Goal: Transaction & Acquisition: Purchase product/service

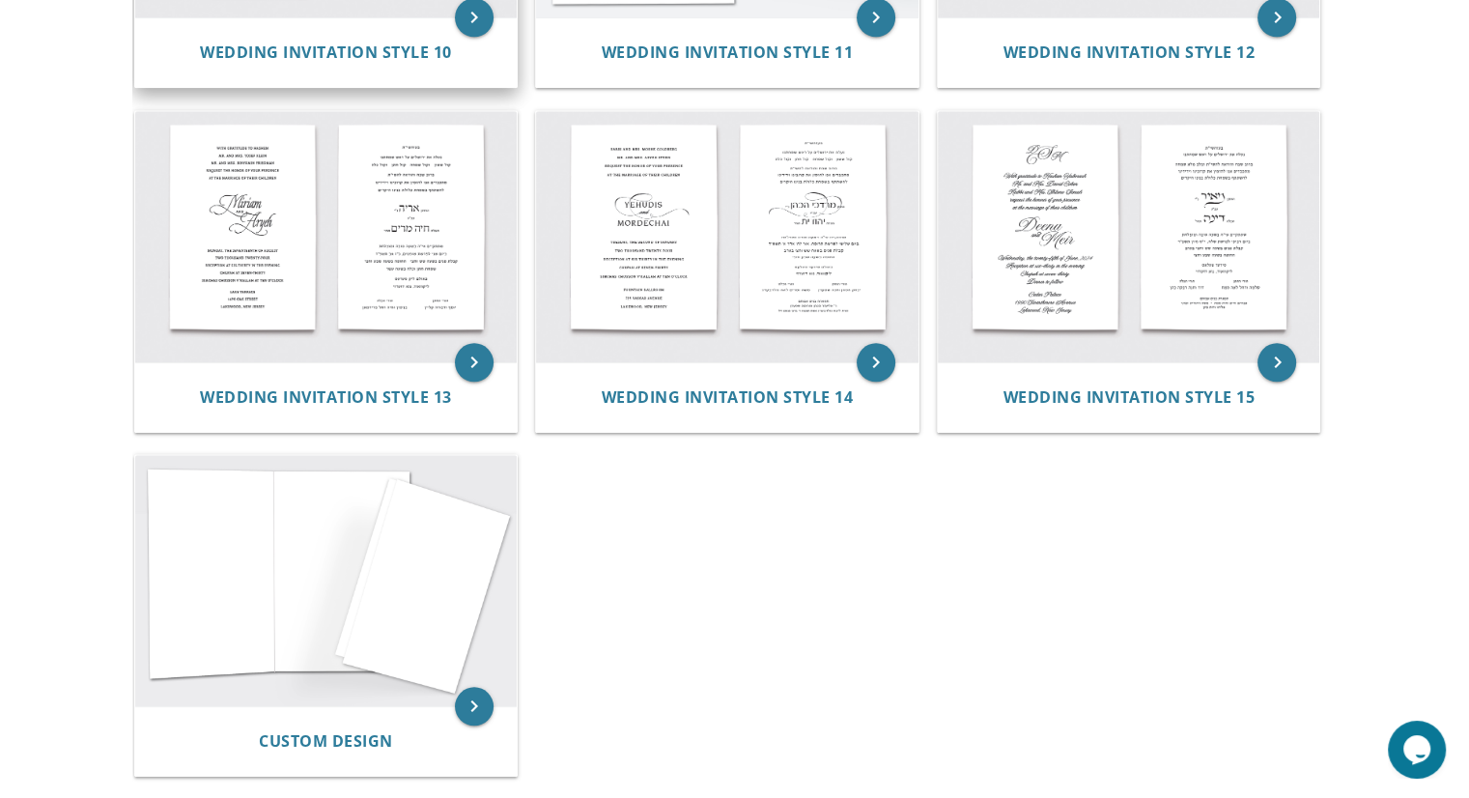
scroll to position [1545, 0]
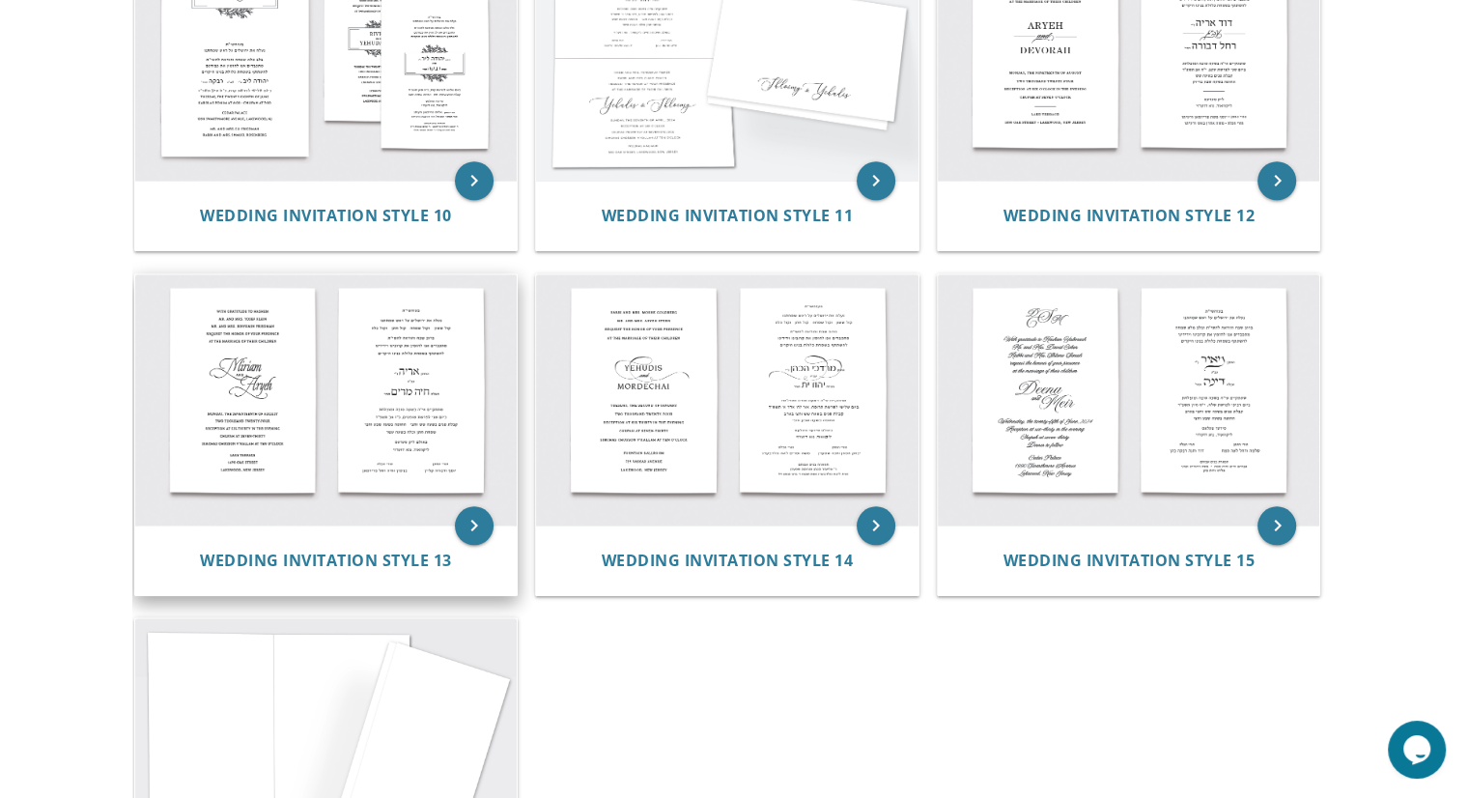
click at [416, 437] on img at bounding box center [326, 399] width 382 height 251
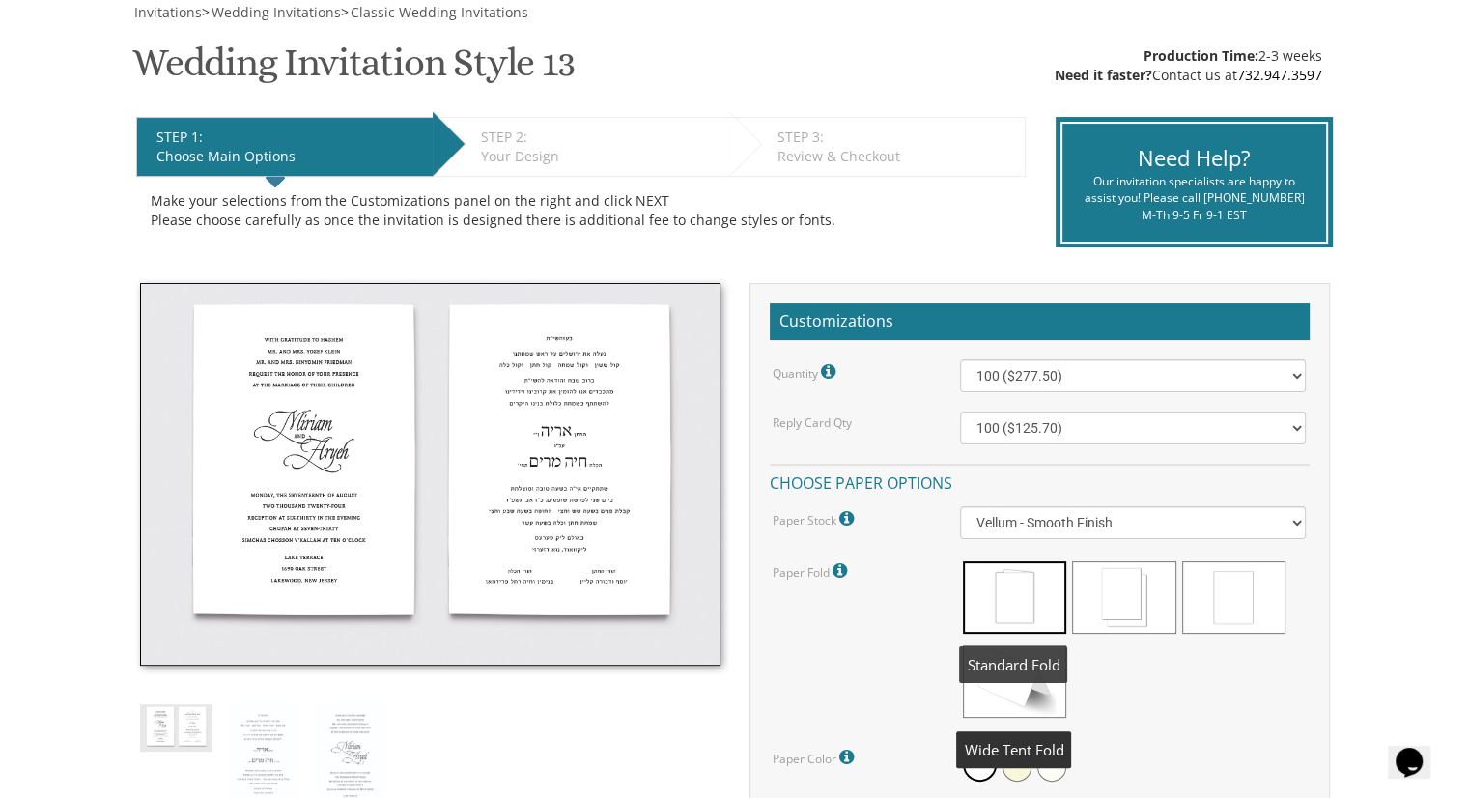
scroll to position [290, 0]
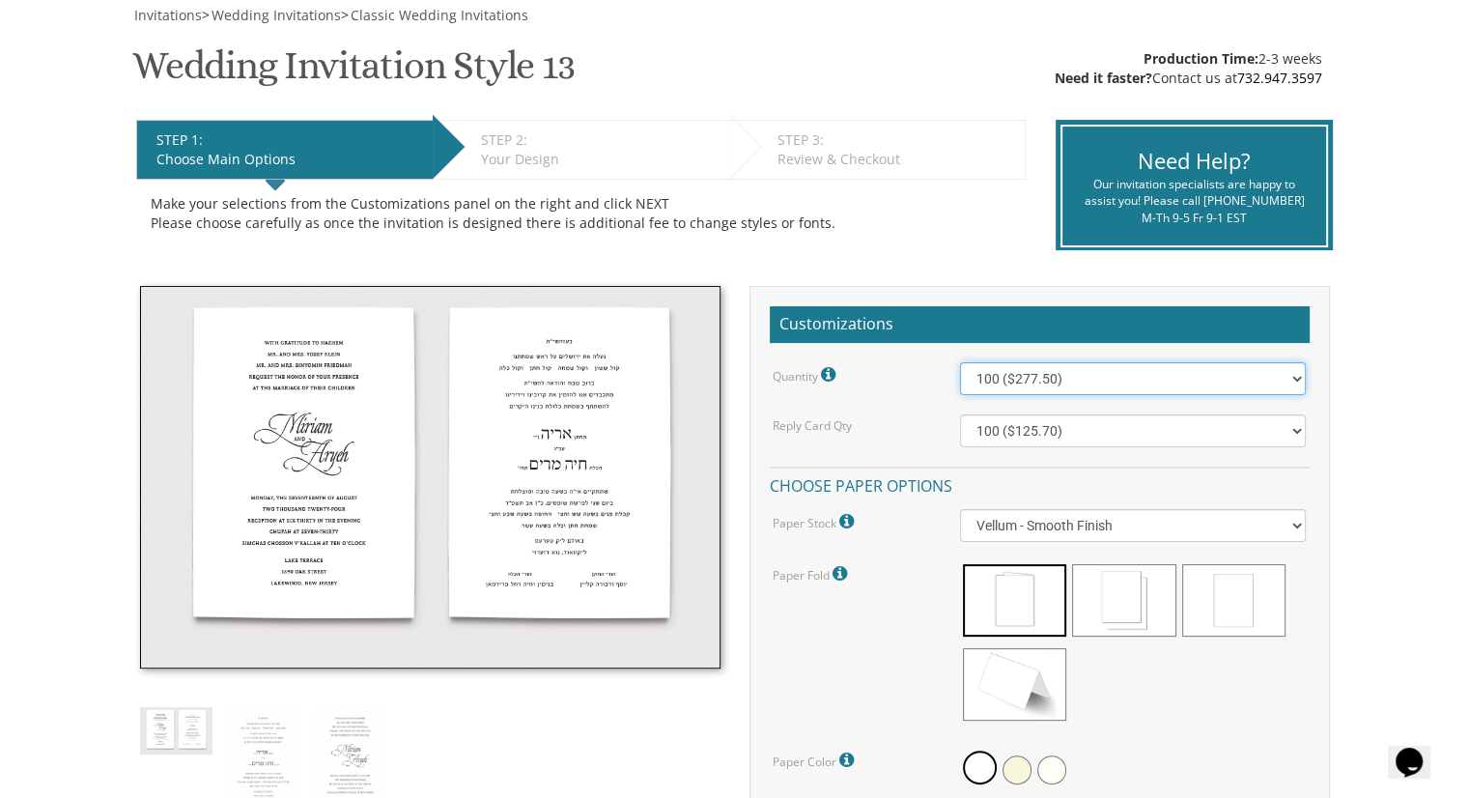
click at [1057, 374] on select "100 ($277.50) 200 ($330.45) 300 ($380.65) 400 ($432.70) 500 ($482.10) 600 ($534…" at bounding box center [1133, 378] width 346 height 33
select select "800"
click at [960, 362] on select "100 ($277.50) 200 ($330.45) 300 ($380.65) 400 ($432.70) 500 ($482.10) 600 ($534…" at bounding box center [1133, 378] width 346 height 33
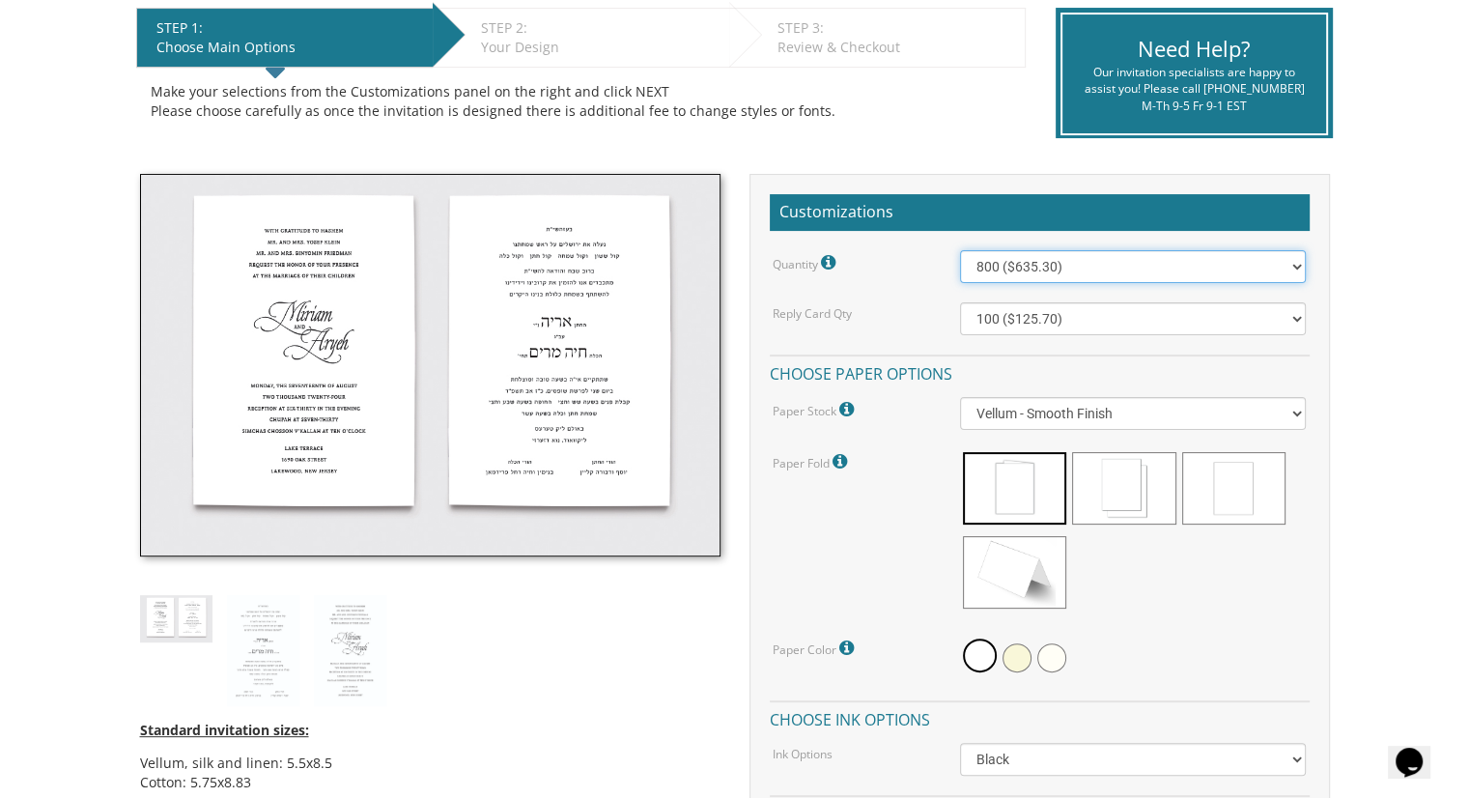
scroll to position [483, 0]
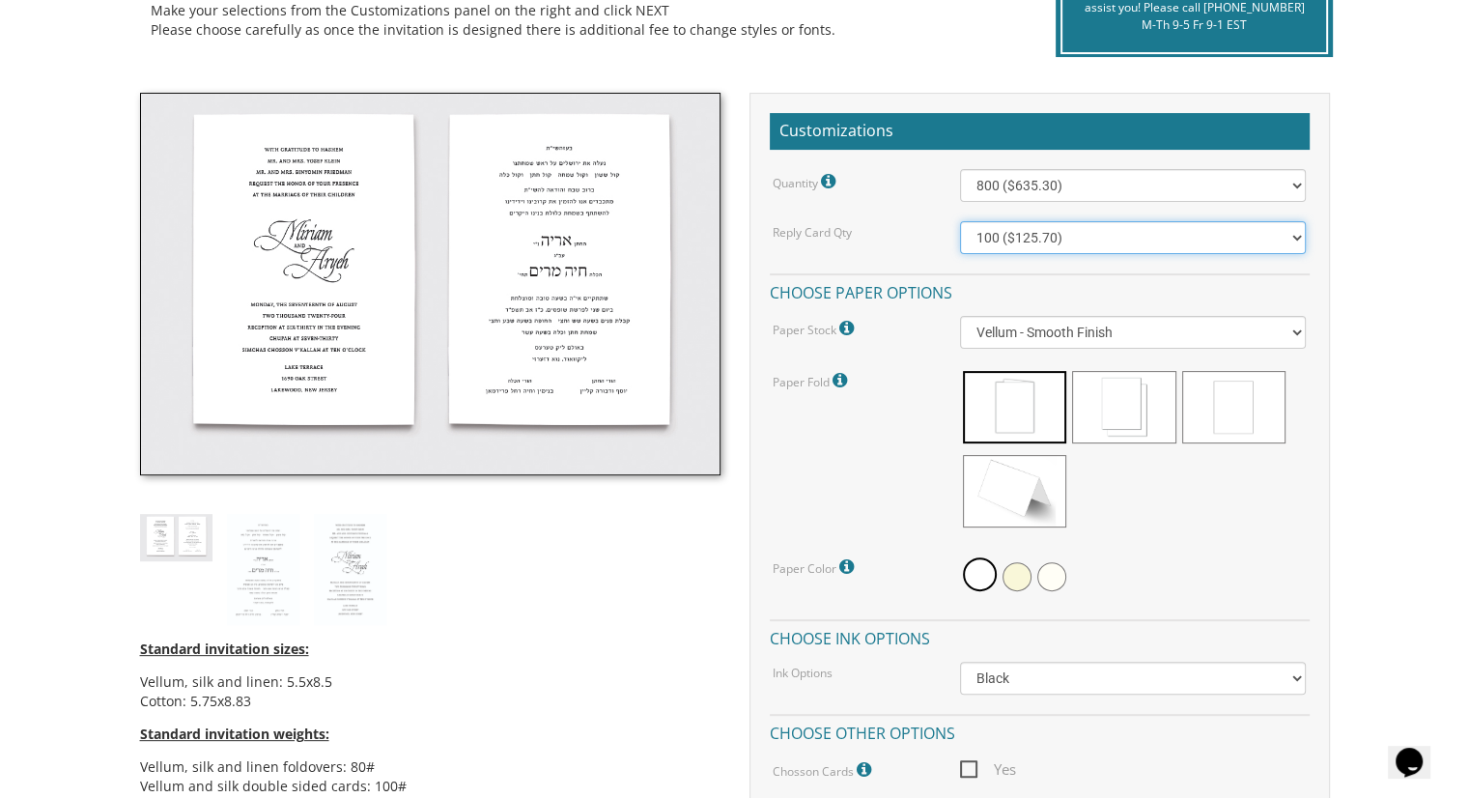
click at [1112, 237] on select "100 ($125.70) 200 ($150.60) 300 ($177.95) 400 ($270.70) 500 ($225.30) 600 ($249…" at bounding box center [1133, 237] width 346 height 33
select select "500"
click at [960, 221] on select "100 ($125.70) 200 ($150.60) 300 ($177.95) 400 ($270.70) 500 ($225.30) 600 ($249…" at bounding box center [1133, 237] width 346 height 33
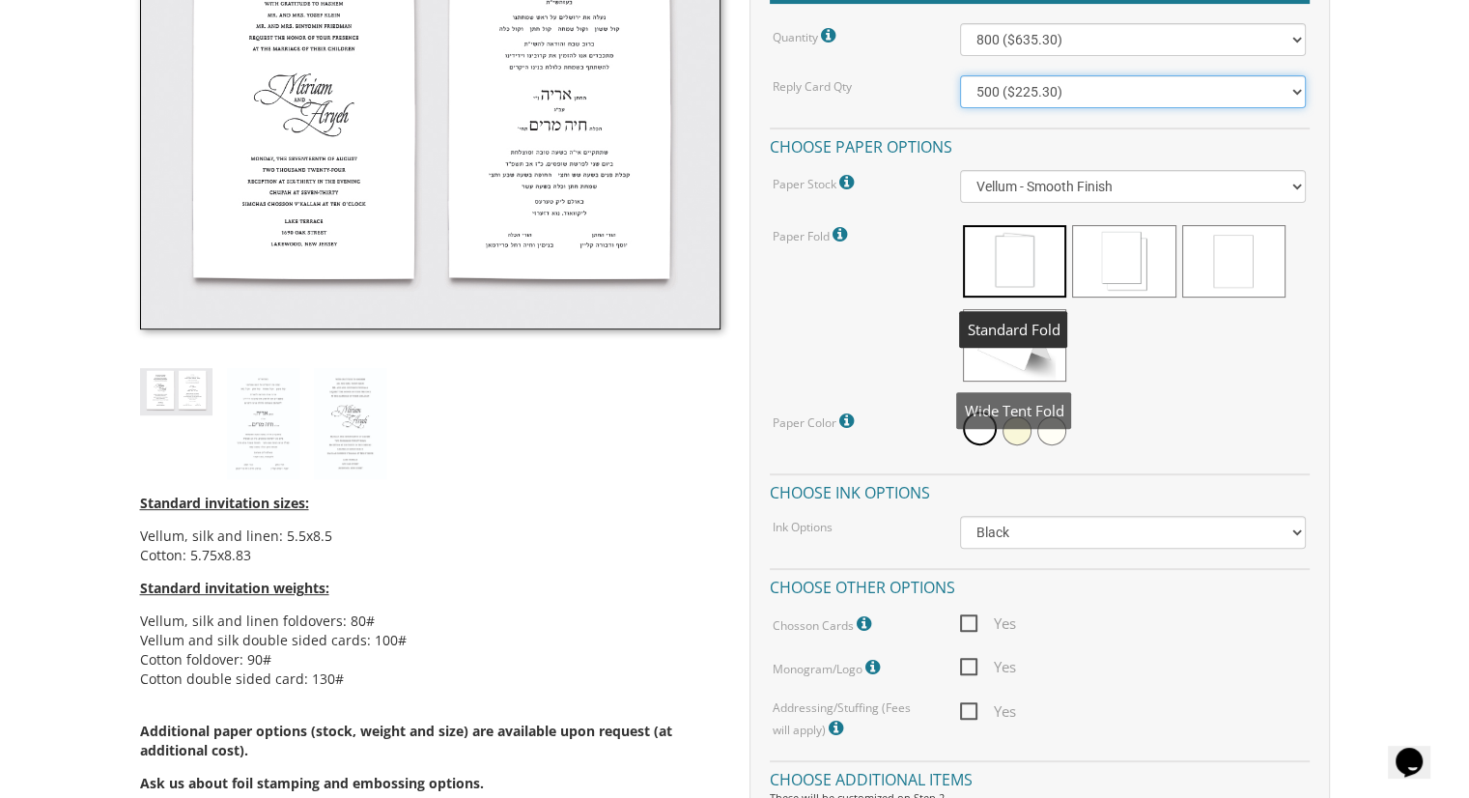
scroll to position [676, 0]
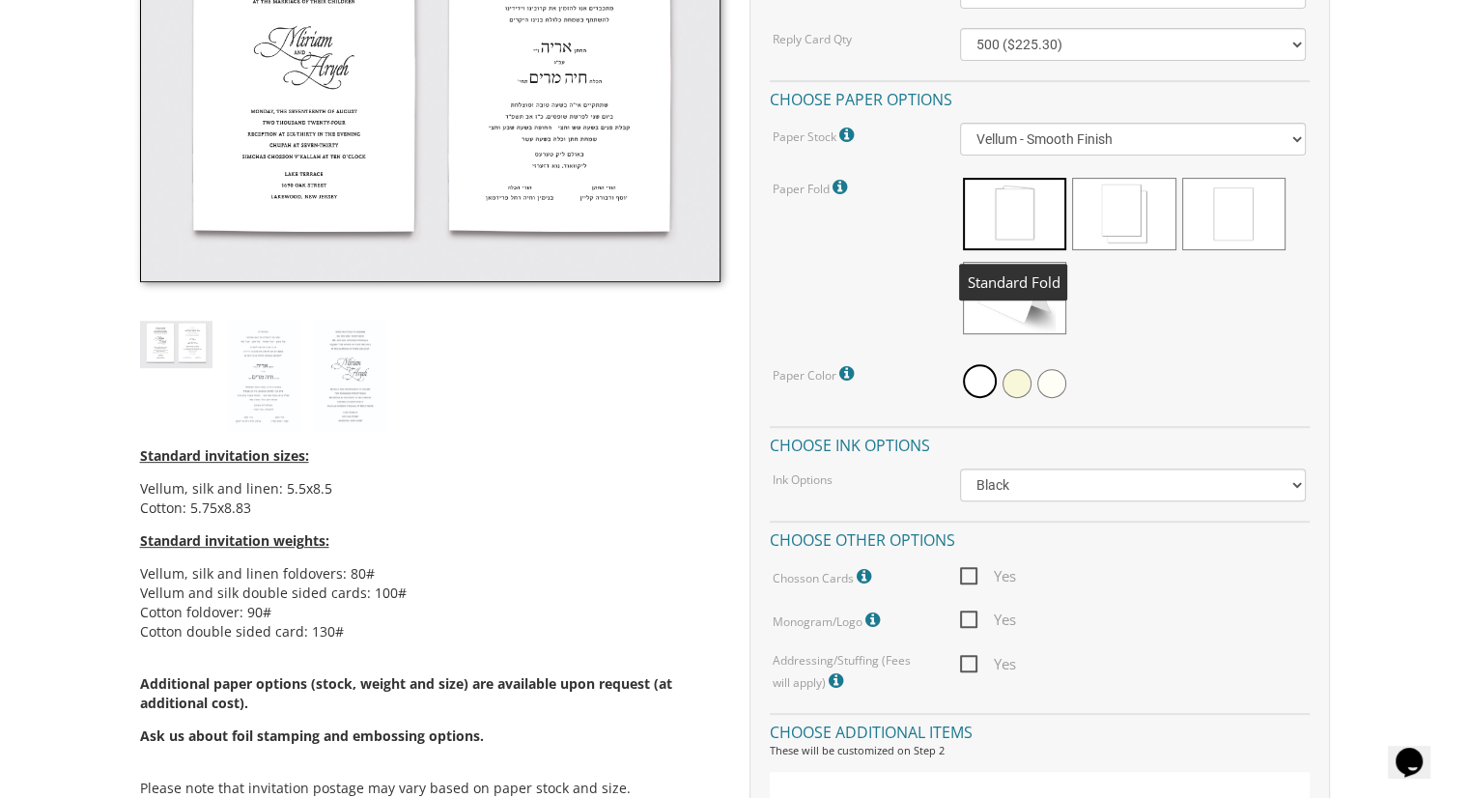
click at [1012, 222] on span at bounding box center [1014, 214] width 103 height 72
click at [841, 192] on icon at bounding box center [841, 187] width 19 height 17
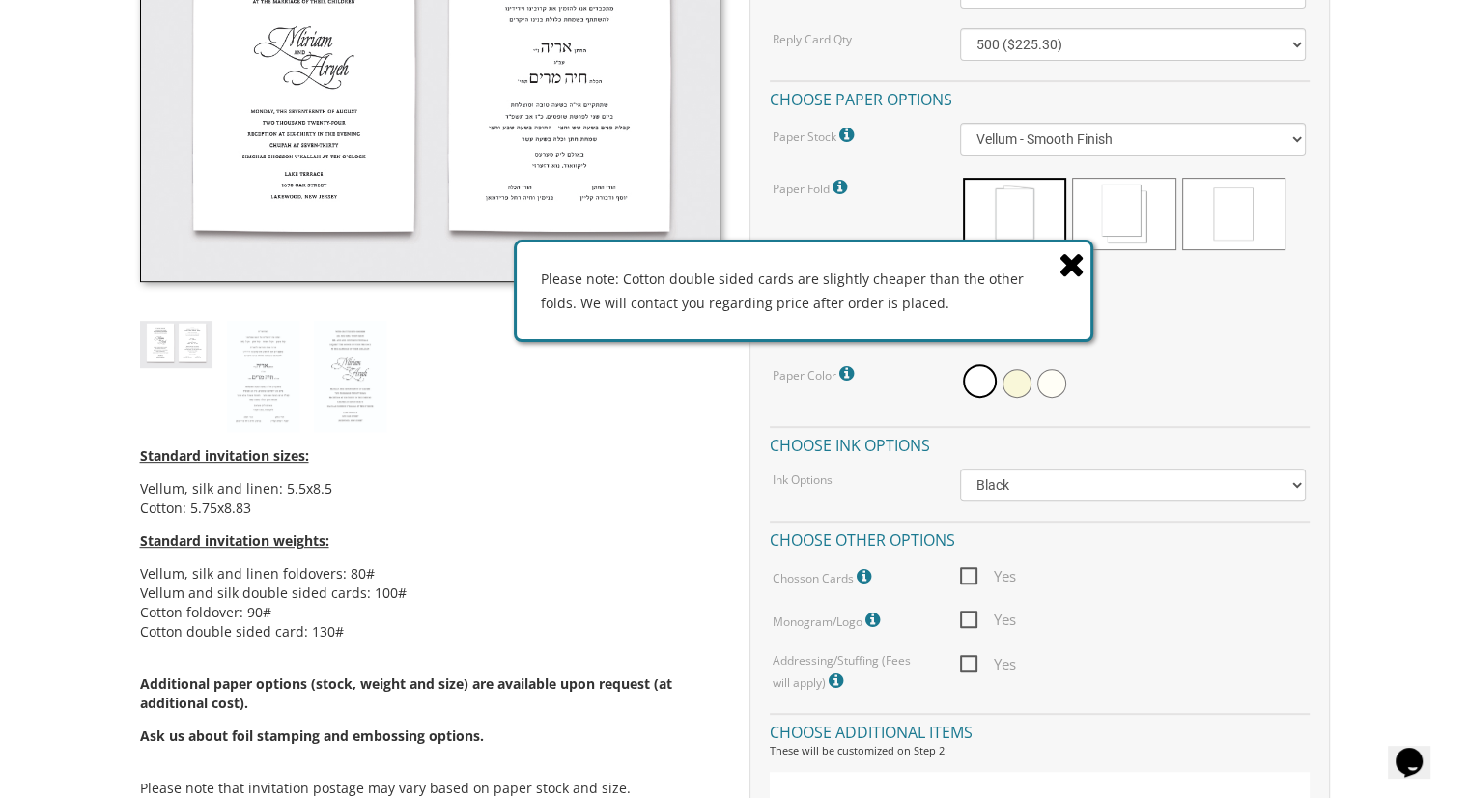
click at [841, 192] on icon at bounding box center [841, 187] width 19 height 17
click at [939, 242] on div "Please note: Cotton double sided cards are slightly cheaper than the other fold…" at bounding box center [804, 290] width 574 height 97
click at [1064, 263] on icon at bounding box center [1071, 264] width 27 height 34
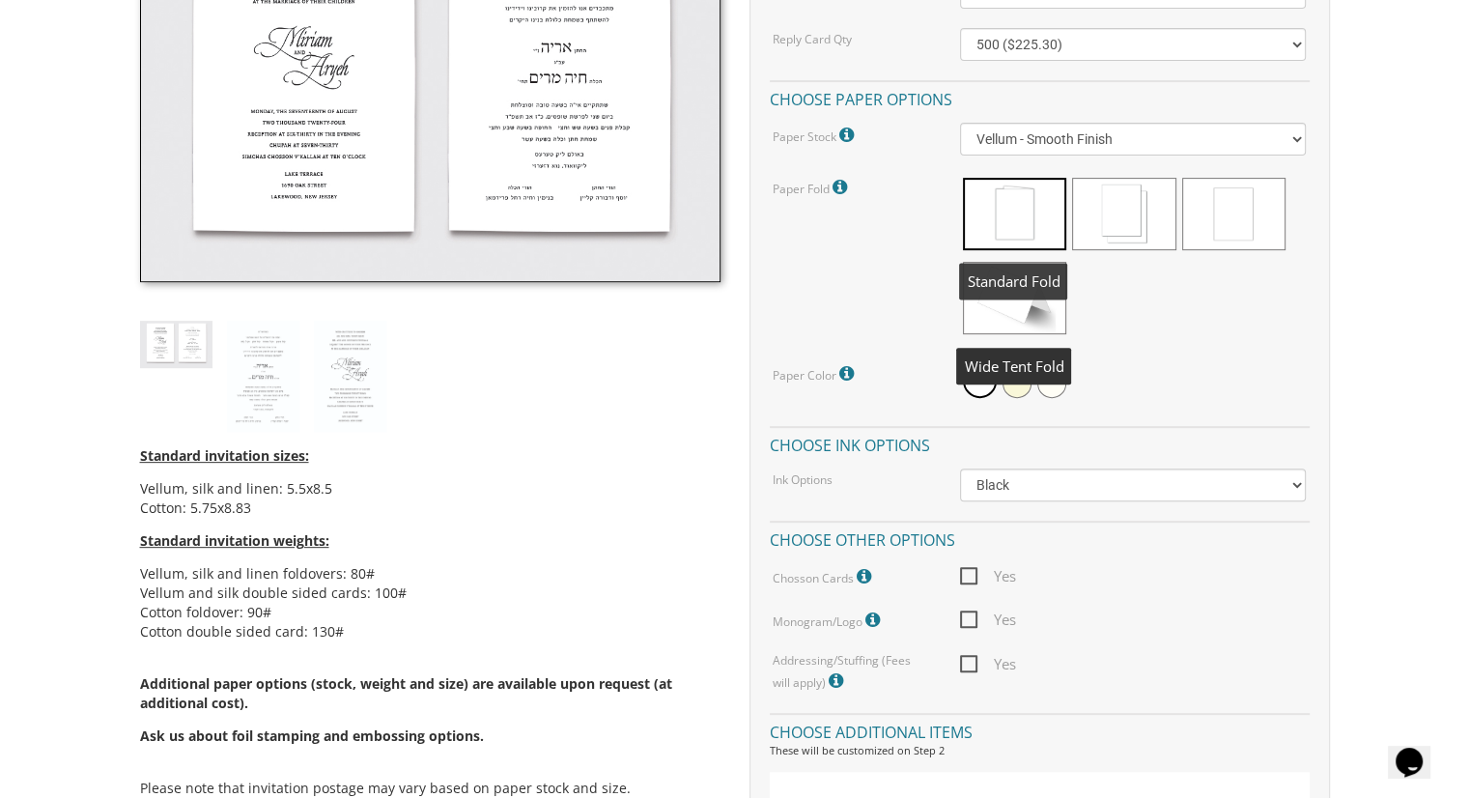
click at [1031, 217] on span at bounding box center [1014, 214] width 103 height 72
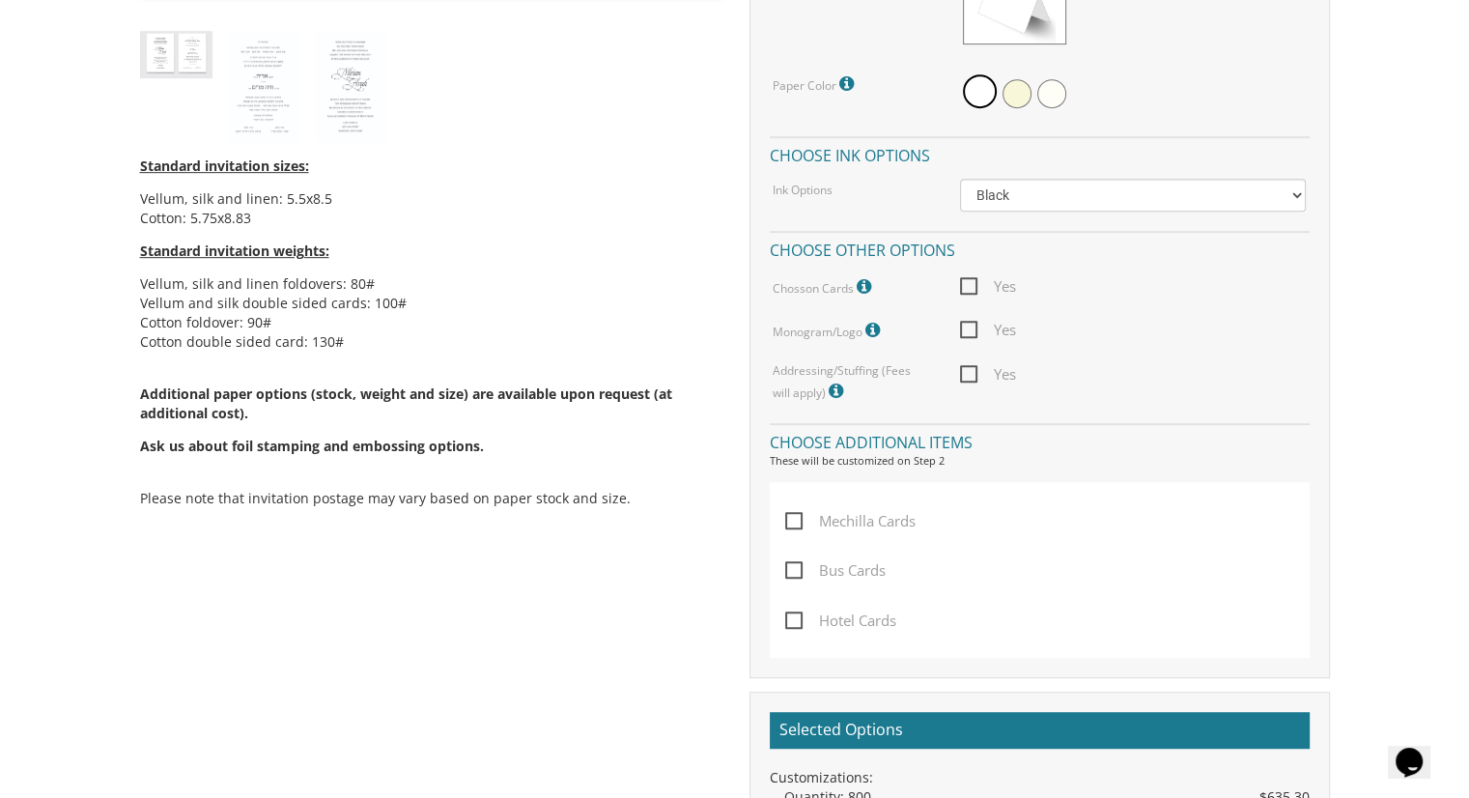
scroll to position [869, 0]
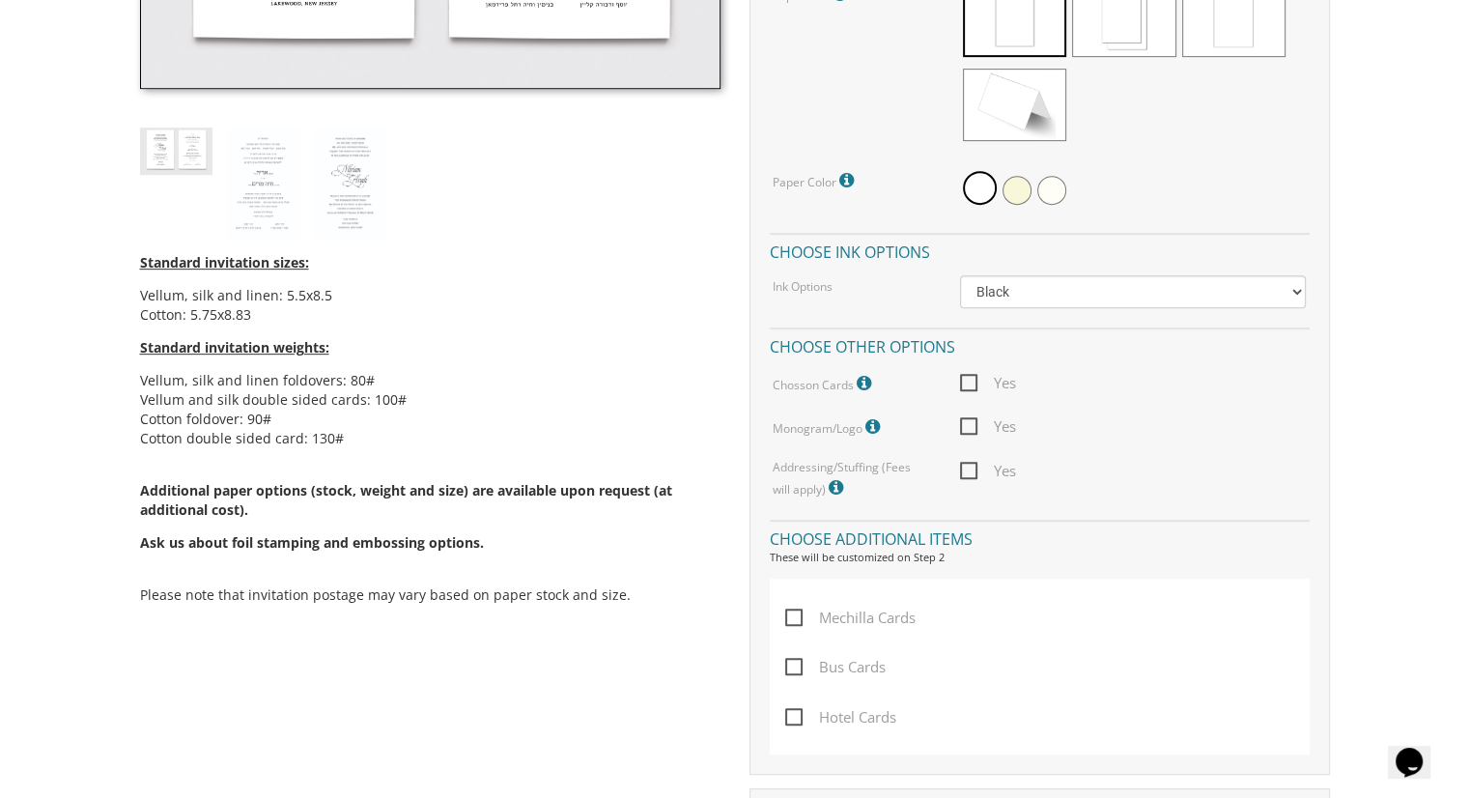
click at [857, 386] on icon at bounding box center [866, 383] width 19 height 17
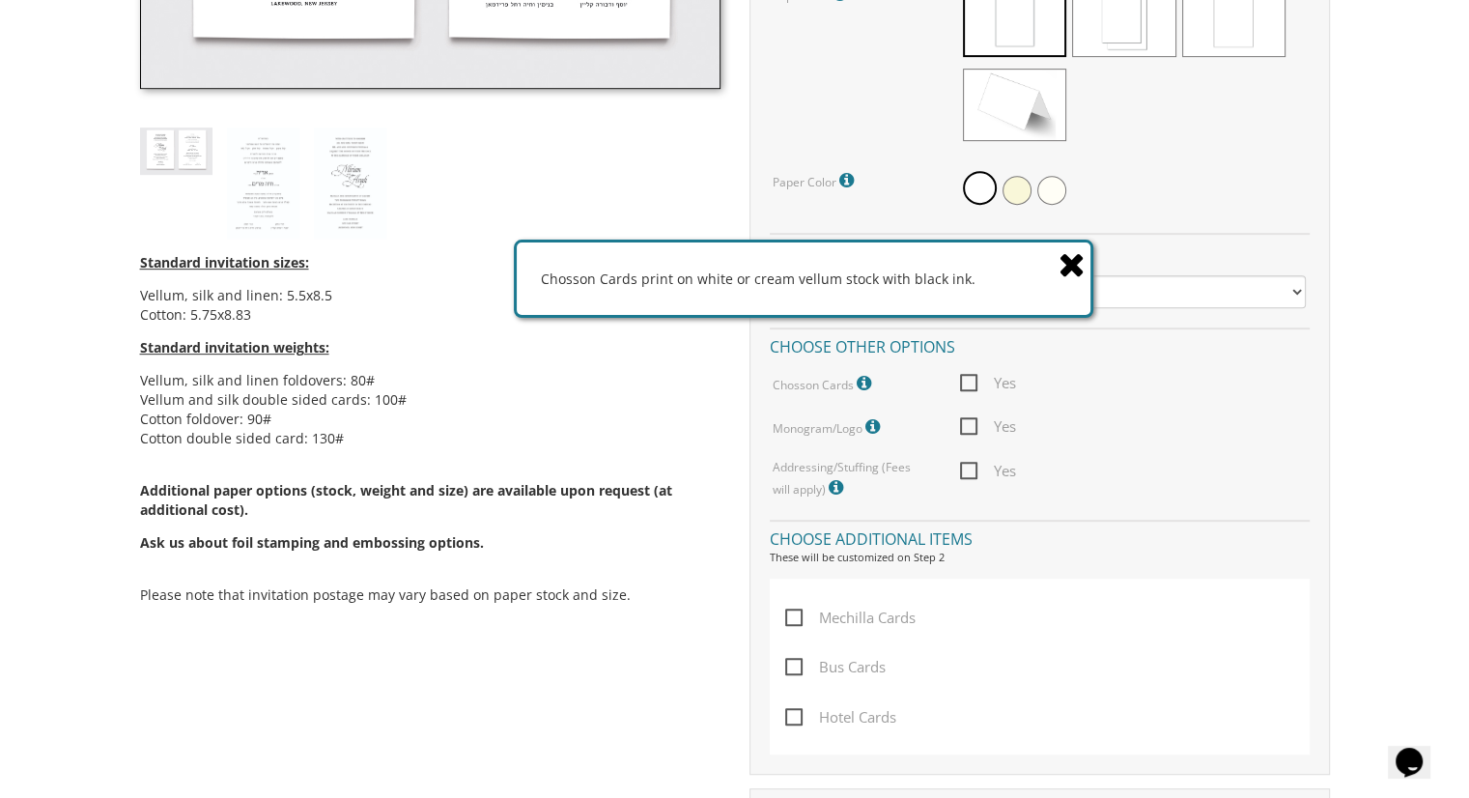
click at [1132, 380] on div "Yes" at bounding box center [1132, 383] width 375 height 24
click at [1133, 293] on select "Black Colored Ink ($65.00) Black + One Color ($211.00) Two Colors ($265.00)" at bounding box center [1133, 291] width 346 height 33
click at [1071, 251] on icon at bounding box center [1071, 264] width 27 height 34
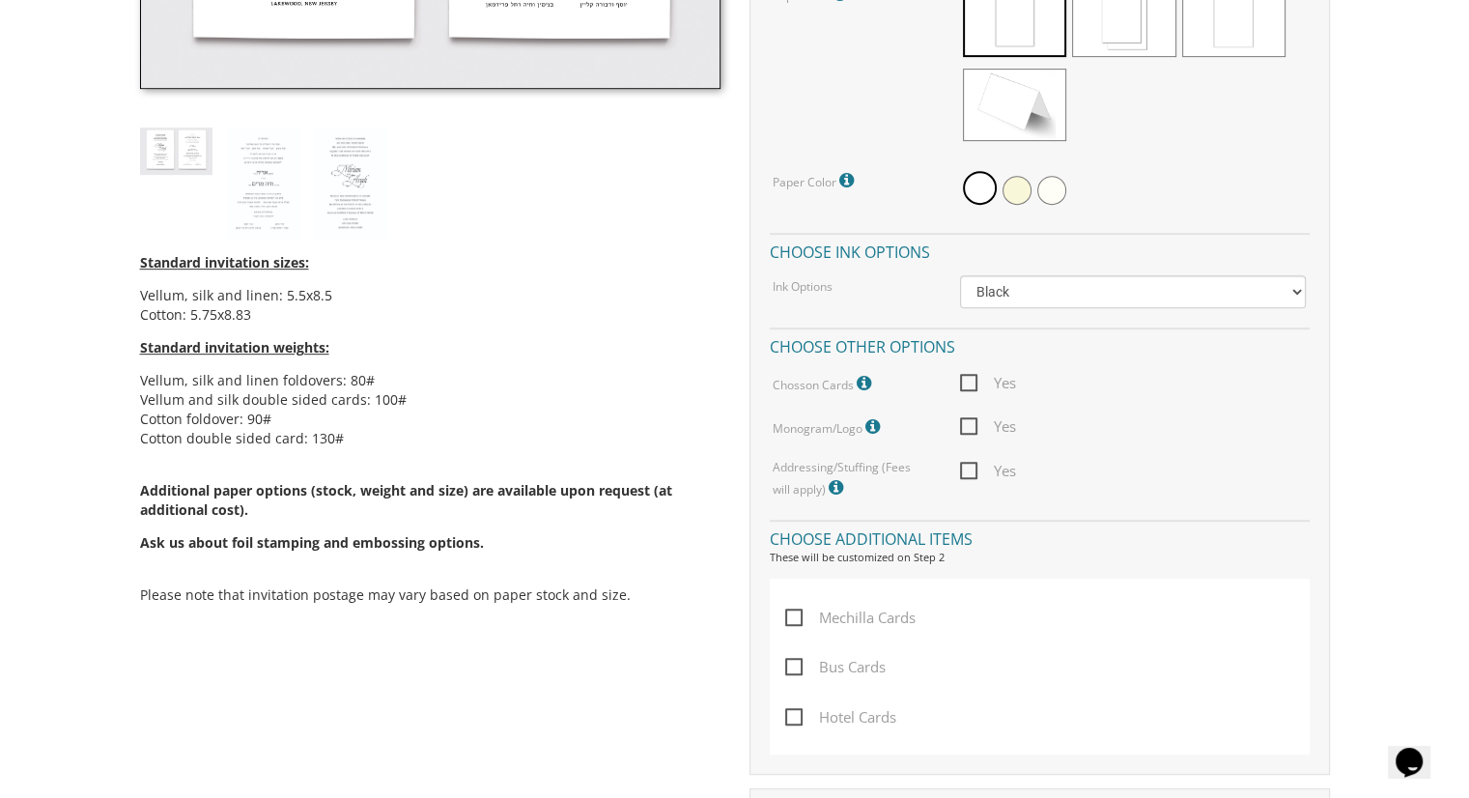
click at [964, 383] on span "Yes" at bounding box center [988, 383] width 56 height 24
click at [964, 383] on input "Yes" at bounding box center [966, 381] width 13 height 13
checkbox input "true"
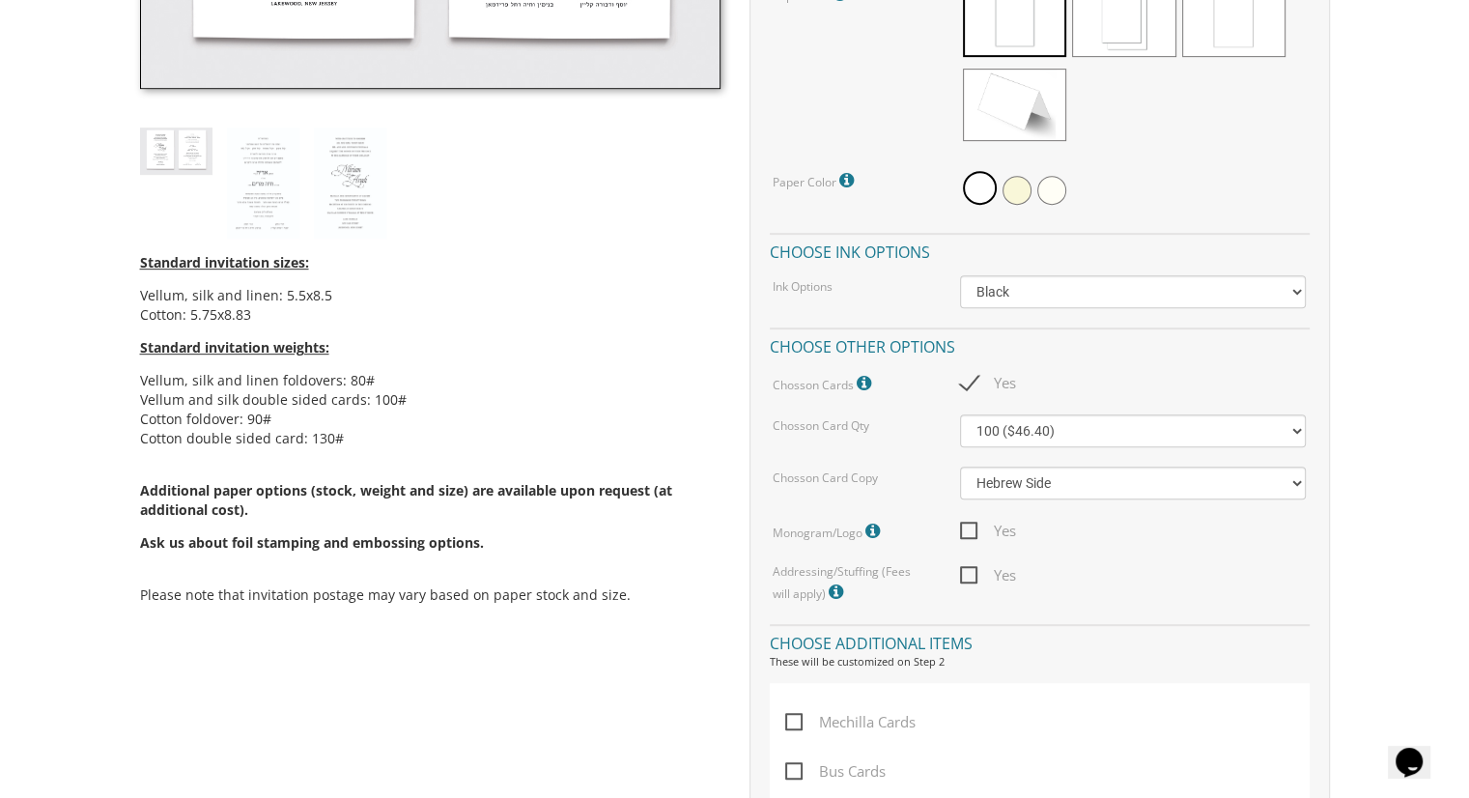
scroll to position [966, 0]
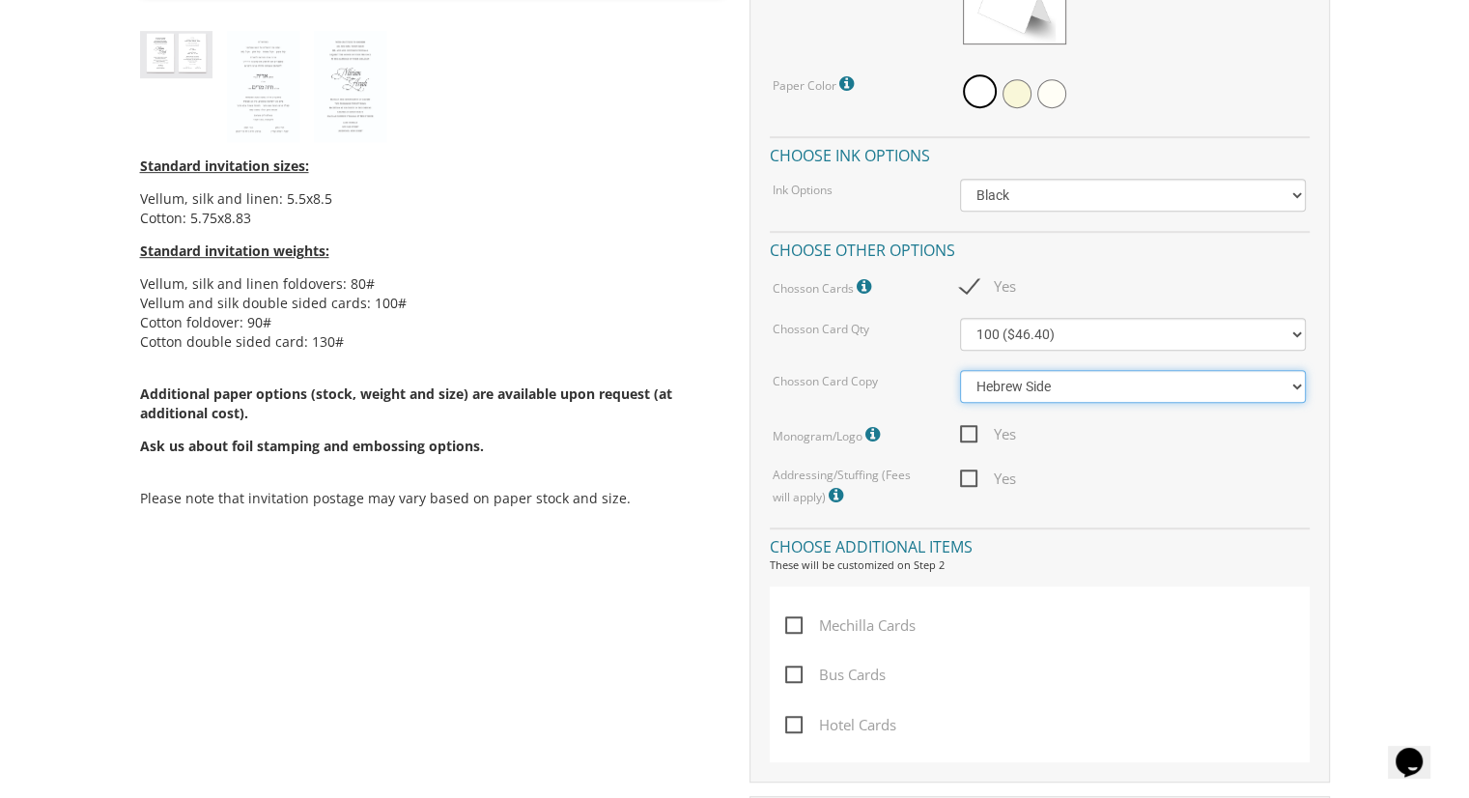
click at [1065, 383] on select "Hebrew Side English Side" at bounding box center [1133, 386] width 346 height 33
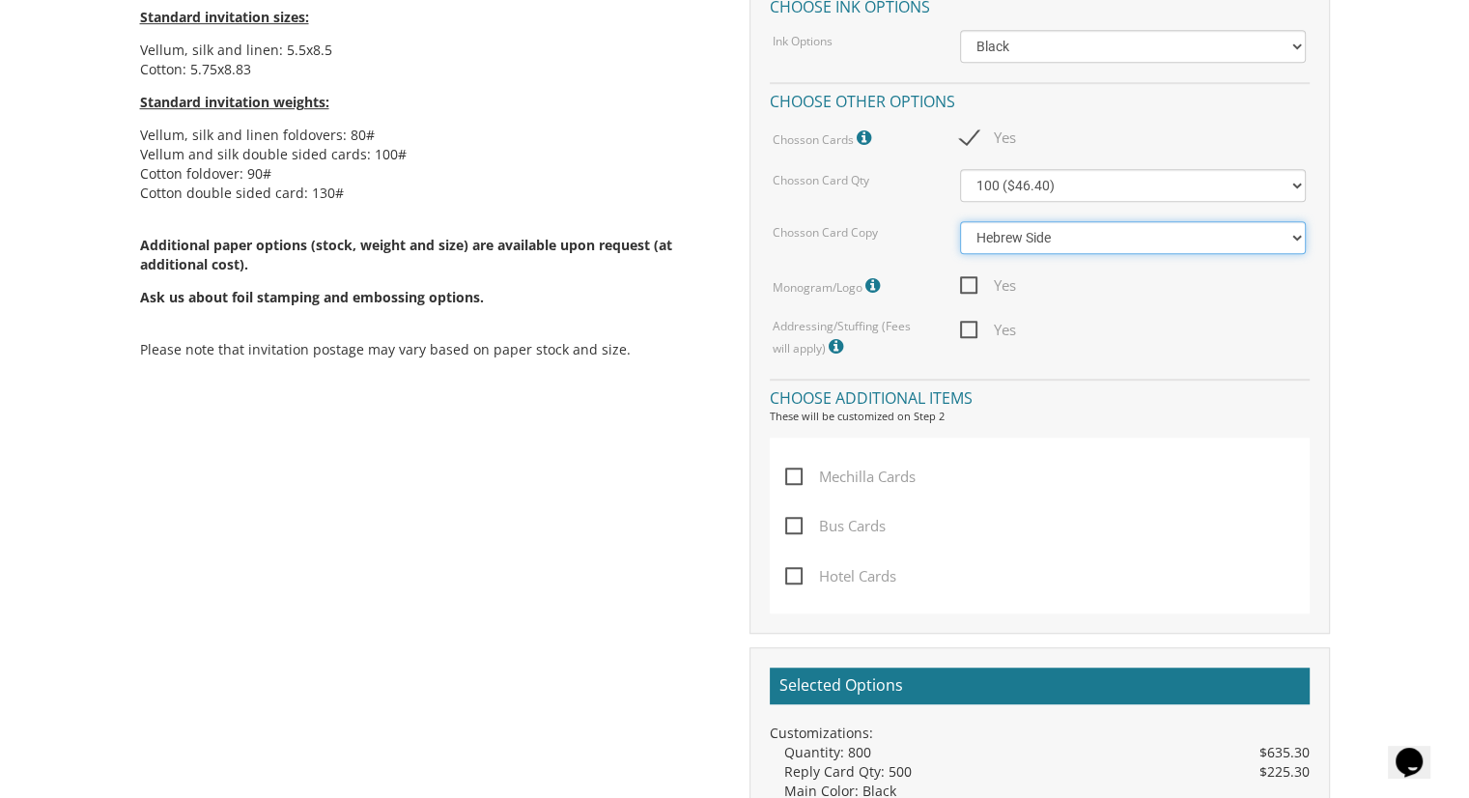
scroll to position [1159, 0]
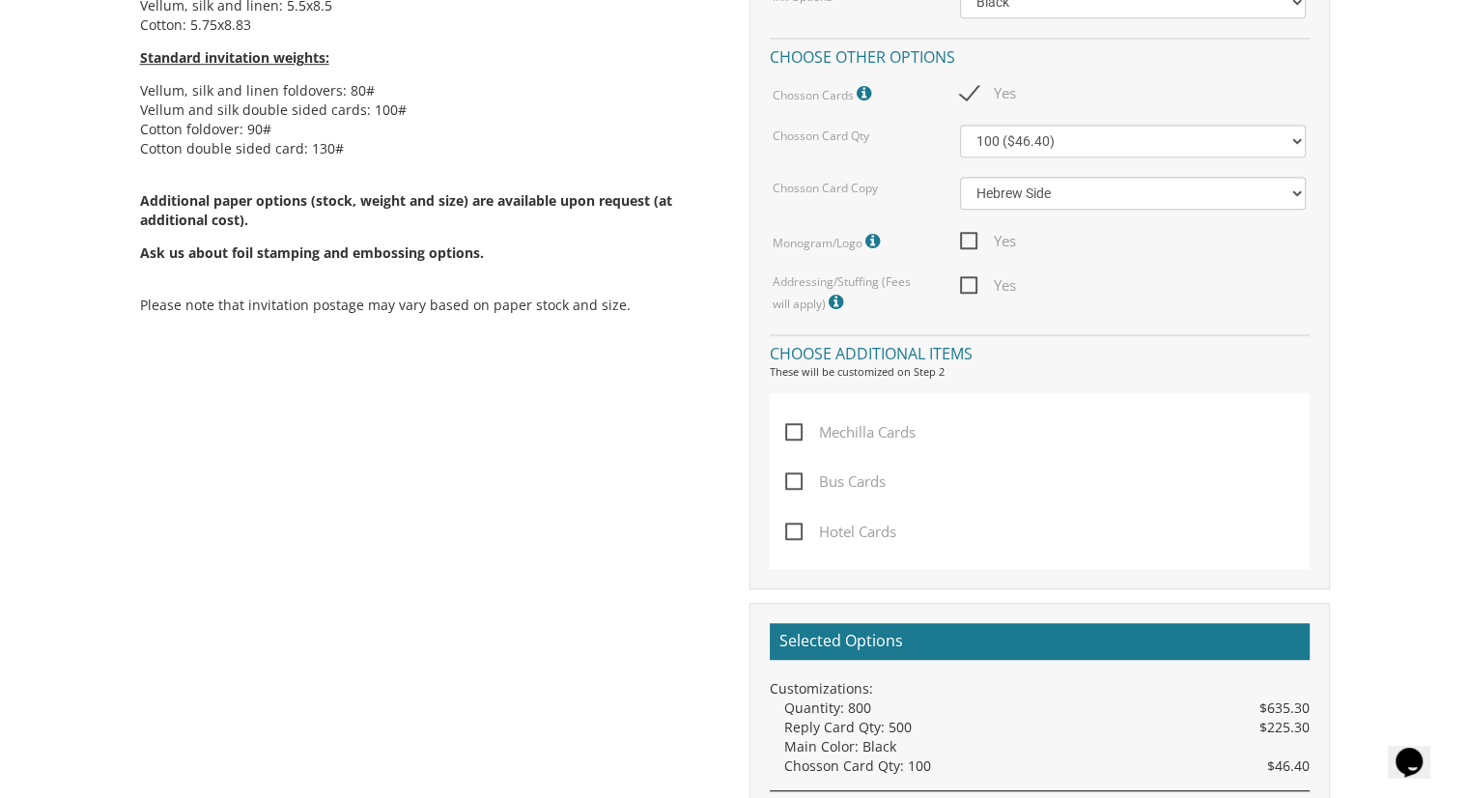
click at [870, 237] on icon at bounding box center [874, 241] width 19 height 17
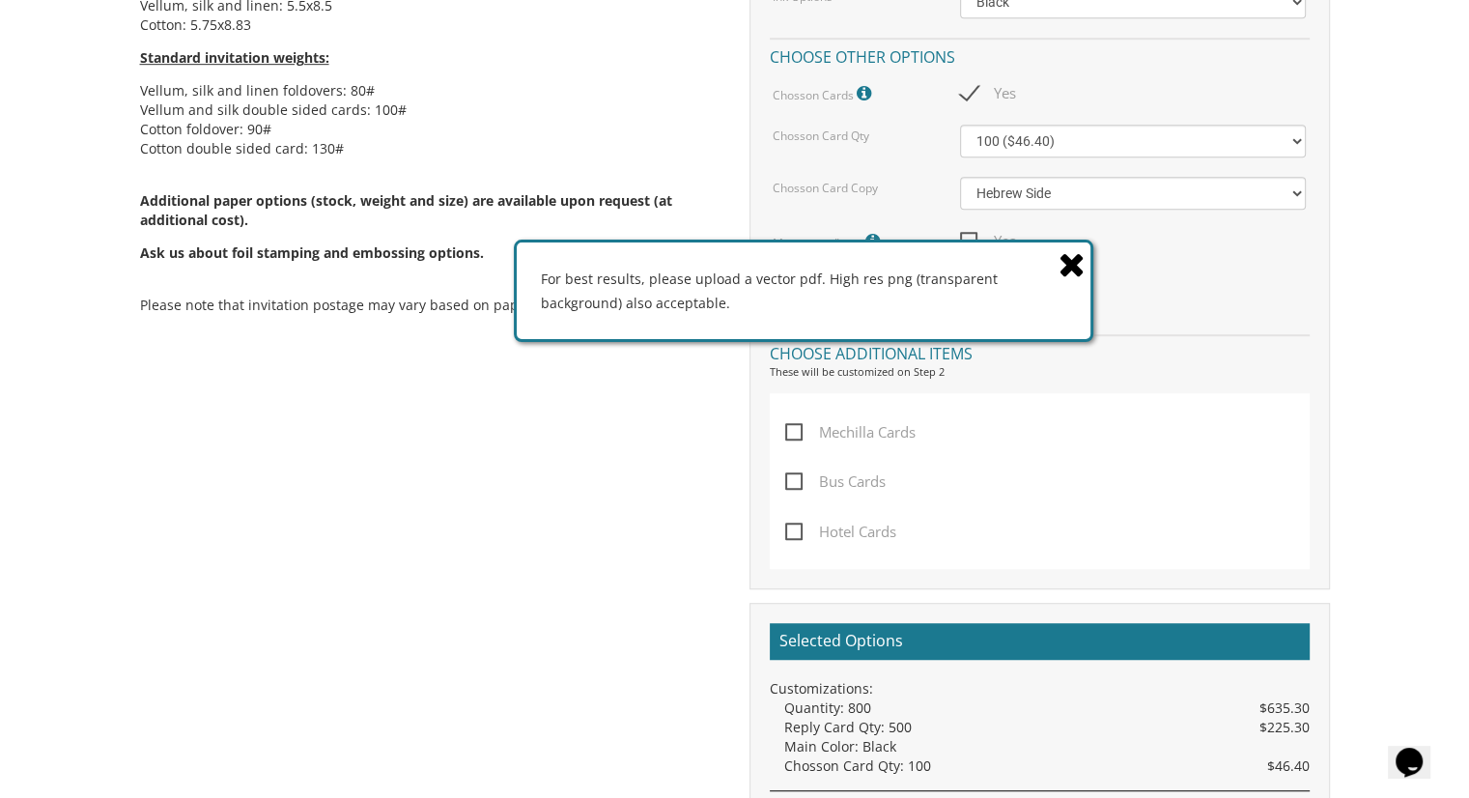
click at [870, 237] on icon at bounding box center [874, 241] width 19 height 17
click at [1074, 269] on icon at bounding box center [1071, 264] width 27 height 34
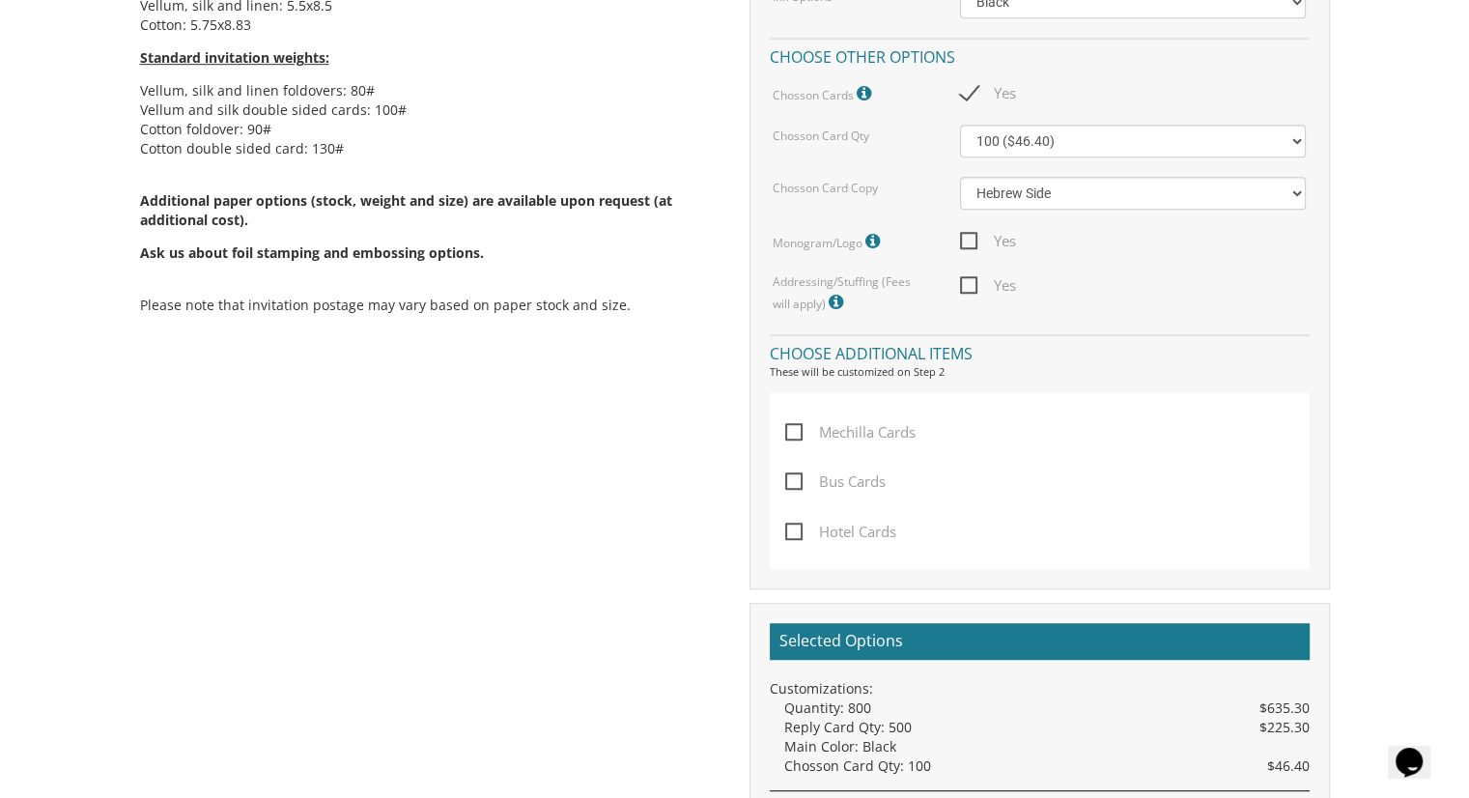
click at [880, 239] on icon at bounding box center [874, 241] width 19 height 17
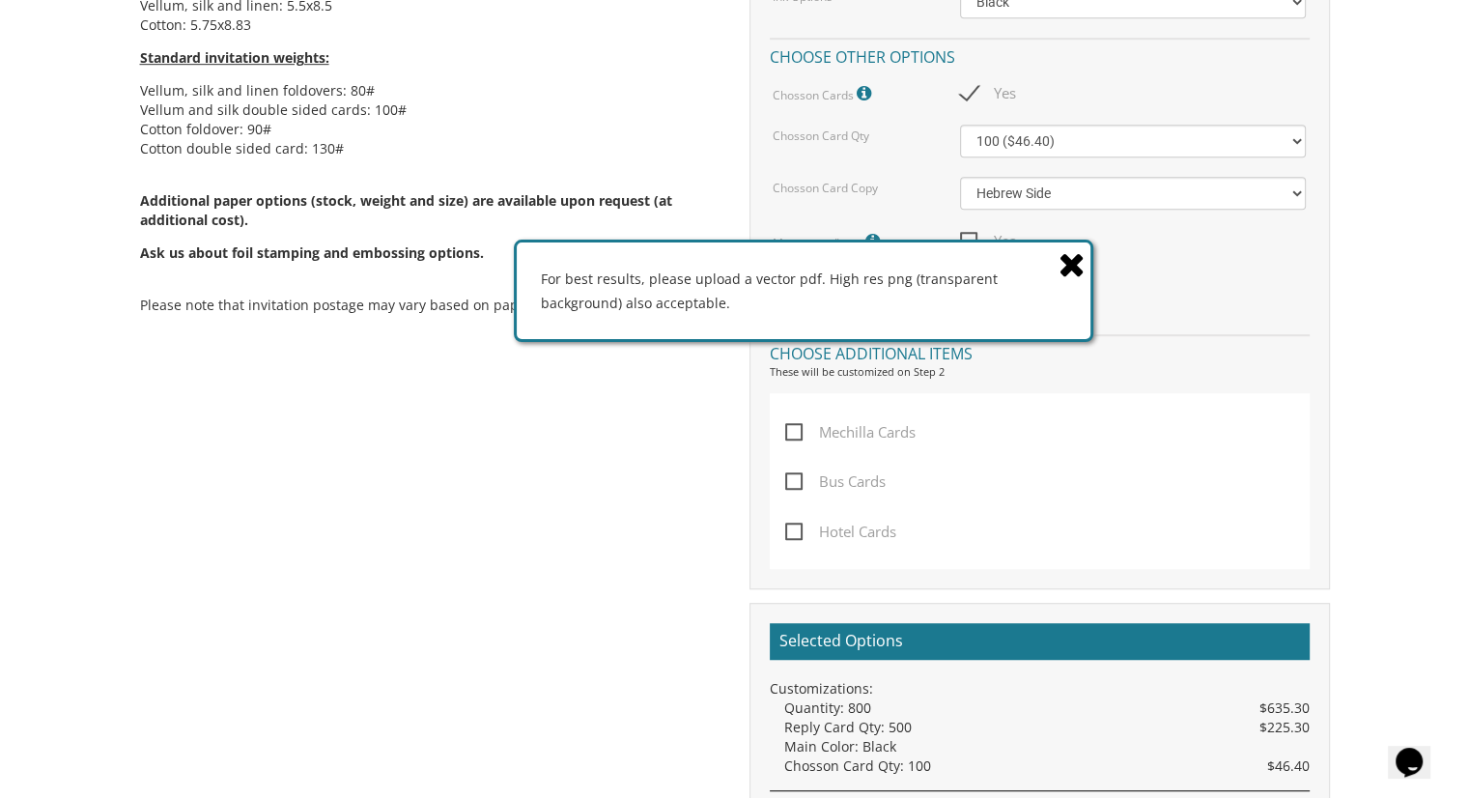
click at [880, 239] on div "For best results, please upload a vector pdf. High res png (transparent backgro…" at bounding box center [803, 290] width 579 height 102
click at [1084, 268] on icon at bounding box center [1071, 264] width 27 height 34
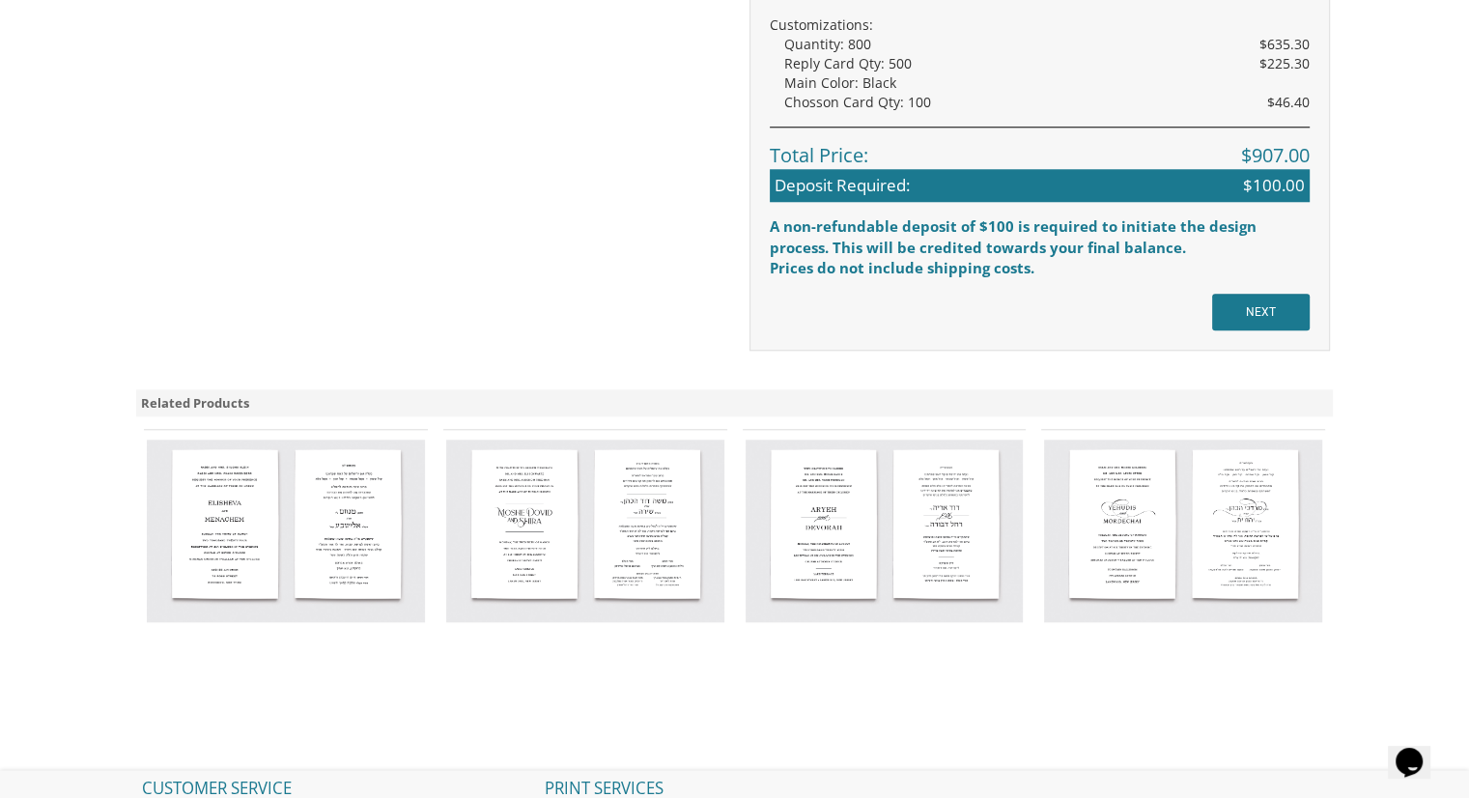
scroll to position [1835, 0]
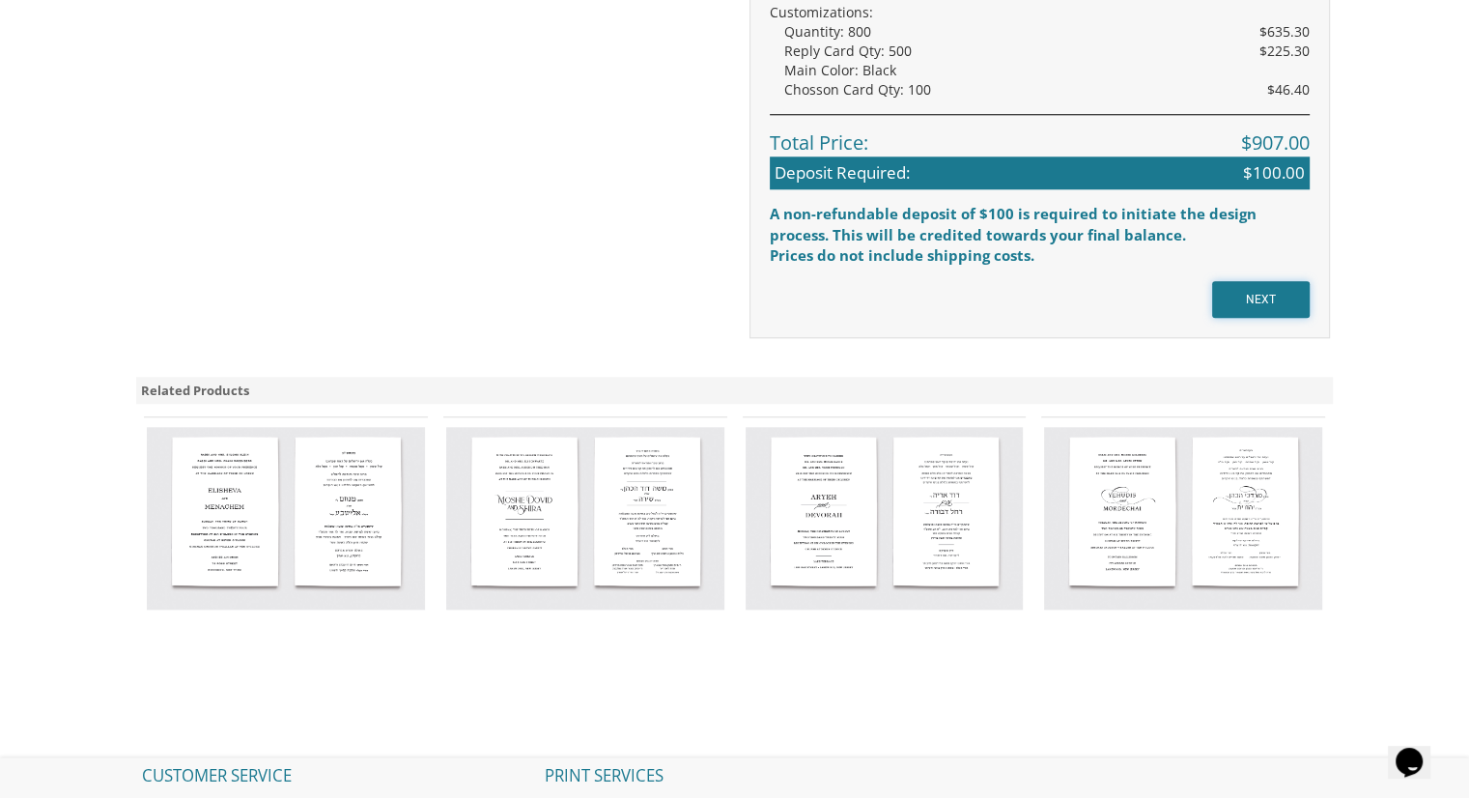
click at [1302, 302] on input "NEXT" at bounding box center [1261, 299] width 98 height 37
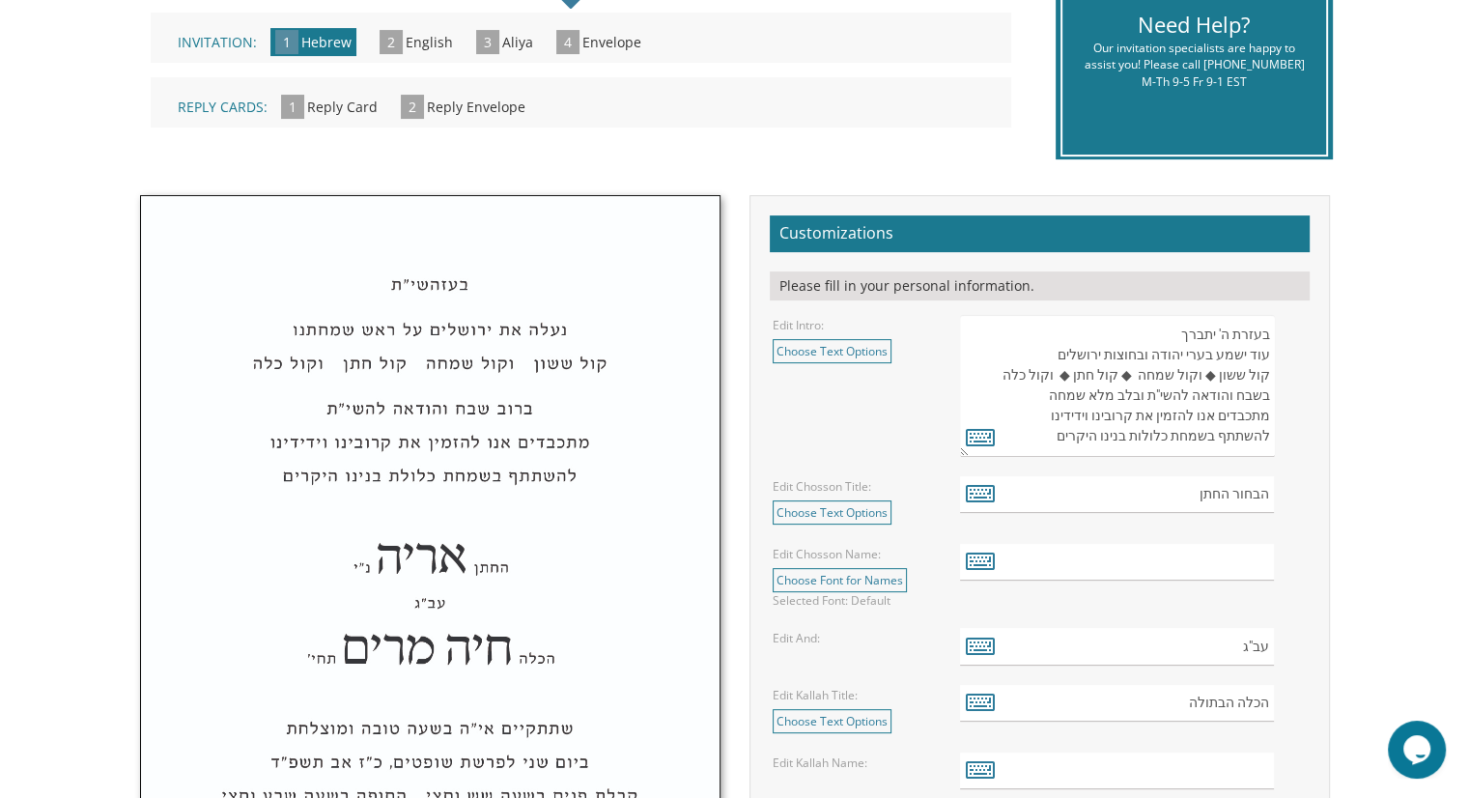
scroll to position [483, 0]
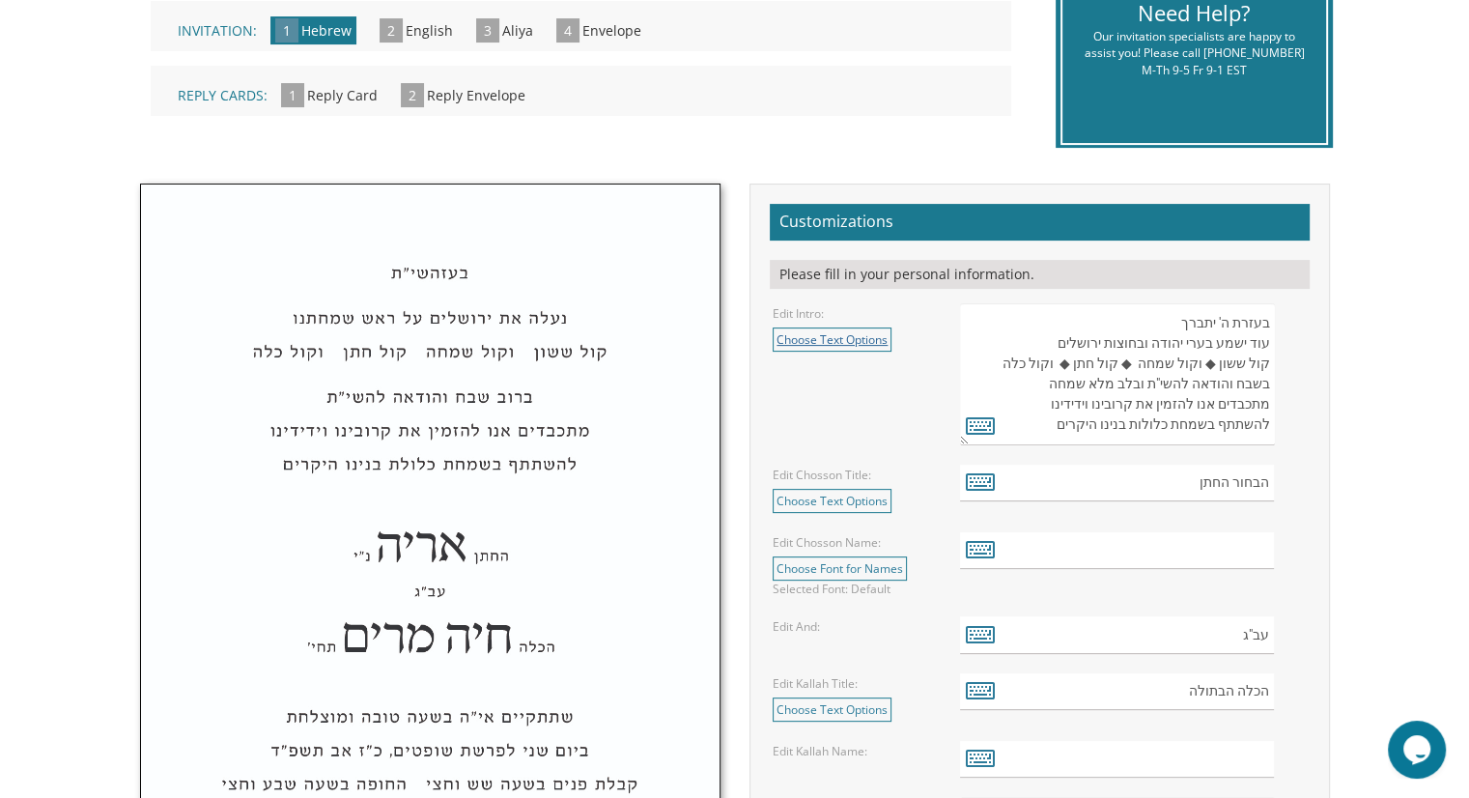
click at [873, 341] on link "Choose Text Options" at bounding box center [832, 339] width 119 height 24
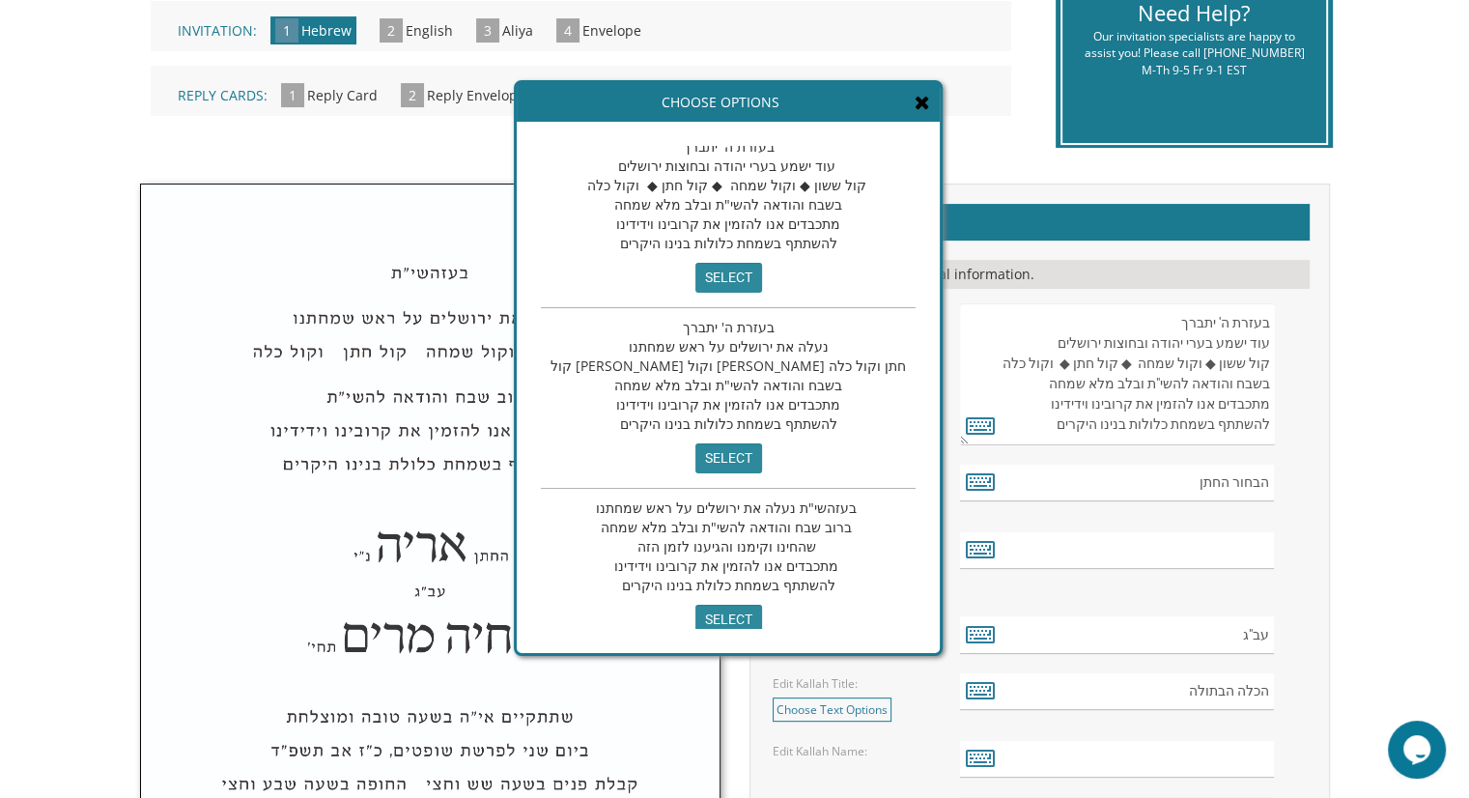
scroll to position [0, 0]
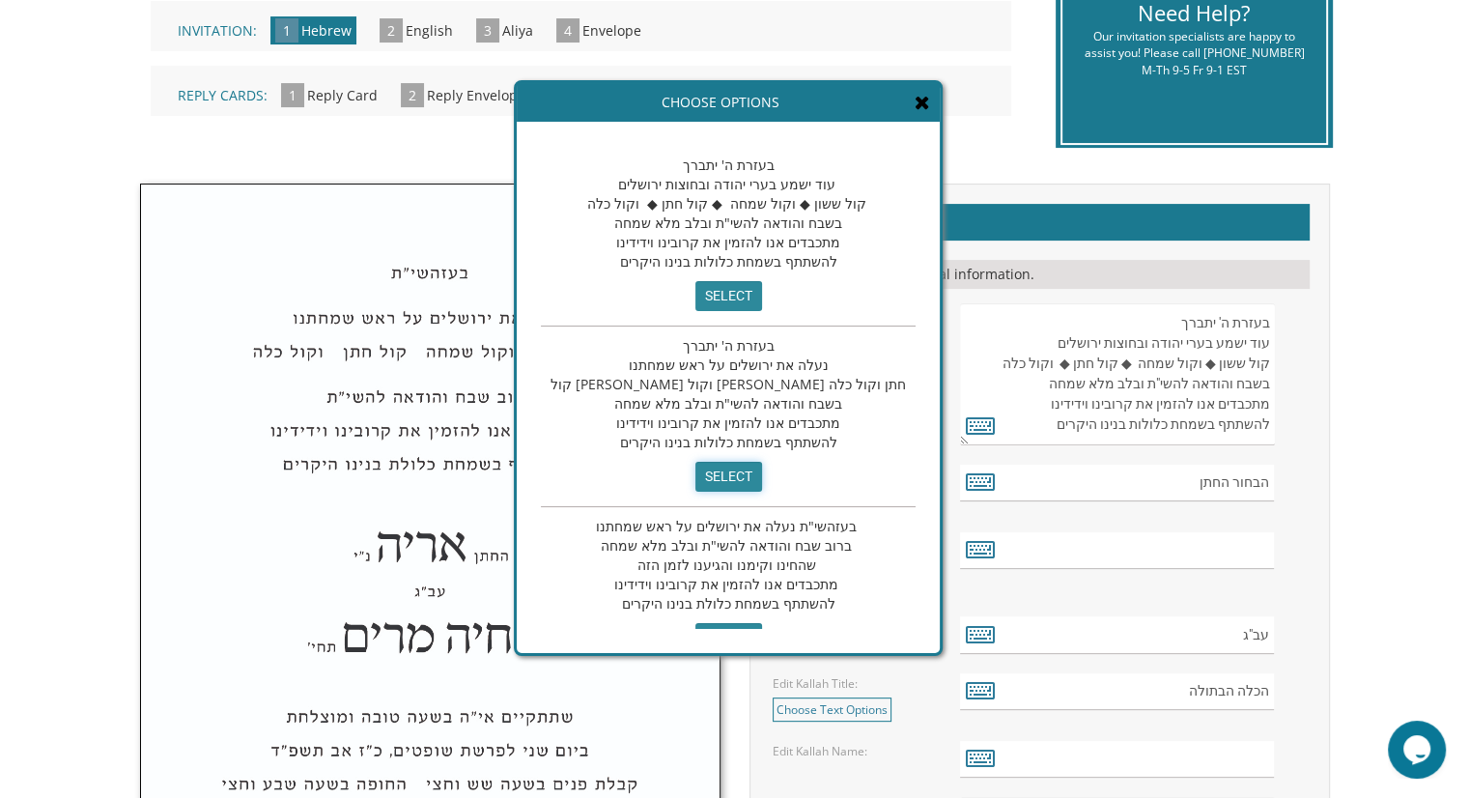
click at [695, 472] on input "select" at bounding box center [728, 477] width 67 height 30
type textarea "בעזרת ה' יתברך נעלה את ירושלים על ראש שמחתנו קול ששון וקול שמחה קול חתן וקול כל…"
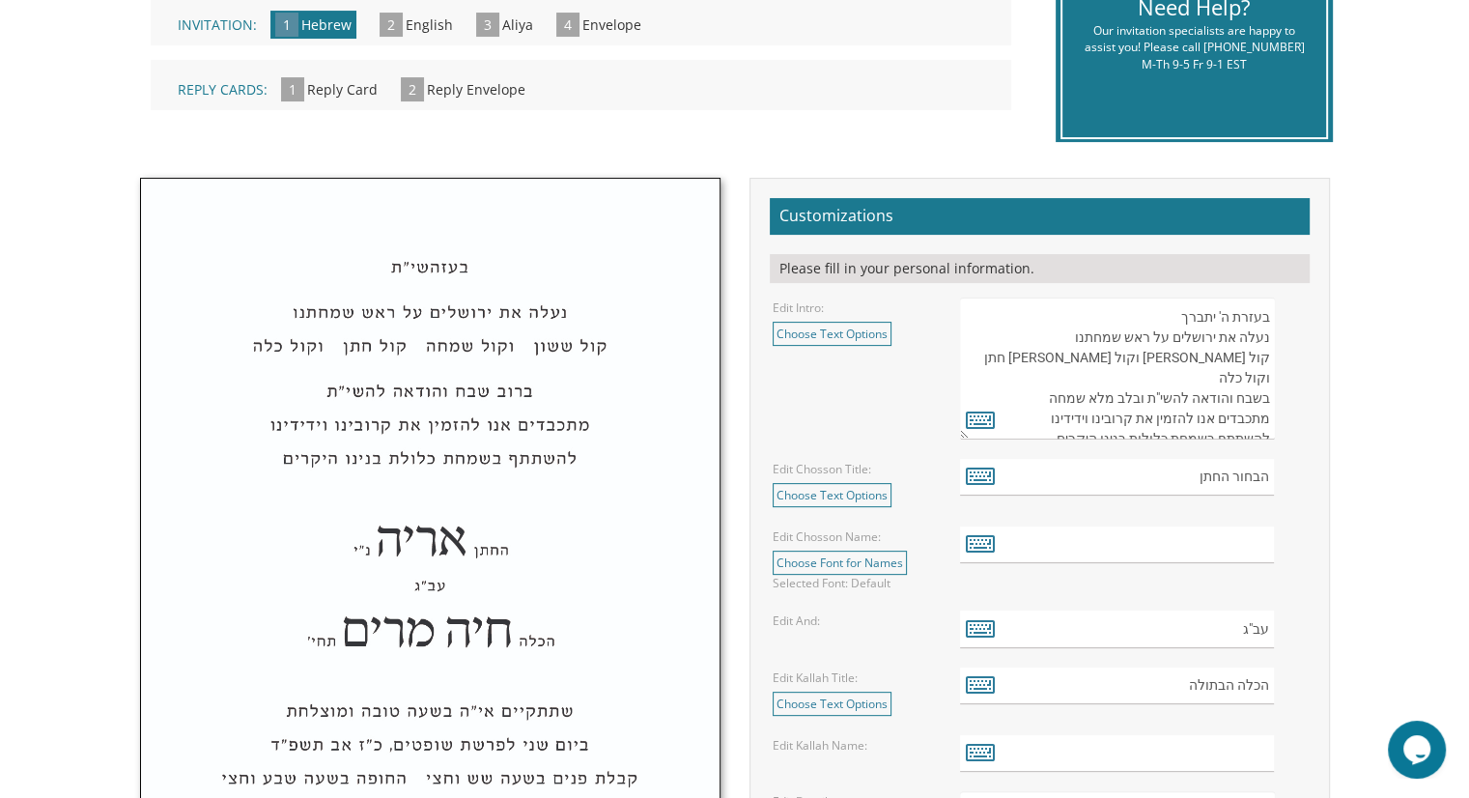
scroll to position [579, 0]
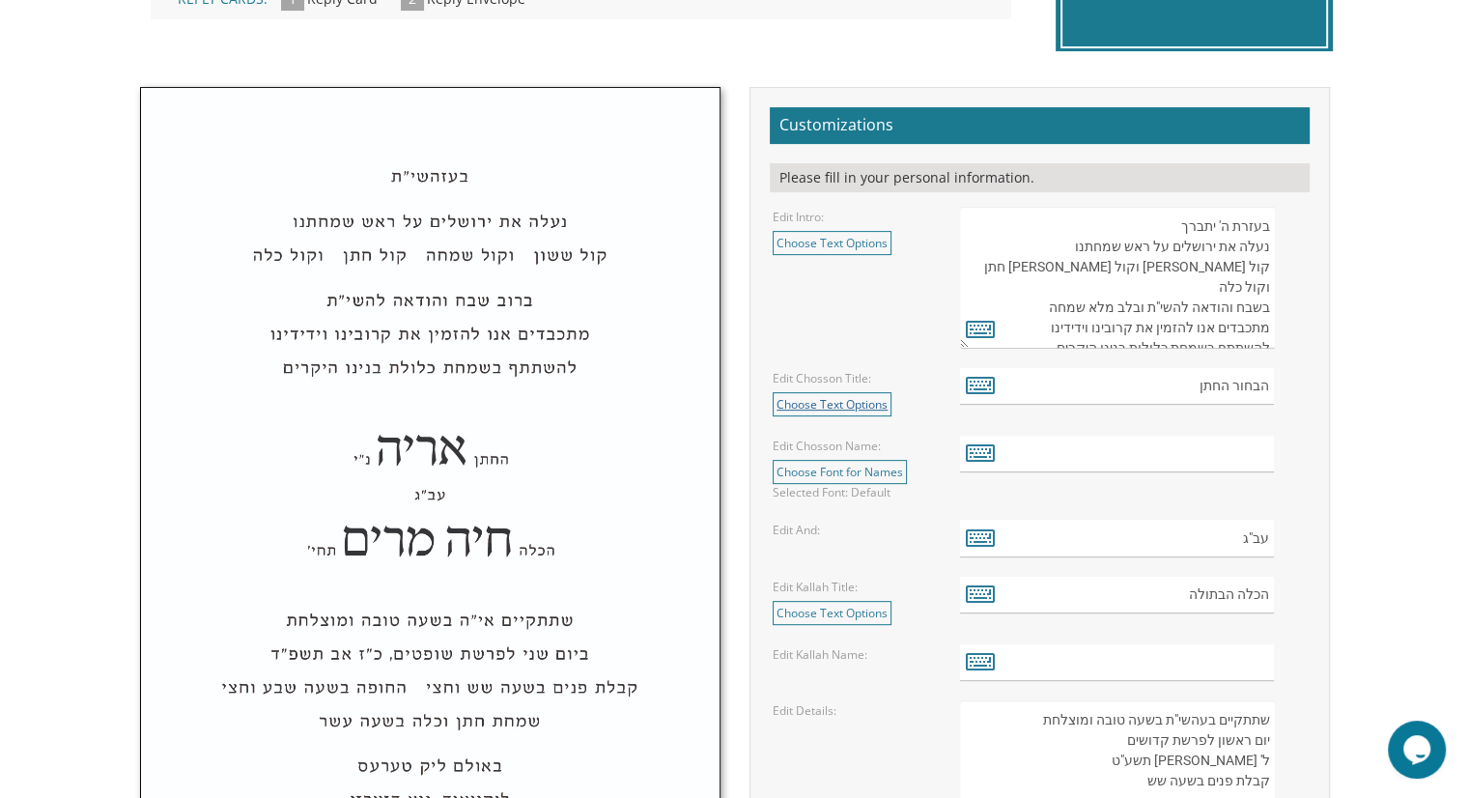
click at [823, 407] on link "Choose Text Options" at bounding box center [832, 404] width 119 height 24
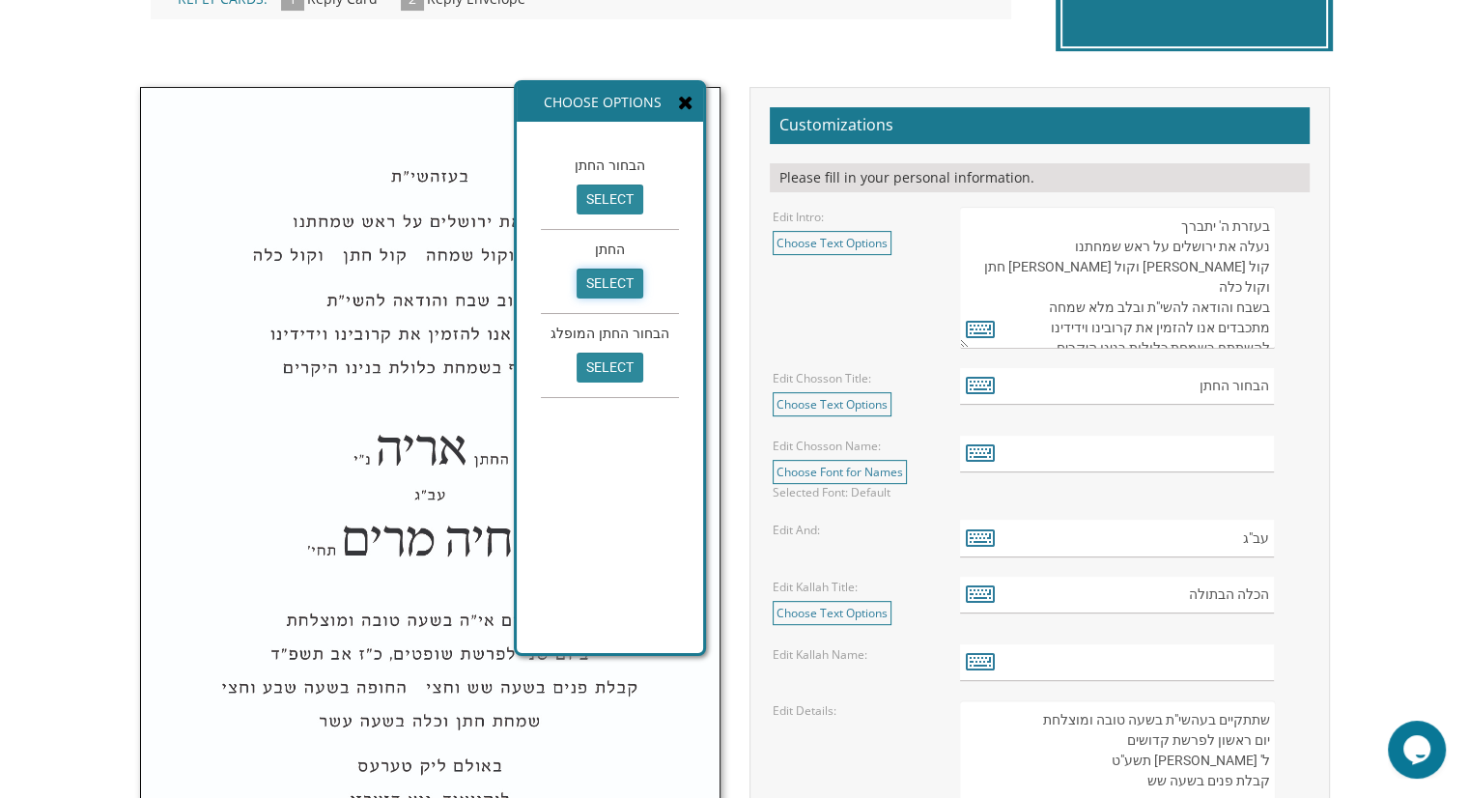
click at [599, 283] on input "select" at bounding box center [610, 283] width 67 height 30
type input "החתן"
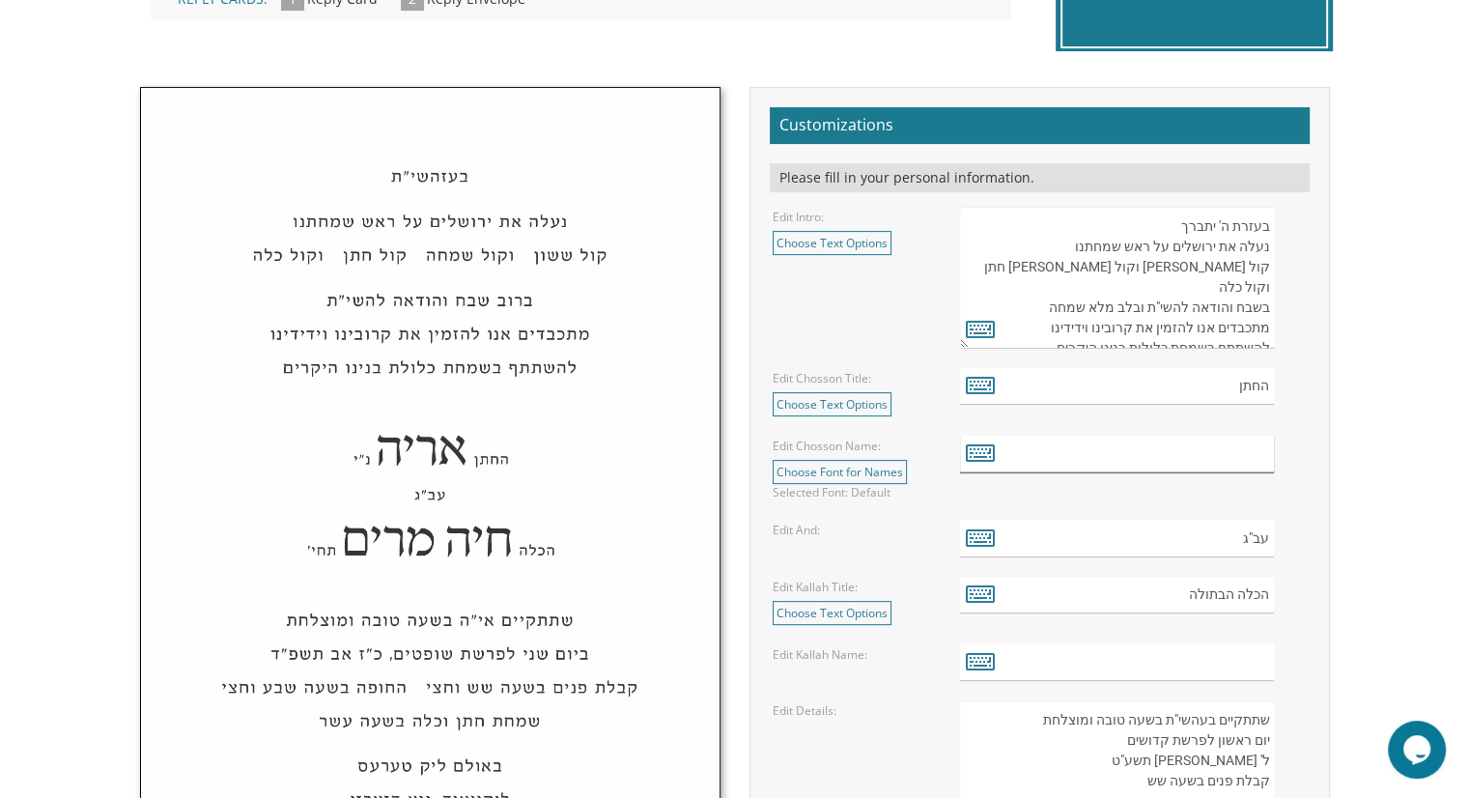
click at [1142, 454] on input "text" at bounding box center [1117, 455] width 314 height 38
click at [982, 449] on icon at bounding box center [980, 451] width 29 height 27
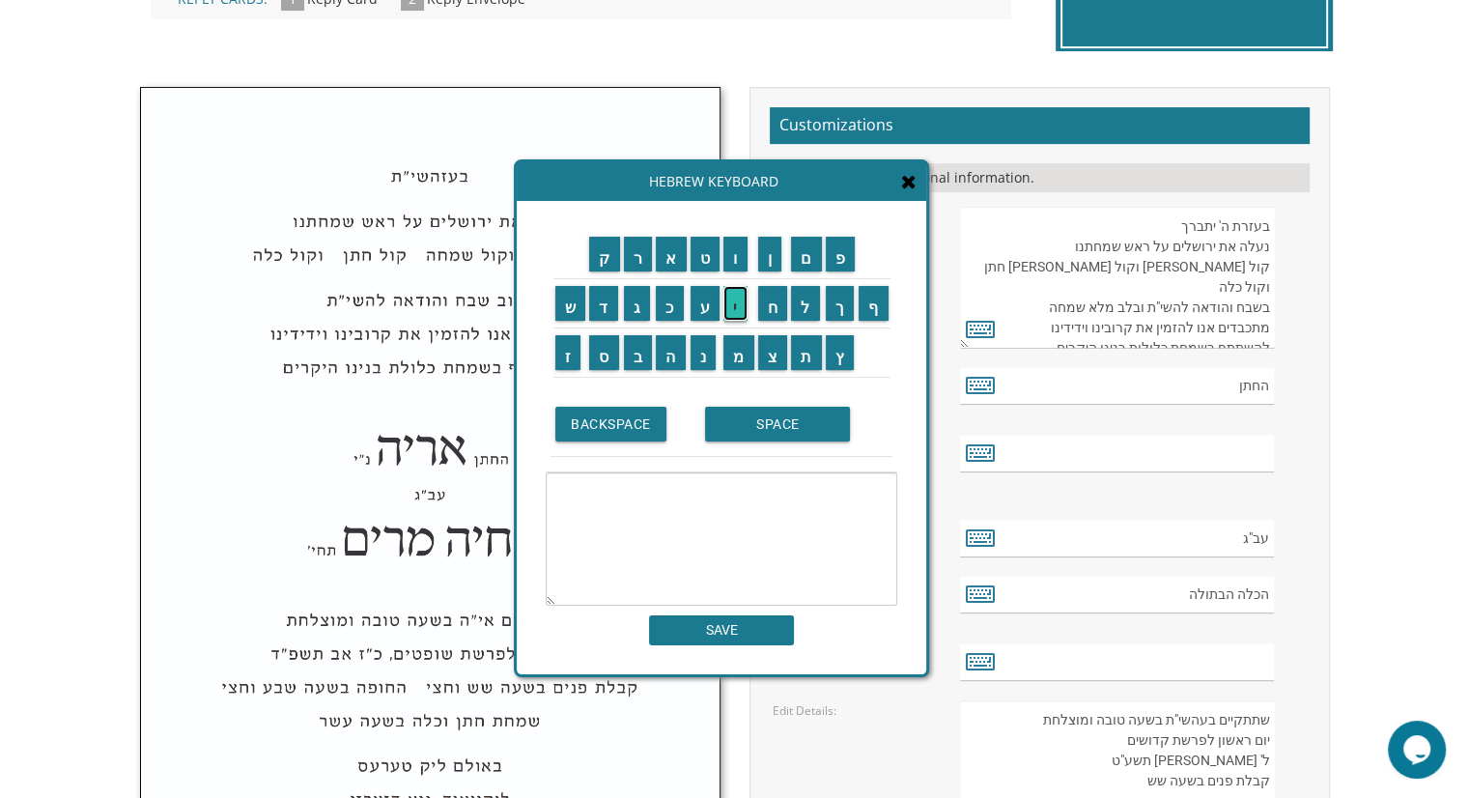
click at [736, 309] on input "י" at bounding box center [735, 303] width 24 height 35
click at [780, 356] on input "צ" at bounding box center [773, 352] width 30 height 35
click at [778, 320] on td "ח" at bounding box center [773, 303] width 34 height 49
click at [780, 302] on input "ח" at bounding box center [773, 303] width 30 height 35
click at [610, 250] on input "ק" at bounding box center [604, 254] width 31 height 35
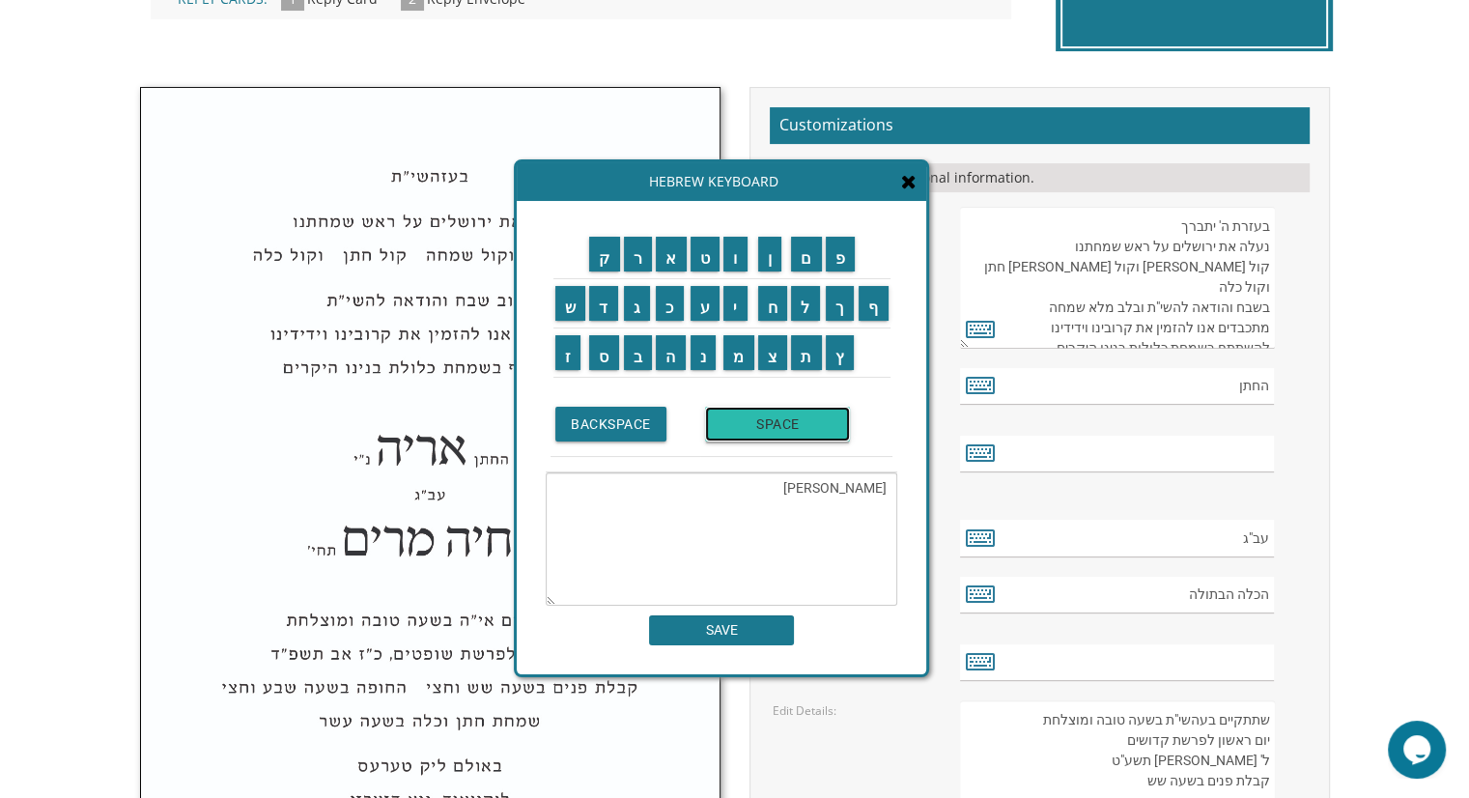
click at [782, 420] on input "SPACE" at bounding box center [777, 424] width 145 height 35
click at [798, 317] on input "ל" at bounding box center [805, 303] width 29 height 35
click at [735, 312] on input "י" at bounding box center [735, 303] width 24 height 35
click at [636, 354] on input "ב" at bounding box center [638, 352] width 29 height 35
type textarea "יצחק ליב"
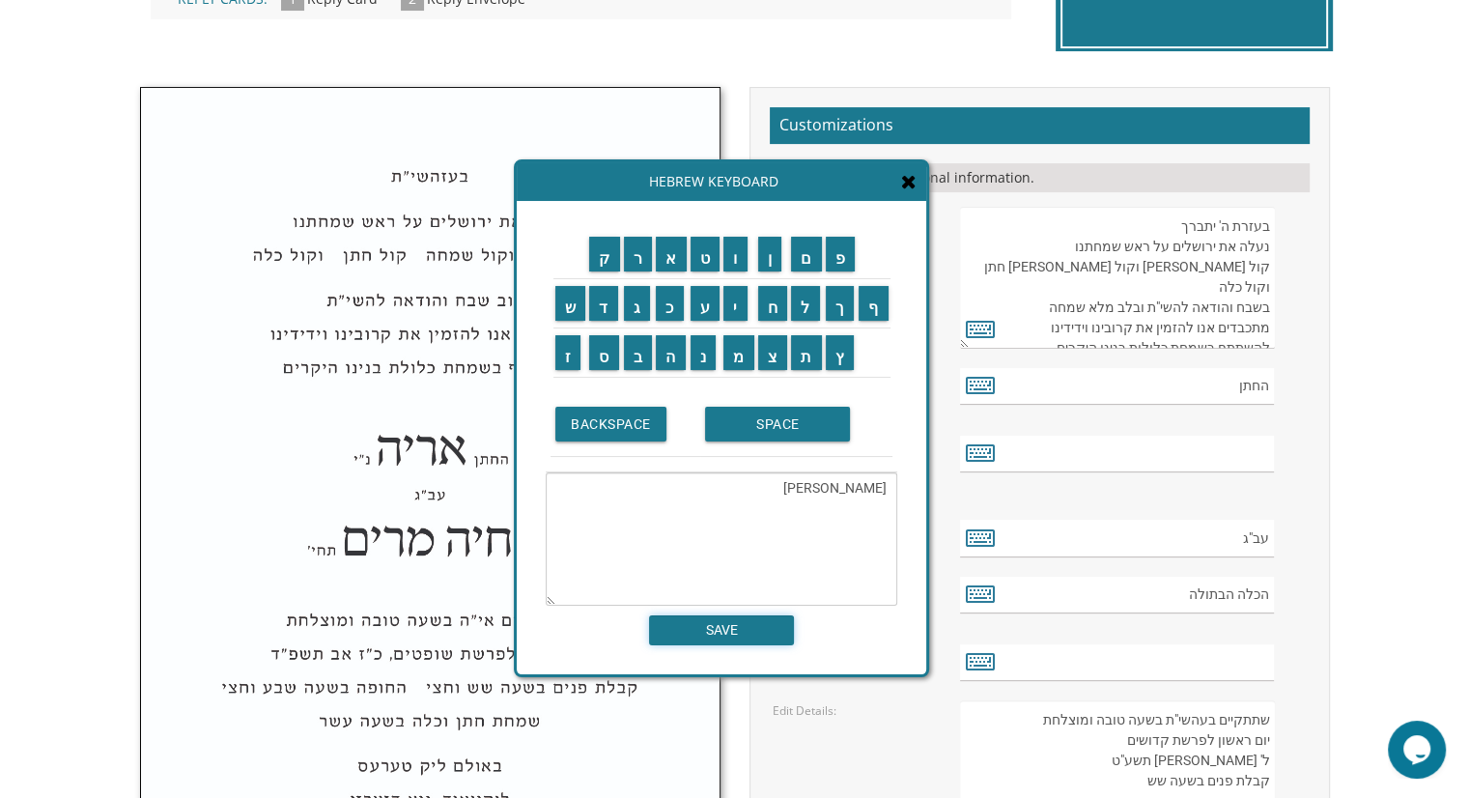
click at [761, 632] on input "SAVE" at bounding box center [721, 630] width 145 height 30
type input "יצחק ליב"
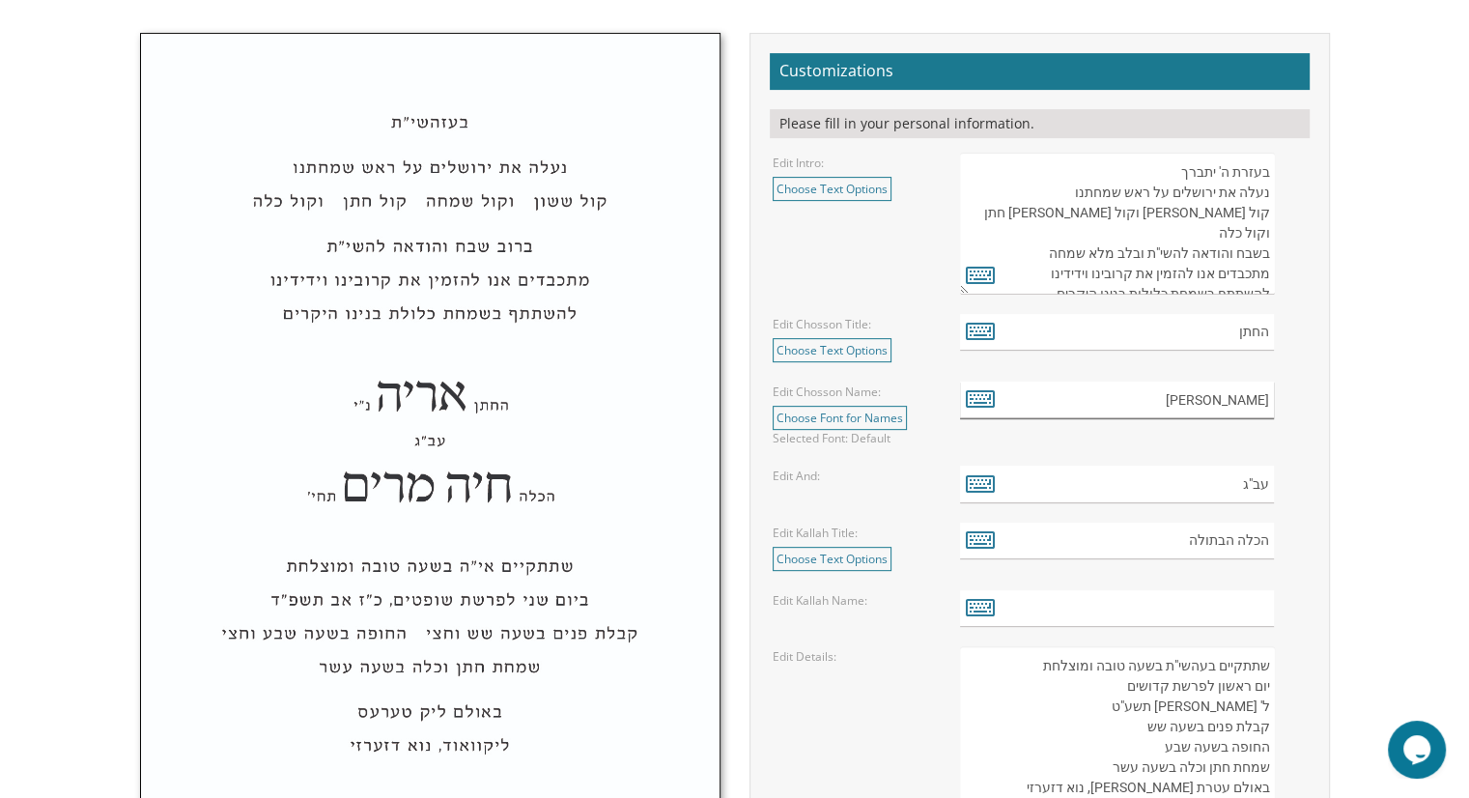
scroll to position [773, 0]
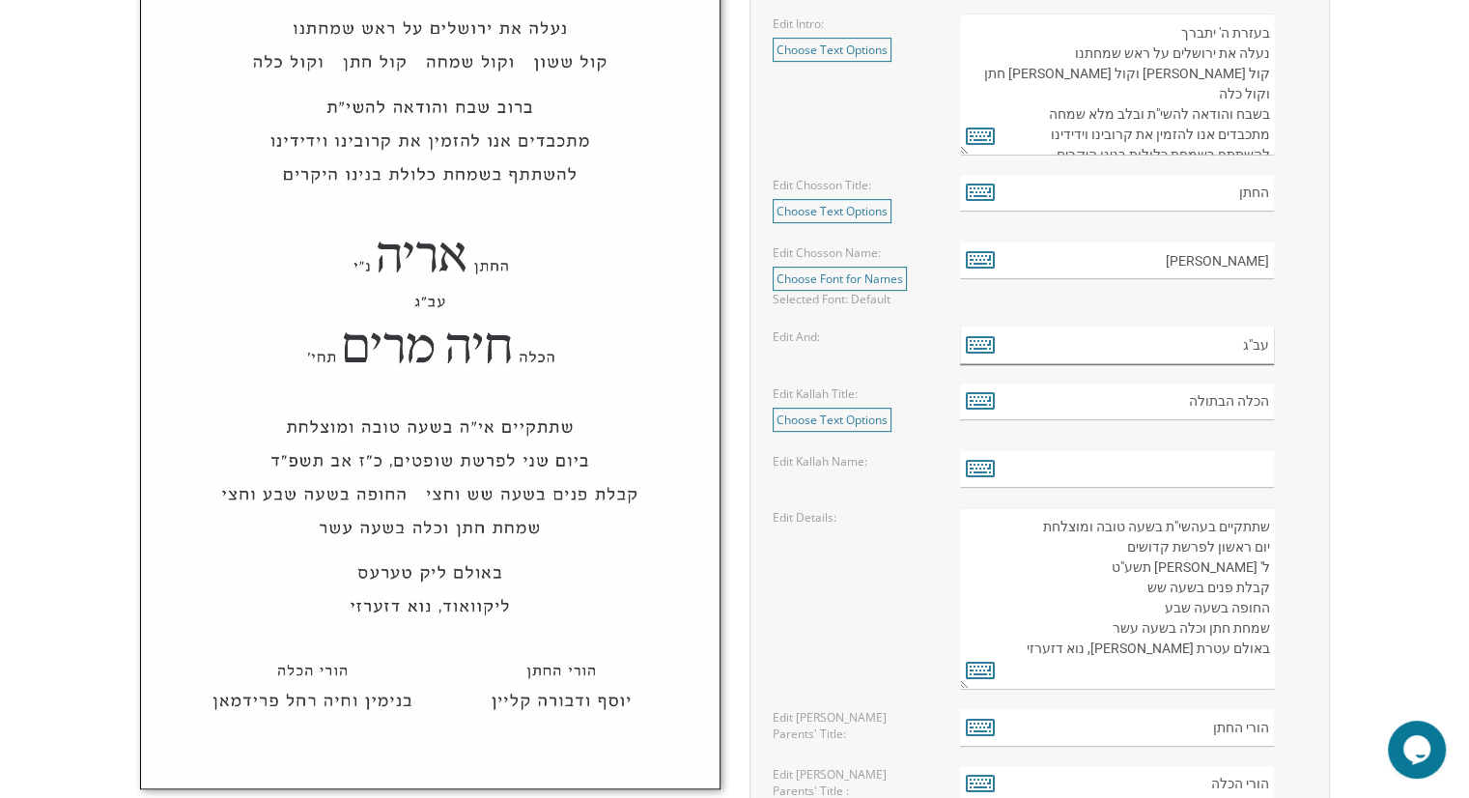
click at [1209, 348] on input "עב"ג" at bounding box center [1117, 345] width 314 height 38
click at [1224, 400] on input "הכלה הבתולה" at bounding box center [1117, 402] width 314 height 38
click at [836, 413] on link "Choose Text Options" at bounding box center [832, 420] width 119 height 24
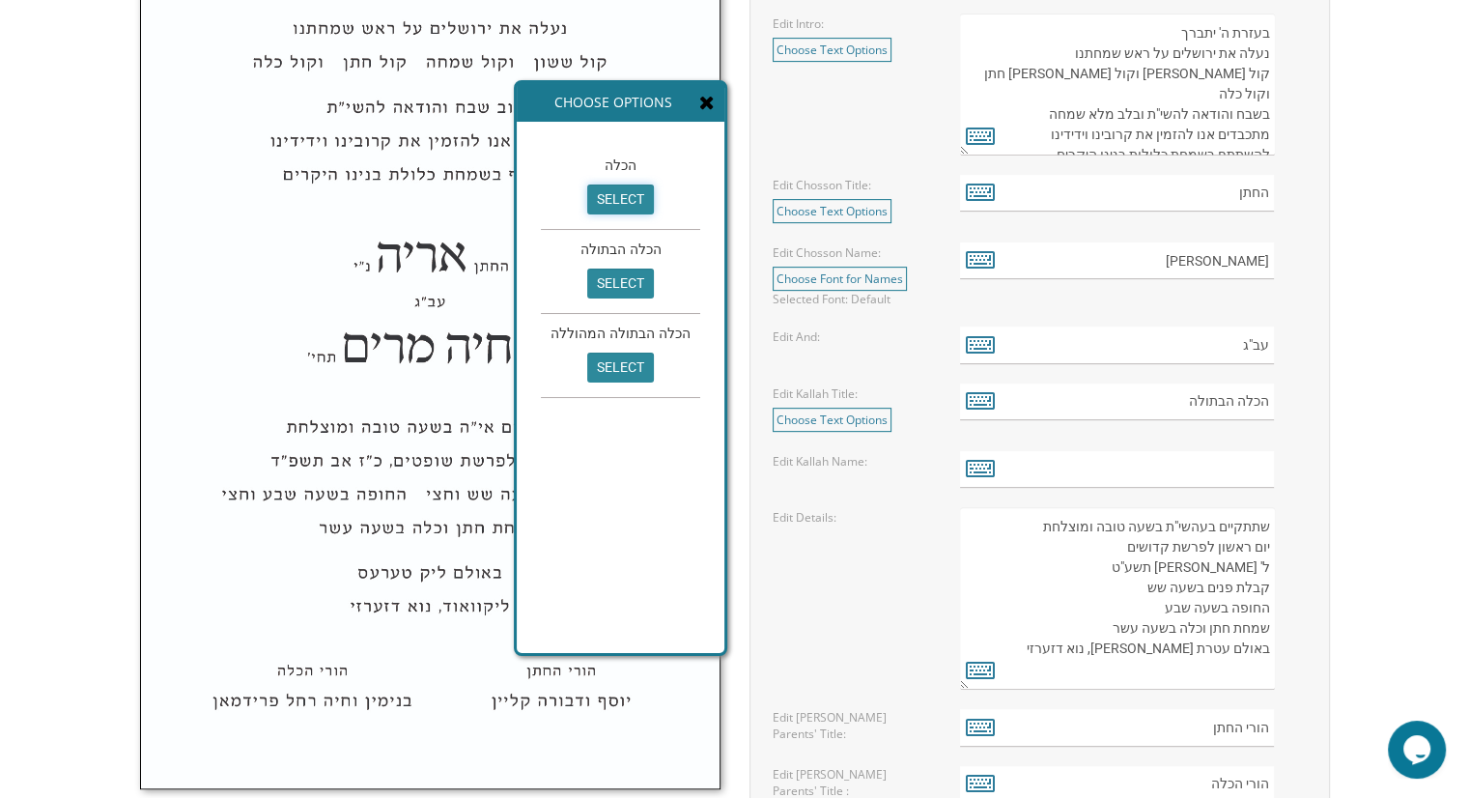
click at [630, 208] on input "select" at bounding box center [620, 199] width 67 height 30
type input "הכלה"
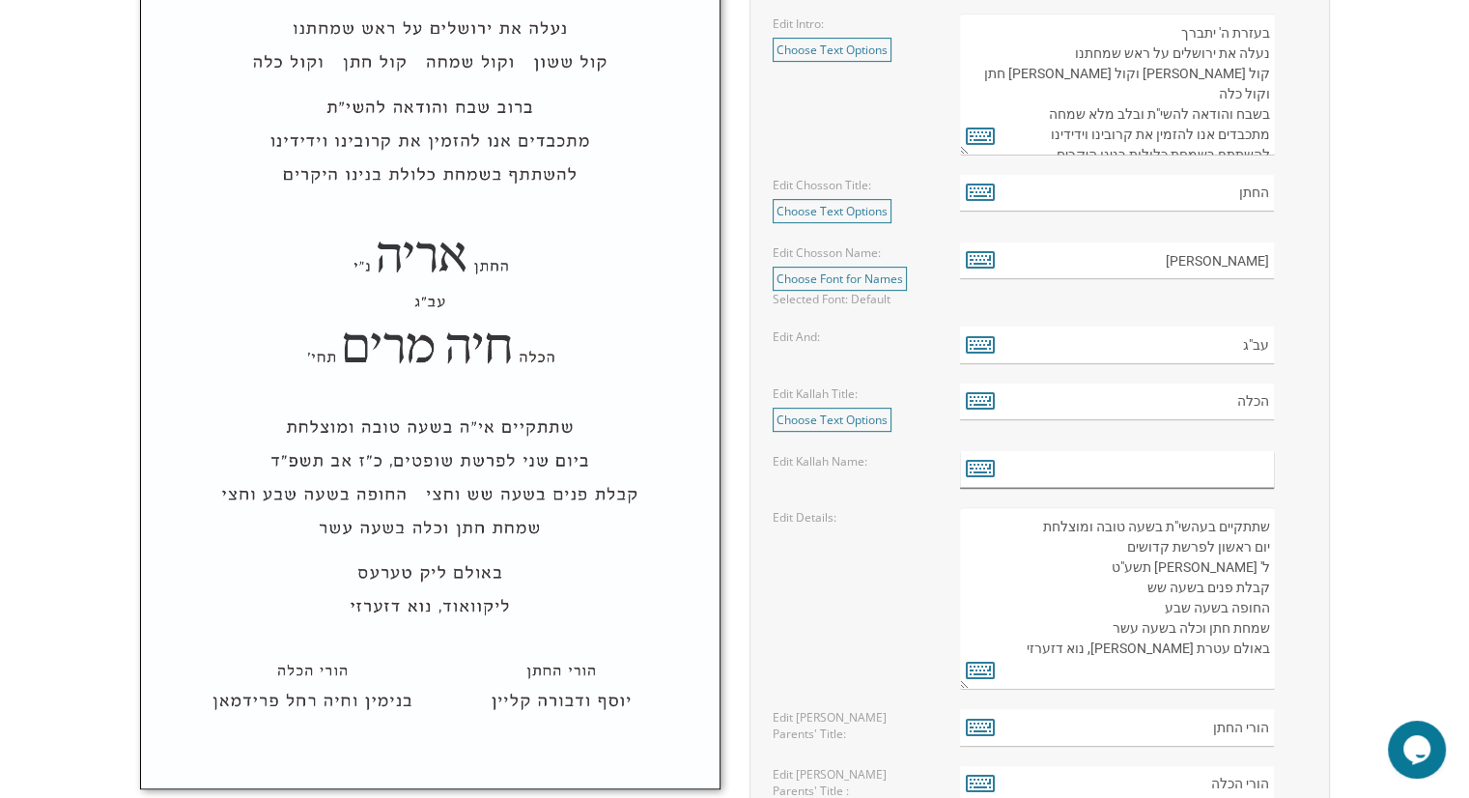
click at [1055, 473] on input "text" at bounding box center [1117, 470] width 314 height 38
click at [972, 468] on icon at bounding box center [980, 467] width 29 height 27
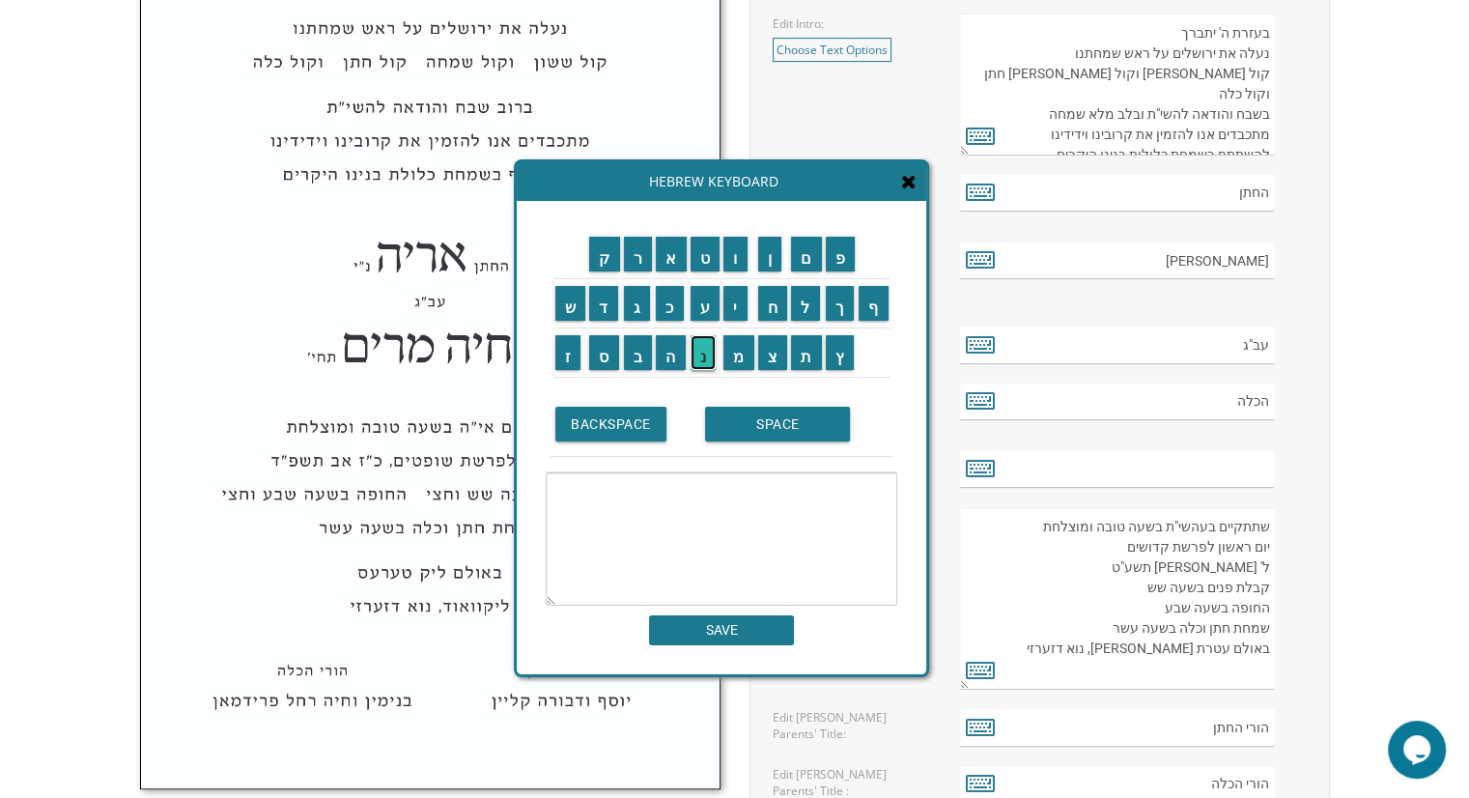
click at [709, 362] on input "נ" at bounding box center [703, 352] width 26 height 35
click at [774, 301] on input "ח" at bounding box center [773, 303] width 30 height 35
click at [746, 356] on input "מ" at bounding box center [738, 352] width 31 height 35
click at [662, 349] on input "ה" at bounding box center [671, 352] width 30 height 35
type textarea "נחמה"
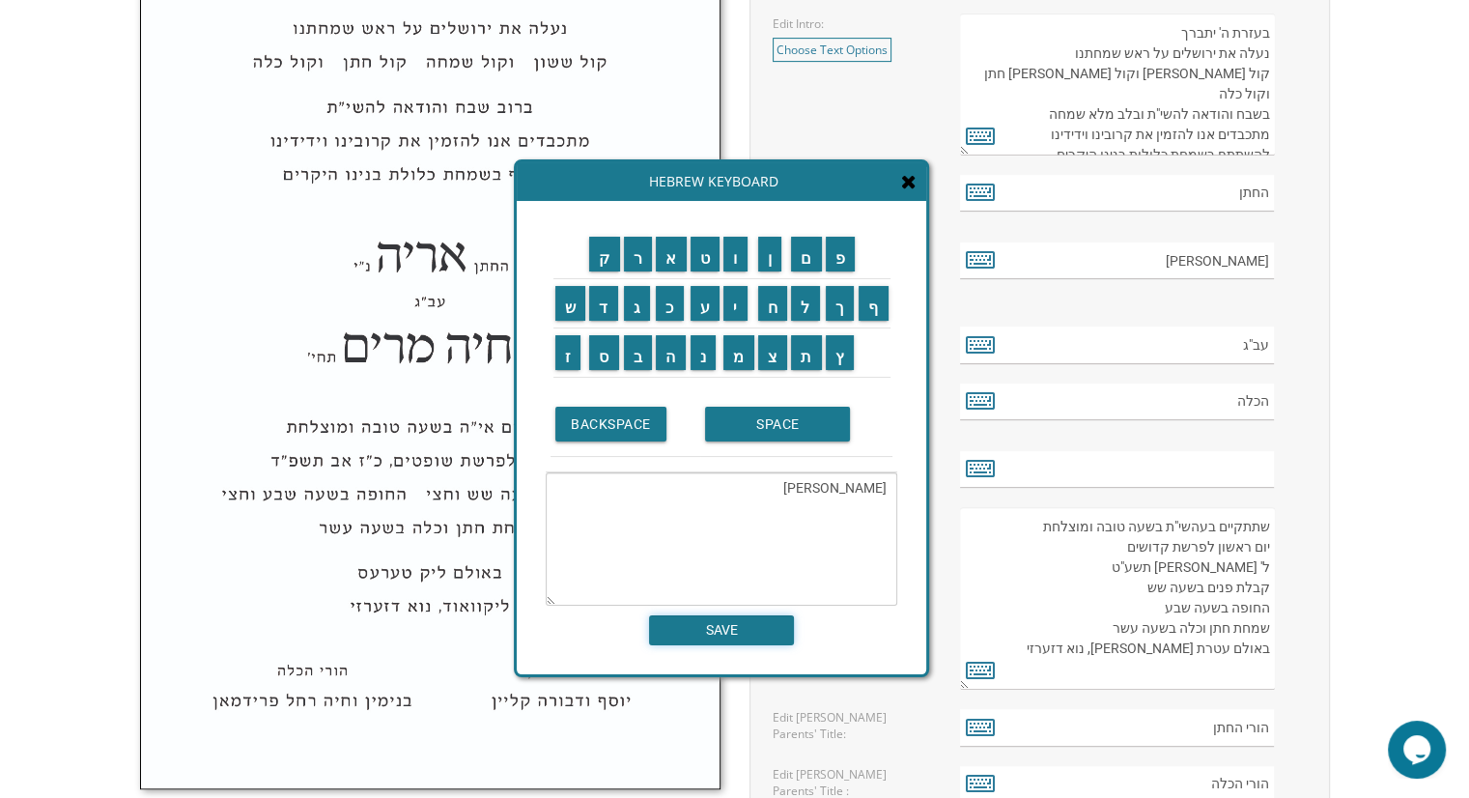
click at [742, 624] on input "SAVE" at bounding box center [721, 630] width 145 height 30
type input "נחמה"
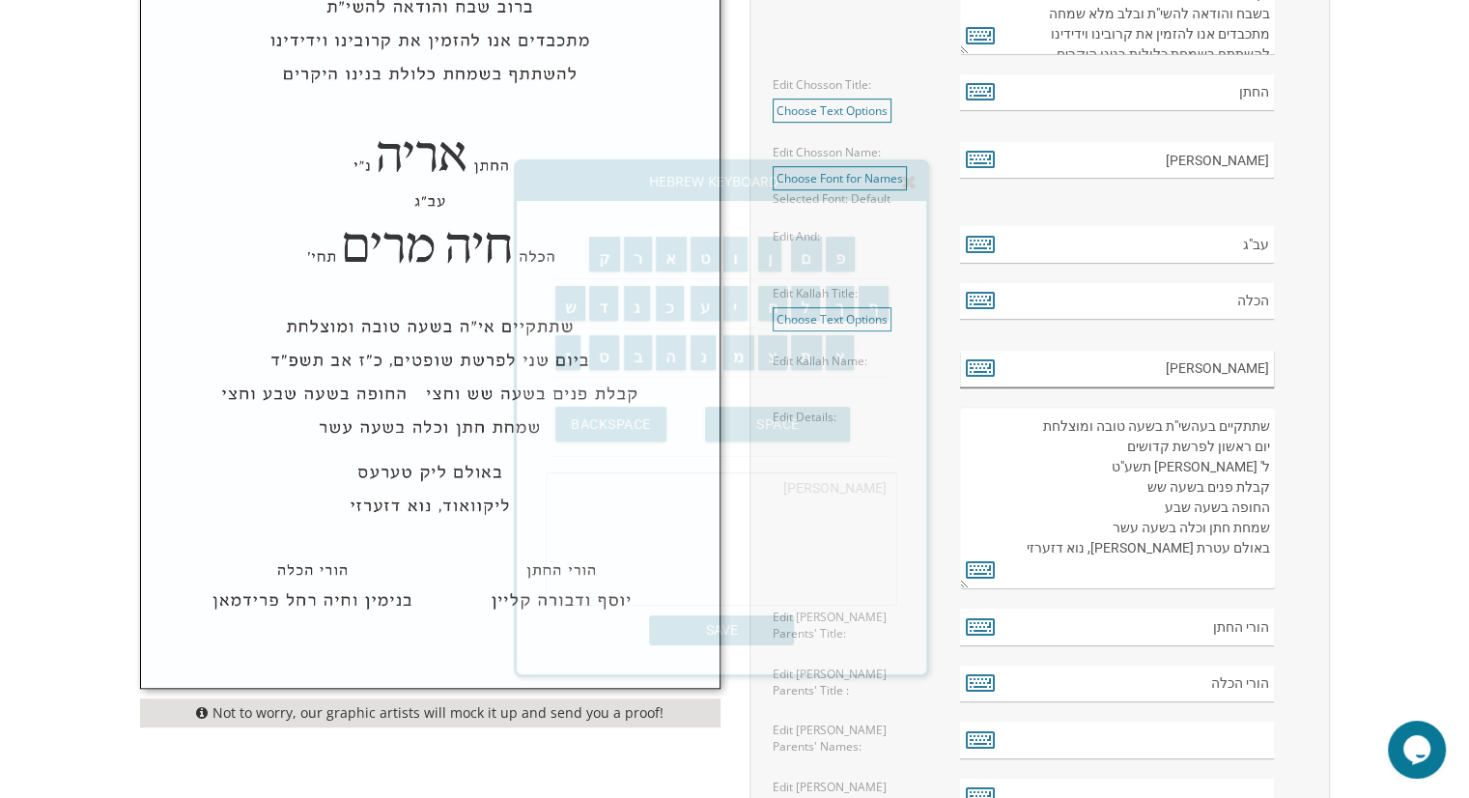
scroll to position [966, 0]
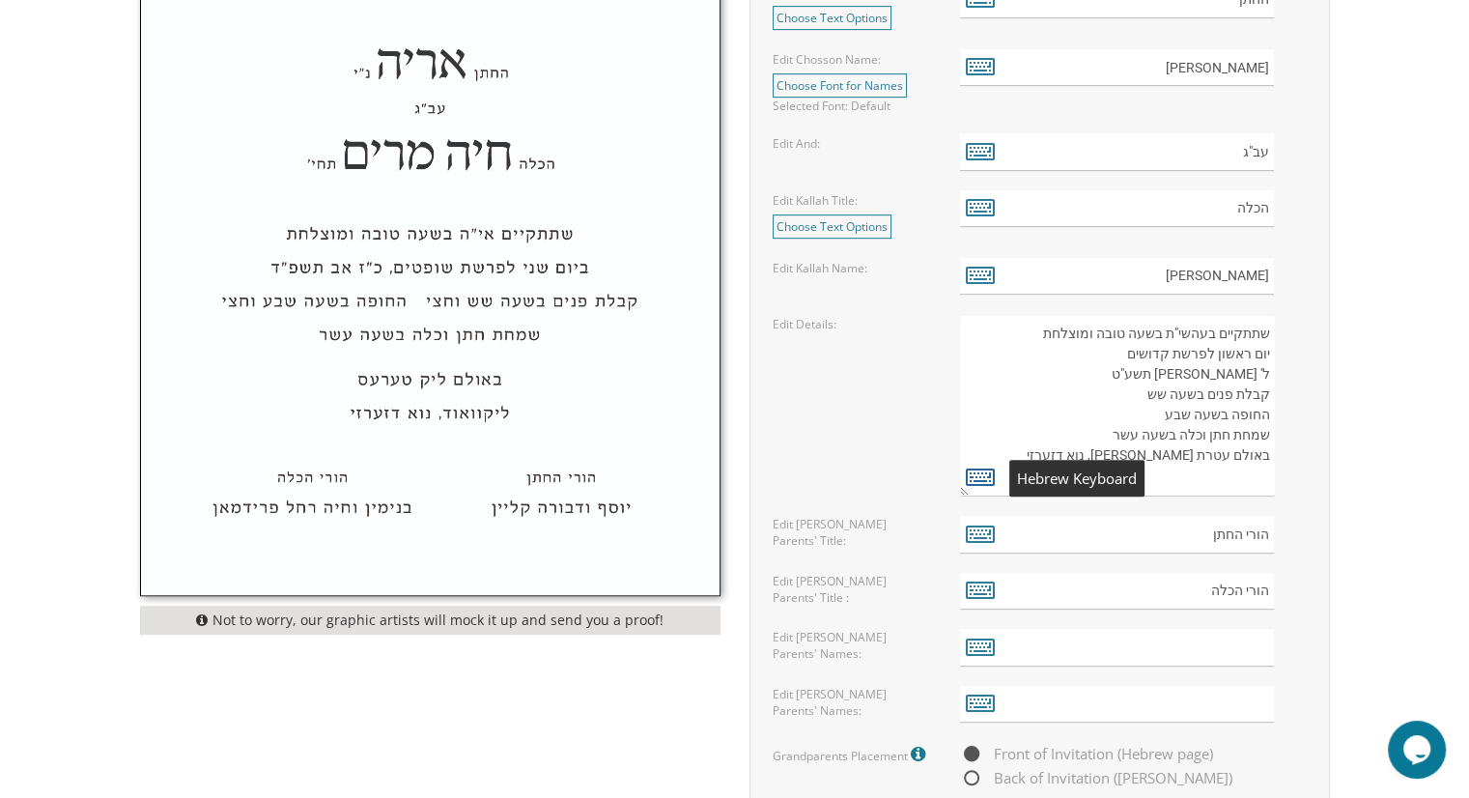
click at [975, 474] on icon at bounding box center [980, 476] width 29 height 27
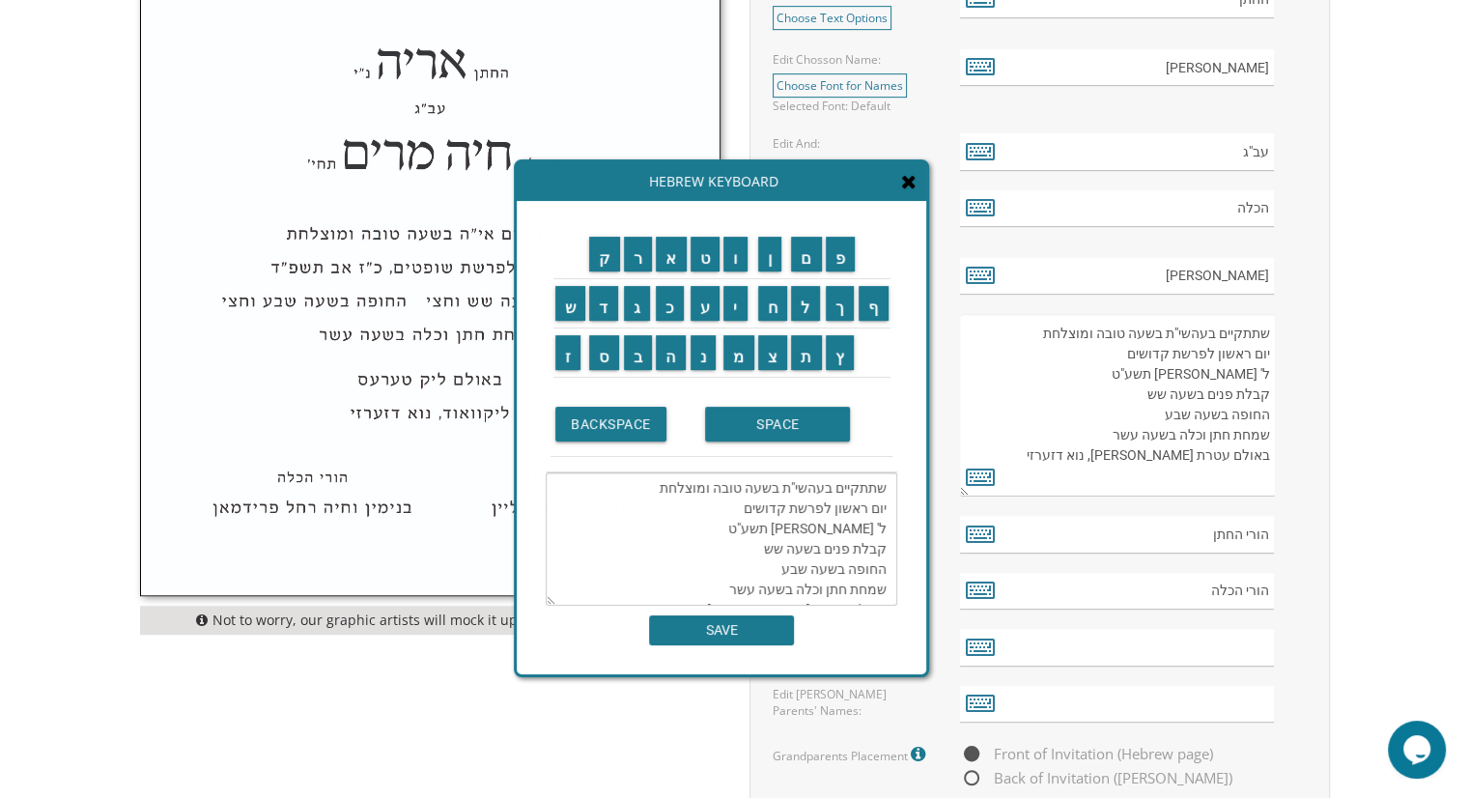
click at [1235, 349] on textarea "שתתקיים בעהשי"ת בשעה טובה ומוצלחת יום ראשון לפרשת קדושים ל' ניסן תשע"ט קבלת פני…" at bounding box center [1117, 405] width 314 height 183
click at [1269, 372] on textarea "שתתקיים בעהשי"ת בשעה טובה ומוצלחת יום ראשון לפרשת קדושים ל' ניסן תשע"ט קבלת פני…" at bounding box center [1117, 405] width 314 height 183
click at [672, 268] on input "א" at bounding box center [671, 254] width 31 height 35
click at [734, 264] on input "ו" at bounding box center [735, 254] width 24 height 35
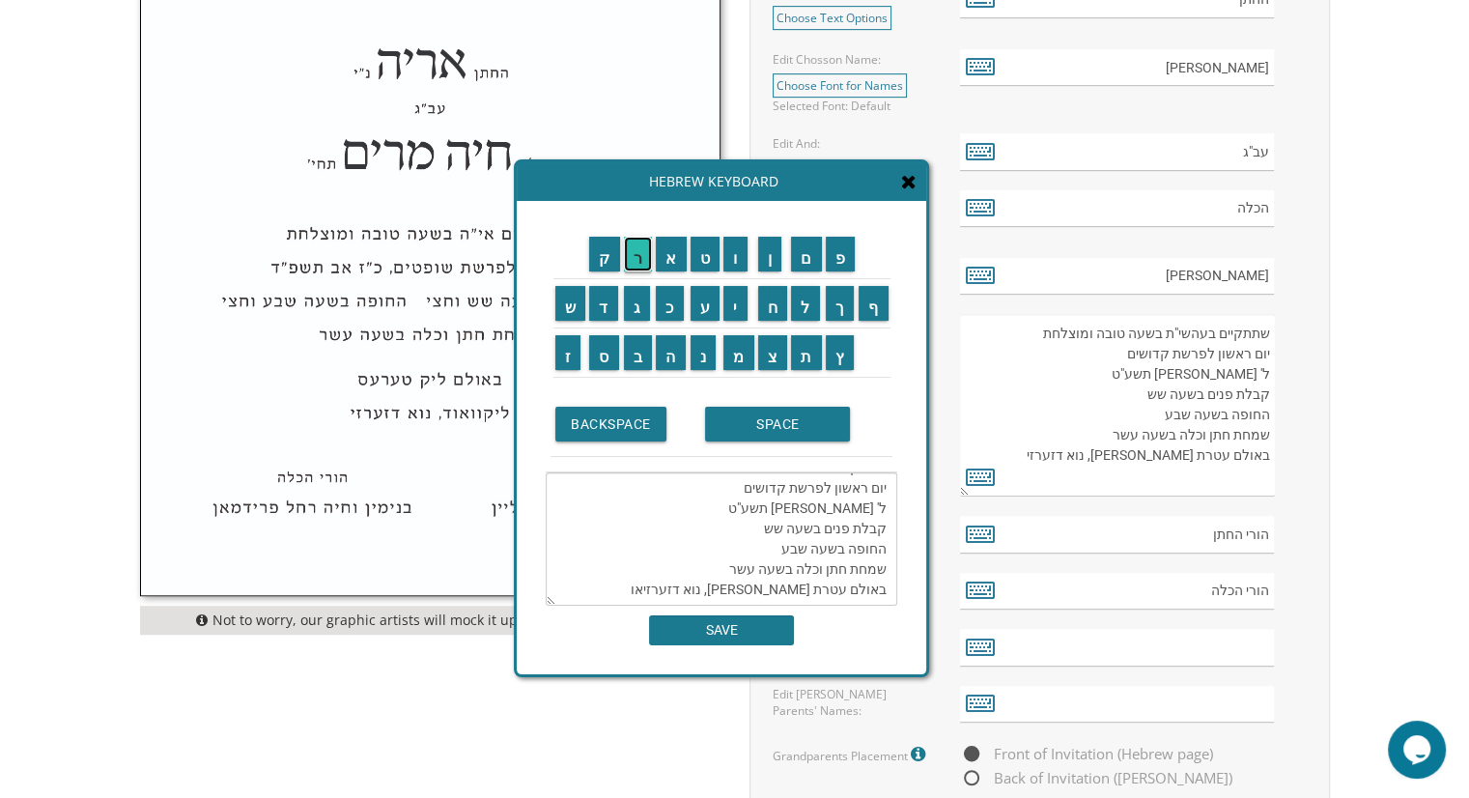
click at [640, 267] on input "ר" at bounding box center [638, 254] width 29 height 35
click at [775, 513] on textarea "שתתקיים בעהשי"ת בשעה טובה ומוצלחת יום ראשון לפרשת קדושים ל' ניסן תשע"ט קבלת פני…" at bounding box center [722, 538] width 352 height 133
click at [770, 318] on input "ח" at bounding box center [773, 303] width 30 height 35
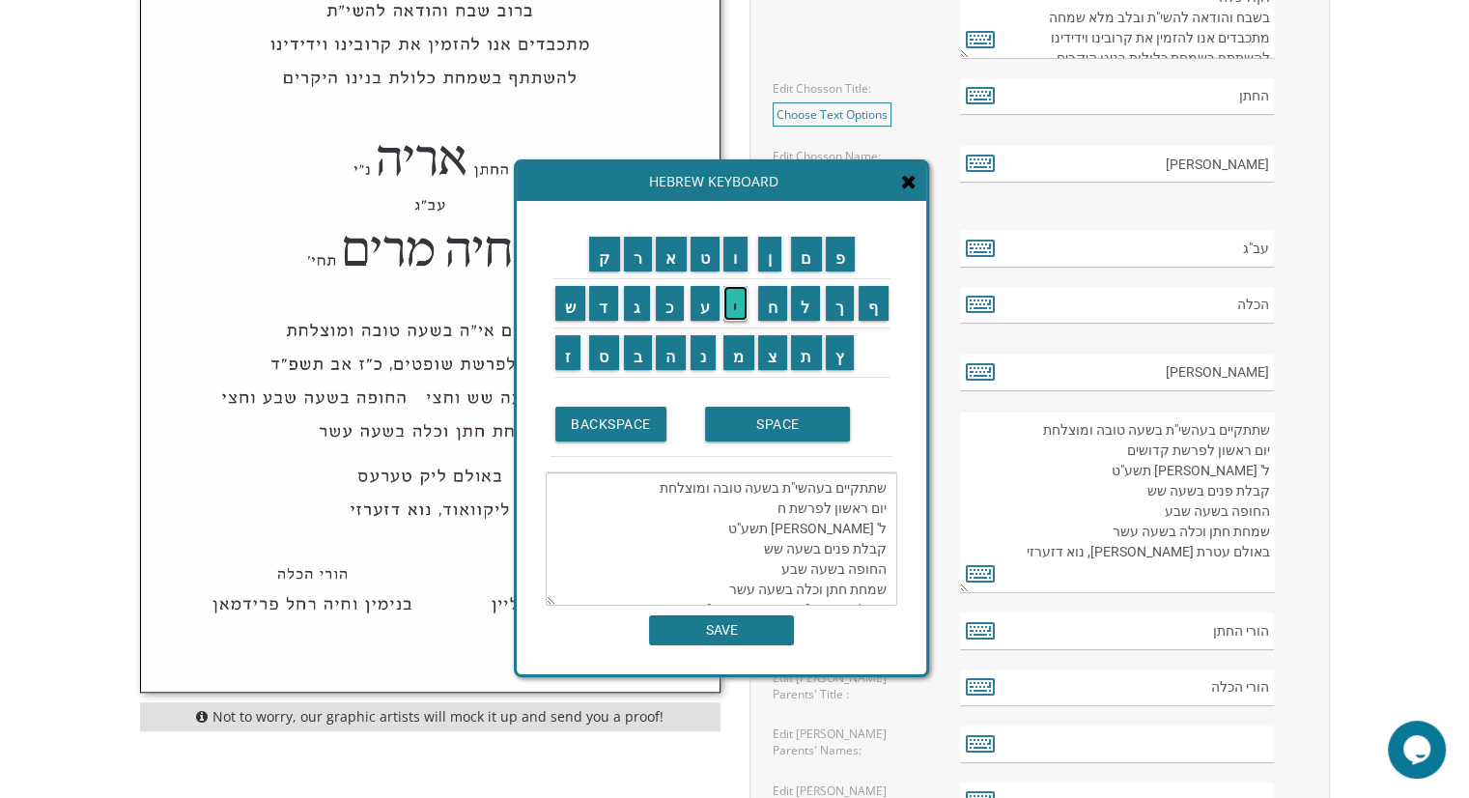
click at [732, 306] on input "י" at bounding box center [735, 303] width 24 height 35
click at [681, 363] on input "ה" at bounding box center [671, 352] width 30 height 35
click at [757, 433] on input "SPACE" at bounding box center [777, 424] width 145 height 35
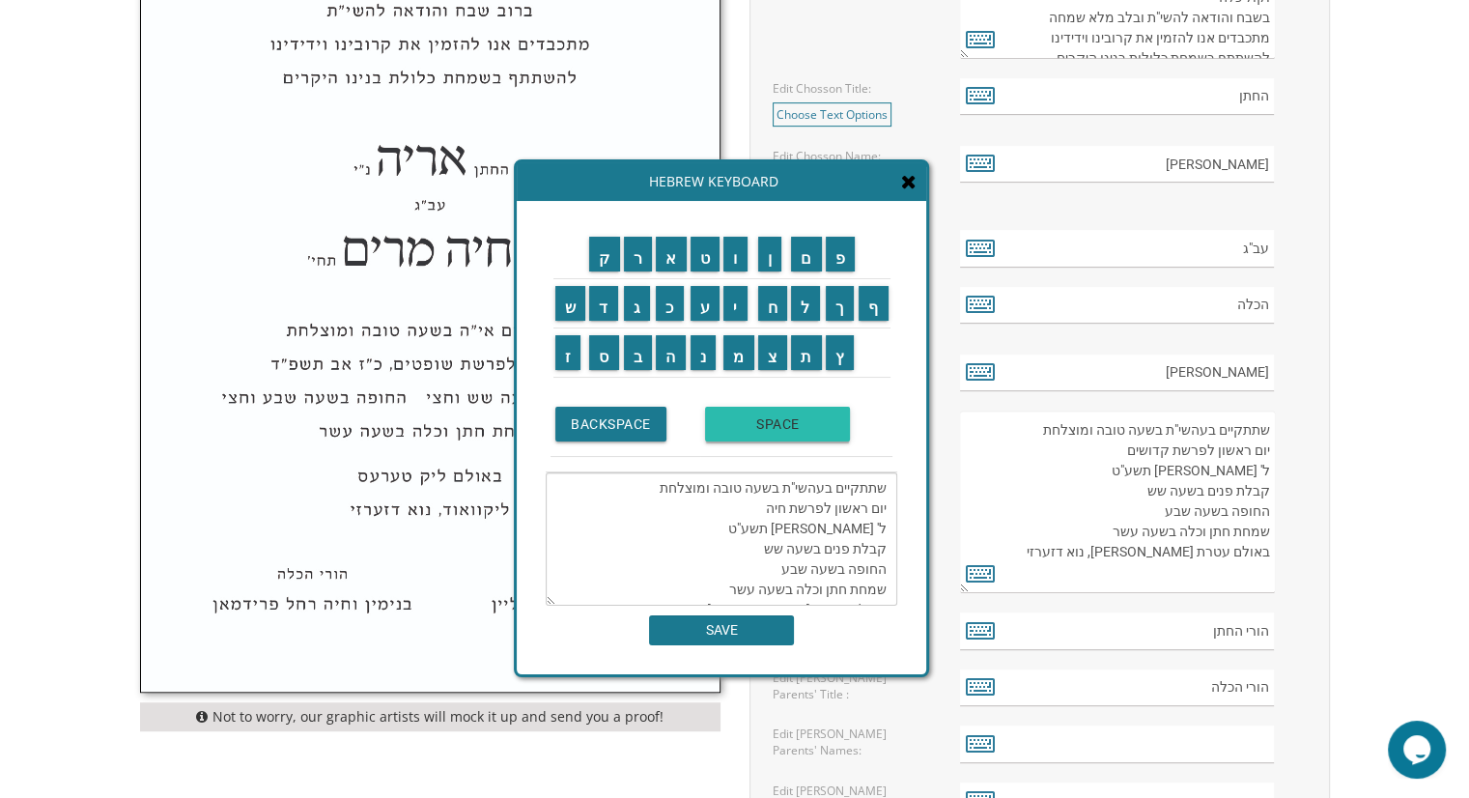
scroll to position [41, 0]
click at [555, 319] on input "ש" at bounding box center [570, 303] width 31 height 35
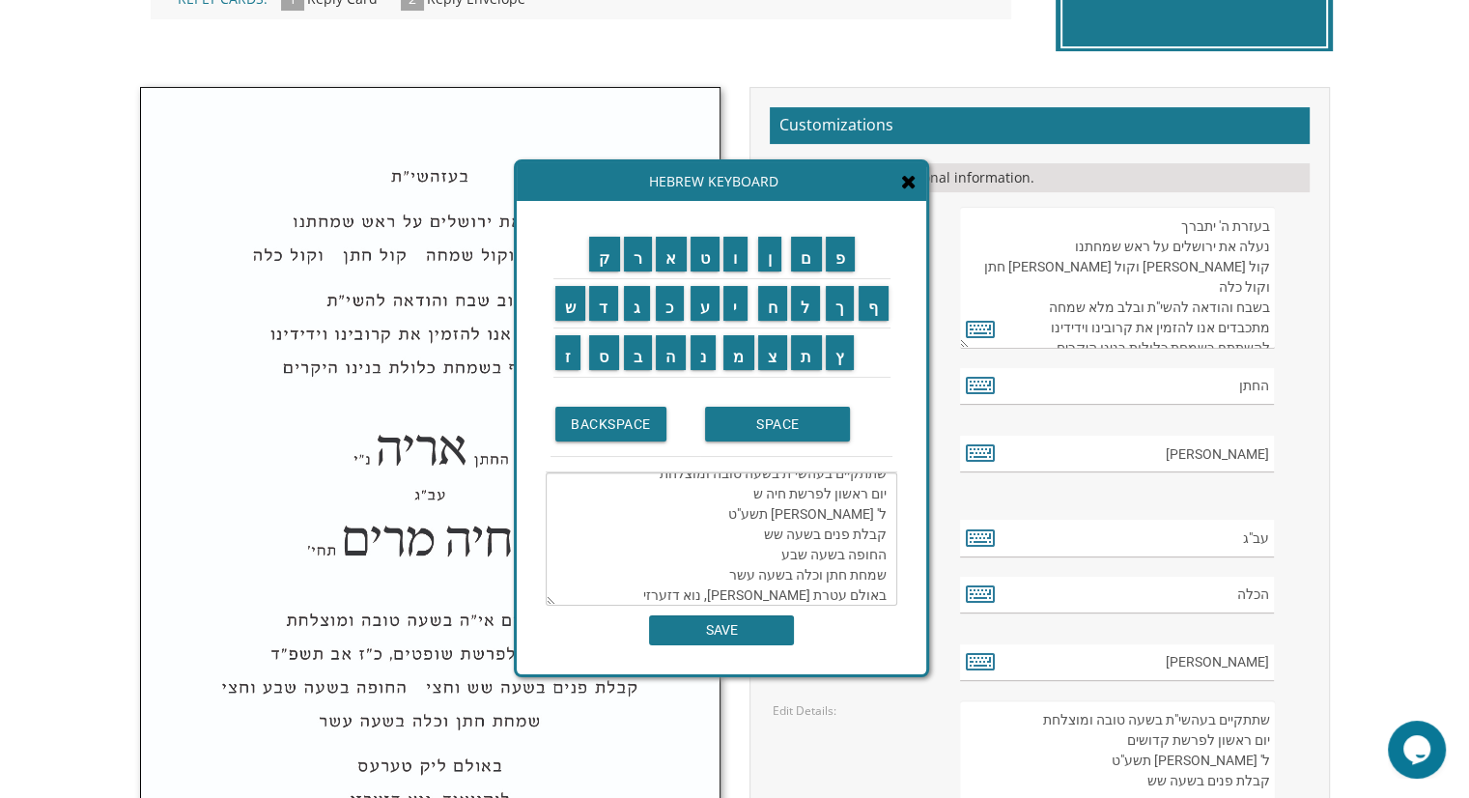
scroll to position [0, 0]
click at [633, 273] on td "ר" at bounding box center [638, 254] width 33 height 49
click at [680, 349] on input "ה" at bounding box center [671, 352] width 30 height 35
click at [629, 261] on input "ר" at bounding box center [638, 254] width 29 height 35
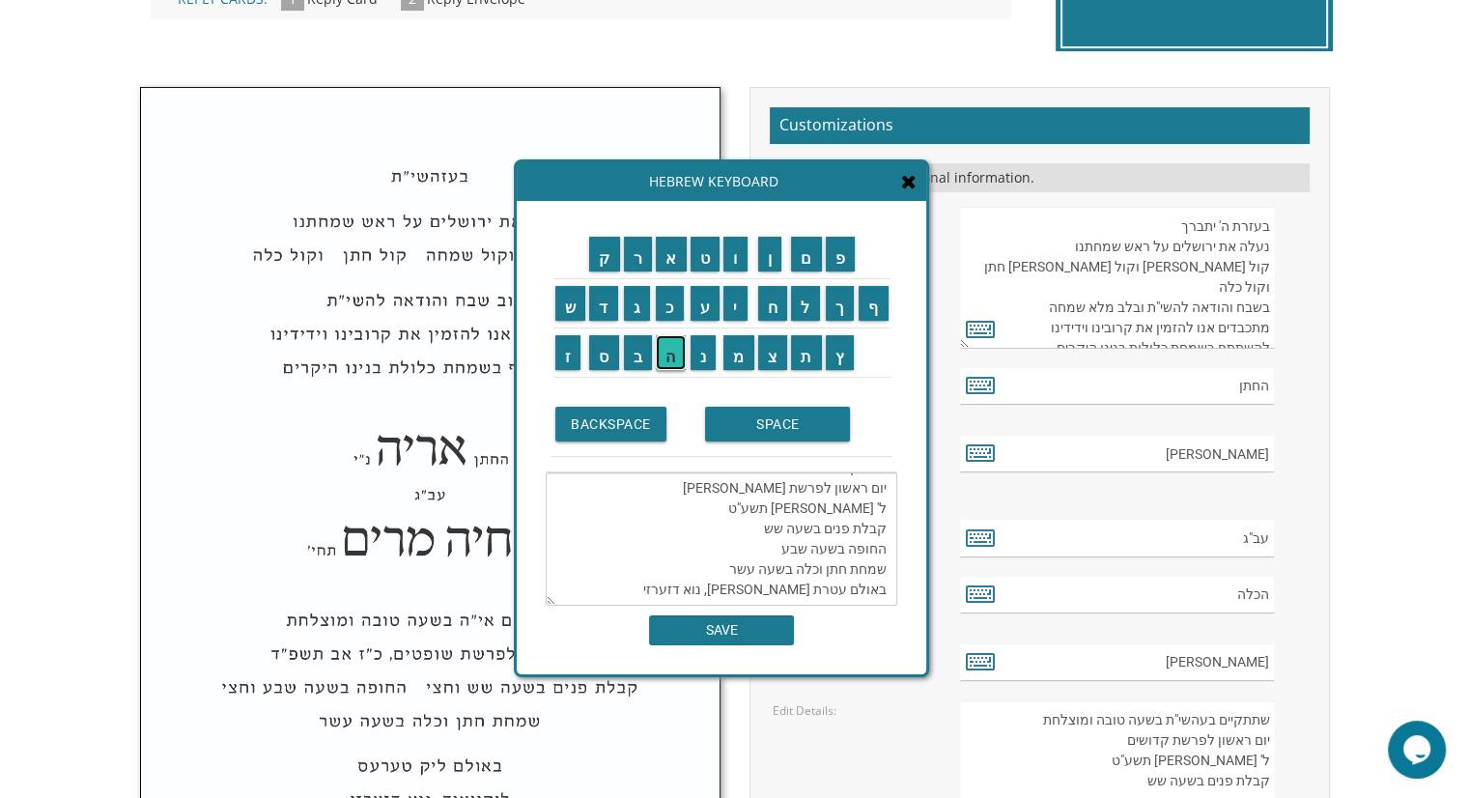
click at [672, 351] on input "ה" at bounding box center [671, 352] width 30 height 35
click at [770, 507] on textarea "שתתקיים בעהשי"ת בשעה טובה ומוצלחת יום ראשון לפרשת חיה שרה ל' ניסן תשע"ט קבלת פנ…" at bounding box center [722, 538] width 352 height 133
click at [746, 303] on input "י" at bounding box center [735, 303] width 24 height 35
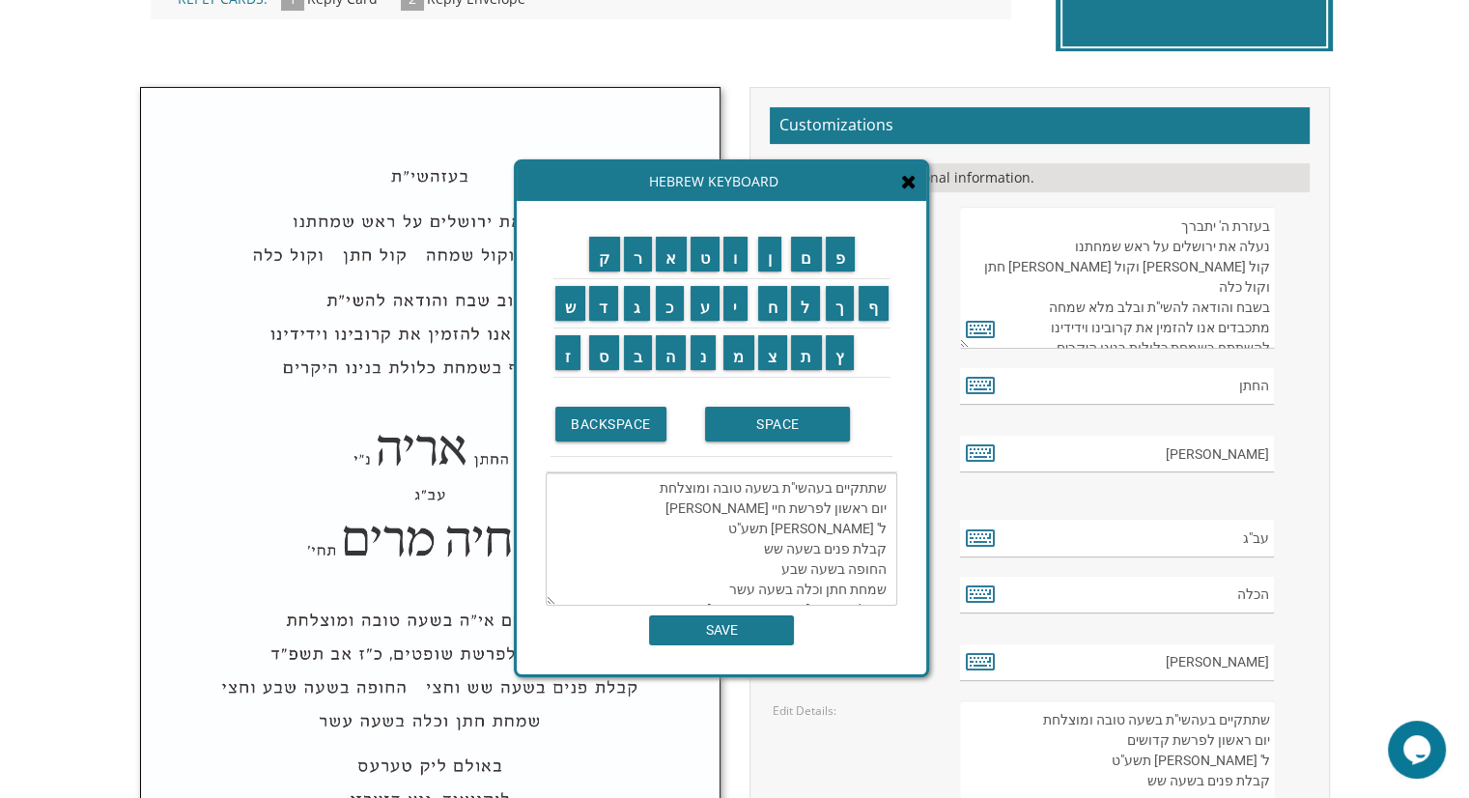
click at [887, 523] on textarea "שתתקיים בעהשי"ת בשעה טובה ומוצלחת יום ראשון לפרשת חיי שרה ל' ניסן תשע"ט קבלת פנ…" at bounding box center [722, 538] width 352 height 133
click at [739, 316] on input "י" at bounding box center [735, 303] width 24 height 35
click at [676, 261] on input "א" at bounding box center [671, 254] width 31 height 35
click at [741, 268] on input "ו" at bounding box center [735, 254] width 24 height 35
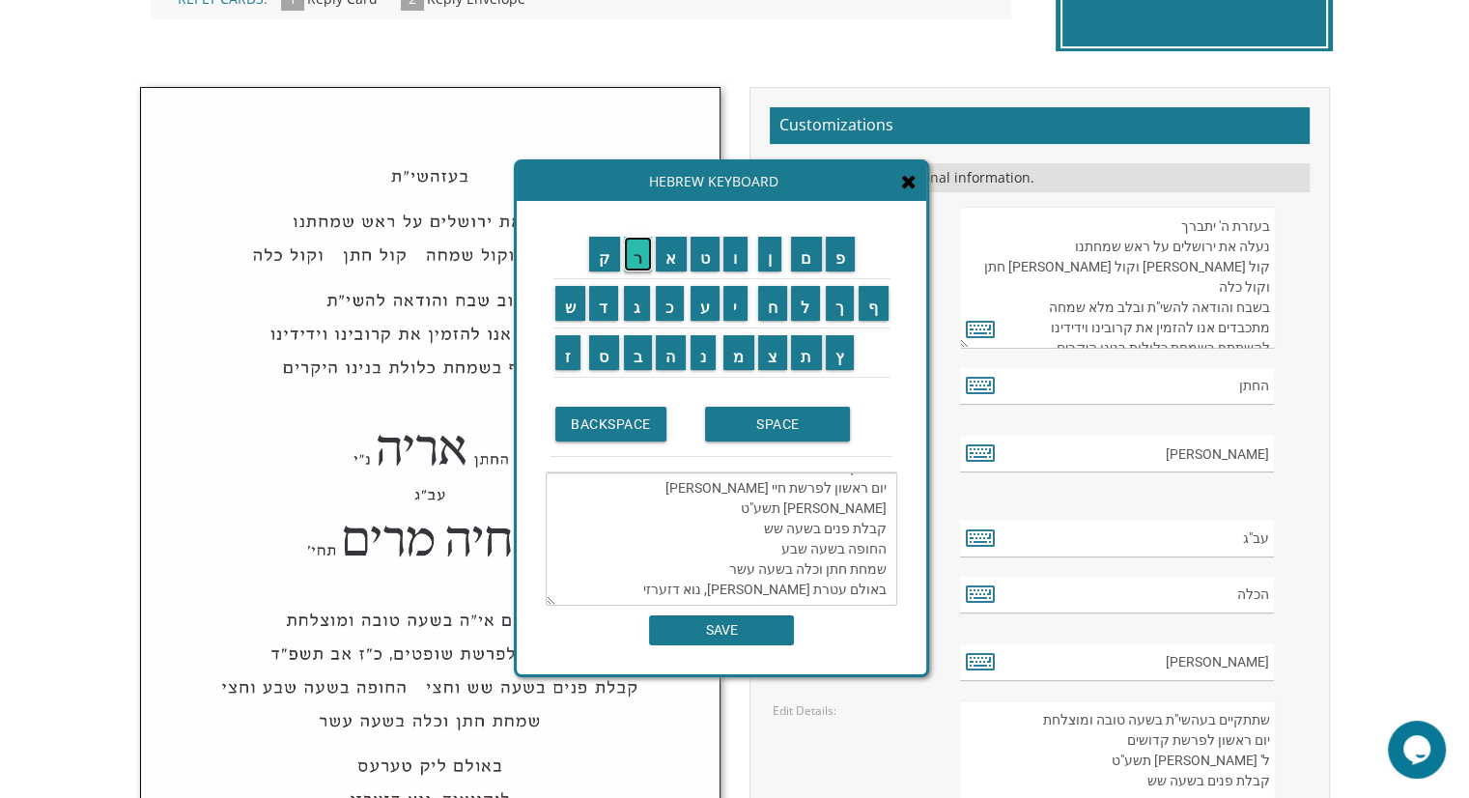
click at [627, 262] on input "ר" at bounding box center [638, 254] width 29 height 35
click at [776, 422] on input "SPACE" at bounding box center [777, 424] width 145 height 35
click at [800, 313] on input "ל" at bounding box center [805, 303] width 29 height 35
click at [845, 483] on textarea "שתתקיים בעהשי"ת בשעה טובה ומוצלחת יום ראשון לפרשת חיי שרה אור ל'י ניסן תשע"ט קב…" at bounding box center [722, 538] width 352 height 133
click at [699, 260] on input "ט" at bounding box center [705, 254] width 30 height 35
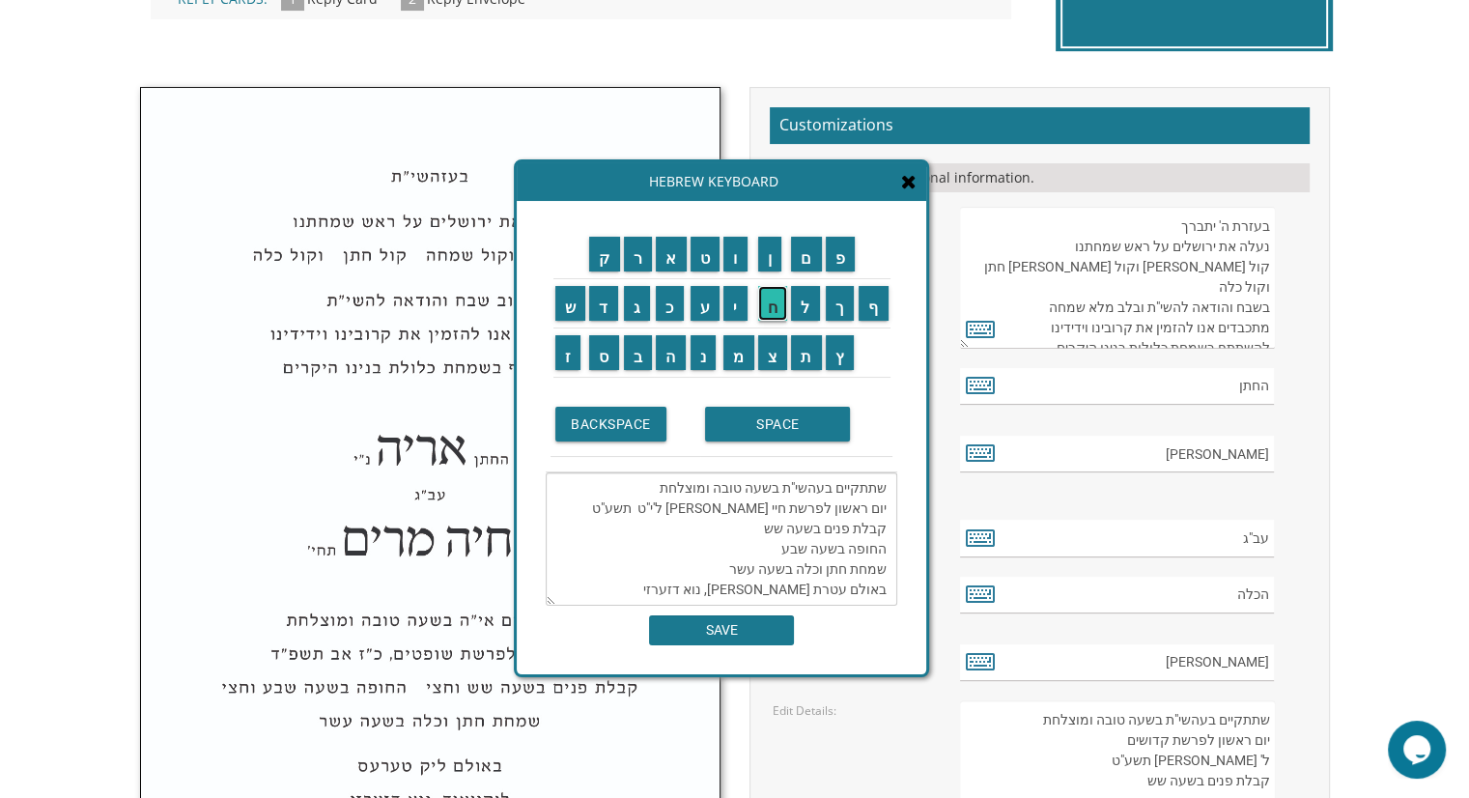
click at [773, 308] on input "ח" at bounding box center [773, 303] width 30 height 35
click at [575, 305] on input "ש" at bounding box center [570, 303] width 31 height 35
click at [742, 262] on input "ו" at bounding box center [735, 254] width 24 height 35
click at [773, 269] on input "ן" at bounding box center [770, 254] width 24 height 35
click at [778, 486] on textarea "שתתקיים בעהשי"ת בשעה טובה ומוצלחת יום ראשון לפרשת חיי שרה אור ל'י"ט חשון תשע"ט …" at bounding box center [722, 538] width 352 height 133
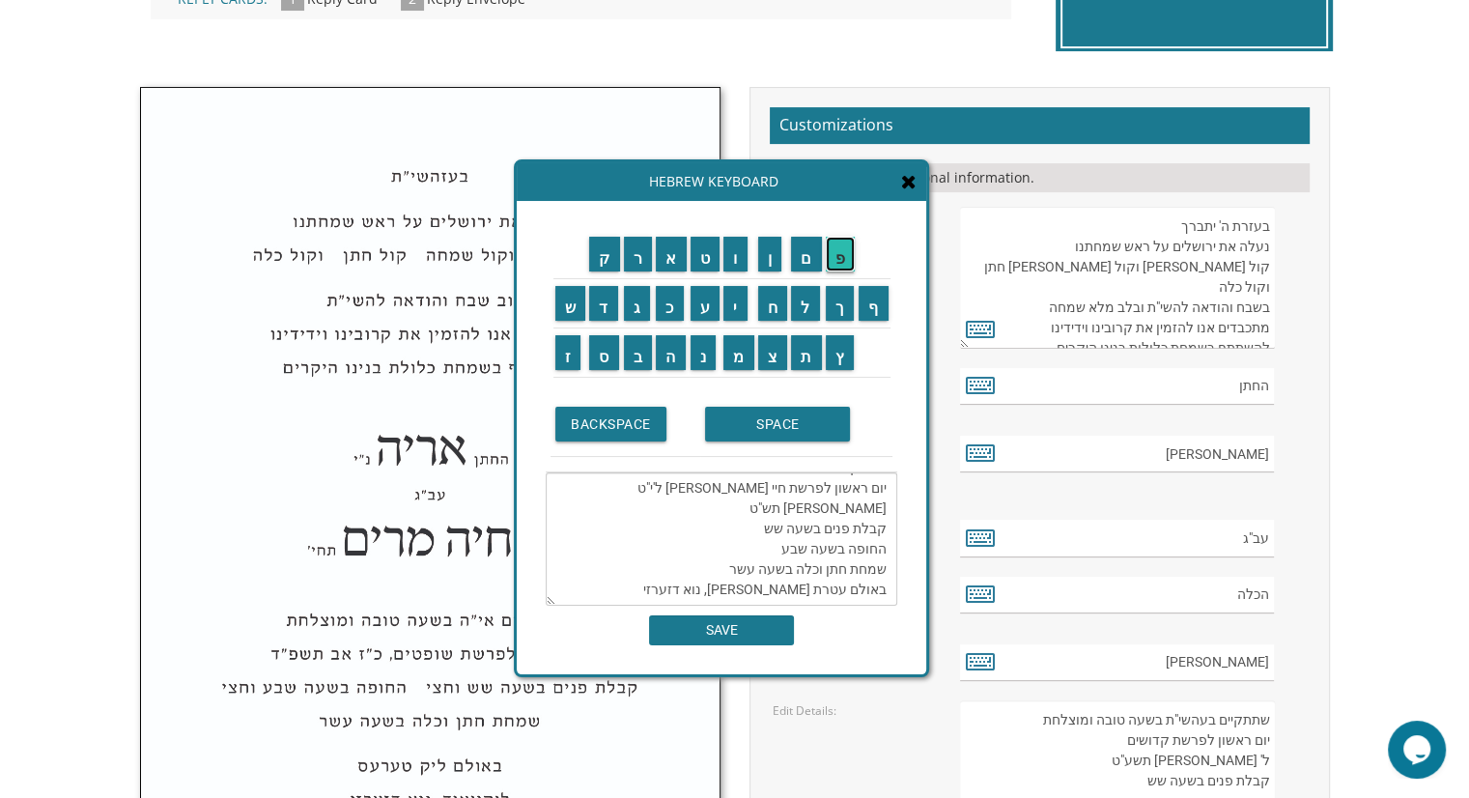
click at [834, 268] on input "פ" at bounding box center [841, 254] width 30 height 35
click at [737, 264] on input "ו" at bounding box center [735, 254] width 24 height 35
click at [854, 526] on textarea "שתתקיים בעהשי"ת בשעה טובה ומוצלחת יום ראשון לפרשת חיי שרה אור ל'י"ט חשון תשפ"ו …" at bounding box center [722, 538] width 352 height 133
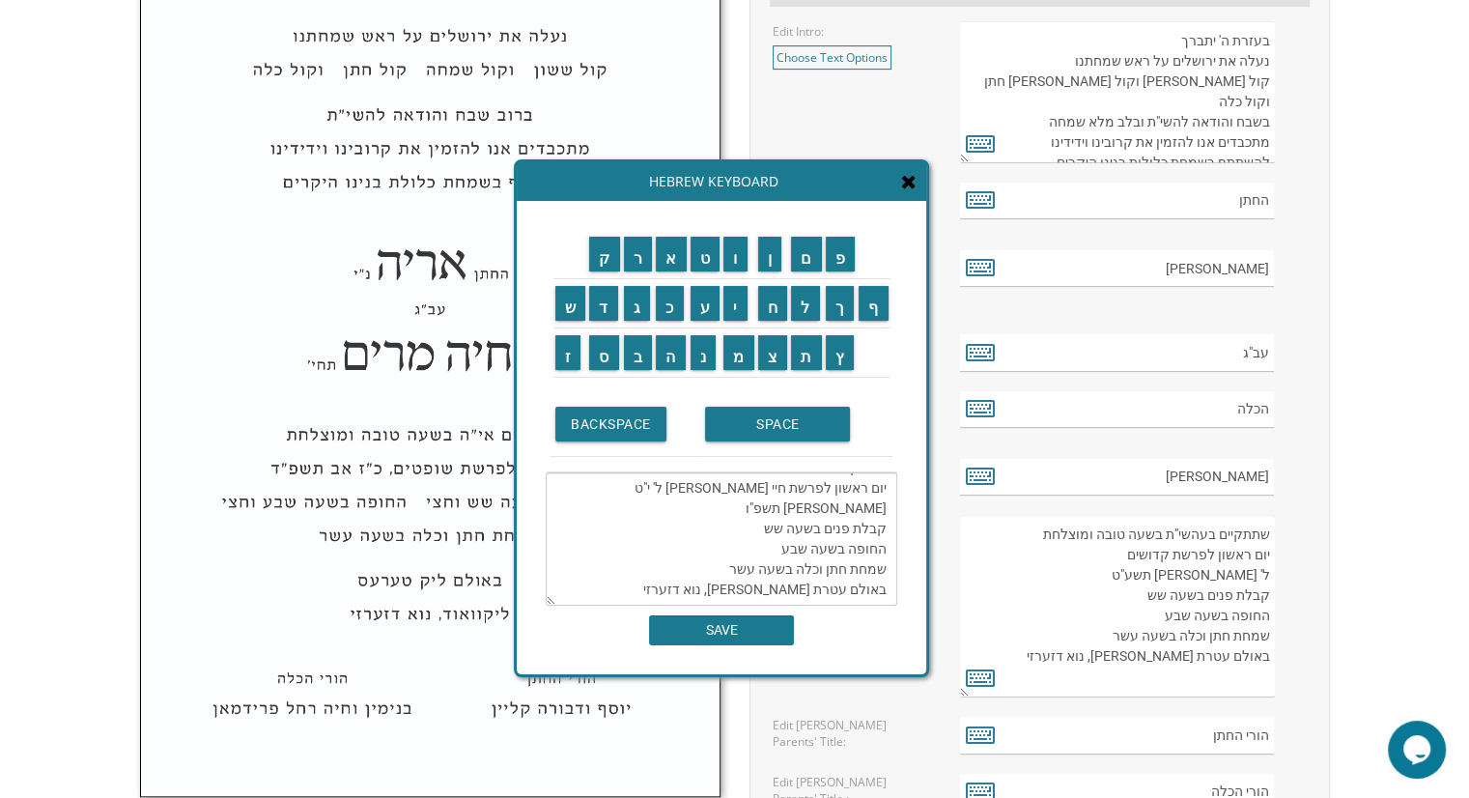
scroll to position [773, 0]
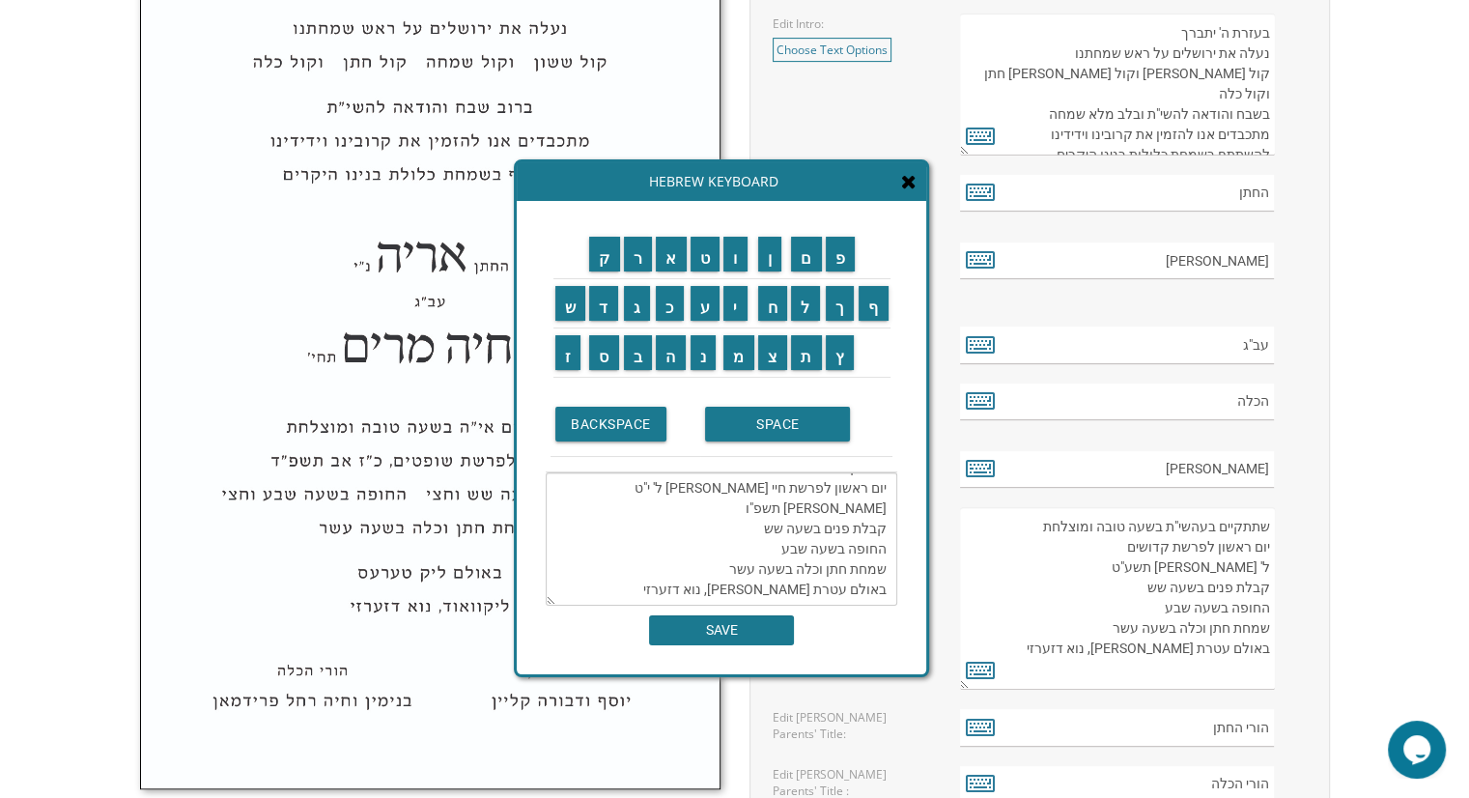
click at [798, 569] on textarea "שתתקיים בעהשי"ת בשעה טובה ומוצלחת יום ראשון לפרשת חיי שרה אור ל' י"ט חשון תשפ"ו…" at bounding box center [722, 538] width 352 height 133
click at [642, 254] on input "ר" at bounding box center [638, 254] width 29 height 35
click at [730, 287] on input "י" at bounding box center [735, 303] width 24 height 35
click at [732, 260] on input "ו" at bounding box center [735, 254] width 24 height 35
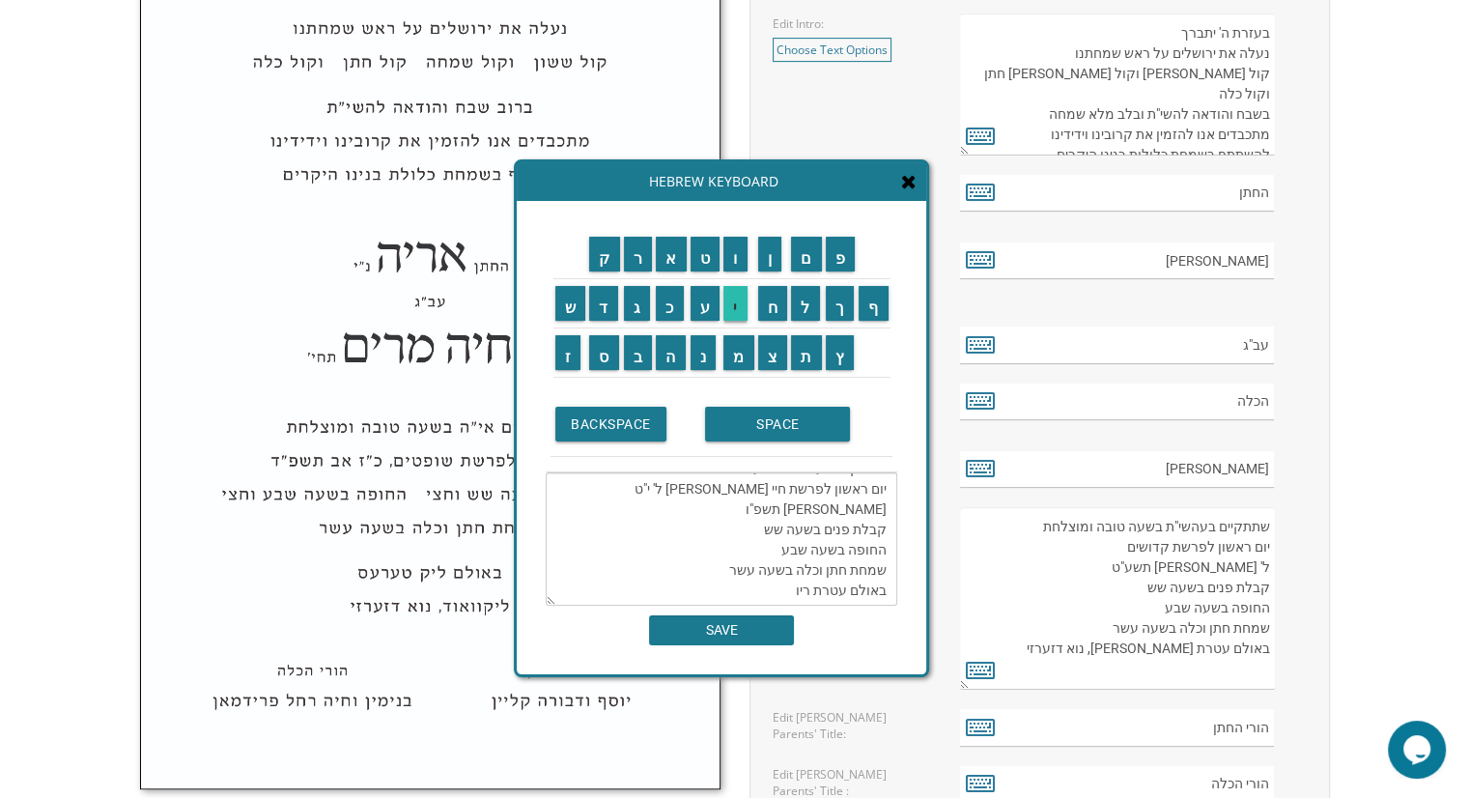
scroll to position [41, 0]
click at [633, 351] on input "ב" at bounding box center [638, 352] width 29 height 35
click at [673, 352] on input "ה" at bounding box center [671, 352] width 30 height 35
click at [852, 480] on textarea "שתתקיים בעהשי"ת בשעה טובה ומוצלחת יום ראשון לפרשת חיי שרה אור ל' י"ט חשון תשפ"ו…" at bounding box center [722, 538] width 352 height 133
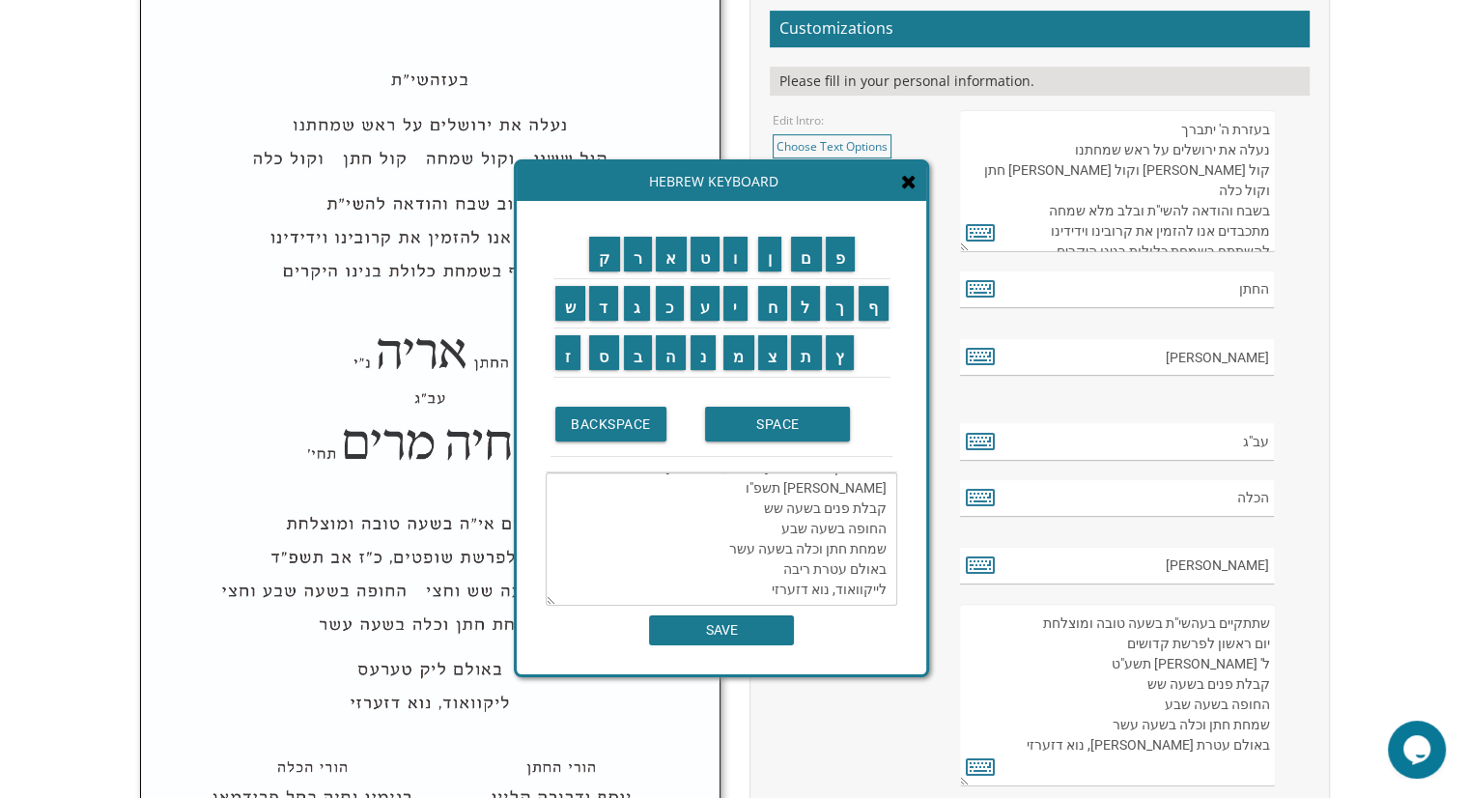
click at [772, 508] on textarea "שתתקיים בעהשי"ת בשעה טובה ומוצלחת יום ראשון לפרשת חיי שרה אור לי"ט חשון תשפ"ו ק…" at bounding box center [722, 538] width 352 height 133
click at [741, 308] on input "י" at bounding box center [735, 303] width 24 height 35
type textarea "שתתקיים בעהשי"ת בשעה טובה ומוצלחת יום ראשון לפרשת חיי שרה אור לי"ט חשון תשפ"ו ק…"
click at [756, 627] on input "SAVE" at bounding box center [721, 630] width 145 height 30
type textarea "שתתקיים בעהשי"ת בשעה טובה ומוצלחת יום ראשון לפרשת חיי שרה אור לי"ט חשון תשפ"ו ק…"
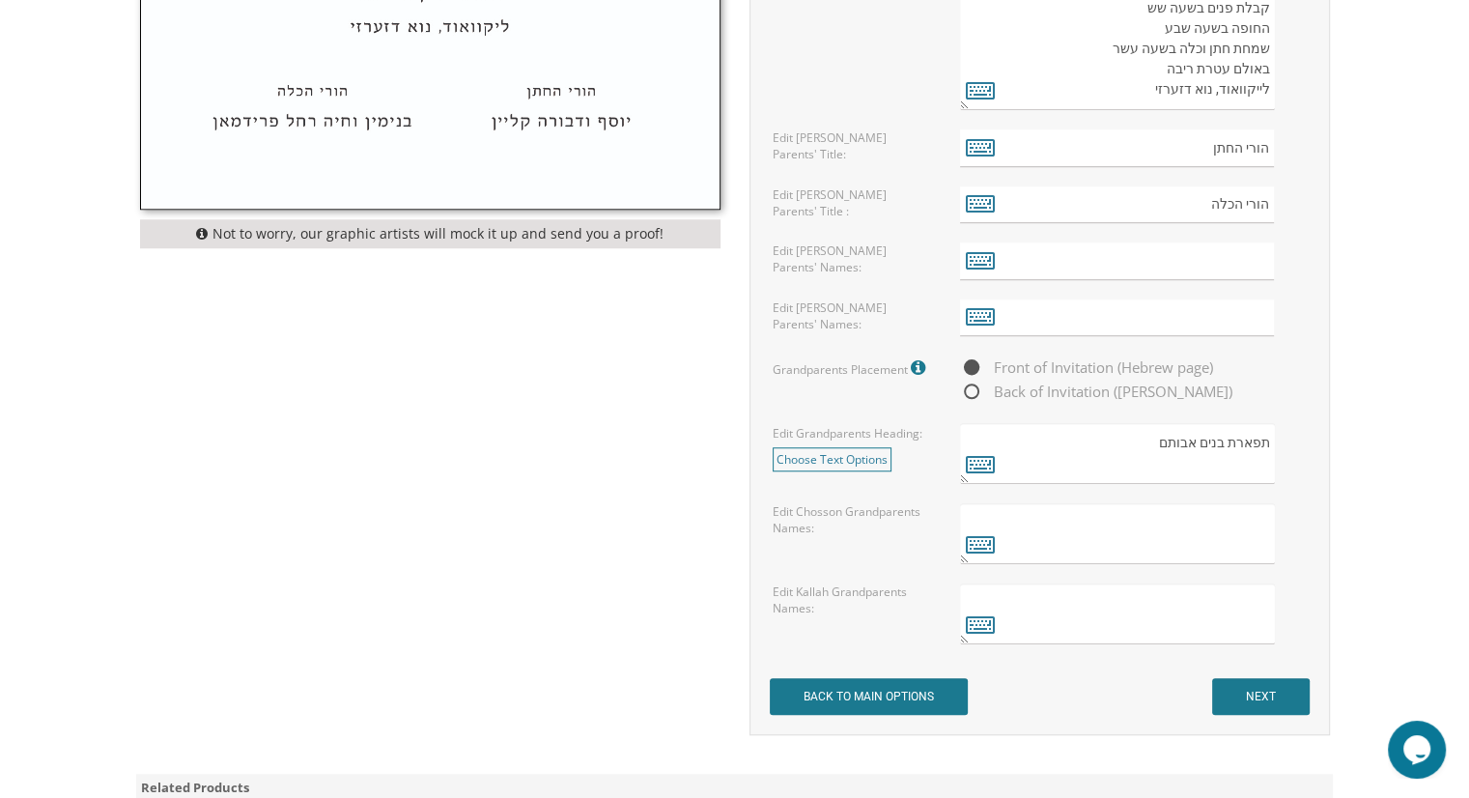
scroll to position [1159, 0]
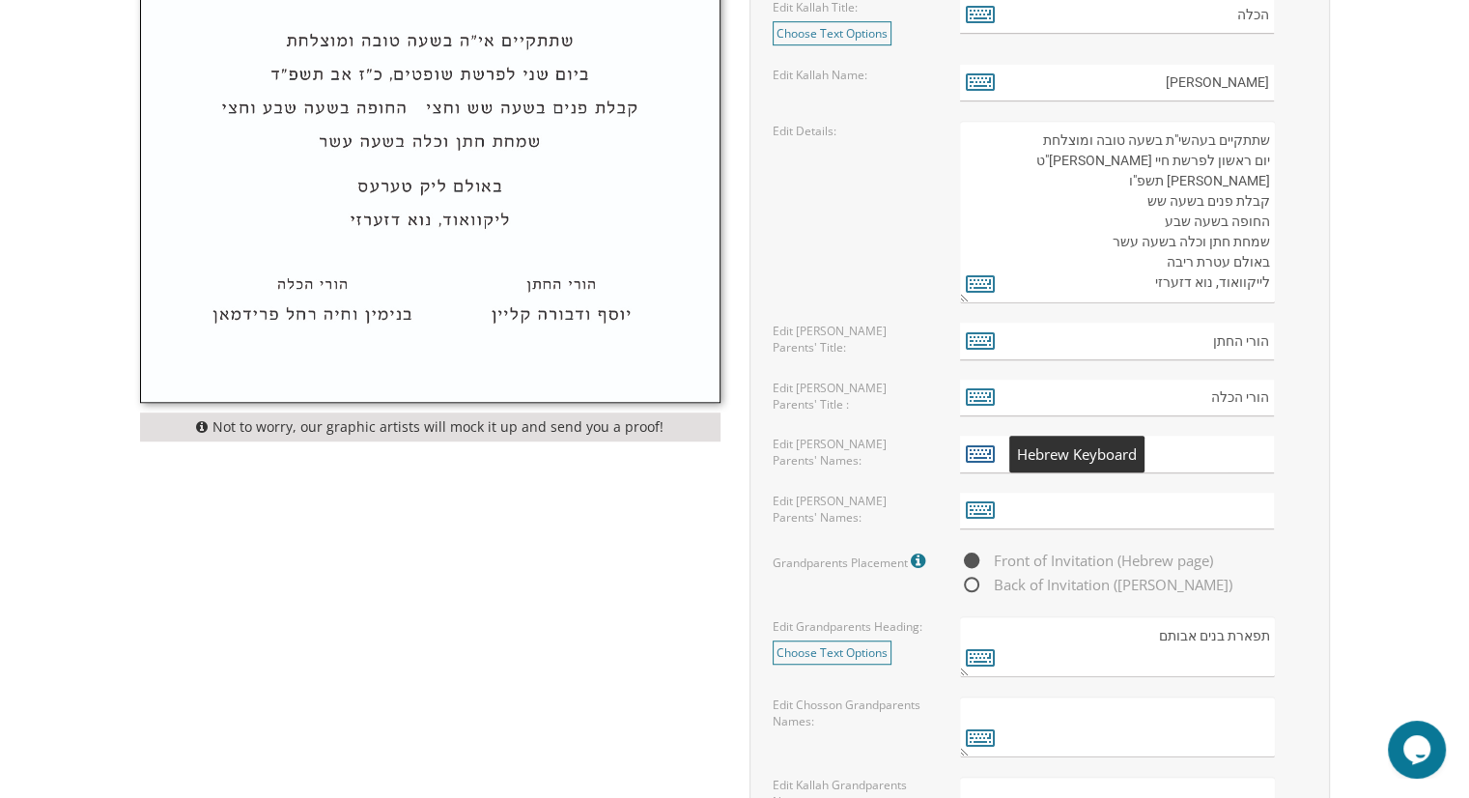
click at [986, 445] on icon at bounding box center [980, 452] width 29 height 27
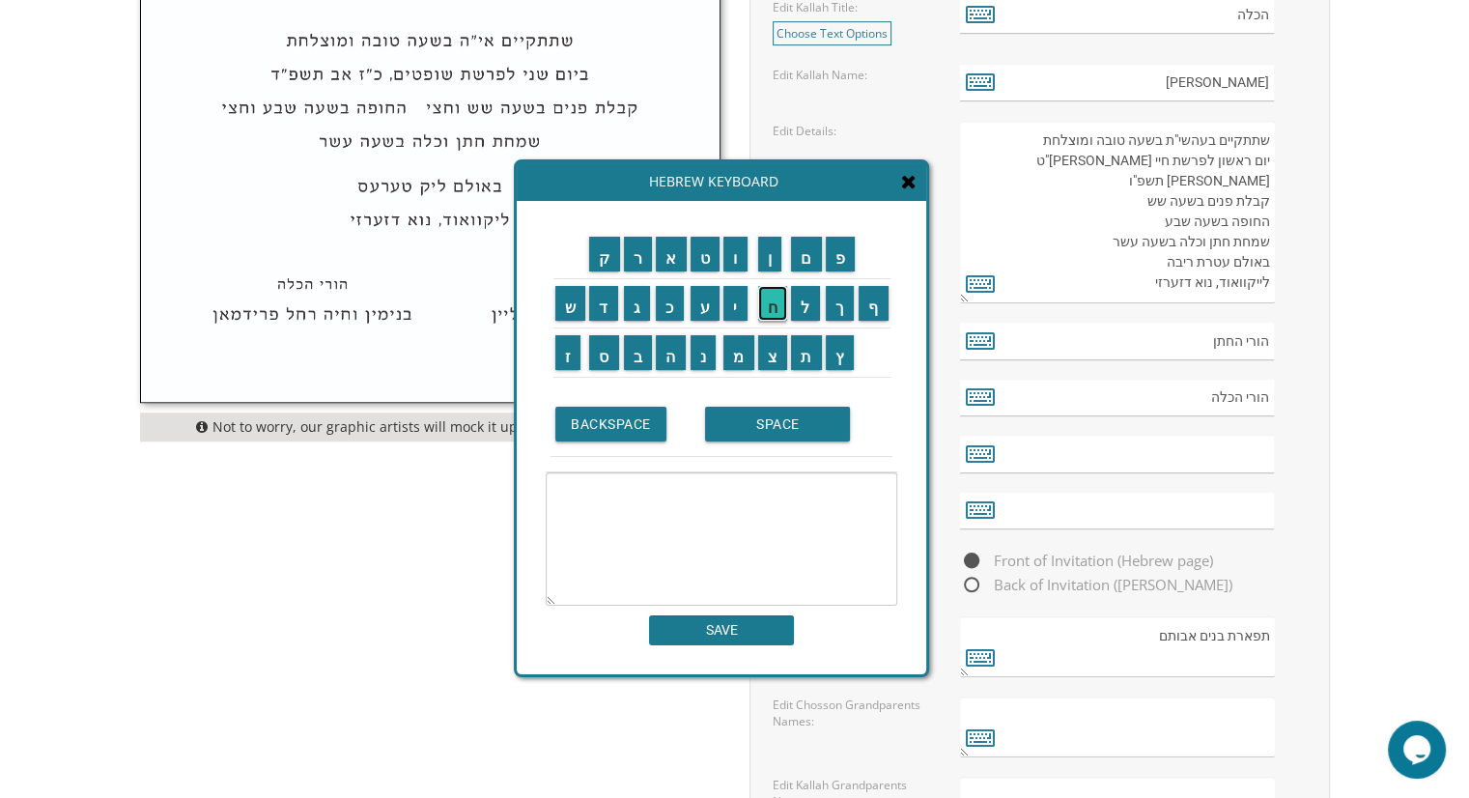
click at [783, 307] on input "ח" at bounding box center [773, 303] width 30 height 35
click at [735, 306] on input "י" at bounding box center [735, 303] width 24 height 35
click at [811, 257] on input "ם" at bounding box center [806, 254] width 31 height 35
click at [776, 422] on input "SPACE" at bounding box center [777, 424] width 145 height 35
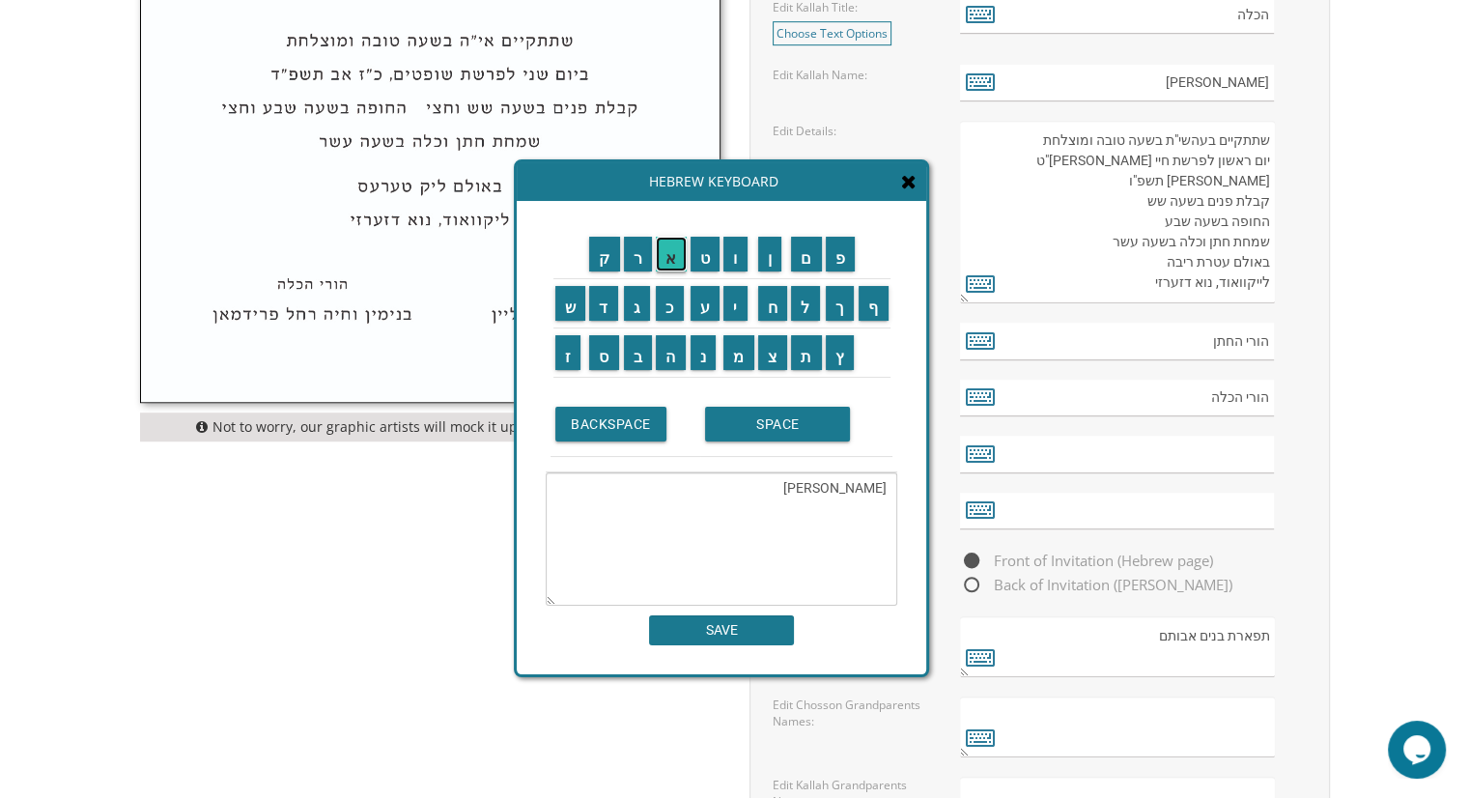
click at [671, 269] on input "א" at bounding box center [671, 254] width 31 height 35
click at [669, 353] on input "ה" at bounding box center [671, 352] width 30 height 35
click at [736, 263] on input "ו" at bounding box center [735, 254] width 24 height 35
click at [639, 263] on input "ר" at bounding box center [638, 254] width 29 height 35
click at [774, 268] on input "ן" at bounding box center [770, 254] width 24 height 35
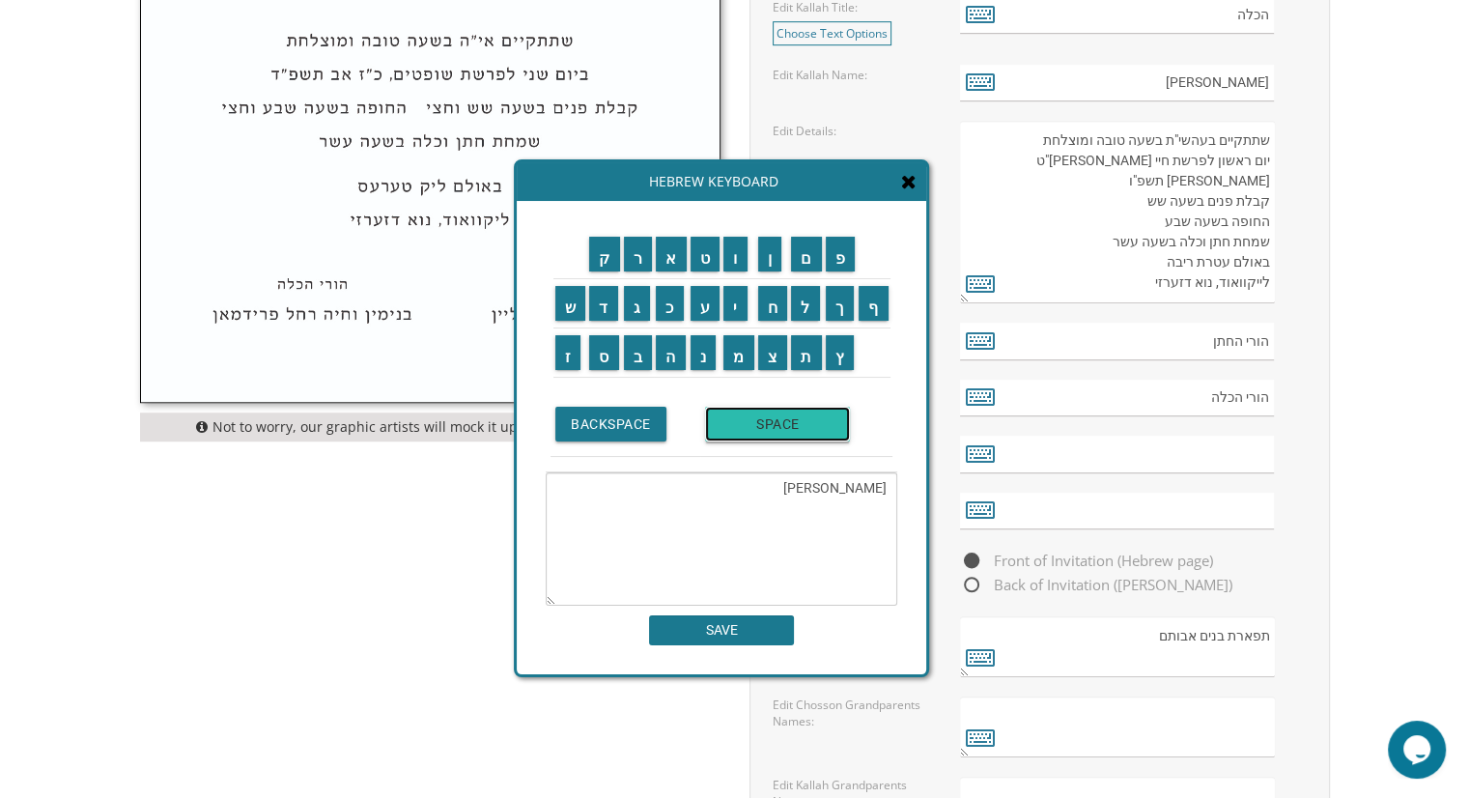
click at [766, 419] on input "SPACE" at bounding box center [777, 424] width 145 height 35
click at [739, 362] on input "מ" at bounding box center [738, 352] width 31 height 35
click at [641, 271] on td "ר" at bounding box center [638, 254] width 33 height 49
click at [605, 314] on input "ד" at bounding box center [603, 303] width 29 height 35
click at [668, 318] on input "כ" at bounding box center [670, 303] width 28 height 35
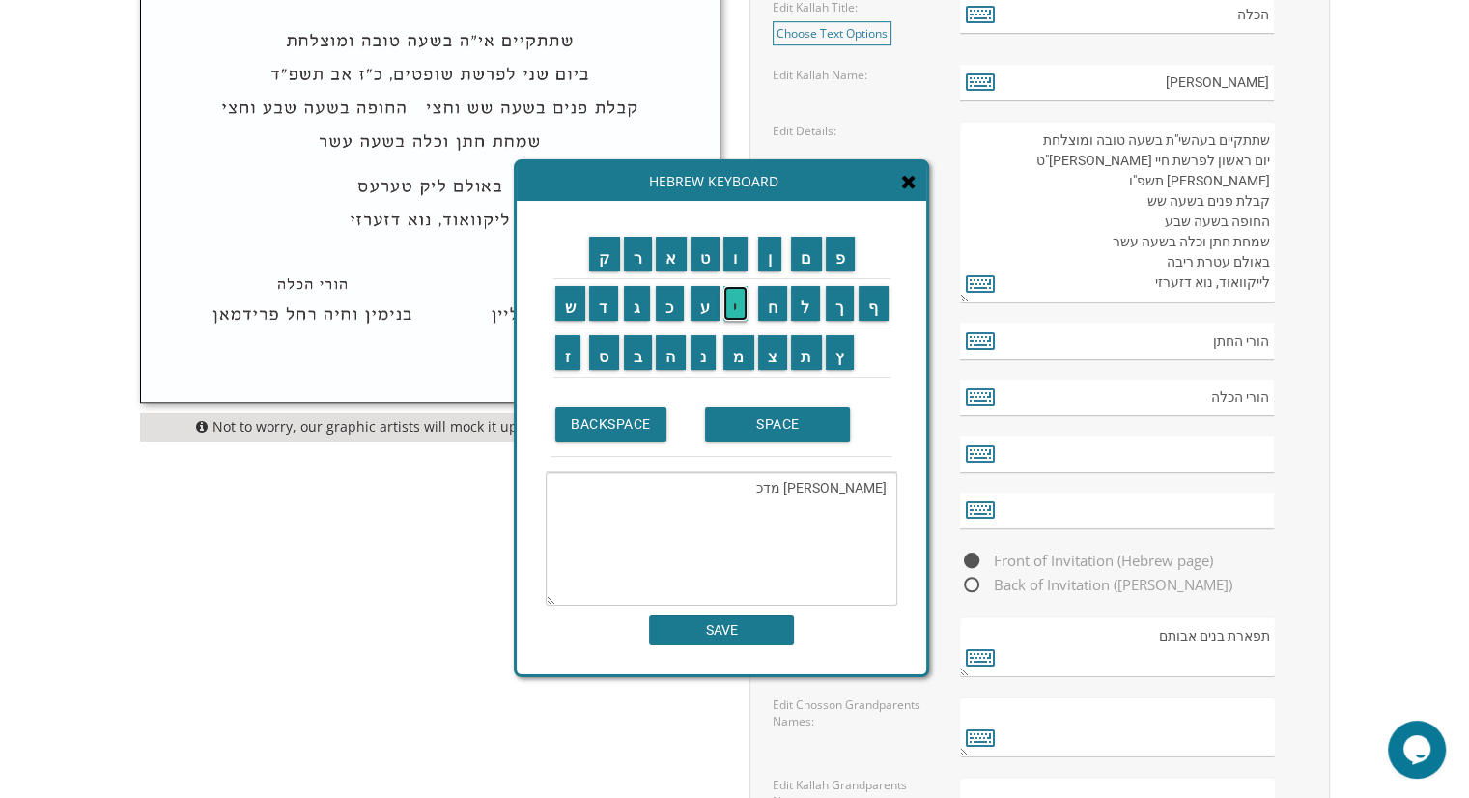
click at [738, 301] on input "י" at bounding box center [735, 303] width 24 height 35
click at [792, 425] on input "SPACE" at bounding box center [777, 424] width 145 height 35
click at [742, 263] on input "ו" at bounding box center [735, 254] width 24 height 35
click at [765, 315] on input "ח" at bounding box center [773, 303] width 30 height 35
click at [739, 267] on input "ו" at bounding box center [735, 254] width 24 height 35
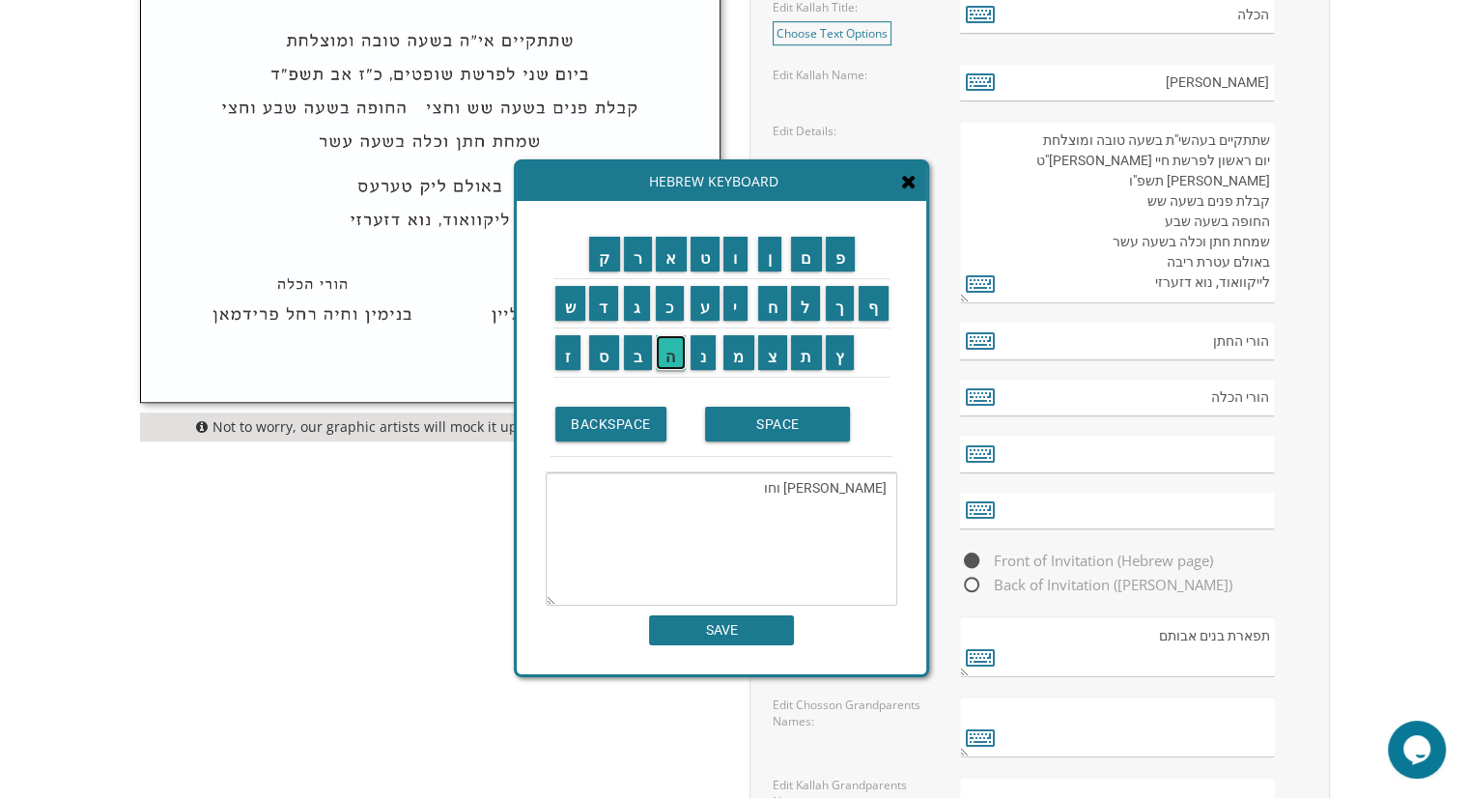
click at [678, 349] on input "ה" at bounding box center [671, 352] width 30 height 35
click at [786, 430] on input "SPACE" at bounding box center [777, 424] width 145 height 35
click at [638, 315] on input "ג" at bounding box center [637, 303] width 27 height 35
click at [741, 313] on input "י" at bounding box center [735, 303] width 24 height 35
click at [697, 264] on input "ט" at bounding box center [705, 254] width 30 height 35
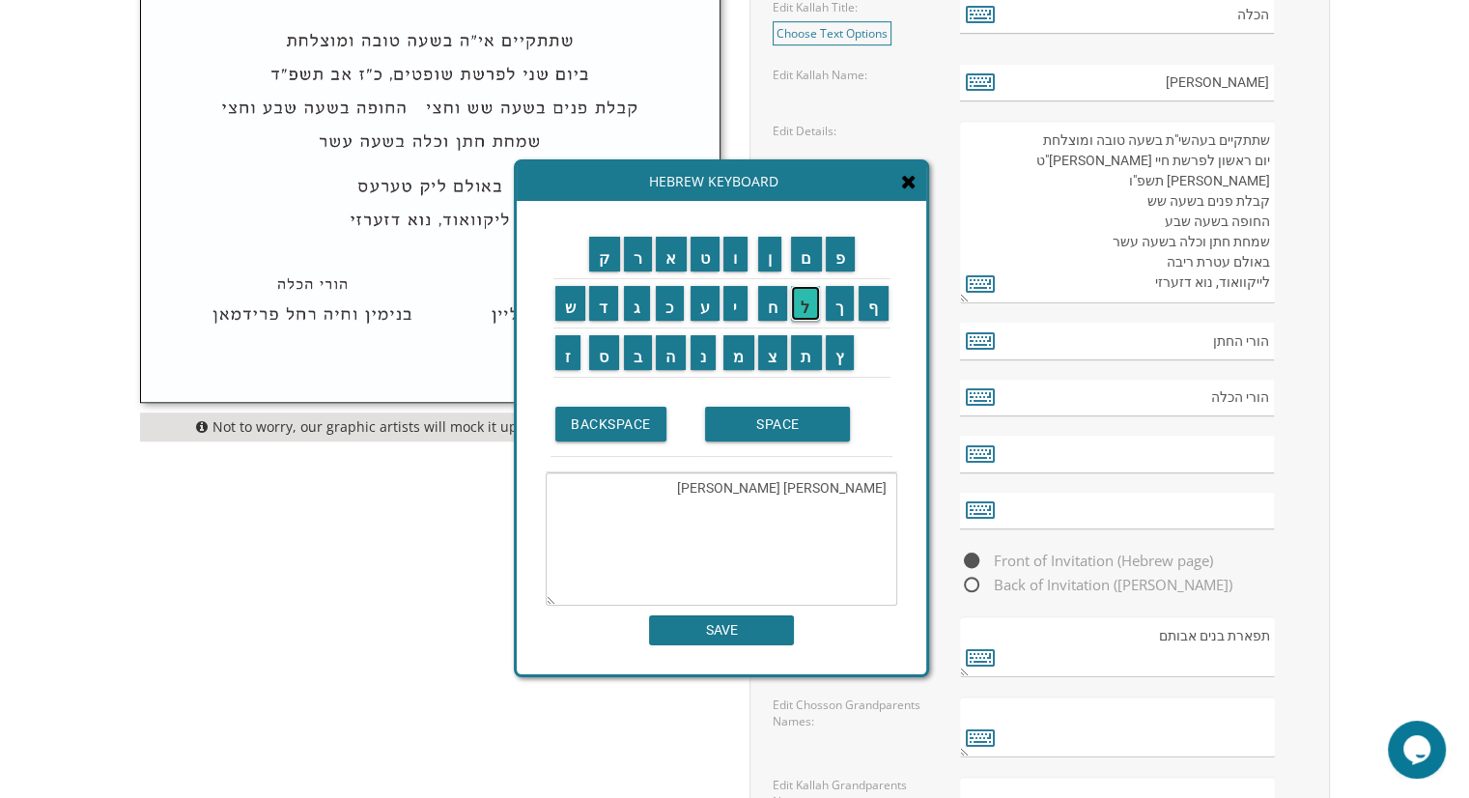
click at [797, 306] on input "ל" at bounding box center [805, 303] width 29 height 35
click at [799, 423] on input "SPACE" at bounding box center [777, 424] width 145 height 35
click at [631, 314] on input "ג" at bounding box center [637, 303] width 27 height 35
click at [804, 311] on input "ל" at bounding box center [805, 303] width 29 height 35
click at [744, 259] on input "ו" at bounding box center [735, 254] width 24 height 35
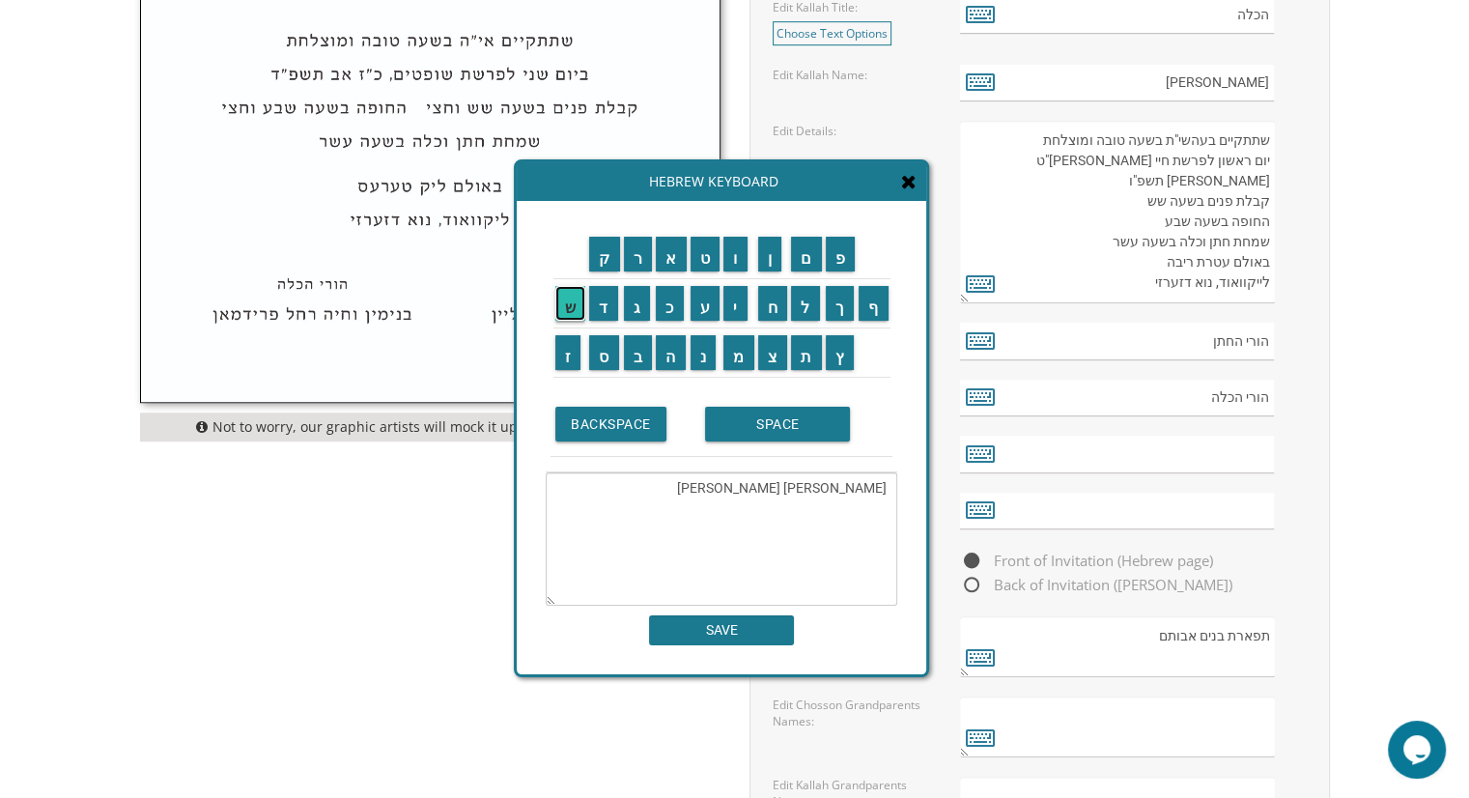
click at [574, 308] on input "ש" at bounding box center [570, 303] width 31 height 35
click at [697, 268] on input "ט" at bounding box center [705, 254] width 30 height 35
click at [742, 311] on input "י" at bounding box center [735, 303] width 24 height 35
click at [764, 252] on input "ן" at bounding box center [770, 254] width 24 height 35
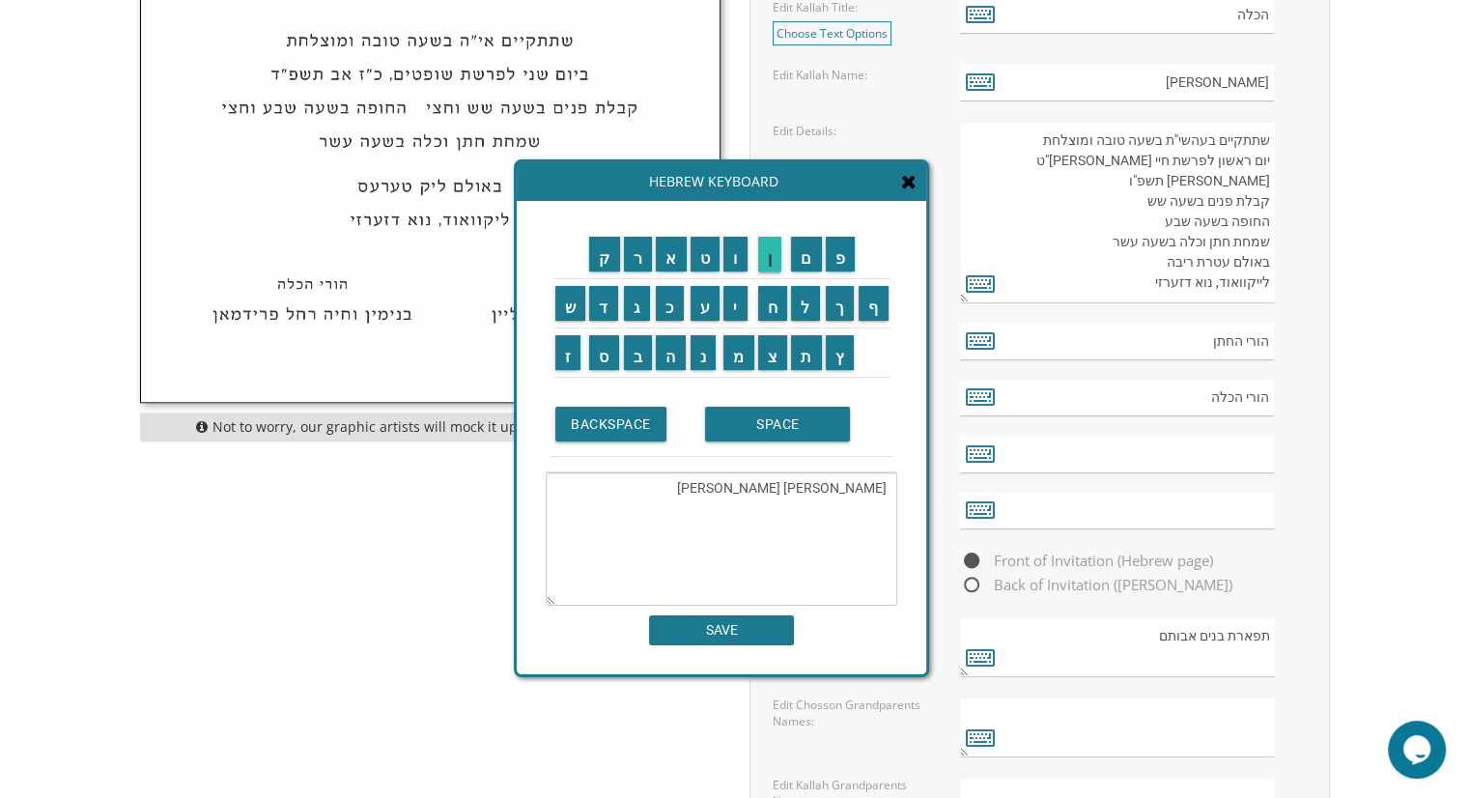
type textarea "חיים אהורן מדכי וחוה גיטל גלושטיין"
click at [749, 633] on input "SAVE" at bounding box center [721, 630] width 145 height 30
type input "חיים אהורן מדכי וחוה גיטל גלושטיין"
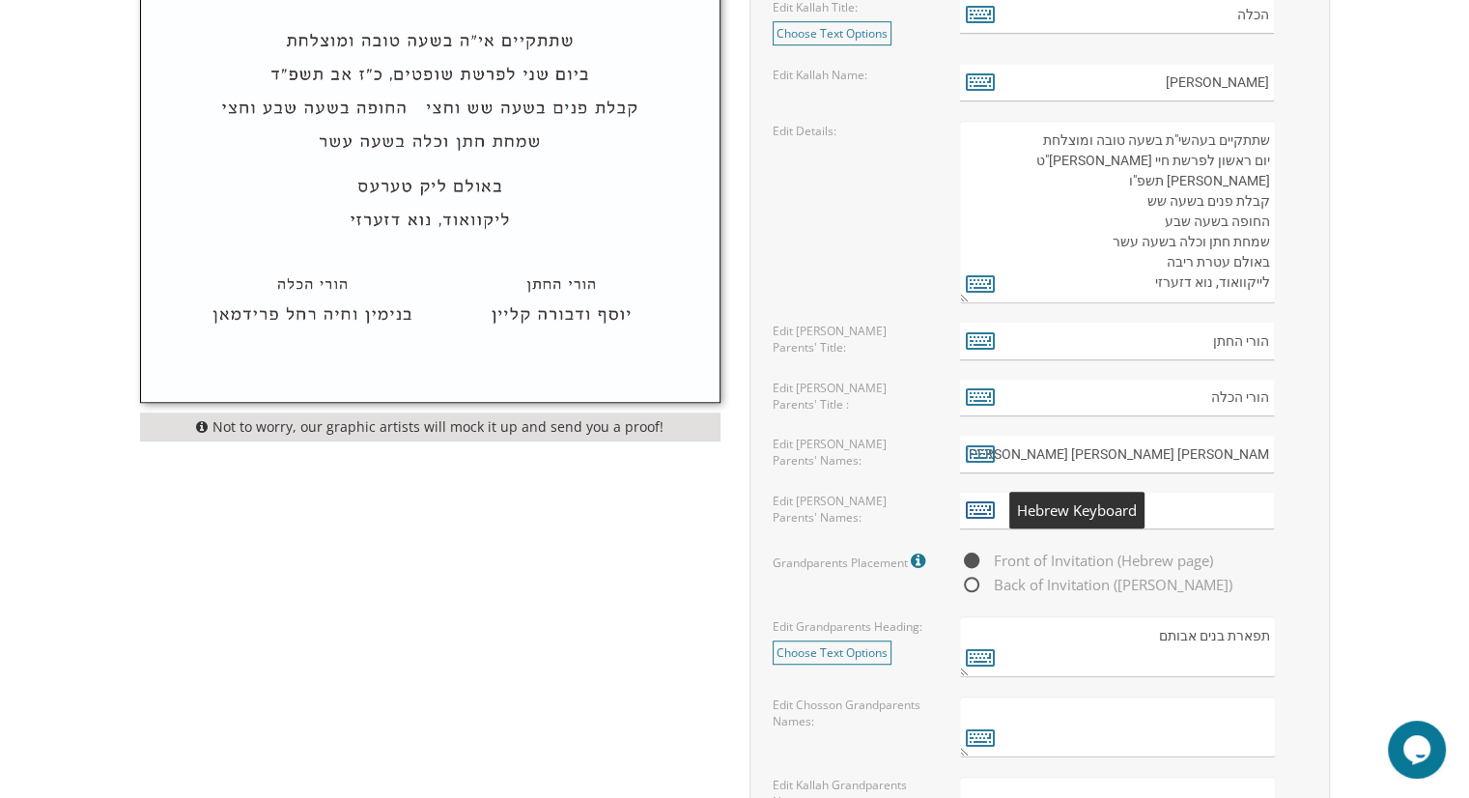
click at [978, 502] on icon at bounding box center [980, 508] width 29 height 27
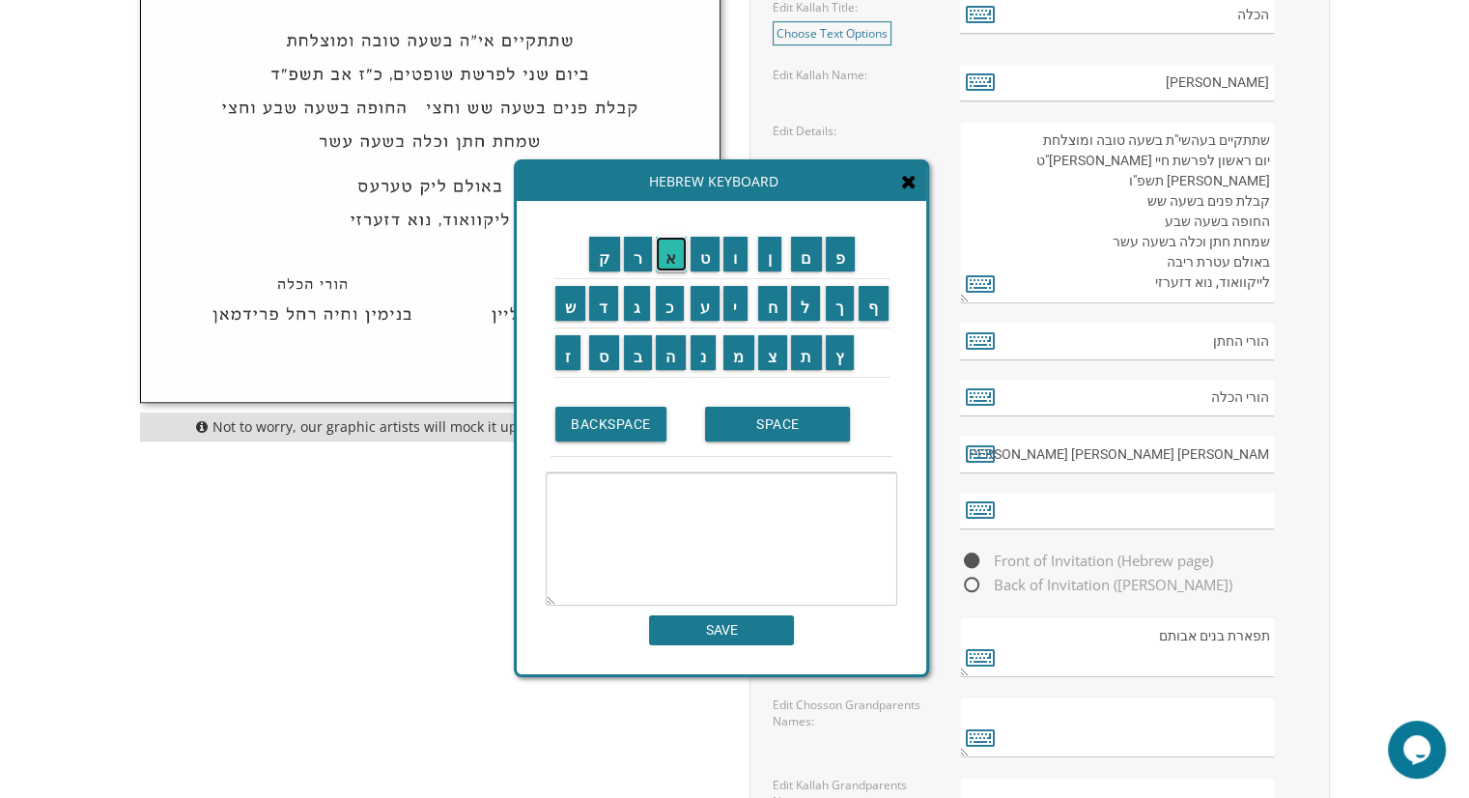
click at [661, 258] on input "א" at bounding box center [671, 254] width 31 height 35
click at [807, 309] on input "ל" at bounding box center [805, 303] width 29 height 35
click at [742, 307] on input "י" at bounding box center [735, 303] width 24 height 35
click at [664, 356] on input "ה" at bounding box center [671, 352] width 30 height 35
click at [747, 258] on input "ו" at bounding box center [735, 254] width 24 height 35
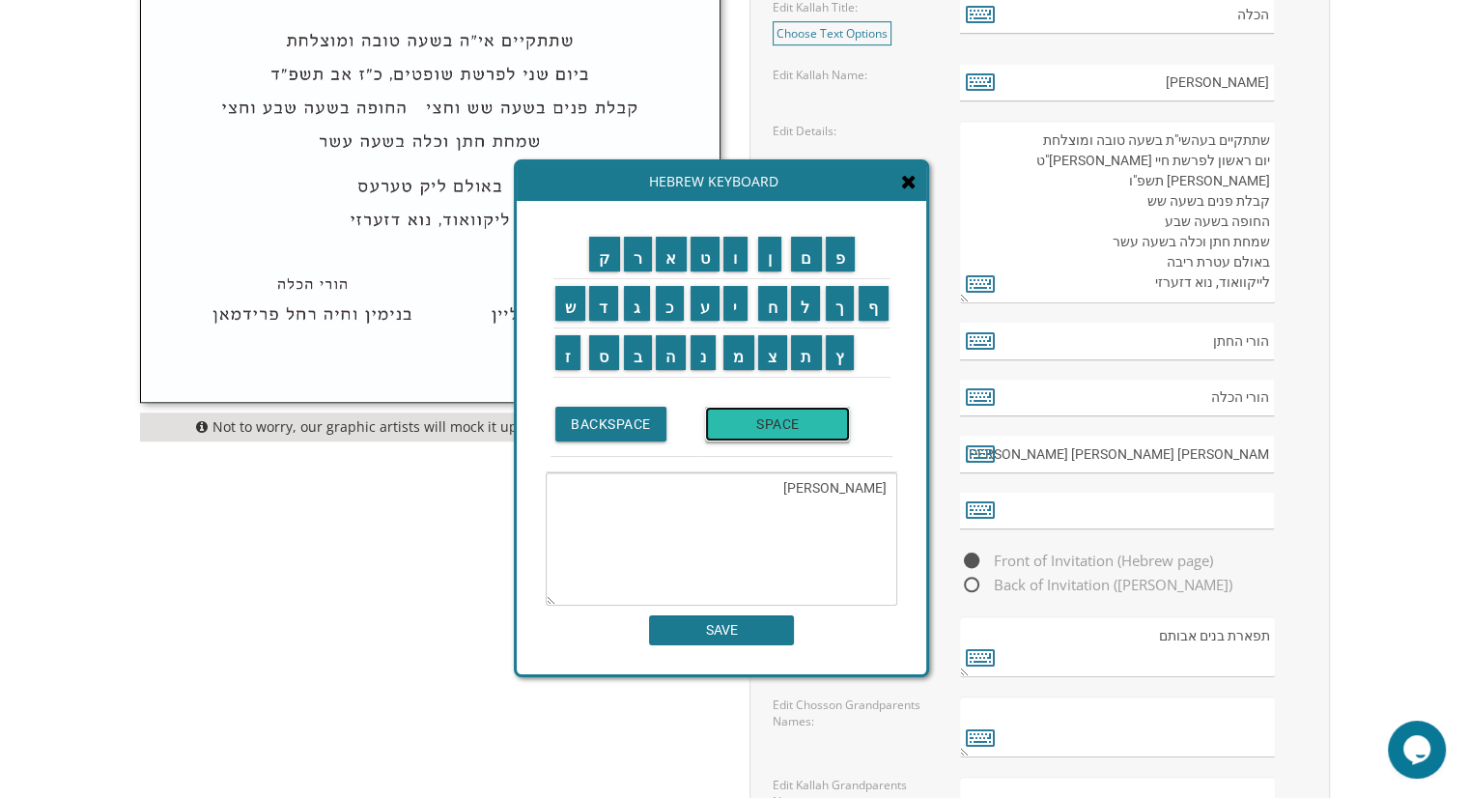
click at [799, 429] on input "SPACE" at bounding box center [777, 424] width 145 height 35
click at [668, 264] on input "א" at bounding box center [671, 254] width 31 height 35
click at [802, 304] on input "ל" at bounding box center [805, 303] width 29 height 35
click at [736, 314] on input "י" at bounding box center [735, 303] width 24 height 35
click at [703, 312] on input "ע" at bounding box center [705, 303] width 30 height 35
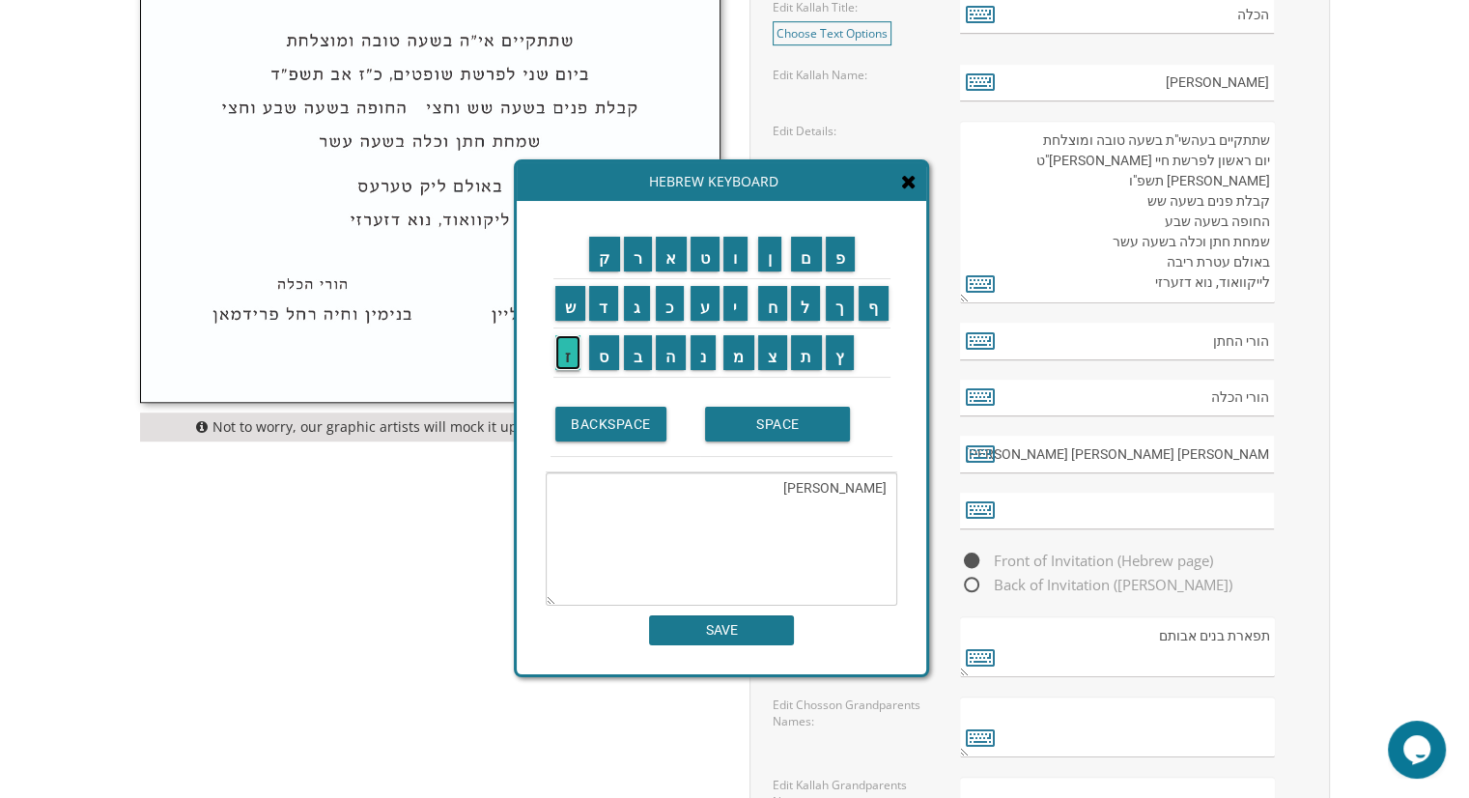
click at [569, 364] on input "ז" at bounding box center [568, 352] width 26 height 35
click at [640, 252] on input "ר" at bounding box center [638, 254] width 29 height 35
drag, startPoint x: 795, startPoint y: 416, endPoint x: 783, endPoint y: 414, distance: 11.7
click at [793, 416] on input "SPACE" at bounding box center [777, 424] width 145 height 35
click at [736, 262] on input "ו" at bounding box center [735, 254] width 24 height 35
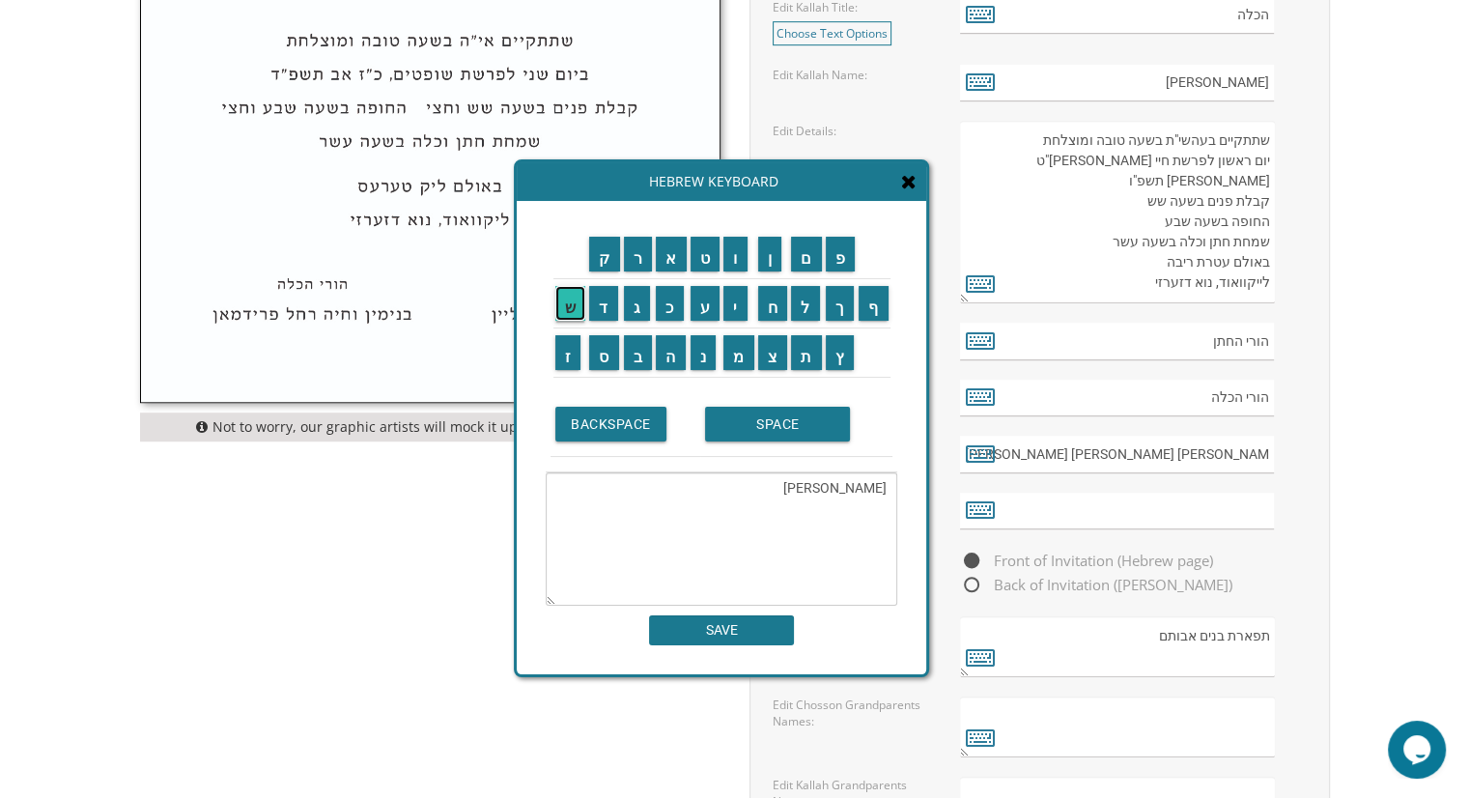
click at [563, 303] on input "ש" at bounding box center [570, 303] width 31 height 35
click at [643, 263] on input "ר" at bounding box center [638, 254] width 29 height 35
click at [670, 349] on input "ה" at bounding box center [671, 352] width 30 height 35
click at [796, 438] on input "SPACE" at bounding box center [777, 424] width 145 height 35
click at [602, 357] on input "ס" at bounding box center [604, 352] width 30 height 35
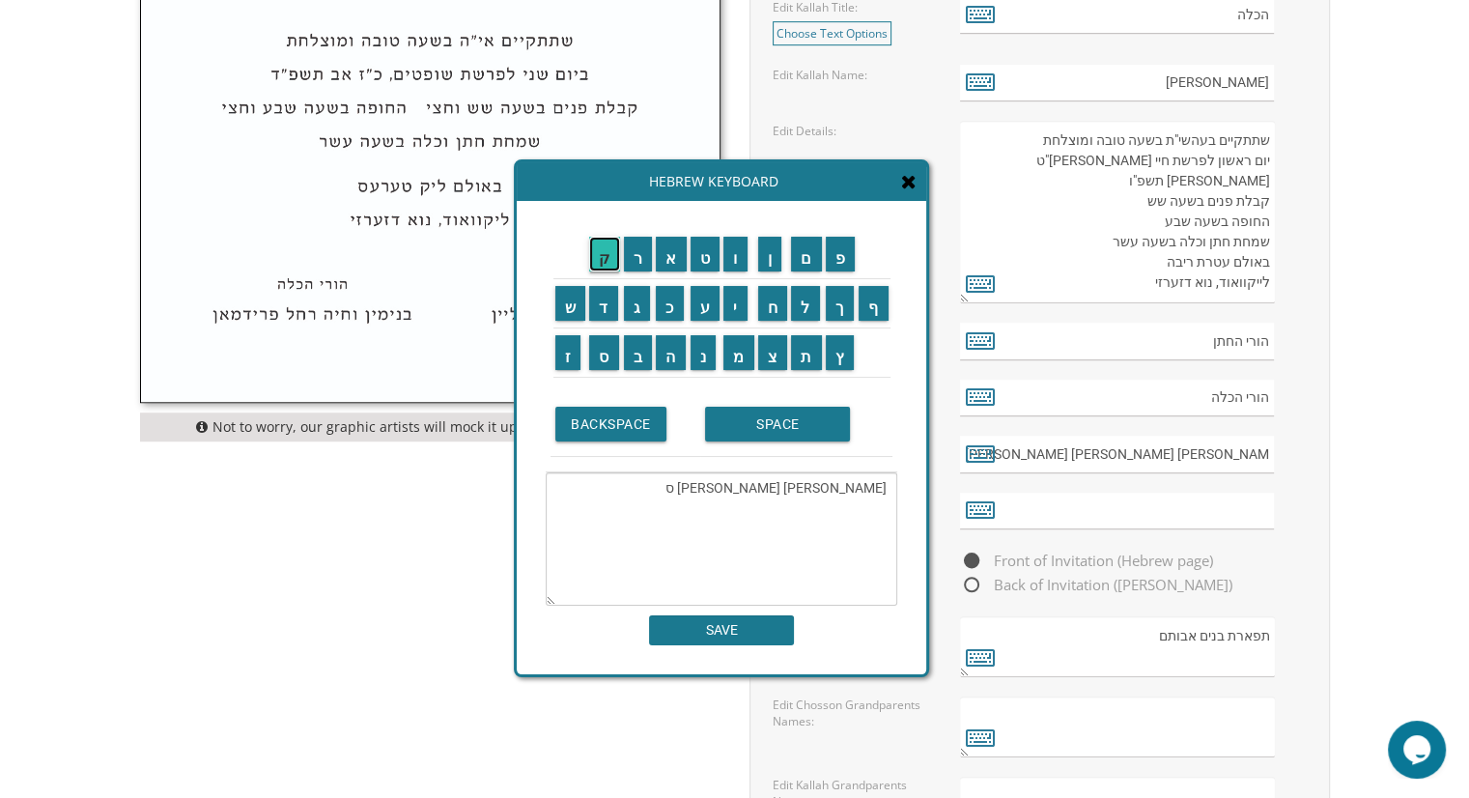
click at [606, 259] on input "ק" at bounding box center [604, 254] width 31 height 35
click at [732, 267] on input "ו" at bounding box center [735, 254] width 24 height 35
click at [629, 258] on input "ר" at bounding box center [638, 254] width 29 height 35
click at [587, 360] on td "ס" at bounding box center [604, 352] width 35 height 49
click at [603, 257] on input "ק" at bounding box center [604, 254] width 31 height 35
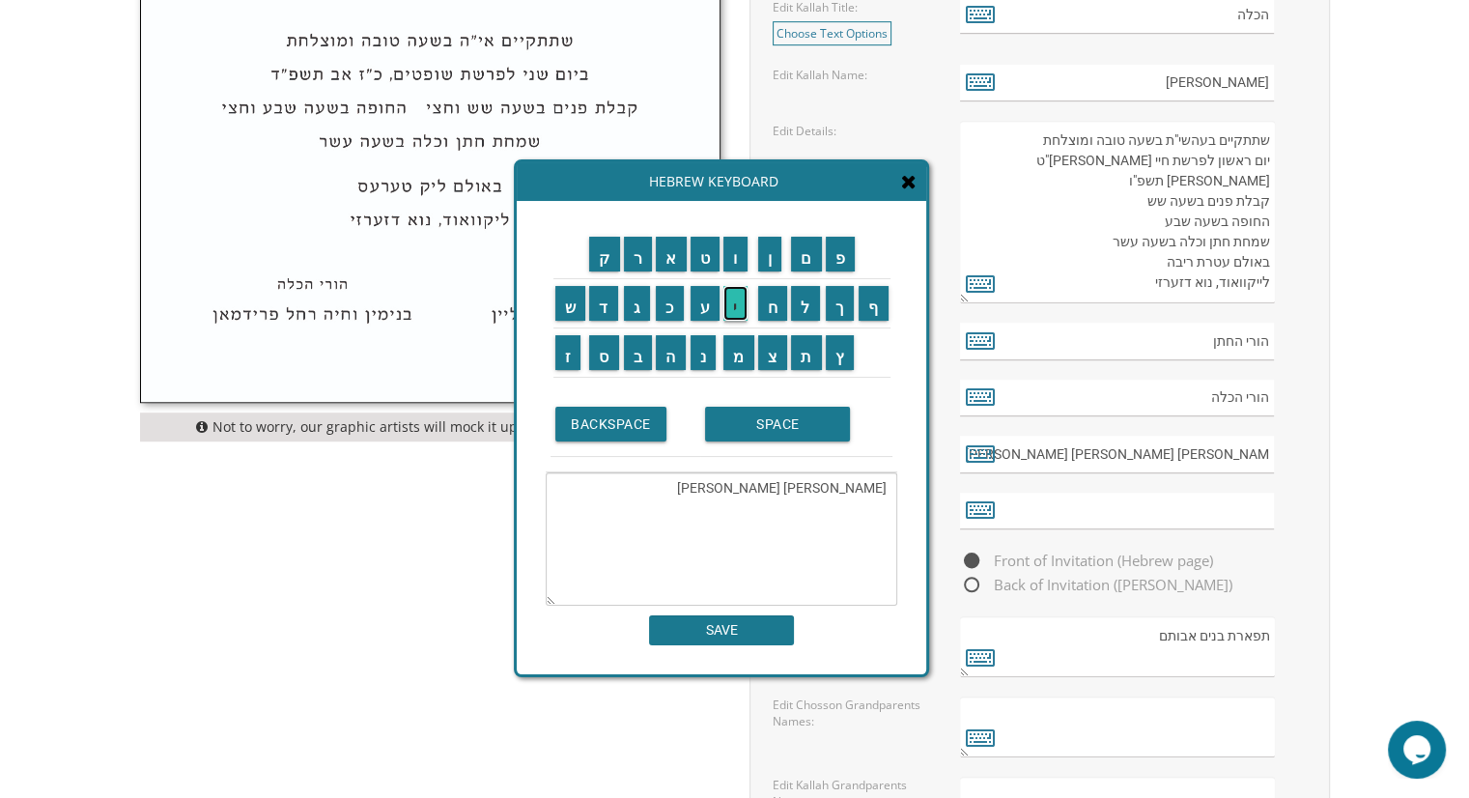
click at [740, 302] on input "י" at bounding box center [735, 303] width 24 height 35
click at [746, 492] on textarea "אליהו אליעזר ושרה סקורקי" at bounding box center [722, 538] width 352 height 133
click at [603, 366] on input "ס" at bounding box center [604, 352] width 30 height 35
type textarea "אליהו אליעזר ושרה סקורסקי"
click at [734, 632] on input "SAVE" at bounding box center [721, 630] width 145 height 30
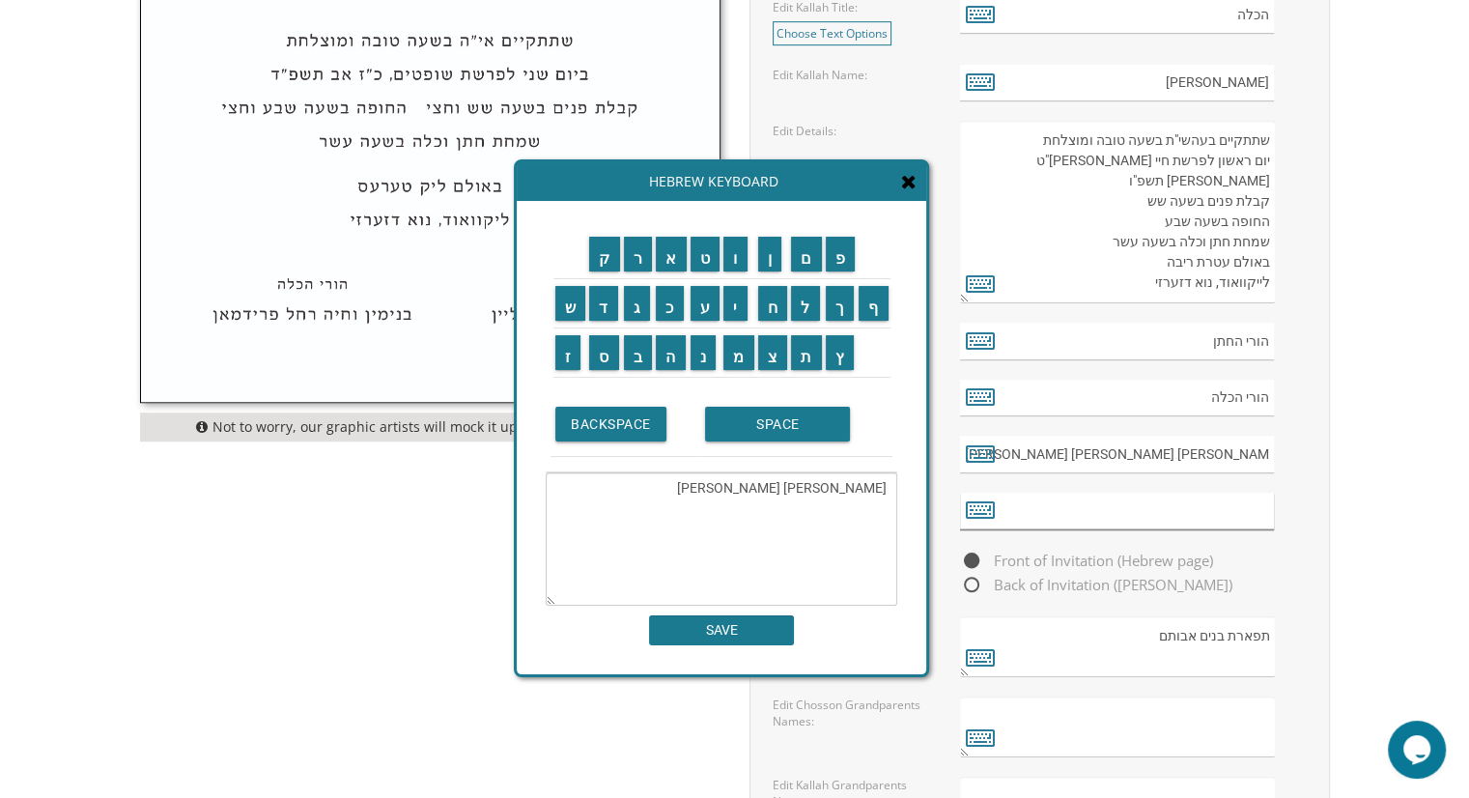
type input "אליהו אליעזר ושרה סקורסקי"
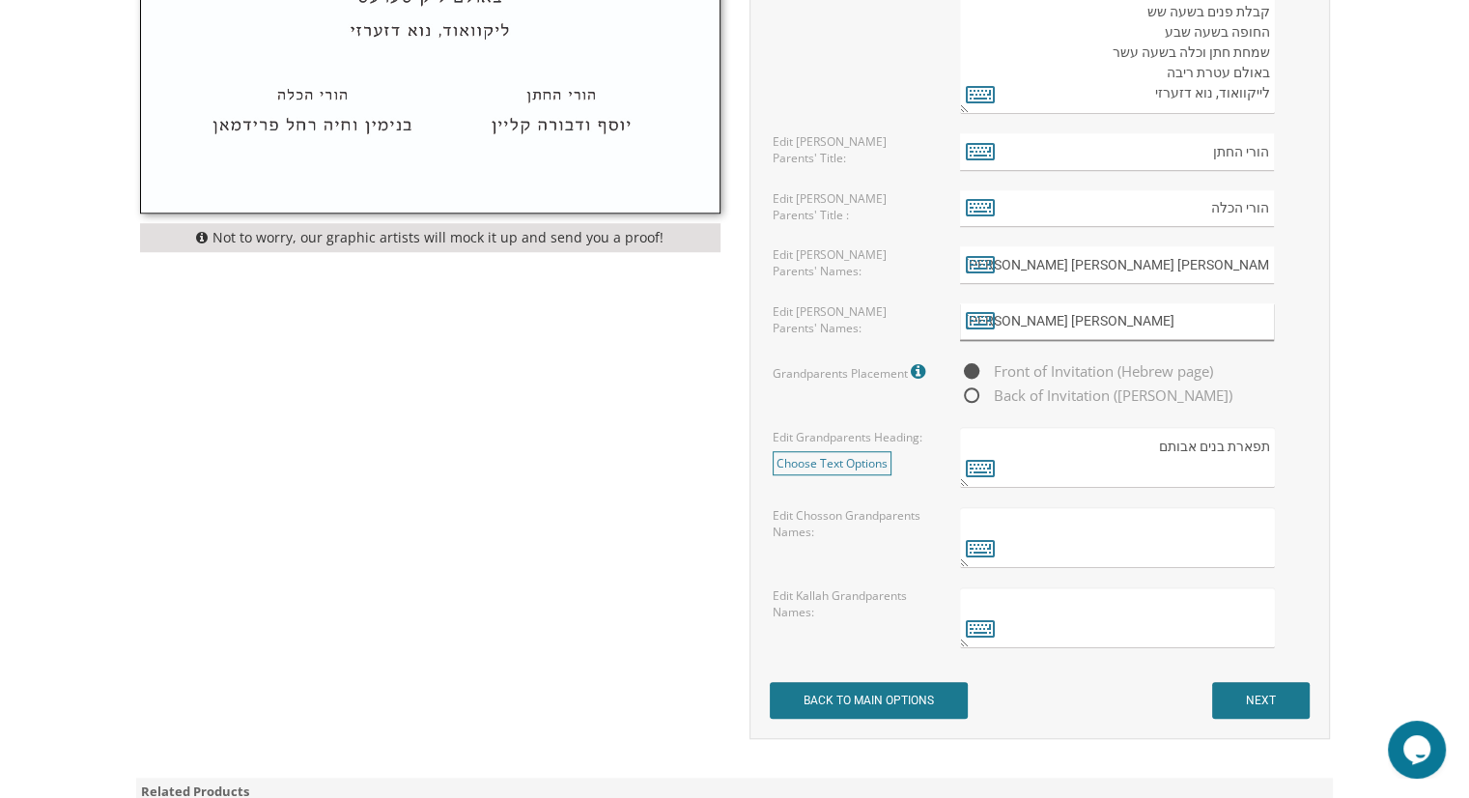
scroll to position [1352, 0]
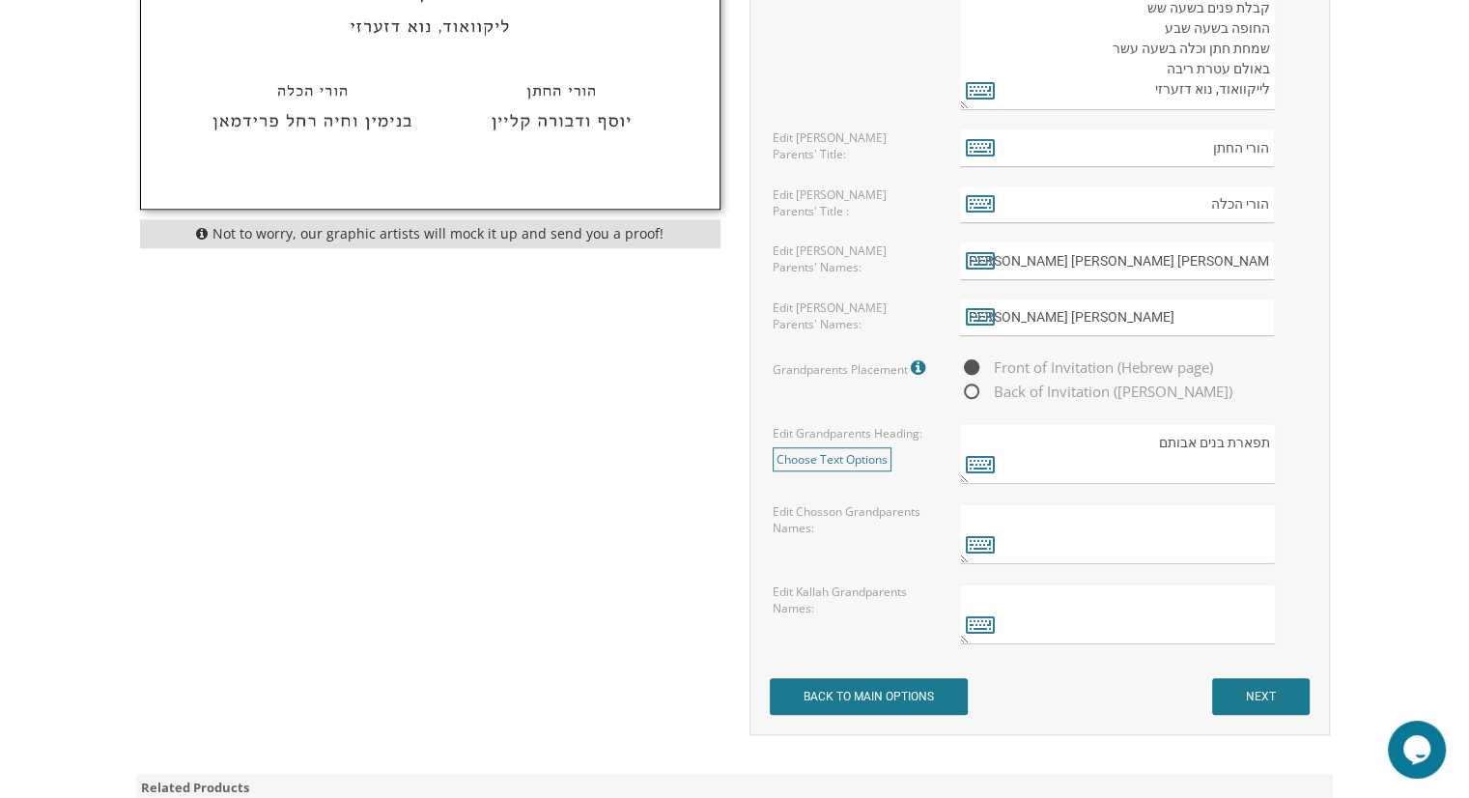
click at [1131, 549] on textarea at bounding box center [1117, 533] width 314 height 61
click at [984, 544] on icon at bounding box center [980, 543] width 29 height 27
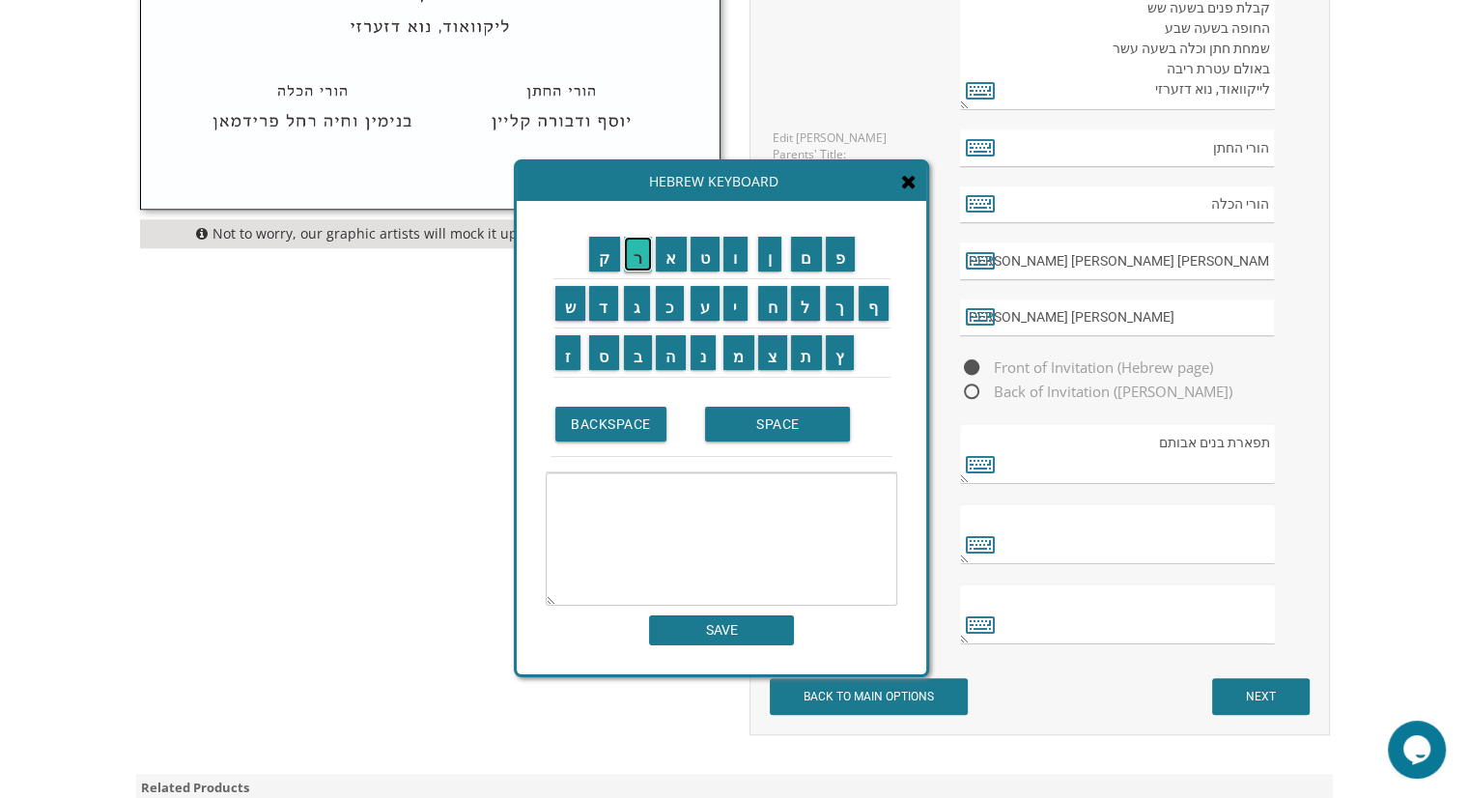
click at [637, 260] on input "ר" at bounding box center [638, 254] width 29 height 35
click at [780, 420] on input "SPACE" at bounding box center [777, 424] width 145 height 35
click at [730, 364] on input "מ" at bounding box center [738, 352] width 31 height 35
click at [569, 315] on input "ש" at bounding box center [570, 303] width 31 height 35
click at [665, 362] on input "ה" at bounding box center [671, 352] width 30 height 35
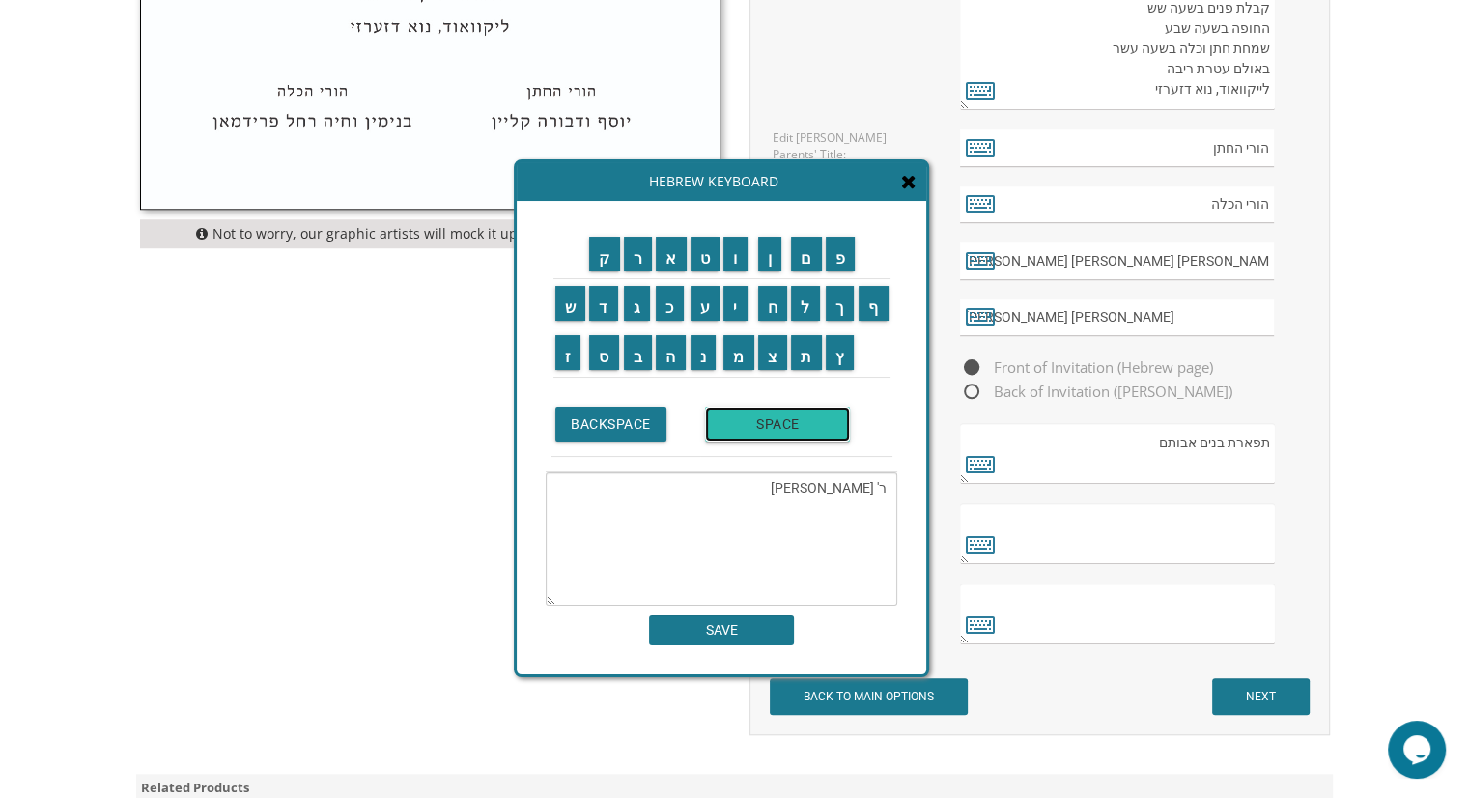
click at [800, 429] on input "SPACE" at bounding box center [777, 424] width 145 height 35
click at [742, 364] on input "מ" at bounding box center [738, 352] width 31 height 35
click at [664, 252] on input "א" at bounding box center [671, 254] width 31 height 35
click at [726, 298] on input "י" at bounding box center [735, 303] width 24 height 35
click at [630, 250] on input "ר" at bounding box center [638, 254] width 29 height 35
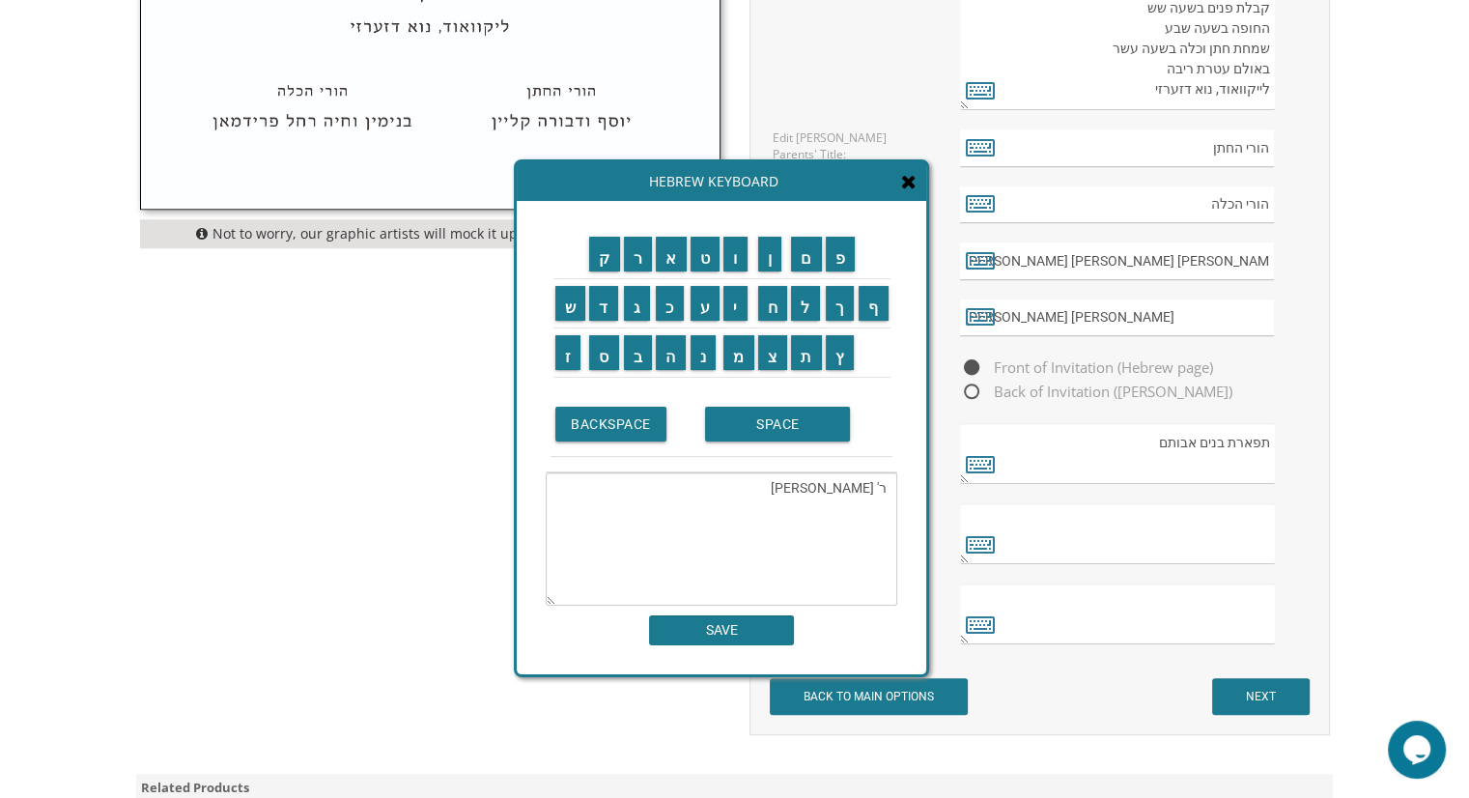
click at [807, 483] on textarea "ר' משה מאיר" at bounding box center [722, 538] width 352 height 133
click at [807, 433] on input "SPACE" at bounding box center [777, 424] width 145 height 35
click at [734, 266] on input "ו" at bounding box center [735, 254] width 24 height 35
click at [849, 269] on input "פ" at bounding box center [841, 254] width 30 height 35
click at [639, 267] on input "ר" at bounding box center [638, 254] width 29 height 35
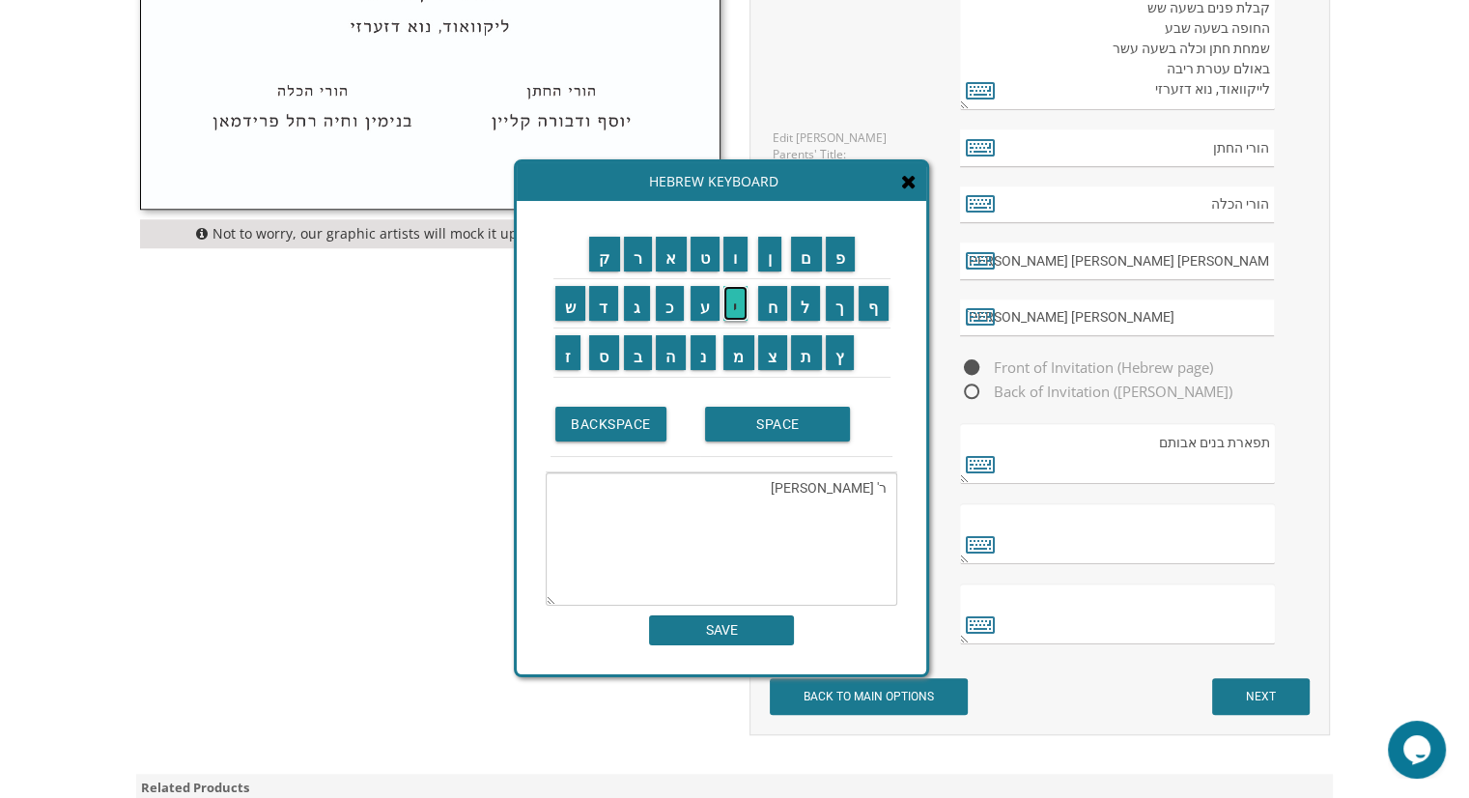
click at [738, 310] on input "י" at bounding box center [735, 303] width 24 height 35
click at [601, 309] on input "ד" at bounding box center [603, 303] width 29 height 35
click at [660, 239] on input "א" at bounding box center [671, 254] width 31 height 35
click at [785, 426] on input "SPACE" at bounding box center [777, 424] width 145 height 35
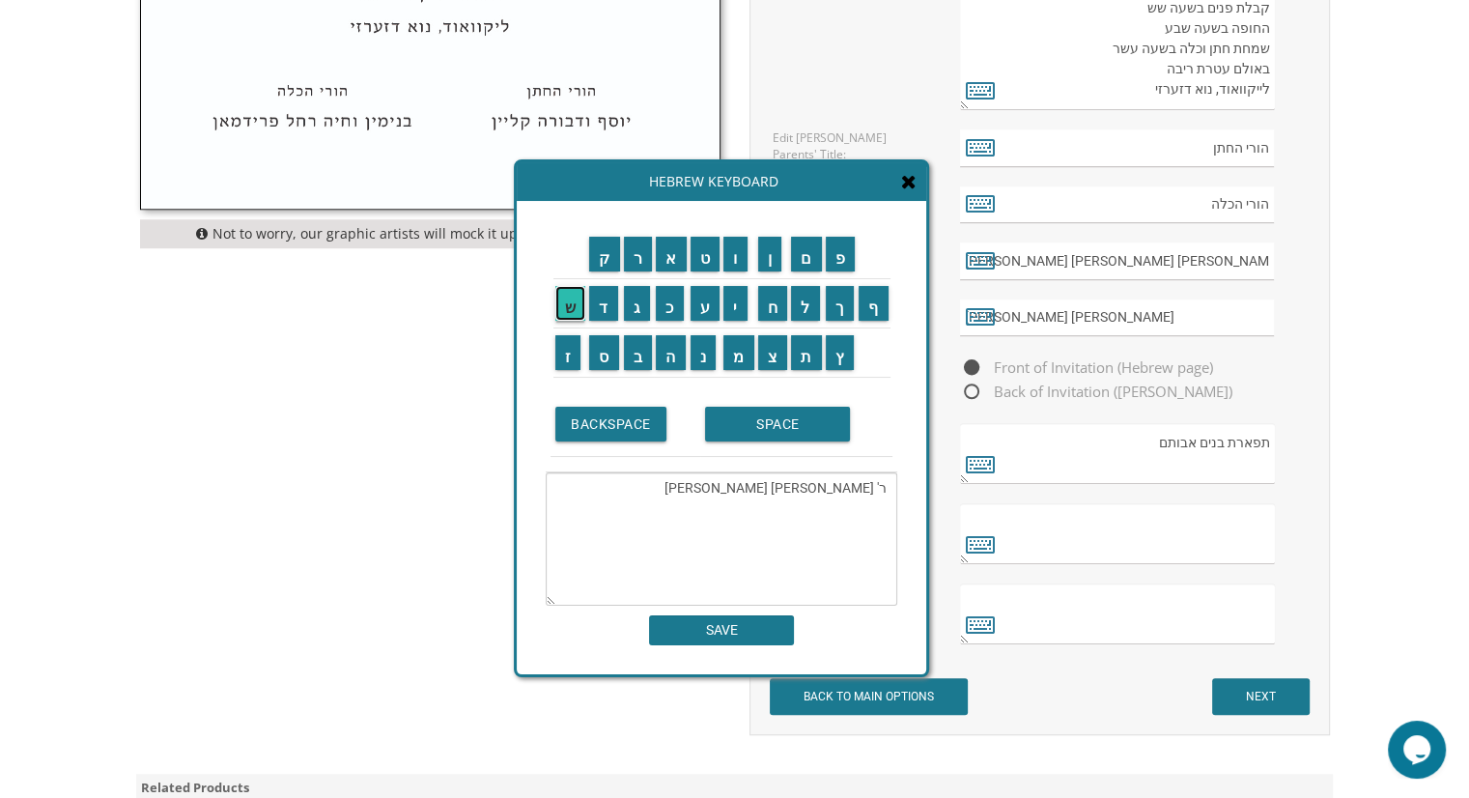
click at [568, 311] on input "ש" at bounding box center [570, 303] width 31 height 35
click at [626, 260] on input "ר" at bounding box center [638, 254] width 29 height 35
click at [662, 358] on input "ה" at bounding box center [671, 352] width 30 height 35
click at [790, 426] on input "SPACE" at bounding box center [777, 424] width 145 height 35
click at [627, 309] on input "ג" at bounding box center [637, 303] width 27 height 35
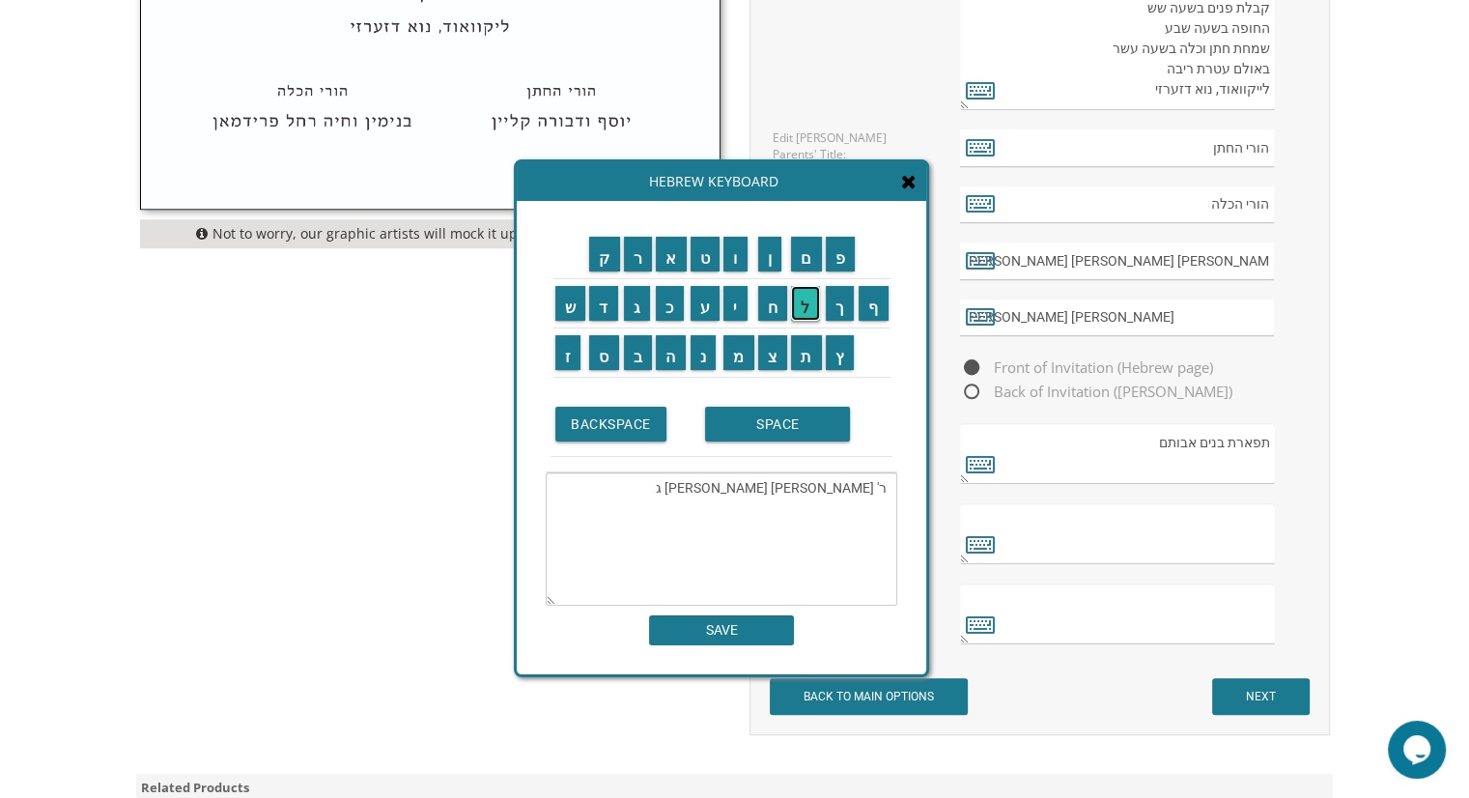
click at [809, 310] on input "ל" at bounding box center [805, 303] width 29 height 35
click at [742, 264] on input "ו" at bounding box center [735, 254] width 24 height 35
click at [559, 309] on input "ש" at bounding box center [570, 303] width 31 height 35
click at [704, 264] on input "ט" at bounding box center [705, 254] width 30 height 35
click at [731, 260] on input "ו" at bounding box center [735, 254] width 24 height 35
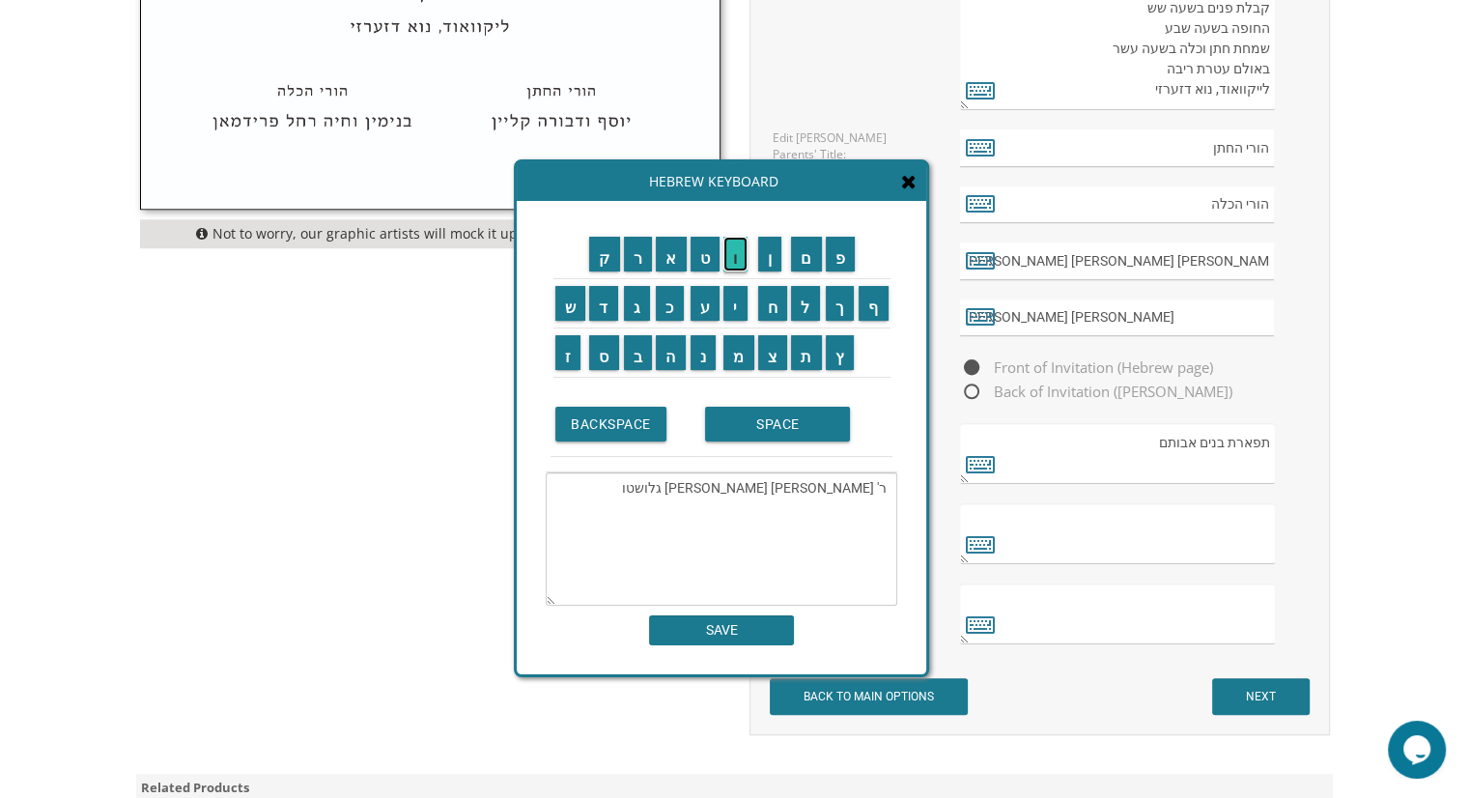
click at [731, 260] on input "ו" at bounding box center [735, 254] width 24 height 35
click at [759, 253] on input "ן" at bounding box center [770, 254] width 24 height 35
click at [840, 265] on input "פ" at bounding box center [841, 254] width 30 height 35
click at [638, 271] on td "ר" at bounding box center [638, 254] width 33 height 49
click at [635, 267] on input "ר" at bounding box center [638, 254] width 29 height 35
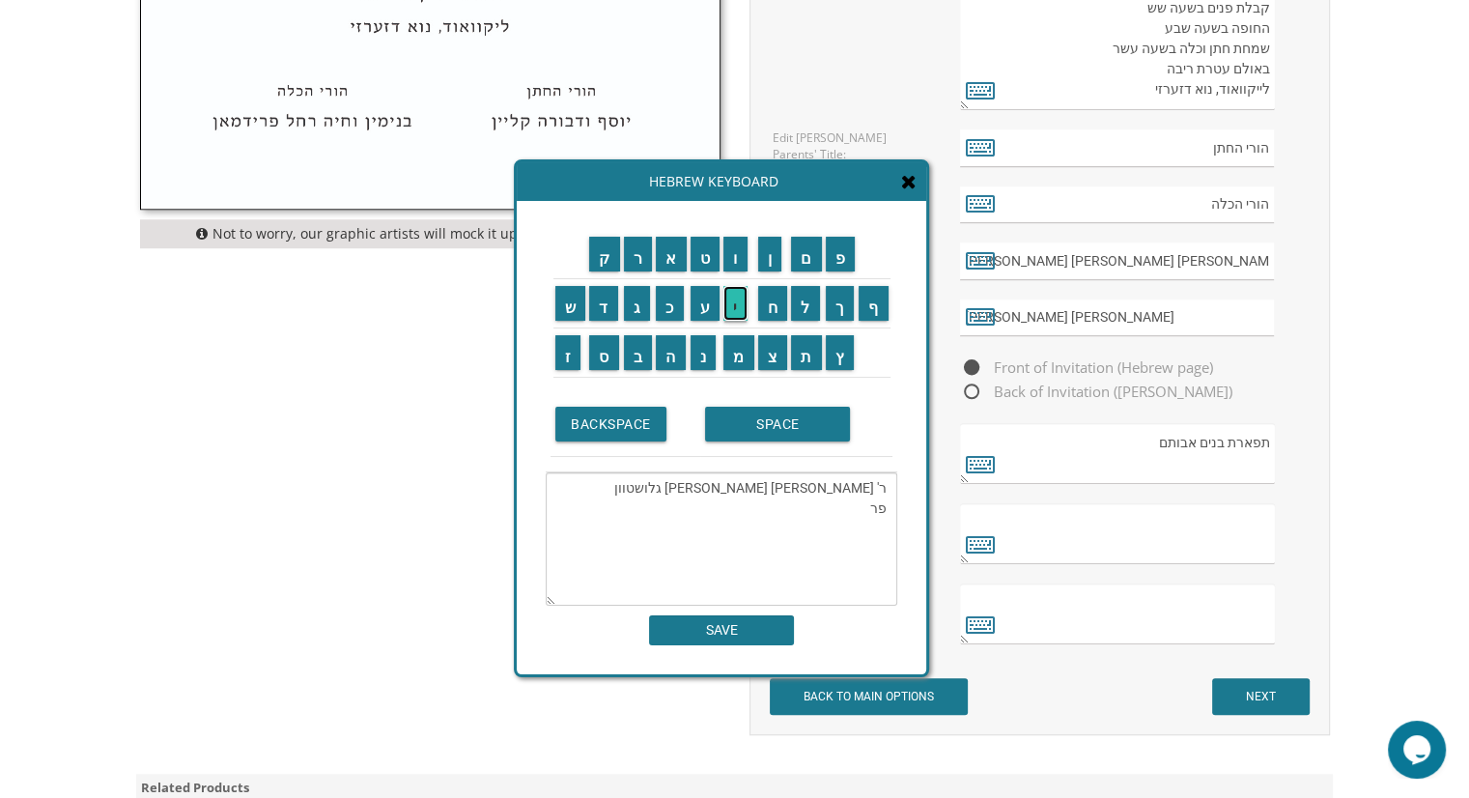
click at [733, 302] on input "י" at bounding box center [735, 303] width 24 height 35
click at [608, 315] on input "ד" at bounding box center [603, 303] width 29 height 35
click at [672, 271] on td "א" at bounding box center [671, 254] width 35 height 49
click at [667, 256] on input "א" at bounding box center [671, 254] width 31 height 35
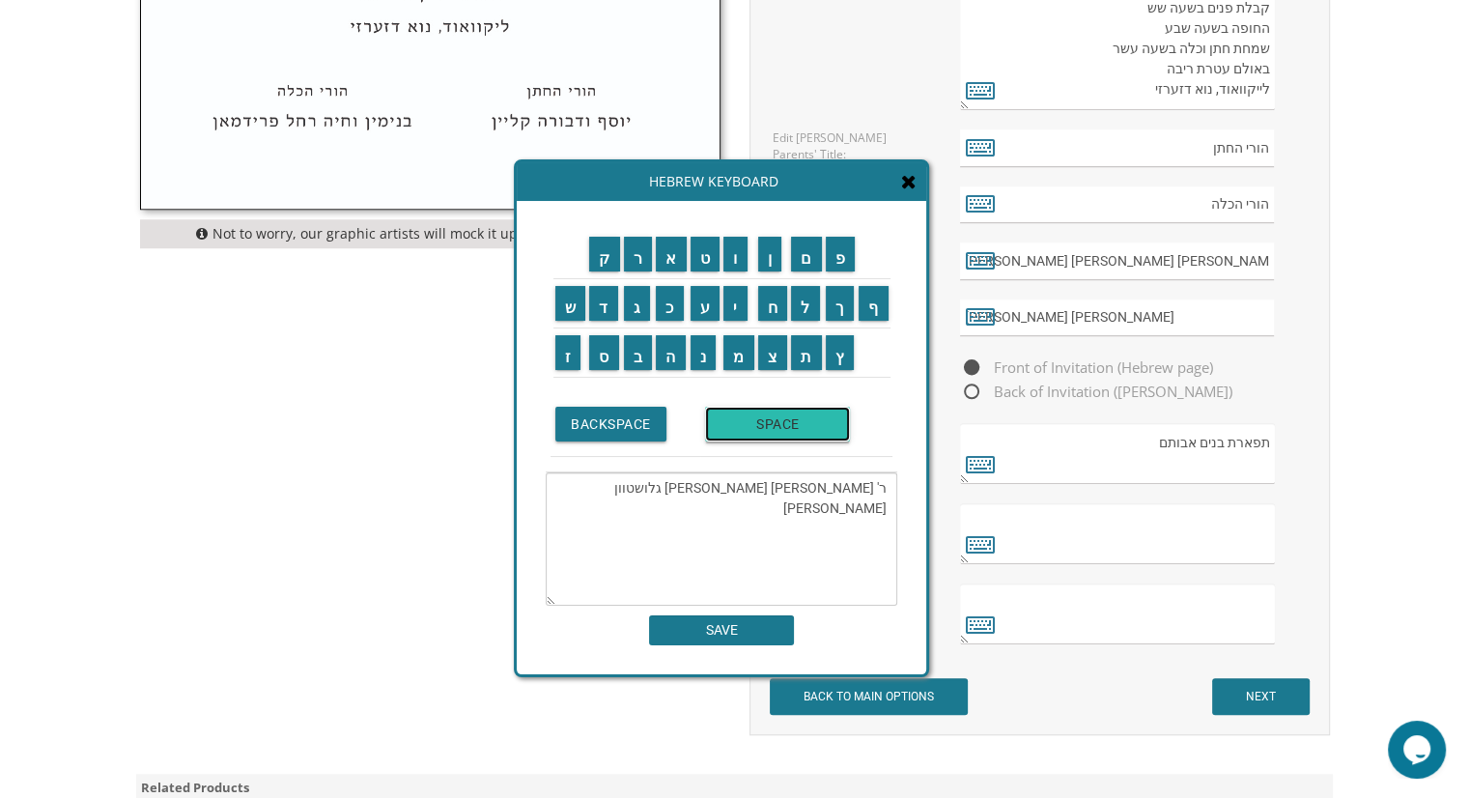
click at [800, 426] on input "SPACE" at bounding box center [777, 424] width 145 height 35
click at [734, 351] on input "מ" at bounding box center [738, 352] width 31 height 35
click at [642, 268] on input "ר" at bounding box center [638, 254] width 29 height 35
click at [600, 264] on input "ק" at bounding box center [604, 254] width 31 height 35
click at [741, 264] on input "ו" at bounding box center [735, 254] width 24 height 35
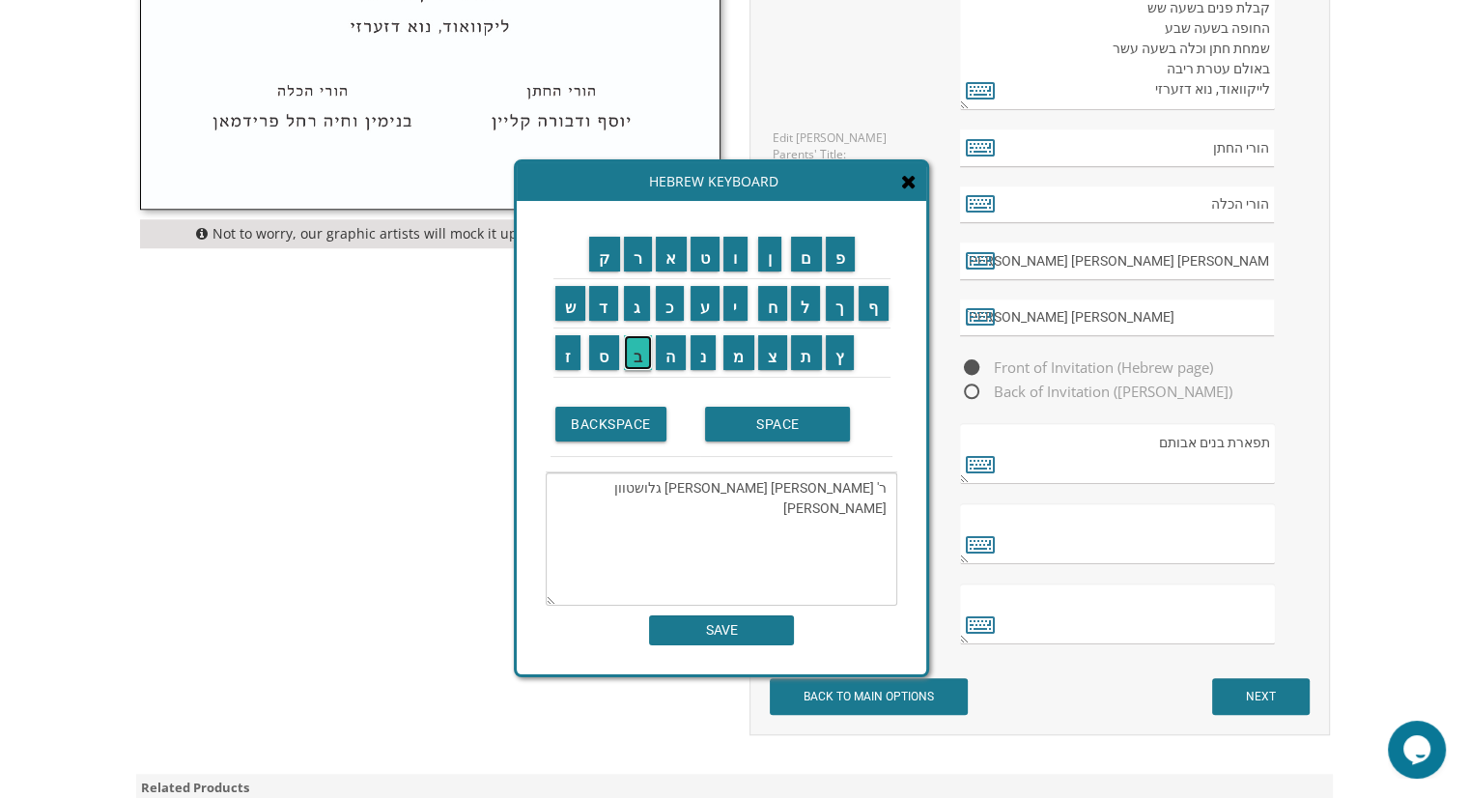
click at [641, 352] on input "ב" at bounding box center [638, 352] width 29 height 35
click at [743, 309] on input "י" at bounding box center [735, 303] width 24 height 35
click at [848, 350] on input "ץ" at bounding box center [840, 352] width 29 height 35
click at [796, 417] on input "SPACE" at bounding box center [777, 424] width 145 height 35
click at [671, 263] on input "א" at bounding box center [671, 254] width 31 height 35
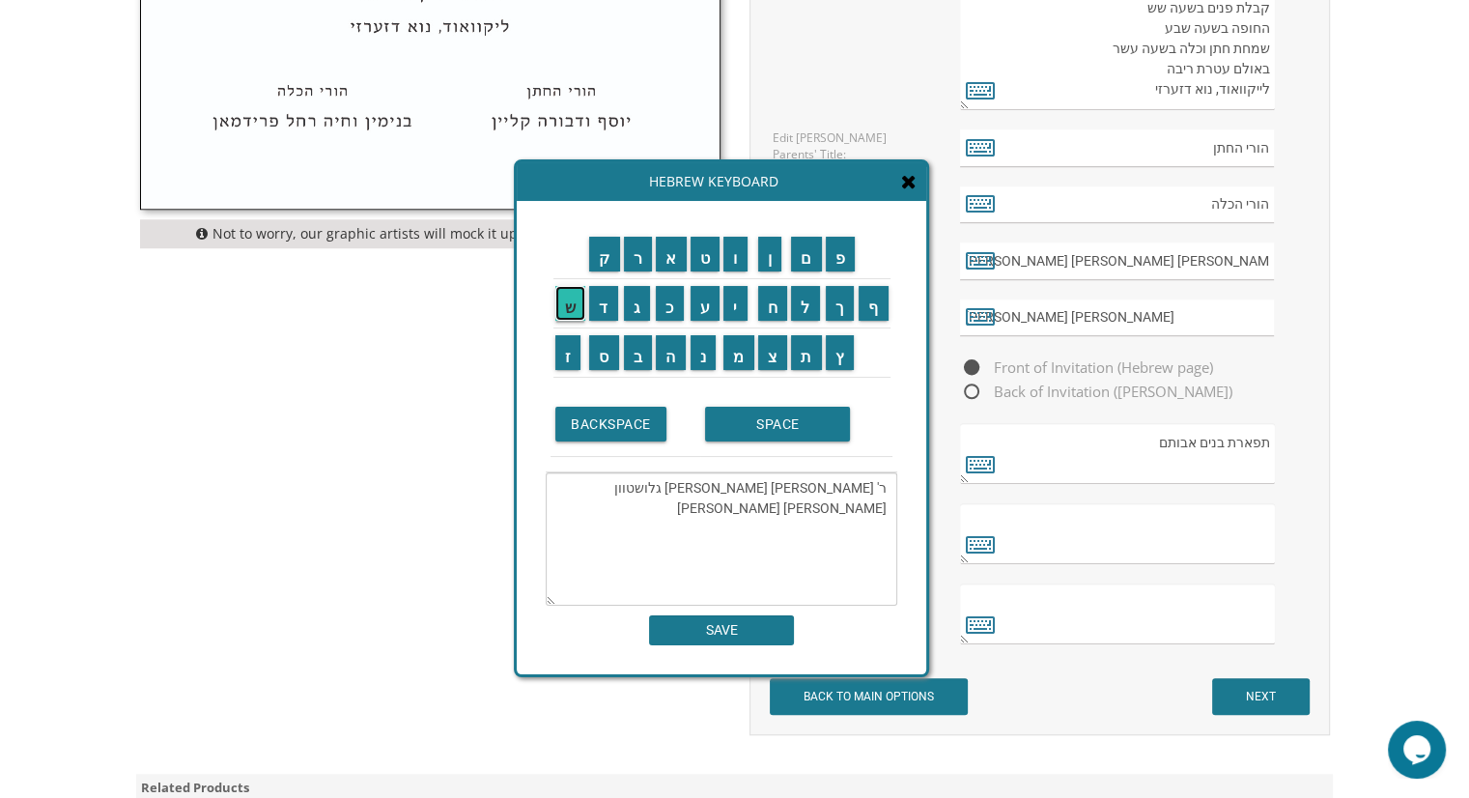
click at [568, 307] on input "ש" at bounding box center [570, 303] width 31 height 35
click at [808, 365] on input "ת" at bounding box center [806, 352] width 31 height 35
click at [786, 434] on input "SPACE" at bounding box center [777, 424] width 145 height 35
click at [674, 359] on input "ה" at bounding box center [671, 352] width 30 height 35
click at [740, 351] on input "מ" at bounding box center [738, 352] width 31 height 35
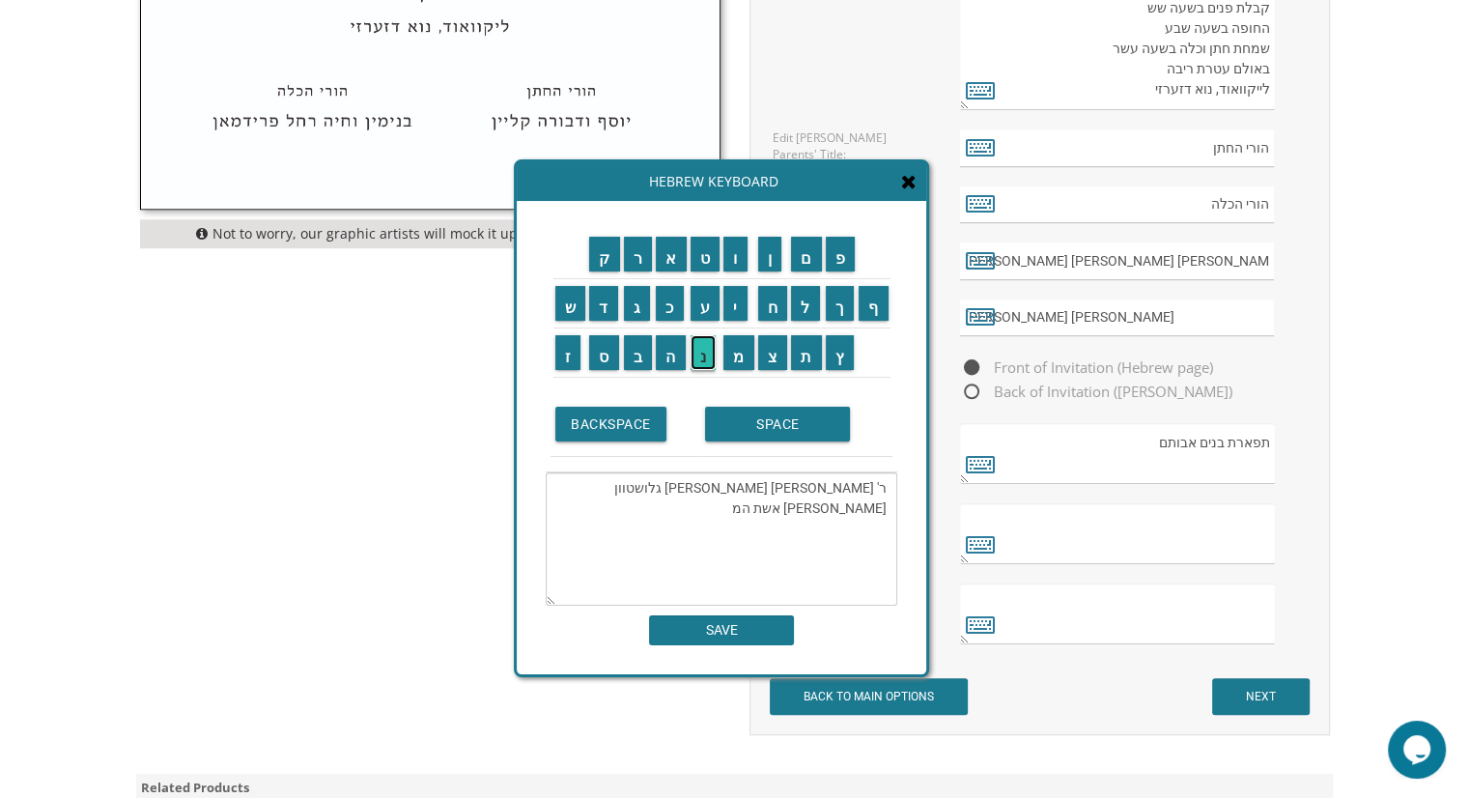
click at [708, 364] on input "נ" at bounding box center [703, 352] width 26 height 35
click at [730, 266] on input "ו" at bounding box center [735, 254] width 24 height 35
click at [782, 306] on input "ח" at bounding box center [773, 303] width 30 height 35
click at [819, 427] on input "SPACE" at bounding box center [777, 424] width 145 height 35
click at [643, 254] on input "ר" at bounding box center [638, 254] width 29 height 35
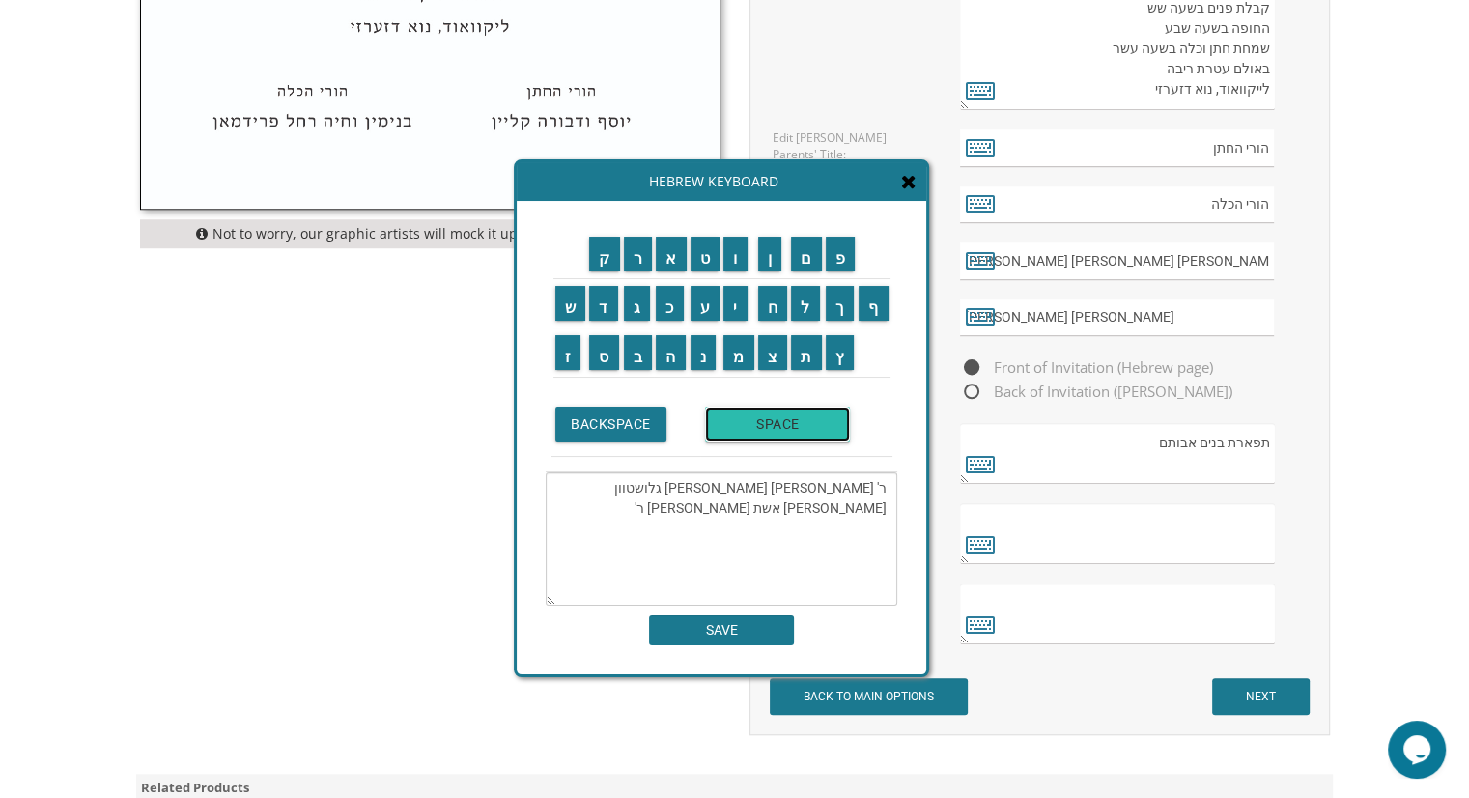
click at [827, 425] on input "SPACE" at bounding box center [777, 424] width 145 height 35
click at [852, 241] on input "פ" at bounding box center [841, 254] width 30 height 35
click at [745, 299] on input "י" at bounding box center [735, 303] width 24 height 35
click at [699, 349] on input "נ" at bounding box center [703, 352] width 26 height 35
click at [780, 301] on input "ח" at bounding box center [773, 303] width 30 height 35
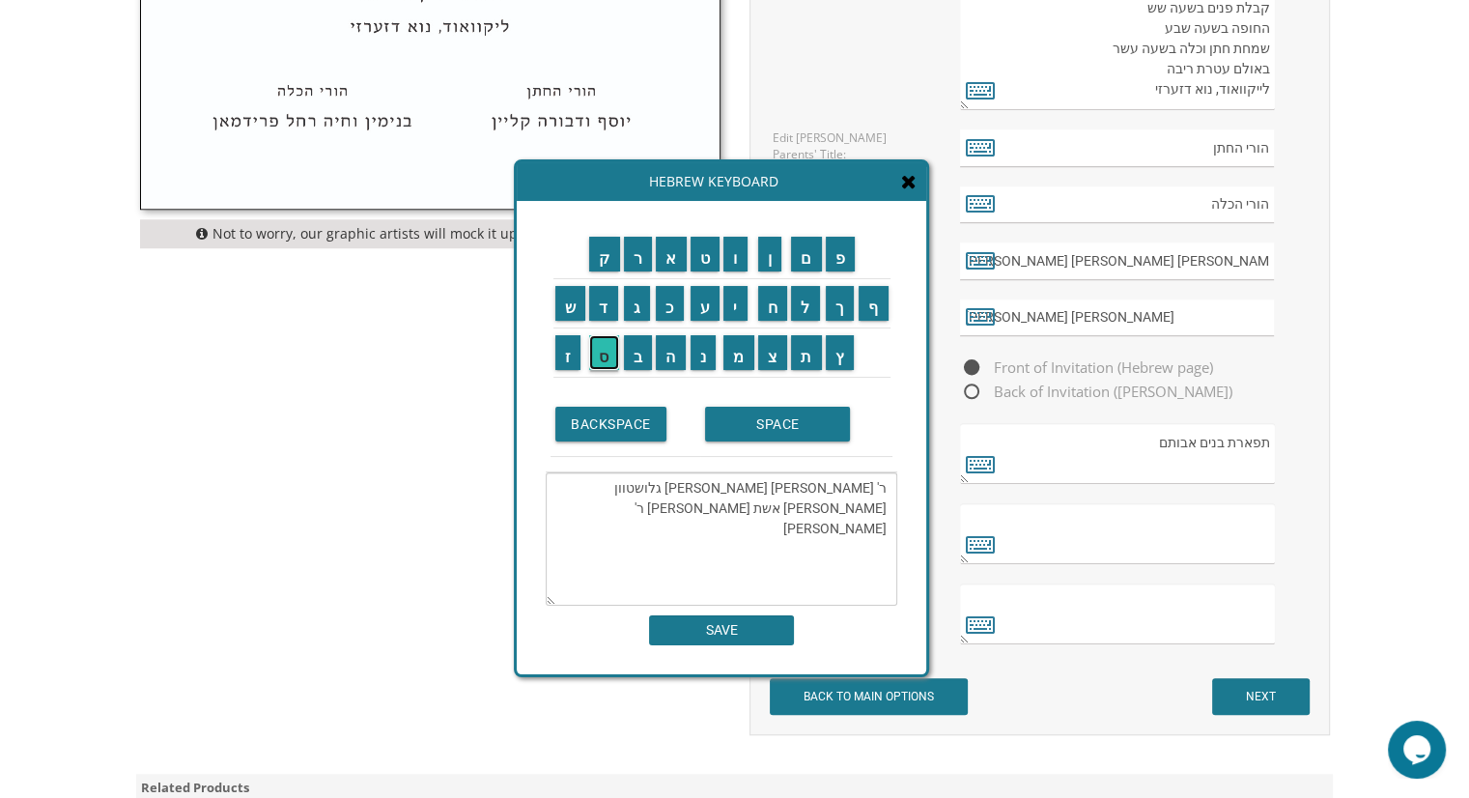
click at [591, 348] on input "ס" at bounding box center [604, 352] width 30 height 35
click at [803, 407] on input "SPACE" at bounding box center [777, 424] width 145 height 35
click at [779, 308] on input "ח" at bounding box center [773, 303] width 30 height 35
click at [730, 305] on input "י" at bounding box center [735, 303] width 24 height 35
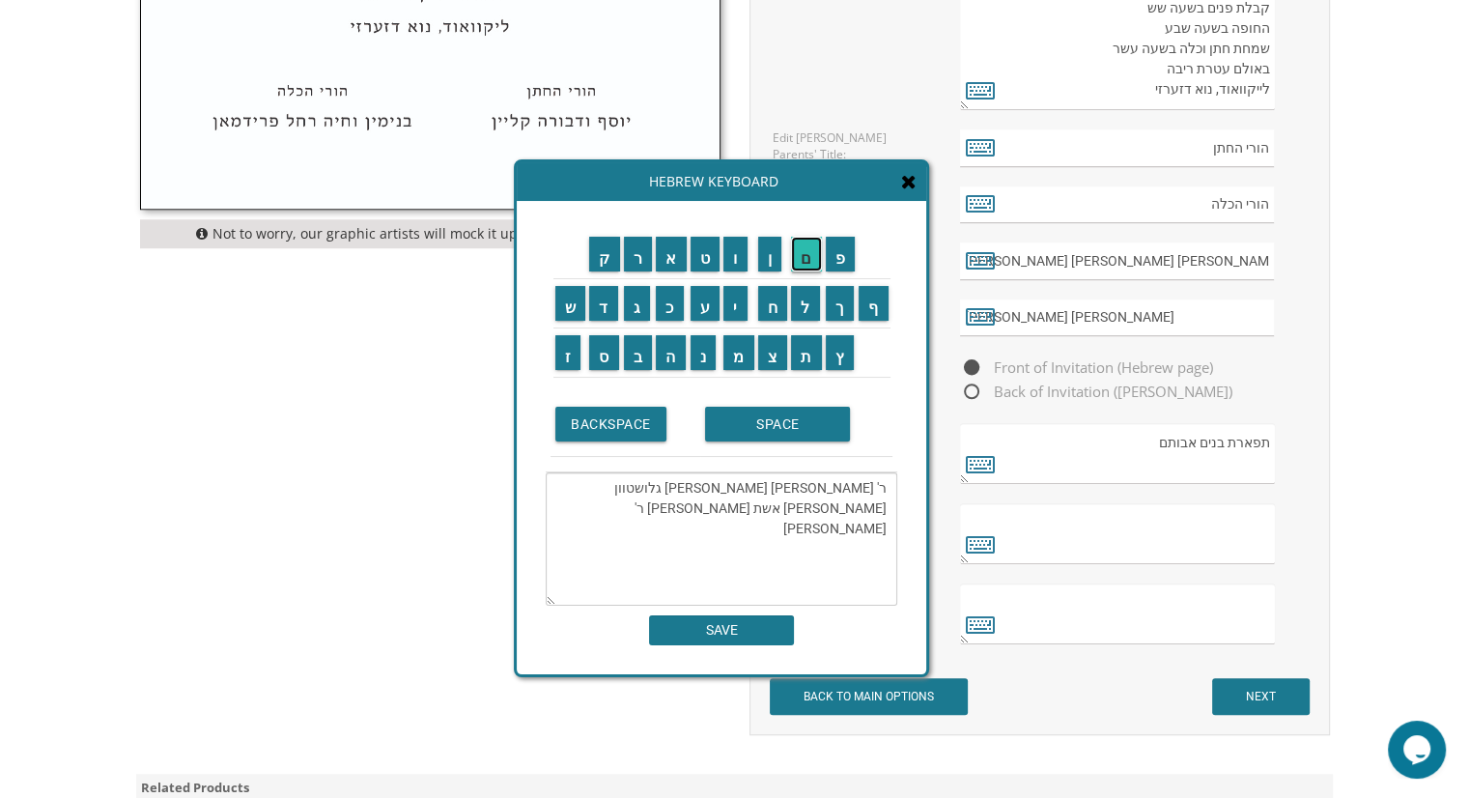
click at [807, 252] on input "ם" at bounding box center [806, 254] width 31 height 35
drag, startPoint x: 771, startPoint y: 420, endPoint x: 780, endPoint y: 403, distance: 19.9
click at [771, 419] on input "SPACE" at bounding box center [777, 424] width 145 height 35
click at [703, 363] on input "נ" at bounding box center [703, 352] width 26 height 35
click at [779, 310] on input "ח" at bounding box center [773, 303] width 30 height 35
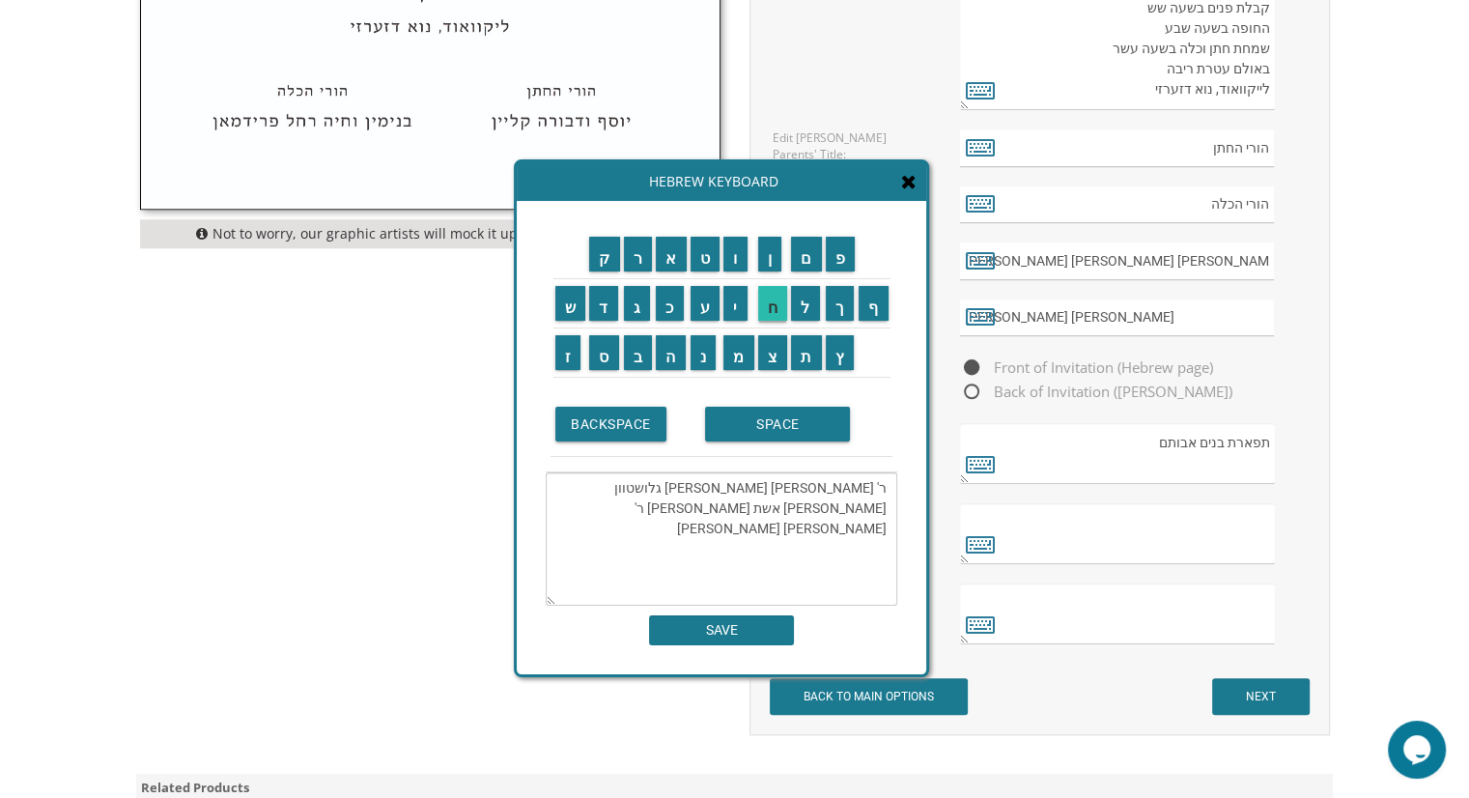
type textarea "ר' משה מאיר ופריידא שרה גלושטוון פריידא מרקוביץ אשת המנוח ר' פינחס חיים נח"
click at [748, 631] on input "SAVE" at bounding box center [721, 630] width 145 height 30
type textarea "ר' משה מאיר ופריידא שרה גלושטוון פריידא מרקוביץ אשת המנוח ר' פינחס חיים נח"
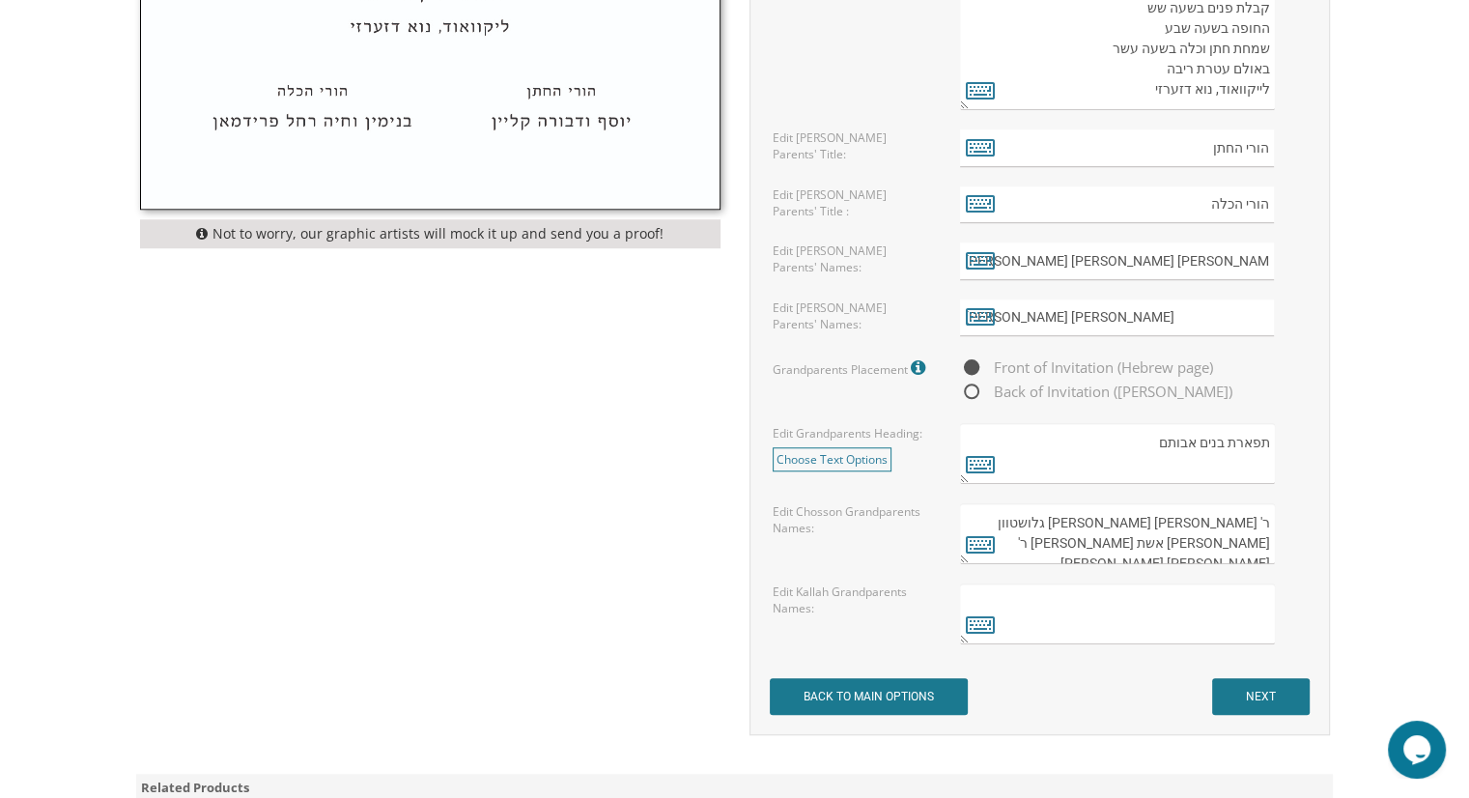
click at [1128, 615] on textarea at bounding box center [1117, 613] width 314 height 61
click at [986, 626] on icon at bounding box center [980, 623] width 29 height 27
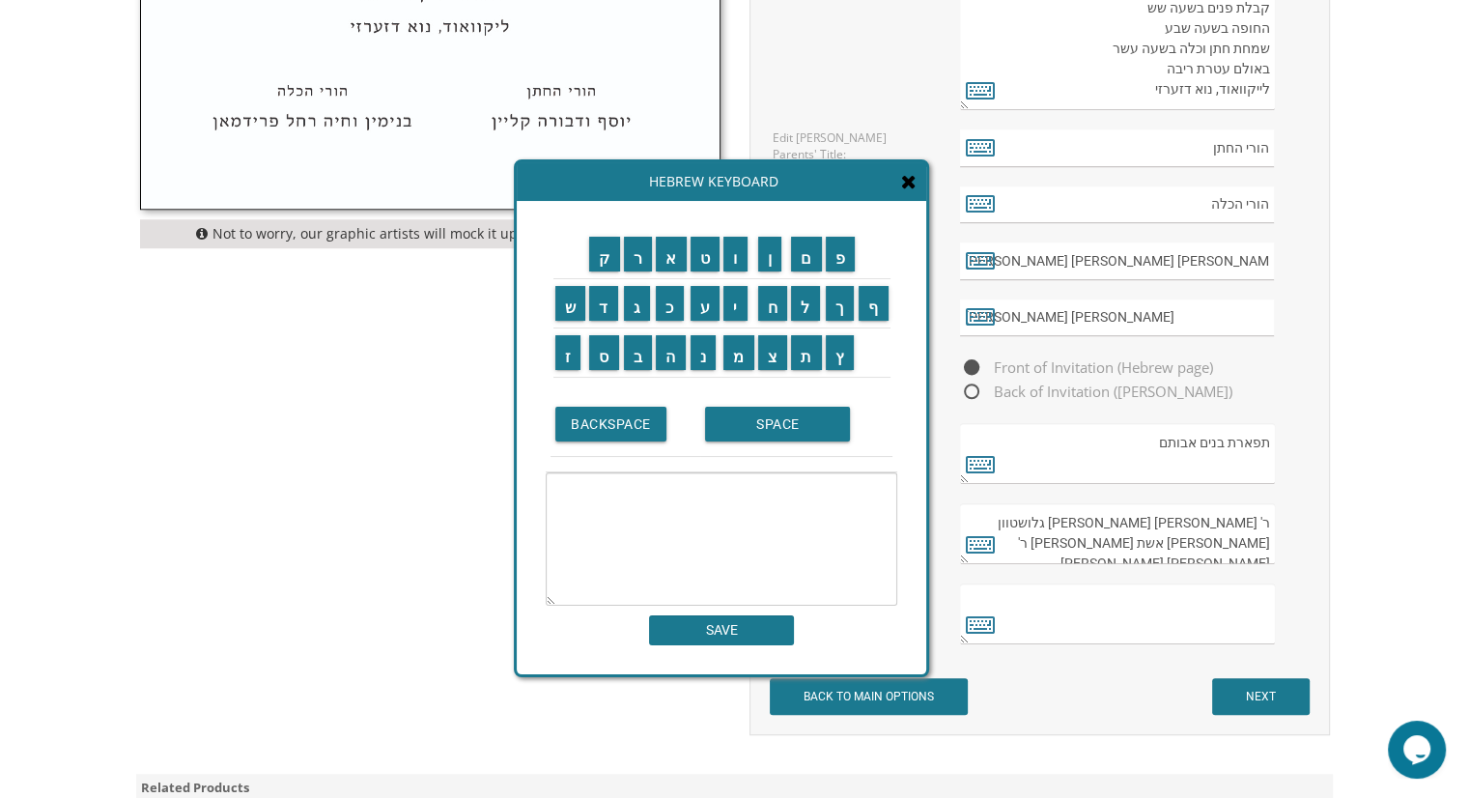
click at [746, 519] on textarea at bounding box center [722, 538] width 352 height 133
click at [773, 304] on input "ח" at bounding box center [773, 303] width 30 height 35
click at [742, 259] on input "ו" at bounding box center [735, 254] width 24 height 35
click at [676, 350] on input "ה" at bounding box center [671, 352] width 30 height 35
click at [762, 417] on input "SPACE" at bounding box center [777, 424] width 145 height 35
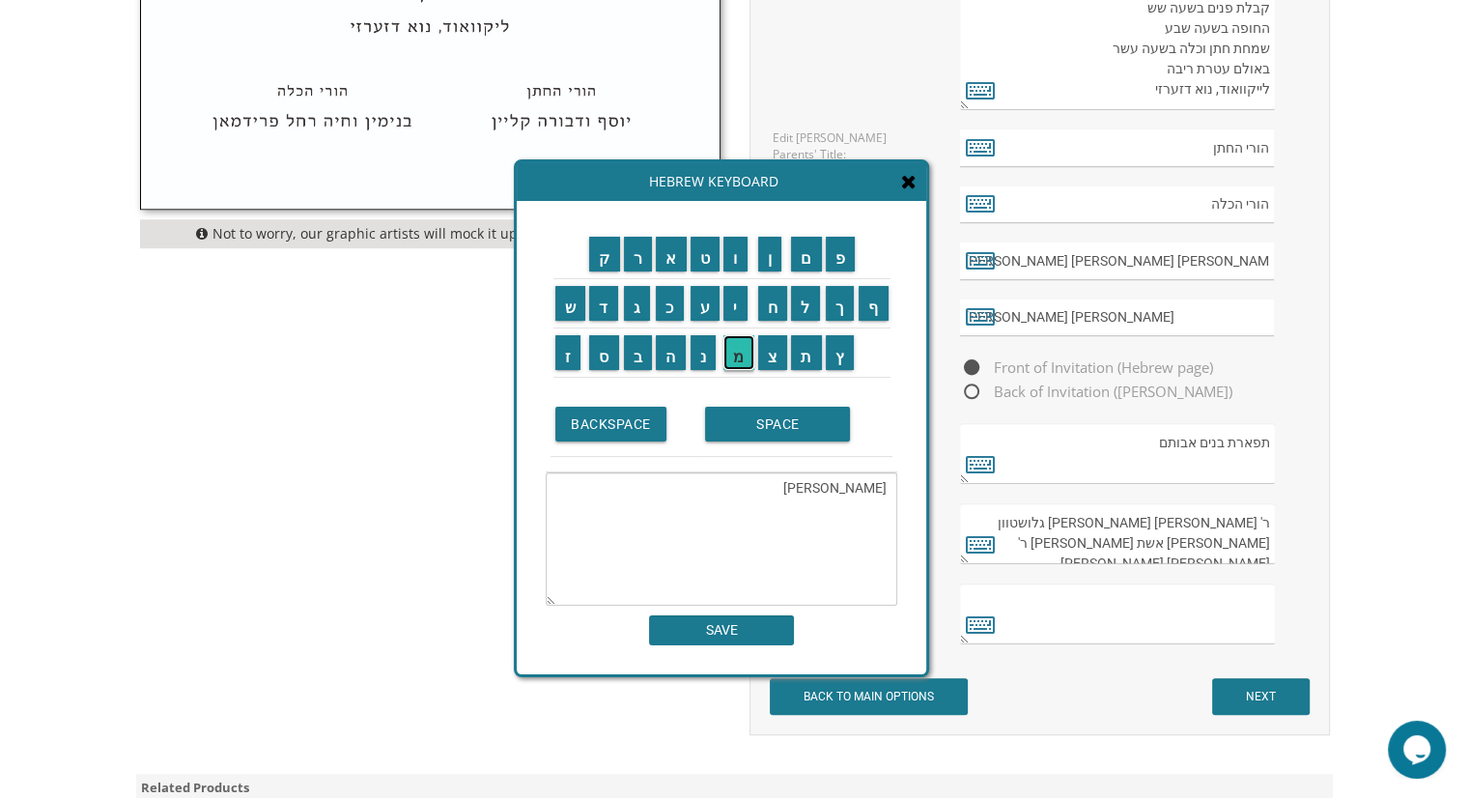
click at [736, 357] on input "מ" at bounding box center [738, 352] width 31 height 35
click at [646, 266] on input "ר" at bounding box center [638, 254] width 29 height 35
click at [743, 301] on input "י" at bounding box center [735, 303] width 24 height 35
click at [800, 248] on input "ם" at bounding box center [806, 254] width 31 height 35
click at [817, 430] on input "SPACE" at bounding box center [777, 424] width 145 height 35
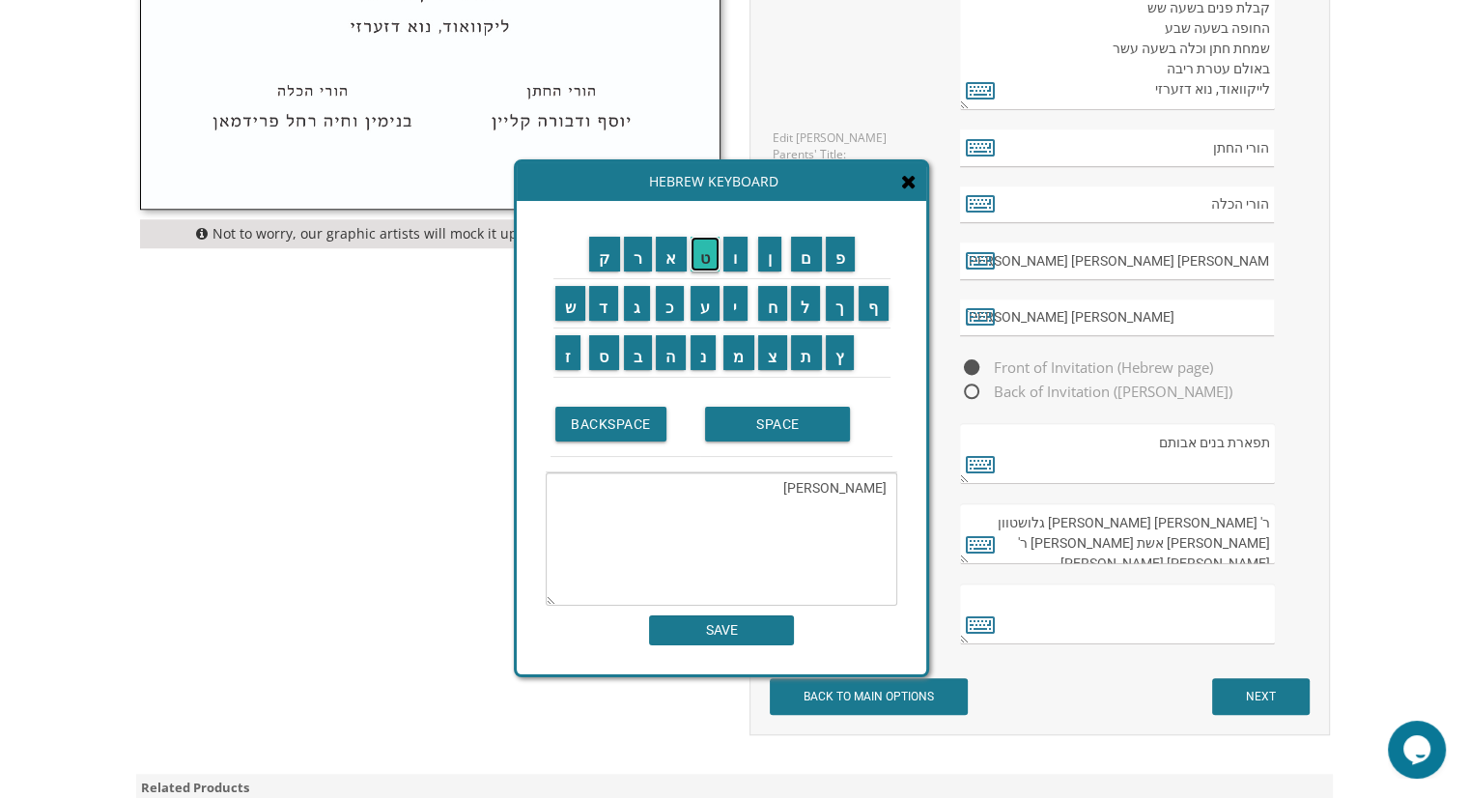
click at [708, 261] on input "ט" at bounding box center [705, 254] width 30 height 35
click at [637, 265] on input "ר" at bounding box center [638, 254] width 29 height 35
click at [738, 315] on input "י" at bounding box center [735, 303] width 24 height 35
click at [711, 358] on input "נ" at bounding box center [703, 352] width 26 height 35
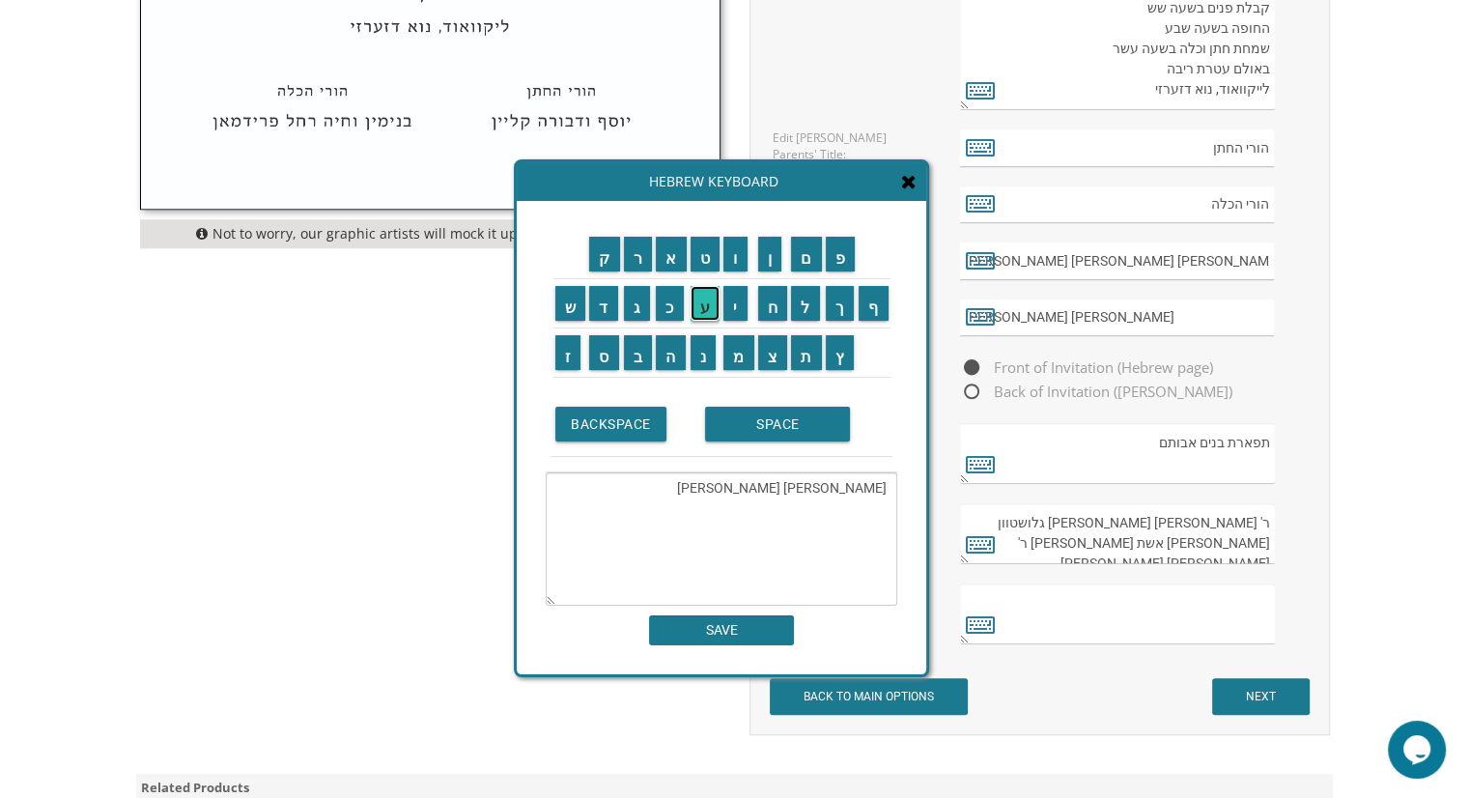
click at [699, 310] on input "ע" at bounding box center [705, 303] width 30 height 35
click at [636, 251] on input "ר" at bounding box center [638, 254] width 29 height 35
click at [788, 418] on input "SPACE" at bounding box center [777, 424] width 145 height 35
drag, startPoint x: 1172, startPoint y: 542, endPoint x: 1105, endPoint y: 539, distance: 67.7
click at [1105, 539] on textarea "ר' משה מאיר ופריידא שרה גלושטוון פריידא מרקוביץ אשת המנוח ר' פינחס חיים נח" at bounding box center [1117, 533] width 314 height 61
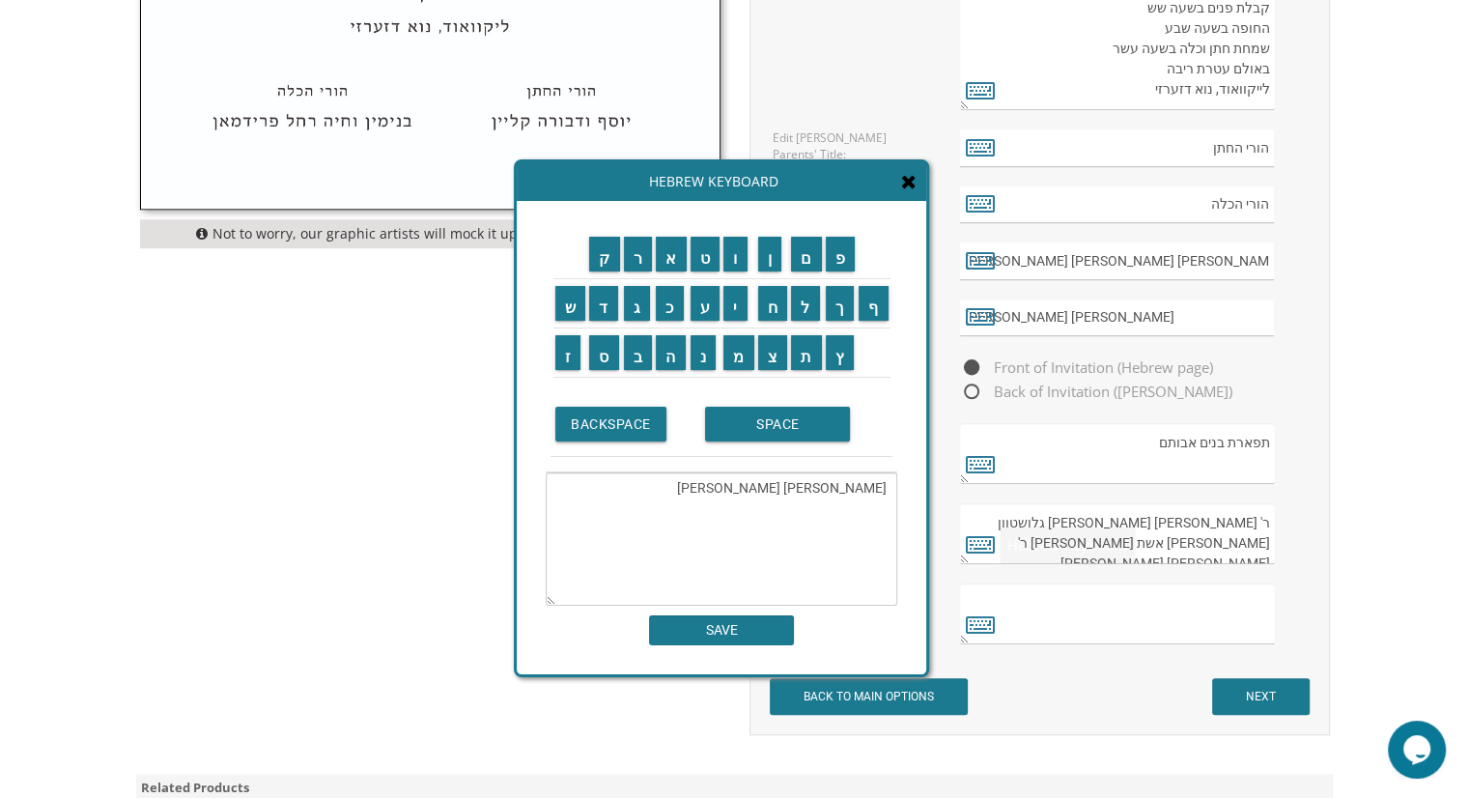
click at [776, 490] on textarea "חוה מרים טריינער" at bounding box center [722, 538] width 352 height 133
paste textarea "אשת המנוח"
click at [641, 264] on input "ר" at bounding box center [638, 254] width 29 height 35
click at [775, 415] on input "SPACE" at bounding box center [777, 424] width 145 height 35
click at [774, 357] on input "צ" at bounding box center [773, 352] width 30 height 35
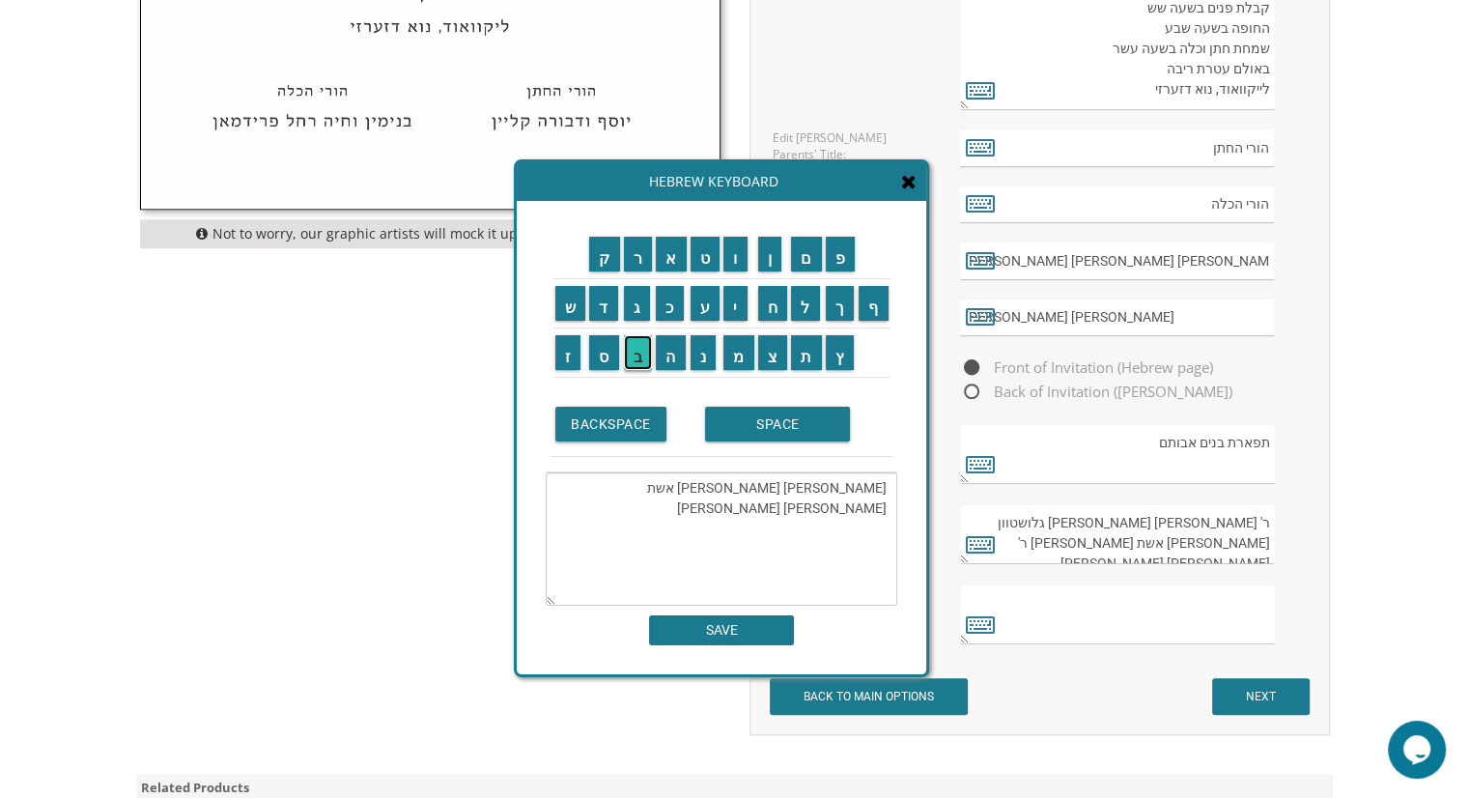
click at [639, 349] on input "ב" at bounding box center [638, 352] width 29 height 35
click at [730, 302] on input "י" at bounding box center [735, 303] width 24 height 35
click at [811, 418] on input "SPACE" at bounding box center [777, 424] width 145 height 35
click at [676, 265] on input "א" at bounding box center [671, 254] width 31 height 35
click at [637, 271] on td "ר" at bounding box center [638, 254] width 33 height 49
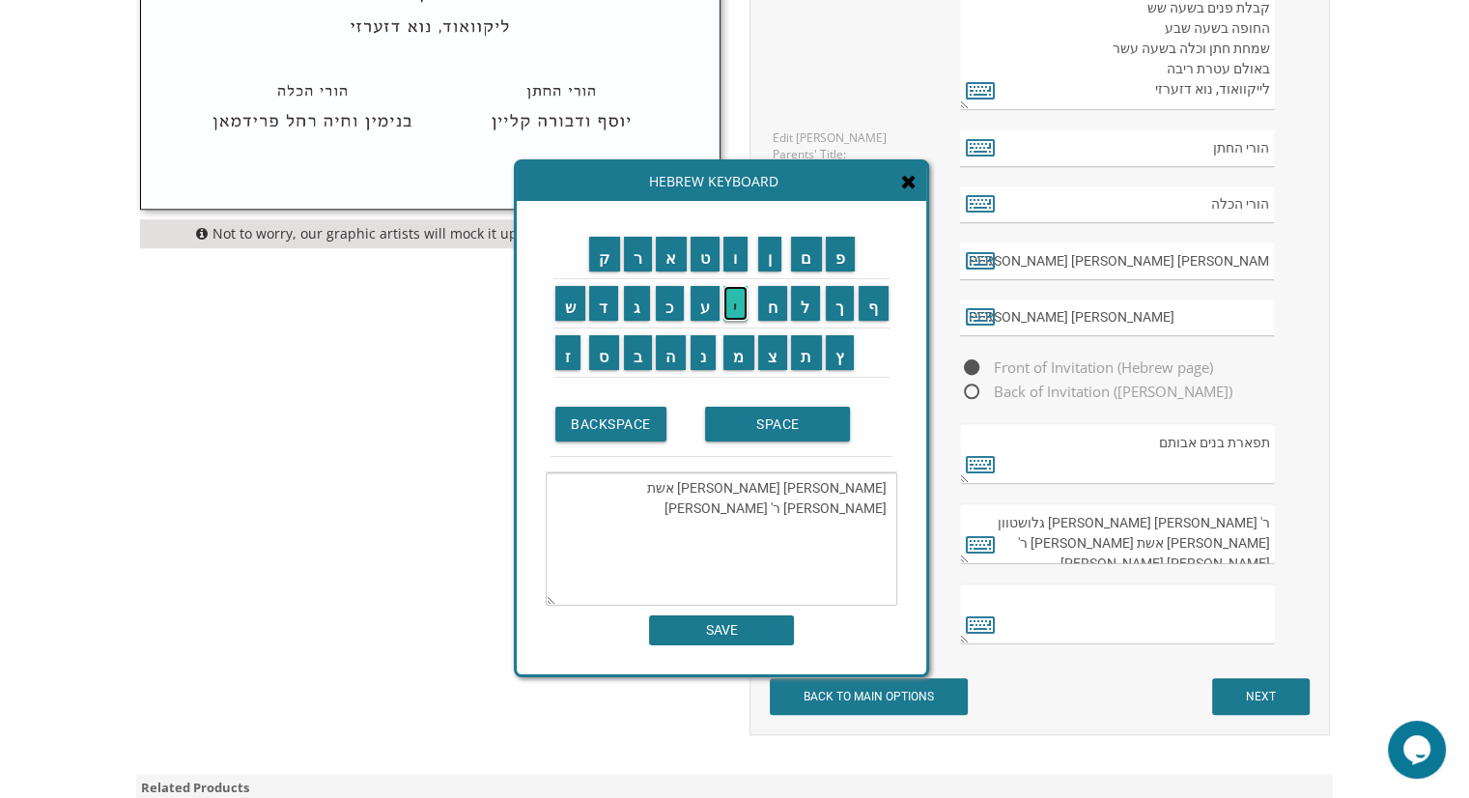
click at [730, 300] on input "י" at bounding box center [735, 303] width 24 height 35
click at [638, 261] on input "ר" at bounding box center [638, 254] width 29 height 35
click at [733, 310] on input "י" at bounding box center [735, 303] width 24 height 35
click at [642, 266] on input "ר" at bounding box center [638, 254] width 29 height 35
click at [672, 257] on input "א" at bounding box center [671, 254] width 31 height 35
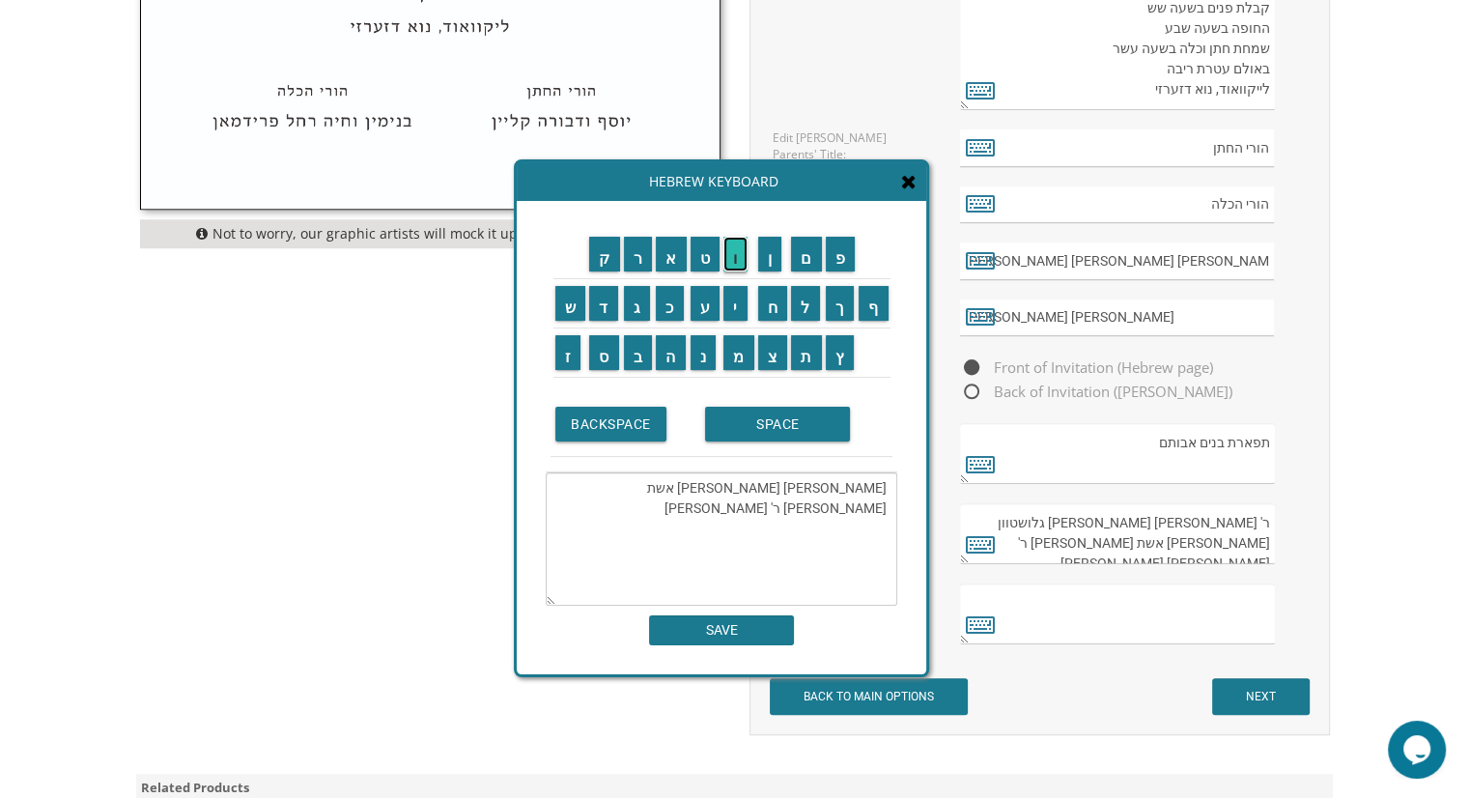
click at [740, 262] on input "ו" at bounding box center [735, 254] width 24 height 35
click at [641, 352] on input "ב" at bounding box center [638, 352] width 29 height 35
click at [742, 304] on input "י" at bounding box center [735, 303] width 24 height 35
click at [774, 260] on input "ן" at bounding box center [770, 254] width 24 height 35
drag, startPoint x: 783, startPoint y: 487, endPoint x: 827, endPoint y: 491, distance: 43.6
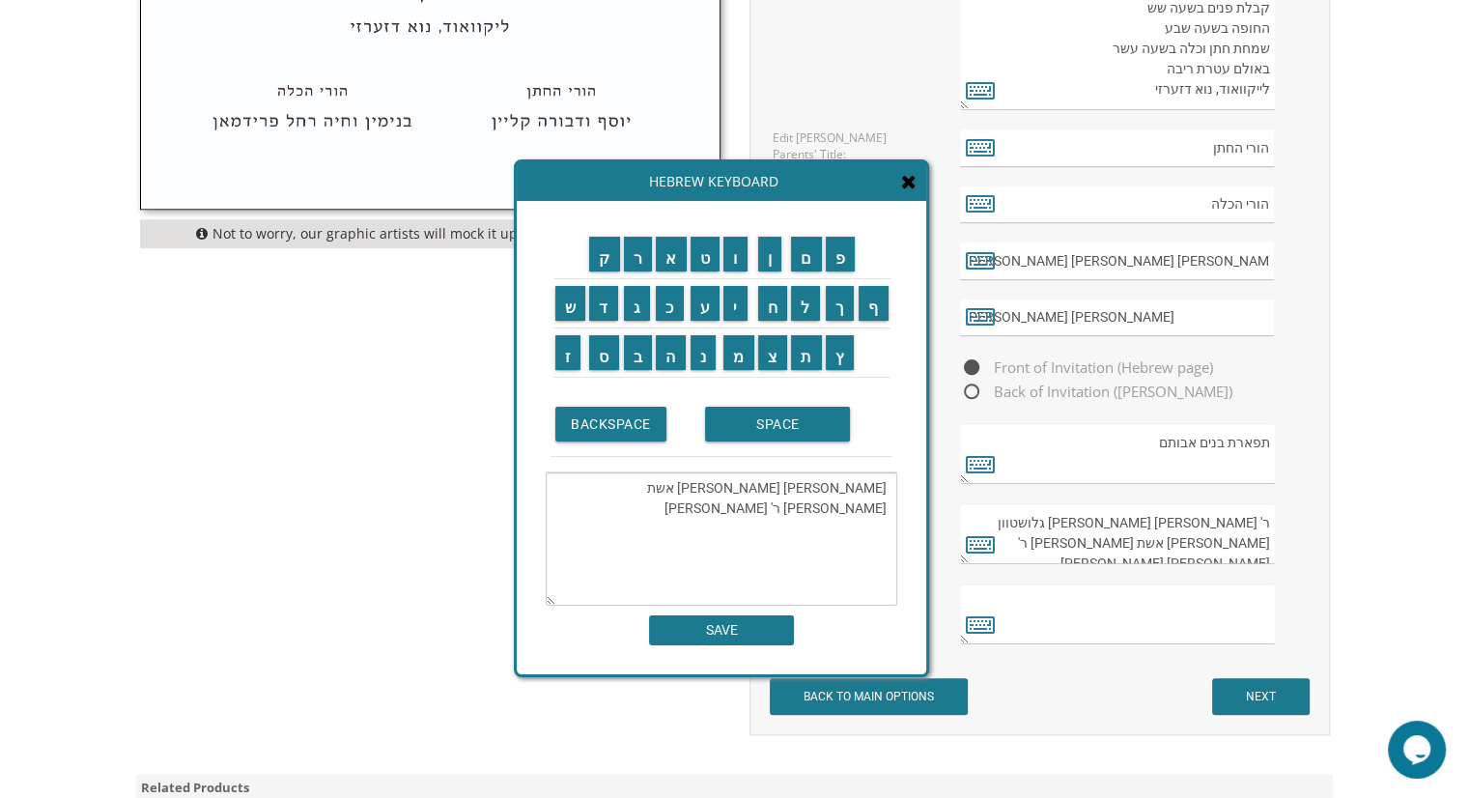
click at [827, 491] on textarea "חוה מרים טריינער אשת המנוח ר' צבי ראובן" at bounding box center [722, 538] width 352 height 133
click at [645, 482] on textarea "חוה מרים טריינער אשת המנוח ר' צבי ראובן" at bounding box center [722, 538] width 352 height 133
paste textarea "טריינער"
click at [634, 493] on textarea "חוה מרים טריינער אשת המנוח ר' צבי ראובןטריינער" at bounding box center [722, 538] width 352 height 133
click at [808, 530] on textarea "חוה מרים טריינער אשת המנוח ר' צבי ראובן טריינער" at bounding box center [722, 538] width 352 height 133
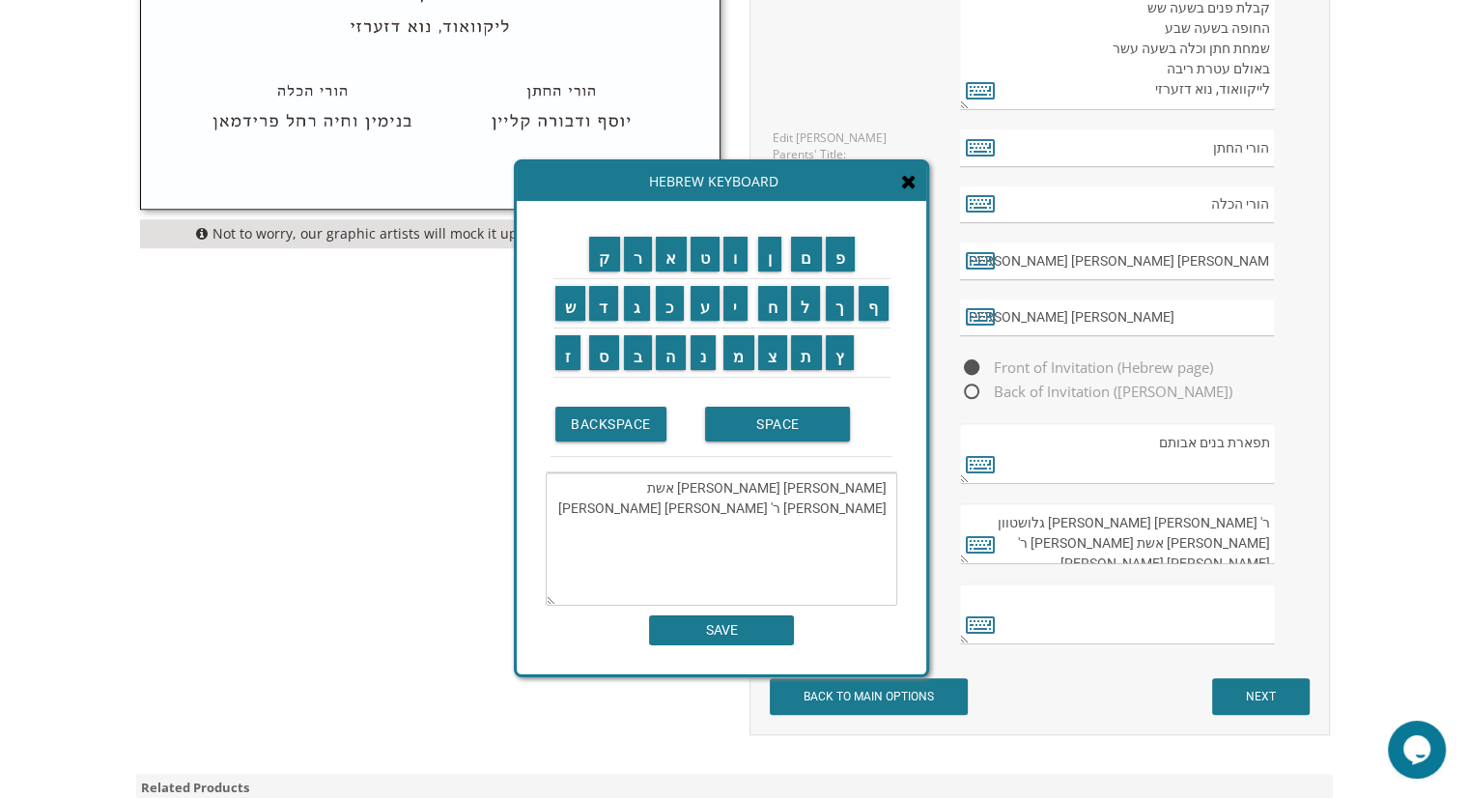
click at [588, 489] on textarea "חוה מרים טריינער אשת המנוח ר' צבי ראובן טריינער" at bounding box center [722, 538] width 352 height 133
click at [561, 348] on input "ז" at bounding box center [568, 352] width 26 height 35
click at [803, 314] on input "ל" at bounding box center [805, 303] width 29 height 35
click at [556, 489] on textarea "חוה מרים טריינער אשת המנוח ר' צבי ראובן טריינער ז"ל" at bounding box center [722, 538] width 352 height 133
click at [877, 492] on textarea "חוה מרים טריינער אשת המנוח ר' צבי ראובן טריינער ז"ל" at bounding box center [722, 538] width 352 height 133
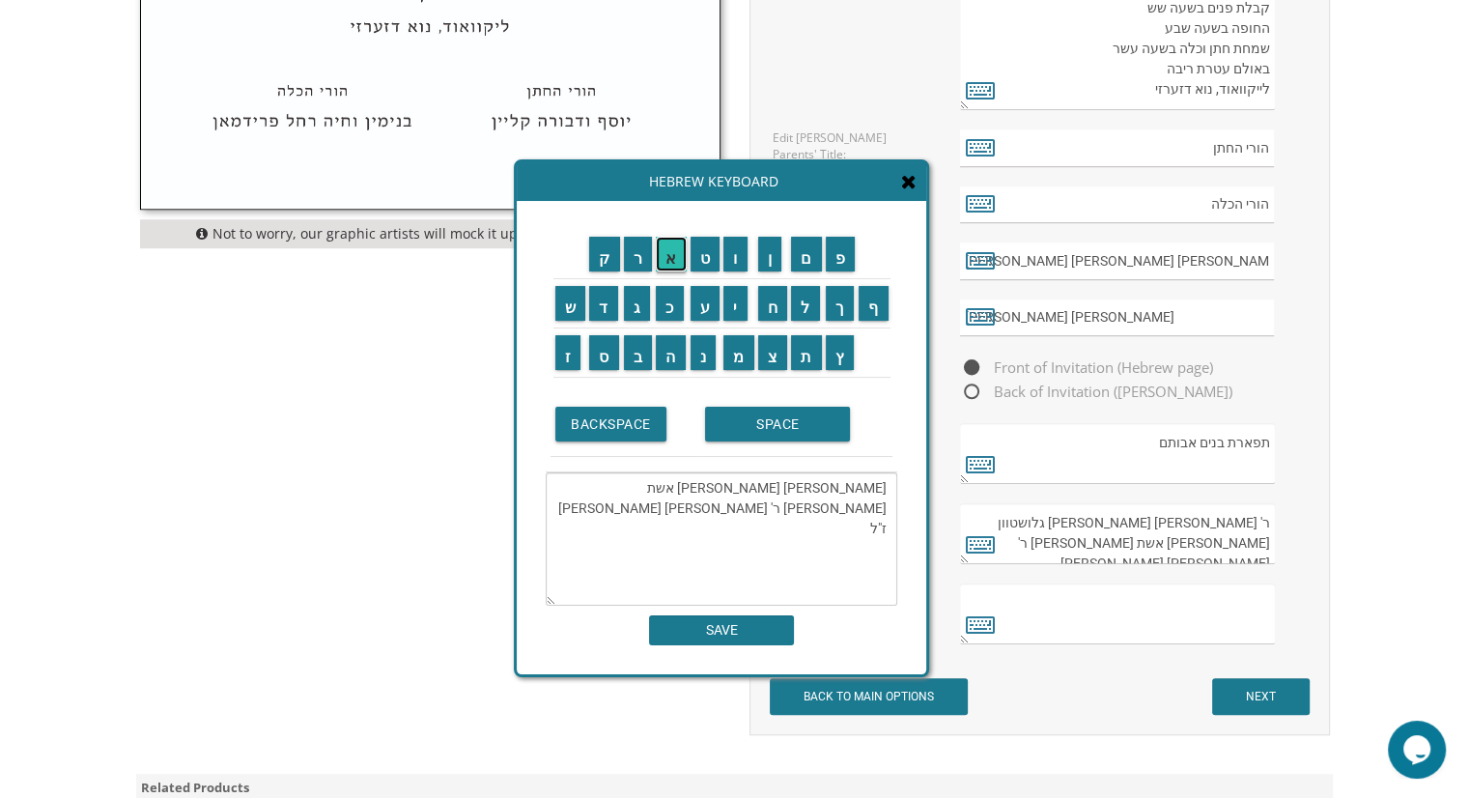
click at [664, 267] on input "א" at bounding box center [671, 254] width 31 height 35
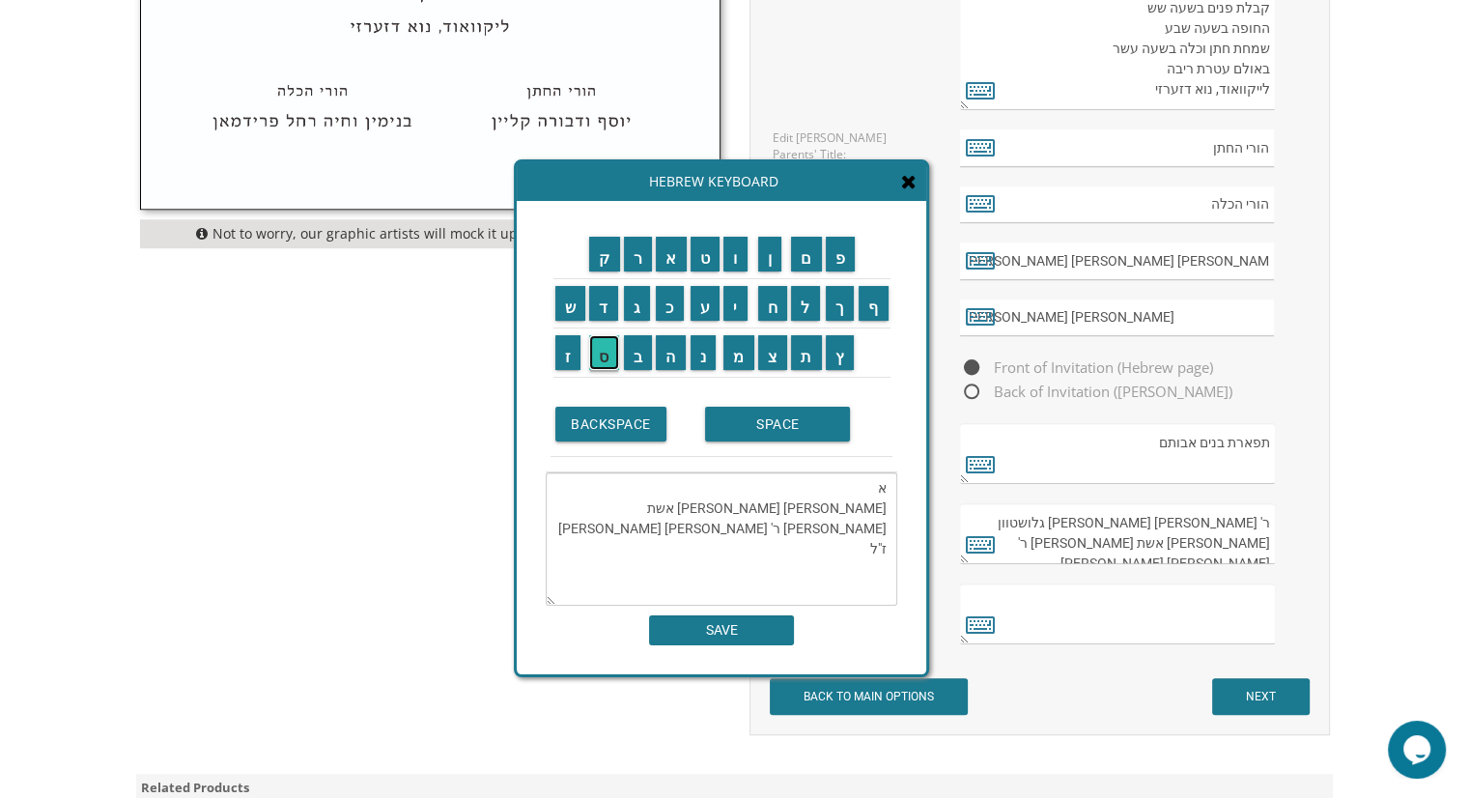
click at [610, 352] on input "ס" at bounding box center [604, 352] width 30 height 35
click at [807, 360] on input "ת" at bounding box center [806, 352] width 31 height 35
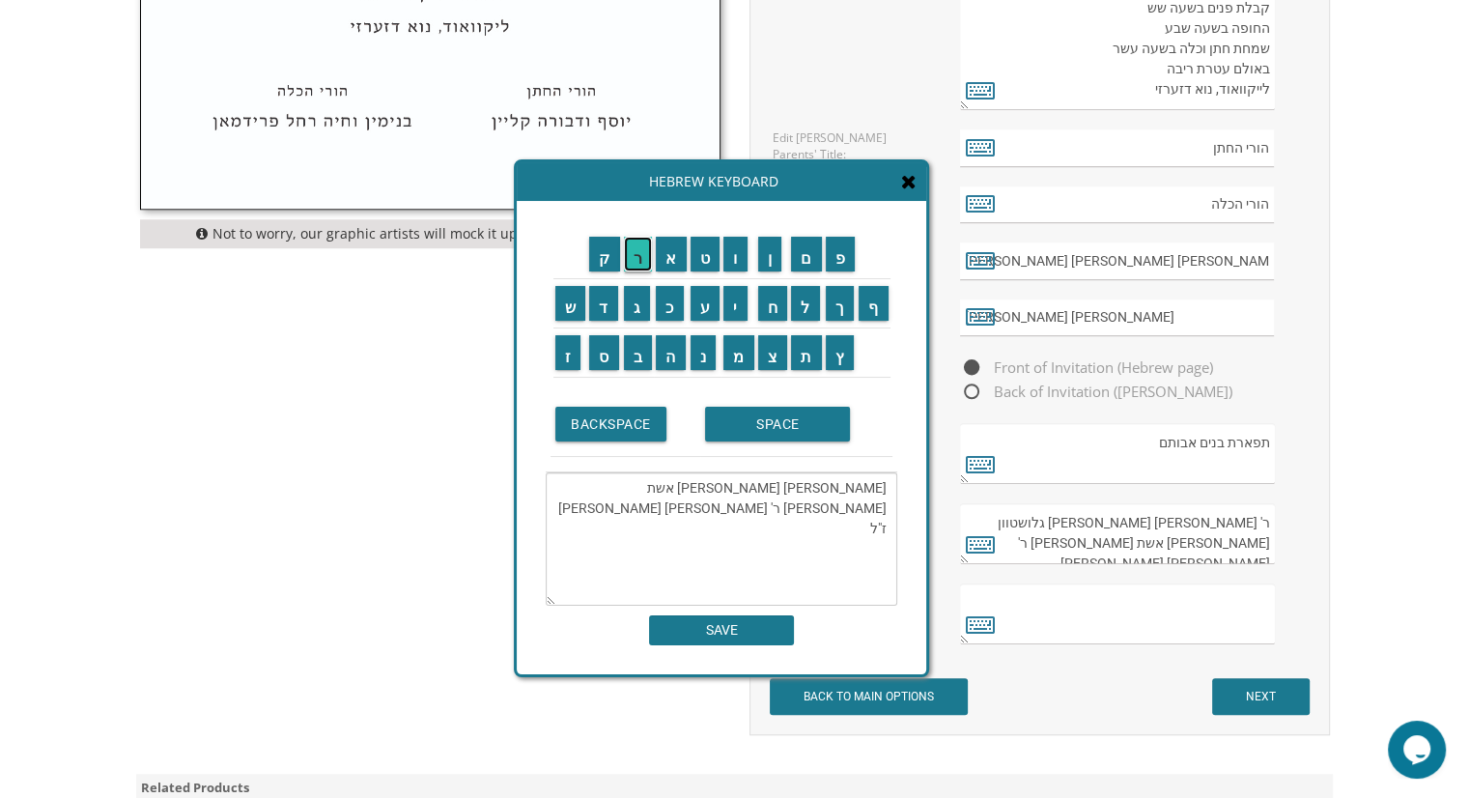
click at [634, 251] on input "ר" at bounding box center [638, 254] width 29 height 35
click at [768, 410] on input "SPACE" at bounding box center [777, 424] width 145 height 35
drag, startPoint x: 1098, startPoint y: 314, endPoint x: 1153, endPoint y: 318, distance: 55.2
click at [1153, 318] on input "אליהו אליעזר ושרה סקורסקי" at bounding box center [1117, 318] width 314 height 38
click at [847, 488] on textarea "אסתר חוה מרים טריינער אשת המנוח ר' צבי ראובן טריינער ז"ל" at bounding box center [722, 538] width 352 height 133
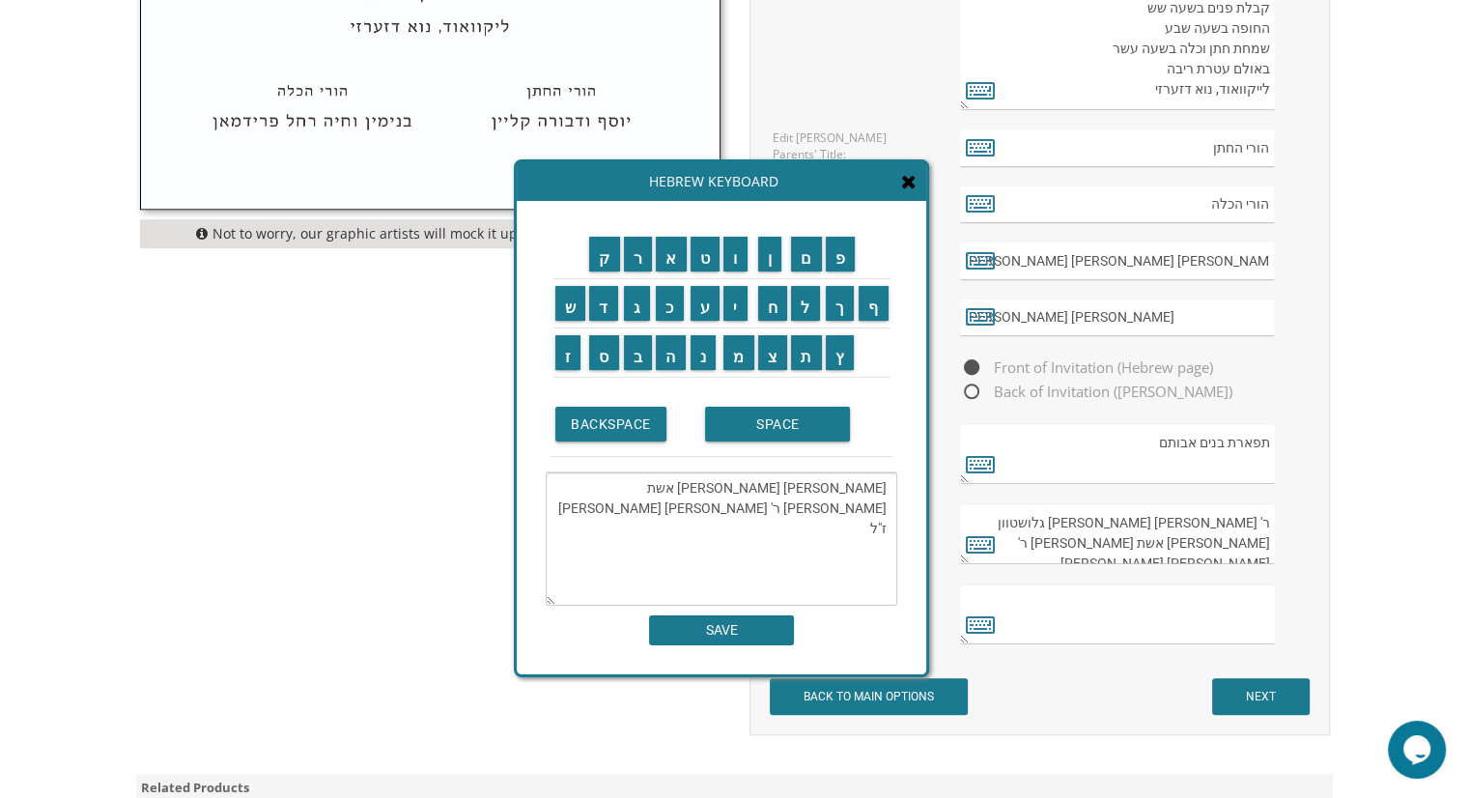
paste textarea "סקורסקי"
drag, startPoint x: 770, startPoint y: 509, endPoint x: 707, endPoint y: 511, distance: 62.8
click at [707, 511] on textarea "אסתר סקורסקי חוה מרים טריינער אשת המנוח ר' צבי ראובן טריינער ז"ל" at bounding box center [722, 538] width 352 height 133
click at [776, 509] on textarea "אסתר סקורסקי חוה מרים טריינער אשת המנוח ר' צבי ראובן טריינער ז"ל" at bounding box center [722, 538] width 352 height 133
drag, startPoint x: 778, startPoint y: 509, endPoint x: 702, endPoint y: 510, distance: 76.3
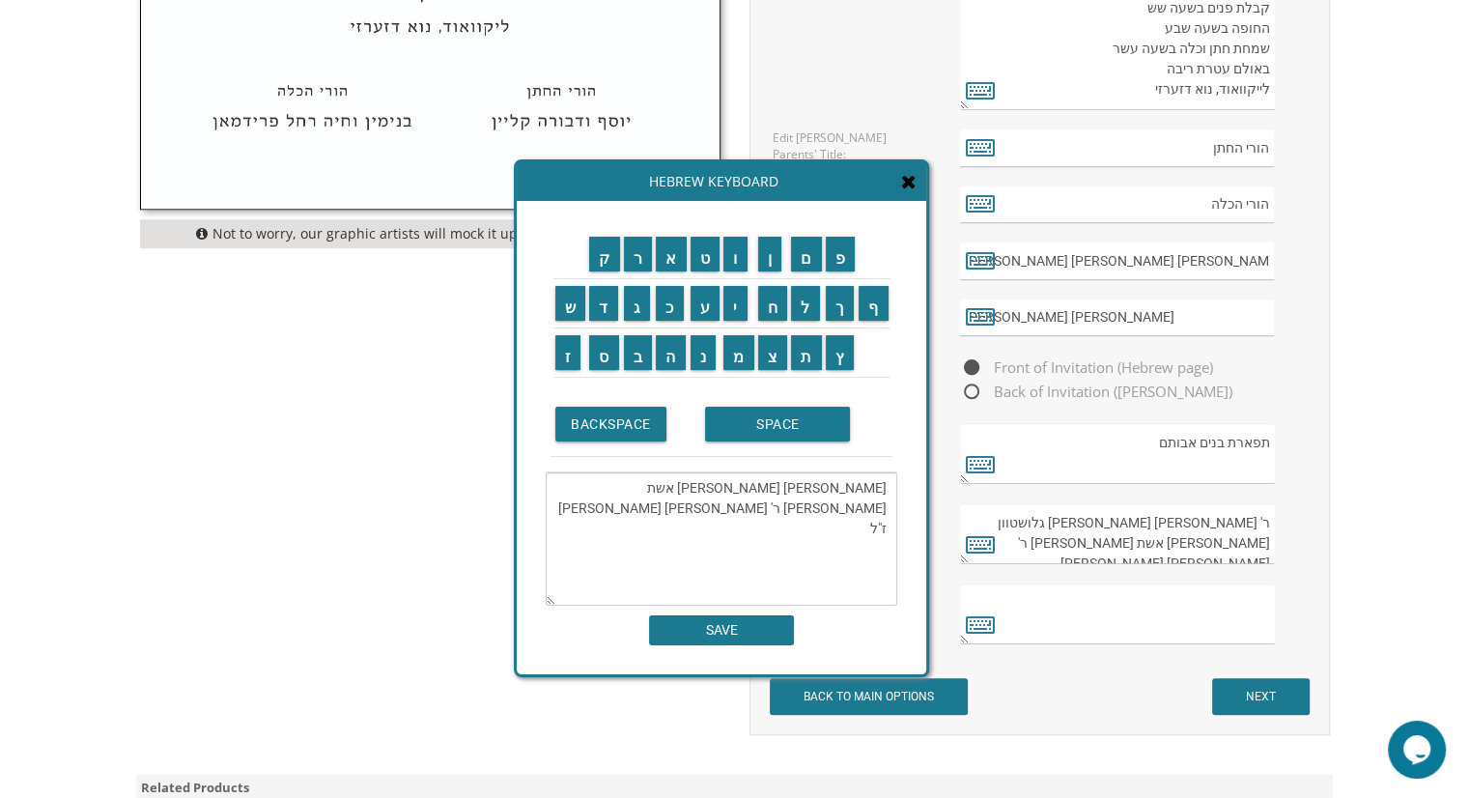
click at [702, 510] on textarea "אסתר סקורסקי חוה מרים טריינער אשת המנוח ר' צבי ראובן טריינער ז"ל" at bounding box center [722, 538] width 352 height 133
click at [769, 480] on textarea "אסתר סקורסקי חוה מרים טריינער אשת המנוח ר' צבי ראובן טריינער ז"ל" at bounding box center [722, 538] width 352 height 133
paste textarea "אשת המנוח ר'"
drag, startPoint x: 672, startPoint y: 511, endPoint x: 690, endPoint y: 511, distance: 18.3
click at [690, 511] on textarea "אסתר סקורסקי אשת המנוח ר' חוה מרים טריינער אשת המנוח ר' צבי ראובן טריינער ז"ל" at bounding box center [722, 538] width 352 height 133
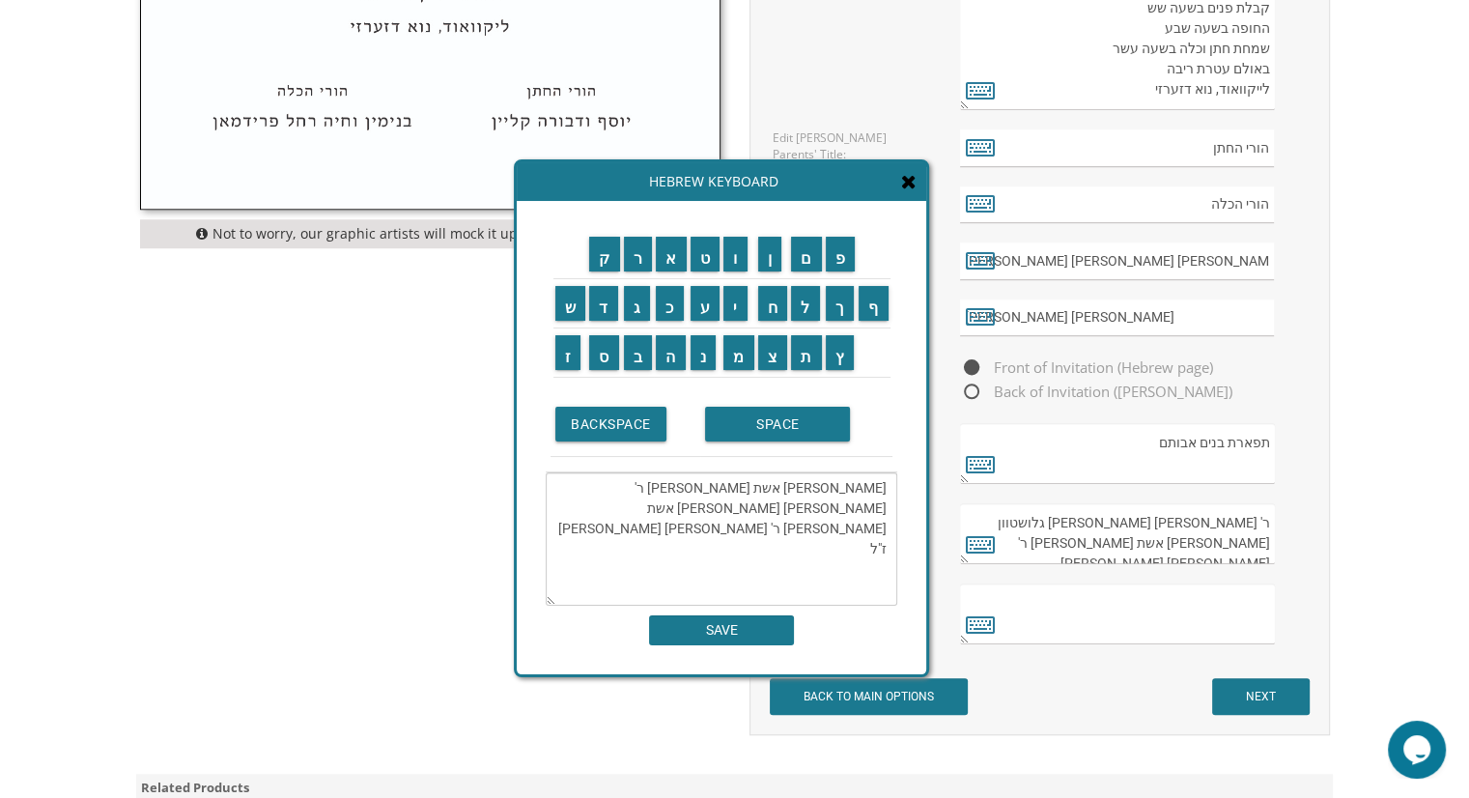
click at [699, 481] on textarea "אסתר סקורסקי אשת המנוח ר' חוה מרים טריינער אשת המנוח ר' צבי ראובן טריינער ז"ל" at bounding box center [722, 538] width 352 height 133
paste textarea "צבי"
click at [668, 266] on input "א" at bounding box center [671, 254] width 31 height 35
drag, startPoint x: 641, startPoint y: 264, endPoint x: 684, endPoint y: 283, distance: 46.7
click at [642, 264] on input "ר" at bounding box center [638, 254] width 29 height 35
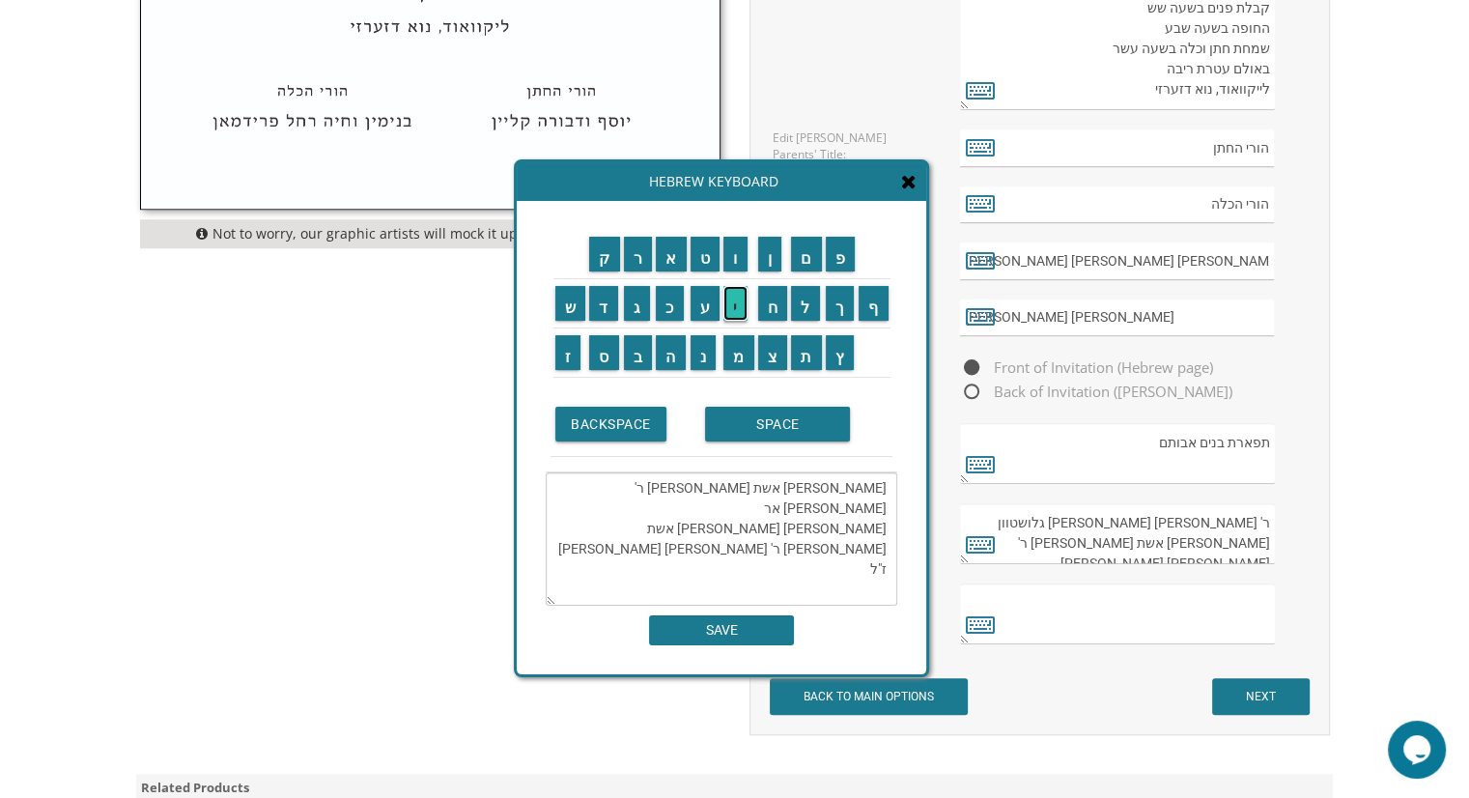
click at [730, 302] on input "י" at bounding box center [735, 303] width 24 height 35
click at [669, 359] on input "ה" at bounding box center [671, 352] width 30 height 35
drag, startPoint x: 796, startPoint y: 488, endPoint x: 848, endPoint y: 489, distance: 52.2
click at [848, 489] on textarea "אסתר סקורסקי אשת המנוח ר' צבי אריה חוה מרים טריינער אשת המנוח ר' צבי ראובן טריי…" at bounding box center [722, 538] width 352 height 133
click at [645, 487] on textarea "אסתר סקורסקי אשת המנוח ר' צבי אריה חוה מרים טריינער אשת המנוח ר' צבי ראובן טריי…" at bounding box center [722, 538] width 352 height 133
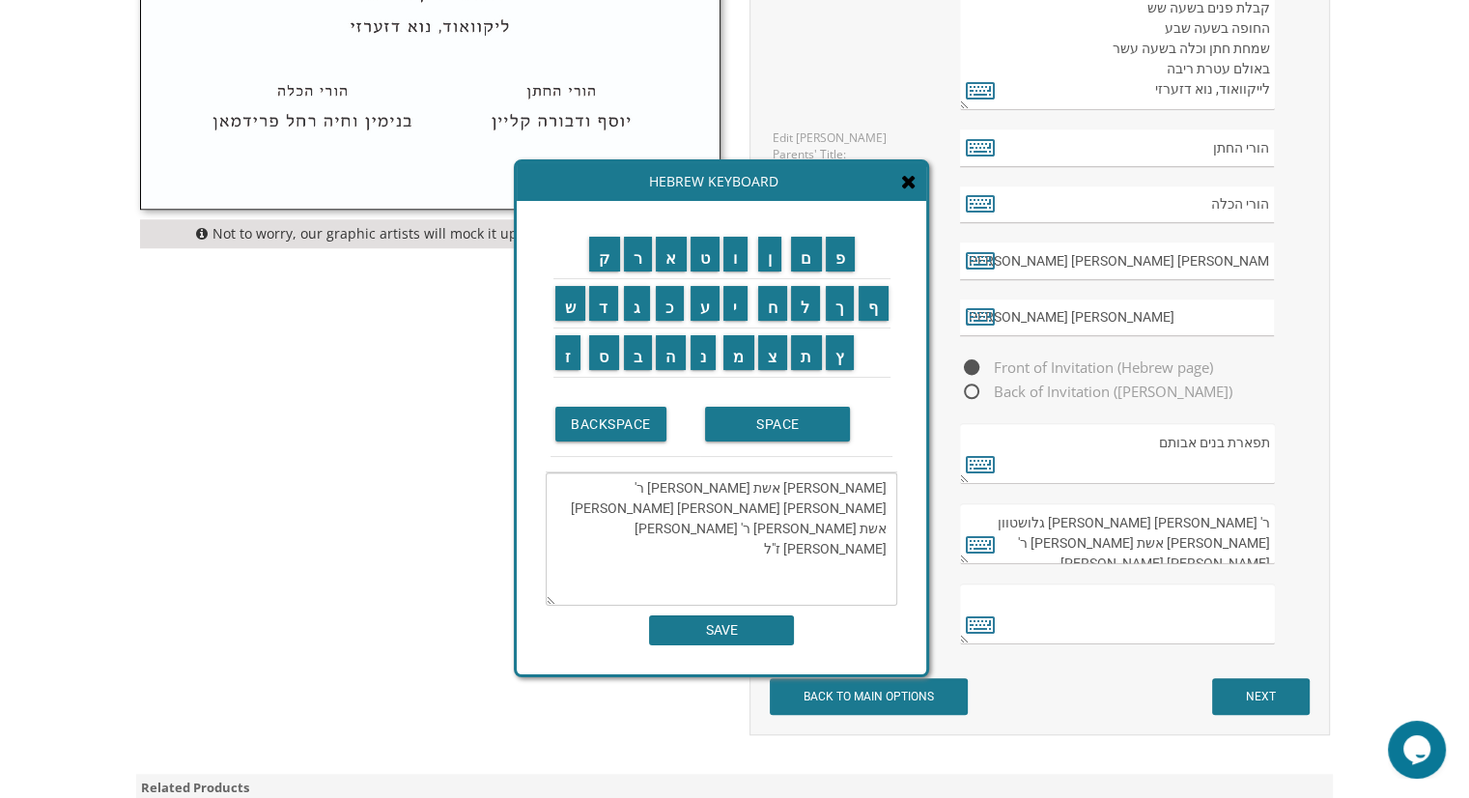
paste textarea "סקורסקי"
click at [657, 488] on textarea "אסתר סקורסקי אשת המנוח ר' צבי אריהסקורסקי חוה מרים טריינער אשת המנוח ר' צבי ראו…" at bounding box center [722, 538] width 352 height 133
click at [564, 507] on textarea "אסתר סקורסקי אשת המנוח ר' צבי אריה סקורסקי חוה מרים טריינער אשת המנוח ר' צבי רא…" at bounding box center [722, 538] width 352 height 133
click at [593, 484] on textarea "אסתר סקורסקי אשת המנוח ר' צבי אריה סקורסקי חוה מרים טריינער אשת המנוח ר' צבי רא…" at bounding box center [722, 538] width 352 height 133
paste textarea "ז"ל"
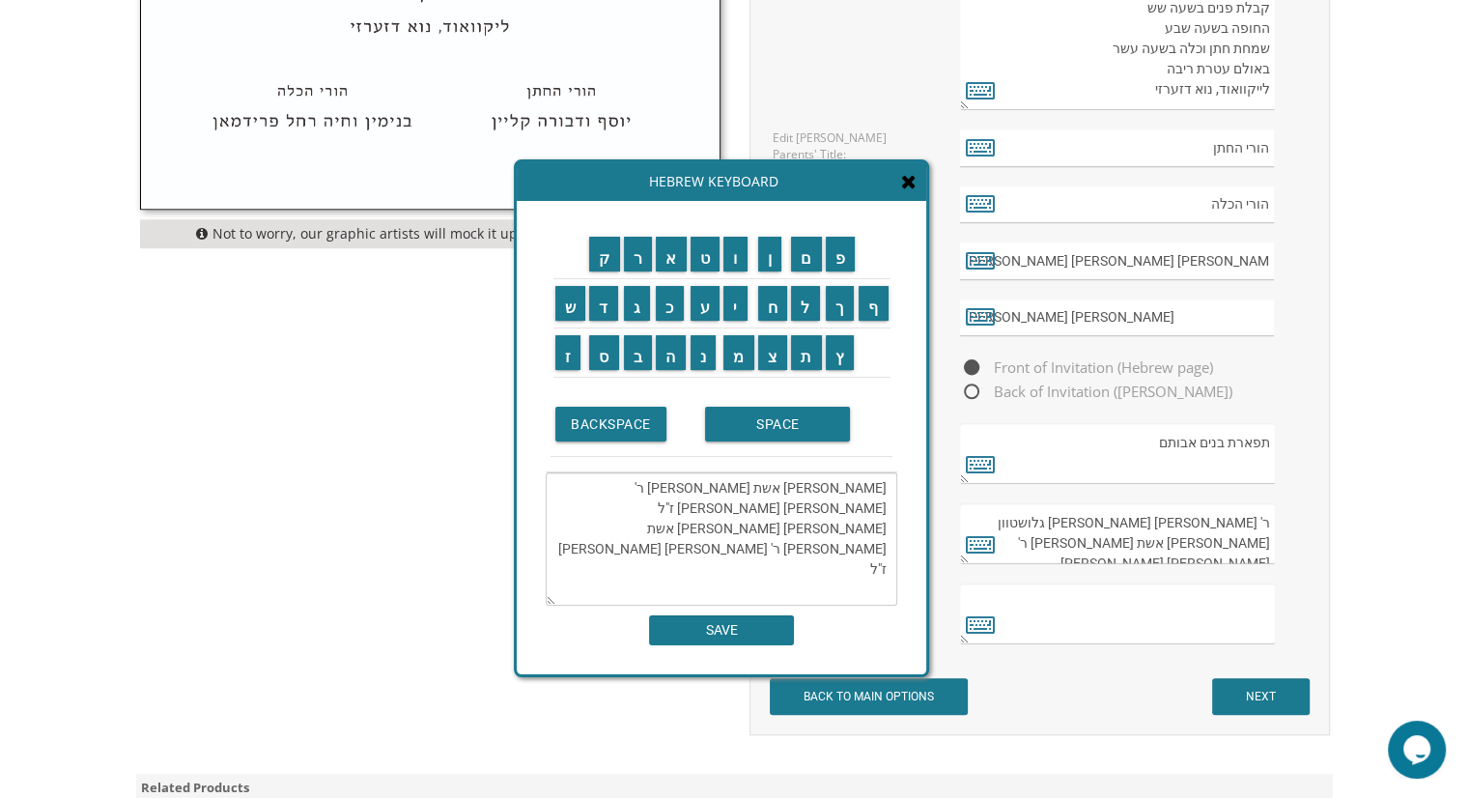
click at [599, 488] on textarea "אסתר סקורסקי אשת המנוח ר' צבי אריה סקורסקי ז"ל חוה מרים טריינער אשת המנוח ר' צב…" at bounding box center [722, 538] width 352 height 133
click at [738, 527] on textarea "אסתר סקורסקי אשת המנוח ר' צבי אריה סקורסקי ז"ל חוה מרים טריינער אשת המנוח ר' צב…" at bounding box center [722, 538] width 352 height 133
click at [888, 490] on textarea "אסתר סקורסקי אשת המנוח ר' צבי אריה סקורסקי ז"ל חוה מרים טריינער אשת המנוח ר' צב…" at bounding box center [722, 538] width 352 height 133
click at [743, 364] on input "מ" at bounding box center [738, 352] width 31 height 35
click at [645, 263] on input "ר" at bounding box center [638, 254] width 29 height 35
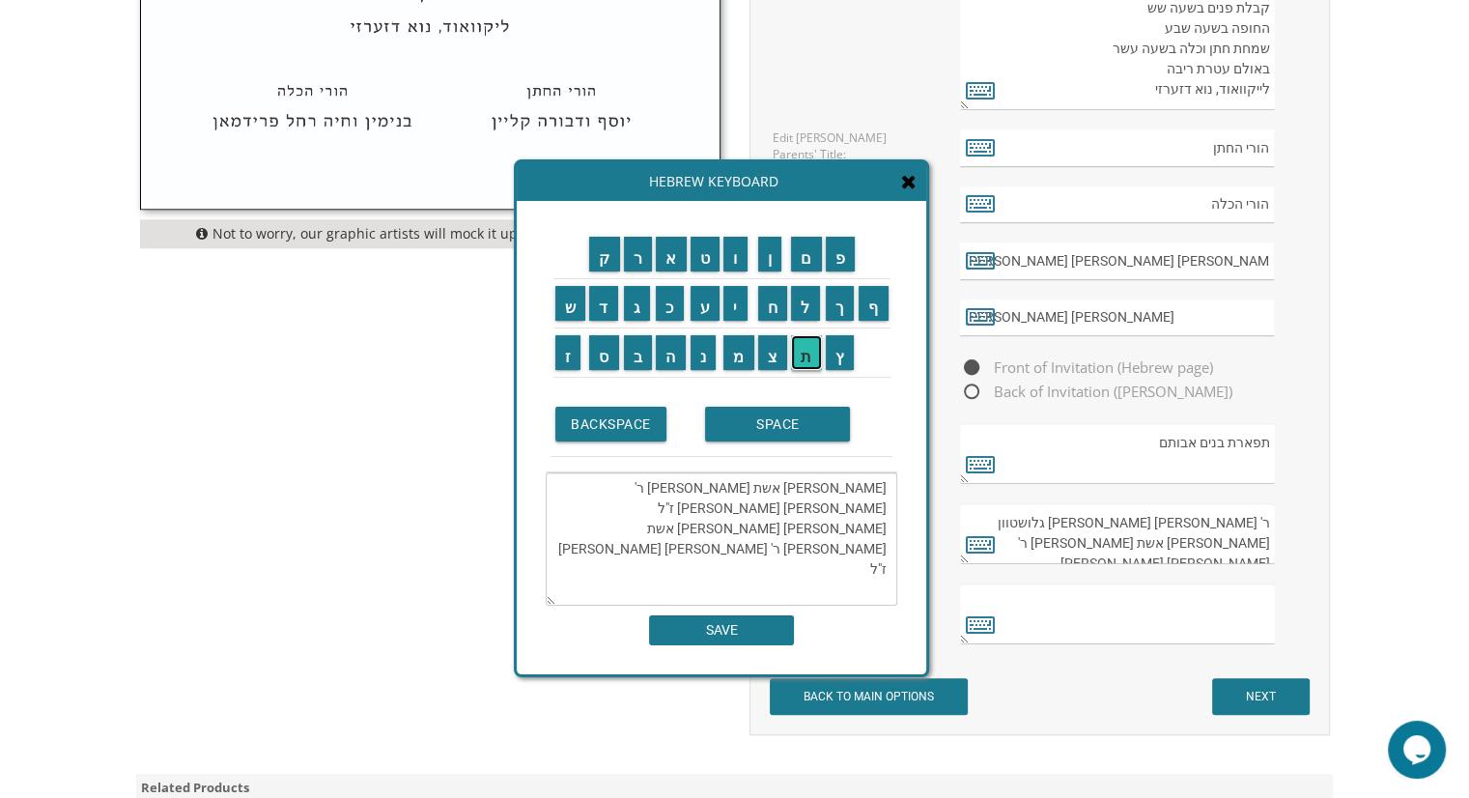
click at [806, 356] on input "ת" at bounding box center [806, 352] width 31 height 35
drag, startPoint x: 861, startPoint y: 492, endPoint x: 909, endPoint y: 493, distance: 47.4
click at [909, 493] on div "ק ר א ט ו ן ם פ ש ד ג כ ע י ח ל" at bounding box center [721, 437] width 409 height 473
click at [887, 527] on textarea "מרת אסתר סקורסקי אשת המנוח ר' צבי אריה סקורסקי ז"ל חוה מרים טריינער אשת המנוח ר…" at bounding box center [722, 538] width 352 height 133
paste textarea "רת"
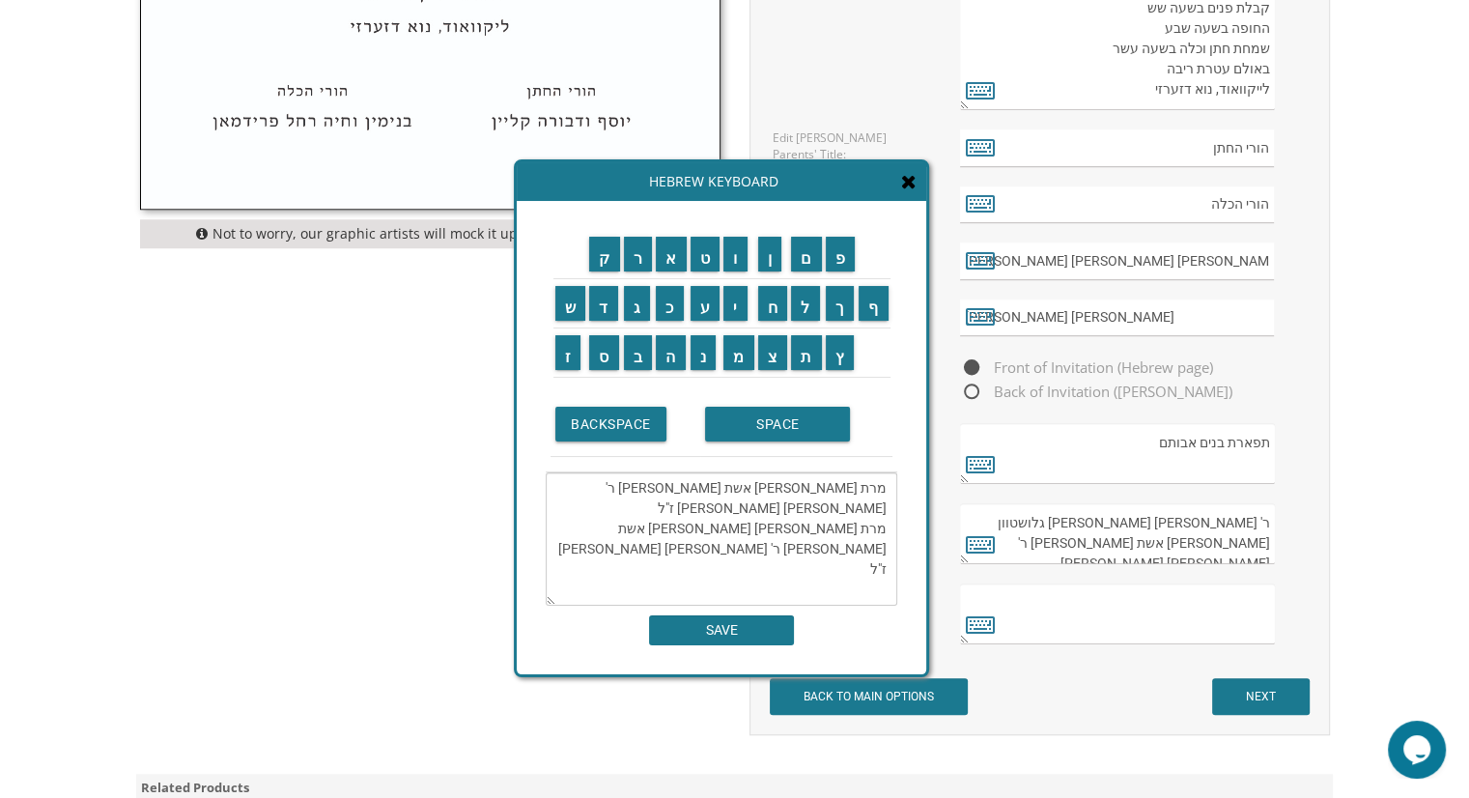
type textarea "מרת אסתר סקורסקי אשת המנוח ר' צבי אריה סקורסקי ז"ל מרת חוה מרים טריינער אשת המנ…"
click at [715, 644] on div "ק ר א ט ו ן ם פ ש ד ג כ ע י ח ל" at bounding box center [721, 437] width 409 height 473
click at [700, 634] on input "SAVE" at bounding box center [721, 630] width 145 height 30
type textarea "מרת אסתר סקורסקי אשת המנוח ר' צבי אריה סקורסקי ז"ל מרת חוה מרים טריינער אשת המנ…"
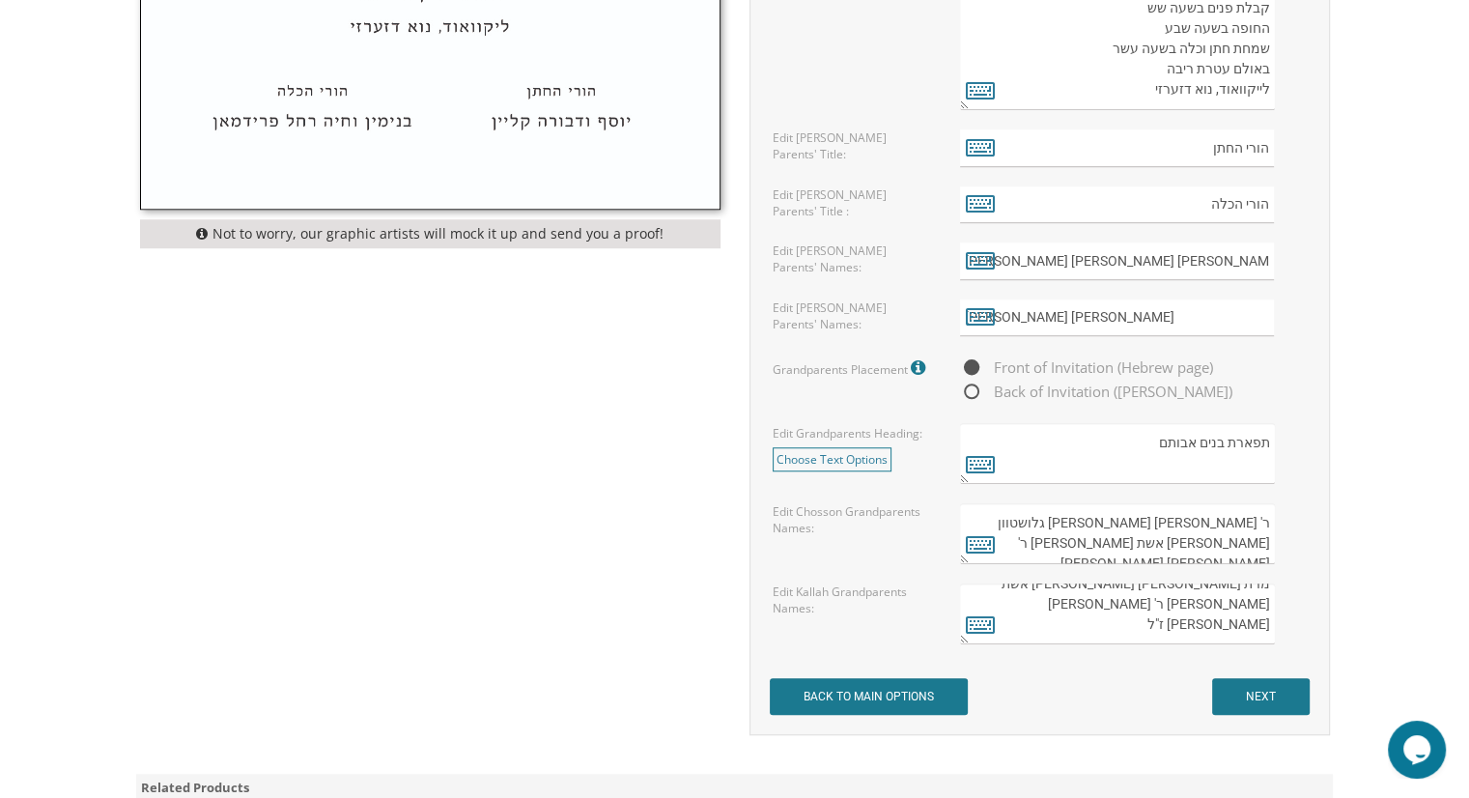
scroll to position [0, 0]
click at [1191, 520] on textarea "ר' משה מאיר ופריידא שרה גלושטוון פריידא מרקוביץ אשת המנוח ר' פינחס חיים נח" at bounding box center [1117, 533] width 314 height 61
paste textarea "רת"
click at [1190, 521] on textarea "ר' משה מאיר מרת ופריידא שרה גלושטוון פריידא מרקוביץ אשת המנוח ר' פינחס חיים נח" at bounding box center [1117, 533] width 314 height 61
type textarea "ר' משה מאיר מרת ופריידא שרה גלושטוון פריידא מרקוביץ אשת המנוח ר' פינחס חיים נח"
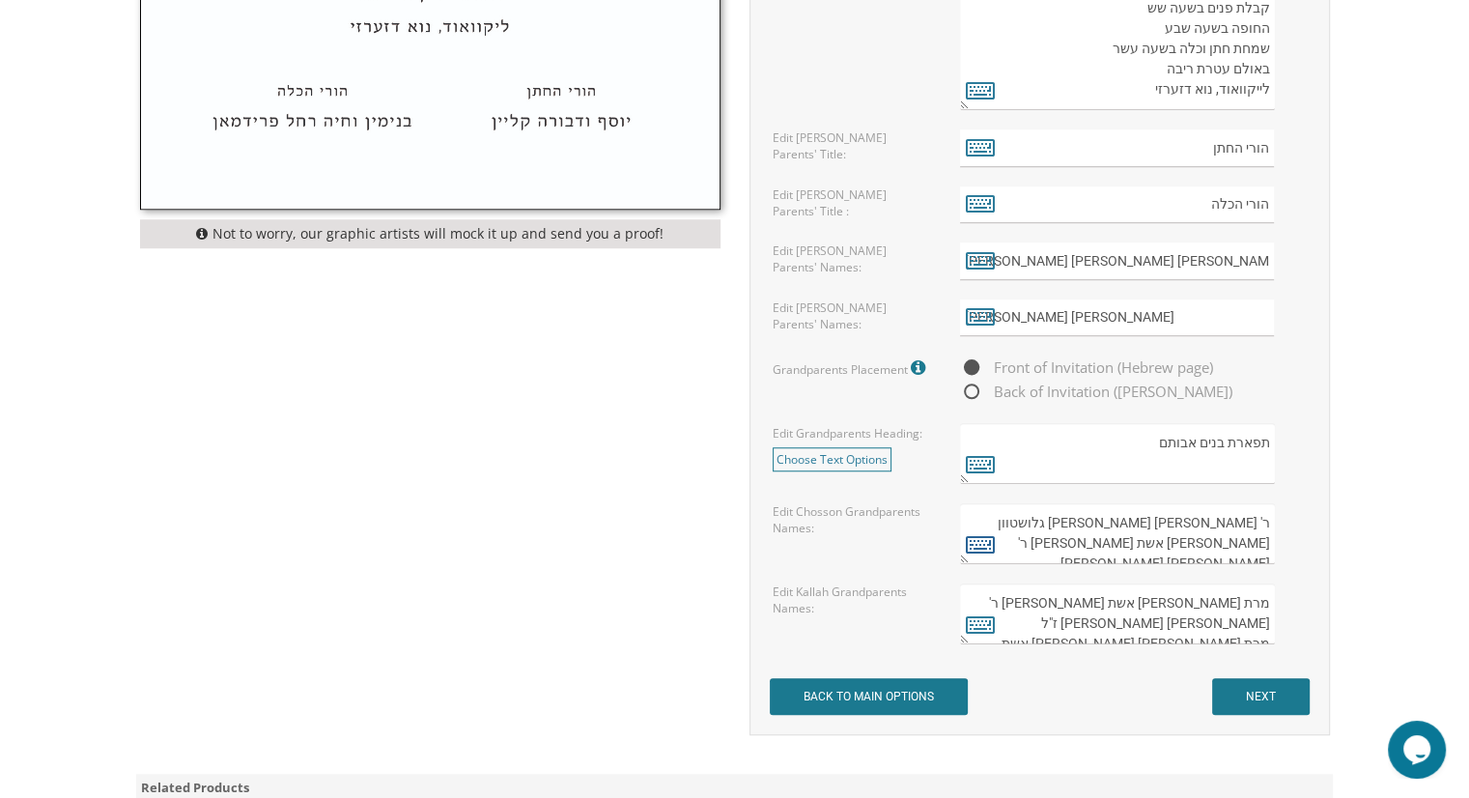
click at [974, 547] on icon at bounding box center [980, 543] width 29 height 27
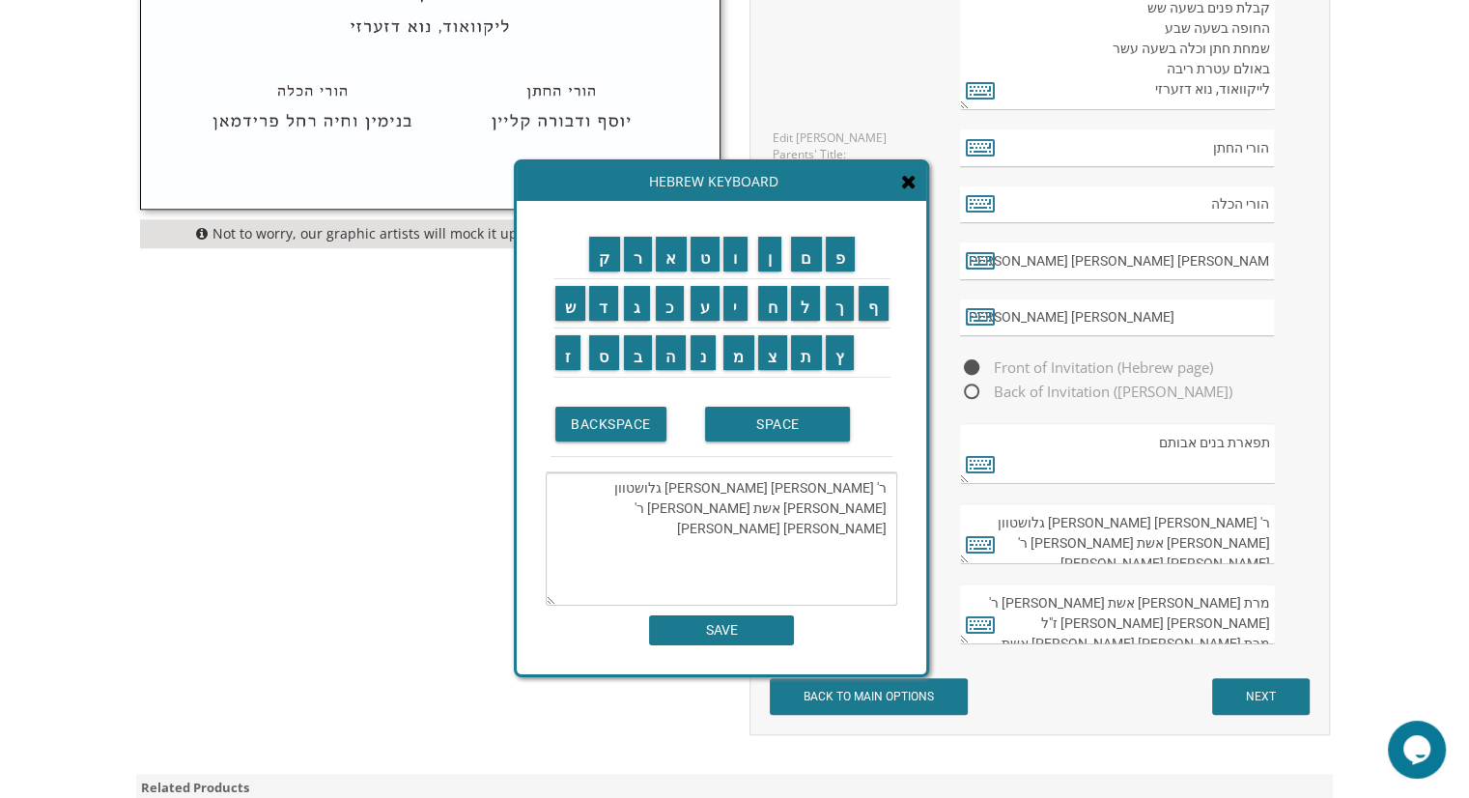
click at [803, 488] on textarea "ר' משה מאיר מרת ופריידא שרה גלושטוון פריידא מרקוביץ אשת המנוח ר' פינחס חיים נח" at bounding box center [722, 538] width 352 height 133
click at [808, 488] on textarea "ר' משה מאיר מרת ופריידא שרה גלושטוון פריידא מרקוביץ אשת המנוח ר' פינחס חיים נח" at bounding box center [722, 538] width 352 height 133
click at [730, 246] on input "ו" at bounding box center [735, 254] width 24 height 35
click at [888, 506] on textarea "ר' משה מאיר ומרת ופריידא שרה גלושטוון פריידא מרקוביץ אשת המנוח ר' פינחס חיים נח" at bounding box center [722, 538] width 352 height 133
drag, startPoint x: 785, startPoint y: 487, endPoint x: 800, endPoint y: 489, distance: 14.6
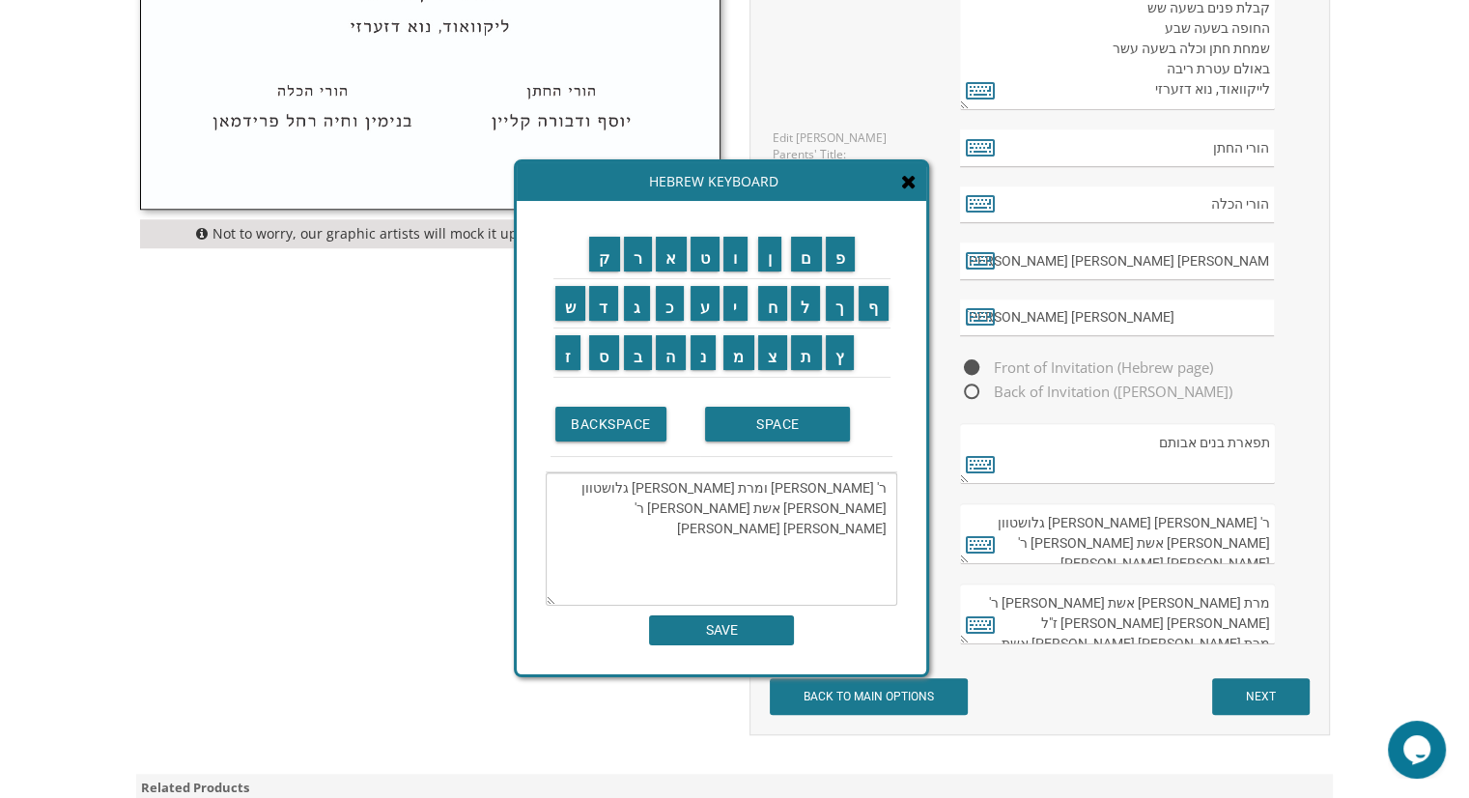
click at [800, 489] on textarea "ר' משה מאיר ומרת ופריידא שרה גלושטוון פריידא מרקוביץ אשת המנוח ר' פינחס חיים נח" at bounding box center [722, 538] width 352 height 133
click at [890, 511] on textarea "ר' משה מאיר ומרת ופריידא שרה גלושטוון פריידא מרקוביץ אשת המנוח ר' פינחס חיים נח" at bounding box center [722, 538] width 352 height 133
paste textarea "רת"
type textarea "ר' משה מאיר ומרת ופריידא שרה גלושטוון מרת פריידא מרקוביץ אשת המנוח ר' פינחס חיי…"
click at [742, 619] on input "SAVE" at bounding box center [721, 630] width 145 height 30
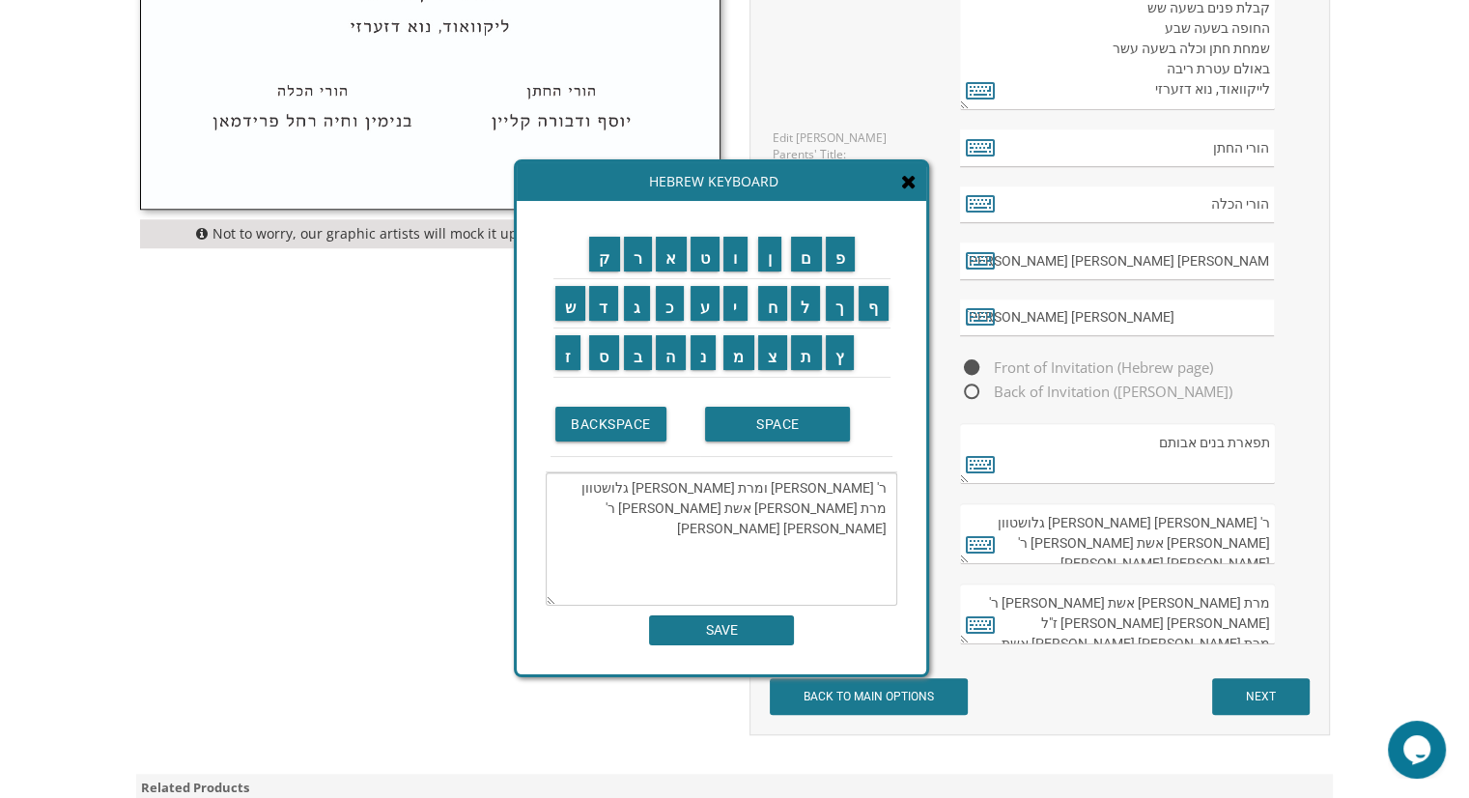
type textarea "ר' משה מאיר ומרת ופריידא שרה גלושטוון מרת פריידא מרקוביץ אשת המנוח ר' פינחס חיי…"
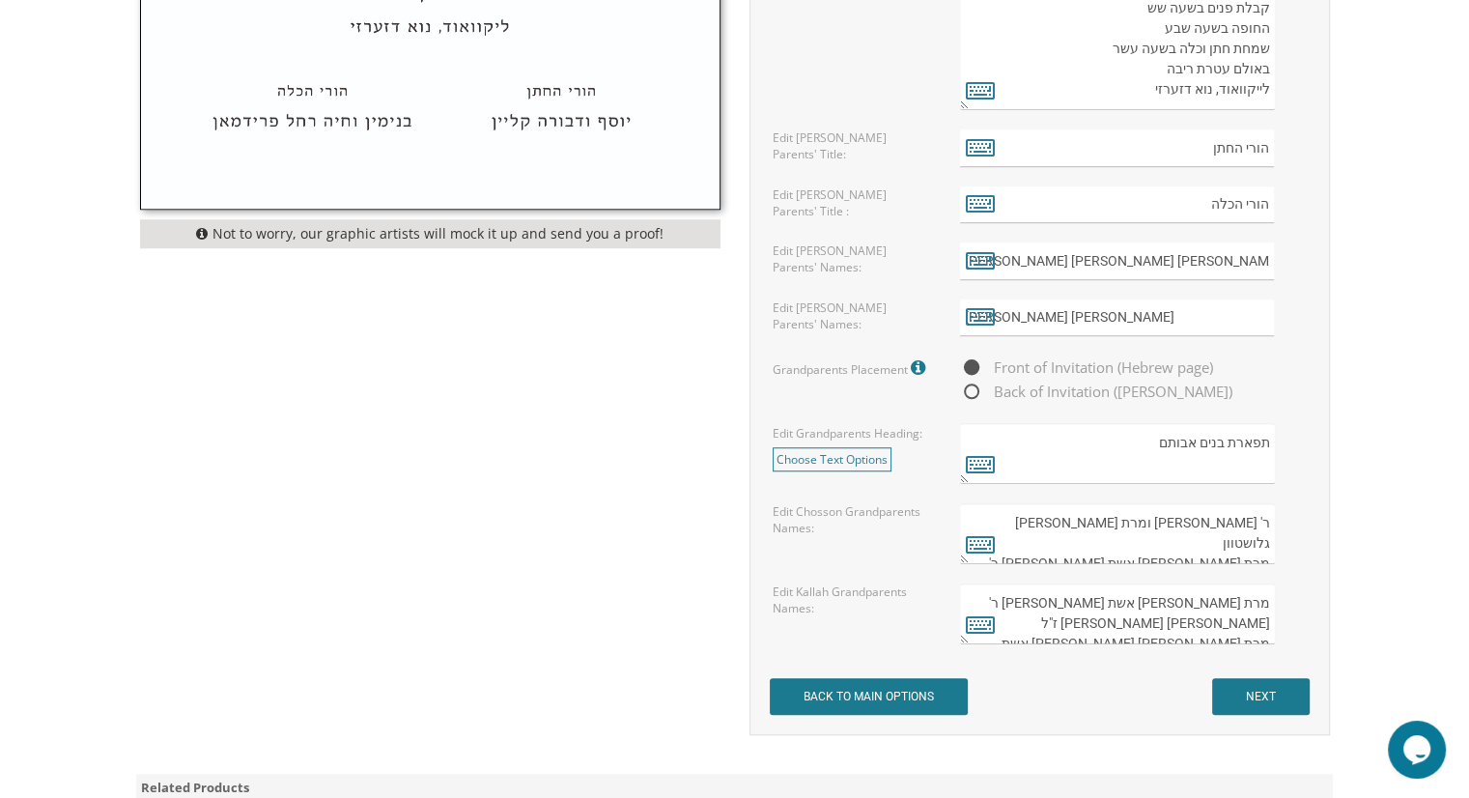
click at [1187, 605] on textarea "מרת אסתר סקורסקי אשת המנוח ר' צבי אריה סקורסקי ז"ל מרת חוה מרים טריינער אשת המנ…" at bounding box center [1117, 613] width 314 height 61
click at [1246, 615] on textarea "מרת אסתר סקורסקי אשת המנוח ר' צבי אריה סקורסקי ז"ל מרת חוה מרים טריינער אשת המנ…" at bounding box center [1117, 613] width 314 height 61
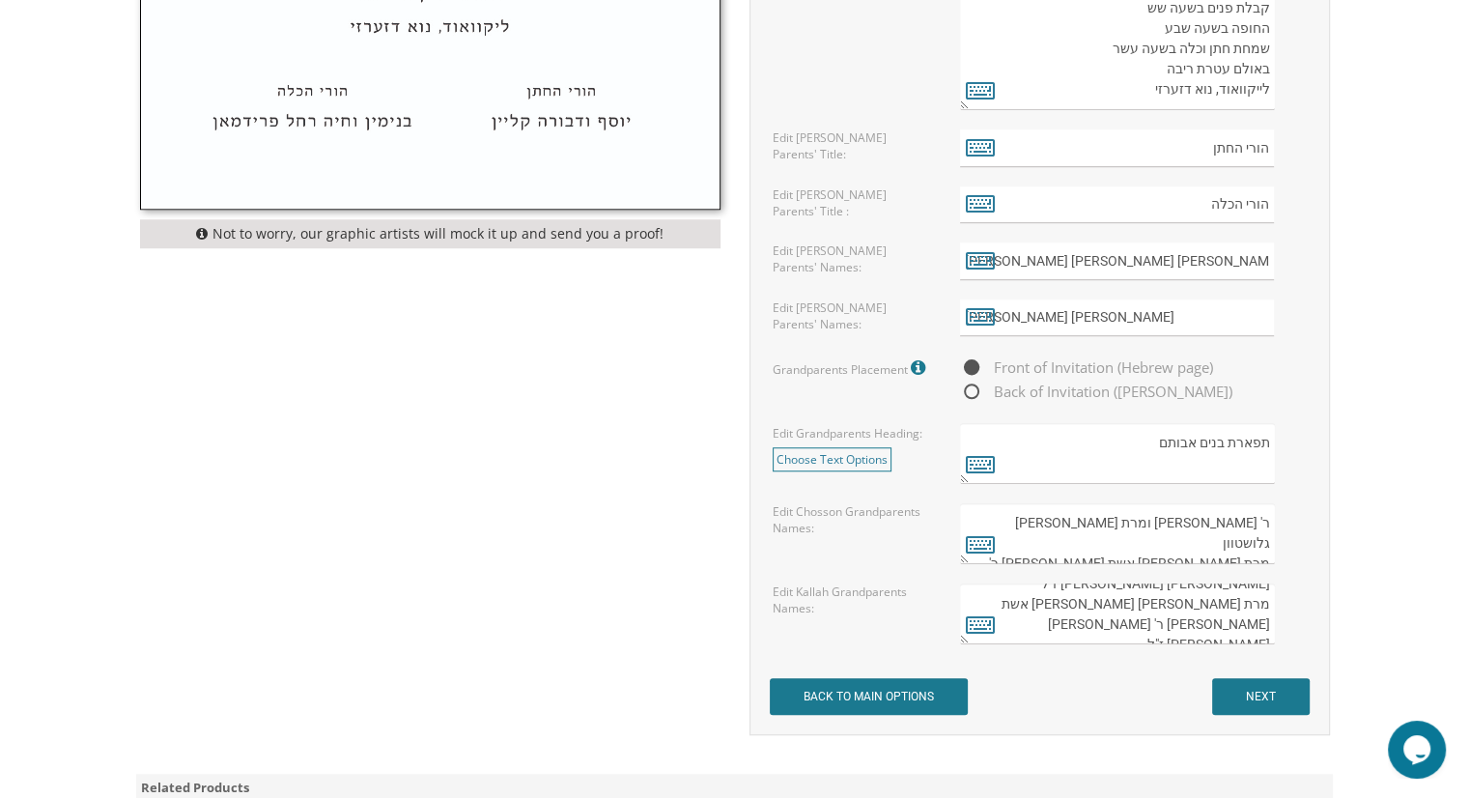
click at [1242, 605] on textarea "מרת אסתר סקורסקי אשת המנוח ר' צבי אריה ז"ל מרת חוה מרים טריינער אשת המנוח ר' צב…" at bounding box center [1117, 613] width 314 height 61
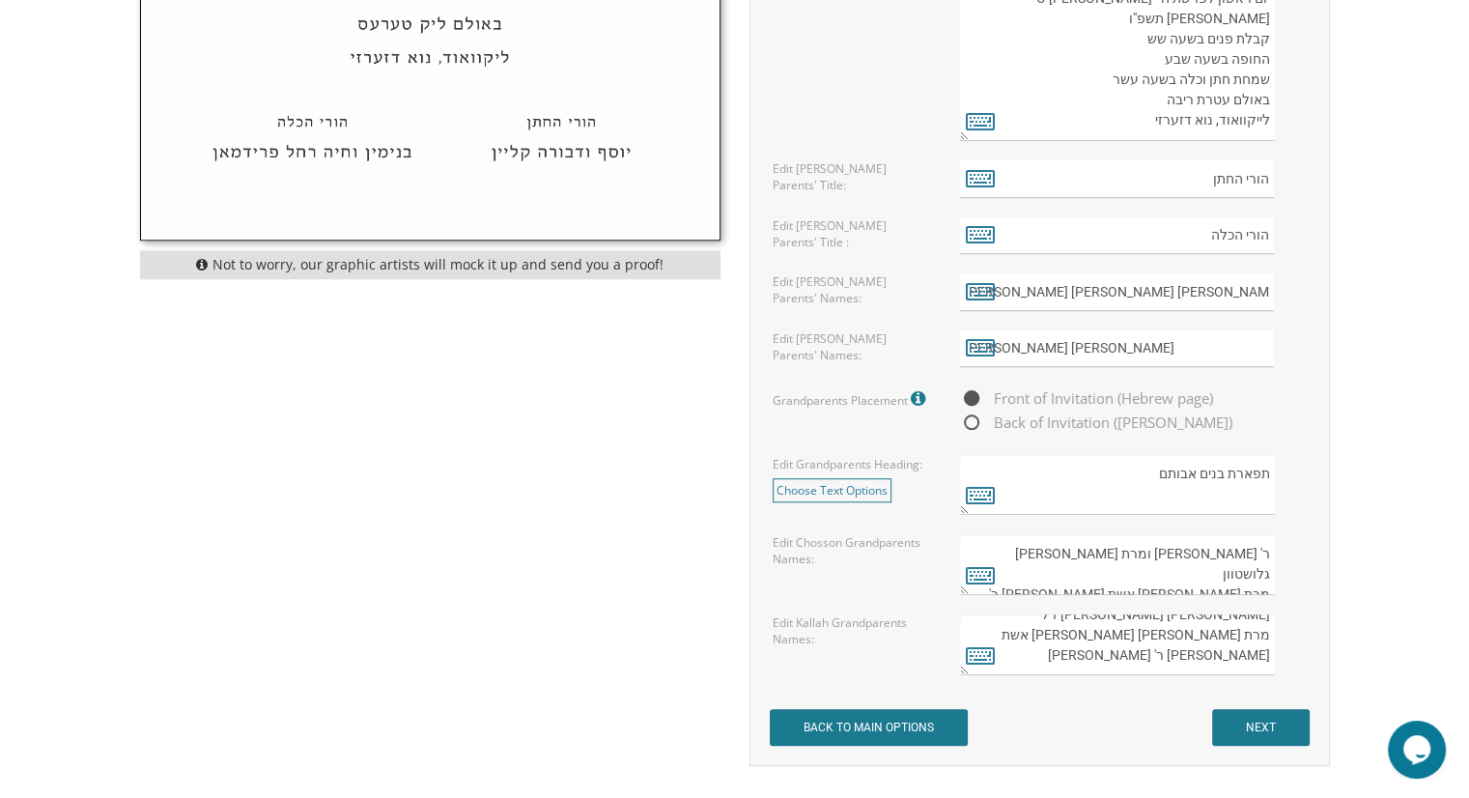
scroll to position [1449, 0]
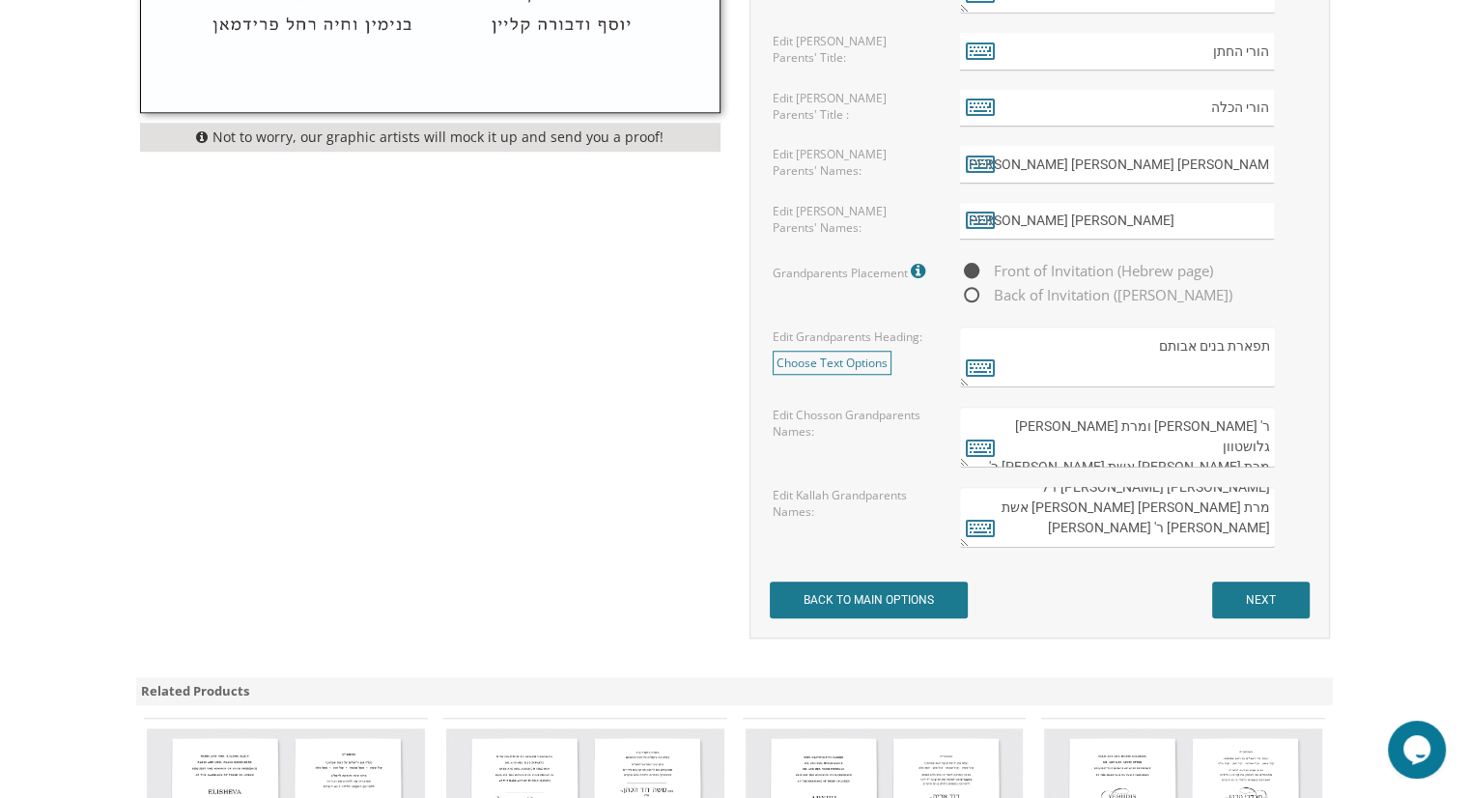
type textarea "מרת אסתר סקורסקי אשת המנוח ר' צבי אריה ז"ל מרת חוה מרים טריינער אשת המנוח ר' צב…"
click at [1286, 593] on input "NEXT" at bounding box center [1261, 599] width 98 height 37
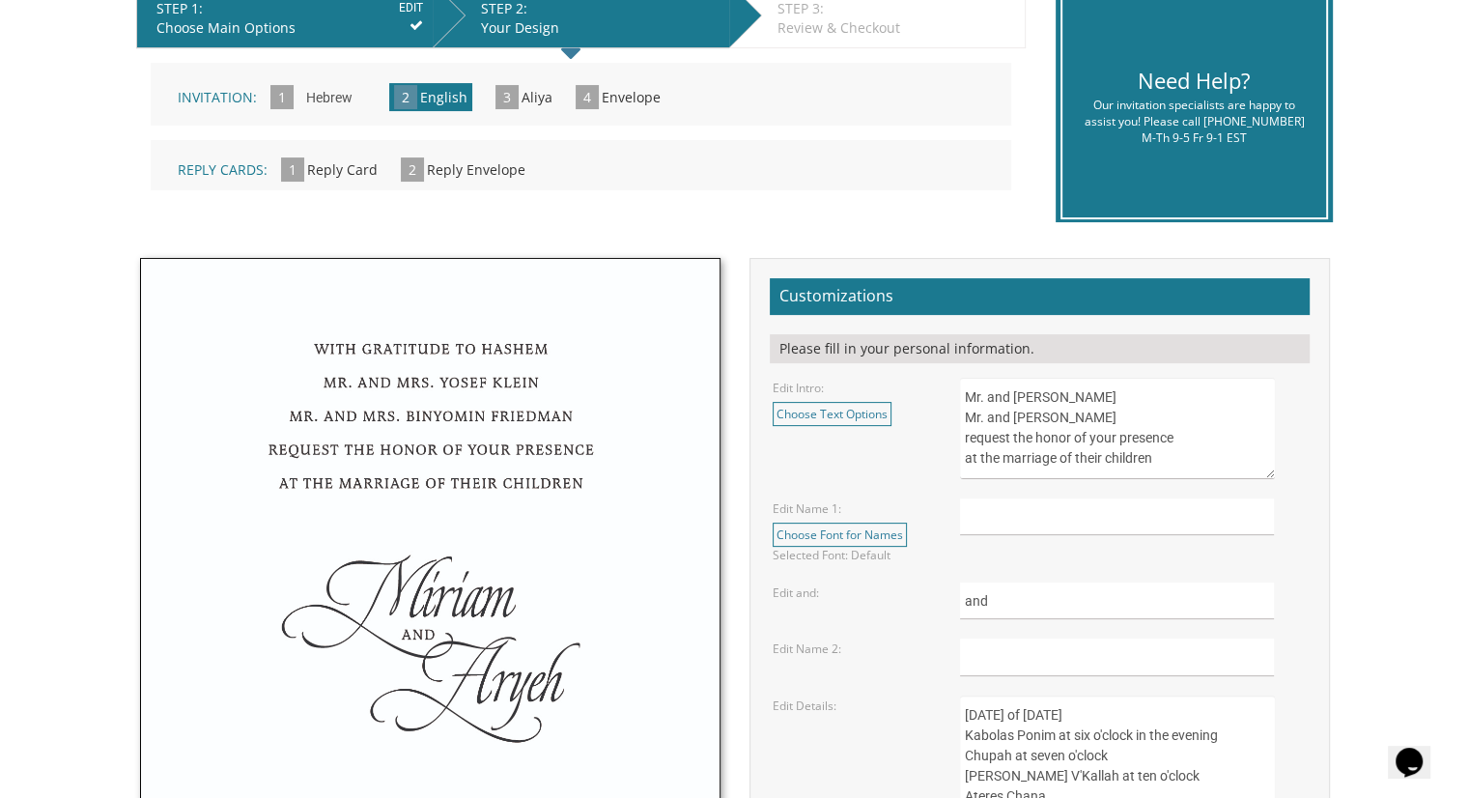
scroll to position [483, 0]
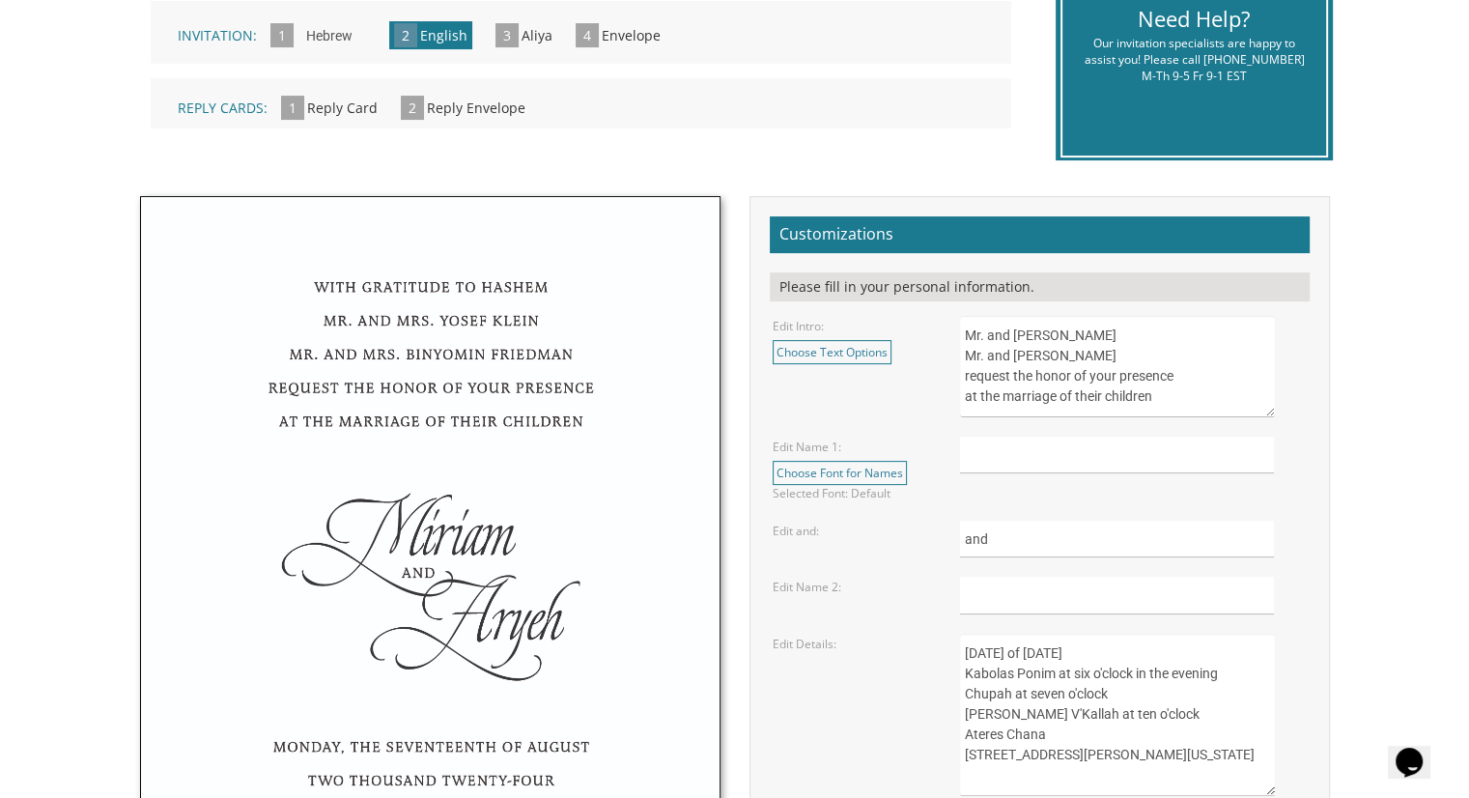
click at [973, 334] on textarea "Mr. and Mrs. Yossi Schwartz Mr. and Mrs. Yaakov Friedman request the honor of y…" at bounding box center [1117, 366] width 314 height 101
click at [973, 334] on textarea "Mr. and [PERSON_NAME] Mr. and [PERSON_NAME] request the honor of your presence …" at bounding box center [1117, 366] width 314 height 101
click at [1066, 333] on textarea "Mr. and Mrs. Yossi Schwartz Mr. and Mrs. Yaakov Friedman request the honor of y…" at bounding box center [1117, 366] width 314 height 101
drag, startPoint x: 1131, startPoint y: 334, endPoint x: 1043, endPoint y: 329, distance: 88.0
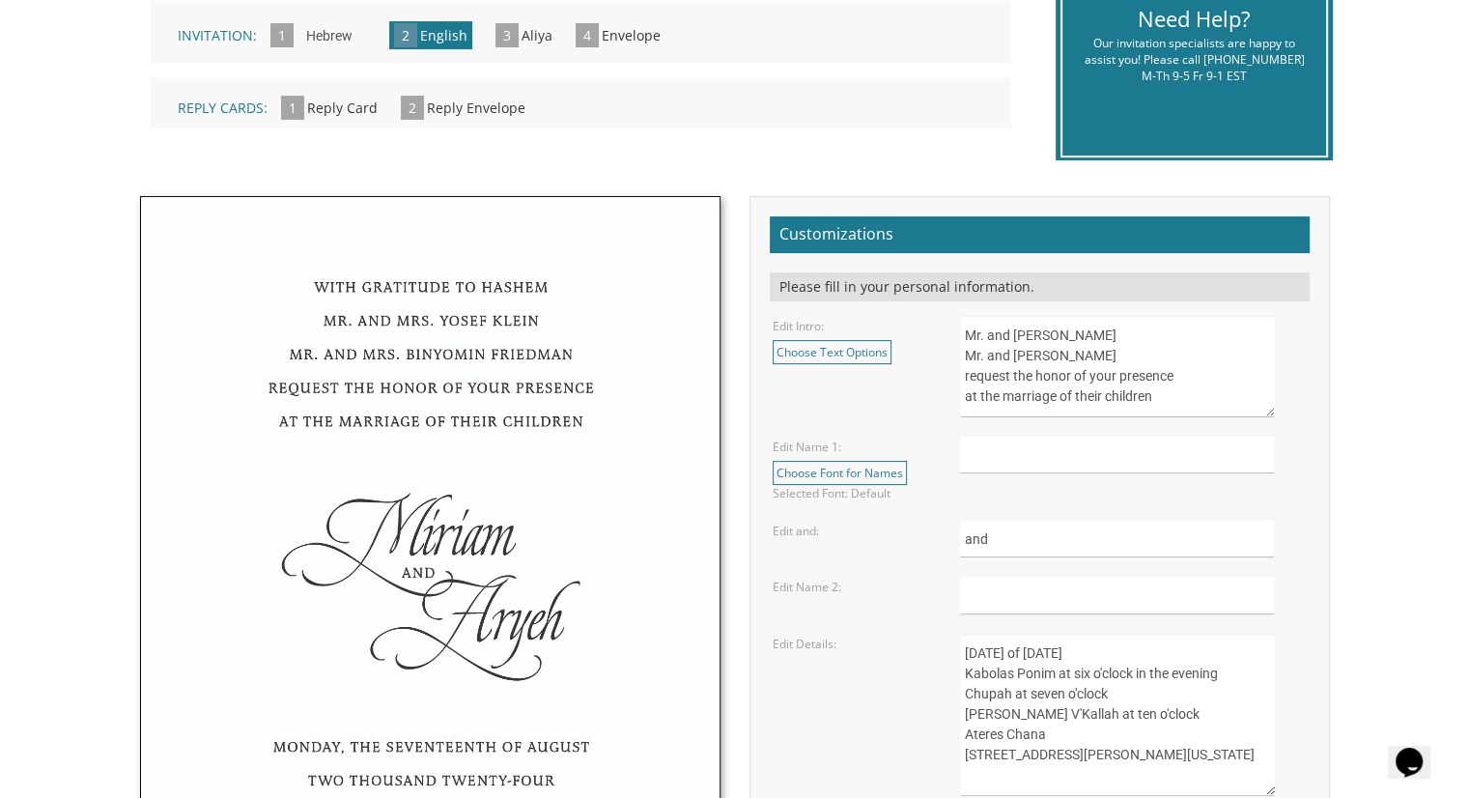
click at [1043, 329] on textarea "Mr. and Mrs. Yossi Schwartz Mr. and Mrs. Yaakov Friedman request the honor of y…" at bounding box center [1117, 366] width 314 height 101
drag, startPoint x: 1045, startPoint y: 352, endPoint x: 1284, endPoint y: 371, distance: 240.2
click at [1284, 371] on div "Mr. and Mrs. Yossi Schwartz Mr. and Mrs. Yaakov Friedman request the honor of y…" at bounding box center [1133, 366] width 346 height 101
click at [1132, 371] on textarea "Mr. and Mrs. Yossi Schwartz Mr. and Mrs. Yaakov Friedman request the honor of y…" at bounding box center [1117, 366] width 314 height 101
click at [1050, 338] on textarea "Mr. and Mrs. Yossi Schwartz Mr. and Mrs. Yaakov Friedman request the honor of y…" at bounding box center [1117, 366] width 314 height 101
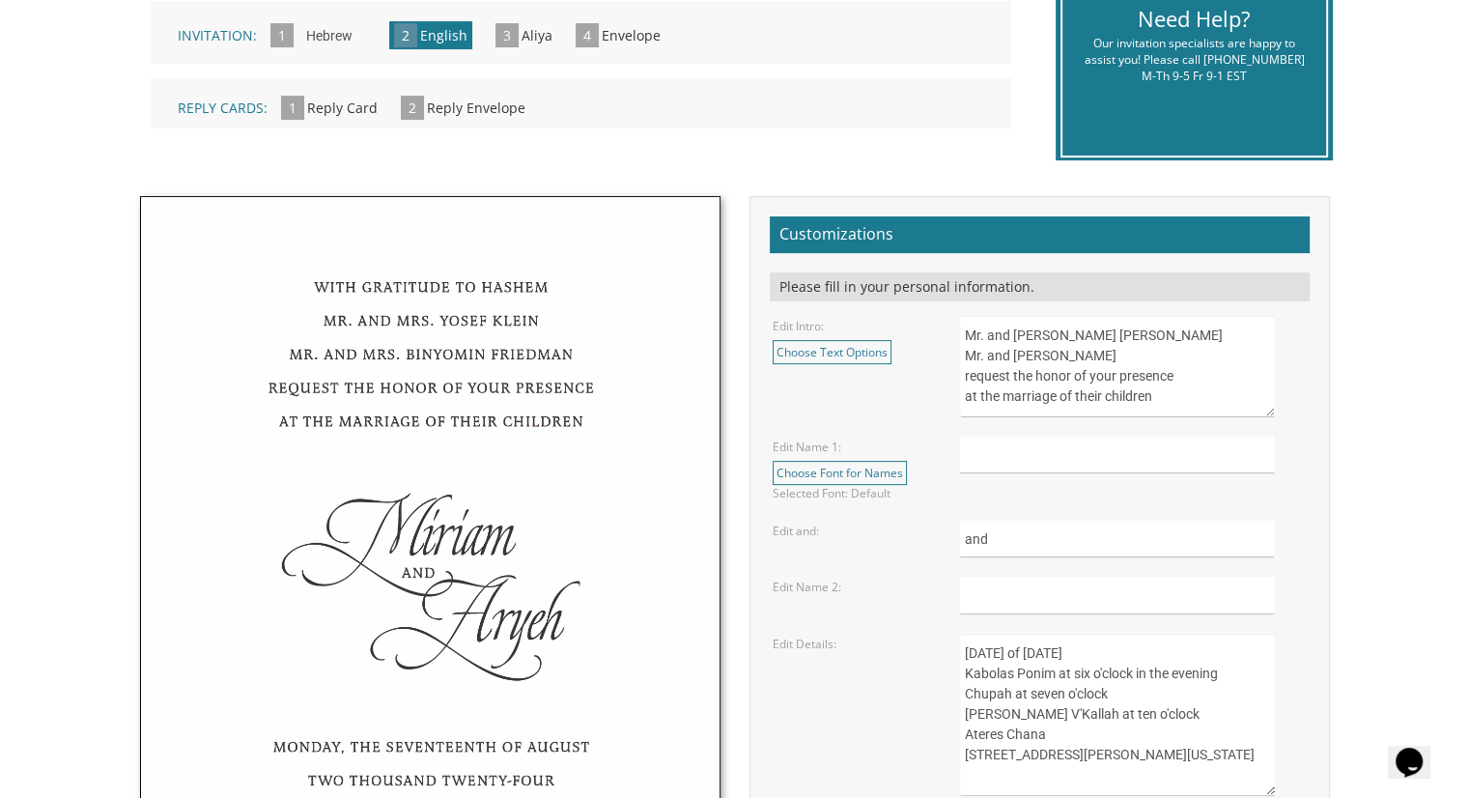
drag, startPoint x: 1047, startPoint y: 352, endPoint x: 1171, endPoint y: 356, distance: 124.6
click at [1171, 356] on textarea "Mr. and Mrs. Yossi Schwartz Mr. and Mrs. Yaakov Friedman request the honor of y…" at bounding box center [1117, 366] width 314 height 101
click at [1199, 337] on textarea "Mr. and Mrs. Yossi Schwartz Mr. and Mrs. Yaakov Friedman request the honor of y…" at bounding box center [1117, 366] width 314 height 101
click at [1075, 364] on textarea "Mr. and Mrs. Yossi Schwartz Mr. and Mrs. Yaakov Friedman request the honor of y…" at bounding box center [1117, 366] width 314 height 101
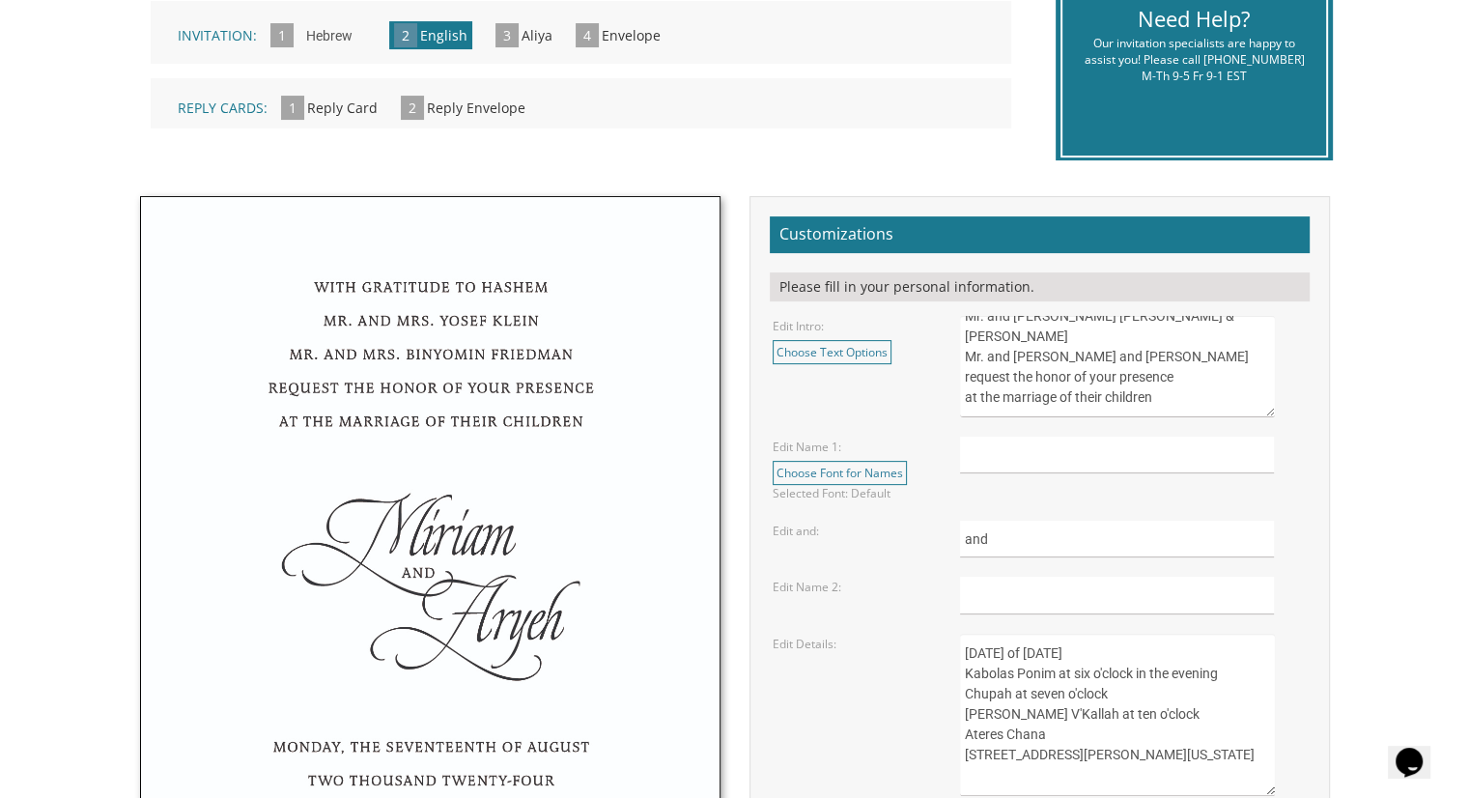
scroll to position [579, 0]
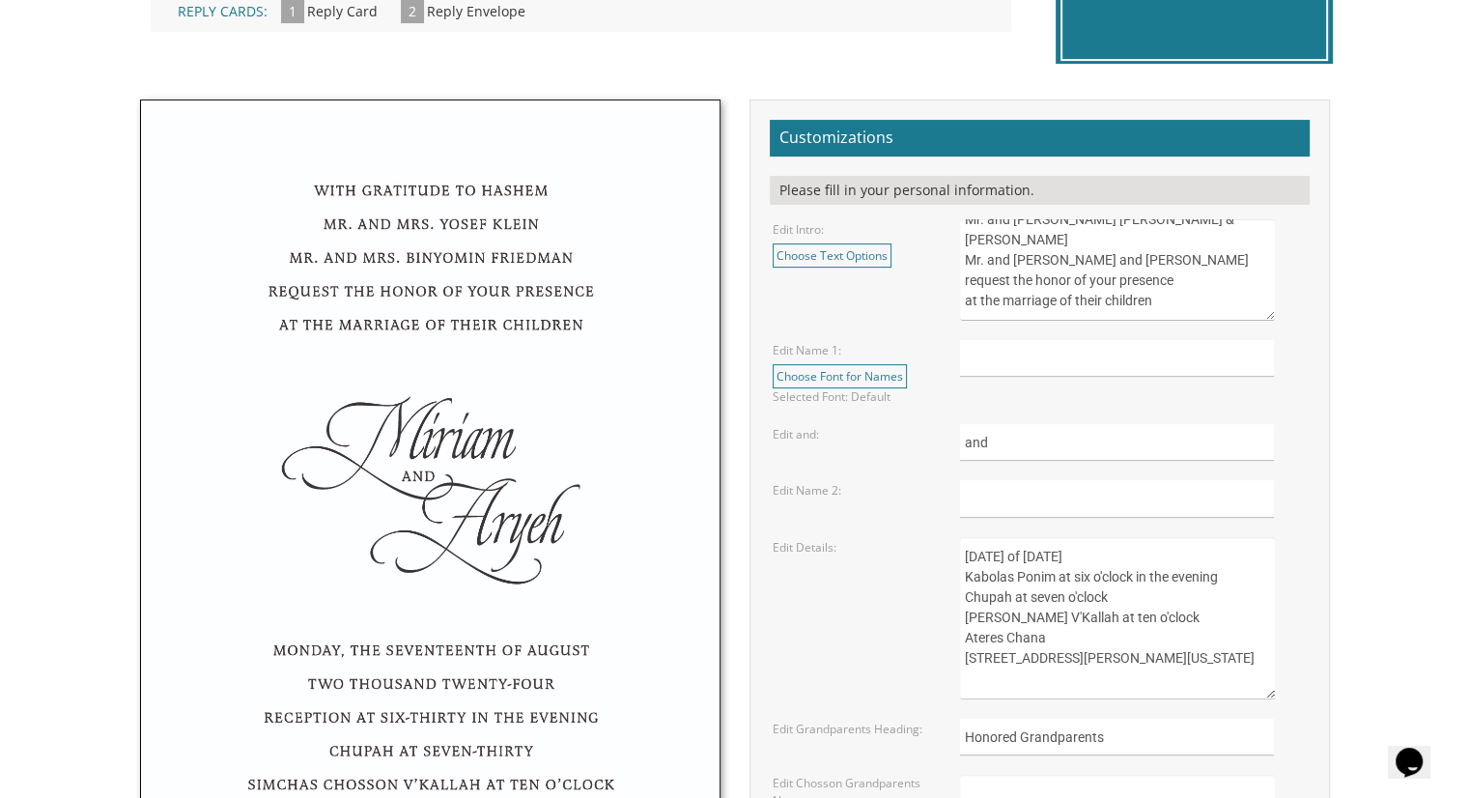
type textarea "Mr. and Mrs. Chaim Aharon Mordechai & Chavie Glustein Mr. and Mrs. Ely and Suri…"
click at [1057, 366] on input "text" at bounding box center [1117, 359] width 314 height 38
type input "Nechama"
click at [1087, 502] on input "text" at bounding box center [1117, 499] width 314 height 38
type input "Yitzchok Leib"
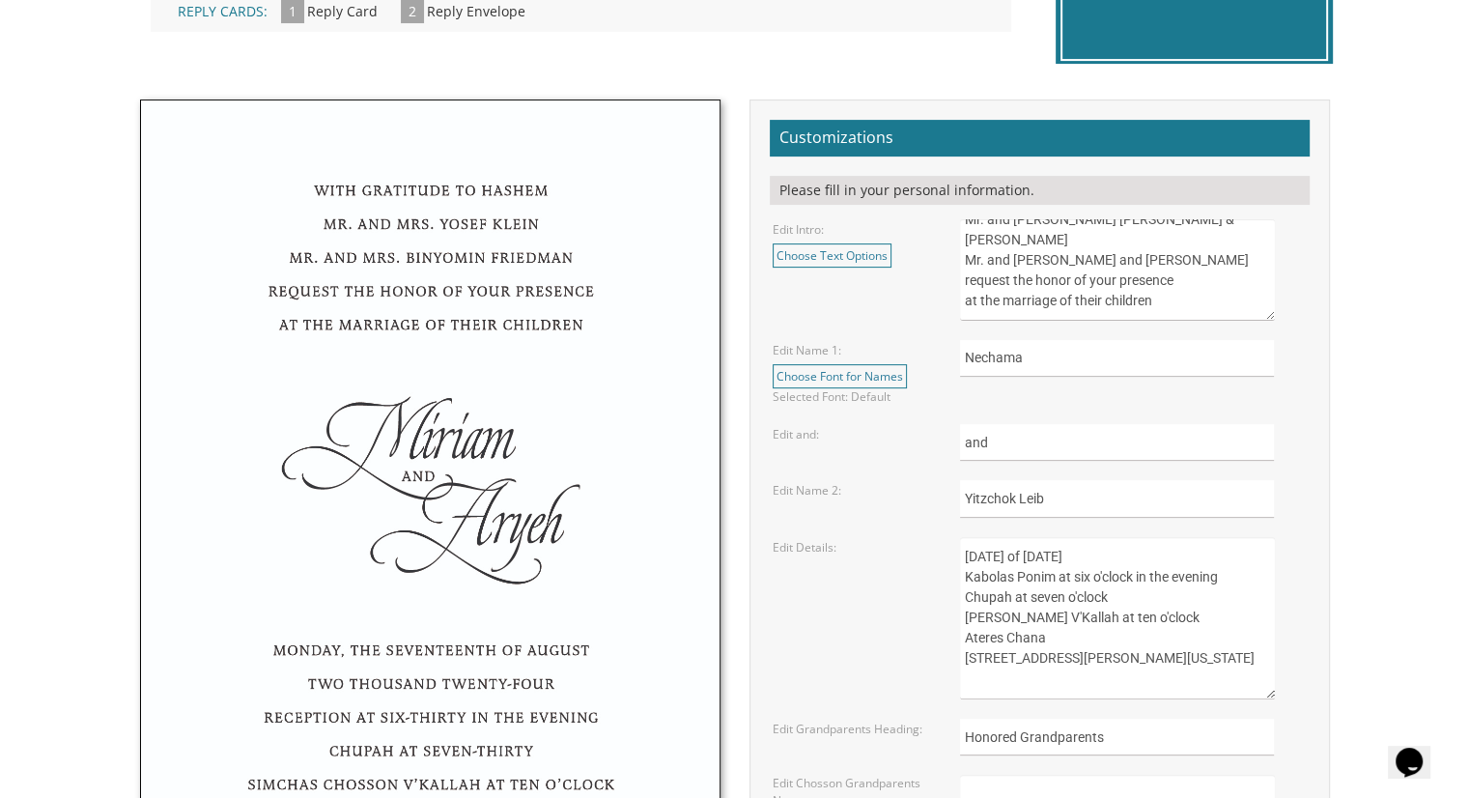
drag, startPoint x: 1037, startPoint y: 556, endPoint x: 1075, endPoint y: 556, distance: 37.7
click at [1075, 556] on textarea "Sunday, the eighth of May, 2016 Kabolas Ponim at six o'clock in the evening Chu…" at bounding box center [1117, 618] width 314 height 162
click at [1097, 549] on textarea "Sunday, the eighth of May, 2016 Kabolas Ponim at six o'clock in the evening Chu…" at bounding box center [1117, 618] width 314 height 162
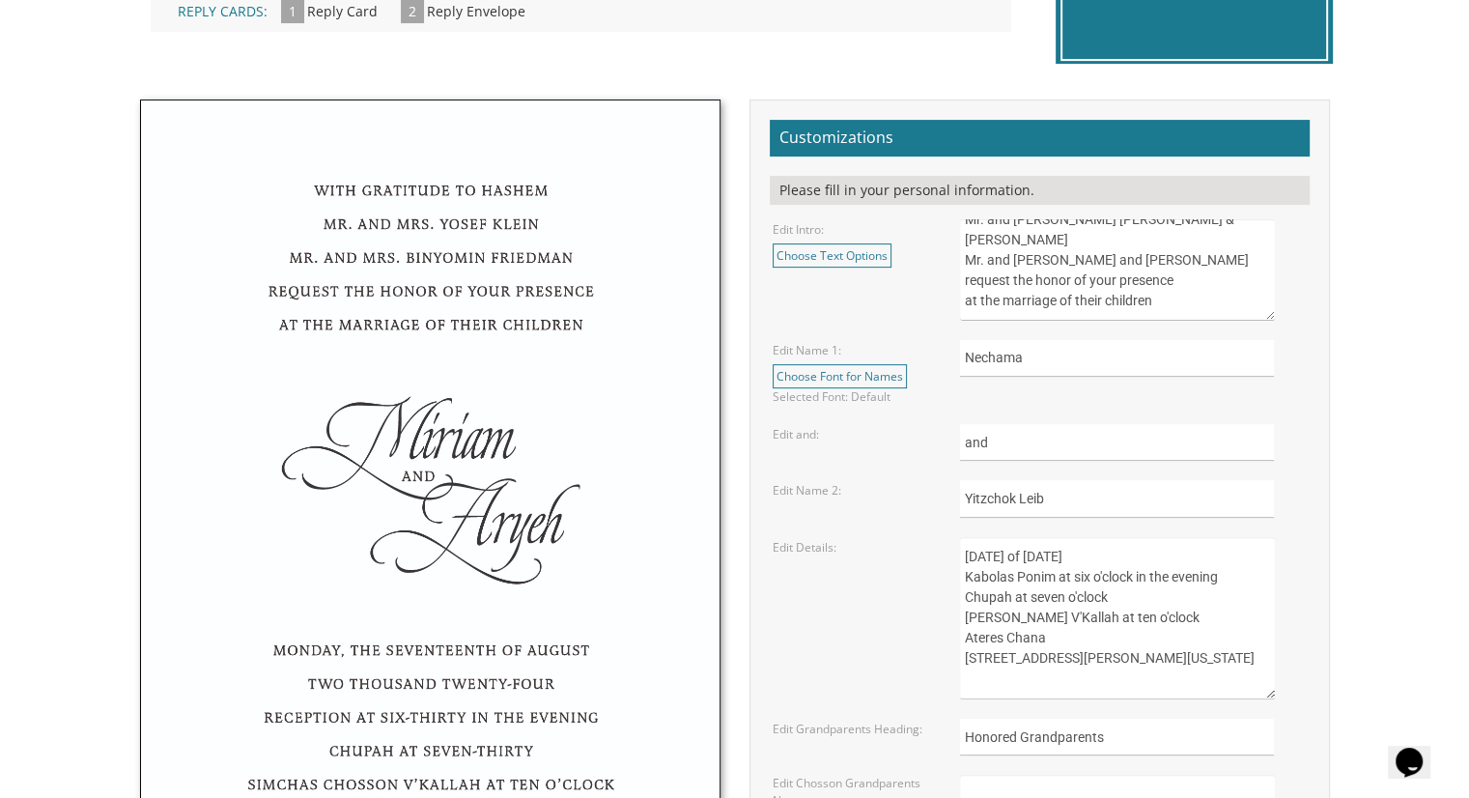
click at [1097, 549] on textarea "Sunday, the eighth of May, 2016 Kabolas Ponim at six o'clock in the evening Chu…" at bounding box center [1117, 618] width 314 height 162
click at [1186, 544] on textarea "Sunday, the eighth of May, 2016 Kabolas Ponim at six o'clock in the evening Chu…" at bounding box center [1117, 618] width 314 height 162
click at [1013, 637] on textarea "Sunday, the eighth of May, 2016 Kabolas Ponim at six o'clock in the evening Chu…" at bounding box center [1117, 618] width 314 height 162
click at [1013, 636] on textarea "Sunday, the eighth of May, 2016 Kabolas Ponim at six o'clock in the evening Chu…" at bounding box center [1117, 618] width 314 height 162
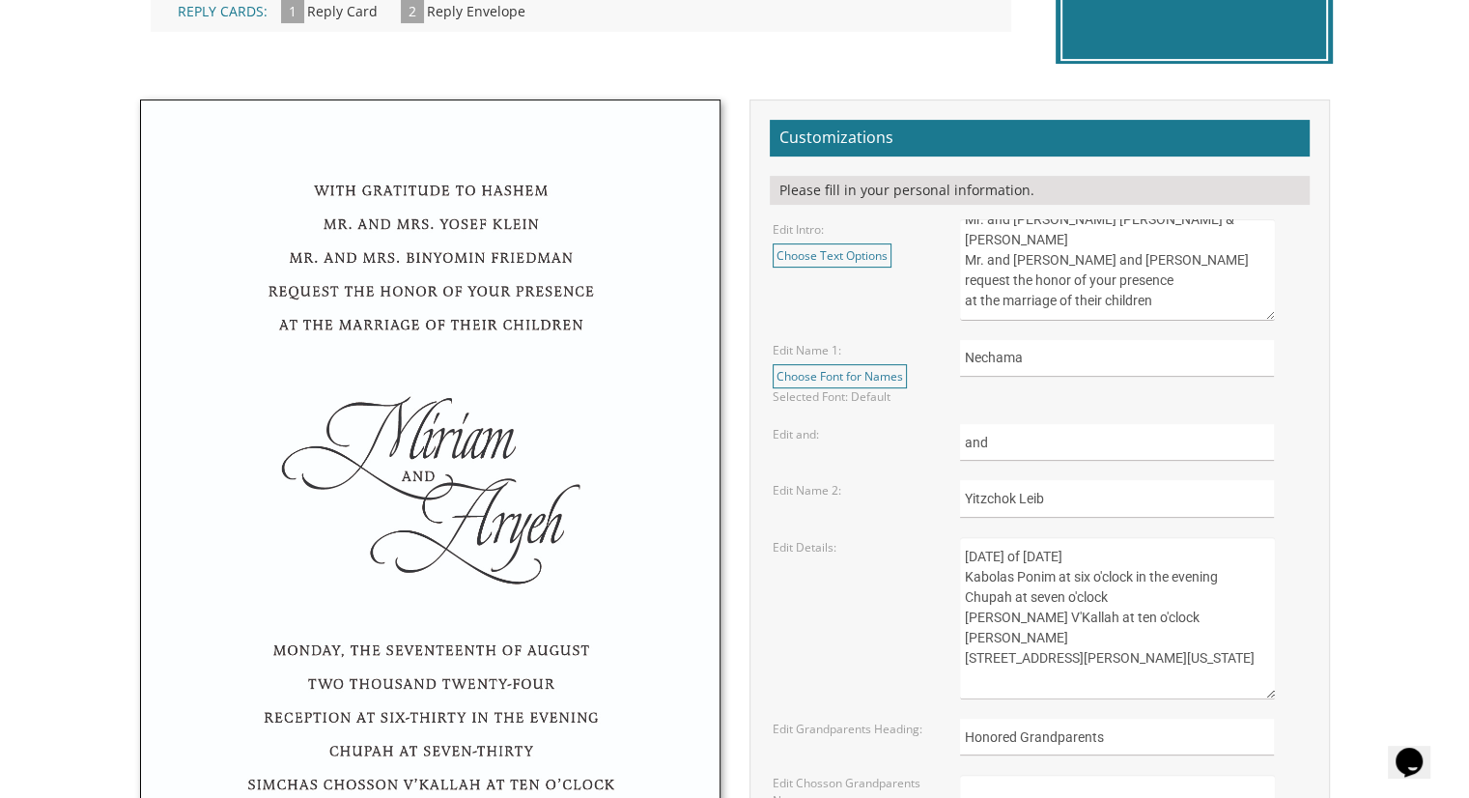
drag, startPoint x: 959, startPoint y: 652, endPoint x: 1091, endPoint y: 659, distance: 132.5
click at [1091, 659] on textarea "Sunday, the eighth of May, 2016 Kabolas Ponim at six o'clock in the evening Chu…" at bounding box center [1117, 618] width 314 height 162
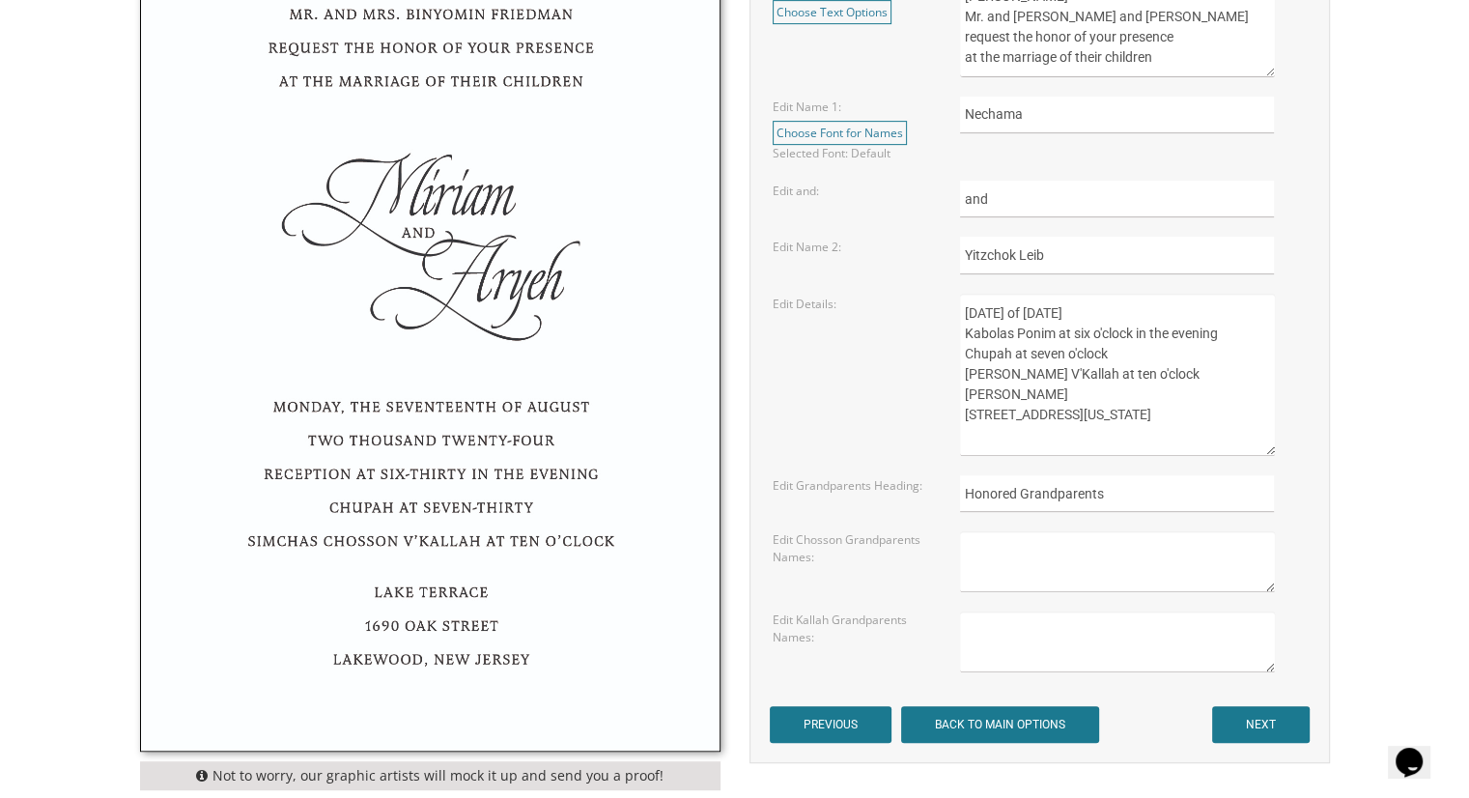
scroll to position [869, 0]
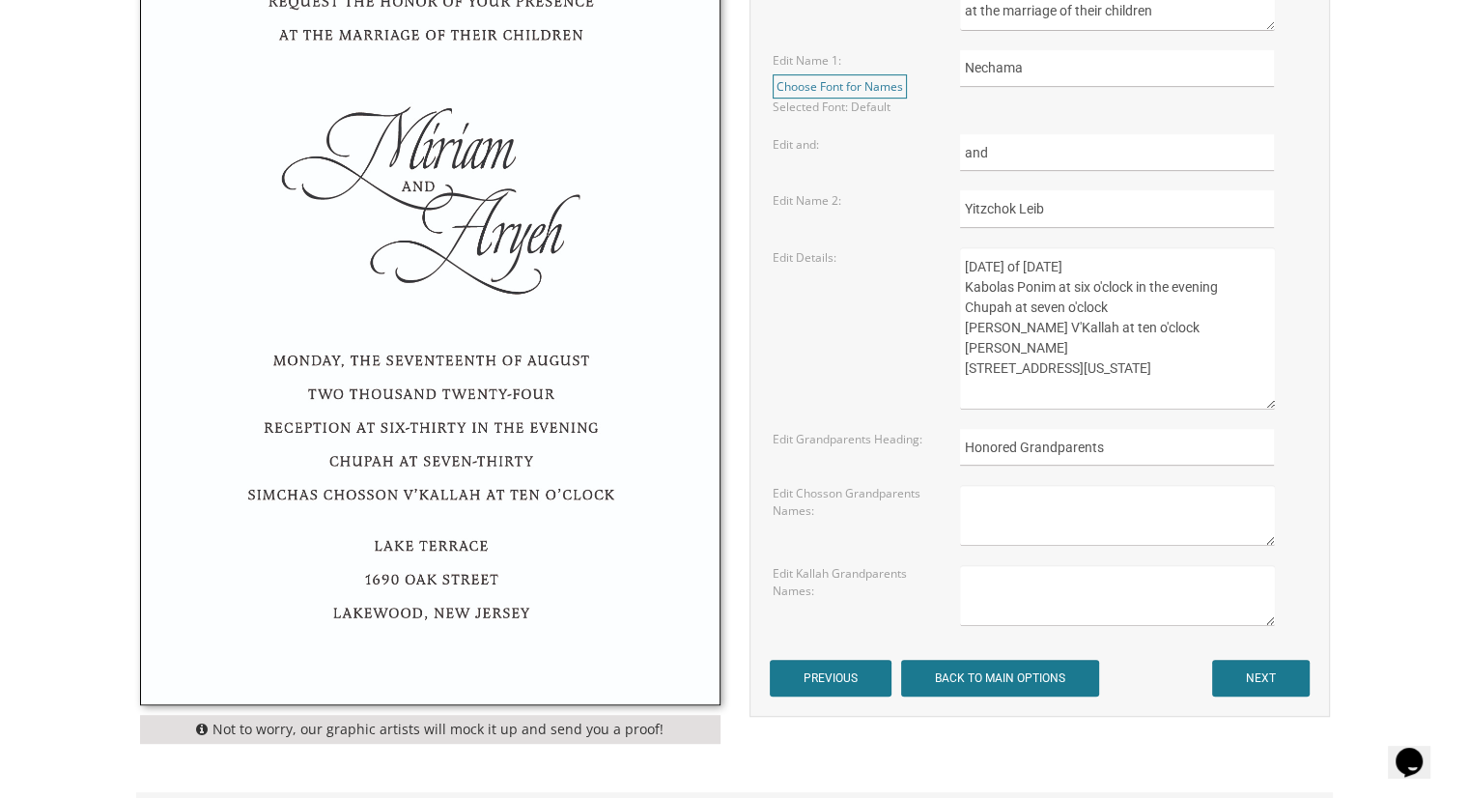
type textarea "Sunday, the ninth of November, 2025 Kabolas Ponim at six o'clock in the evening…"
drag, startPoint x: 1126, startPoint y: 440, endPoint x: 970, endPoint y: 439, distance: 156.4
click at [970, 439] on input "Honored Grandparents" at bounding box center [1117, 448] width 314 height 38
type input "H"
click at [1250, 665] on input "NEXT" at bounding box center [1261, 678] width 98 height 37
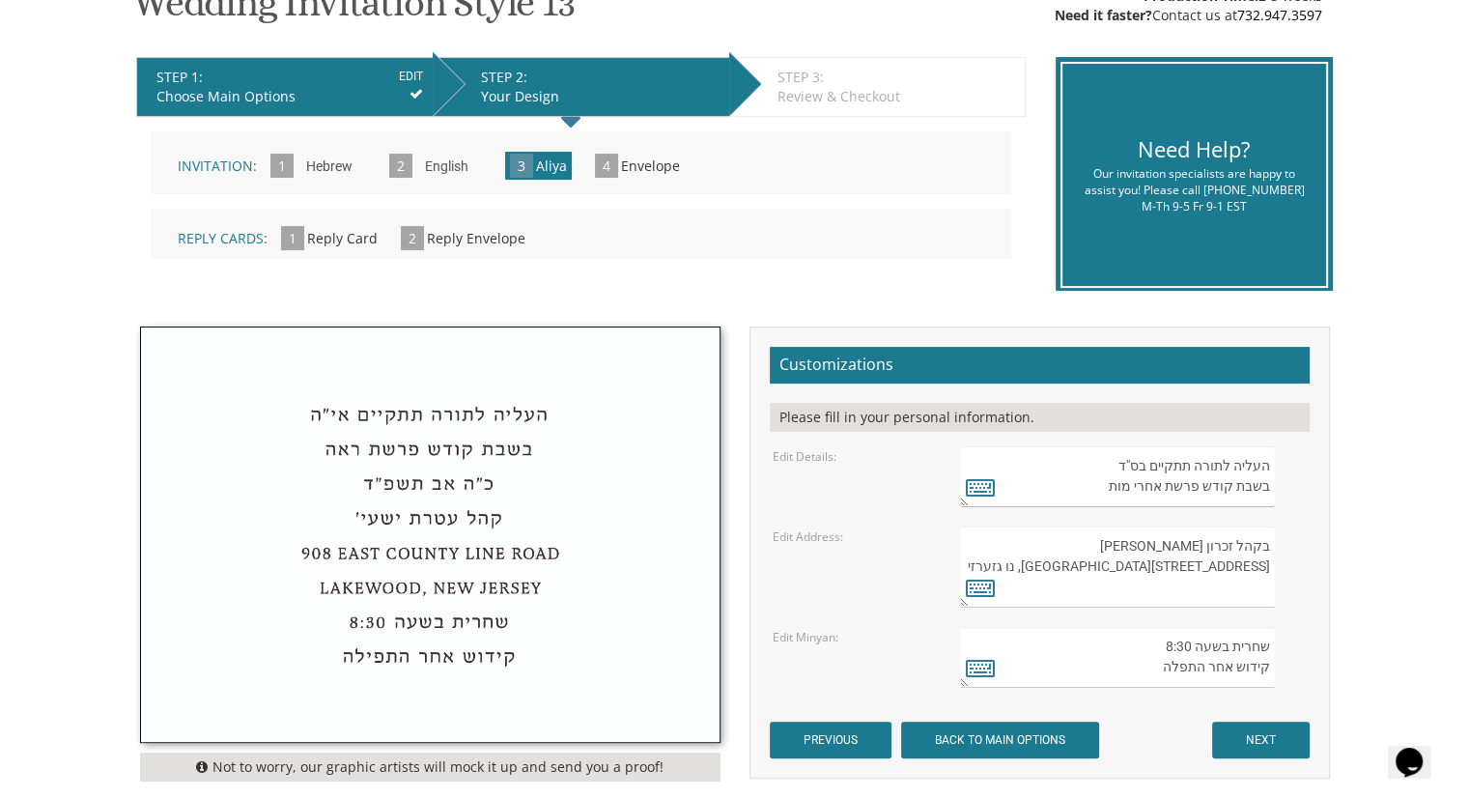
scroll to position [386, 0]
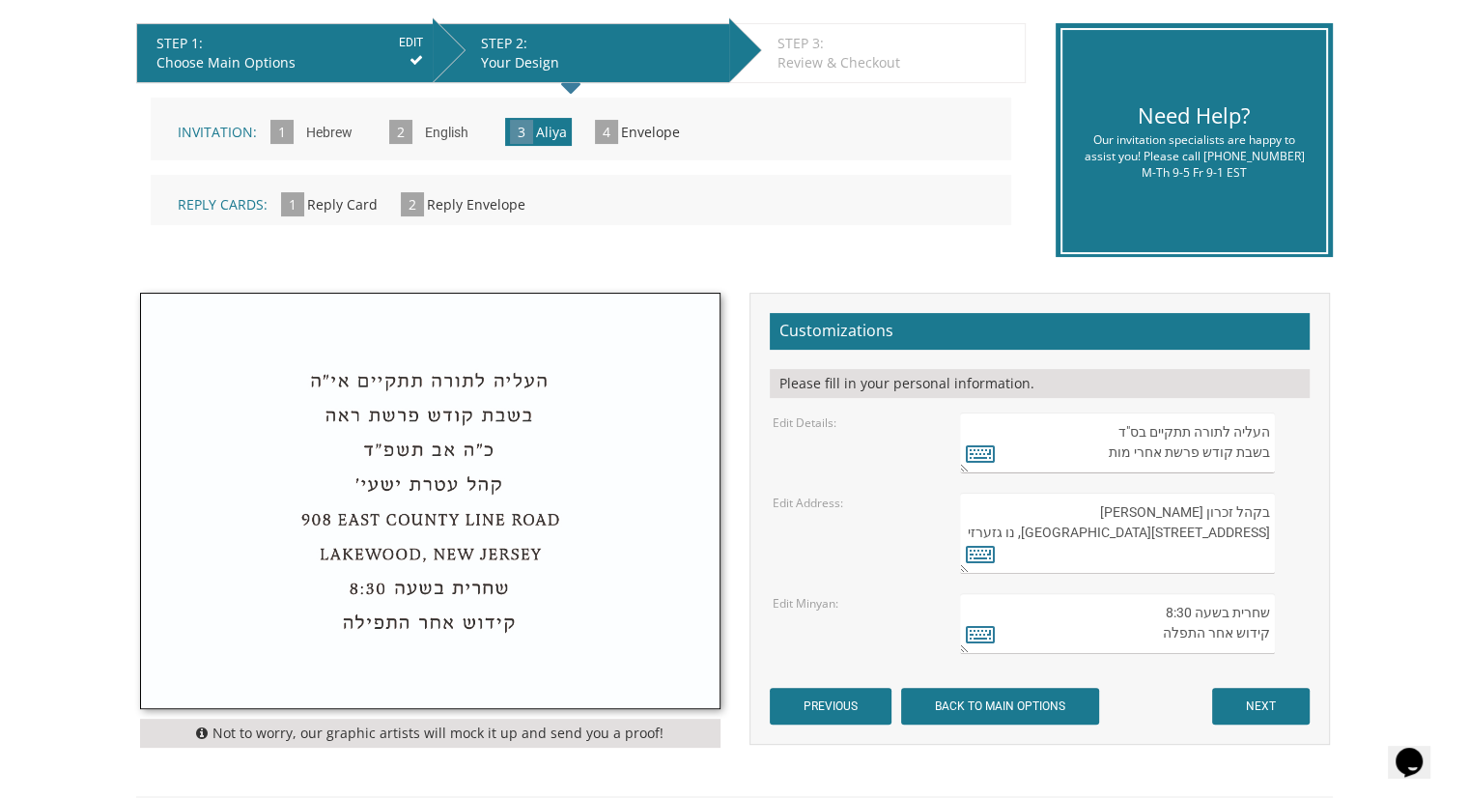
drag, startPoint x: 1155, startPoint y: 455, endPoint x: 1104, endPoint y: 455, distance: 51.2
click at [1104, 455] on textarea "העליה לתורה תתקיים בס"ד בשבת קודש פרשת אחרי מות" at bounding box center [1117, 442] width 314 height 61
click at [980, 452] on icon at bounding box center [980, 452] width 29 height 27
type textarea "העליה לתורה תתקיים בס"ד בשבת קודש פרשת אחרי מות"
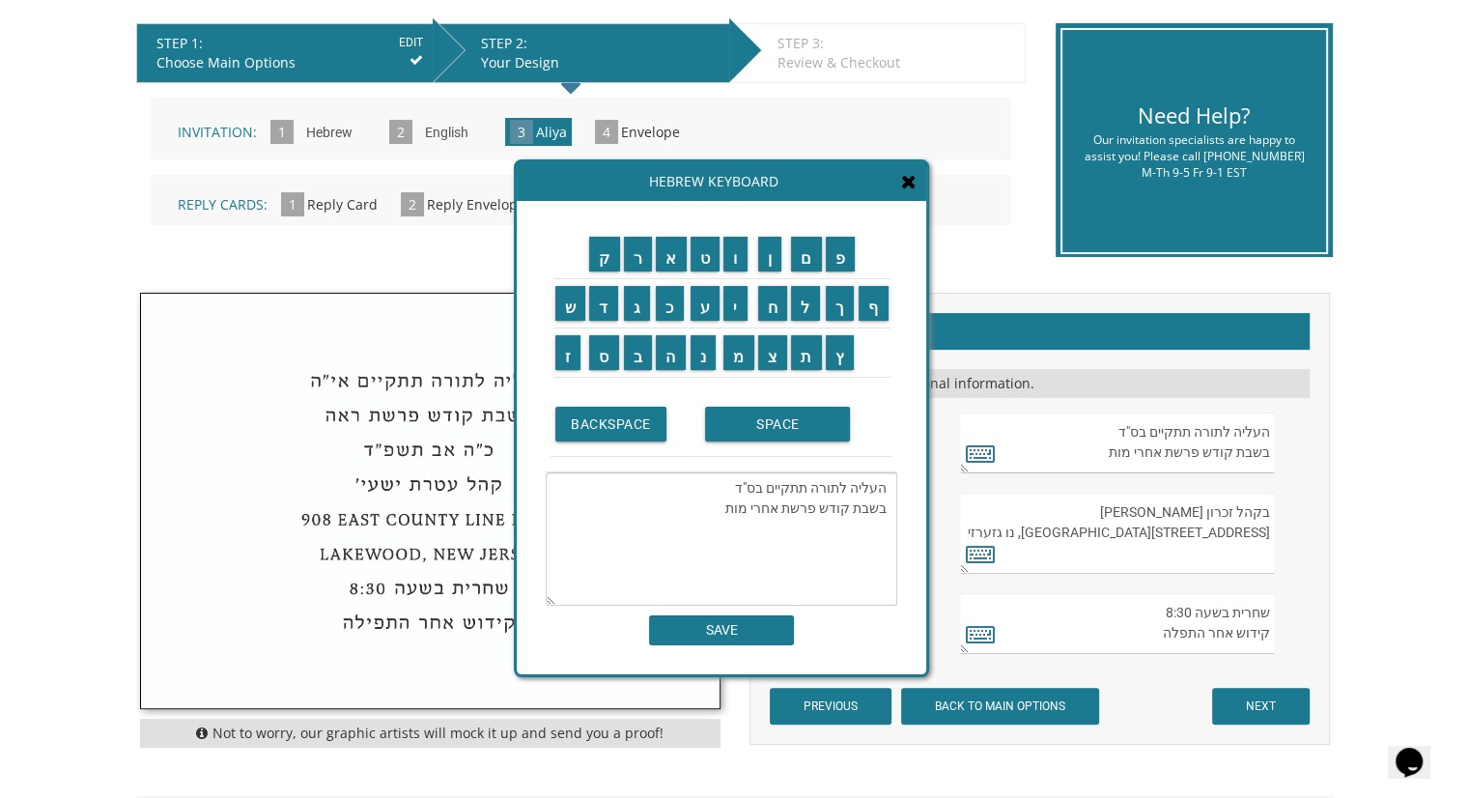
drag, startPoint x: 1099, startPoint y: 450, endPoint x: 1156, endPoint y: 452, distance: 57.0
click at [1156, 452] on textarea "העליה לתורה תתקיים בס"ד בשבת קודש פרשת אחרי מות" at bounding box center [1117, 442] width 314 height 61
type textarea "העליה לתורה תתקיים בס"ד בשבת קודש פרשת"
click at [730, 251] on input "ו" at bounding box center [735, 254] width 24 height 35
click at [739, 286] on input "י" at bounding box center [735, 303] width 24 height 35
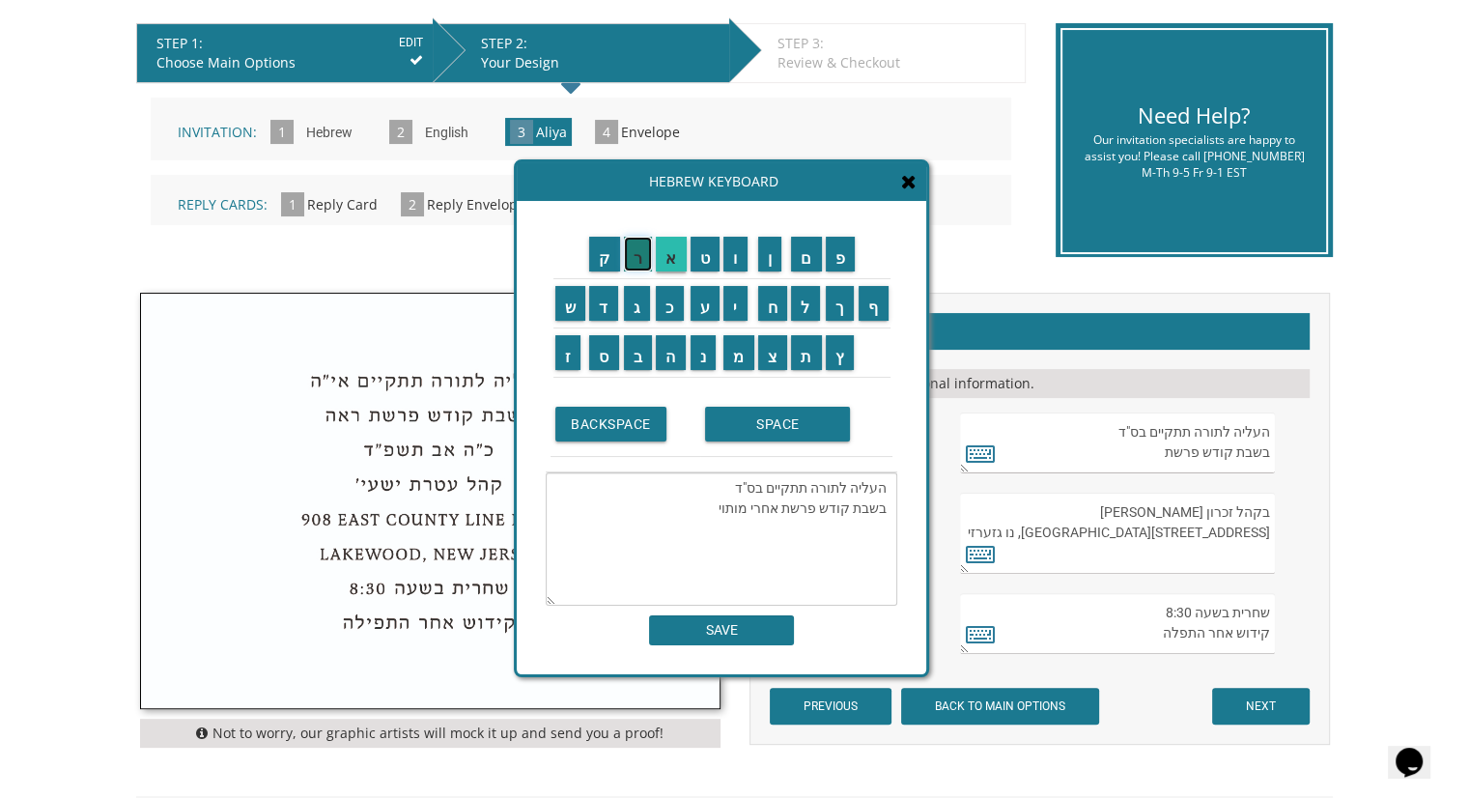
drag, startPoint x: 642, startPoint y: 259, endPoint x: 667, endPoint y: 259, distance: 25.1
click at [645, 259] on input "ר" at bounding box center [638, 254] width 29 height 35
click at [667, 259] on input "א" at bounding box center [671, 254] width 31 height 35
click at [778, 507] on textarea "העליה לתורה תתקיים בס"ד בשבת קודש פרשת אחרי מותוירא" at bounding box center [722, 538] width 352 height 133
type textarea "העליה לתורה תתקיים בס"ד בשבת קודש פרשת וירא"
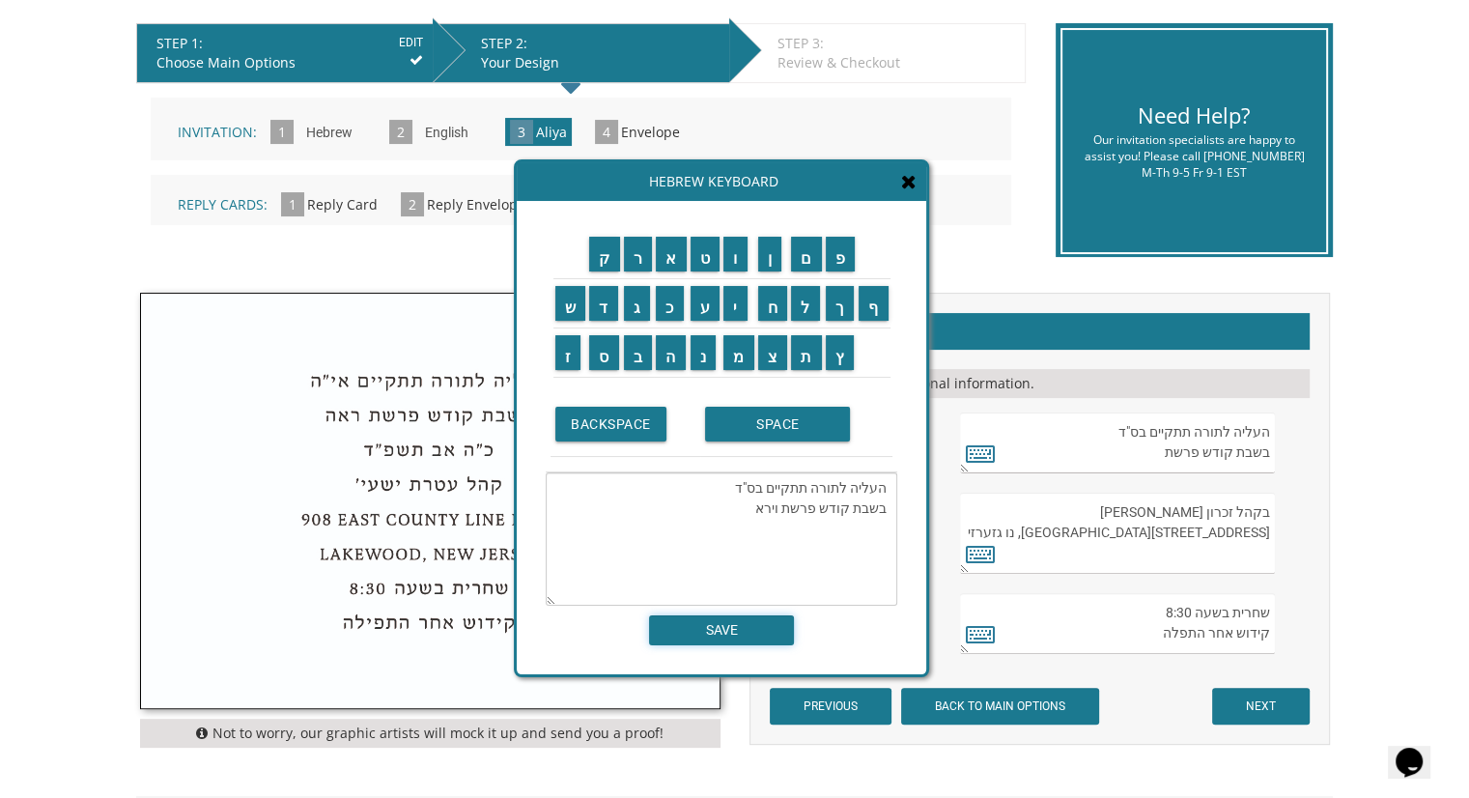
click at [754, 632] on input "SAVE" at bounding box center [721, 630] width 145 height 30
type textarea "העליה לתורה תתקיים בס"ד בשבת קודש פרשת וירא"
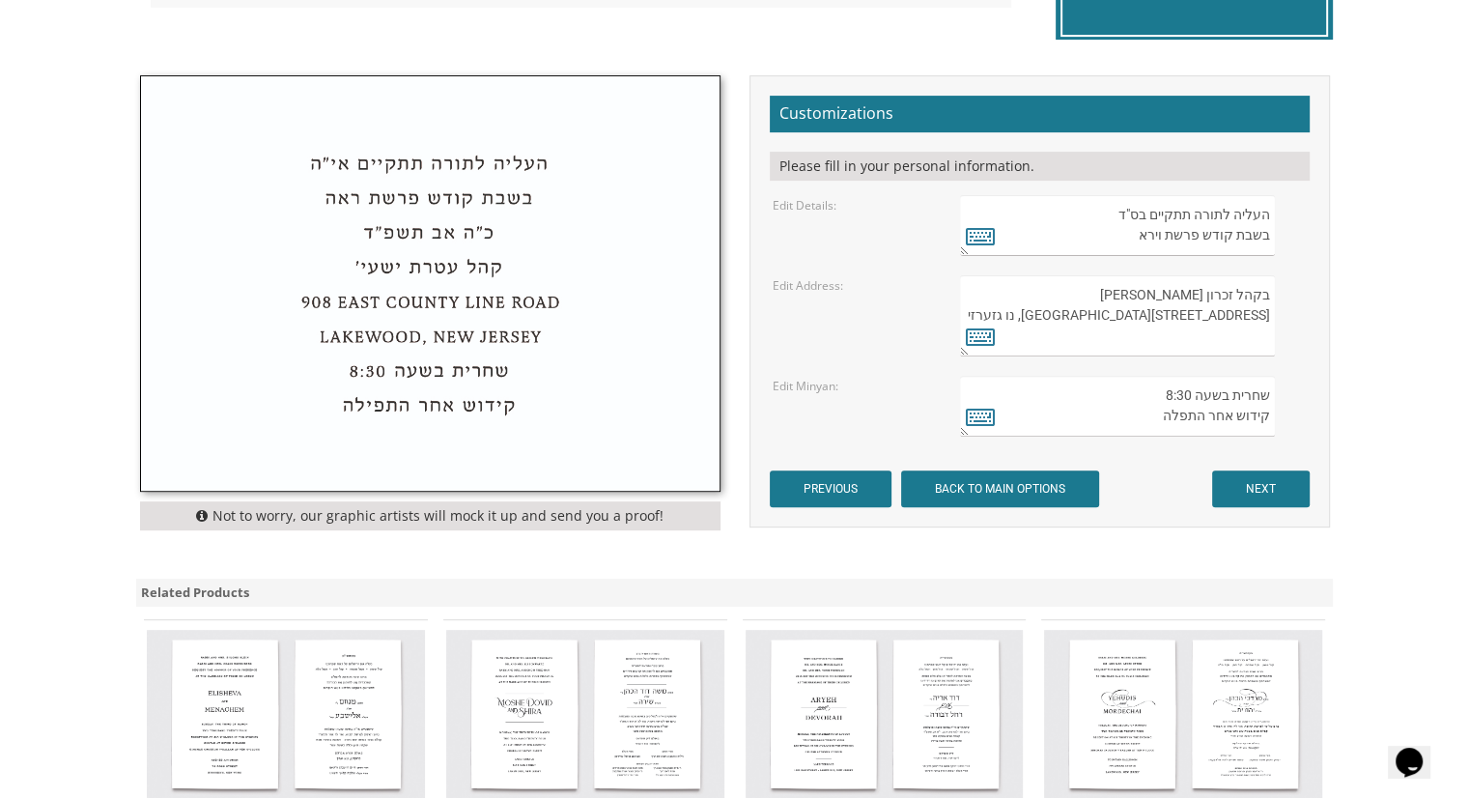
scroll to position [579, 0]
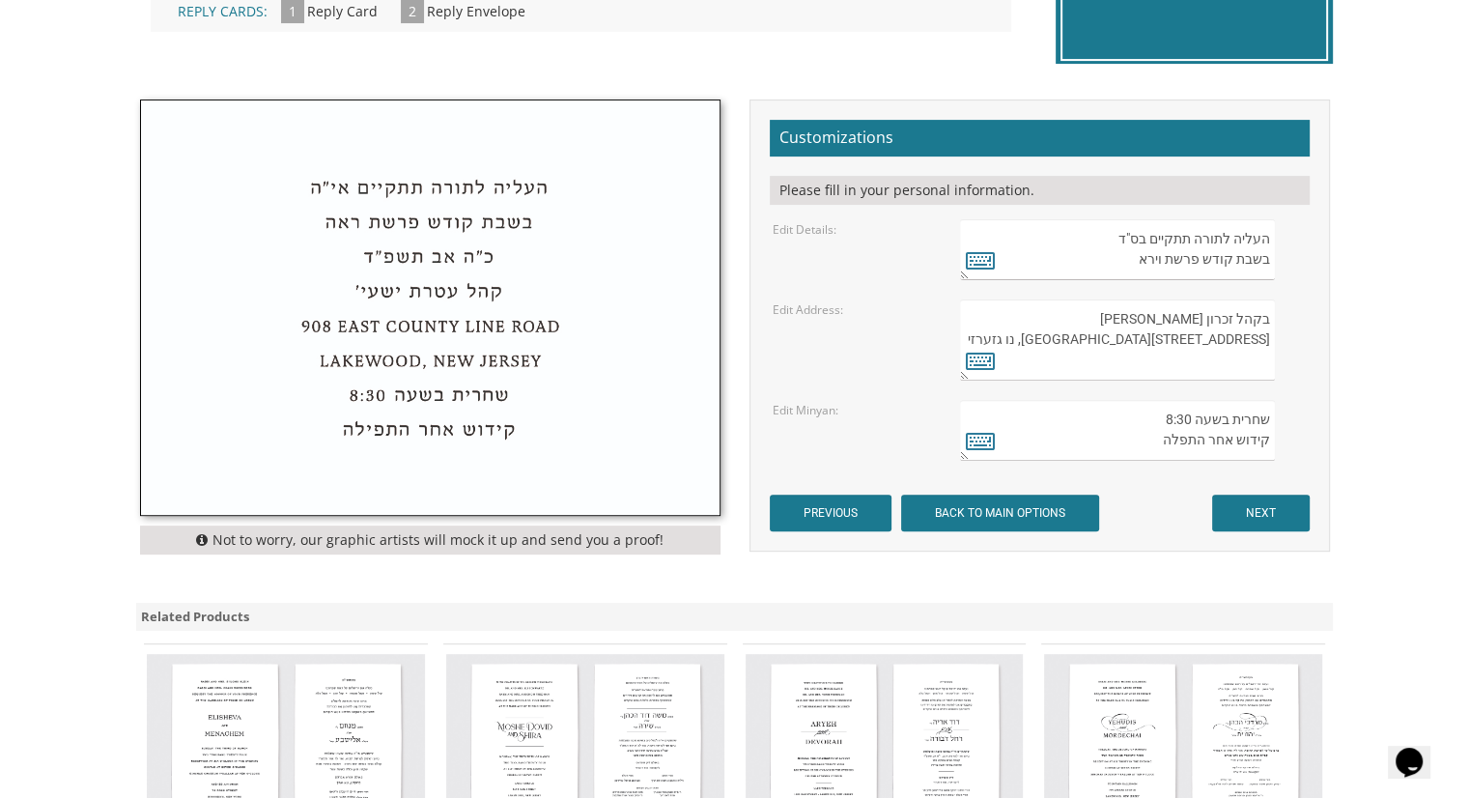
click at [212, 542] on icon at bounding box center [204, 540] width 16 height 14
click at [209, 538] on icon at bounding box center [204, 540] width 16 height 14
drag, startPoint x: 1159, startPoint y: 320, endPoint x: 1287, endPoint y: 318, distance: 128.5
click at [1288, 318] on div "בקהל זכרון שניאור 282 Oak Knoll Road לייקוואוד, נו גזערזי" at bounding box center [1133, 339] width 346 height 81
type textarea "282 Oak Knoll Road לייקוואוד, נו גזערזי"
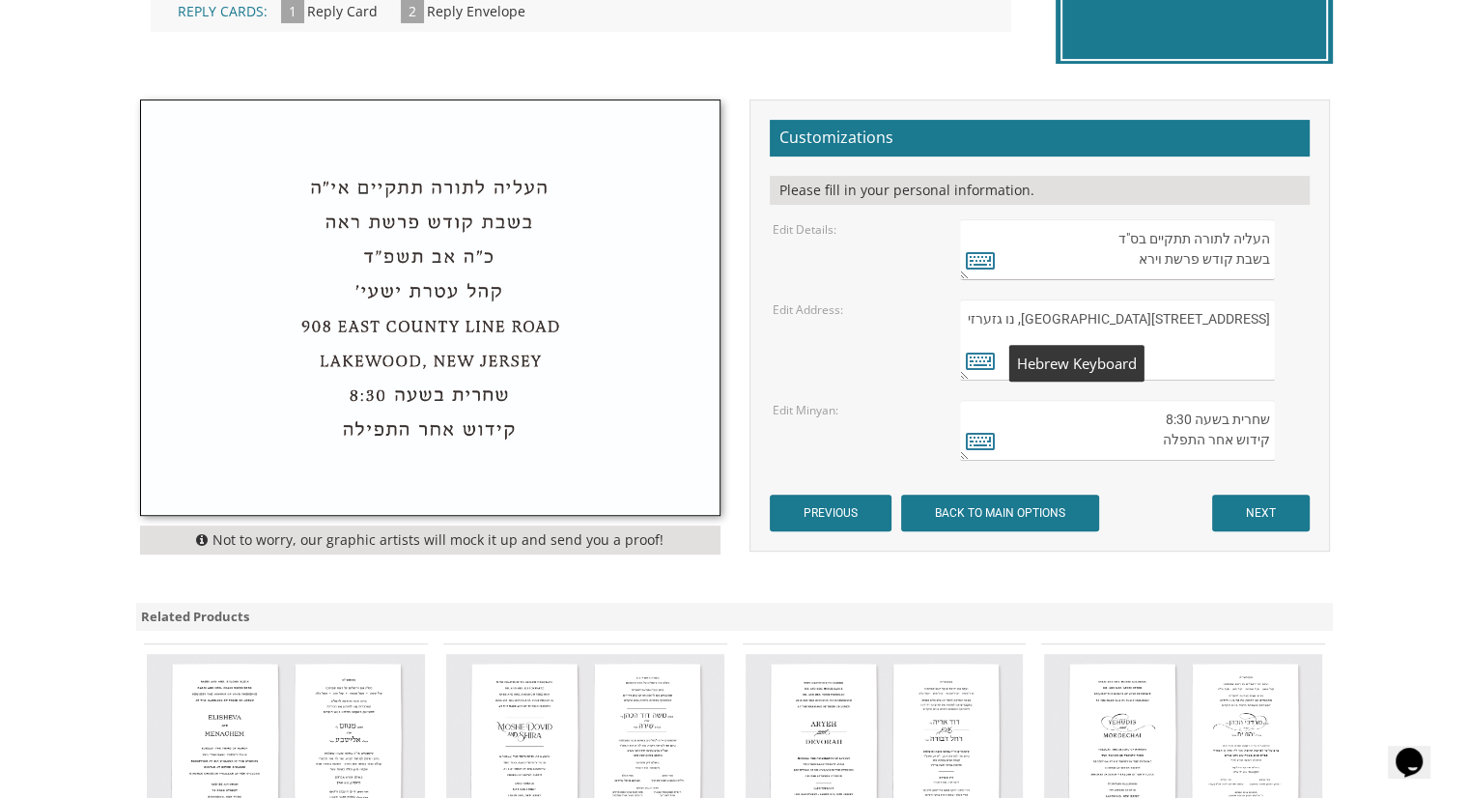
click at [987, 360] on icon at bounding box center [980, 360] width 29 height 27
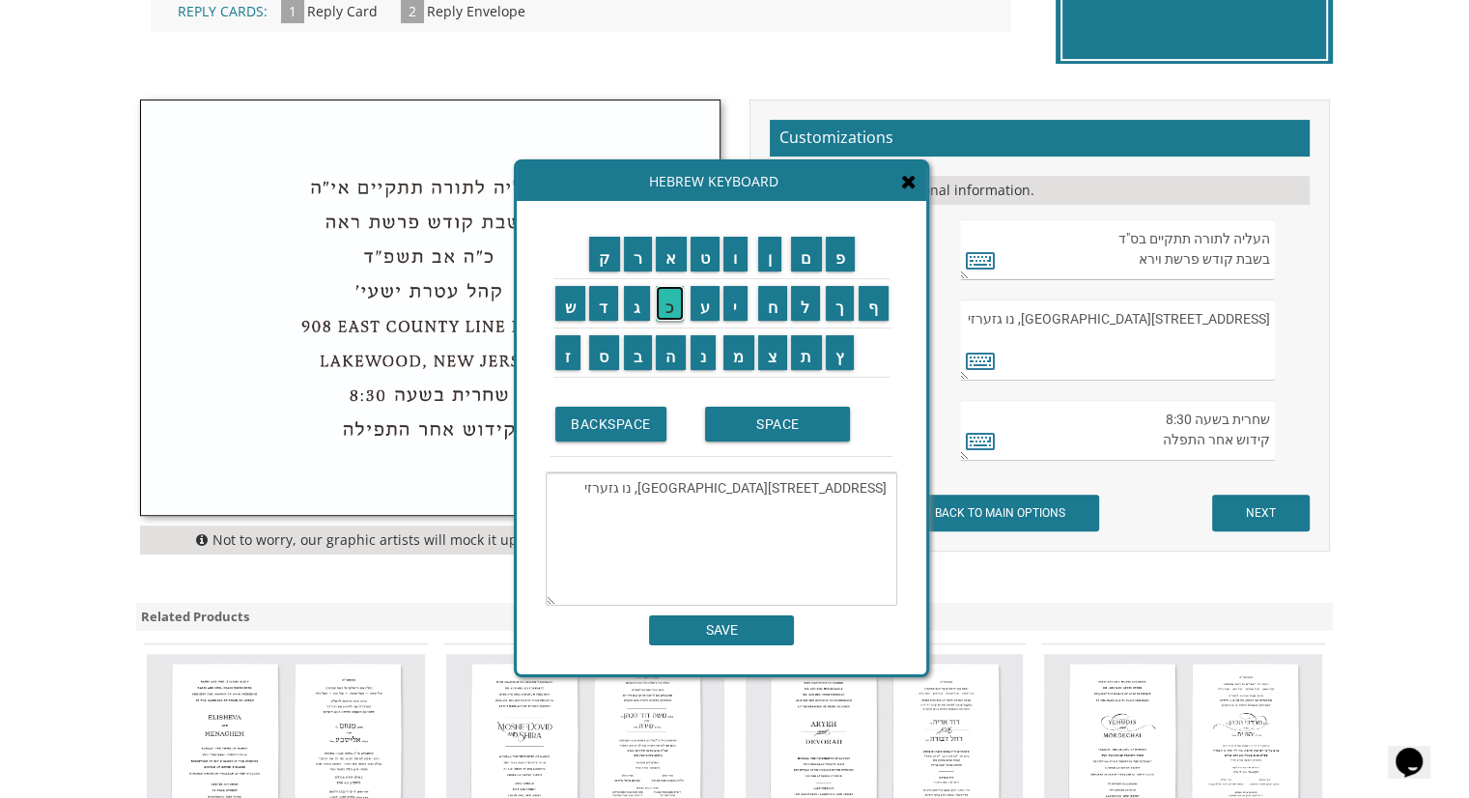
click at [660, 317] on input "כ" at bounding box center [670, 303] width 28 height 35
click at [738, 260] on input "ו" at bounding box center [735, 254] width 24 height 35
click at [807, 310] on input "ל" at bounding box center [805, 303] width 29 height 35
drag, startPoint x: 887, startPoint y: 524, endPoint x: 772, endPoint y: 512, distance: 115.6
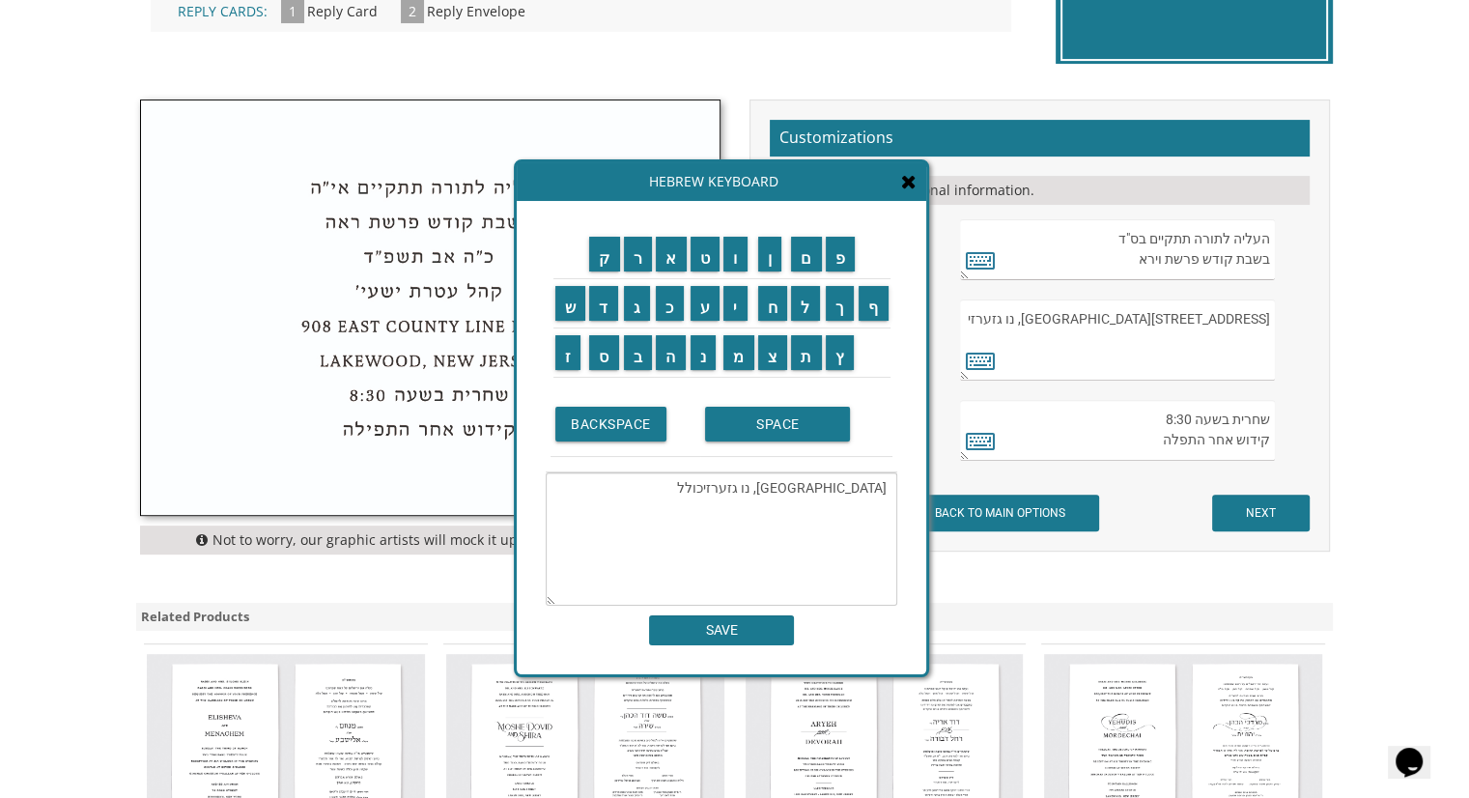
click at [772, 512] on textarea "282 Oak Knoll Road לייקוואוד, נו גזערזיכולל" at bounding box center [722, 538] width 352 height 133
click at [784, 495] on textarea "282 Oak Knoll Road לייקוואוד, נו גזערזיכולל" at bounding box center [722, 538] width 352 height 133
click at [668, 307] on input "כ" at bounding box center [670, 303] width 28 height 35
click at [741, 266] on input "ו" at bounding box center [735, 254] width 24 height 35
click at [814, 312] on input "ל" at bounding box center [805, 303] width 29 height 35
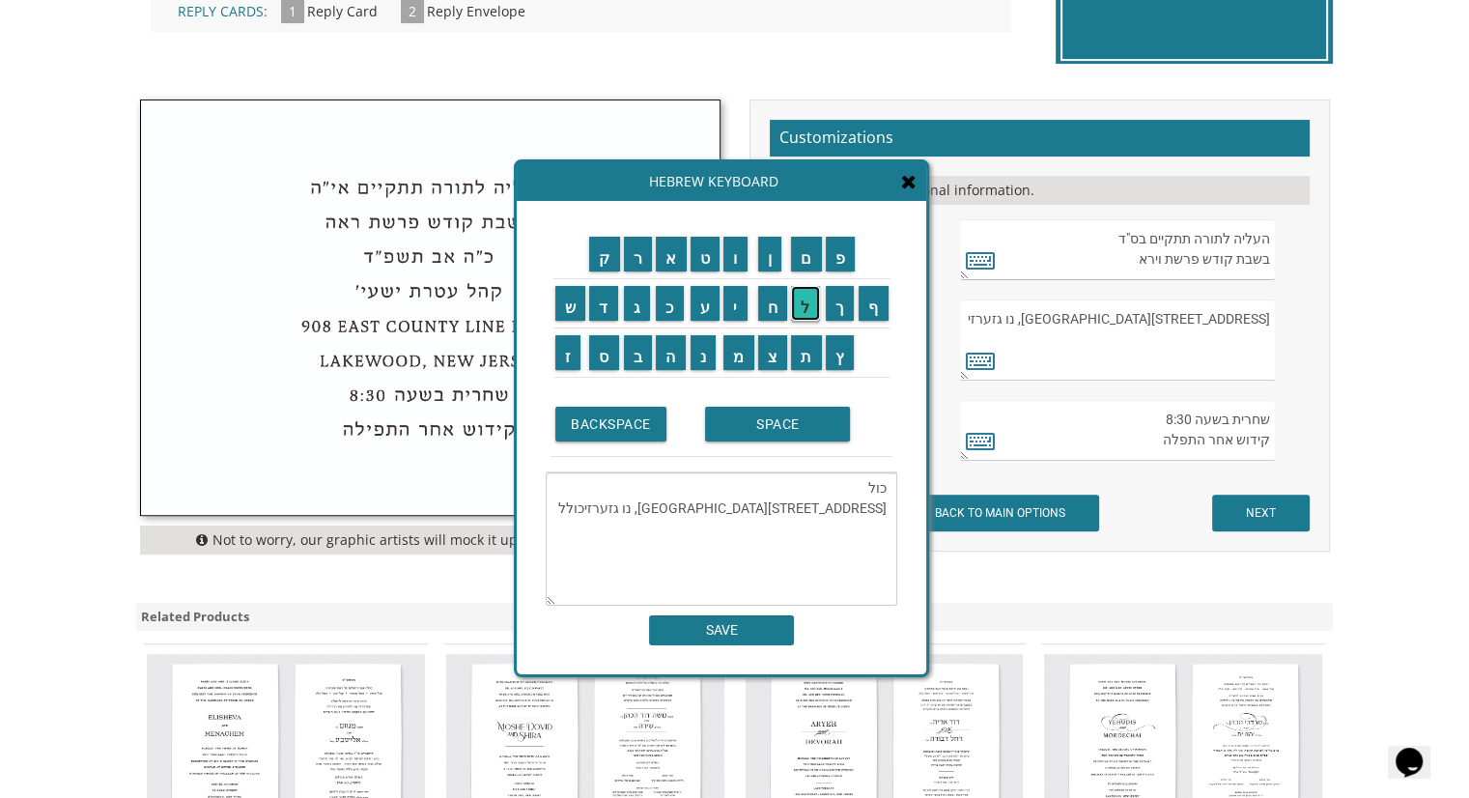
click at [814, 312] on input "ל" at bounding box center [805, 303] width 29 height 35
click at [812, 434] on input "SPACE" at bounding box center [777, 424] width 145 height 35
click at [597, 301] on input "ד" at bounding box center [603, 303] width 29 height 35
click at [847, 255] on input "פ" at bounding box center [841, 254] width 30 height 35
click at [804, 305] on input "ל" at bounding box center [805, 303] width 29 height 35
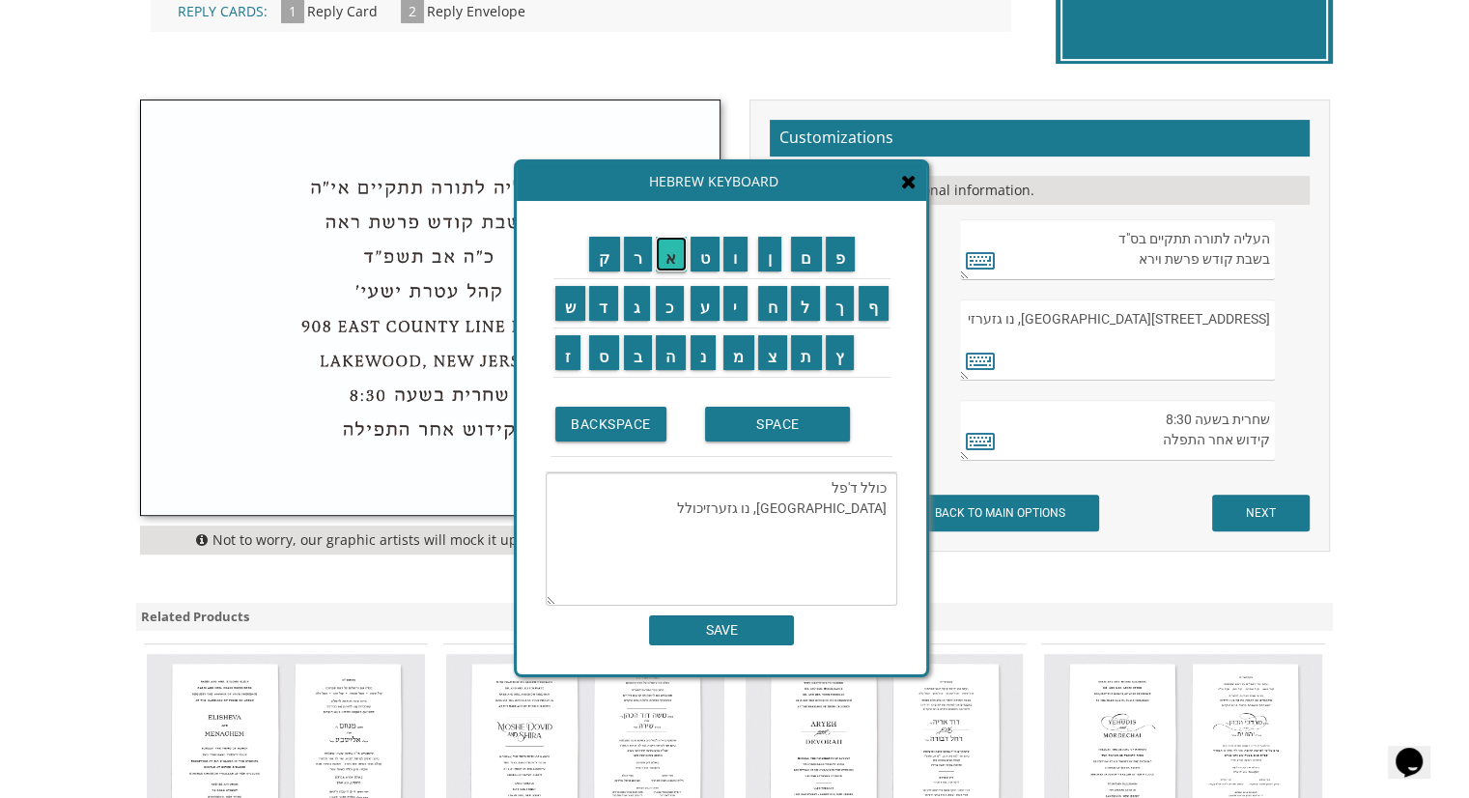
click at [669, 264] on input "א" at bounding box center [671, 254] width 31 height 35
click at [711, 255] on input "ט" at bounding box center [705, 254] width 30 height 35
click at [634, 360] on input "ב" at bounding box center [638, 352] width 29 height 35
click at [741, 264] on input "ו" at bounding box center [735, 254] width 24 height 35
click at [565, 315] on input "ש" at bounding box center [570, 303] width 31 height 35
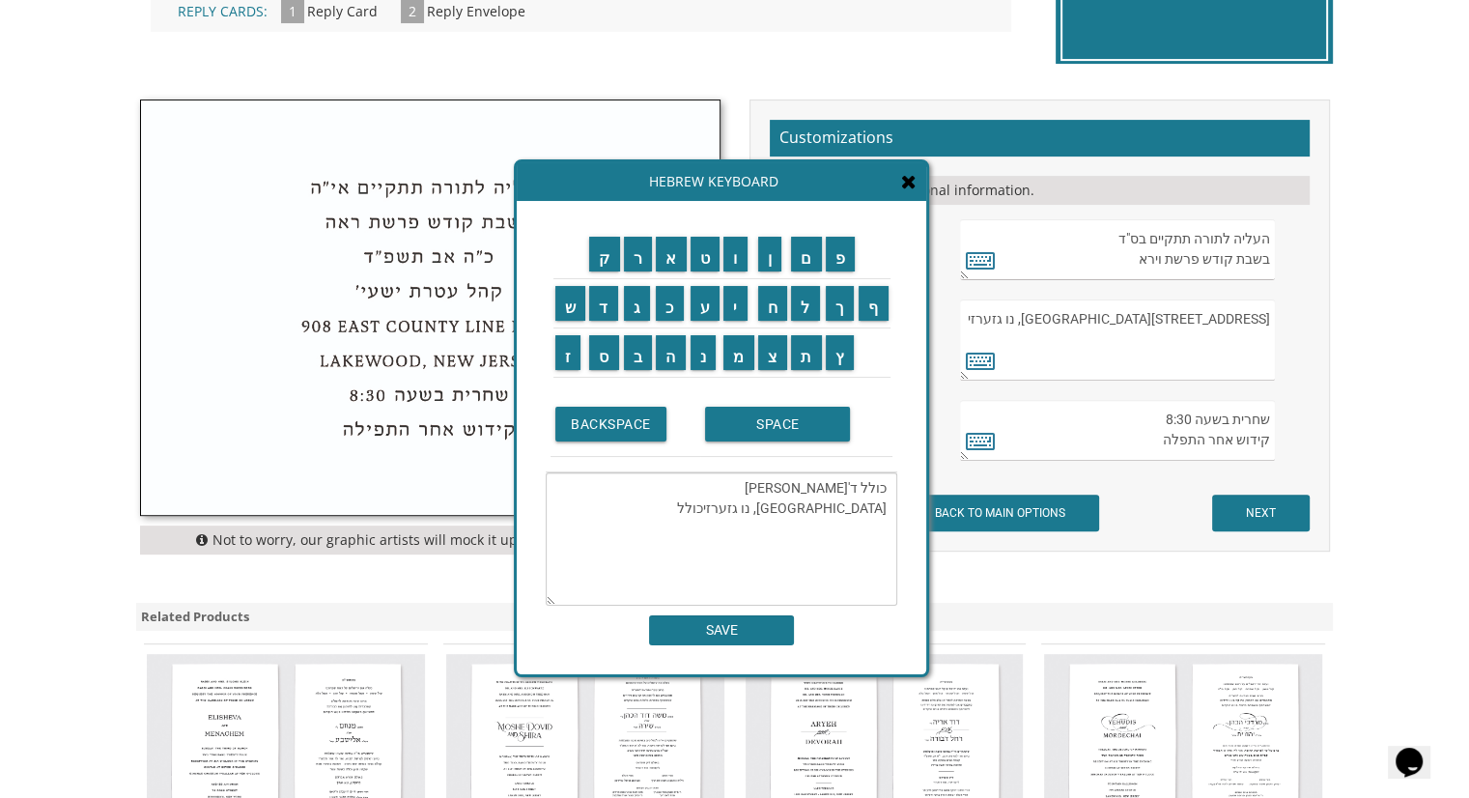
click at [828, 506] on textarea "כולל ד'פלאטבוש 282 Oak Knoll Road לייקוואוד, נו גזערזיכולל" at bounding box center [722, 538] width 352 height 133
type textarea "כולל ד'פלאטבוש 2504 לייקוואוד, נו גזערזיכולל"
click at [913, 183] on icon at bounding box center [908, 181] width 15 height 19
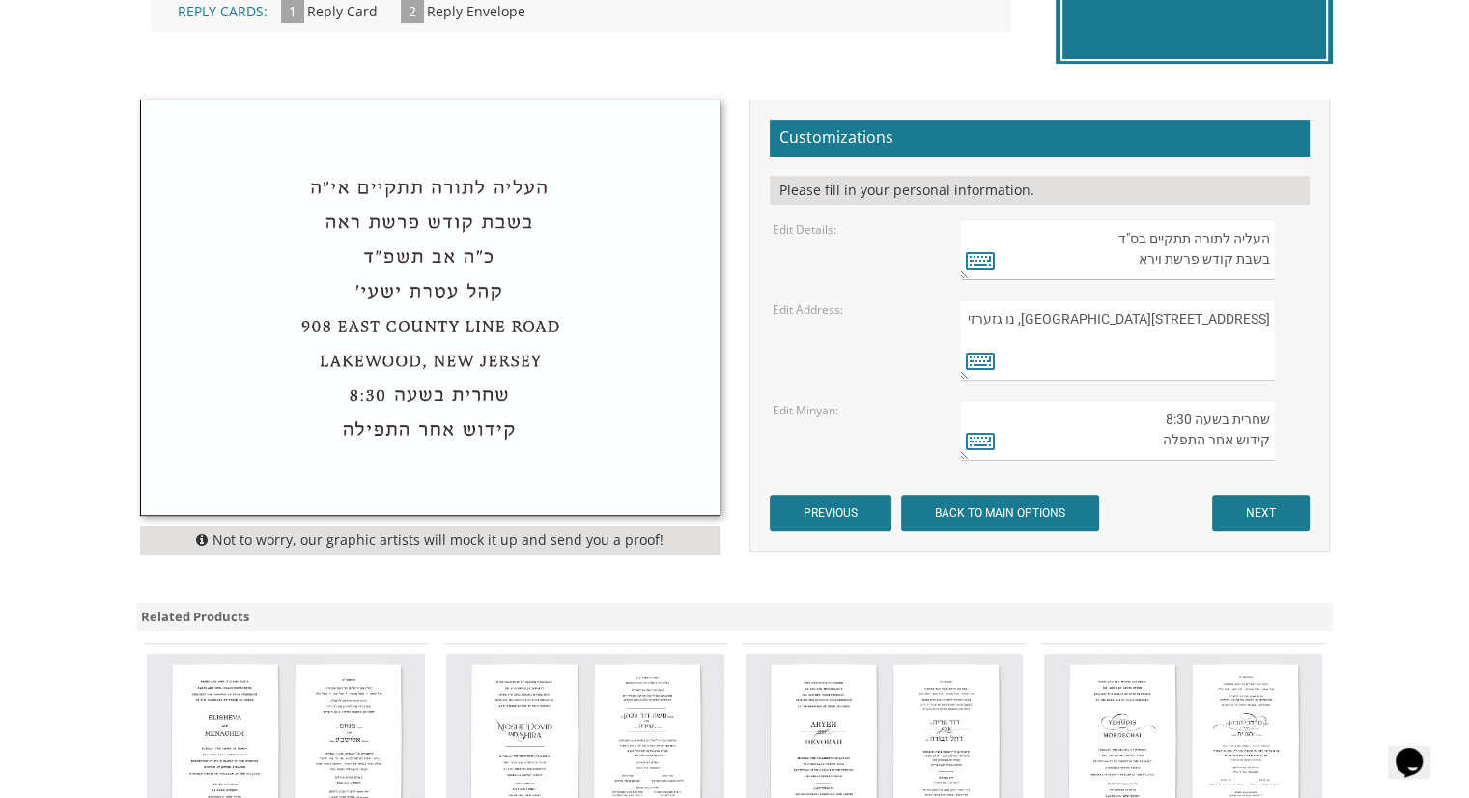
drag, startPoint x: 1137, startPoint y: 336, endPoint x: 1281, endPoint y: 385, distance: 153.0
click at [1281, 387] on form "Customizations Please fill in your personal information. Edit Details: Edit Add…" at bounding box center [1040, 325] width 540 height 411
click at [1258, 362] on textarea "בקהל זכרון שניאור 282 Oak Knoll Road לייקוואוד, נו גזערזי" at bounding box center [1117, 339] width 314 height 81
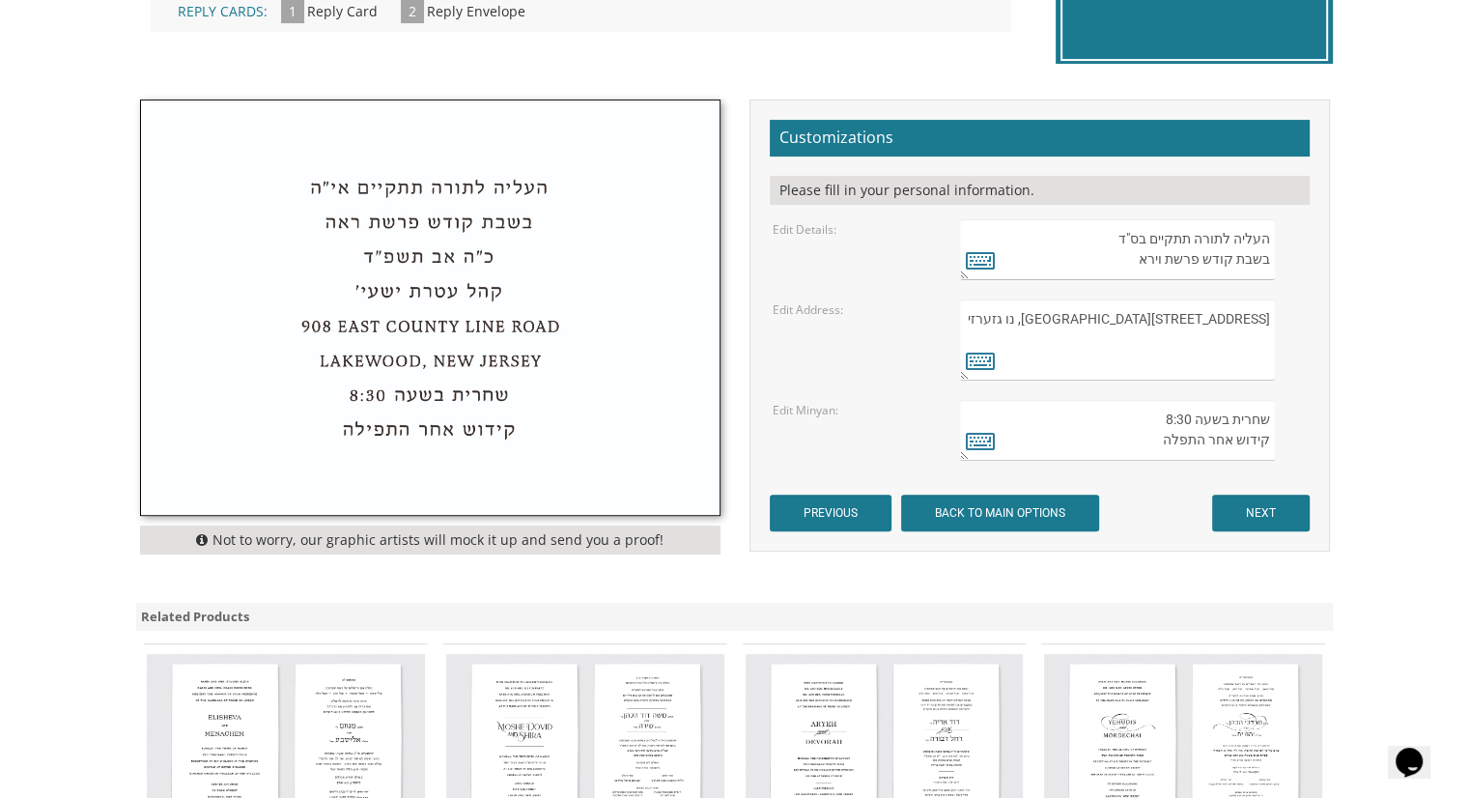
click at [1258, 362] on textarea "בקהל זכרון שניאור 282 Oak Knoll Road לייקוואוד, נו גזערזי" at bounding box center [1117, 339] width 314 height 81
type textarea "2"
drag, startPoint x: 1270, startPoint y: 343, endPoint x: 1240, endPoint y: 343, distance: 29.9
click at [1240, 343] on textarea "בקהל זכרון שניאור 282 Oak Knoll Road לייקוואוד, נו גזערזי" at bounding box center [1117, 339] width 314 height 81
paste textarea "2504"
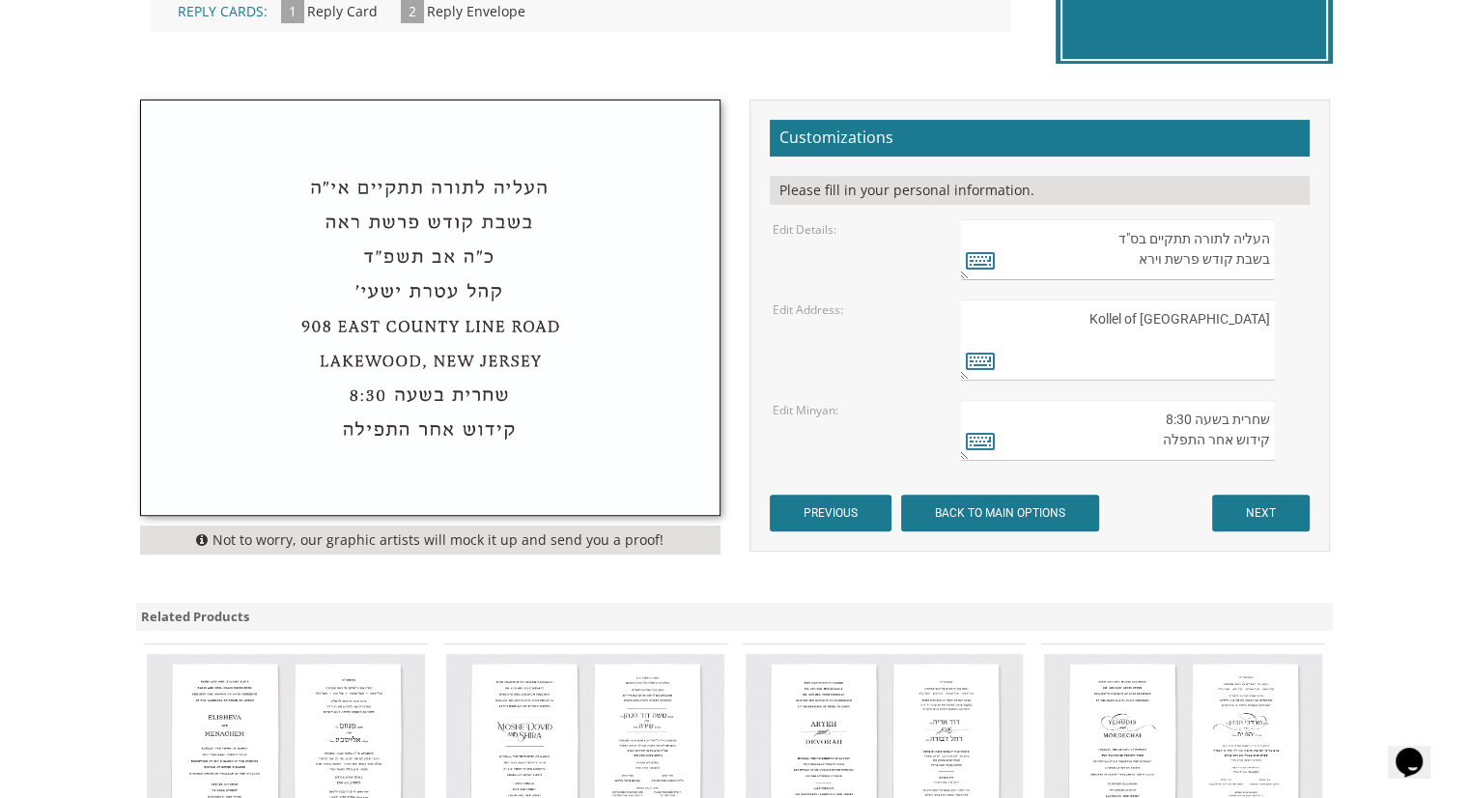
click at [1216, 337] on textarea "בקהל זכרון שניאור 282 Oak Knoll Road לייקוואוד, נו גזערזי" at bounding box center [1117, 339] width 314 height 81
click at [1215, 337] on textarea "בקהל זכרון שניאור 282 Oak Knoll Road לייקוואוד, נו גזערזי" at bounding box center [1117, 339] width 314 height 81
paste textarea "2504"
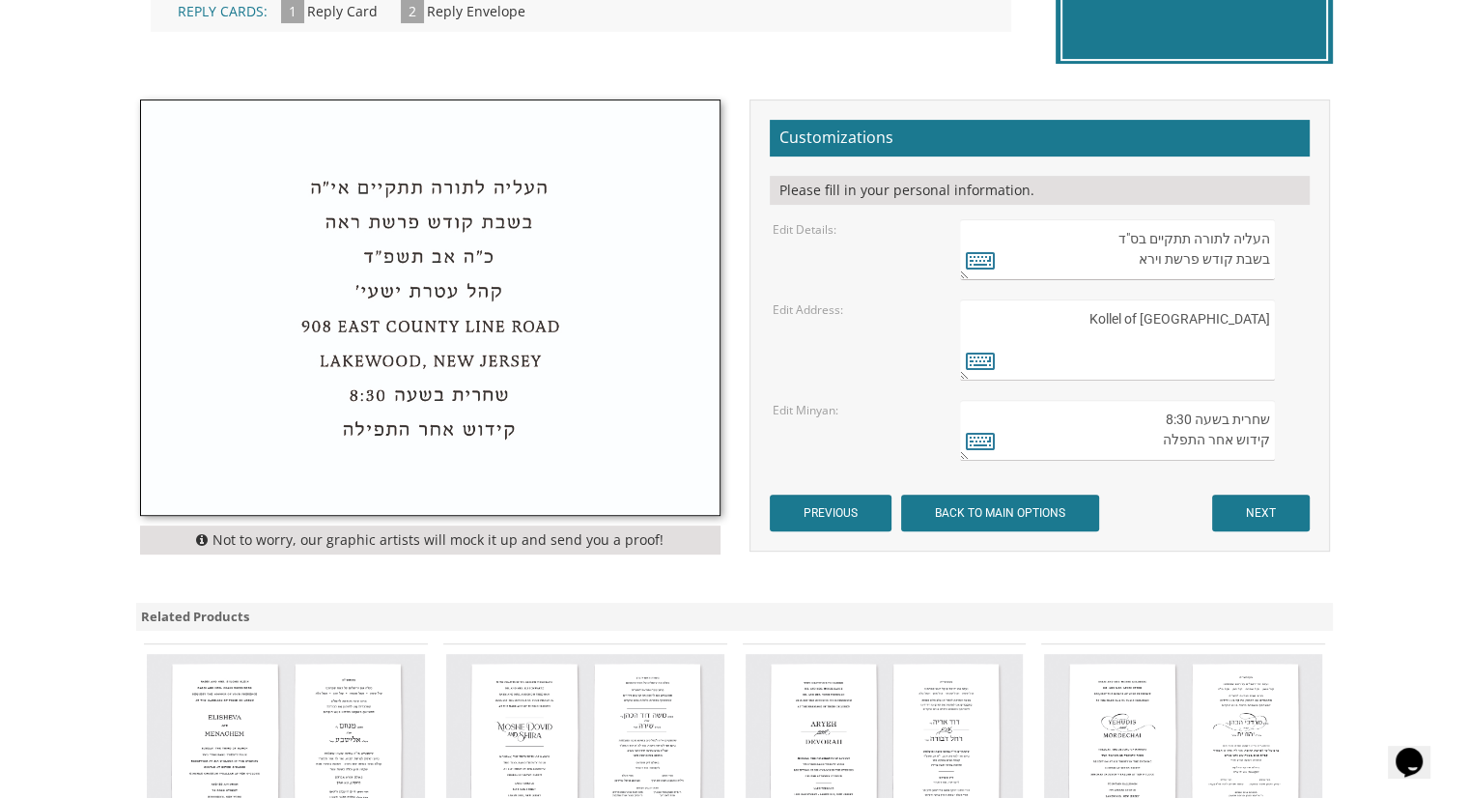
click at [1253, 339] on textarea "בקהל זכרון שניאור 282 Oak Knoll Road לייקוואוד, נו גזערזי" at bounding box center [1117, 339] width 314 height 81
click at [1264, 340] on textarea "בקהל זכרון שניאור 282 Oak Knoll Road לייקוואוד, נו גזערזי" at bounding box center [1117, 339] width 314 height 81
paste textarea "2504"
click at [1169, 337] on textarea "בקהל זכרון שניאור 282 Oak Knoll Road לייקוואוד, נו גזערזי" at bounding box center [1117, 339] width 314 height 81
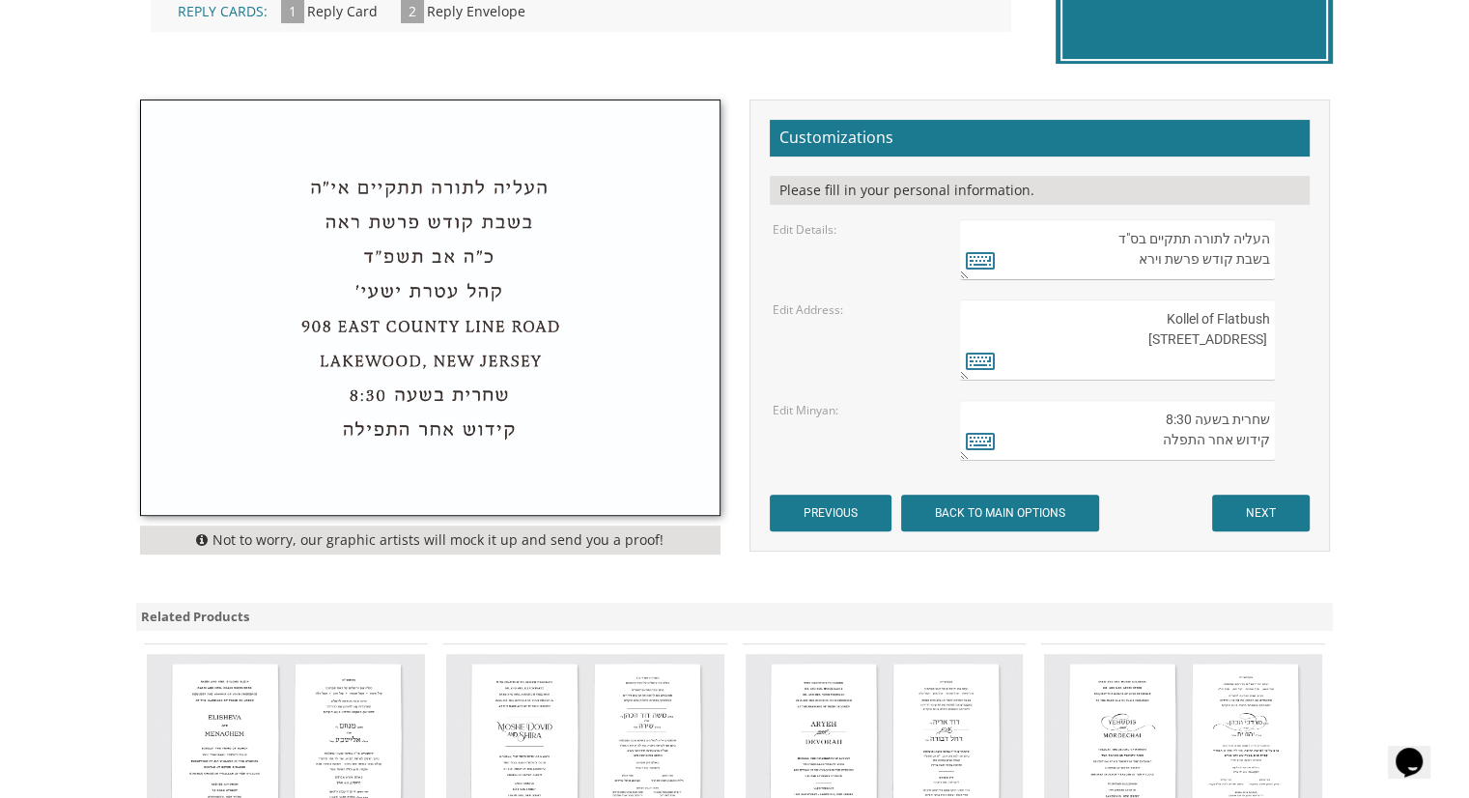
drag, startPoint x: 1220, startPoint y: 361, endPoint x: 1195, endPoint y: 360, distance: 25.1
click at [1195, 360] on textarea "בקהל זכרון שניאור 282 Oak Knoll Road לייקוואוד, נו גזערזי" at bounding box center [1117, 339] width 314 height 81
paste textarea "NY,"
click at [1253, 360] on textarea "בקהל זכרון שניאור 282 Oak Knoll Road לייקוואוד, נו גזערזי" at bounding box center [1117, 339] width 314 height 81
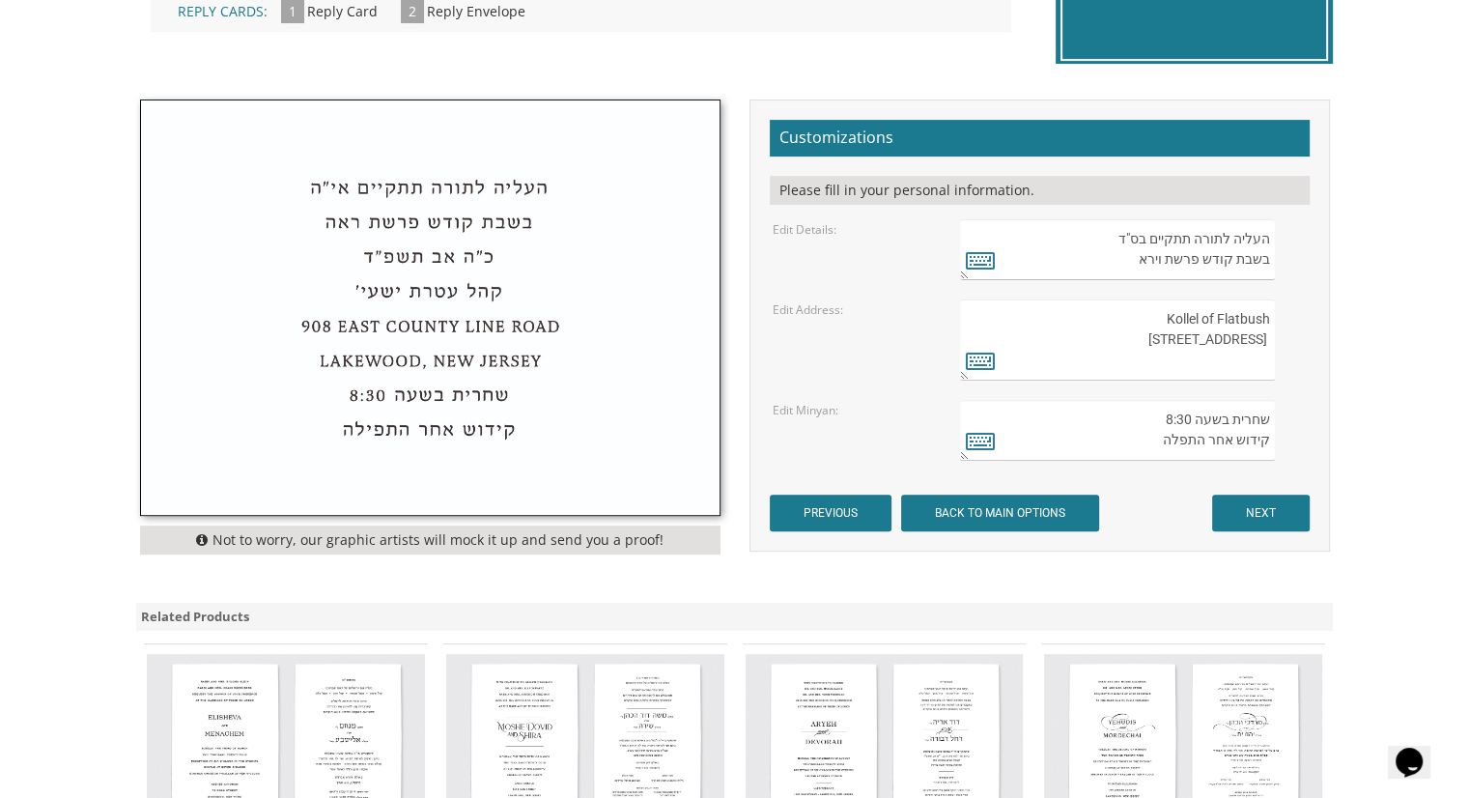
click at [1253, 360] on textarea "בקהל זכרון שניאור 282 Oak Knoll Road לייקוואוד, נו גזערזי" at bounding box center [1117, 339] width 314 height 81
click at [1263, 355] on textarea "בקהל זכרון שניאור 282 Oak Knoll Road לייקוואוד, נו גזערזי" at bounding box center [1117, 339] width 314 height 81
click at [1184, 344] on textarea "בקהל זכרון שניאור 282 Oak Knoll Road לייקוואוד, נו גזערזי" at bounding box center [1117, 339] width 314 height 81
click at [1178, 337] on textarea "בקהל זכרון שניאור 282 Oak Knoll Road לייקוואוד, נו גזערזי" at bounding box center [1117, 339] width 314 height 81
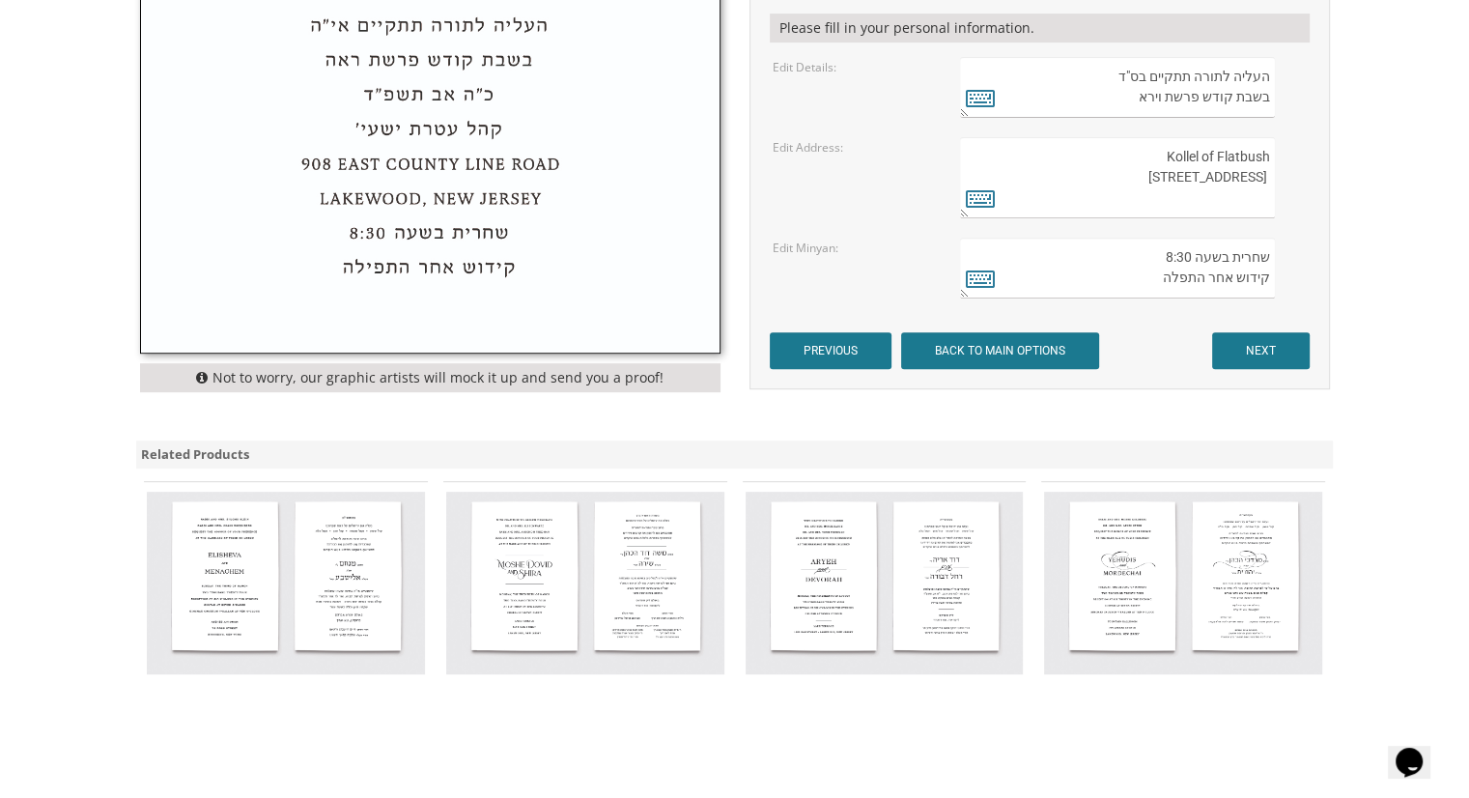
scroll to position [773, 0]
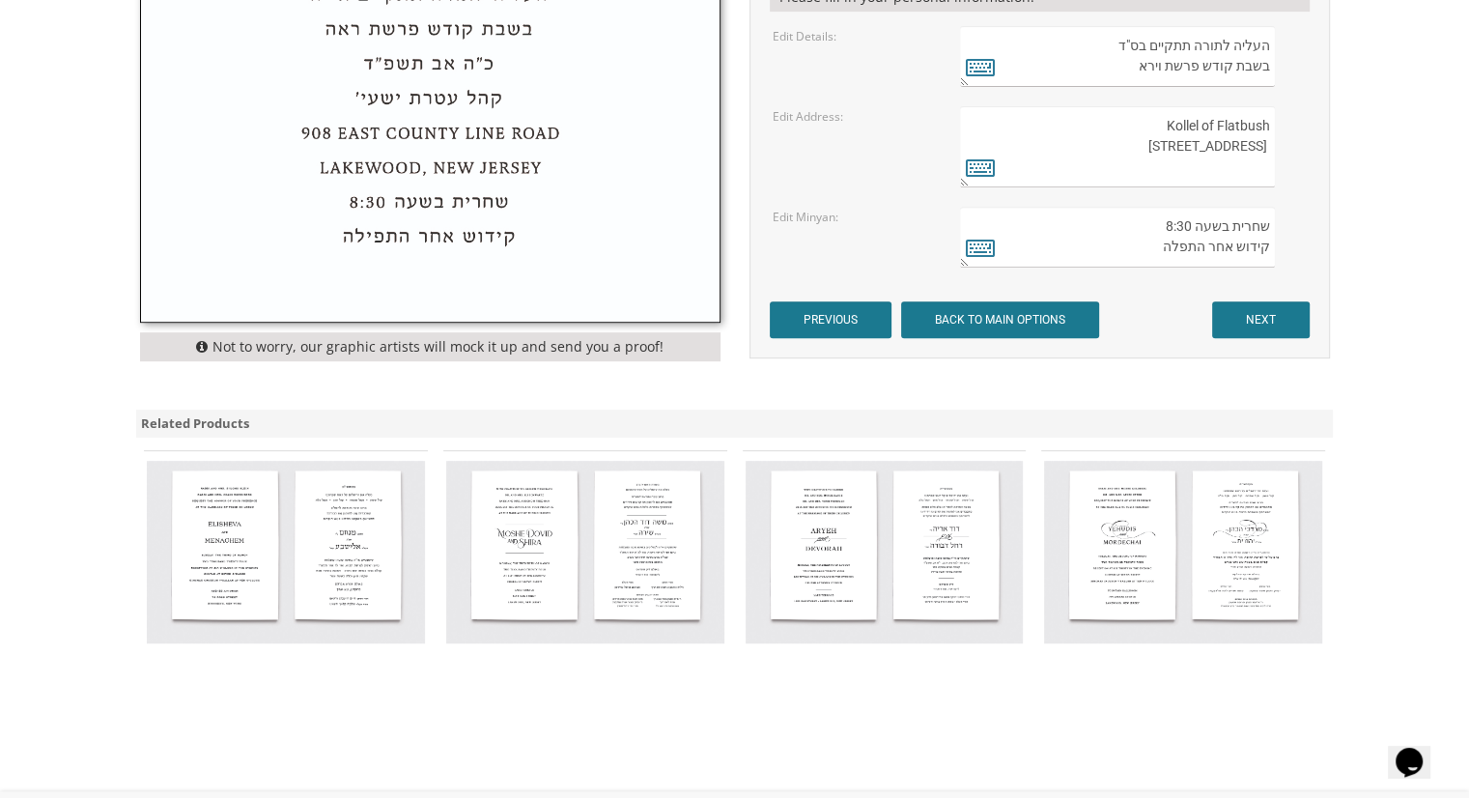
type textarea "Kollel of Flatbush [STREET_ADDRESS]"
click at [1242, 313] on input "NEXT" at bounding box center [1261, 319] width 98 height 37
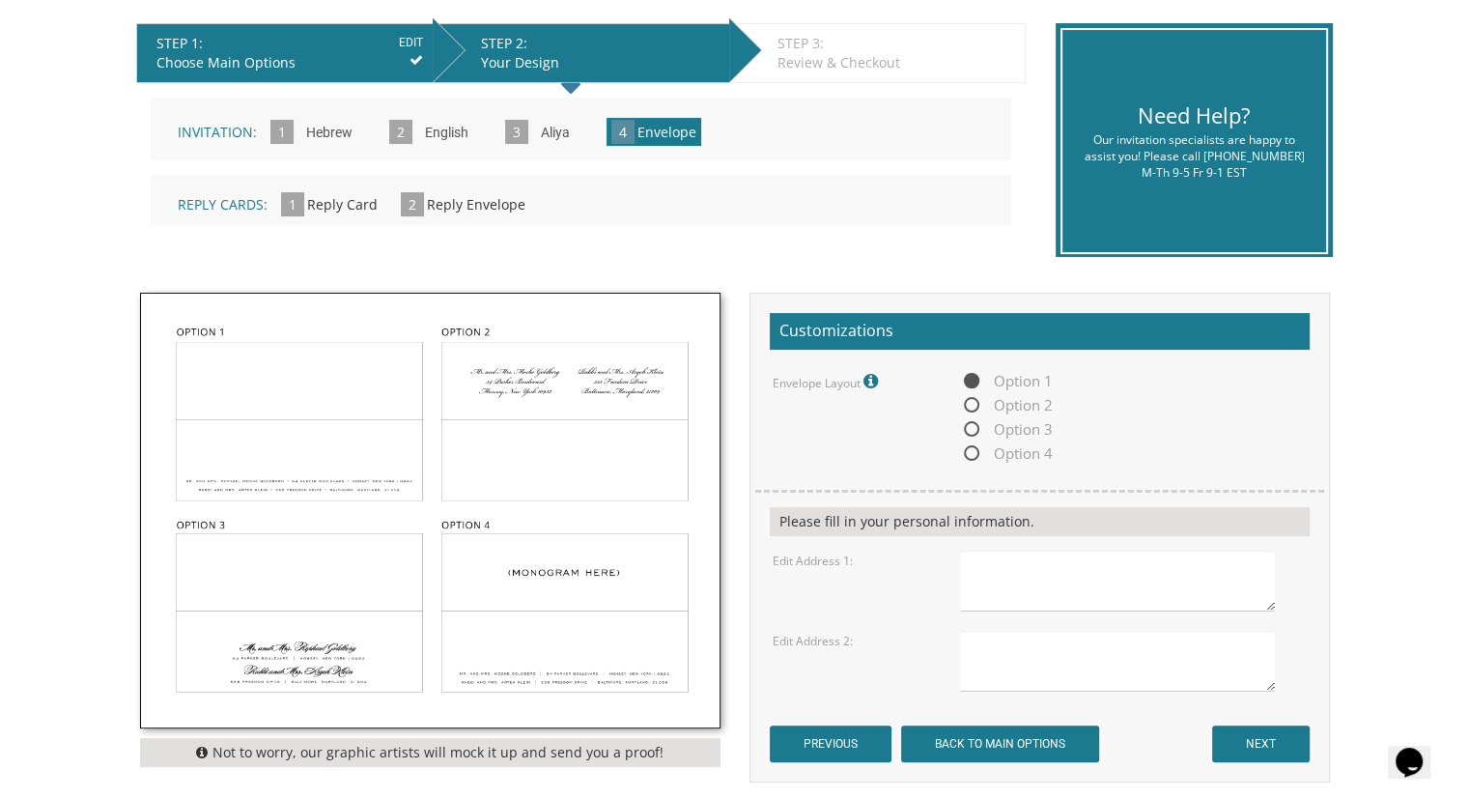
drag, startPoint x: 318, startPoint y: 453, endPoint x: 392, endPoint y: 443, distance: 75.0
click at [318, 453] on img at bounding box center [430, 511] width 578 height 434
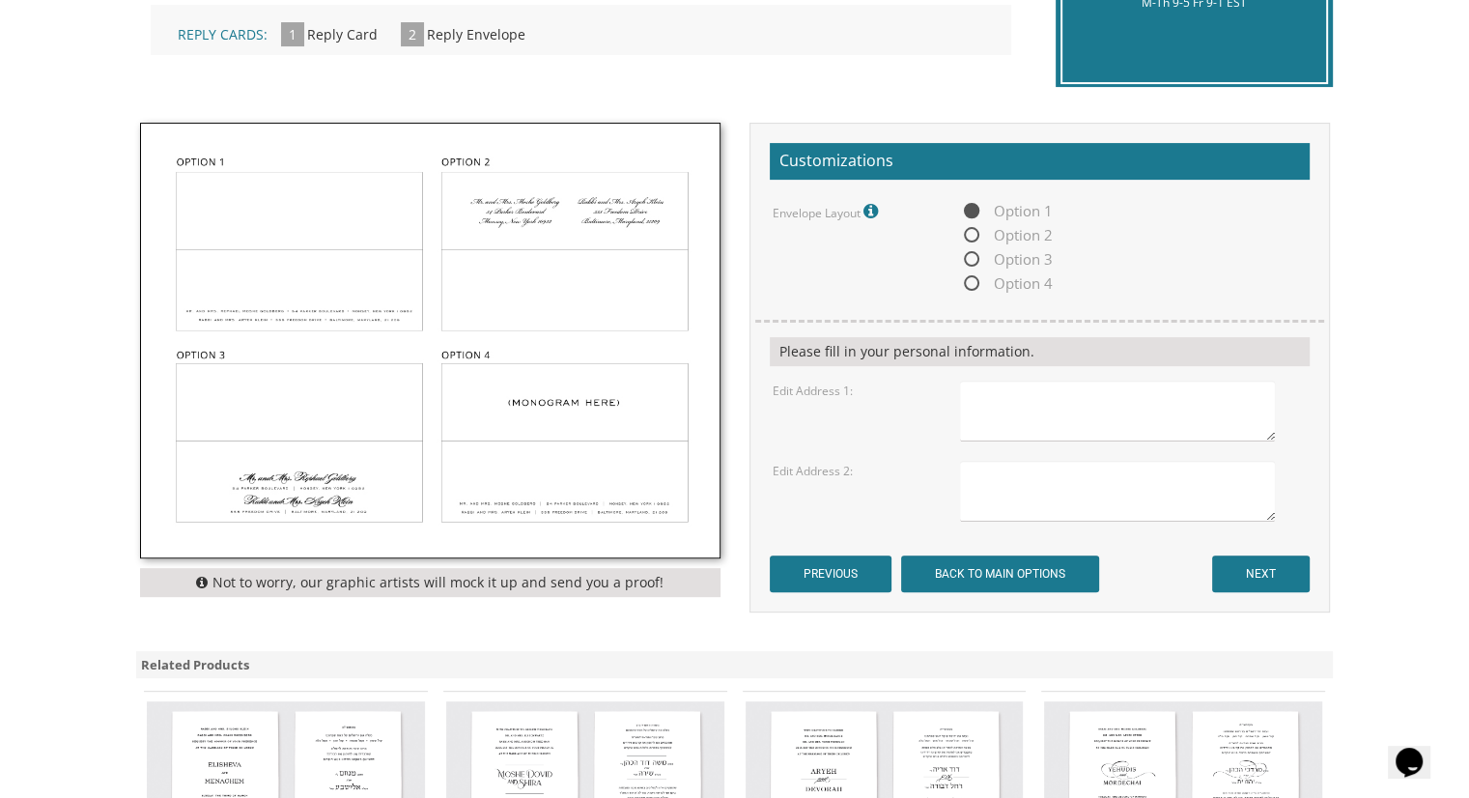
scroll to position [579, 0]
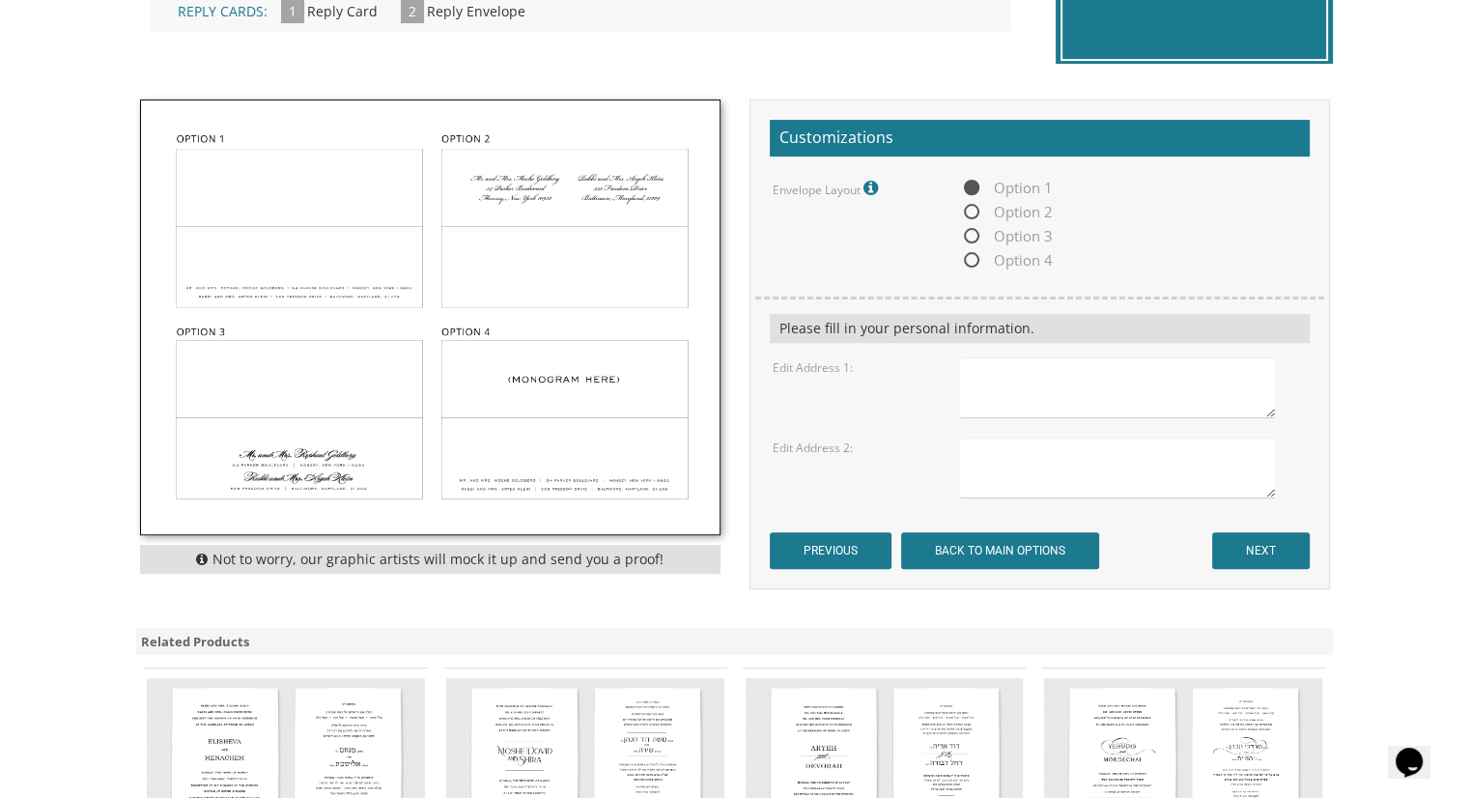
click at [1073, 380] on textarea at bounding box center [1117, 387] width 314 height 61
type textarea "Mr. and [PERSON_NAME] [STREET_ADDRESS][US_STATE]"
drag, startPoint x: 983, startPoint y: 454, endPoint x: 968, endPoint y: 454, distance: 15.5
click at [968, 454] on textarea "Mr. and Mrs. Ahar" at bounding box center [1117, 467] width 314 height 61
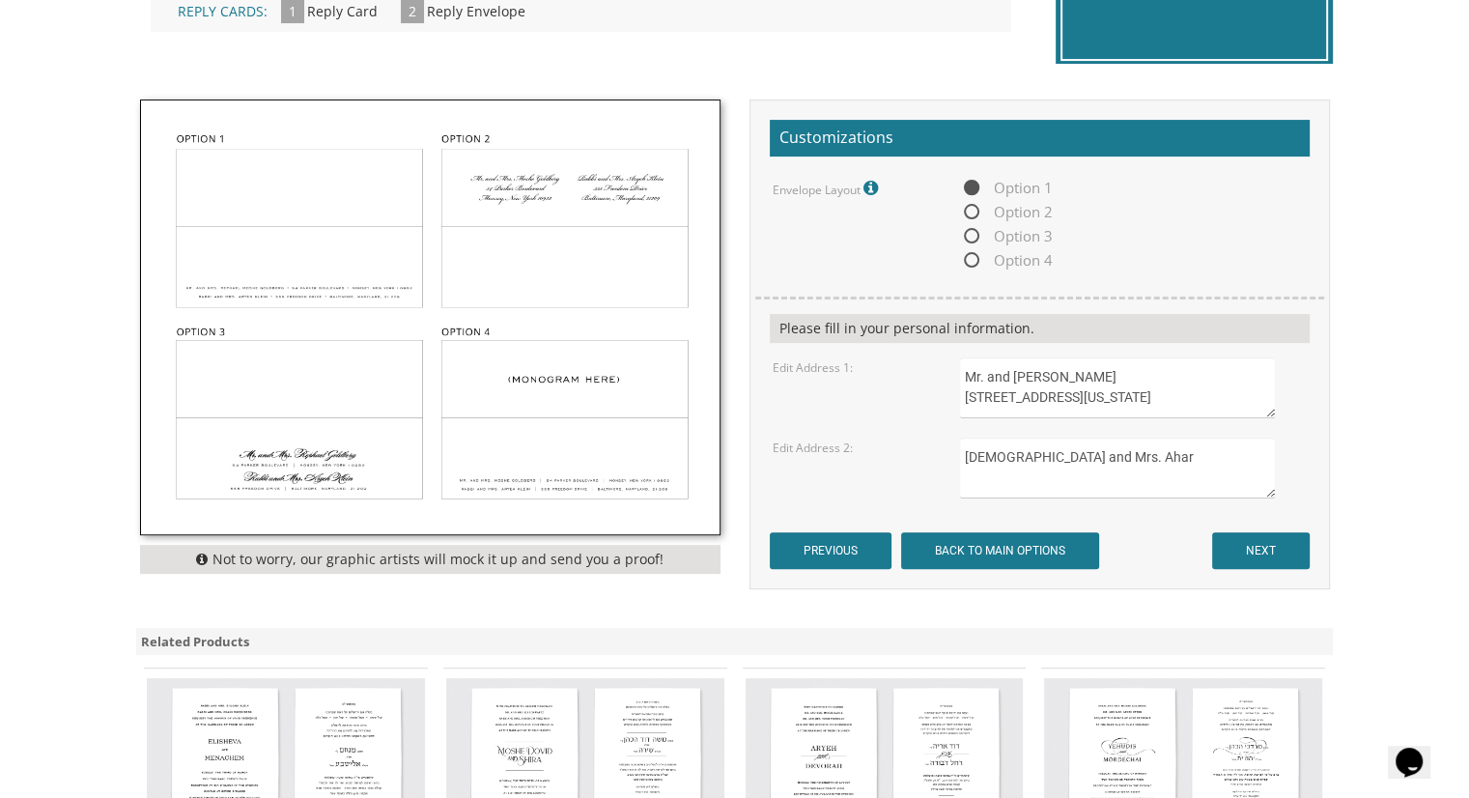
click at [1124, 442] on textarea "[DEMOGRAPHIC_DATA] and Mrs. Ahar" at bounding box center [1117, 467] width 314 height 61
type textarea "[DEMOGRAPHIC_DATA] and [PERSON_NAME] [PERSON_NAME] [STREET_ADDRESS]"
click at [1265, 550] on input "NEXT" at bounding box center [1261, 550] width 98 height 37
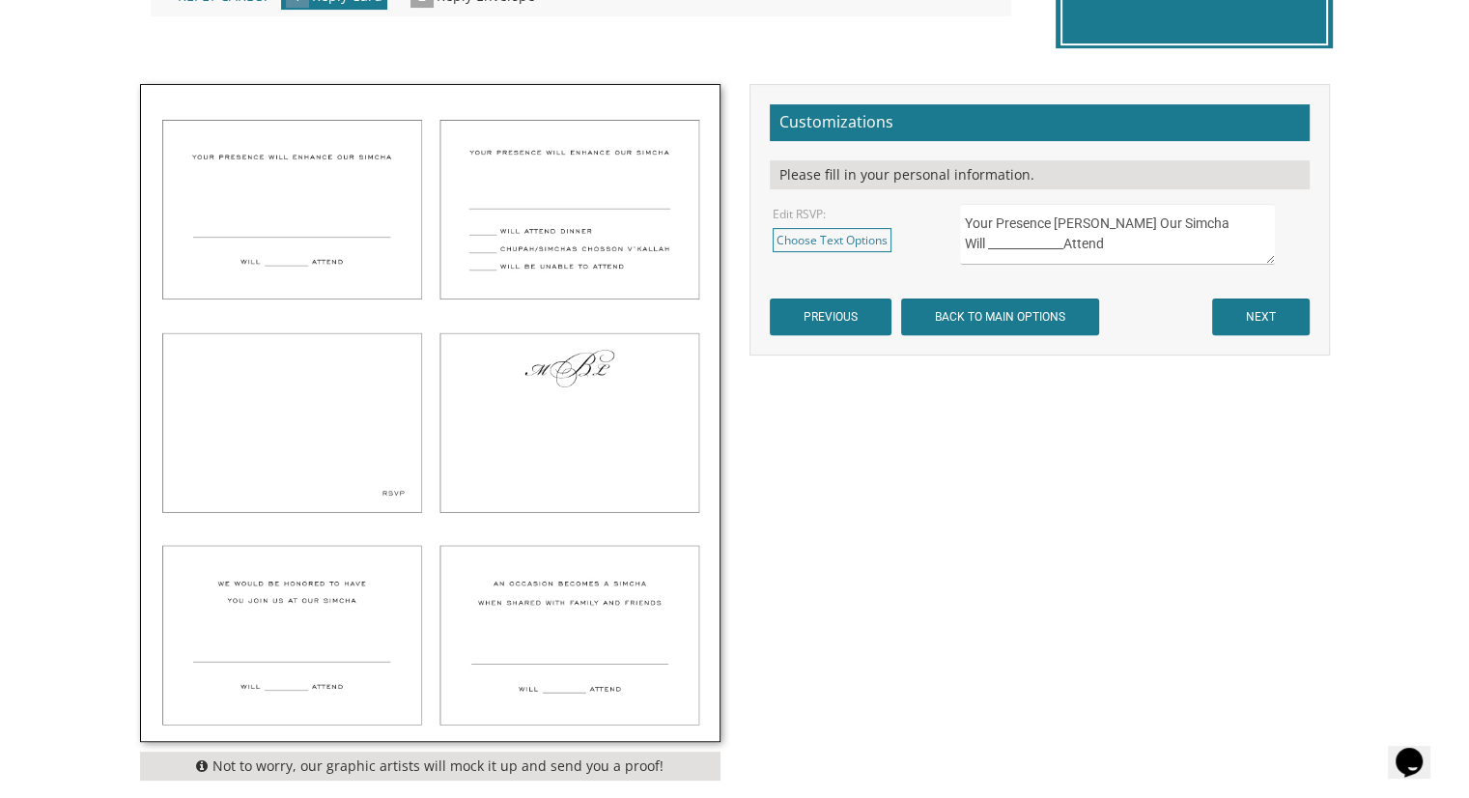
scroll to position [483, 0]
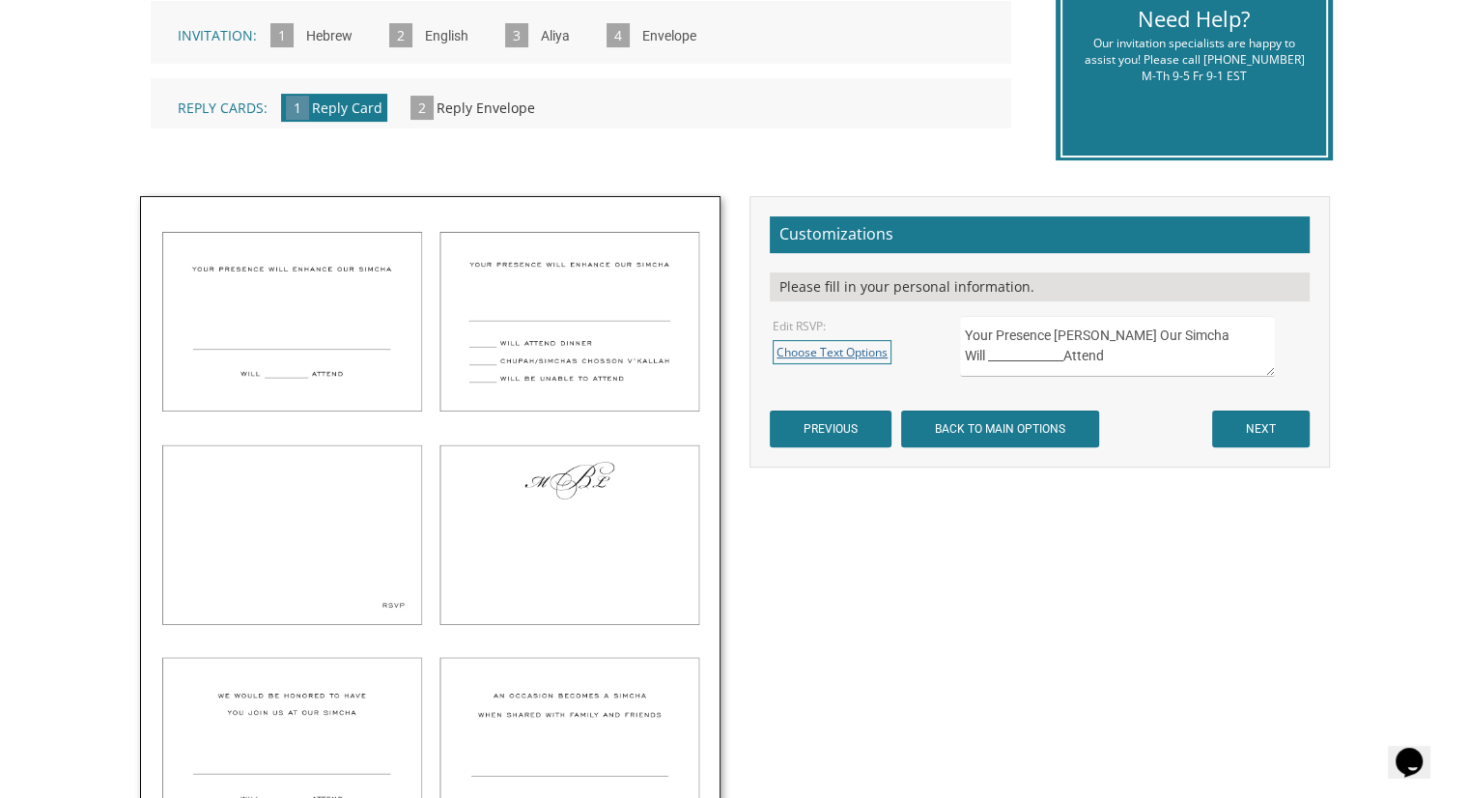
click at [863, 352] on link "Choose Text Options" at bounding box center [832, 352] width 119 height 24
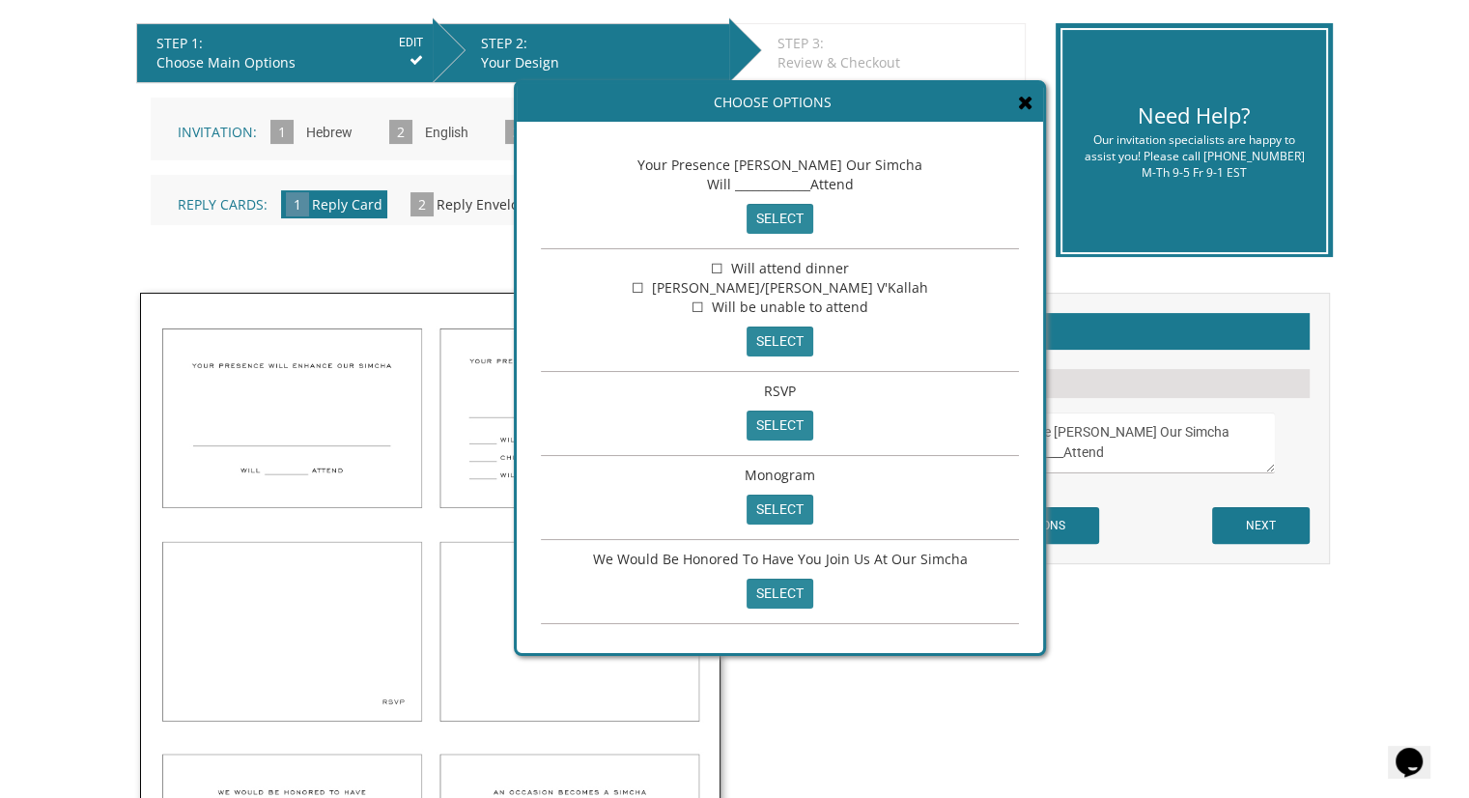
scroll to position [579, 0]
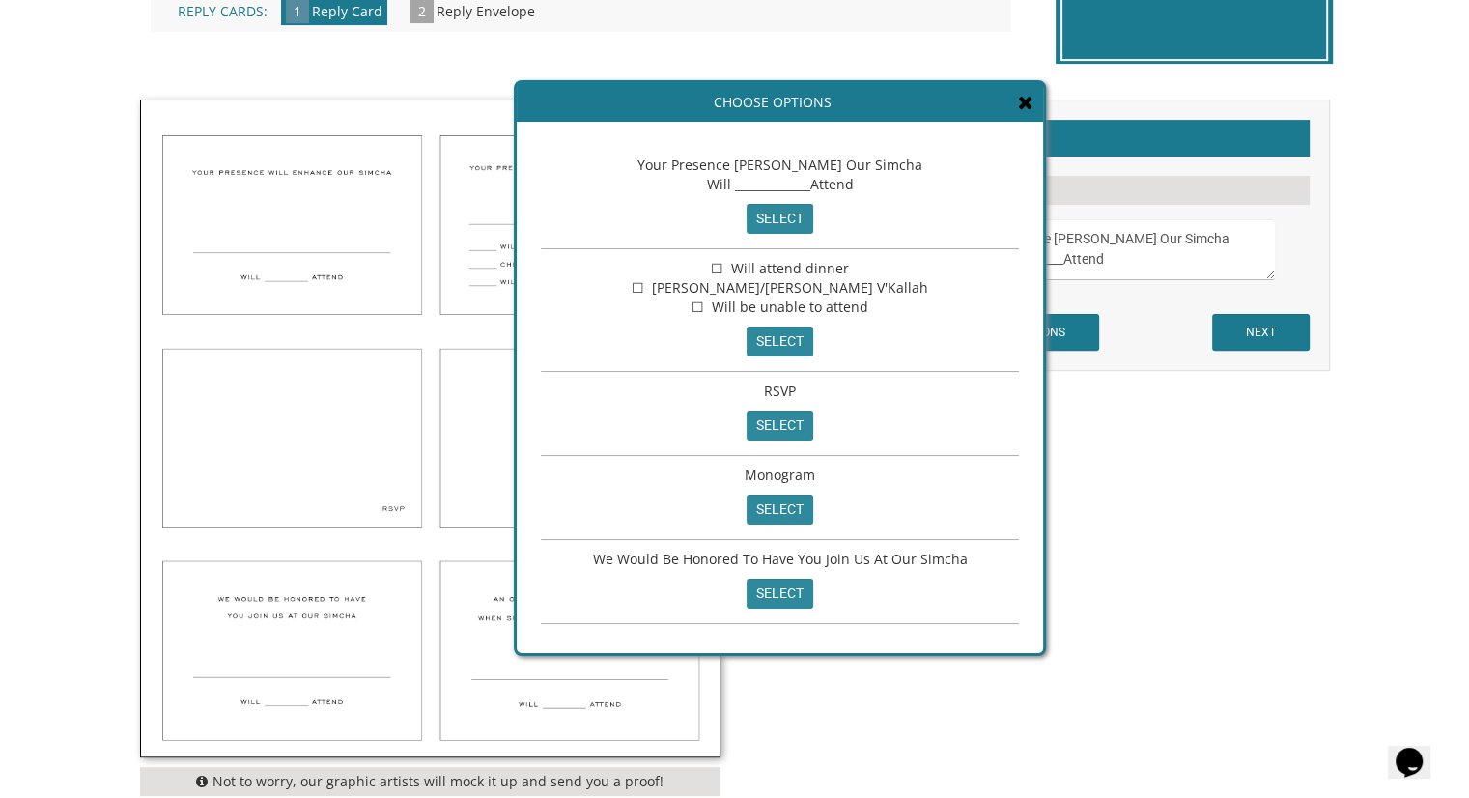
click at [784, 338] on input "select" at bounding box center [779, 341] width 67 height 30
type textarea "☐ Will attend dinner ☐ [PERSON_NAME]/[PERSON_NAME] V'Kallah ☐ Will be unable to…"
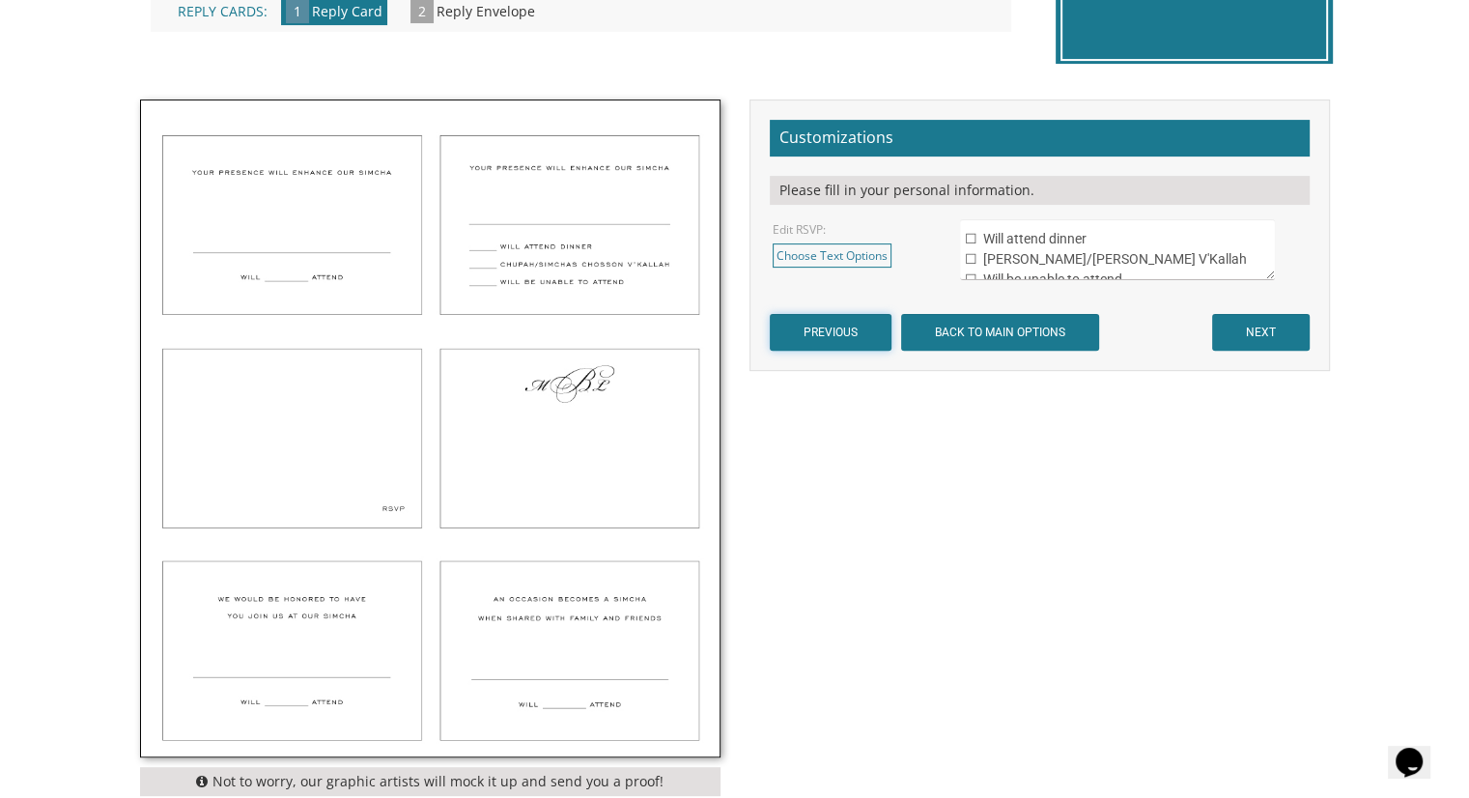
click at [835, 326] on input "PREVIOUS" at bounding box center [831, 332] width 122 height 37
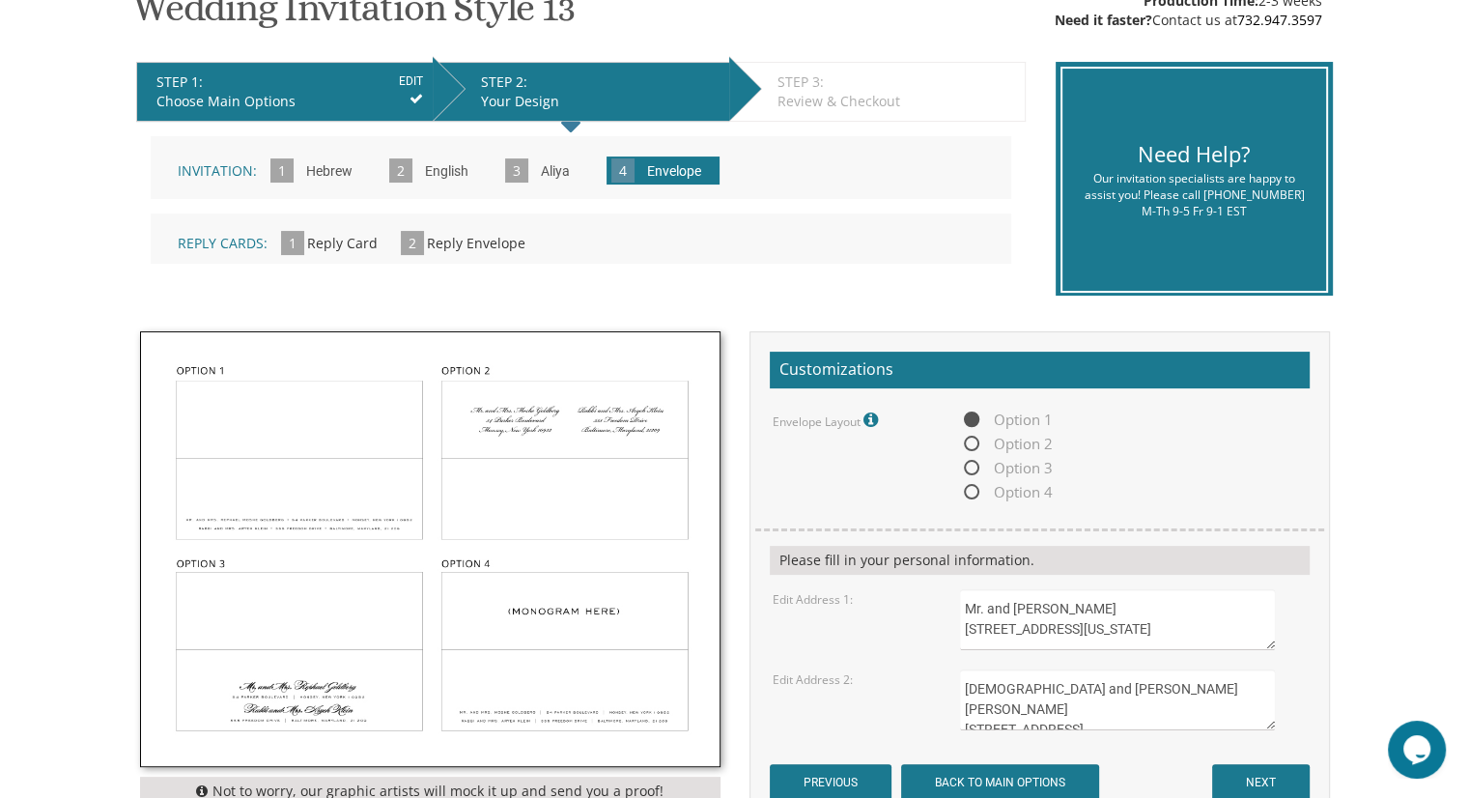
scroll to position [193, 0]
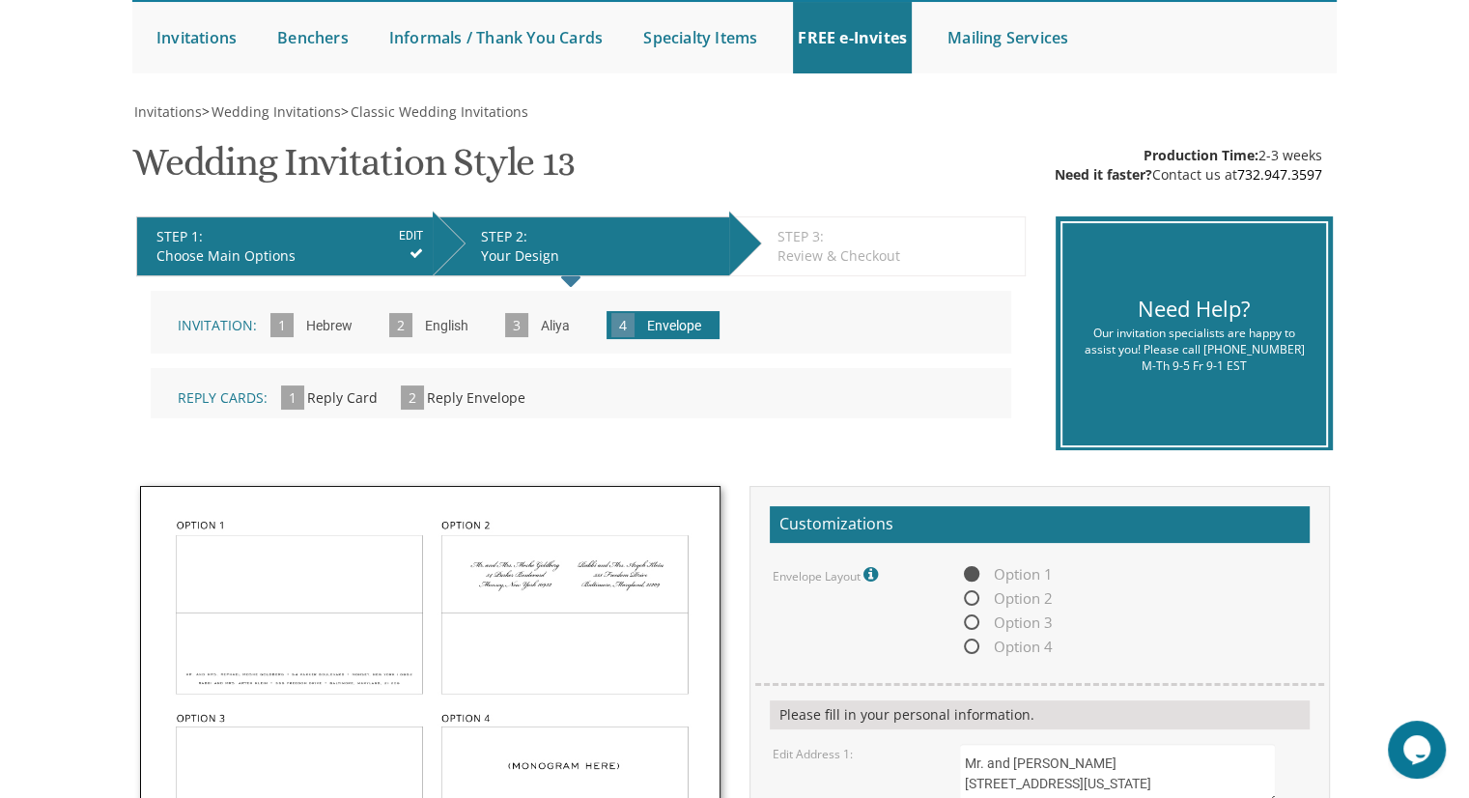
click at [418, 322] on input "English" at bounding box center [446, 326] width 63 height 53
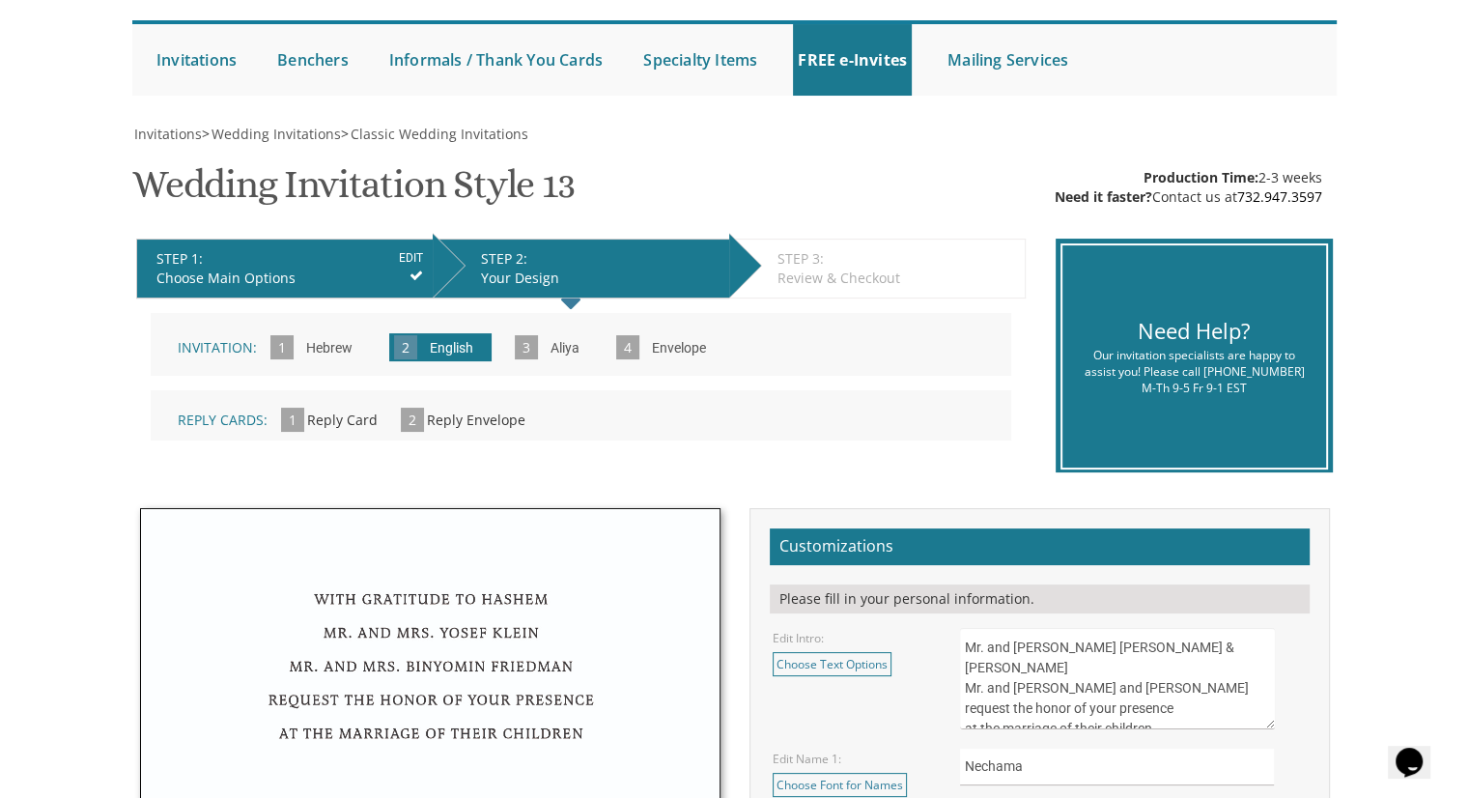
scroll to position [386, 0]
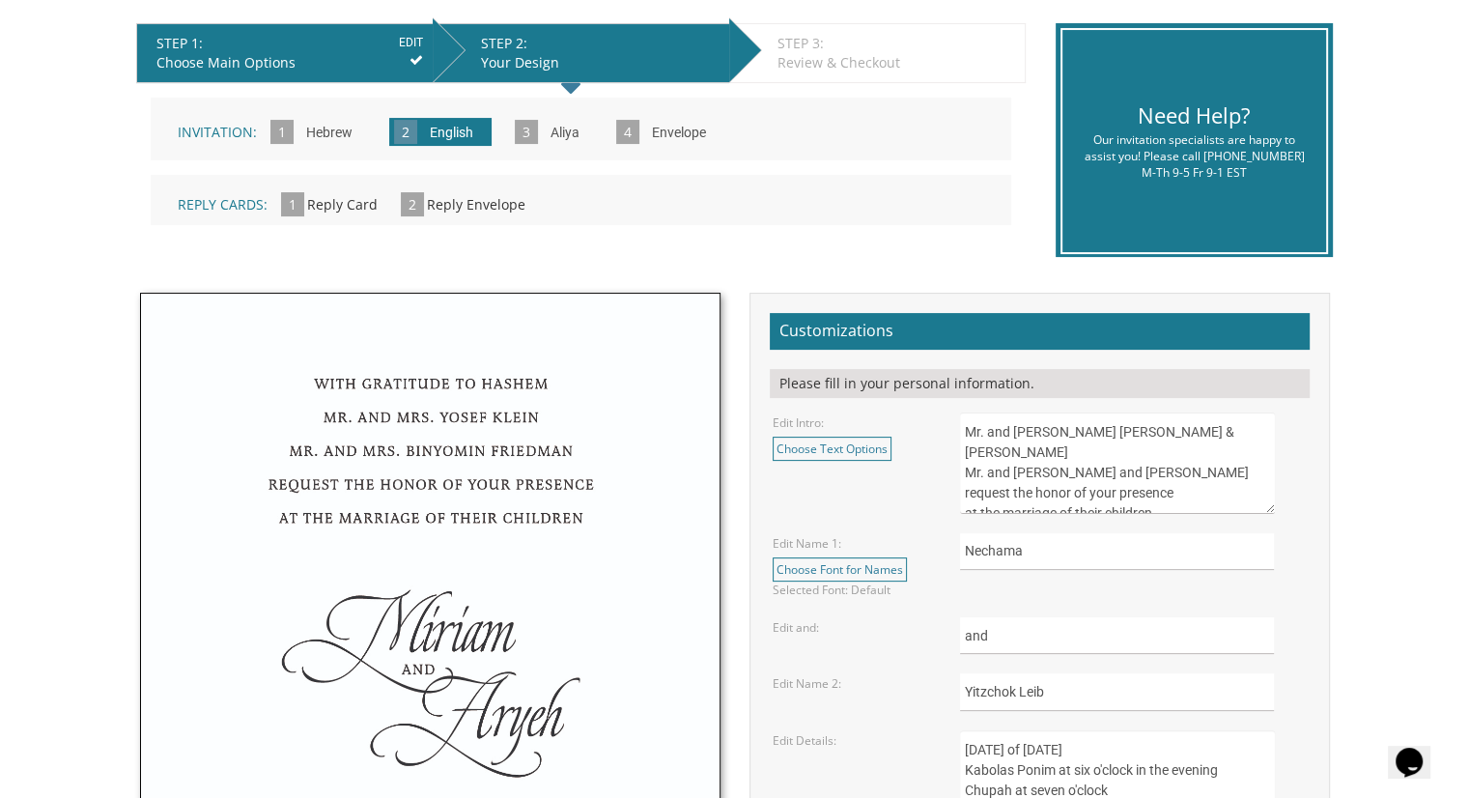
click at [971, 433] on textarea "Mr. and [PERSON_NAME] [PERSON_NAME] & [PERSON_NAME] Mr. and [PERSON_NAME] and […" at bounding box center [1117, 462] width 314 height 101
click at [970, 433] on textarea "Mr. and [PERSON_NAME] [PERSON_NAME] & [PERSON_NAME] Mr. and [PERSON_NAME] and […" at bounding box center [1117, 462] width 314 height 101
type textarea "Rabbi and [PERSON_NAME] [PERSON_NAME] & [PERSON_NAME] Mr. and [PERSON_NAME] and…"
click at [348, 193] on div "Reply Cards: 1 Reply Card » 2 Reply Envelope »" at bounding box center [581, 200] width 860 height 50
click at [349, 198] on span "Reply Card" at bounding box center [342, 204] width 70 height 18
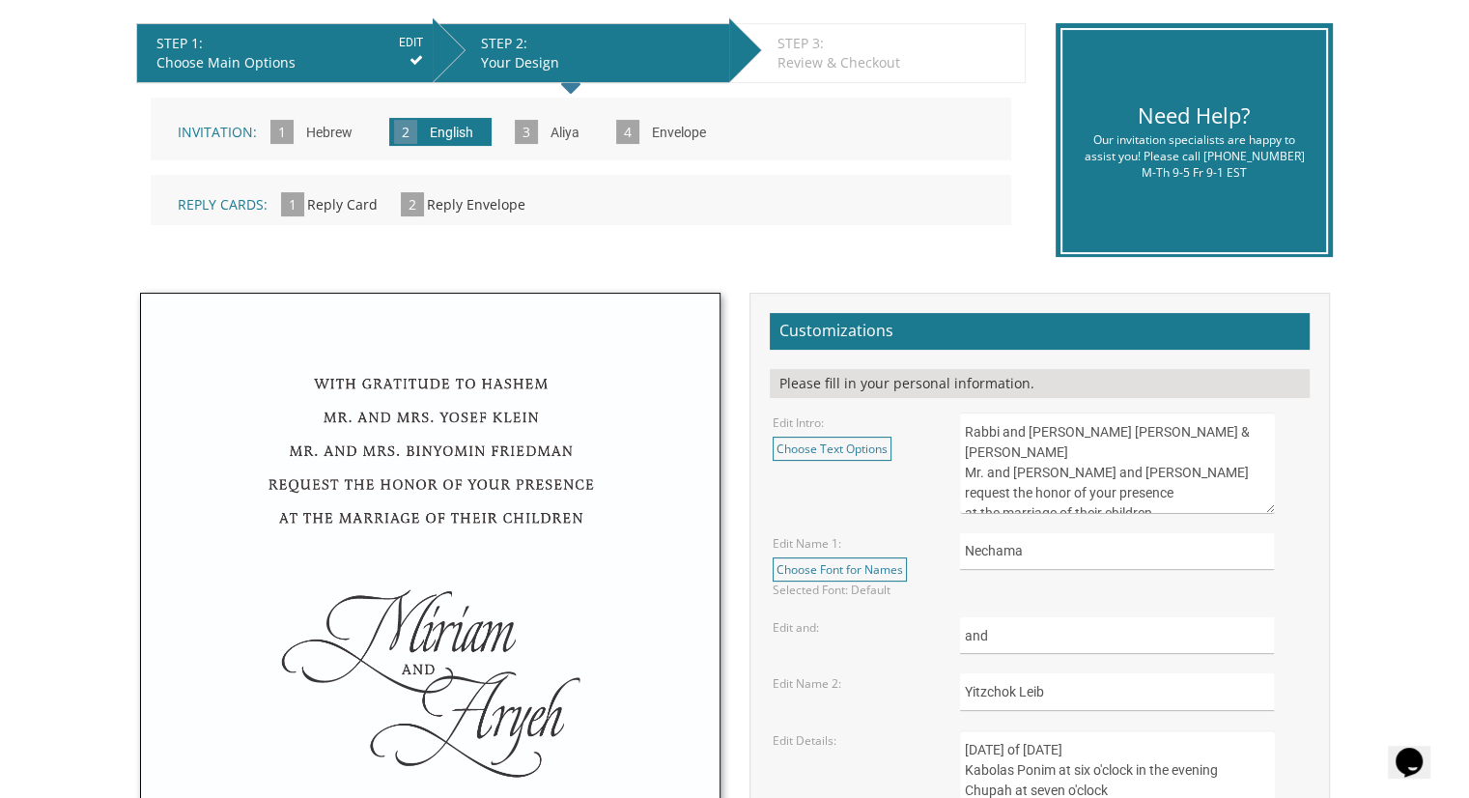
click at [326, 198] on span "Reply Card" at bounding box center [342, 204] width 70 height 18
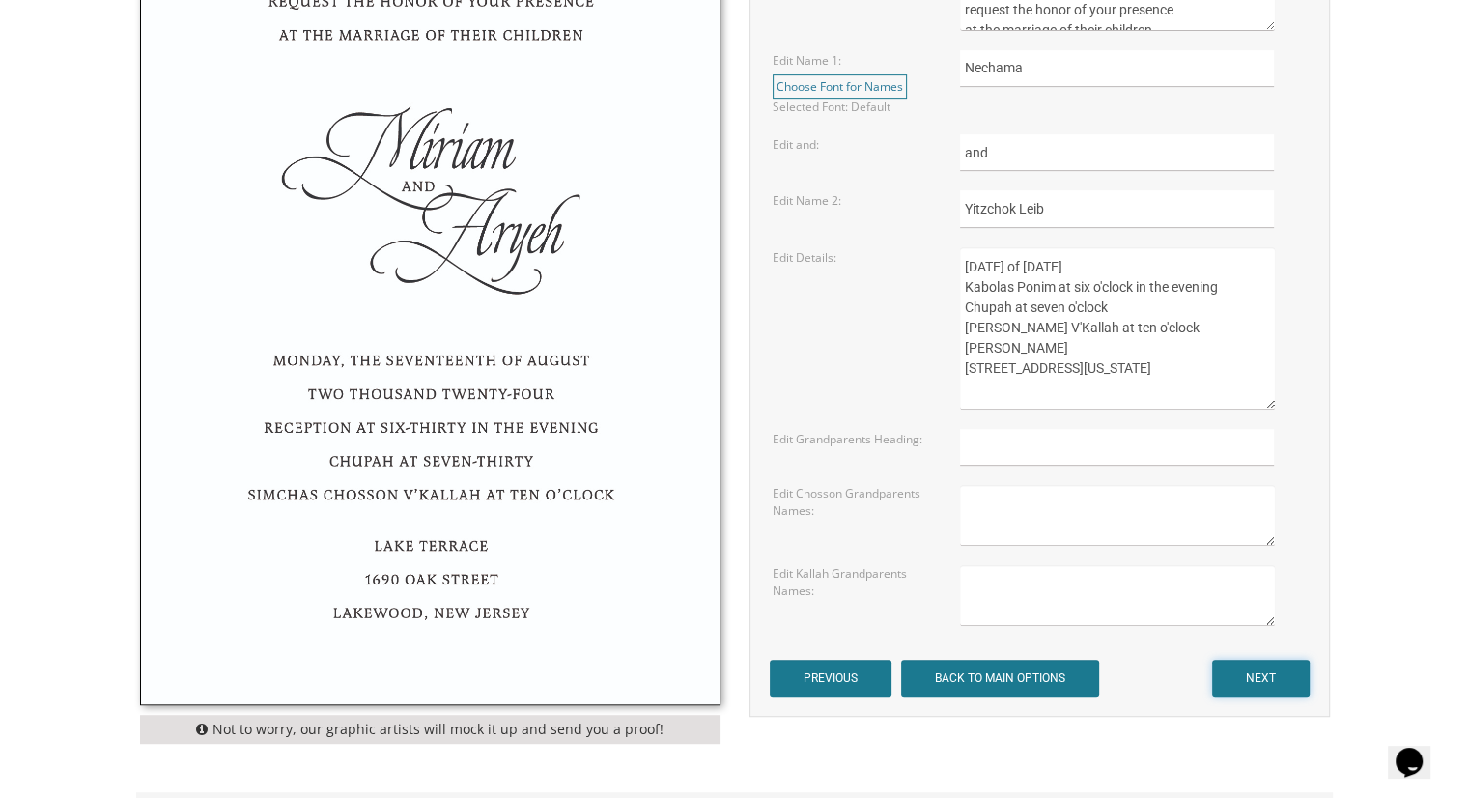
click at [1249, 675] on input "NEXT" at bounding box center [1261, 678] width 98 height 37
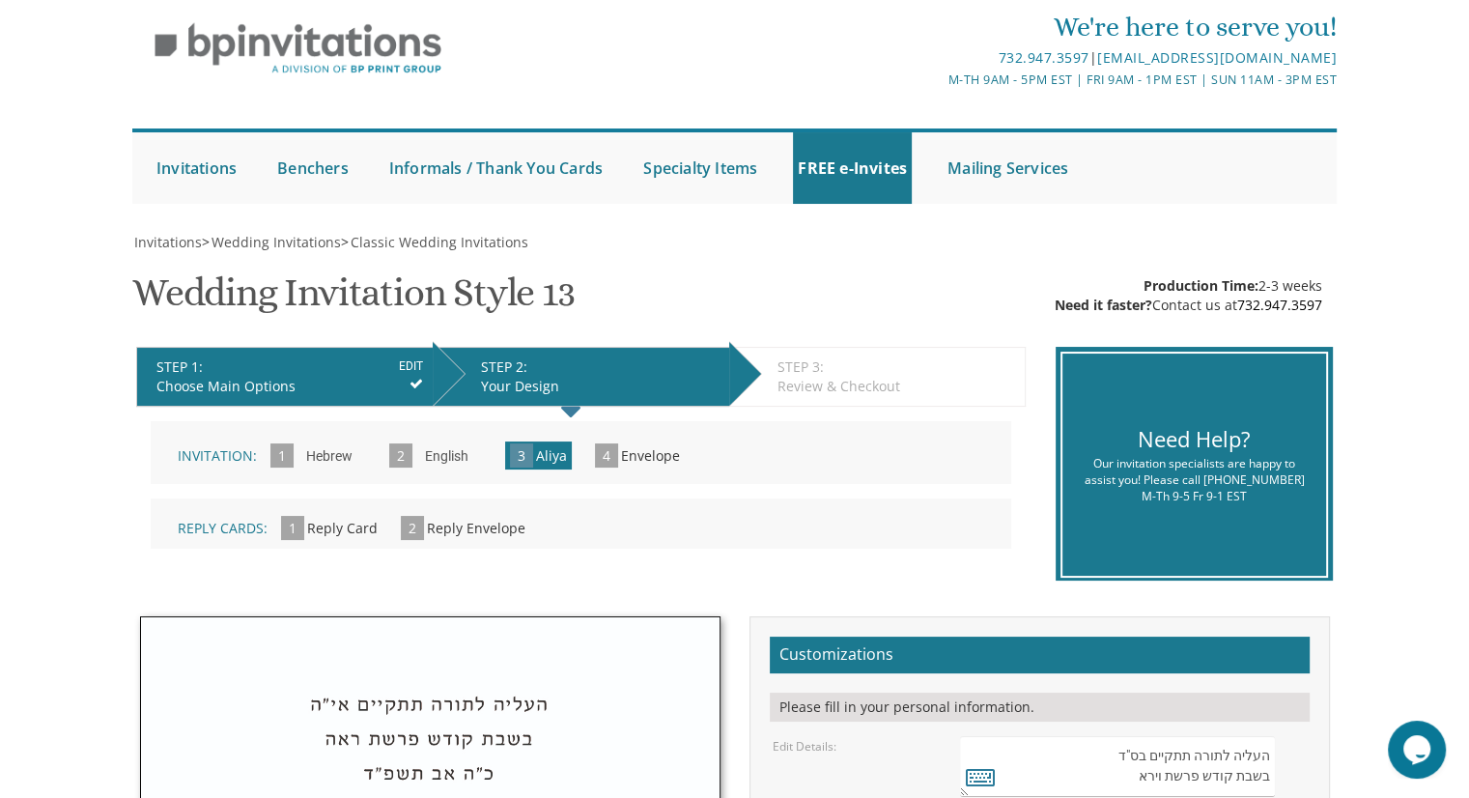
scroll to position [97, 0]
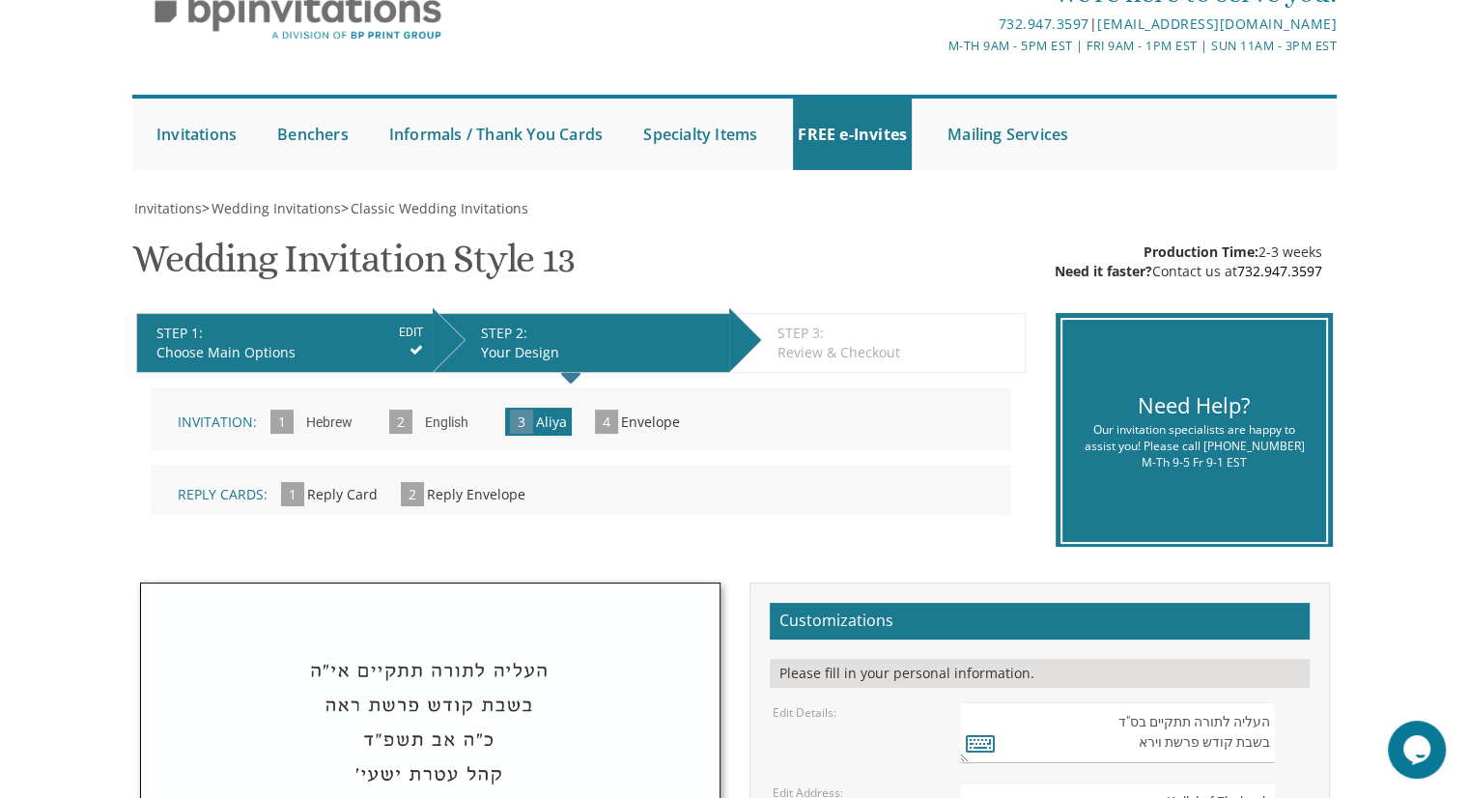
drag, startPoint x: 284, startPoint y: 491, endPoint x: 427, endPoint y: 492, distance: 142.9
click at [286, 491] on span "1" at bounding box center [292, 494] width 23 height 24
click at [627, 434] on div "Invitation: 1 Hebrew » 2 English » 3 Aliya » 4 Envelope »" at bounding box center [581, 418] width 860 height 63
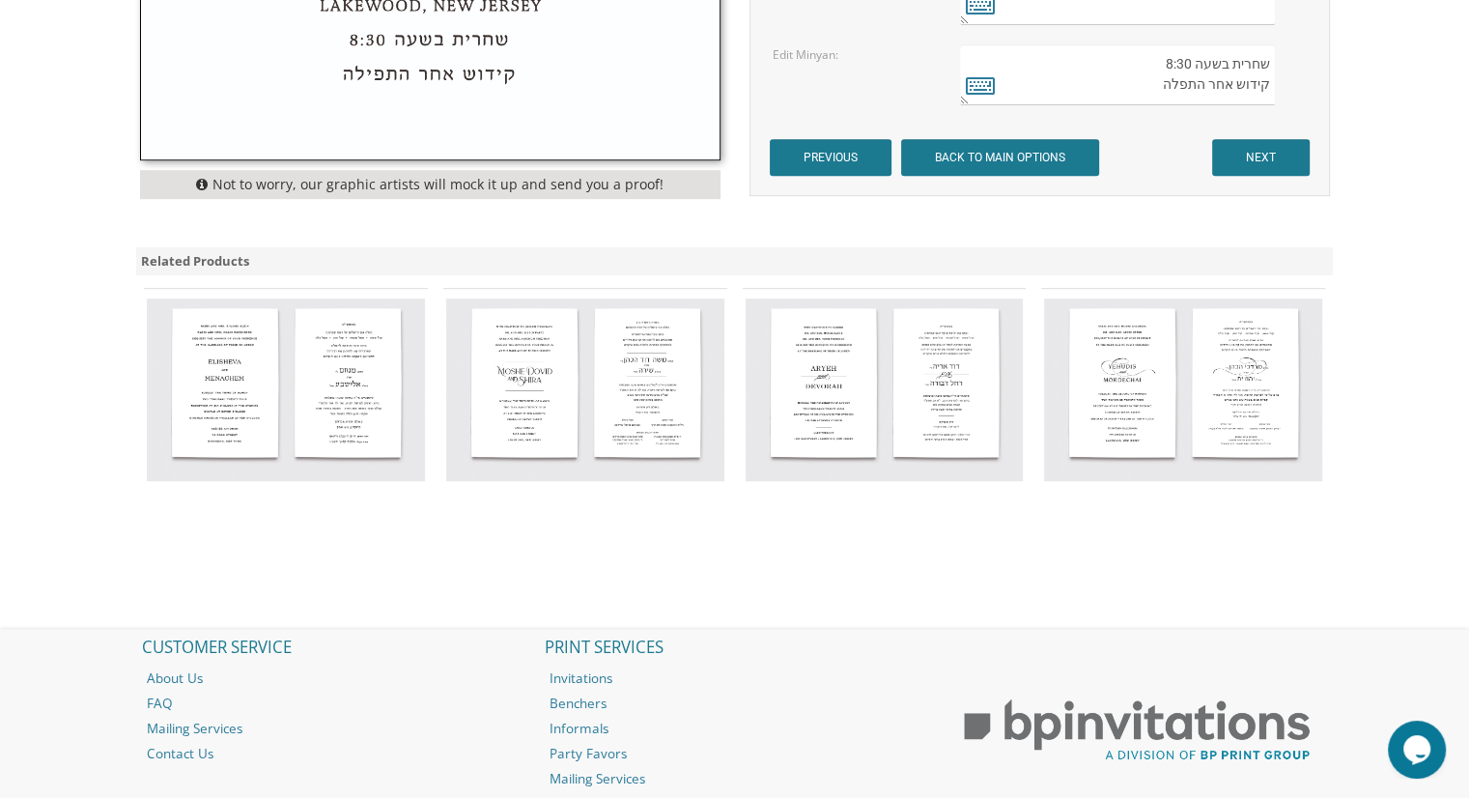
scroll to position [966, 0]
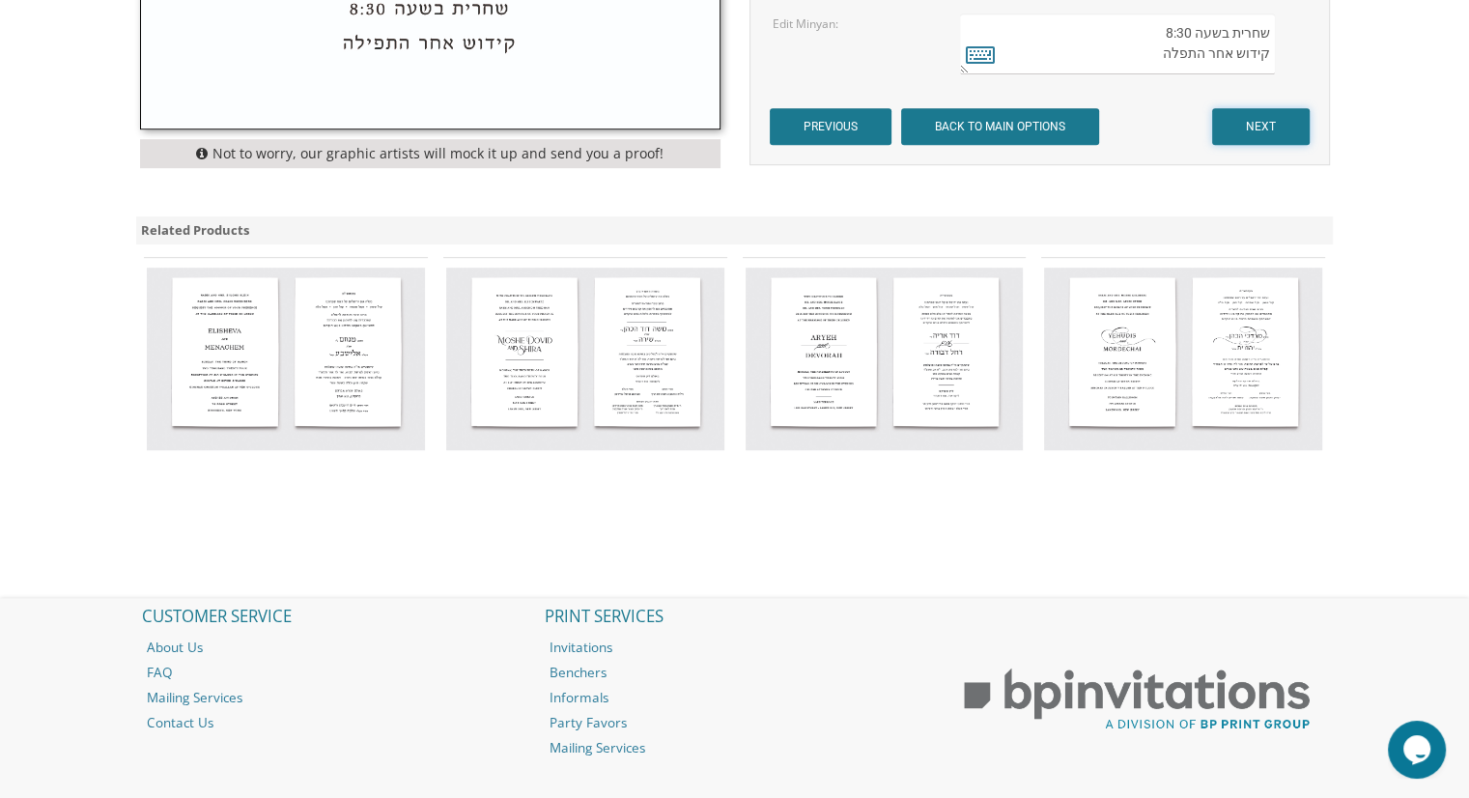
click at [1252, 114] on input "NEXT" at bounding box center [1261, 126] width 98 height 37
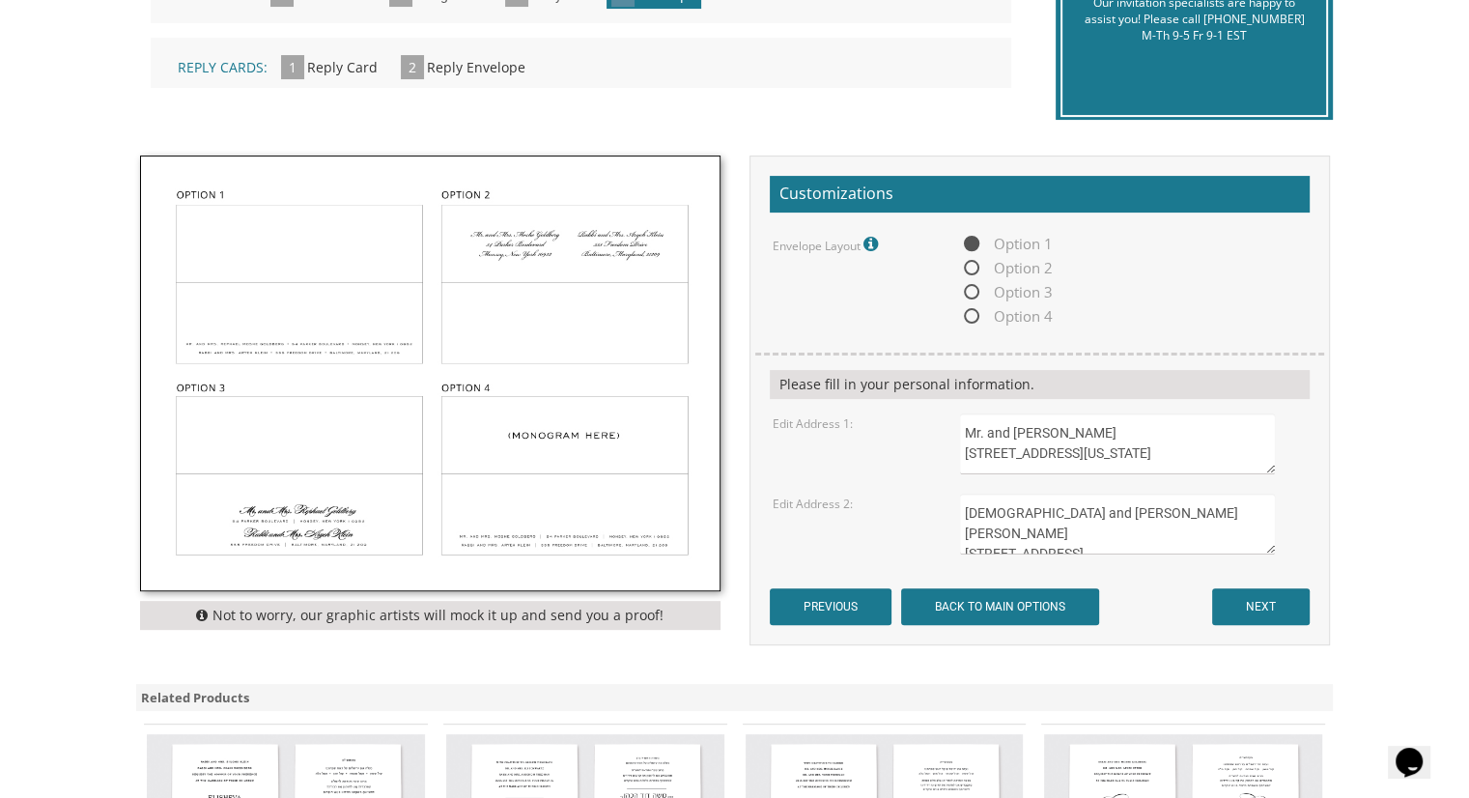
scroll to position [676, 0]
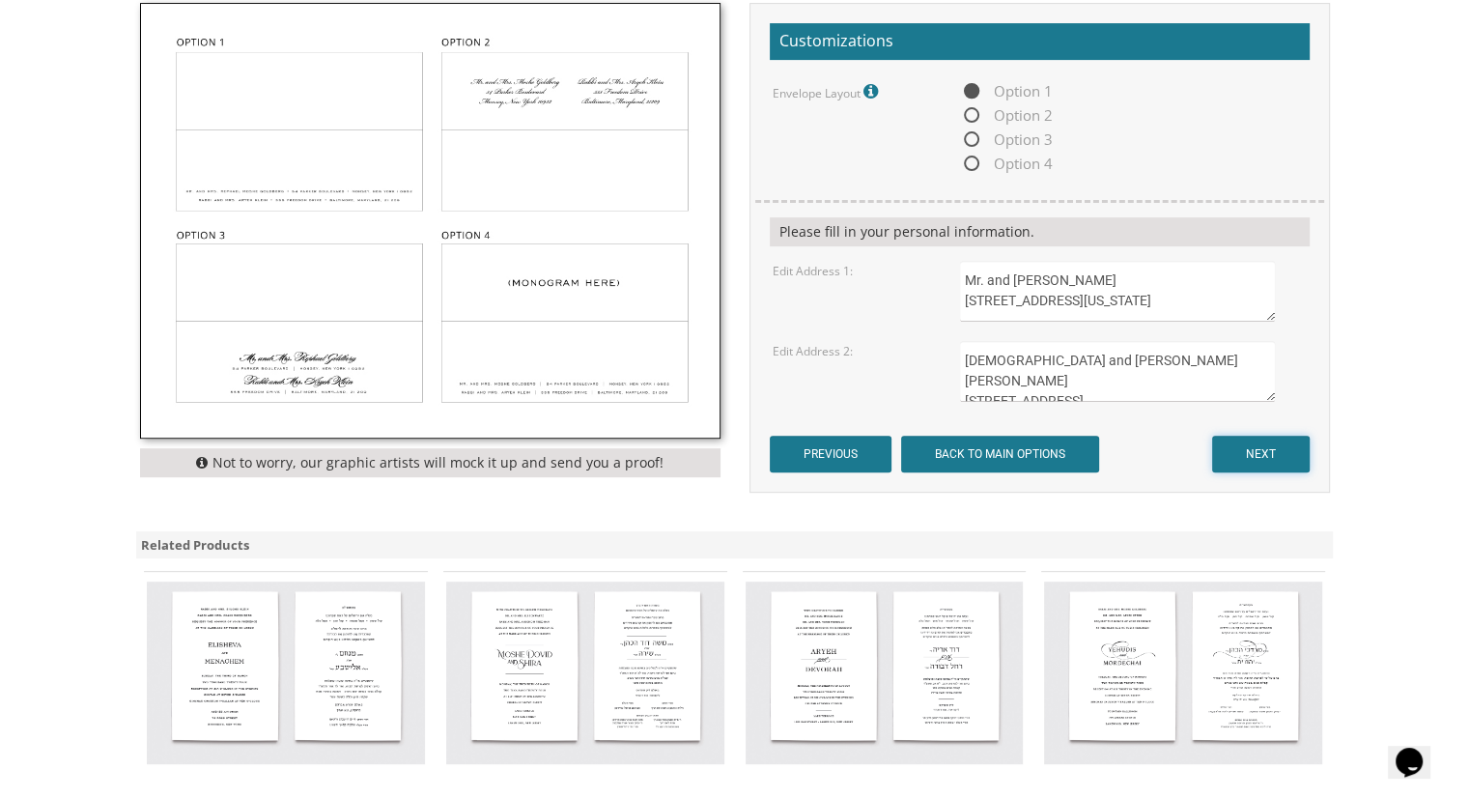
click at [1250, 456] on input "NEXT" at bounding box center [1261, 454] width 98 height 37
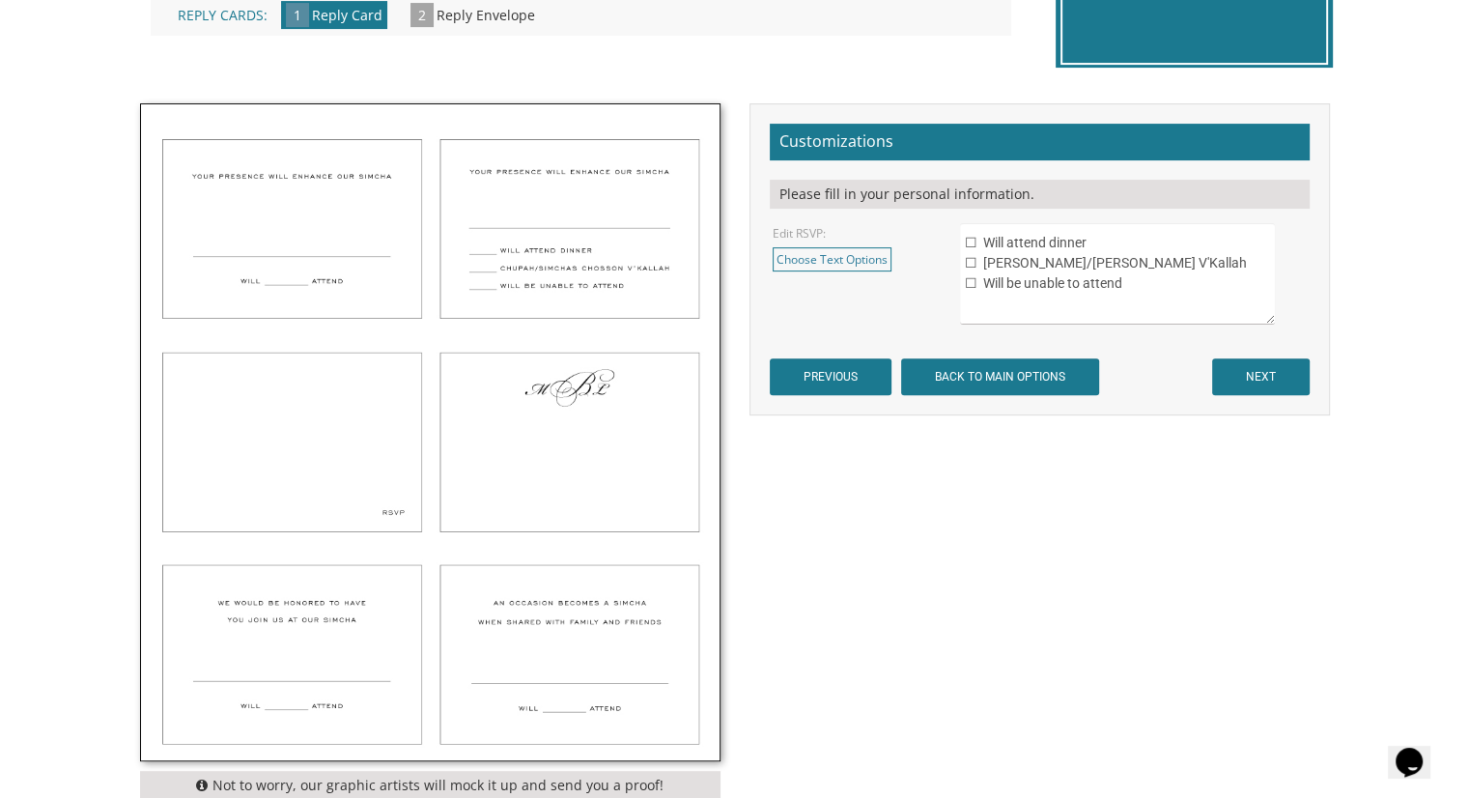
scroll to position [579, 0]
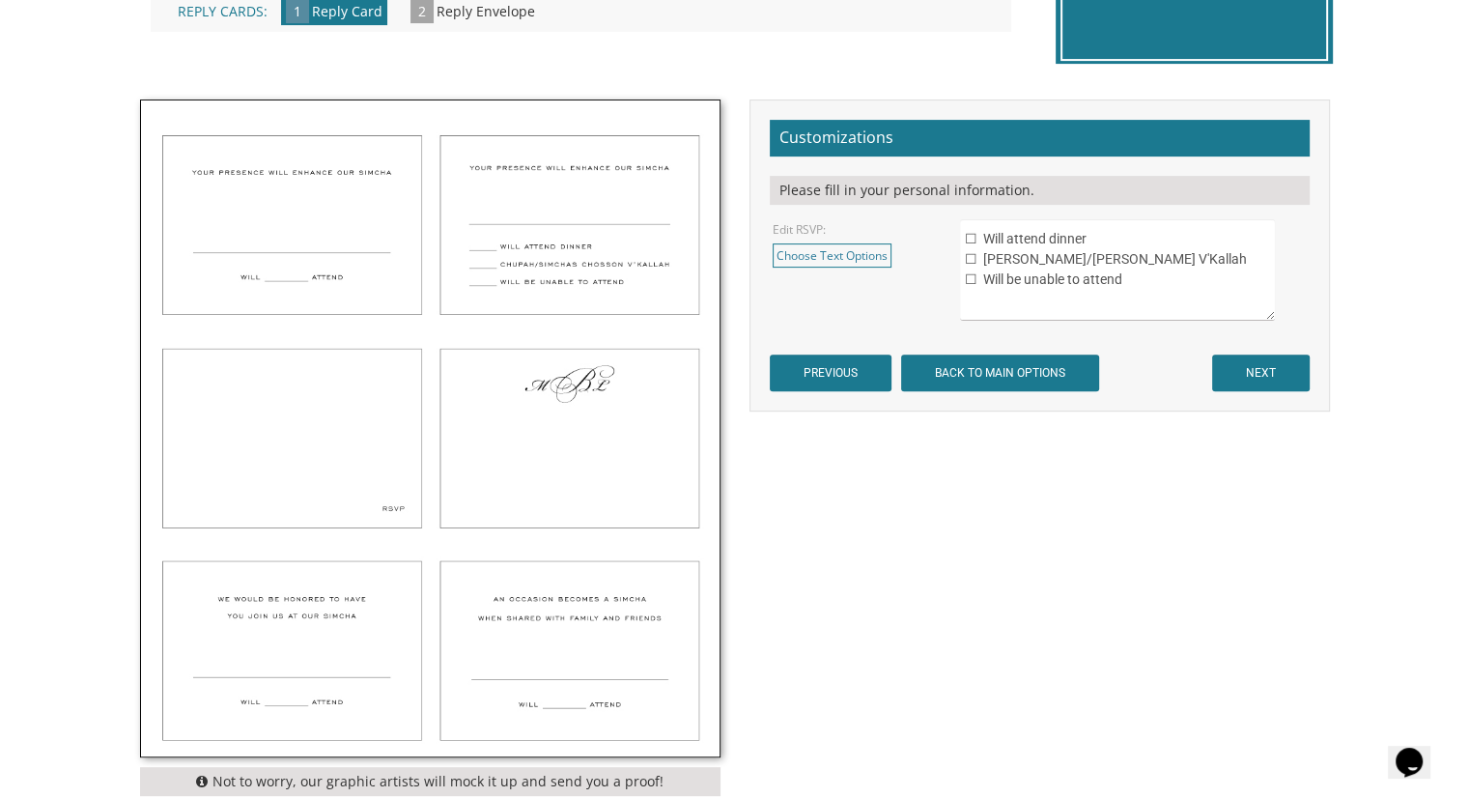
click at [359, 288] on img at bounding box center [430, 428] width 578 height 656
click at [358, 271] on img at bounding box center [430, 428] width 578 height 656
click at [823, 260] on link "Choose Text Options" at bounding box center [832, 255] width 119 height 24
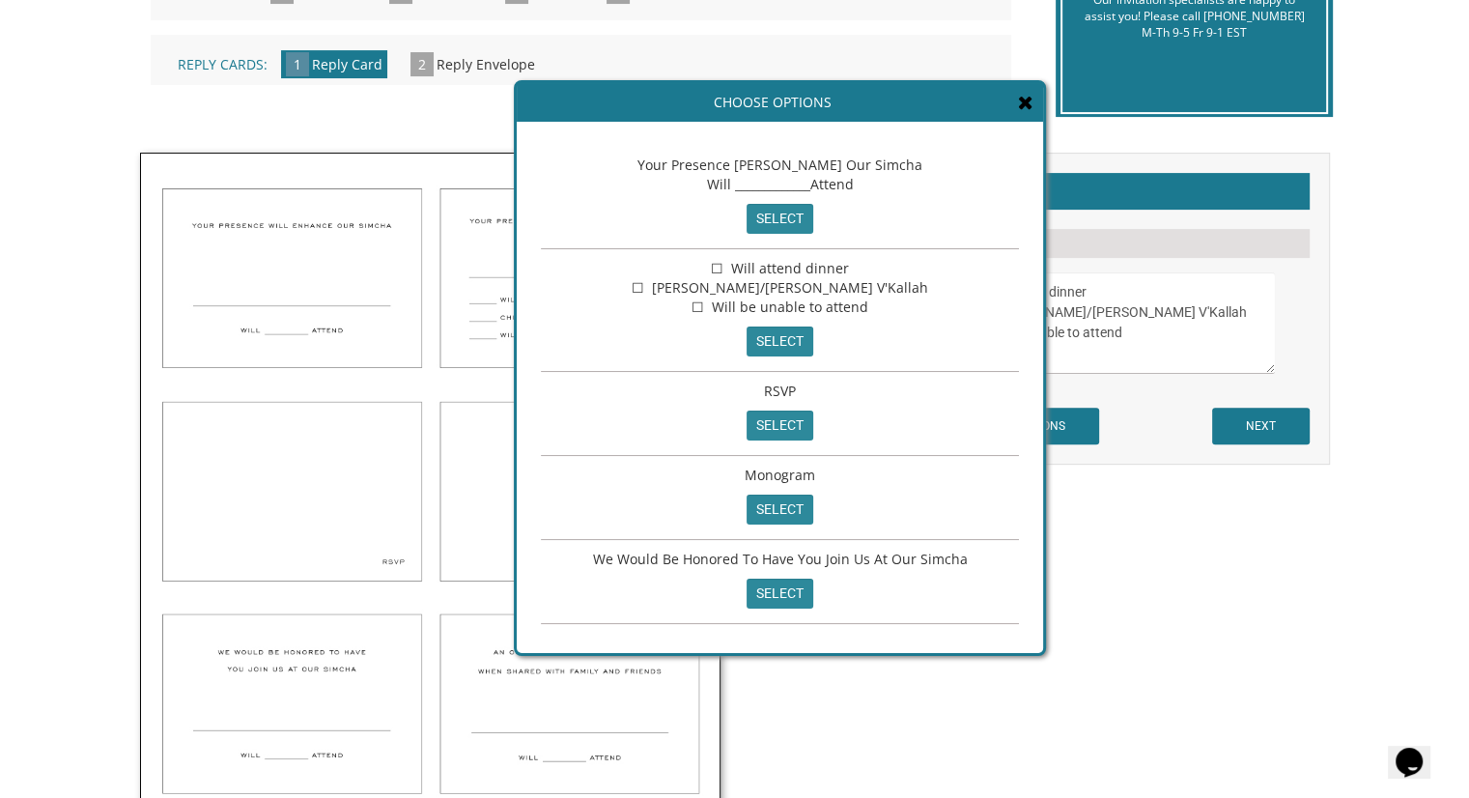
scroll to position [483, 0]
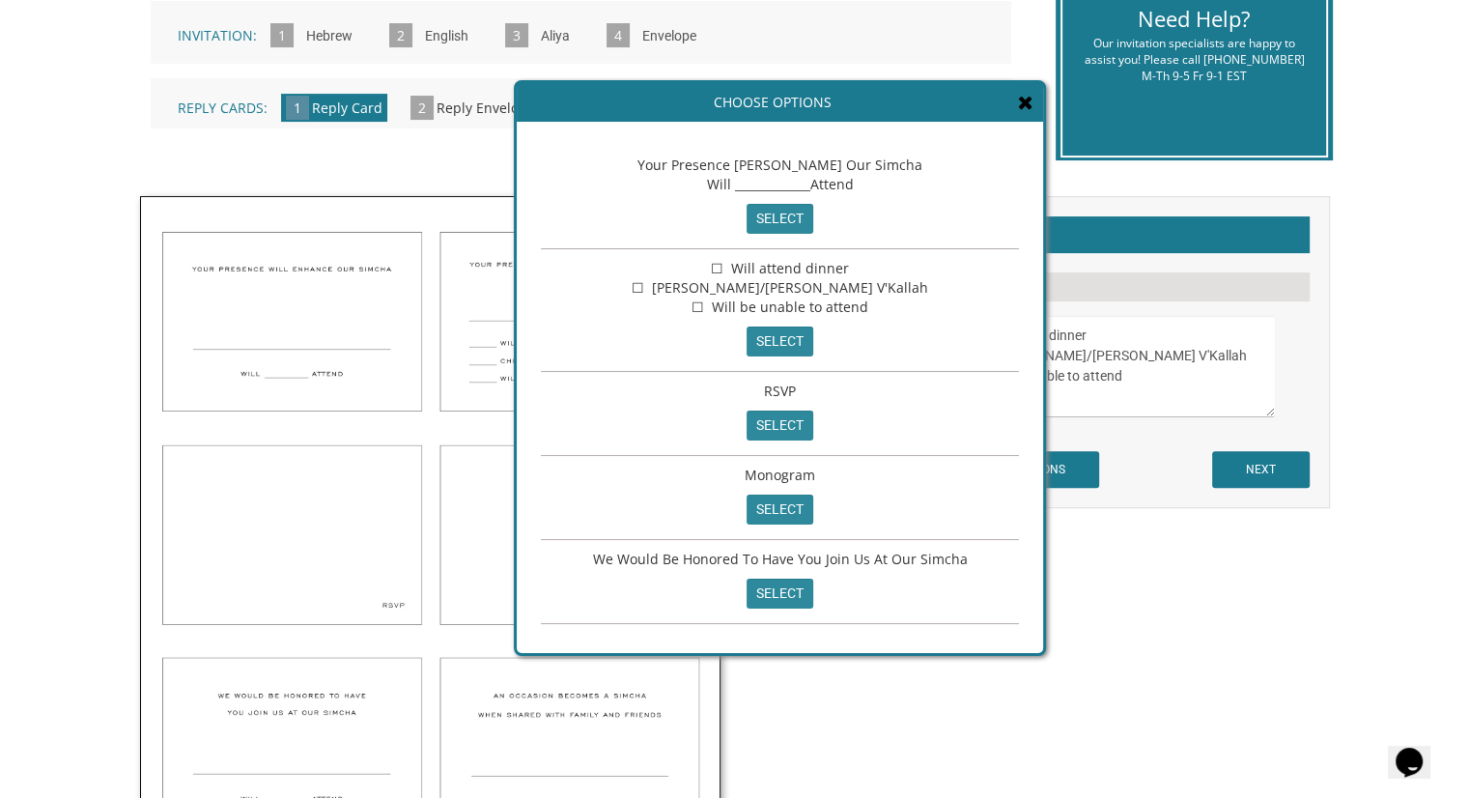
click at [773, 240] on div "Your Presence [PERSON_NAME] Our Simcha Will _____________Attend select" at bounding box center [780, 197] width 478 height 103
click at [786, 226] on input "select" at bounding box center [779, 219] width 67 height 30
type textarea "Your Presence [PERSON_NAME] Our Simcha Will _____________Attend"
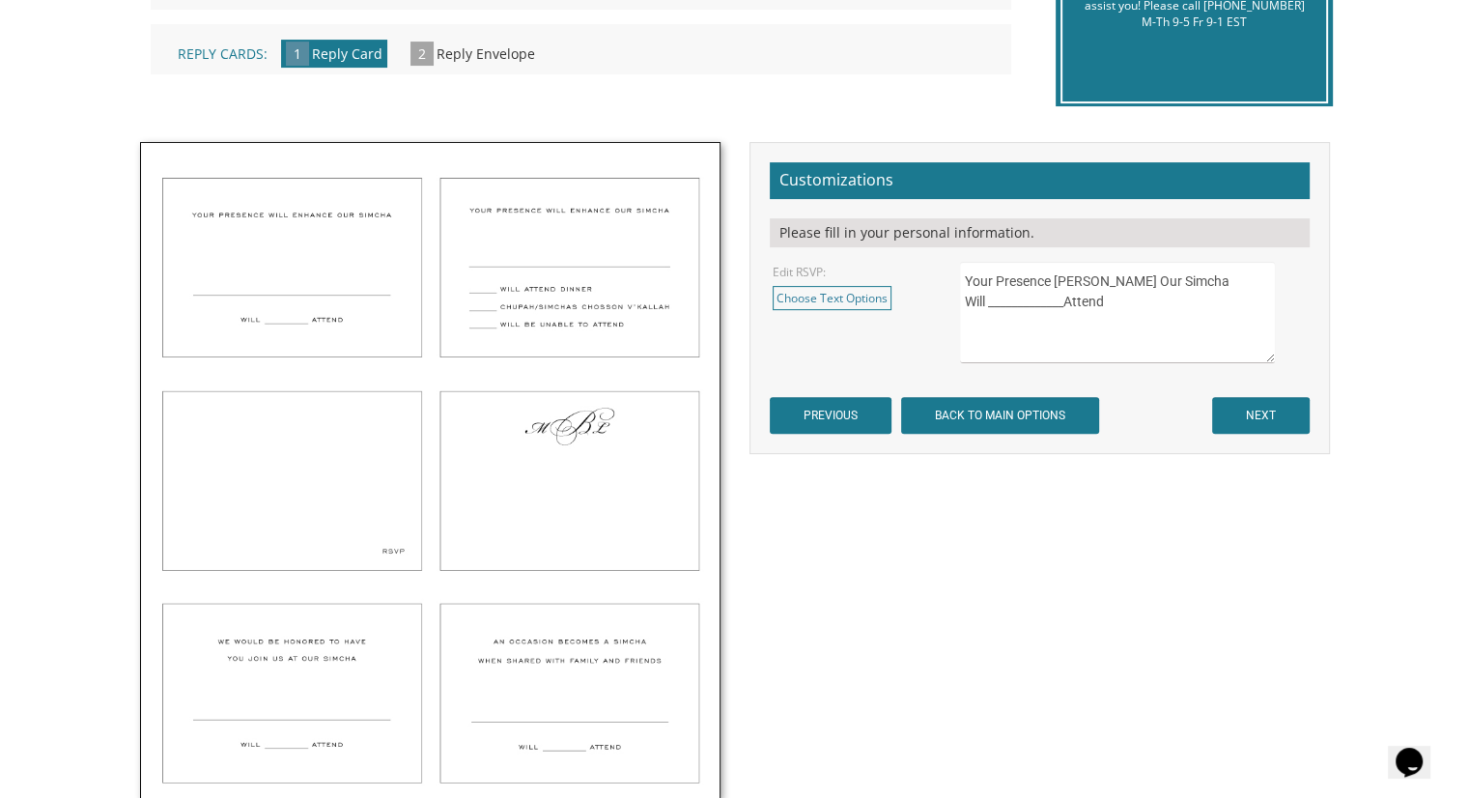
scroll to position [579, 0]
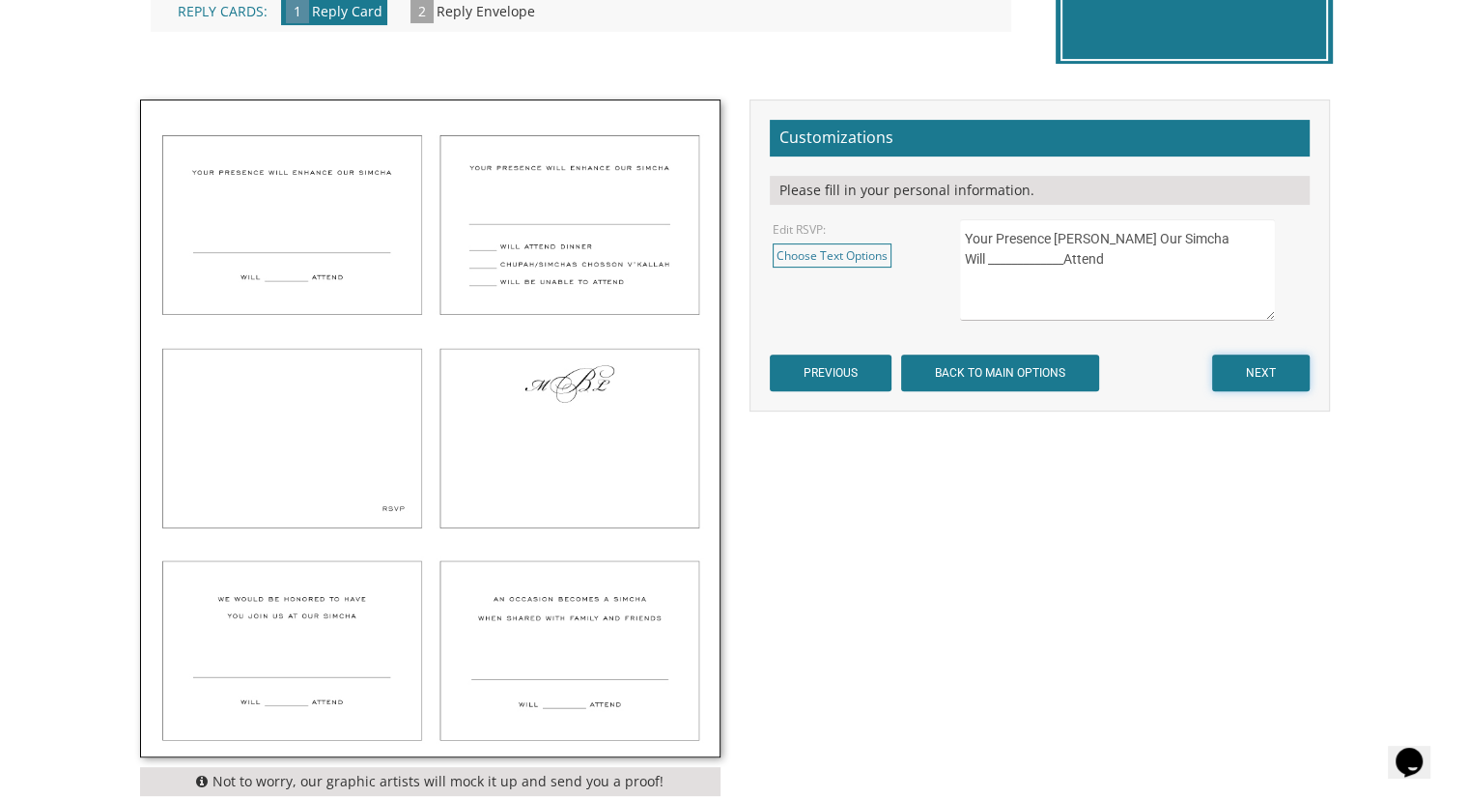
click at [1261, 368] on input "NEXT" at bounding box center [1261, 372] width 98 height 37
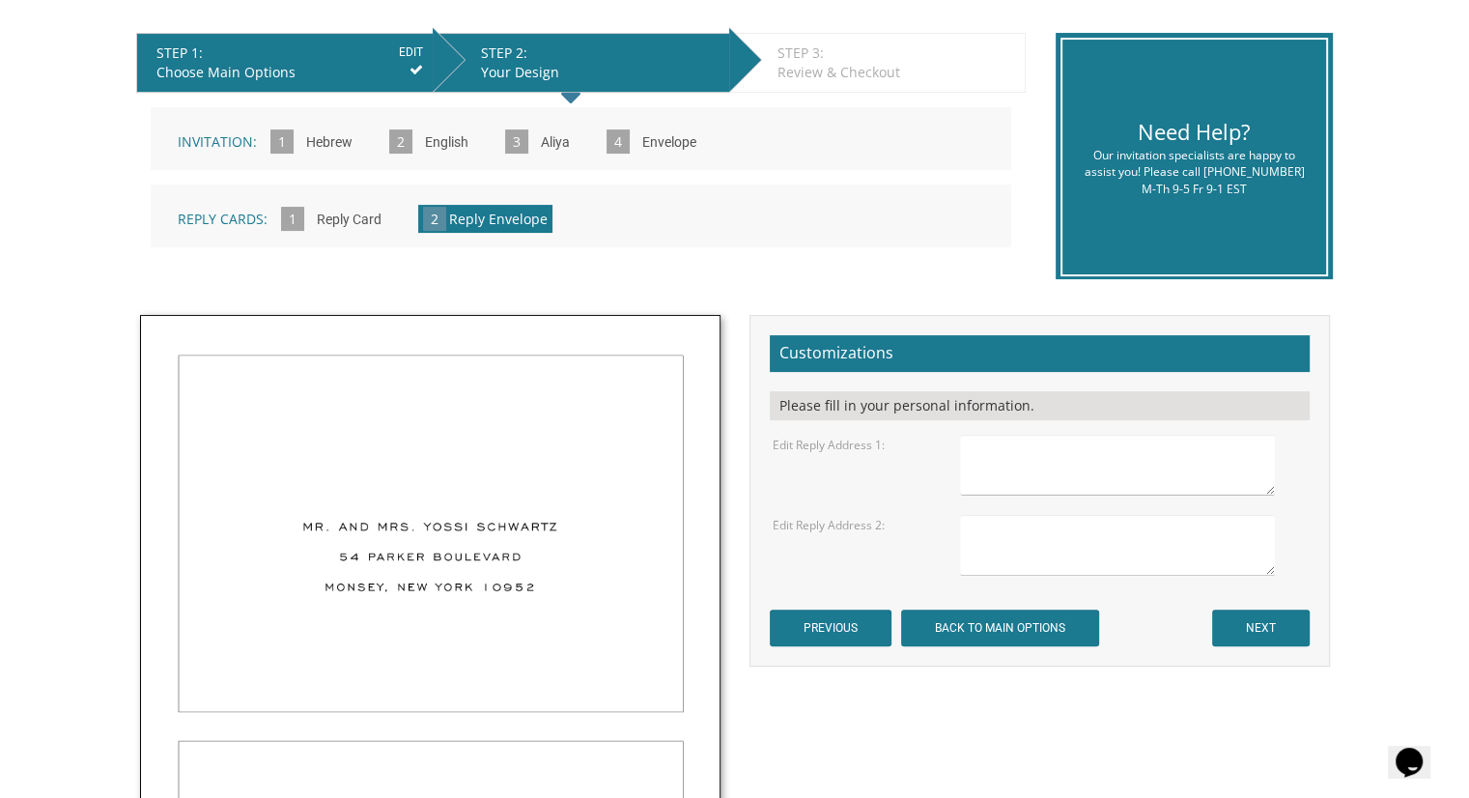
scroll to position [579, 0]
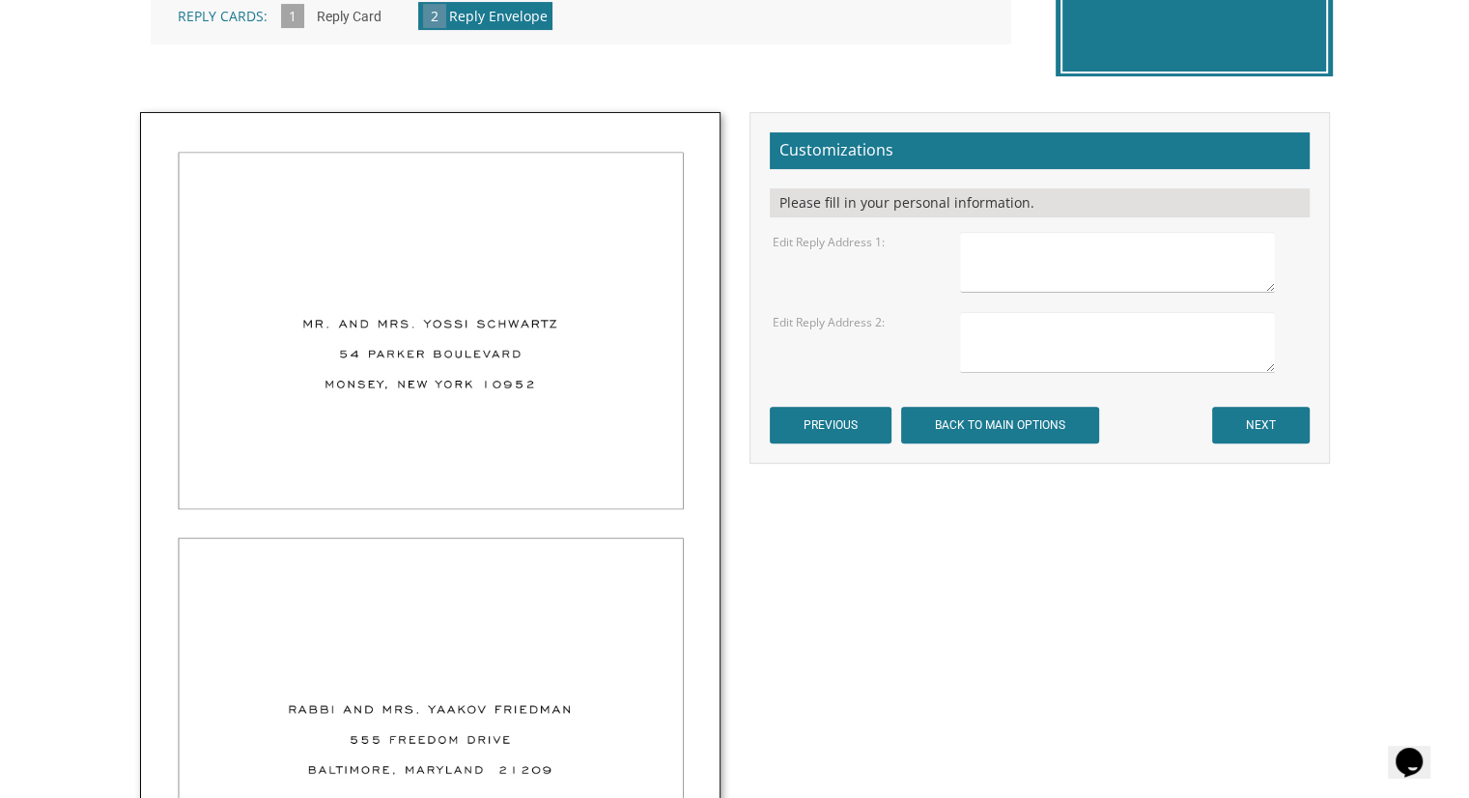
click at [1101, 255] on textarea at bounding box center [1117, 262] width 314 height 61
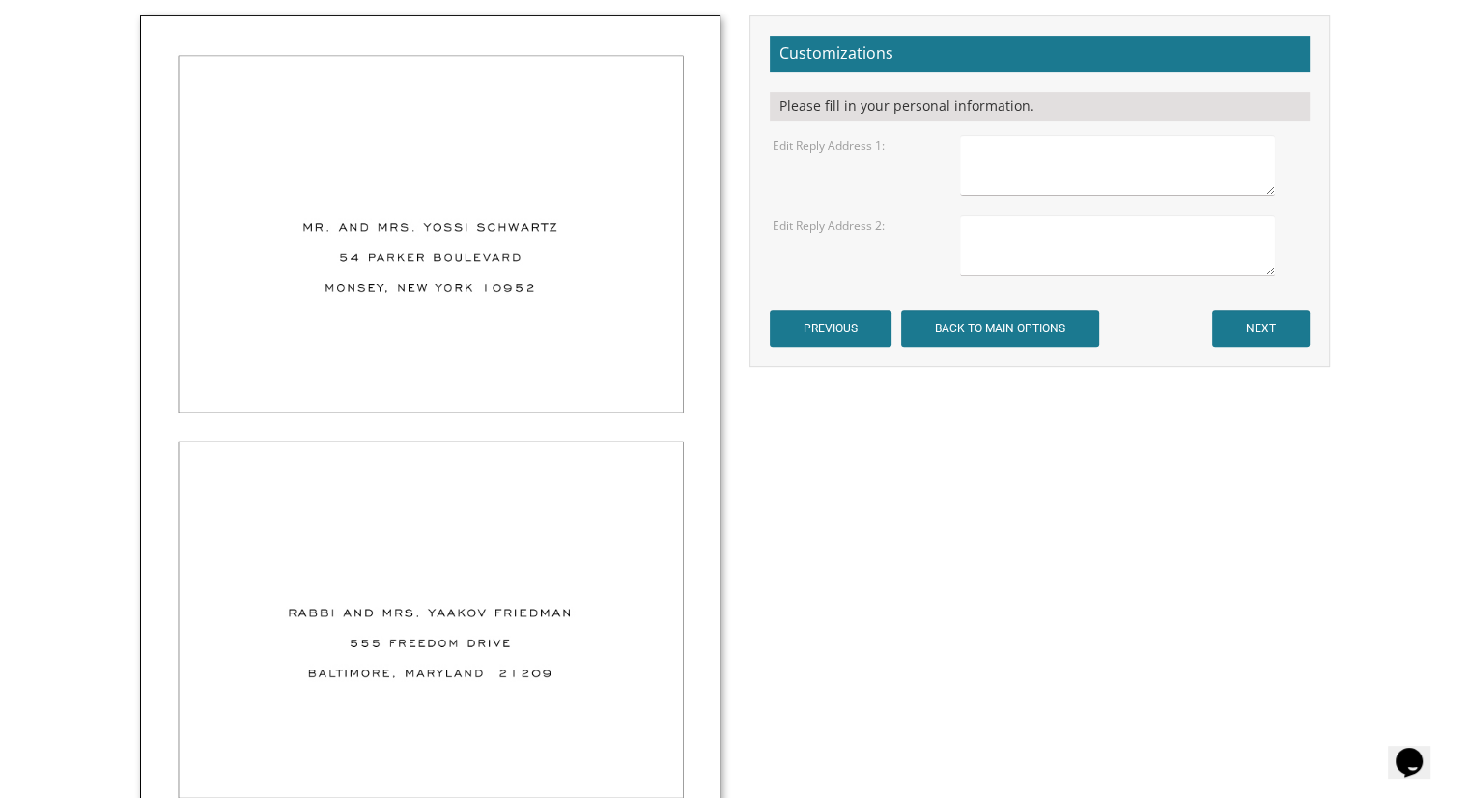
type textarea "M"
type textarea "Mr. and [PERSON_NAME] [STREET_ADDRESS][US_STATE]"
type textarea "Rabbi and Mrs. Aharon Mordechai Glustein 931 E. 32nd St Brooklyn, NY 11210"
click at [1266, 318] on input "NEXT" at bounding box center [1261, 328] width 98 height 37
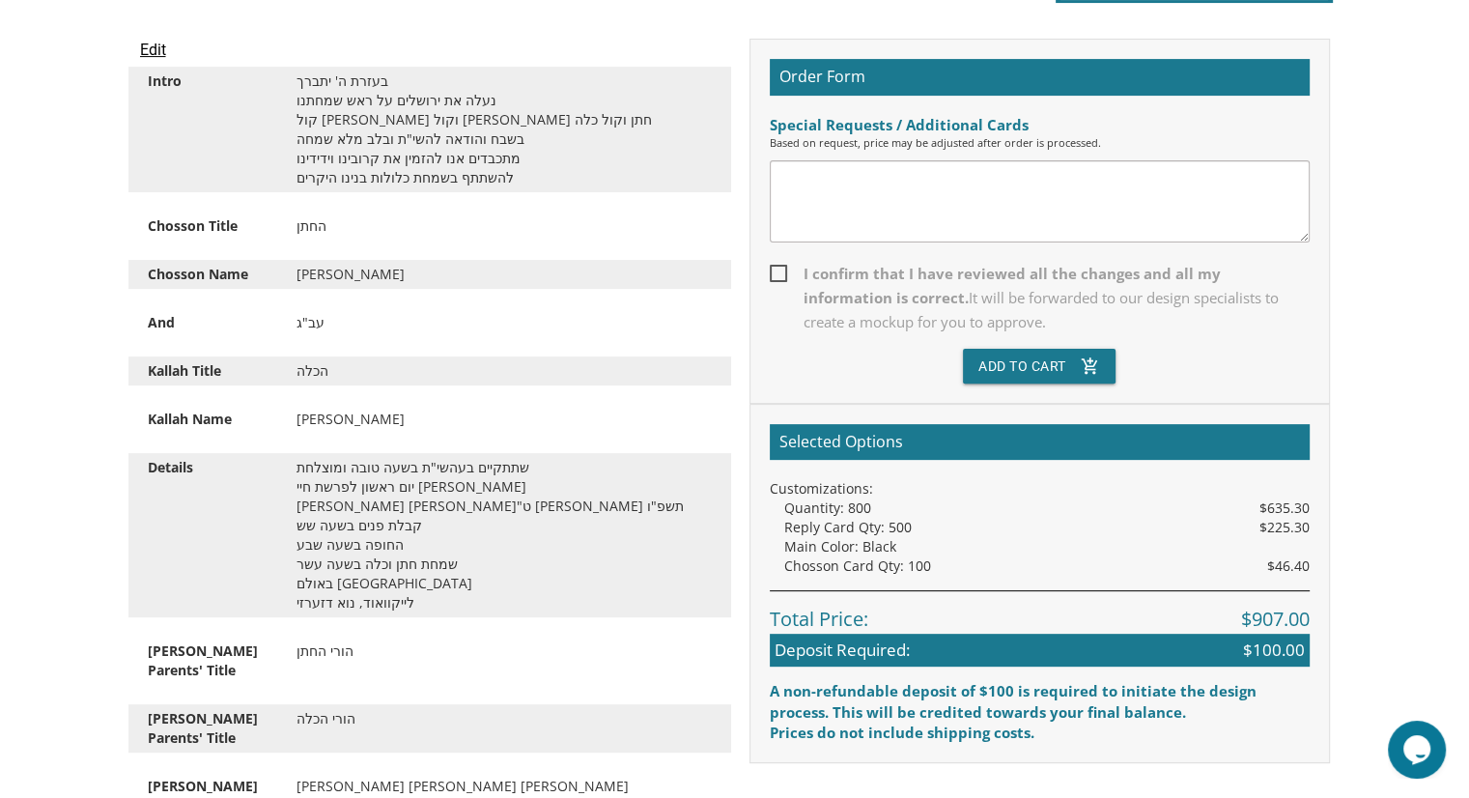
scroll to position [579, 0]
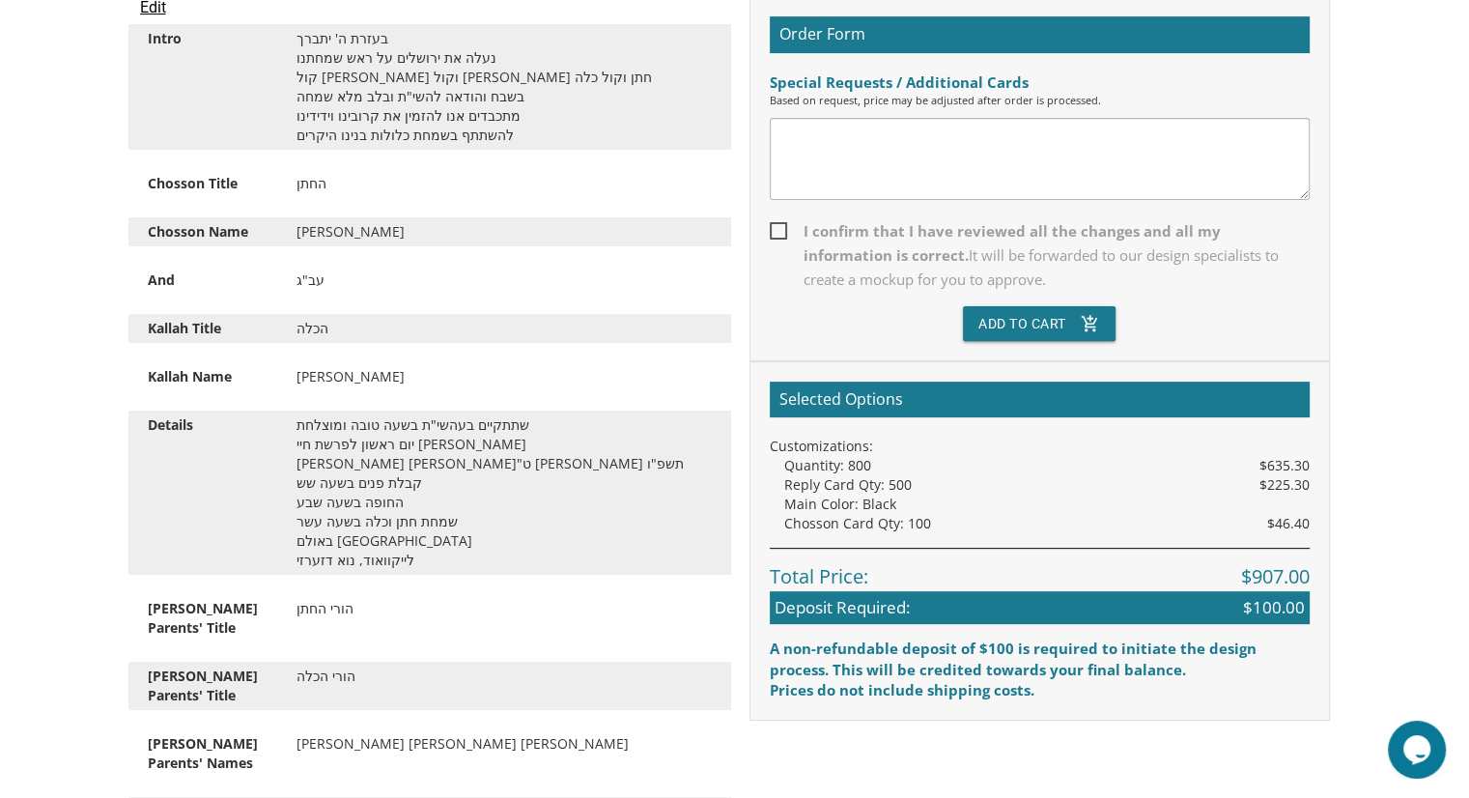
click at [778, 233] on span "I confirm that I have reviewed all the changes and all my information is correc…" at bounding box center [1040, 255] width 540 height 72
click at [778, 233] on input "I confirm that I have reviewed all the changes and all my information is correc…" at bounding box center [776, 229] width 13 height 13
checkbox input "true"
click at [1017, 327] on button "Add To Cart add_shopping_cart" at bounding box center [1039, 323] width 153 height 35
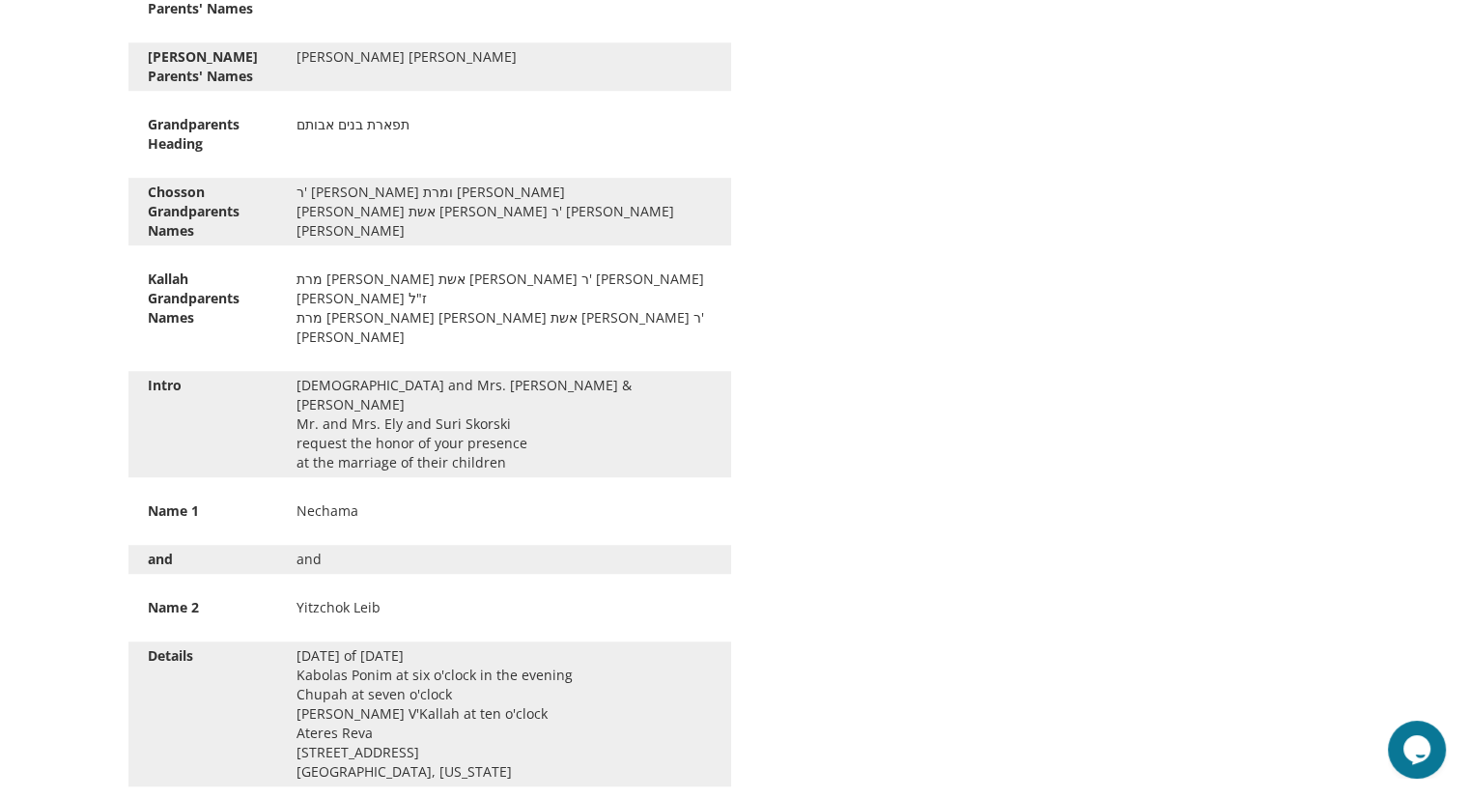
scroll to position [1352, 0]
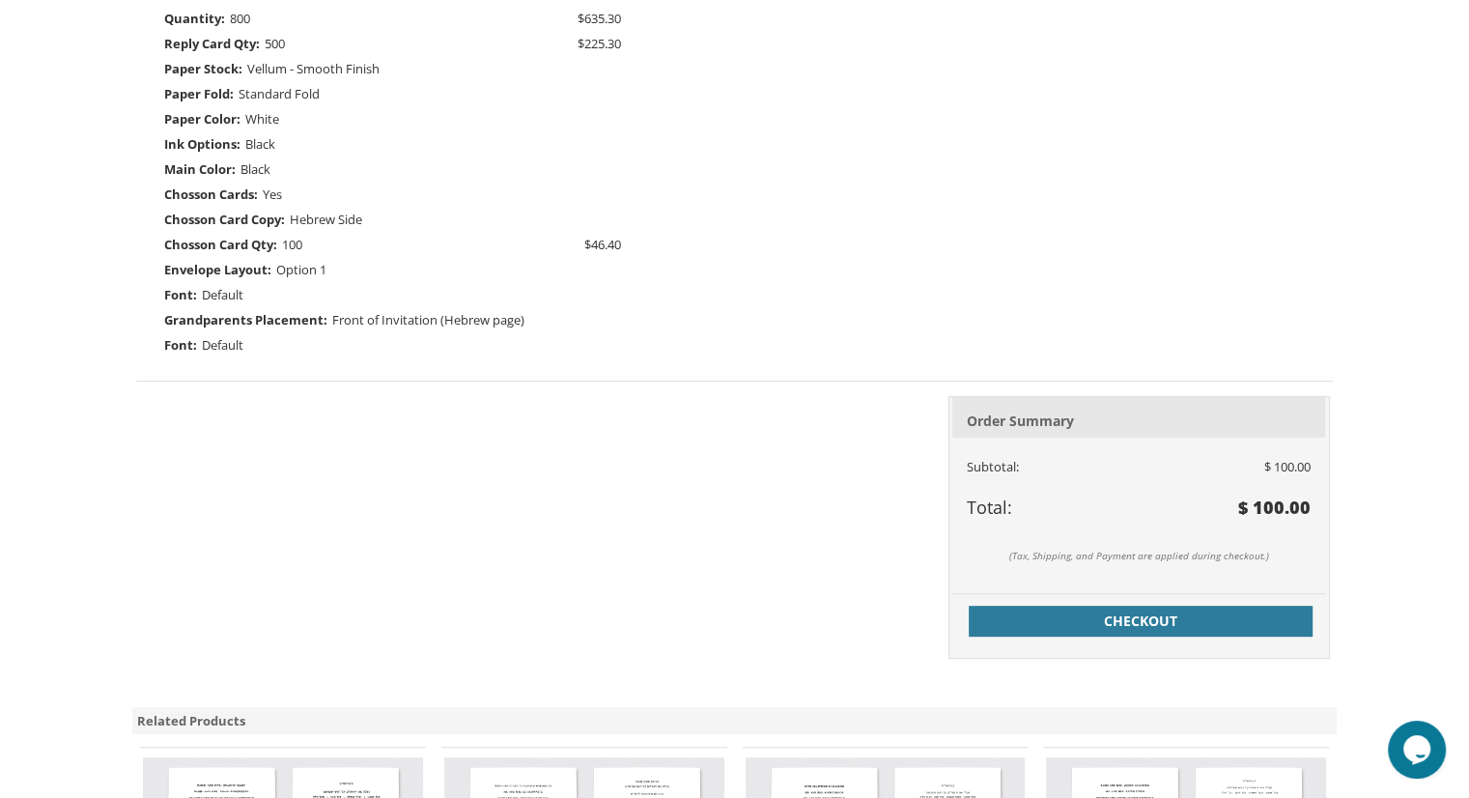
scroll to position [869, 0]
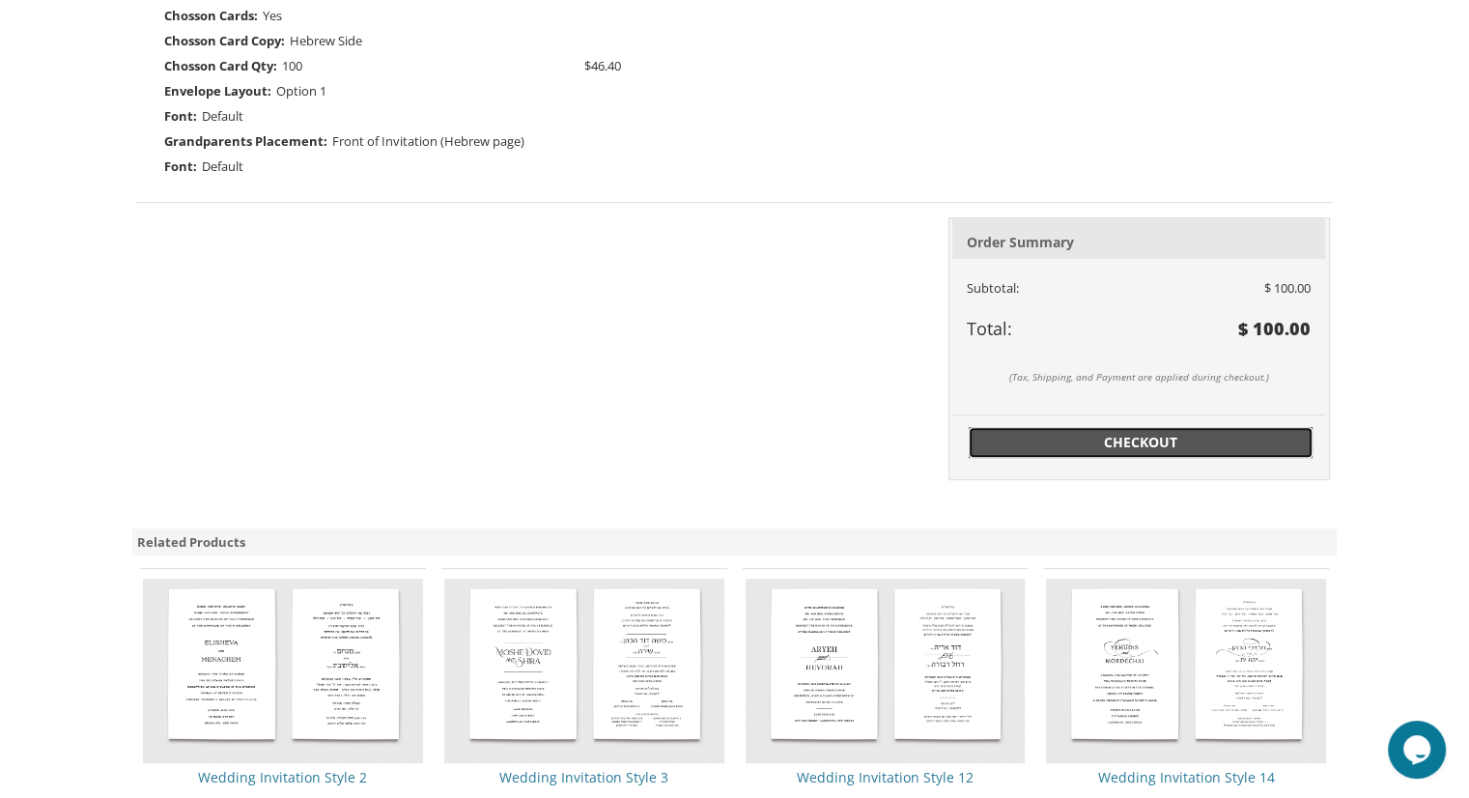
click at [1172, 446] on span "Checkout" at bounding box center [1140, 442] width 321 height 19
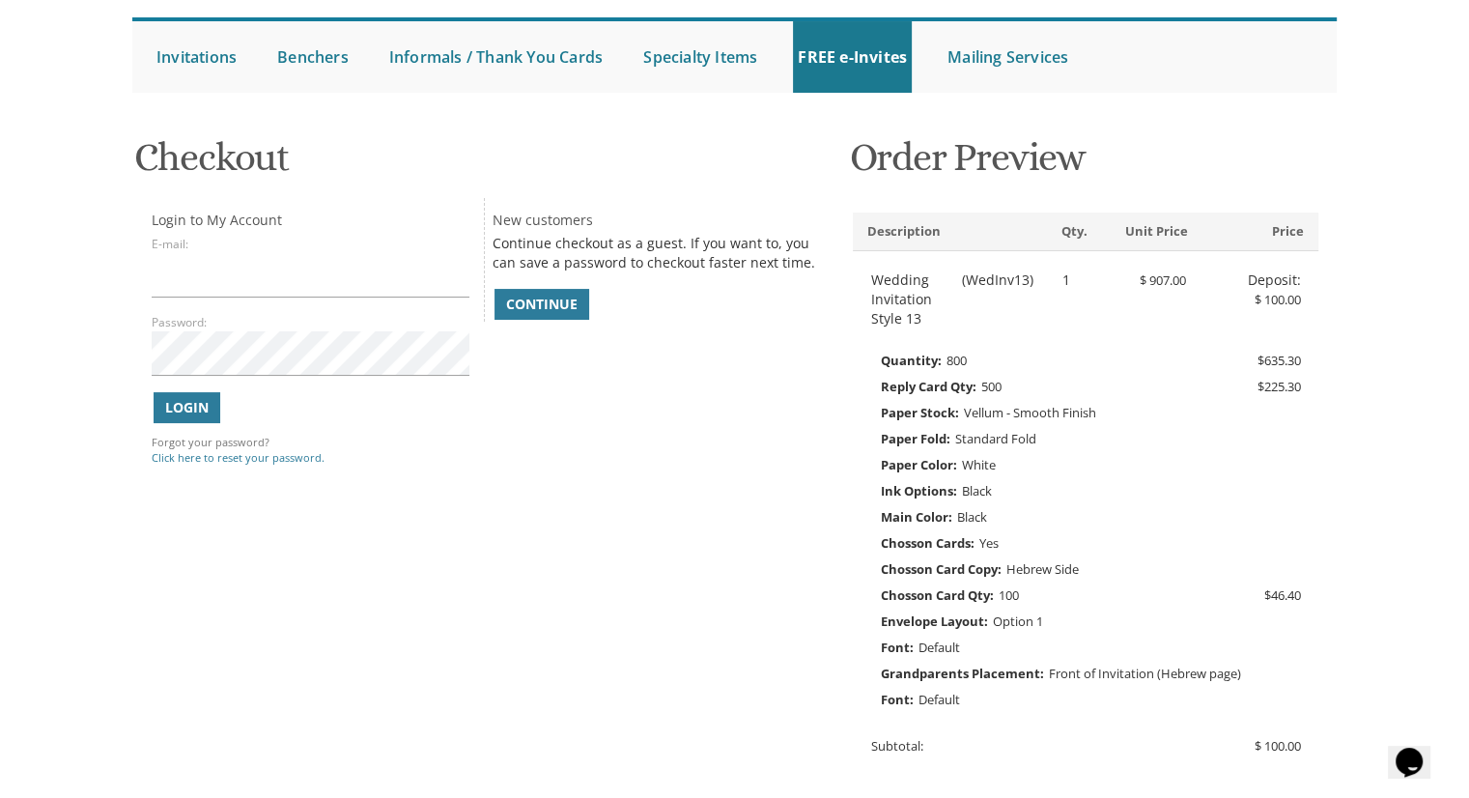
scroll to position [193, 0]
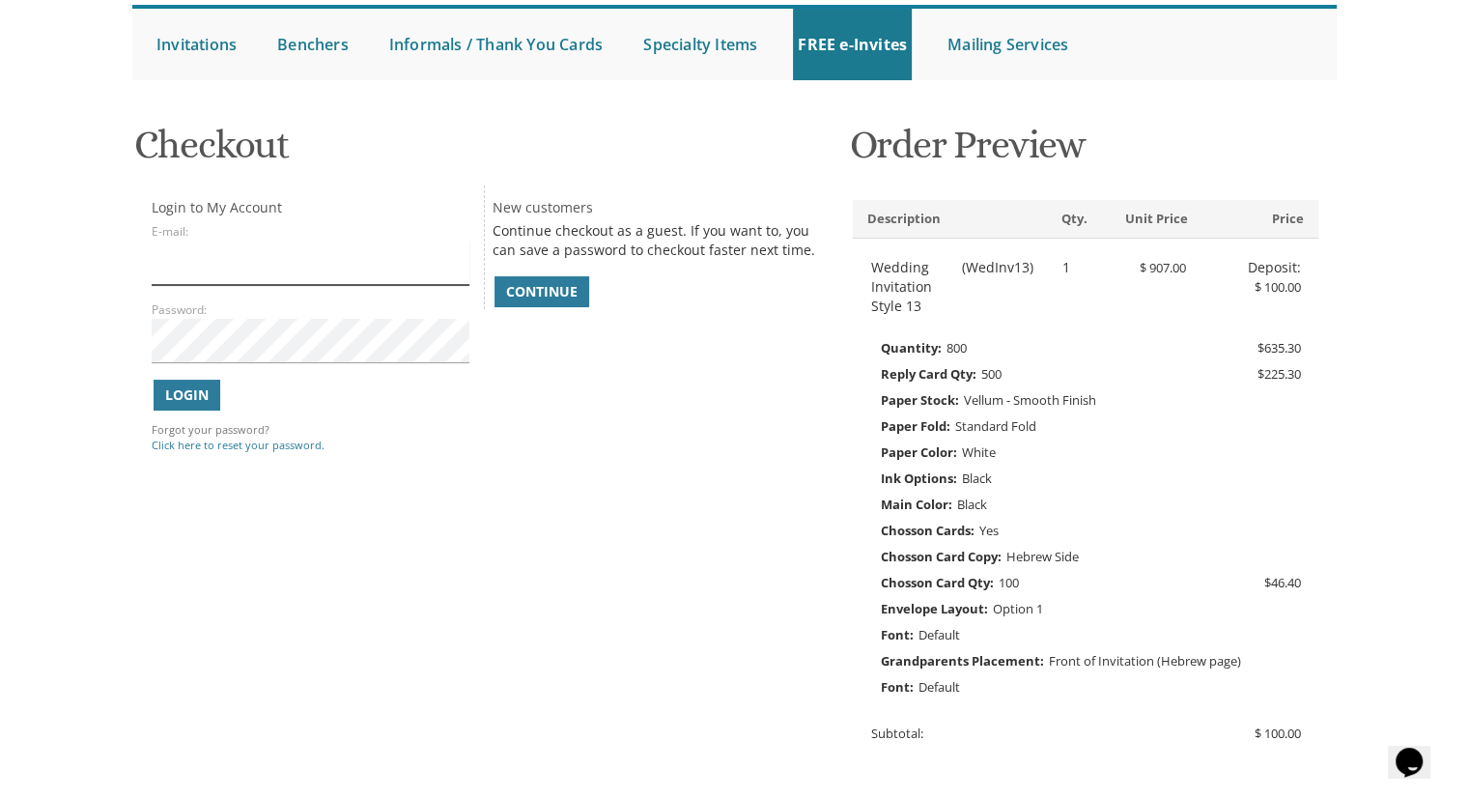
click at [308, 262] on input "E-mail:" at bounding box center [310, 262] width 317 height 44
click at [549, 291] on span "Continue" at bounding box center [541, 291] width 71 height 19
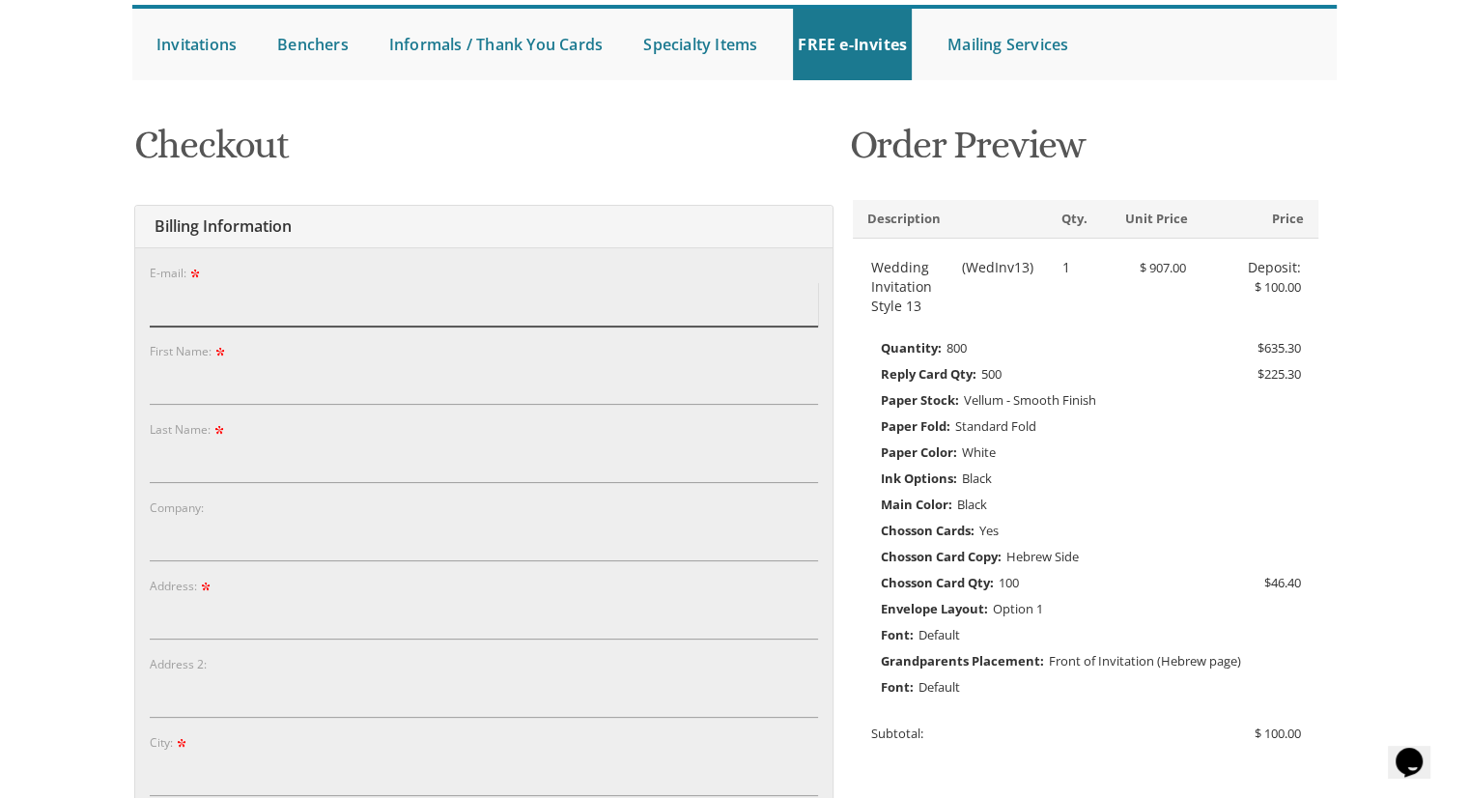
click at [379, 300] on input "E-mail:" at bounding box center [484, 304] width 668 height 44
type input "nechamaskorski@gmail.com"
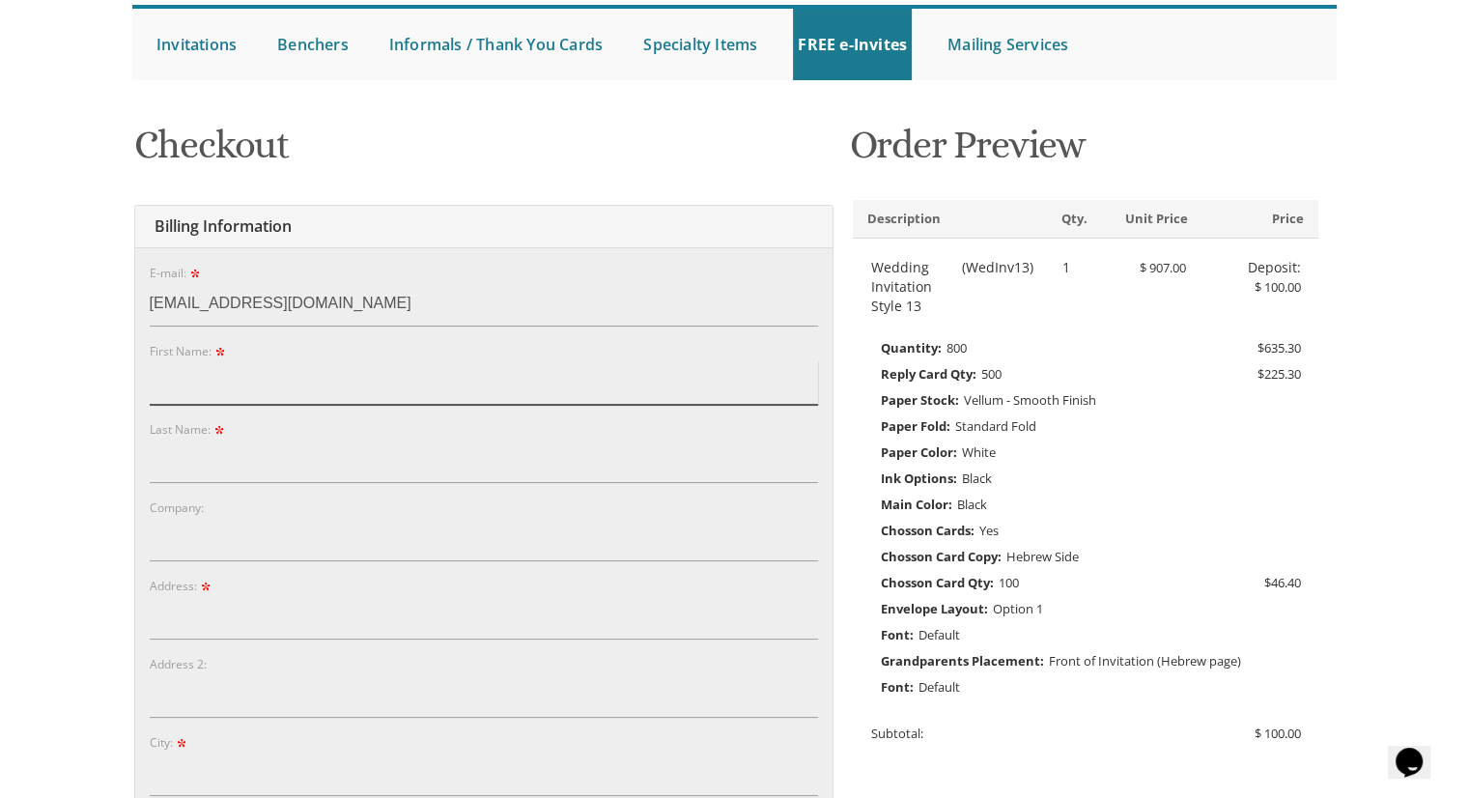
type input "Nechama"
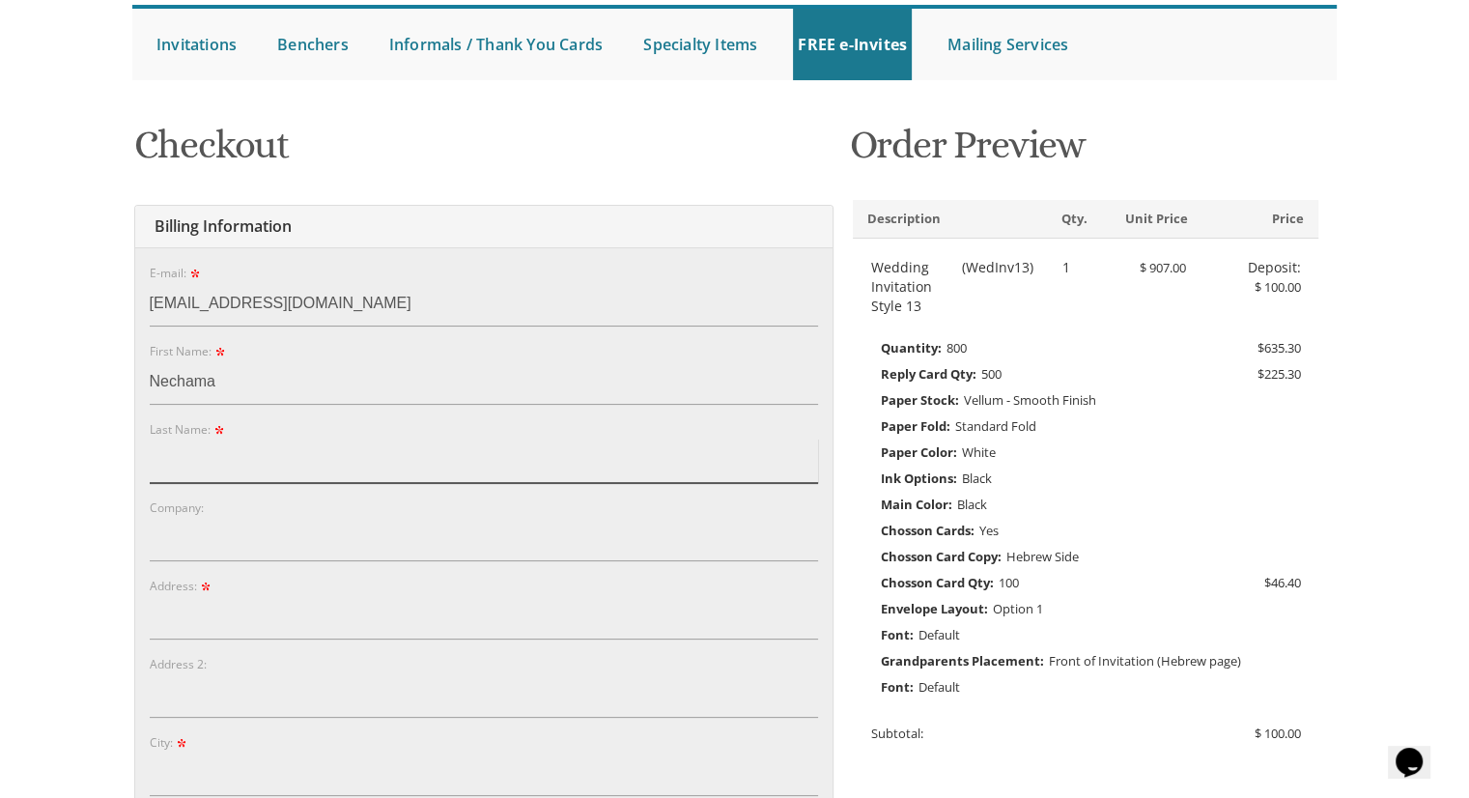
type input "Skorski"
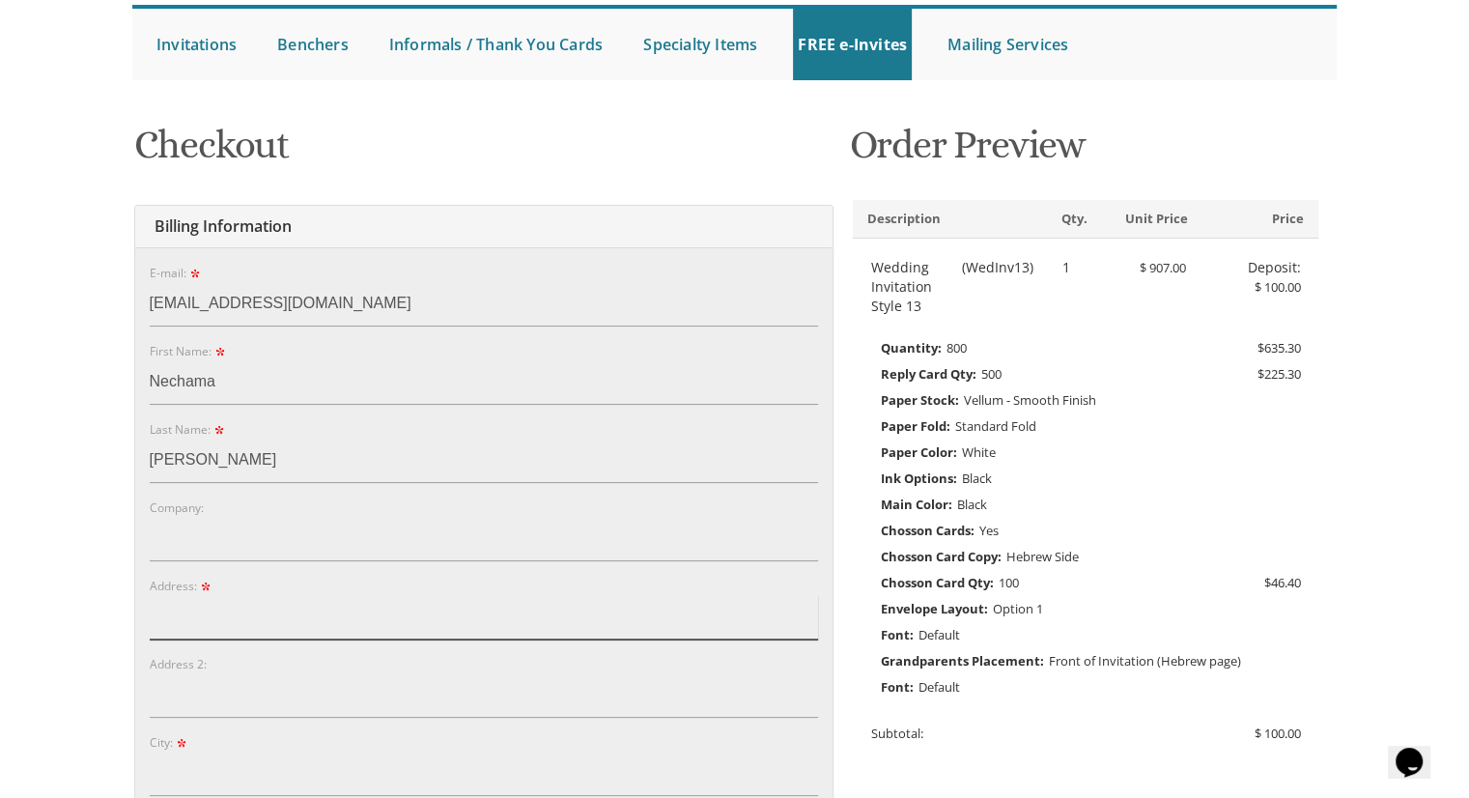
type input "[STREET_ADDRESS]"
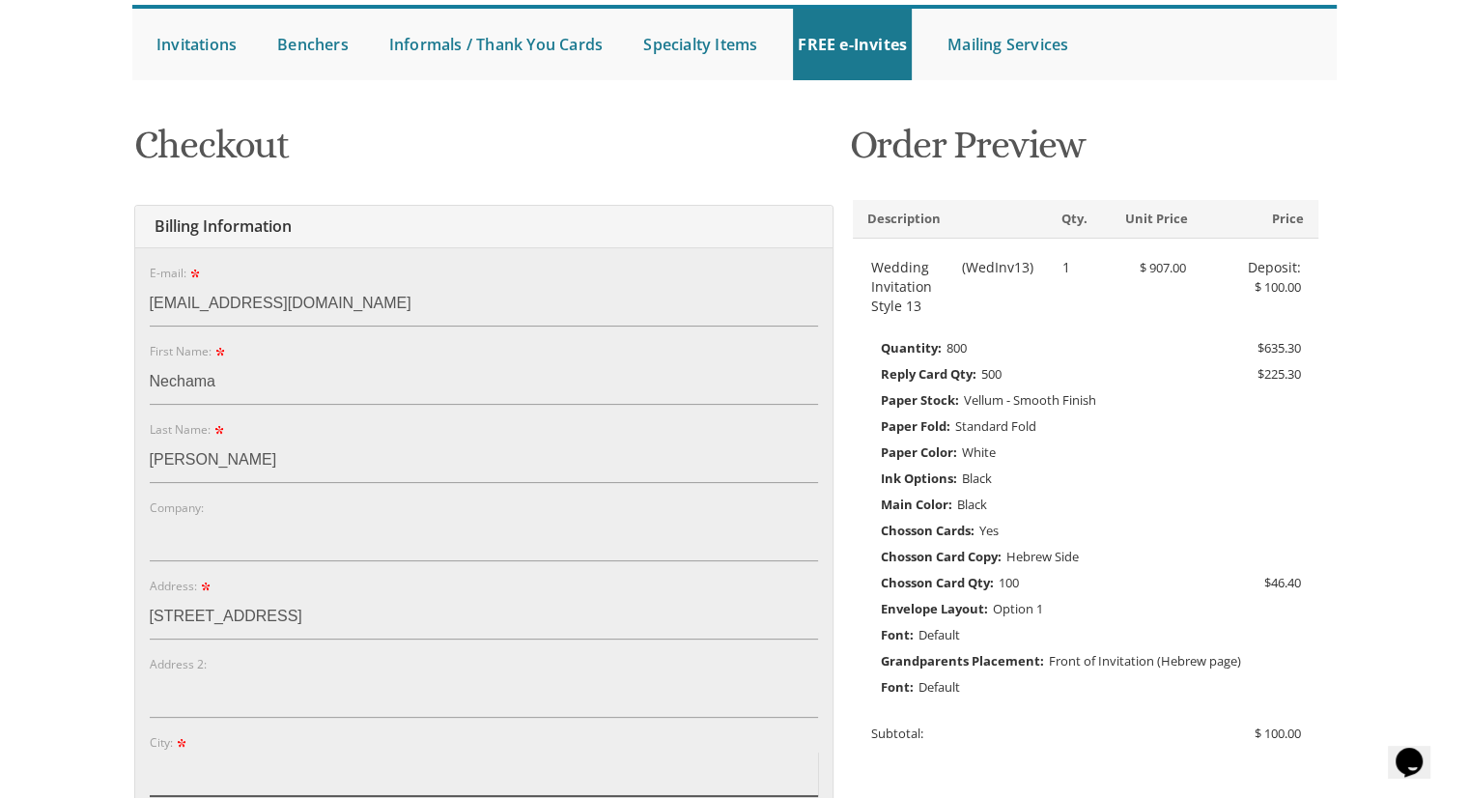
type input "Cleveland"
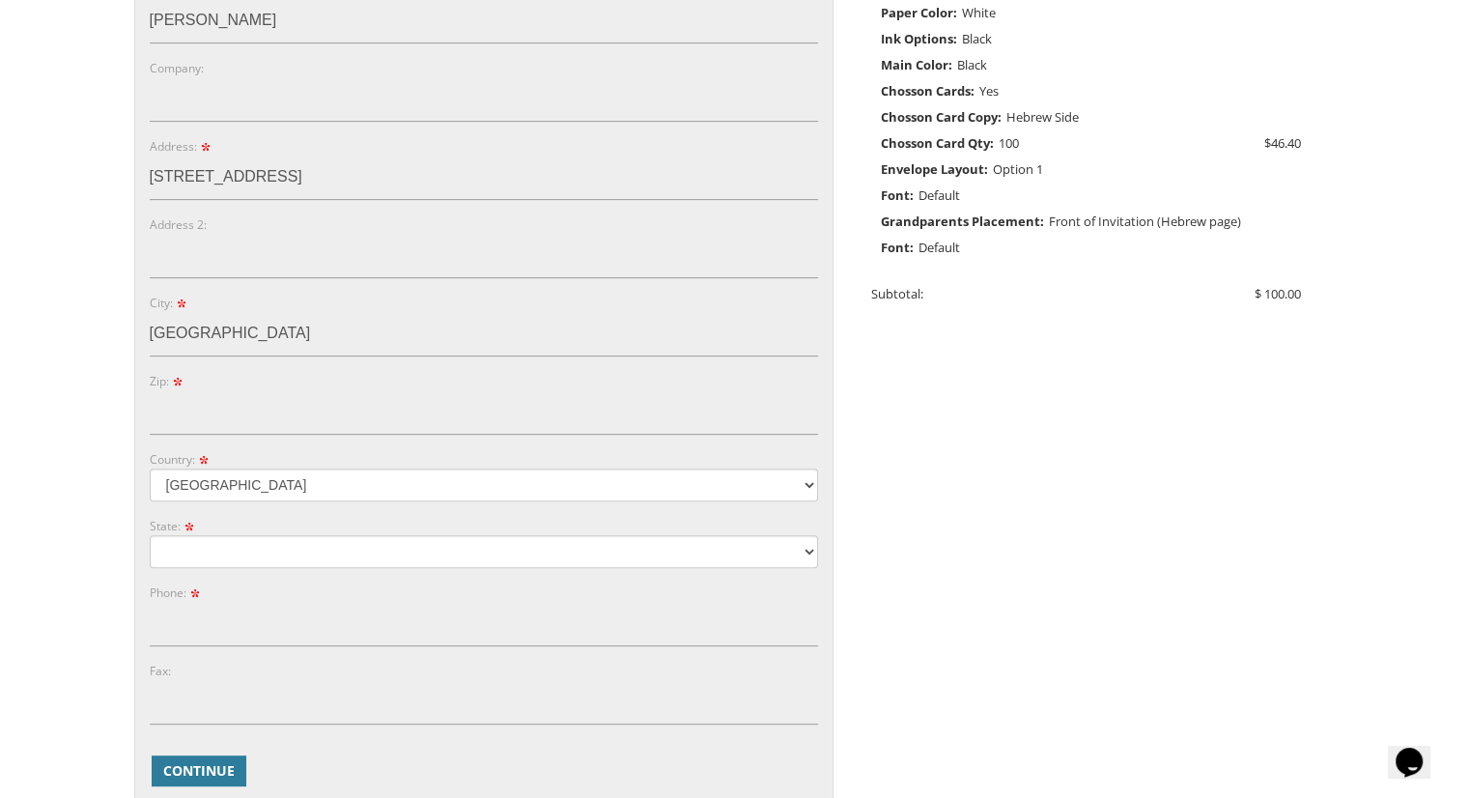
scroll to position [676, 0]
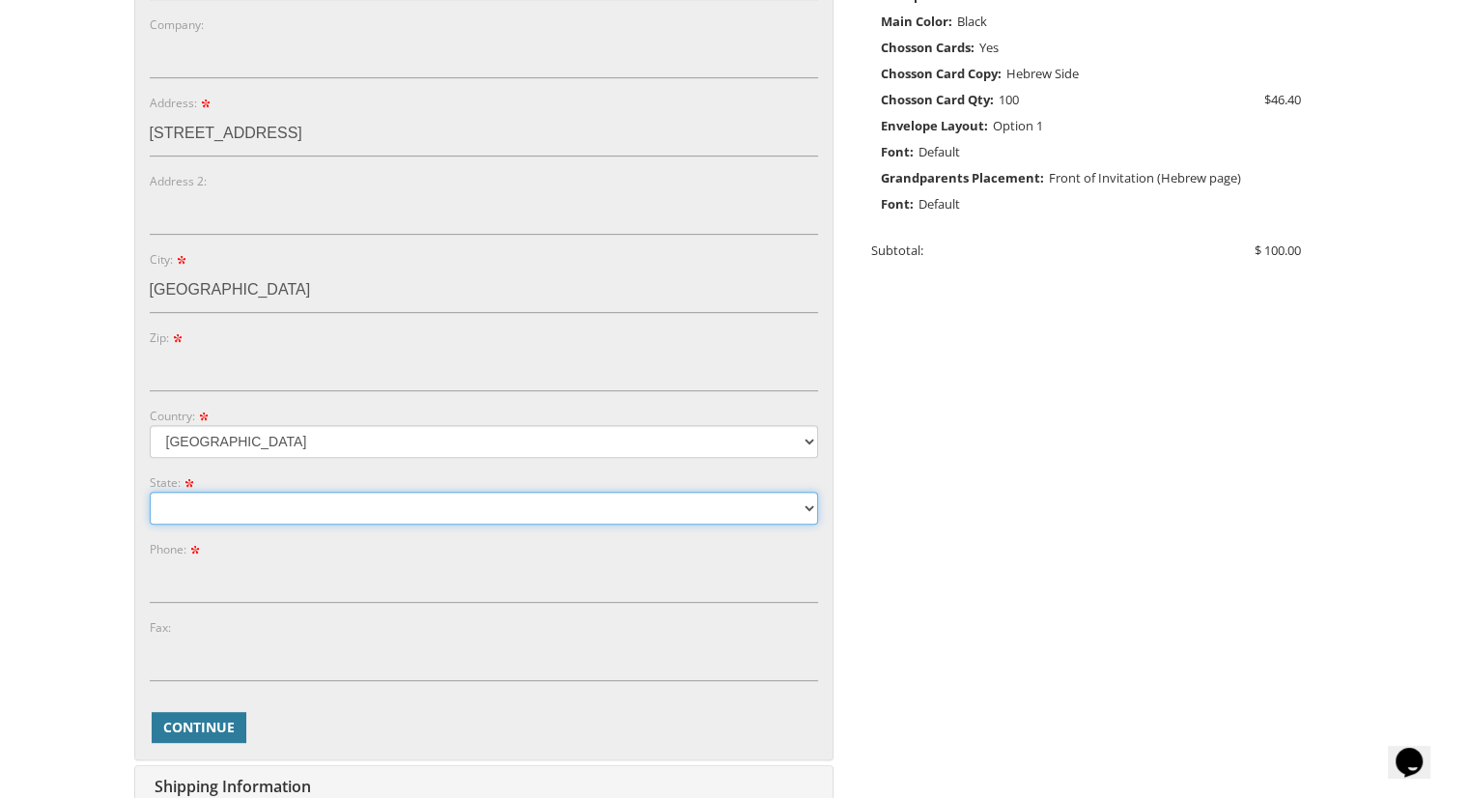
click at [278, 505] on select "Alabama Alaska Guam" at bounding box center [484, 508] width 668 height 33
select select "OH"
click at [150, 492] on select "Alabama Alaska Guam" at bounding box center [484, 508] width 668 height 33
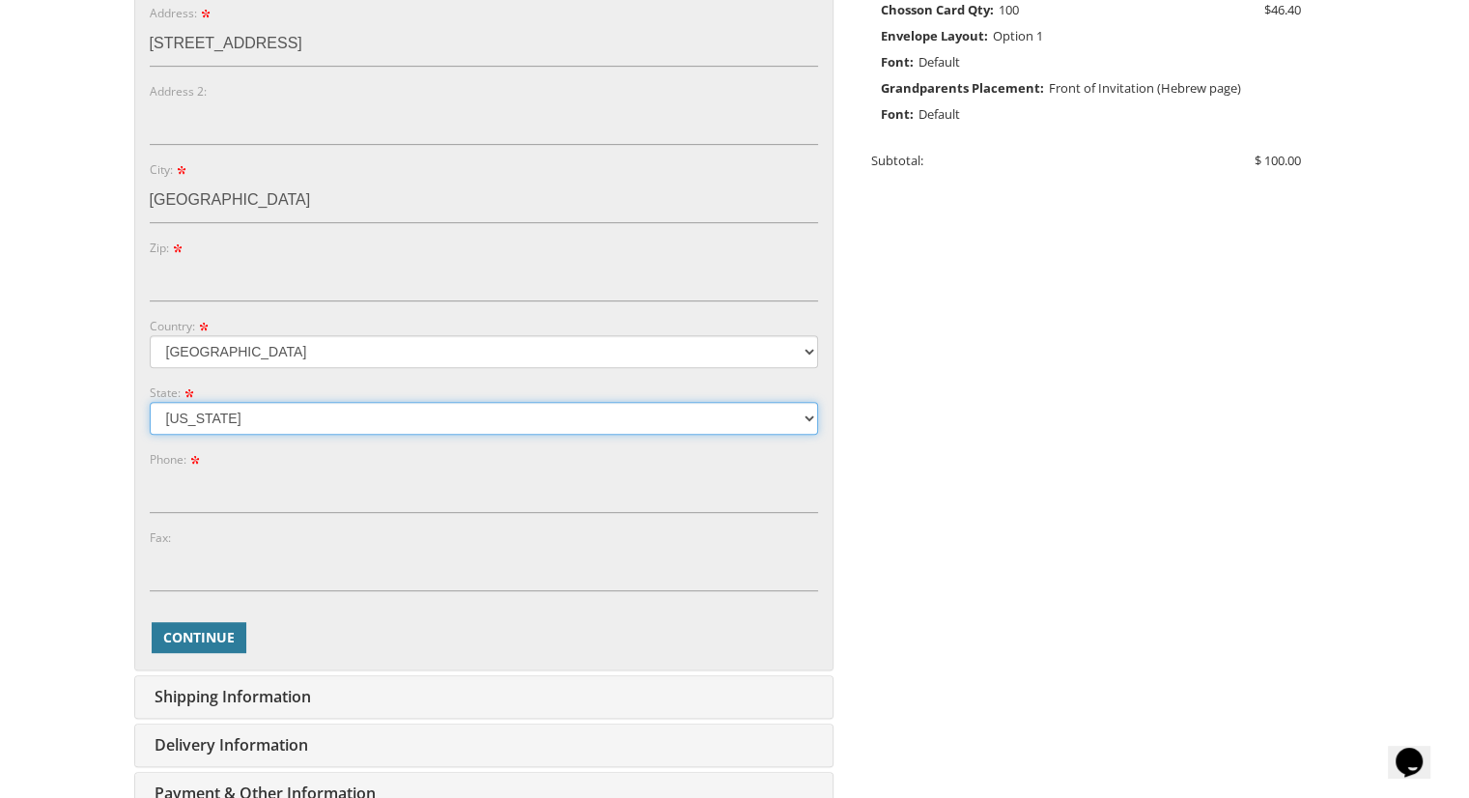
scroll to position [869, 0]
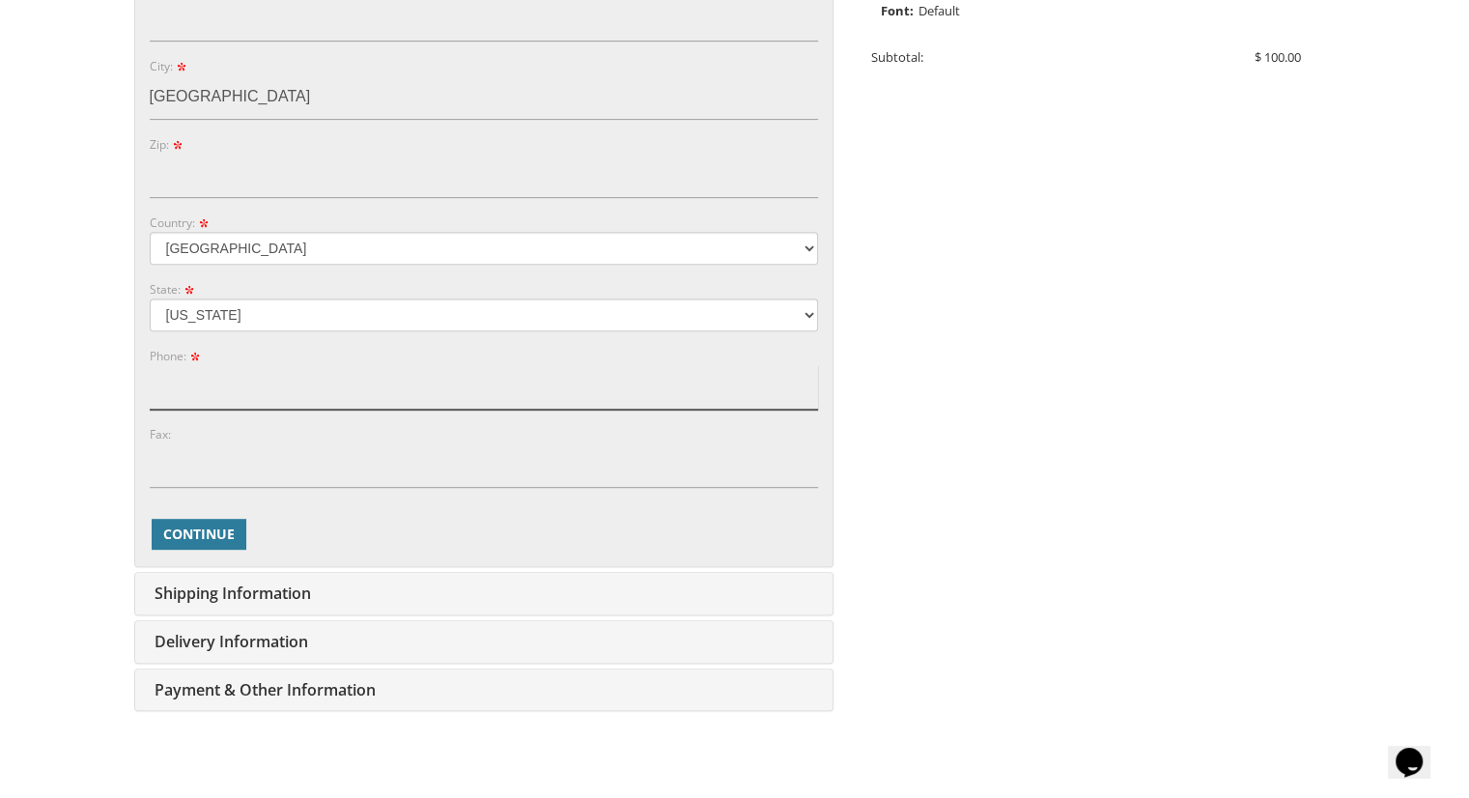
click at [224, 380] on input "Phone:" at bounding box center [484, 387] width 668 height 44
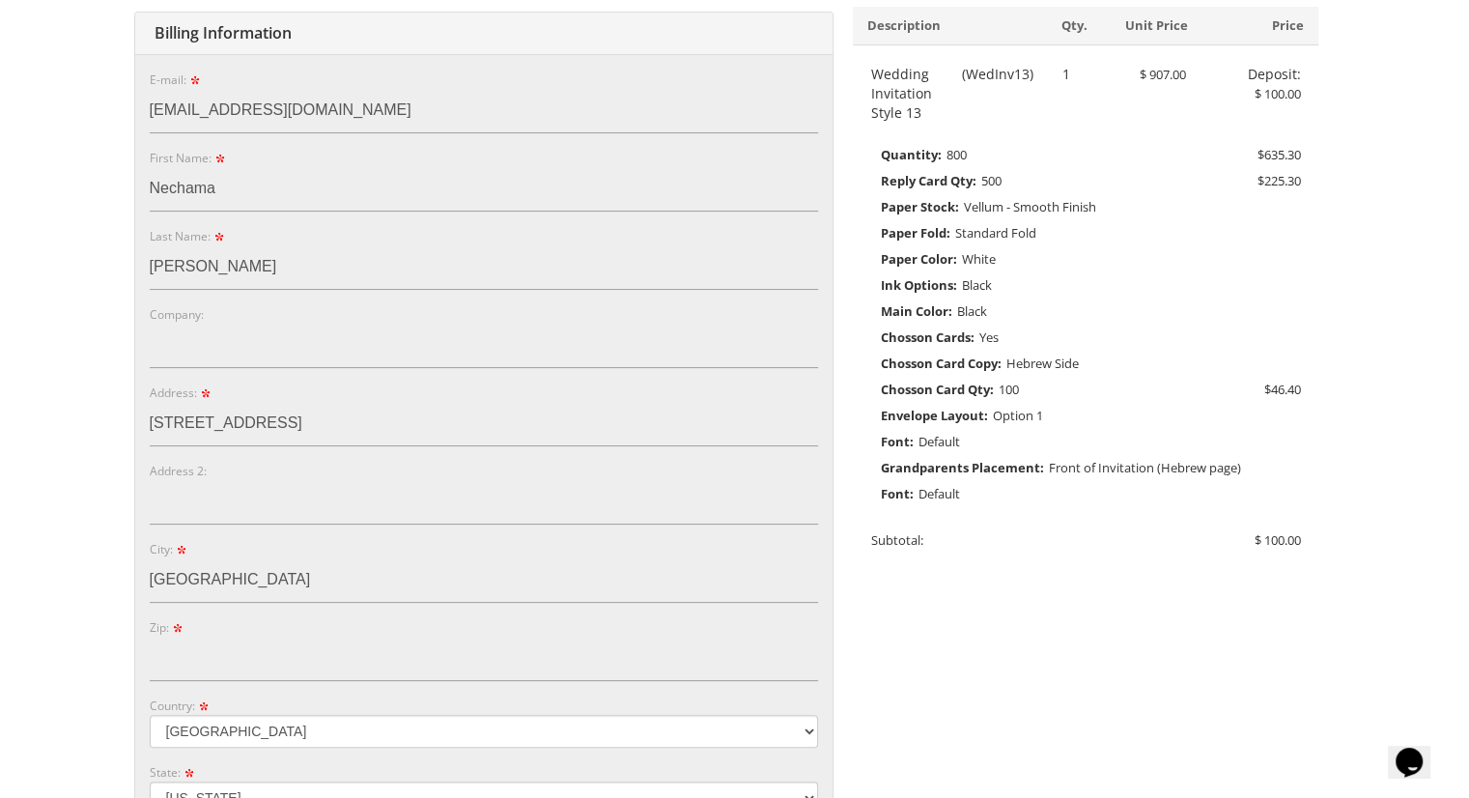
scroll to position [0, 0]
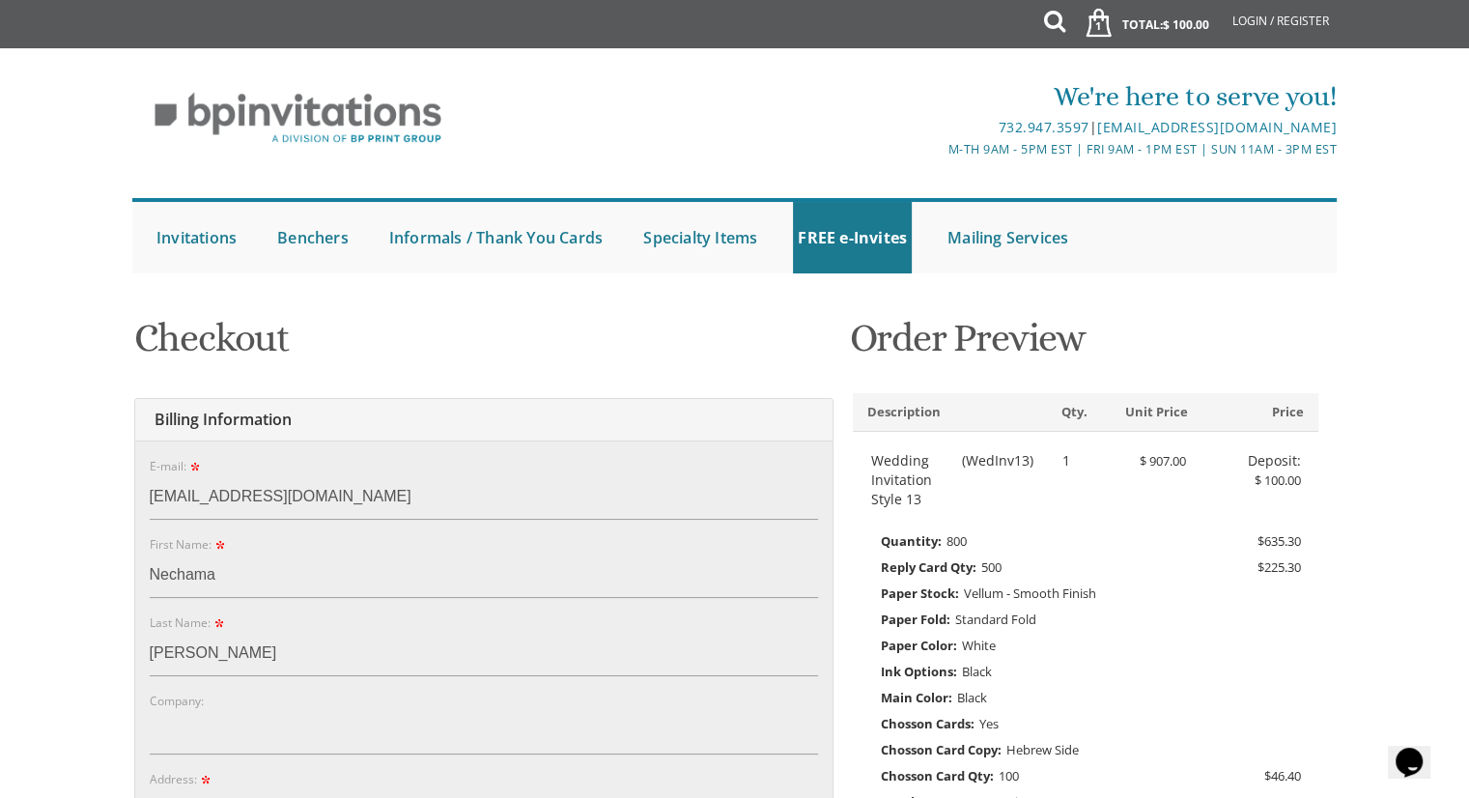
type input "2167125745"
drag, startPoint x: 380, startPoint y: 496, endPoint x: 155, endPoint y: 499, distance: 225.0
type input "elyskorski@gmail.com"
drag, startPoint x: 223, startPoint y: 565, endPoint x: 155, endPoint y: 574, distance: 68.2
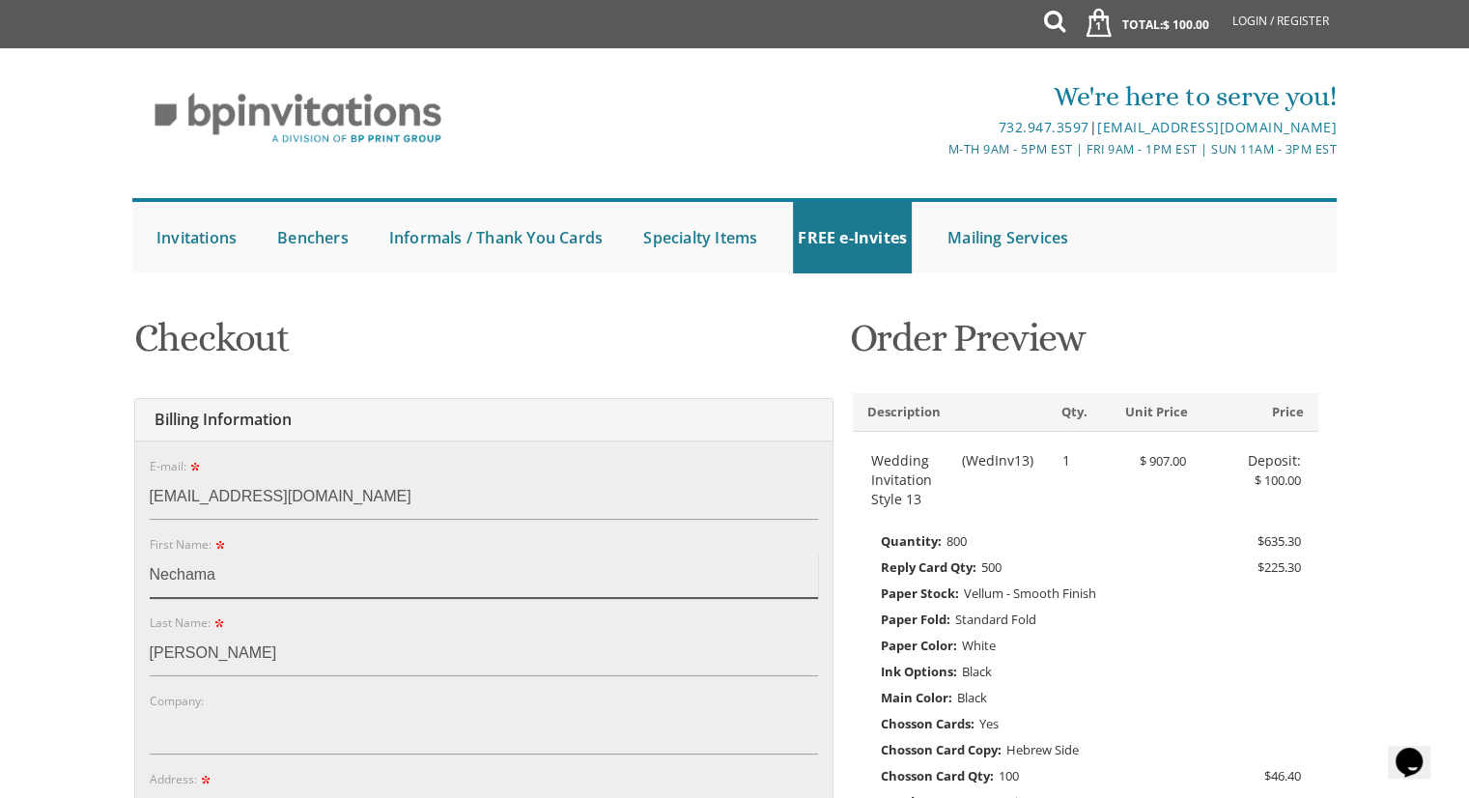
click at [155, 574] on input "Nechama" at bounding box center [484, 575] width 668 height 44
type input "N"
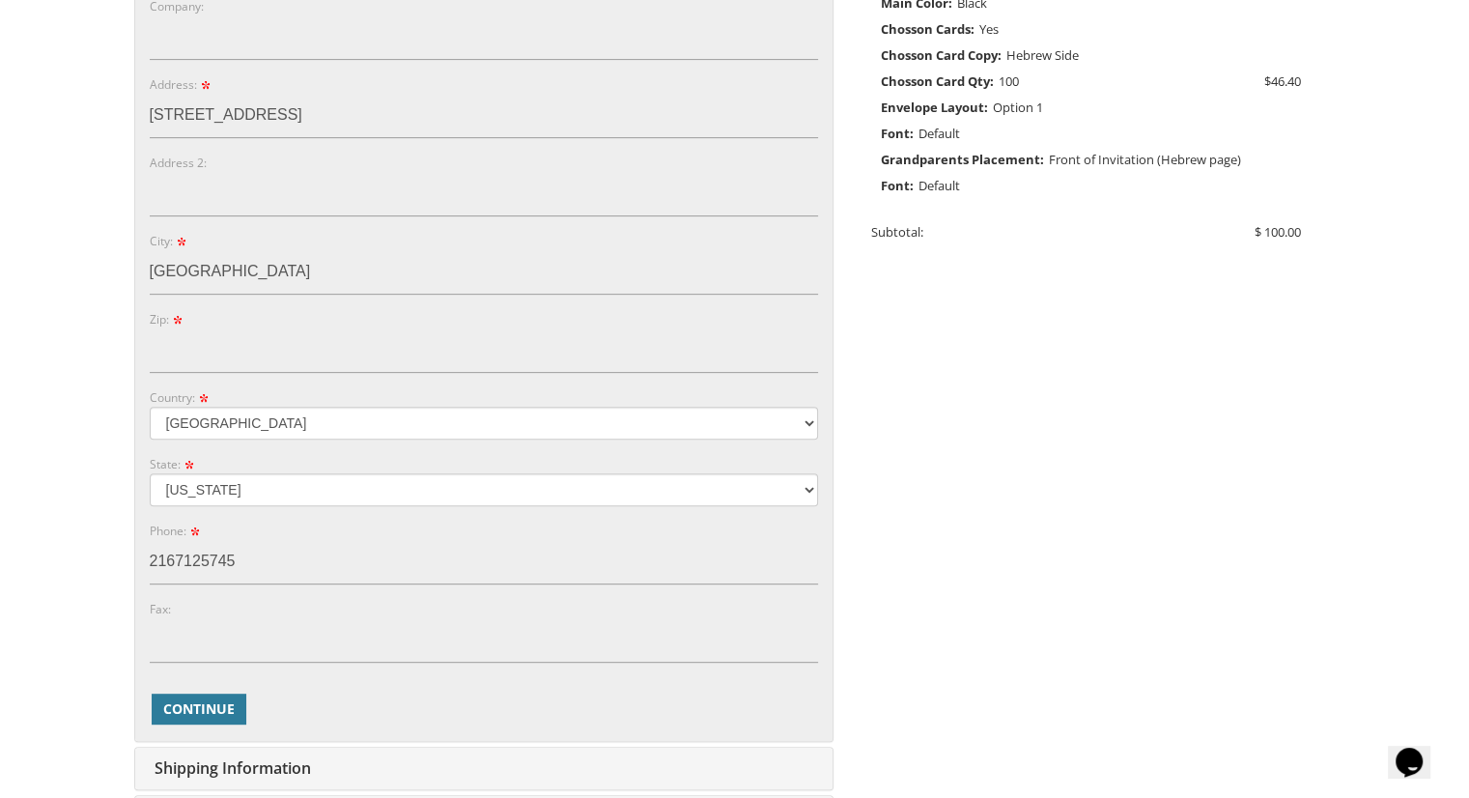
scroll to position [869, 0]
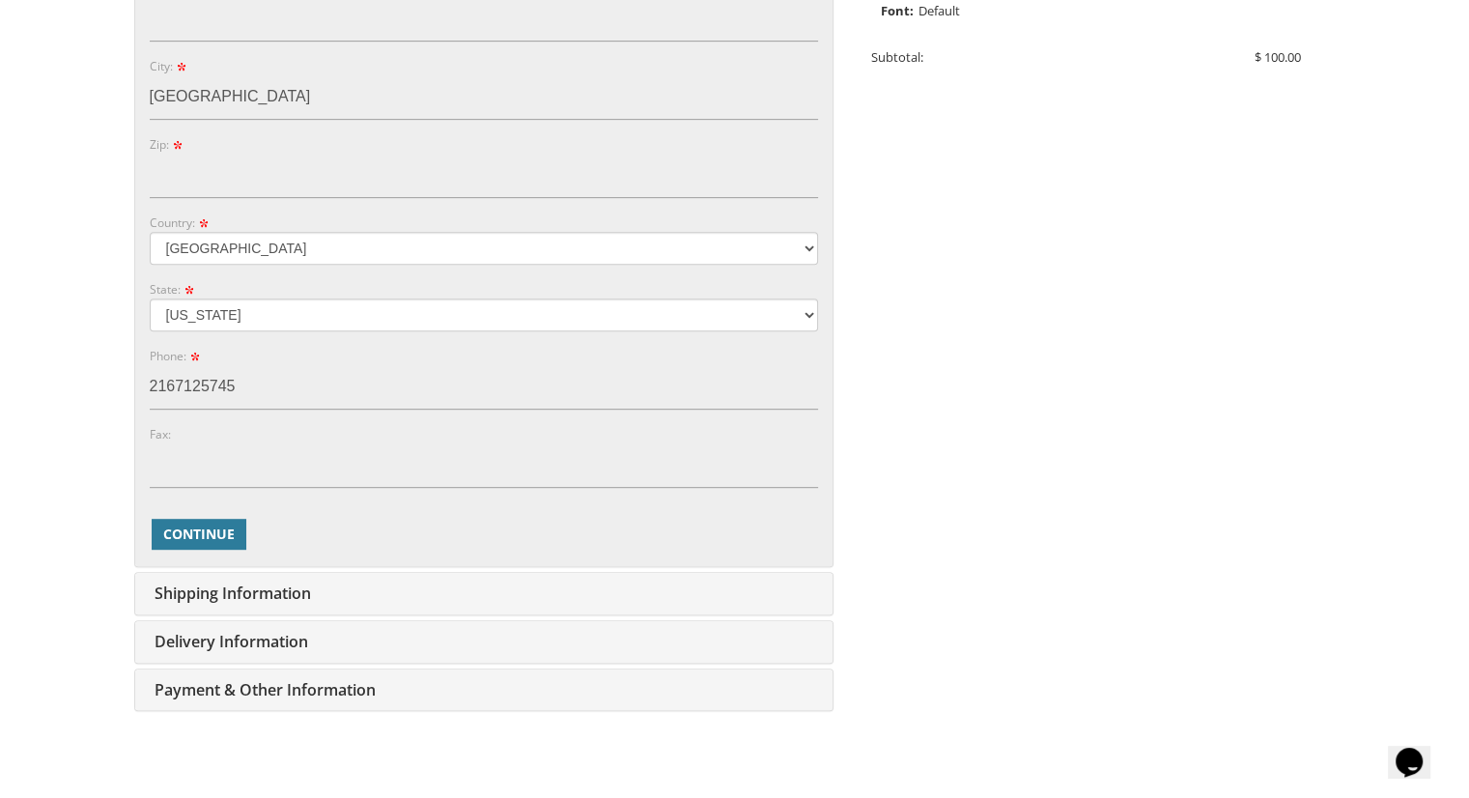
type input "Suri"
click at [242, 171] on input "Zip:" at bounding box center [484, 176] width 668 height 44
type input "3"
type input "44118"
click at [224, 538] on span "Continue" at bounding box center [198, 533] width 71 height 19
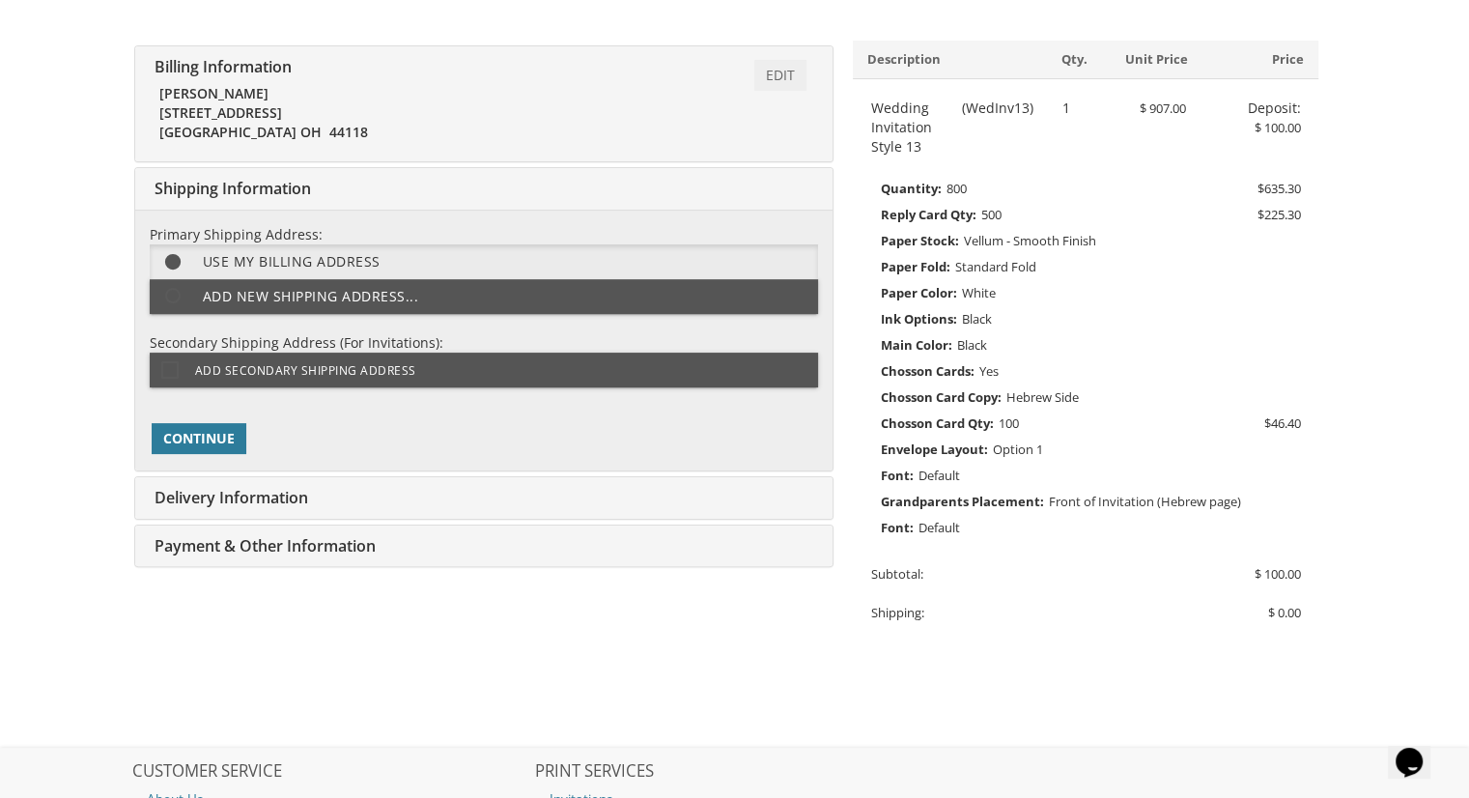
scroll to position [386, 0]
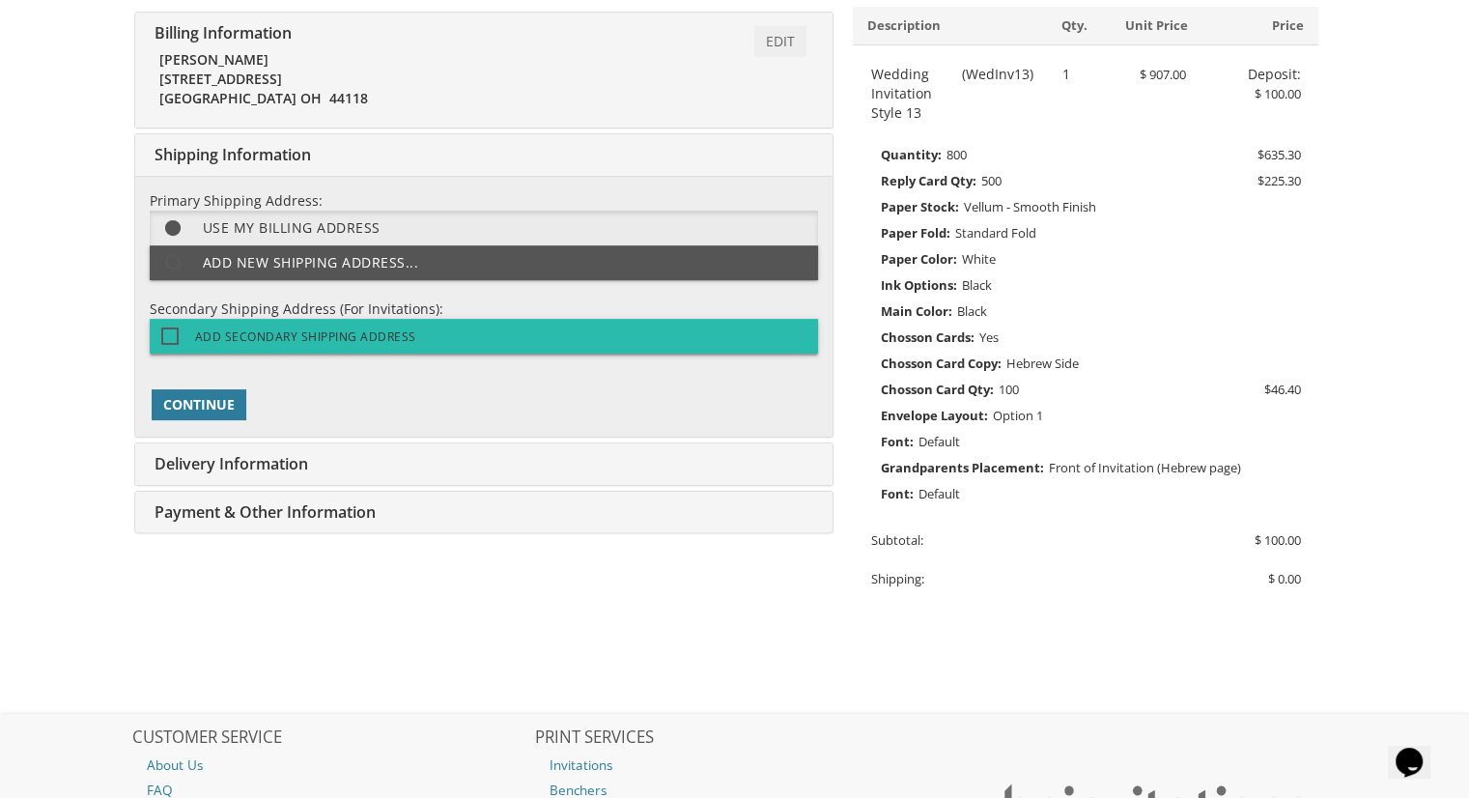
click at [319, 332] on span "Add Secondary Shipping Address" at bounding box center [288, 336] width 255 height 24
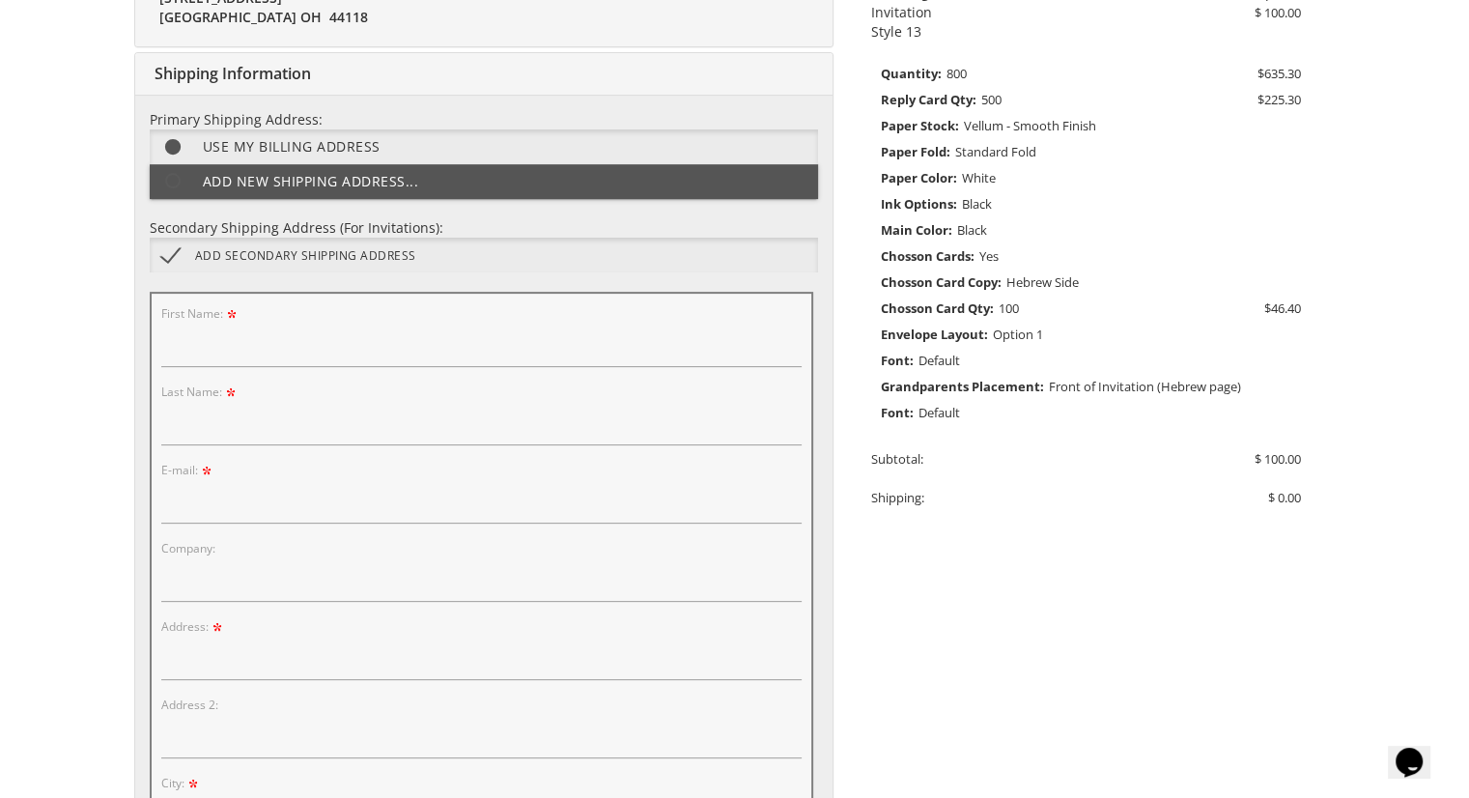
scroll to position [579, 0]
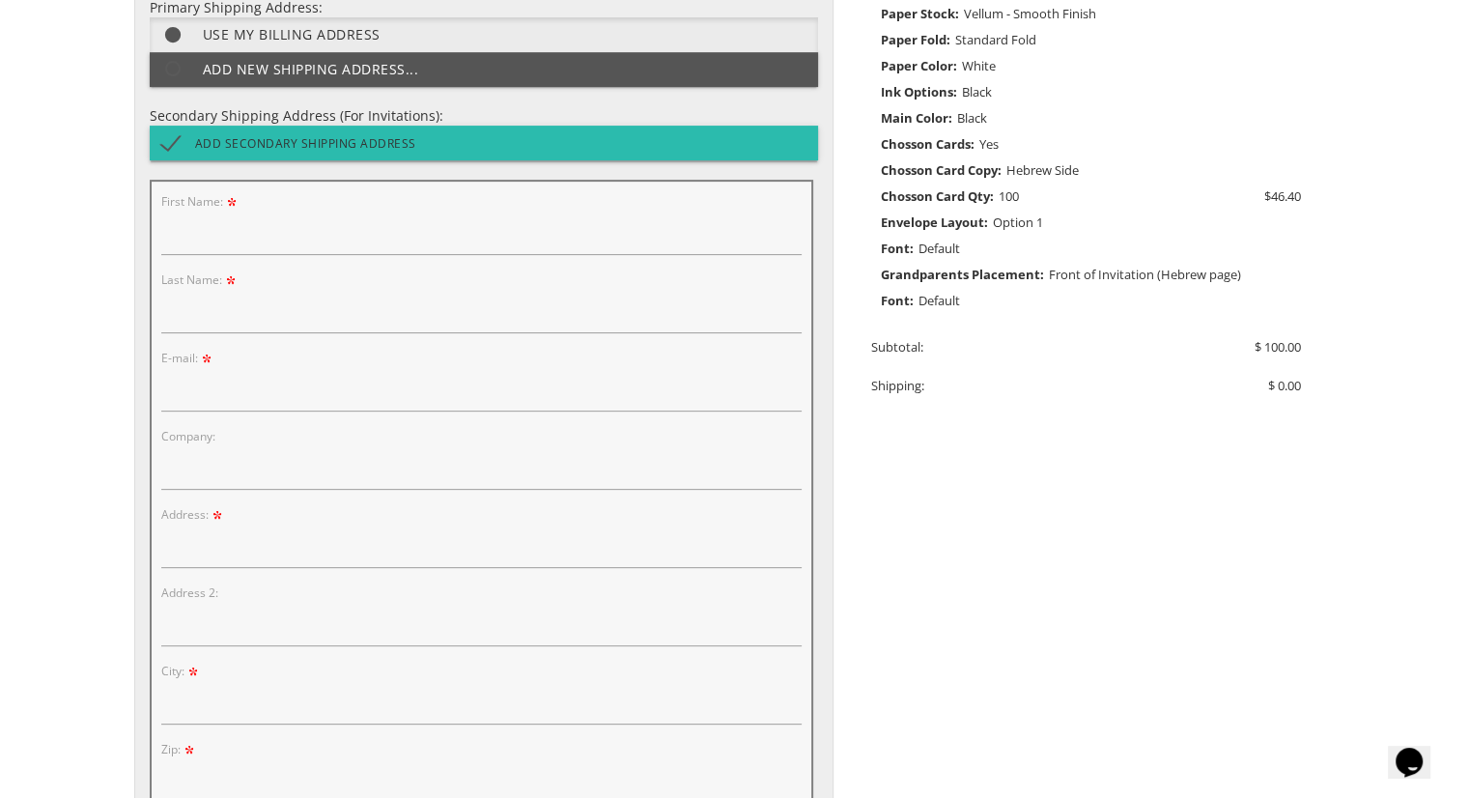
click at [270, 145] on span "Add Secondary Shipping Address" at bounding box center [288, 143] width 255 height 24
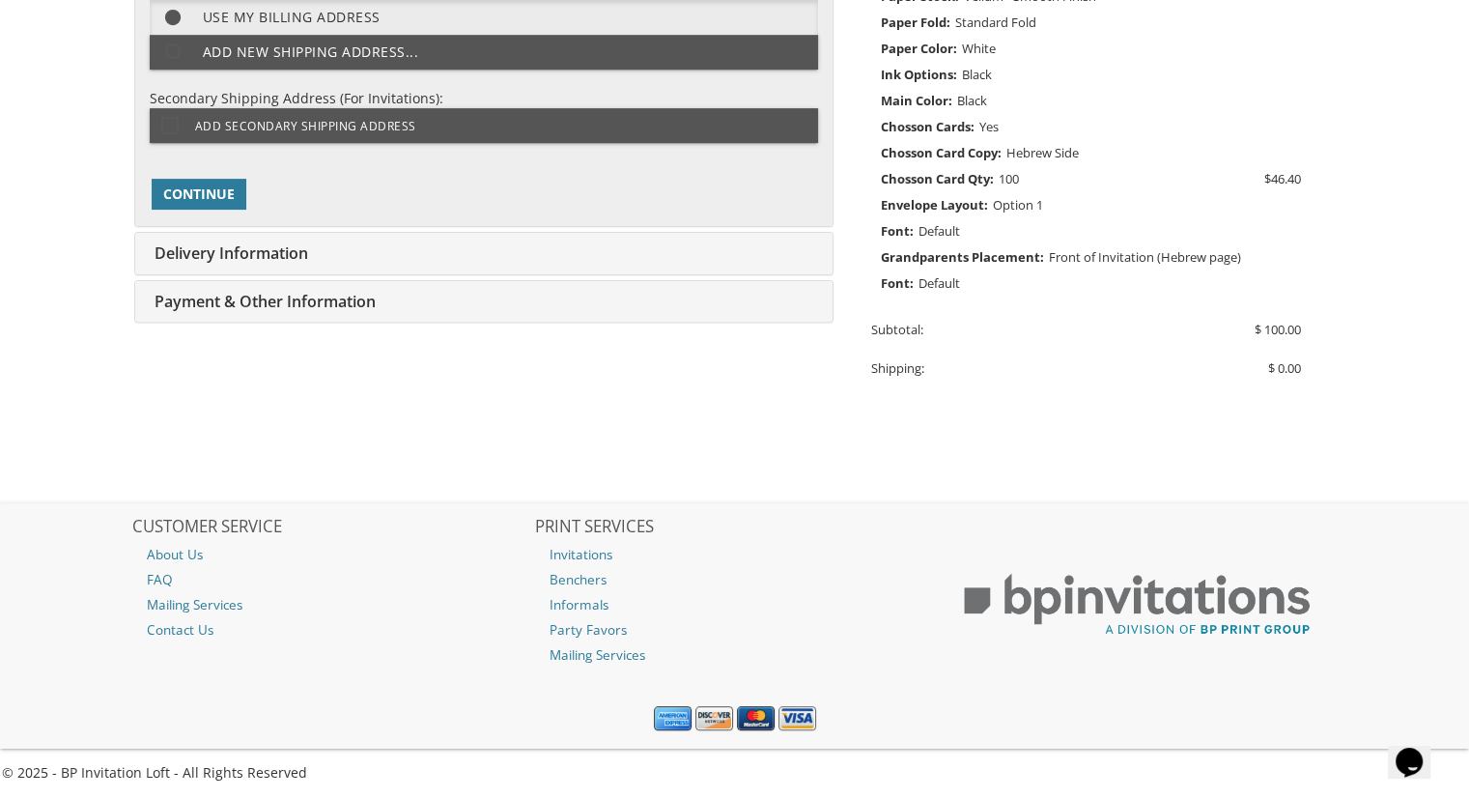
scroll to position [601, 0]
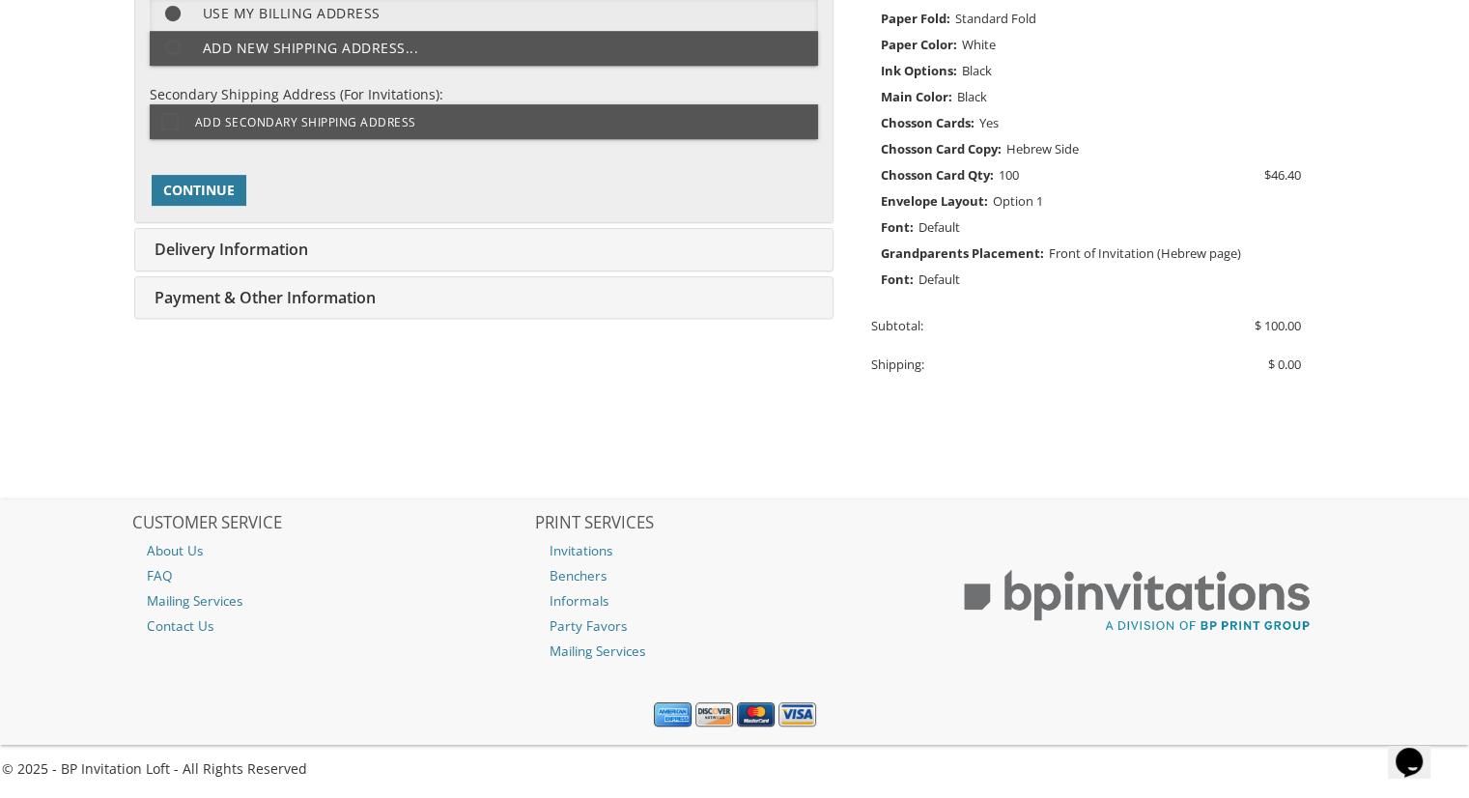
click at [243, 242] on span "Delivery Information" at bounding box center [229, 249] width 158 height 21
click at [224, 192] on span "Continue" at bounding box center [198, 190] width 71 height 19
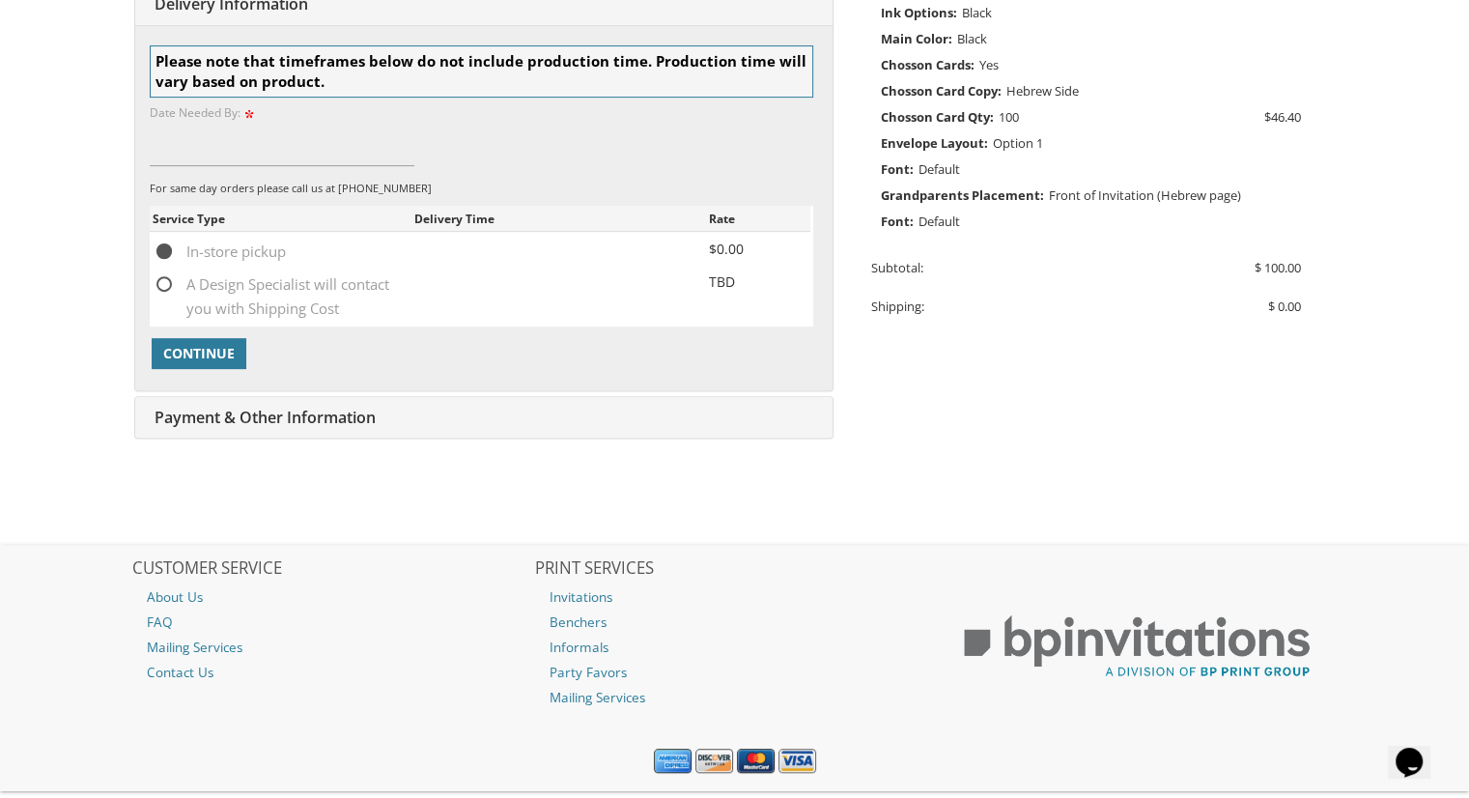
scroll to position [703, 0]
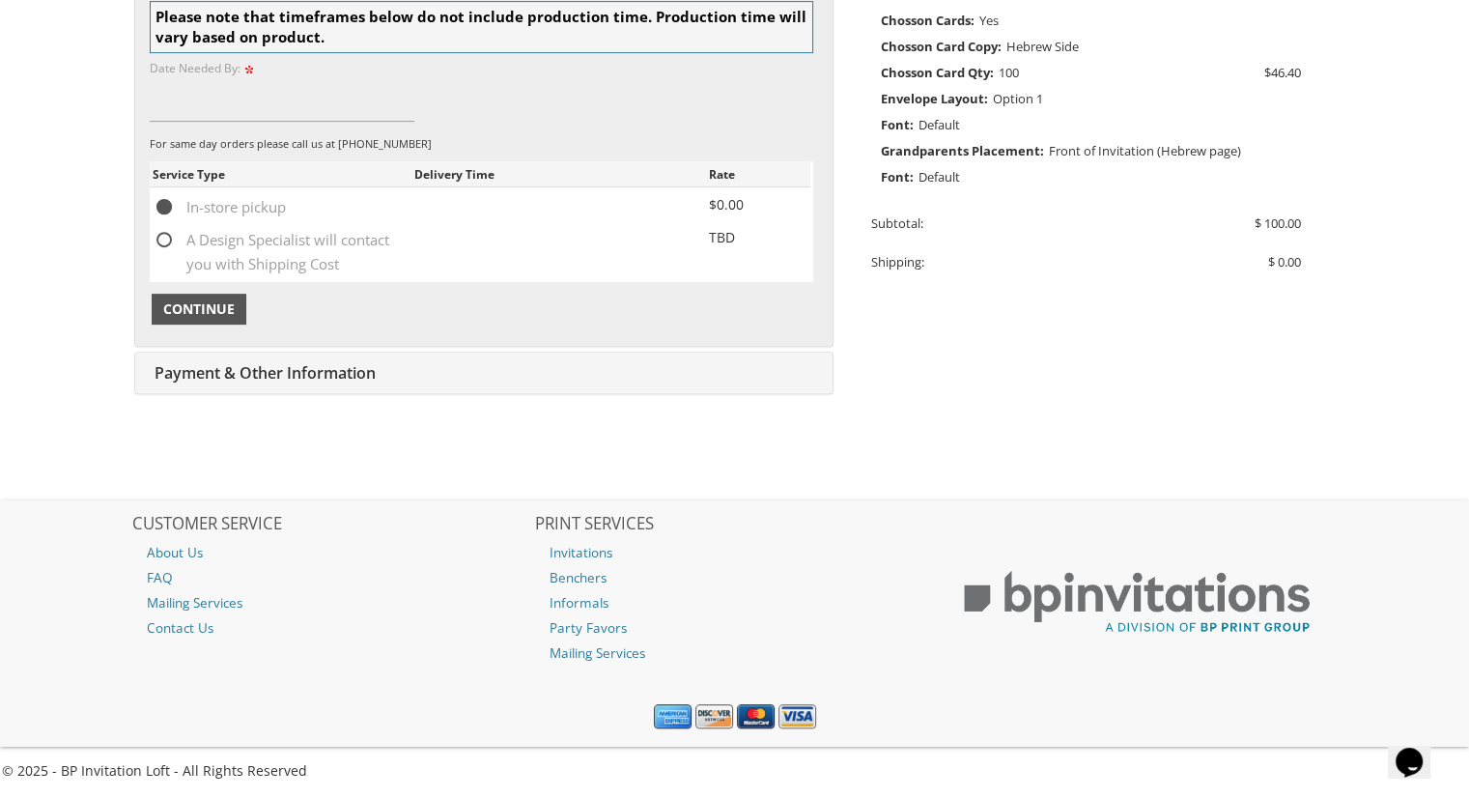
click at [220, 319] on button "Continue" at bounding box center [199, 309] width 95 height 31
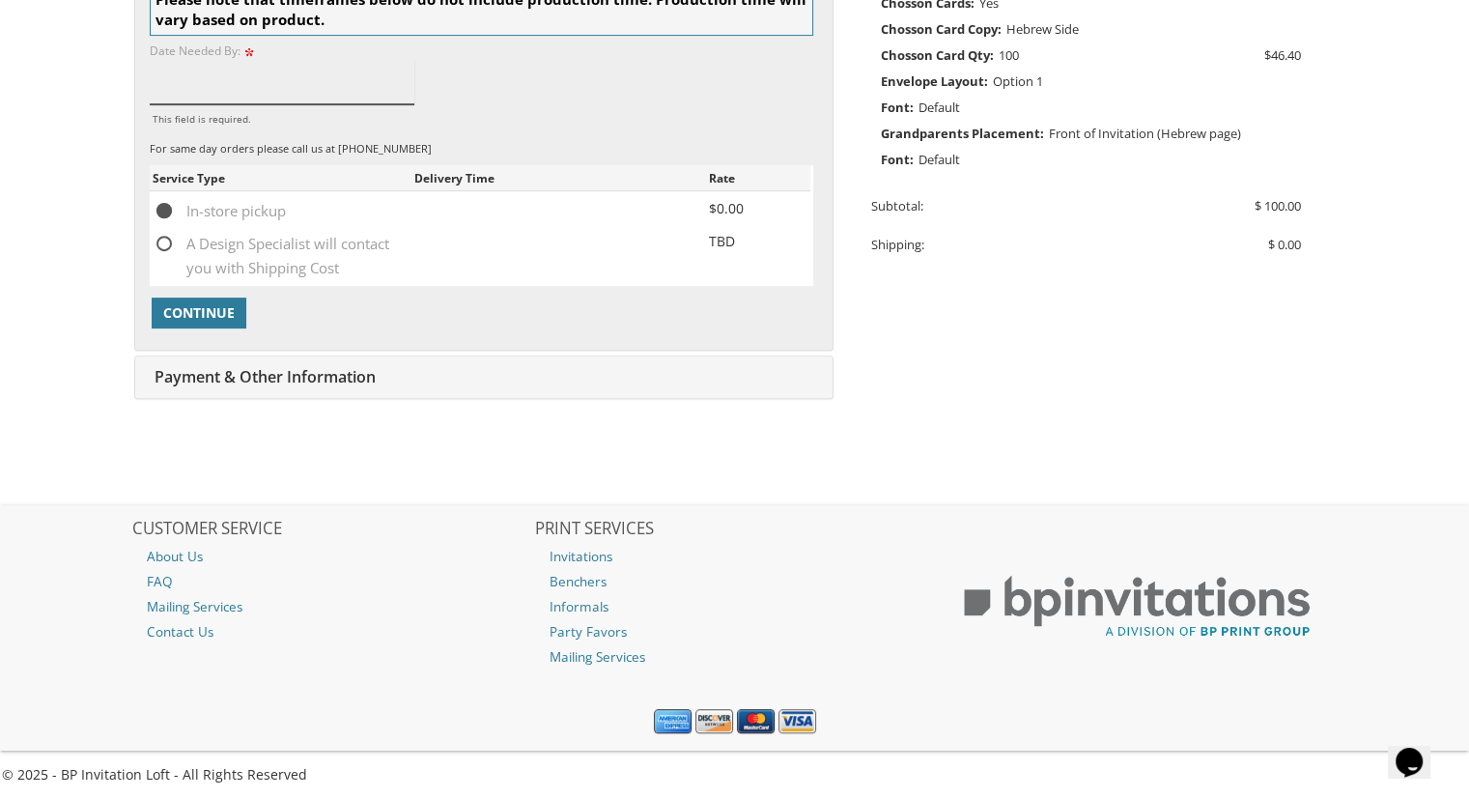
scroll to position [724, 0]
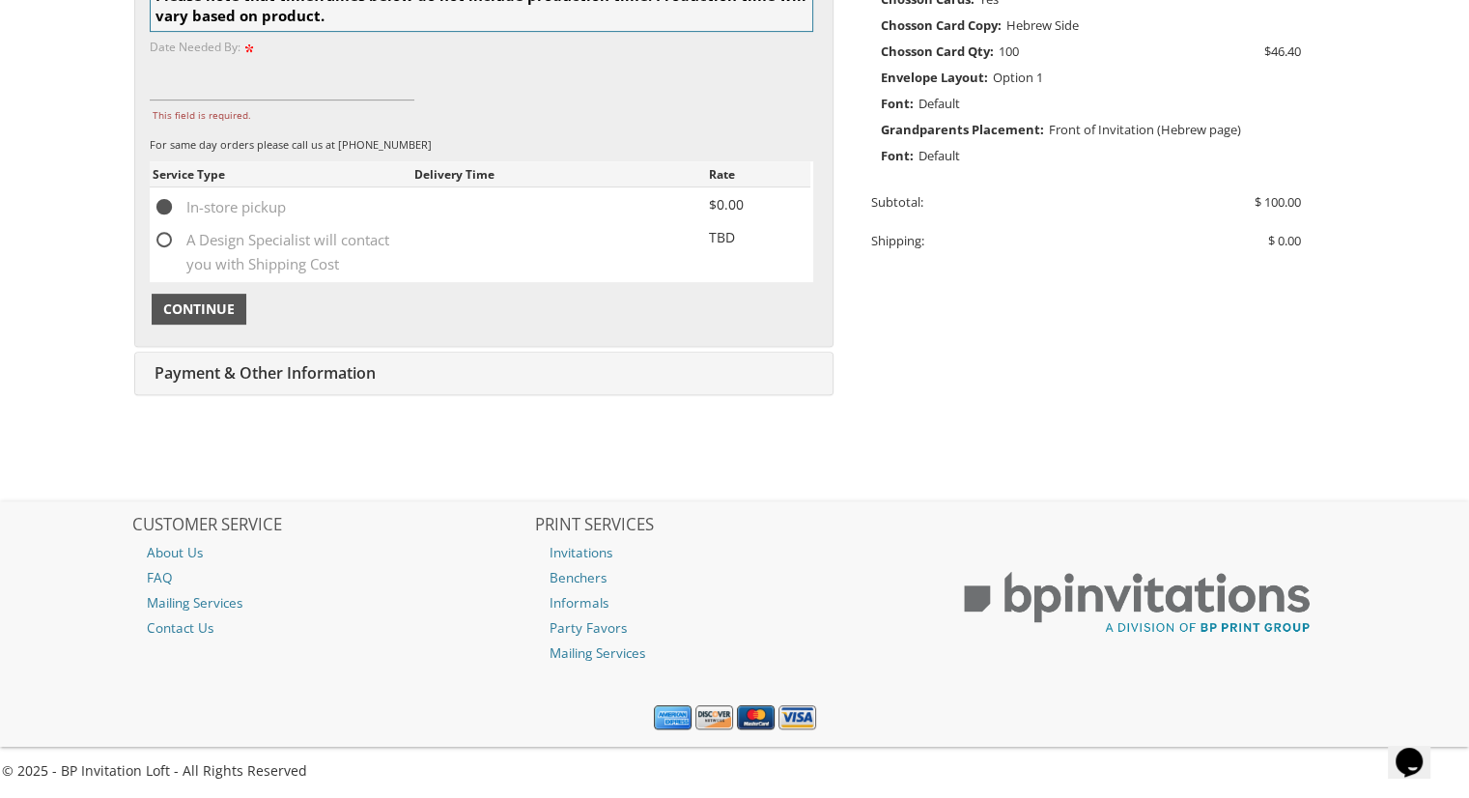
click at [225, 315] on span "Continue" at bounding box center [198, 308] width 71 height 19
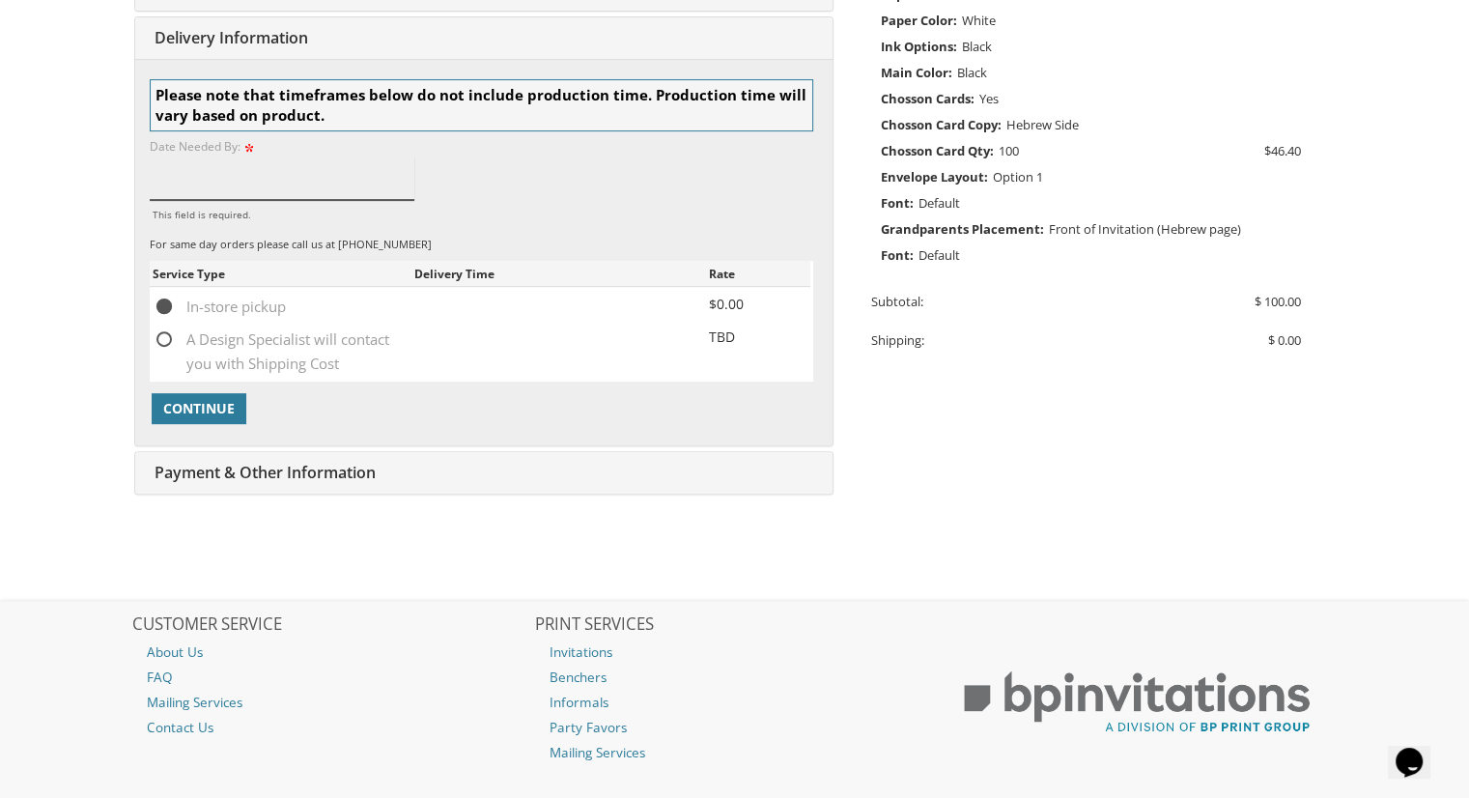
scroll to position [435, 0]
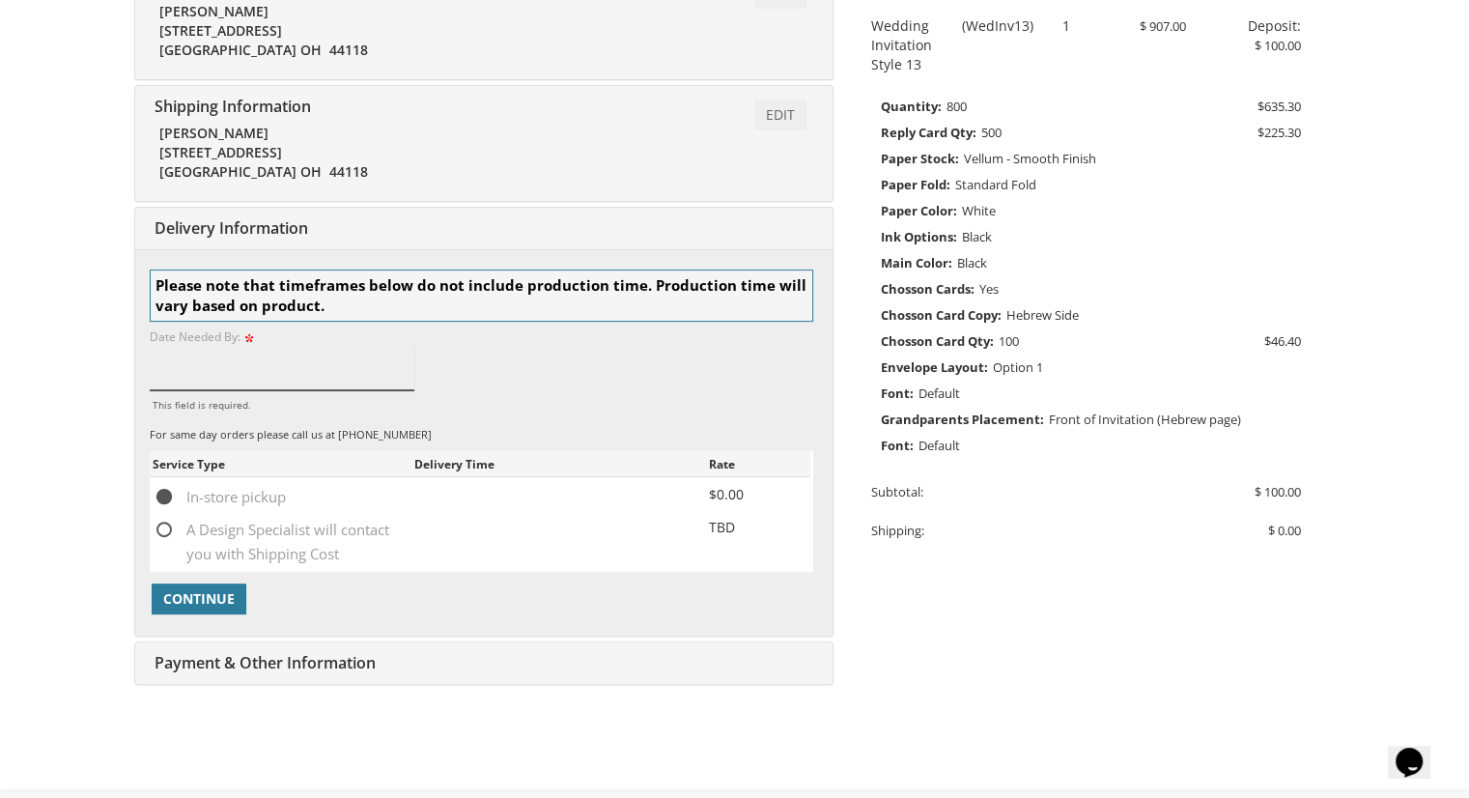
click at [267, 365] on input "This field is required." at bounding box center [283, 368] width 266 height 44
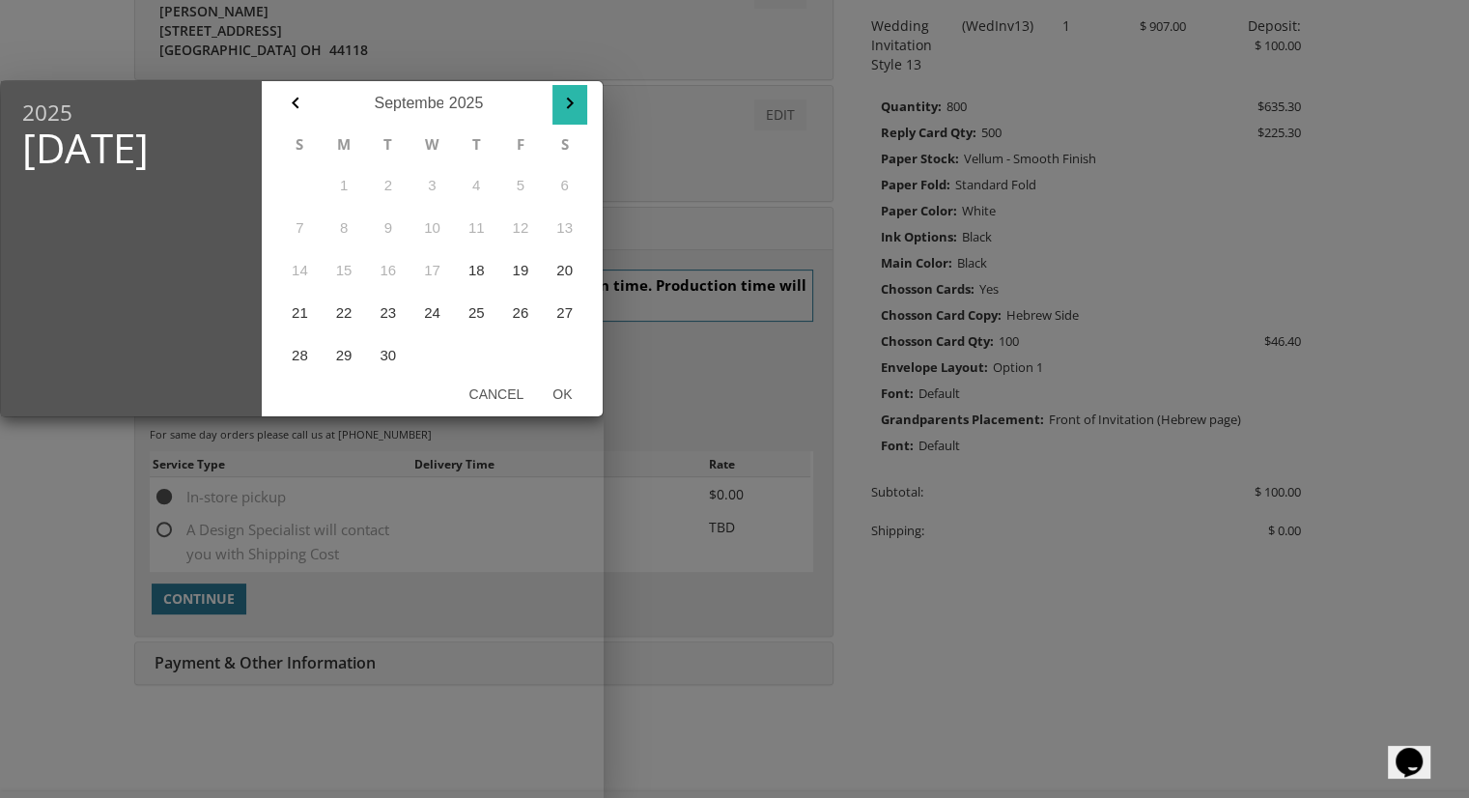
click at [561, 106] on icon "button" at bounding box center [569, 103] width 23 height 23
click at [301, 109] on icon "button" at bounding box center [295, 103] width 23 height 23
click at [344, 354] on button "29" at bounding box center [344, 355] width 44 height 42
click at [560, 390] on button "Ok" at bounding box center [562, 394] width 48 height 35
type input "Sep 29, 2025"
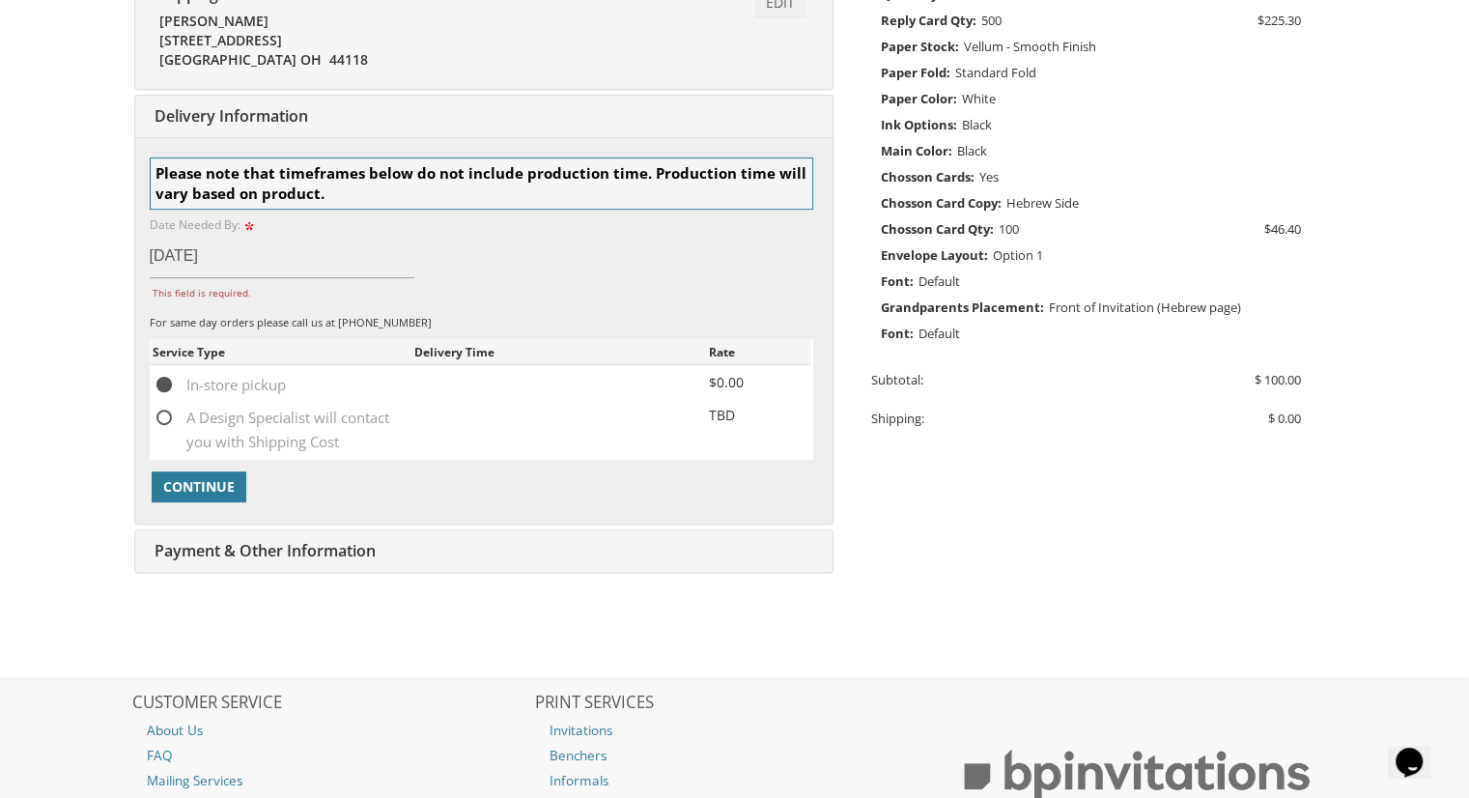
scroll to position [628, 0]
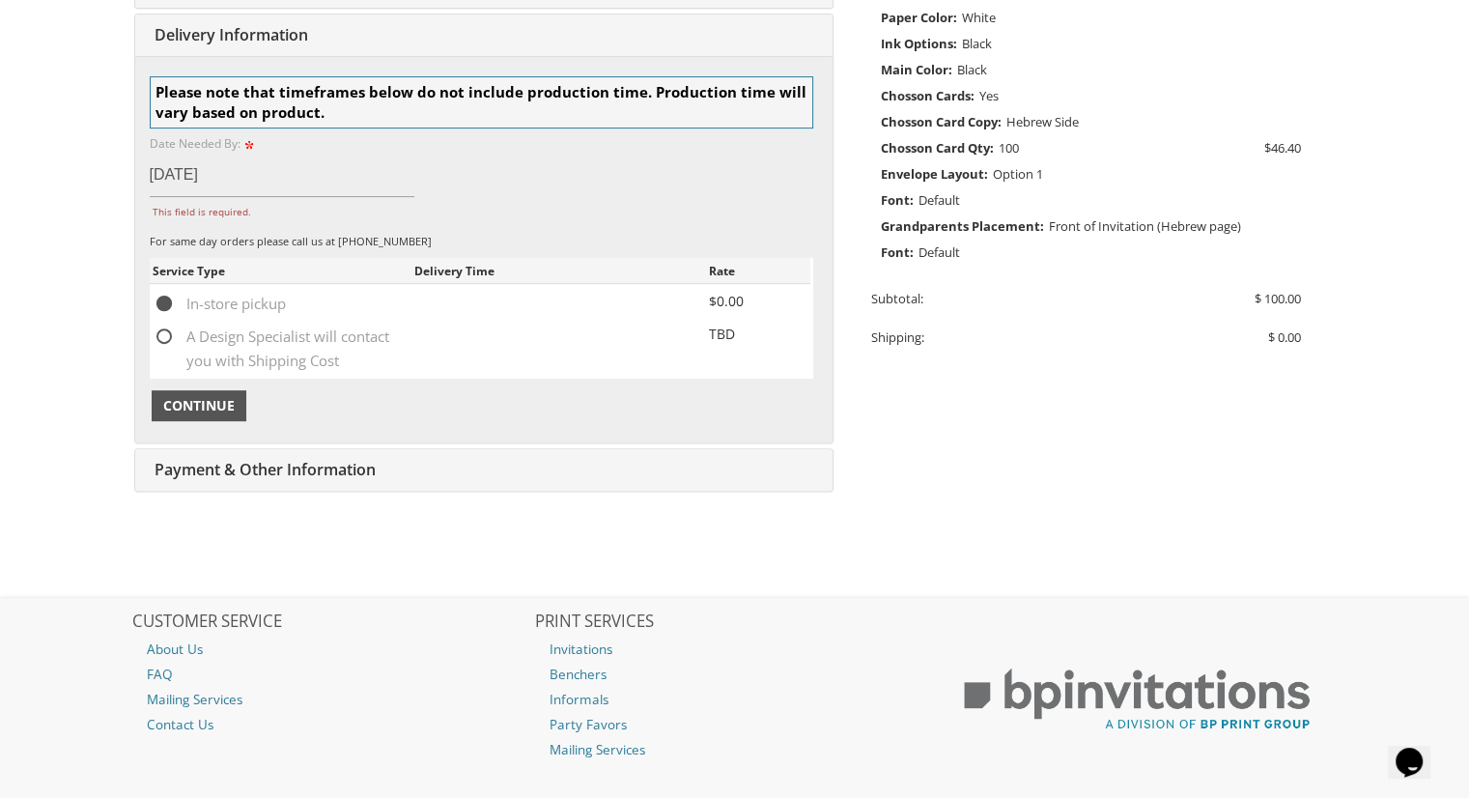
click at [231, 408] on span "Continue" at bounding box center [198, 405] width 71 height 19
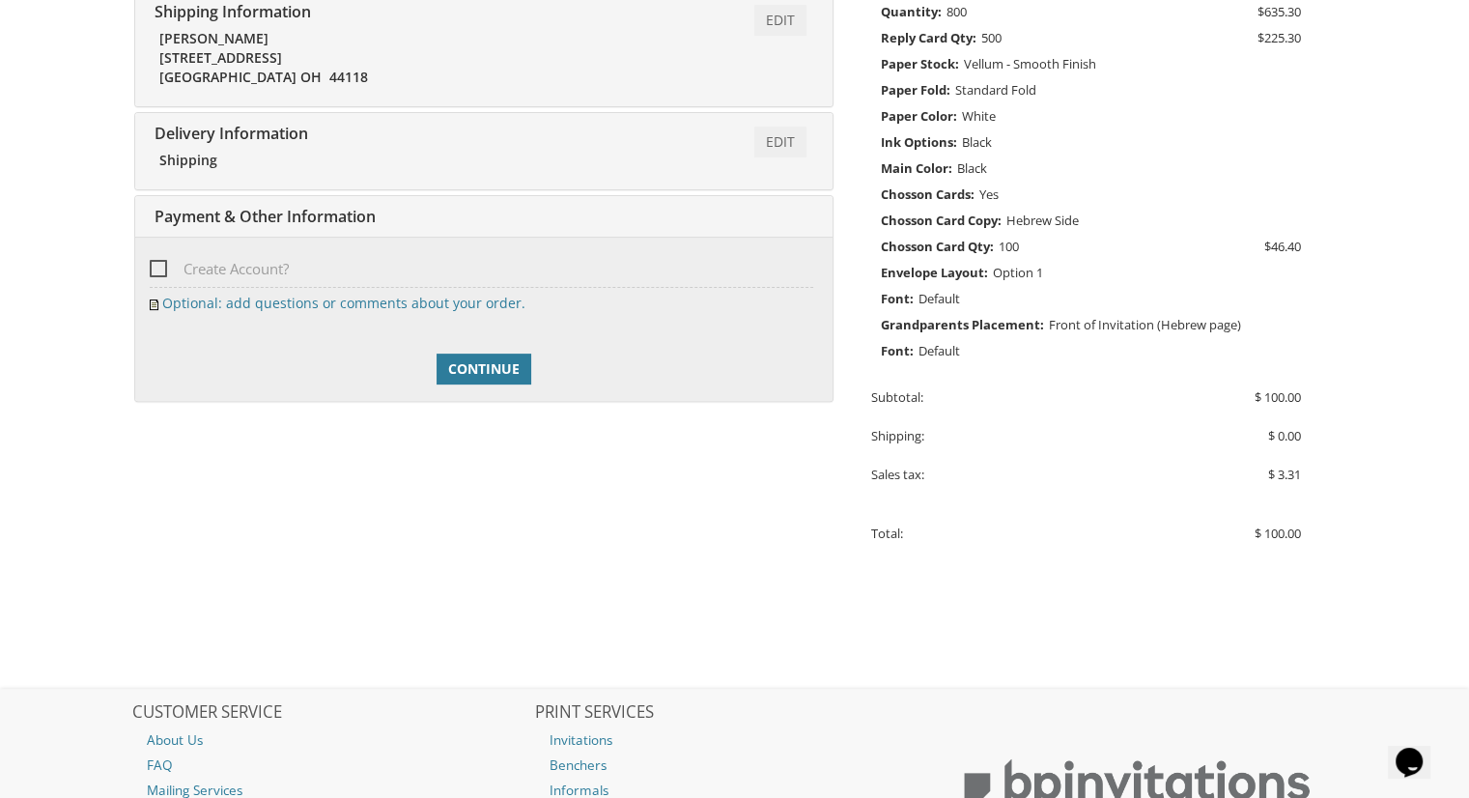
scroll to position [525, 0]
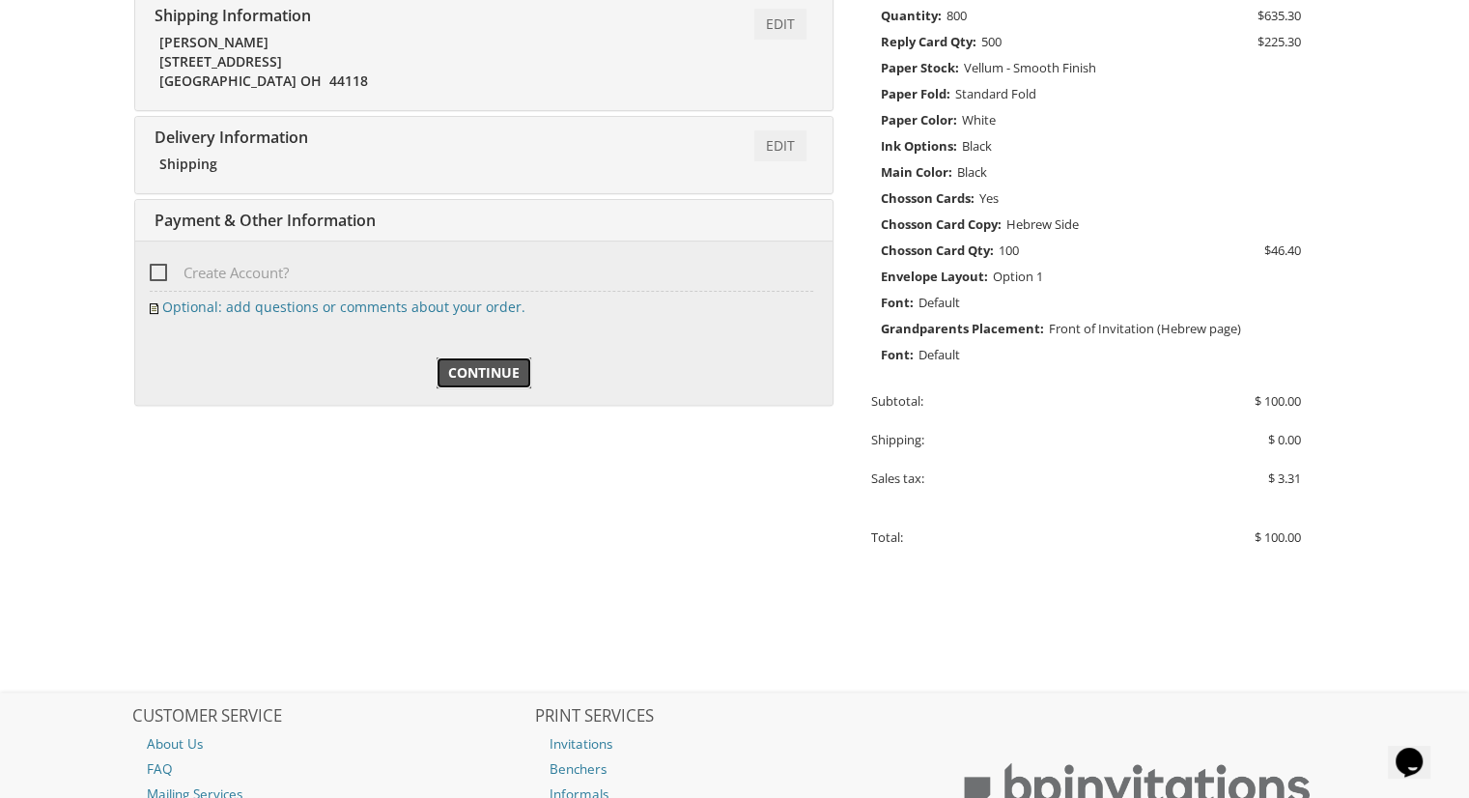
click at [489, 371] on span "Continue" at bounding box center [483, 372] width 71 height 19
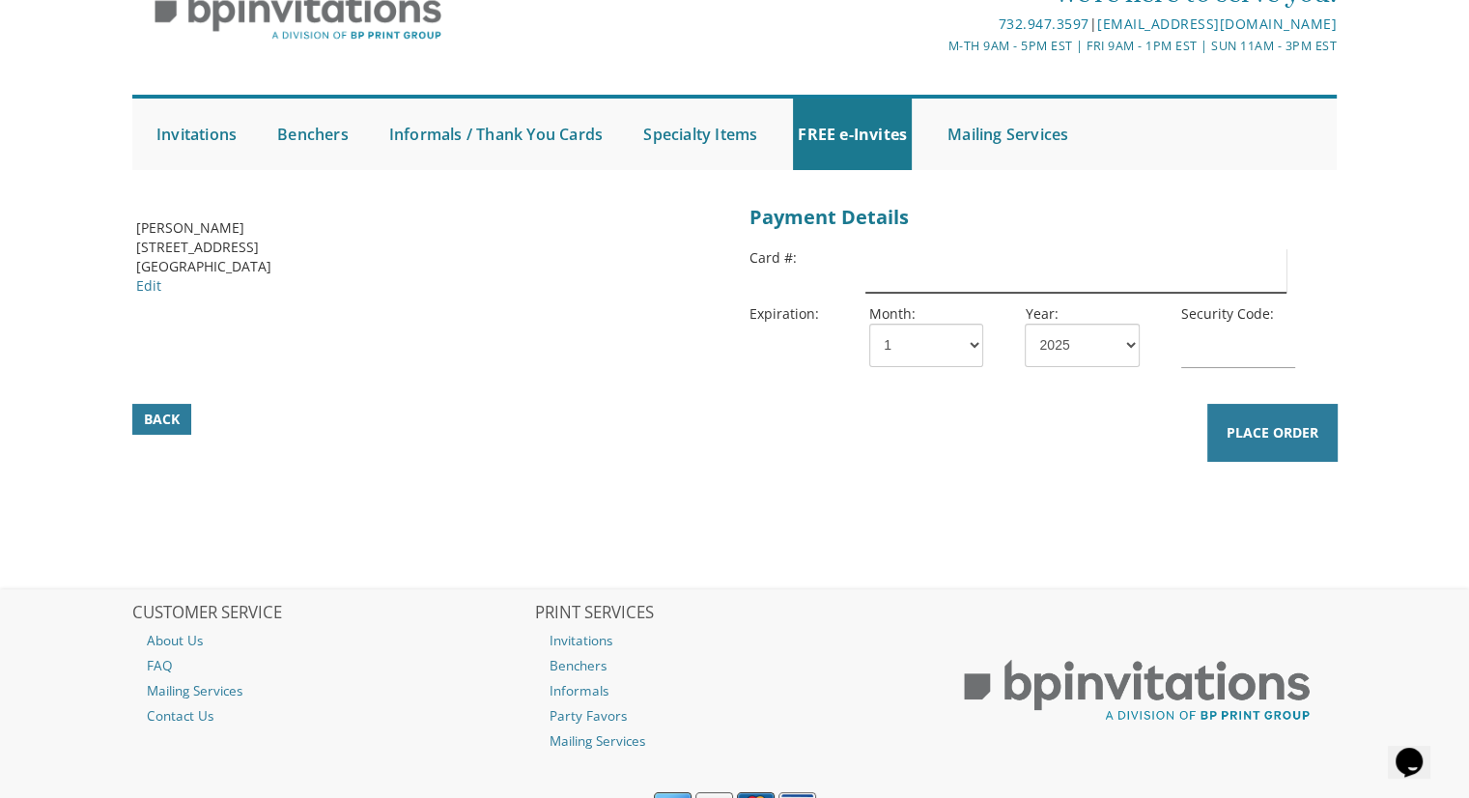
click at [915, 251] on input "text" at bounding box center [1075, 270] width 420 height 44
type input "[CREDIT_CARD_NUMBER]"
select select "09"
select select "28"
click at [1246, 339] on input "text" at bounding box center [1238, 346] width 114 height 44
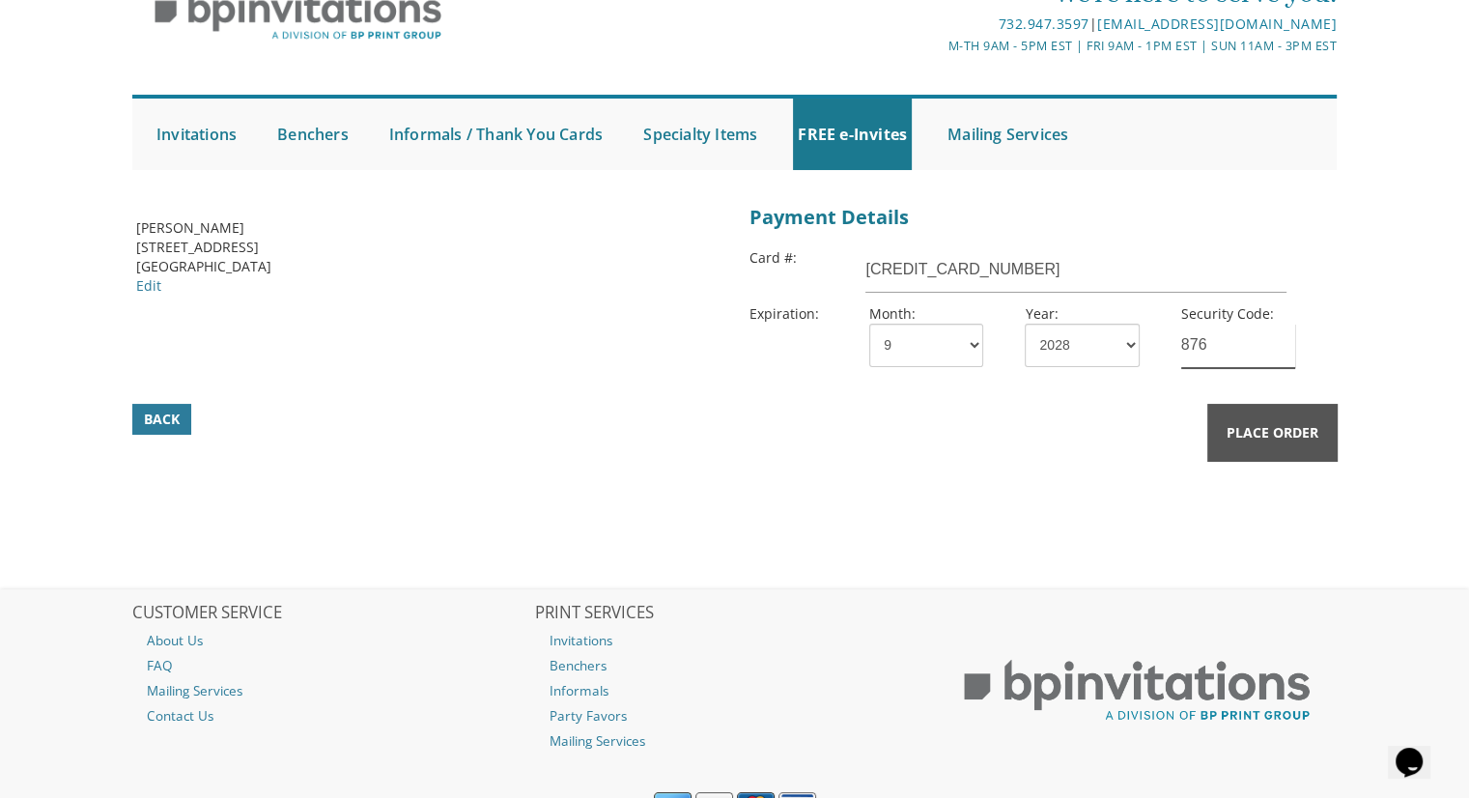
type input "876"
click at [1299, 441] on button "Place Order" at bounding box center [1272, 433] width 130 height 58
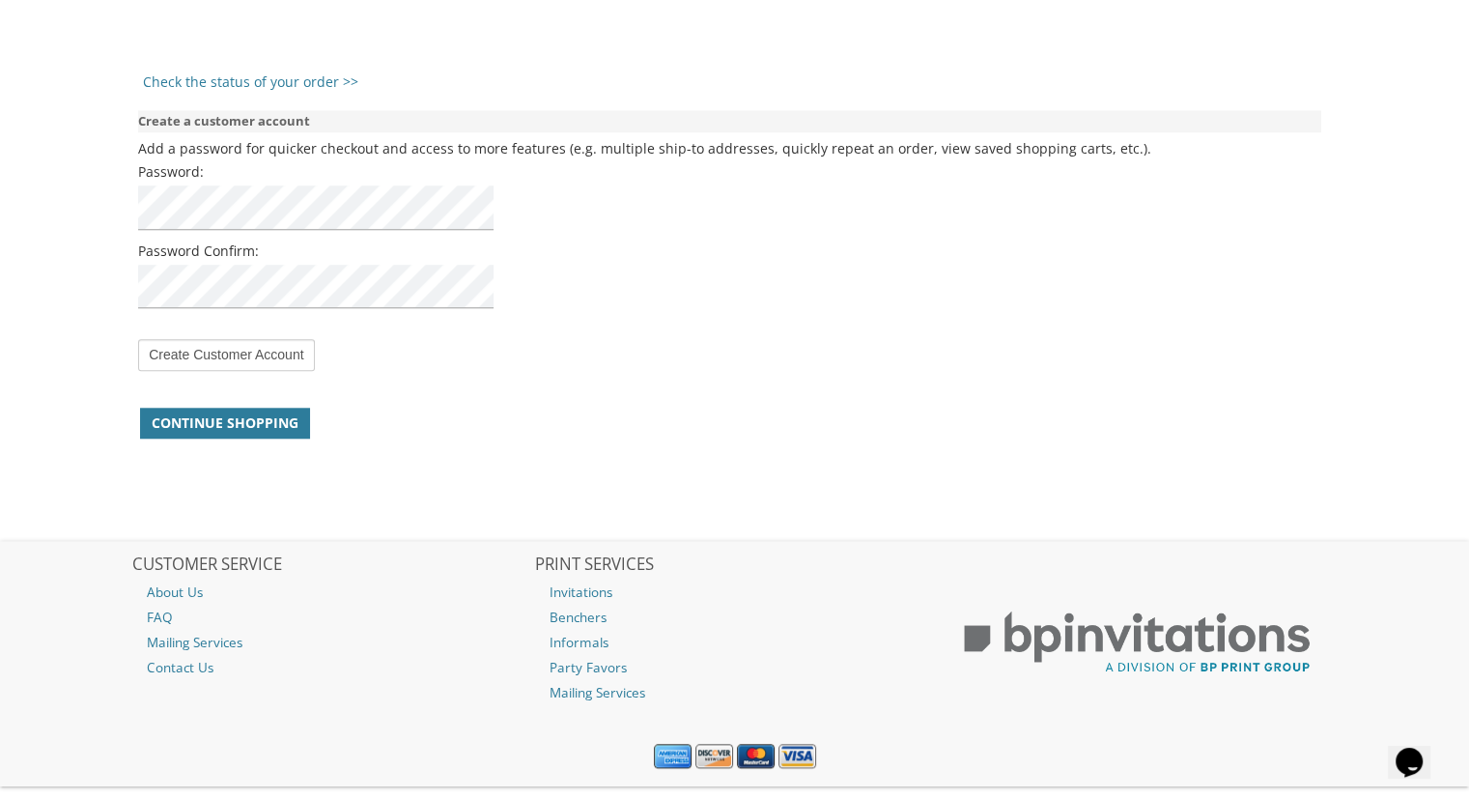
scroll to position [1545, 0]
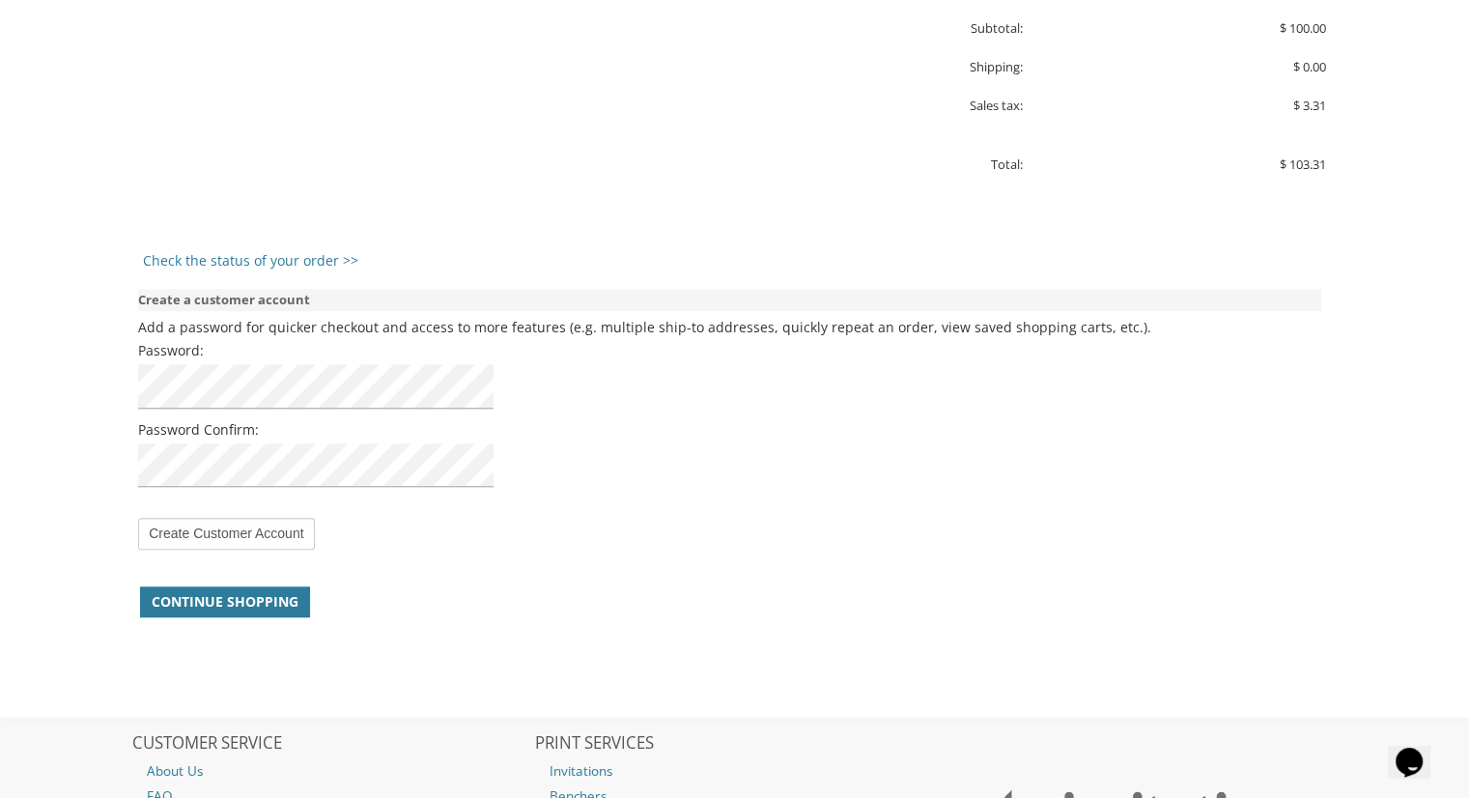
drag, startPoint x: 776, startPoint y: 467, endPoint x: 807, endPoint y: 486, distance: 35.9
click at [774, 465] on div "Password: Password Confirm:" at bounding box center [729, 417] width 1183 height 157
click at [263, 537] on input "Create Customer Account" at bounding box center [226, 534] width 176 height 32
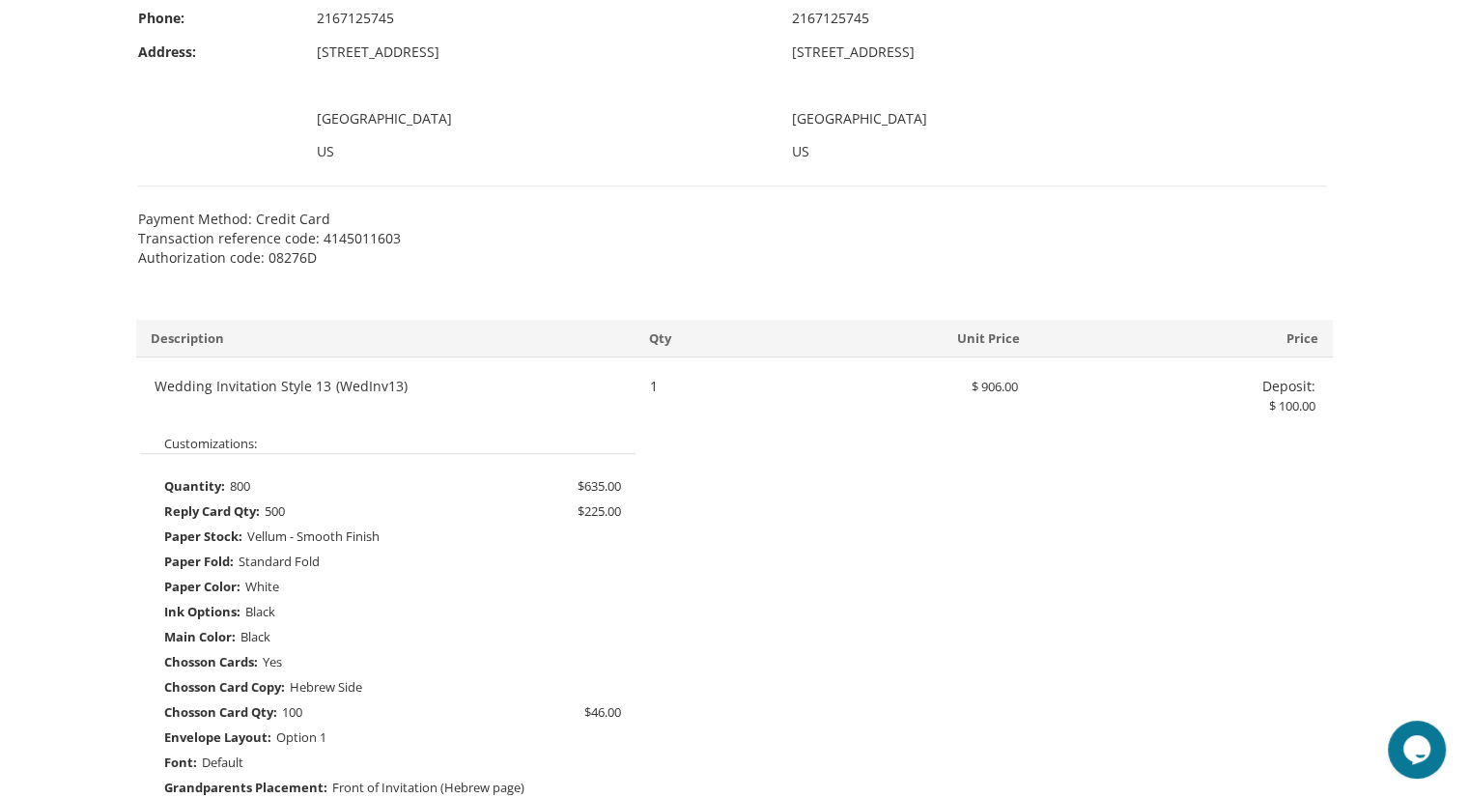
scroll to position [1051, 0]
